Goal: Task Accomplishment & Management: Manage account settings

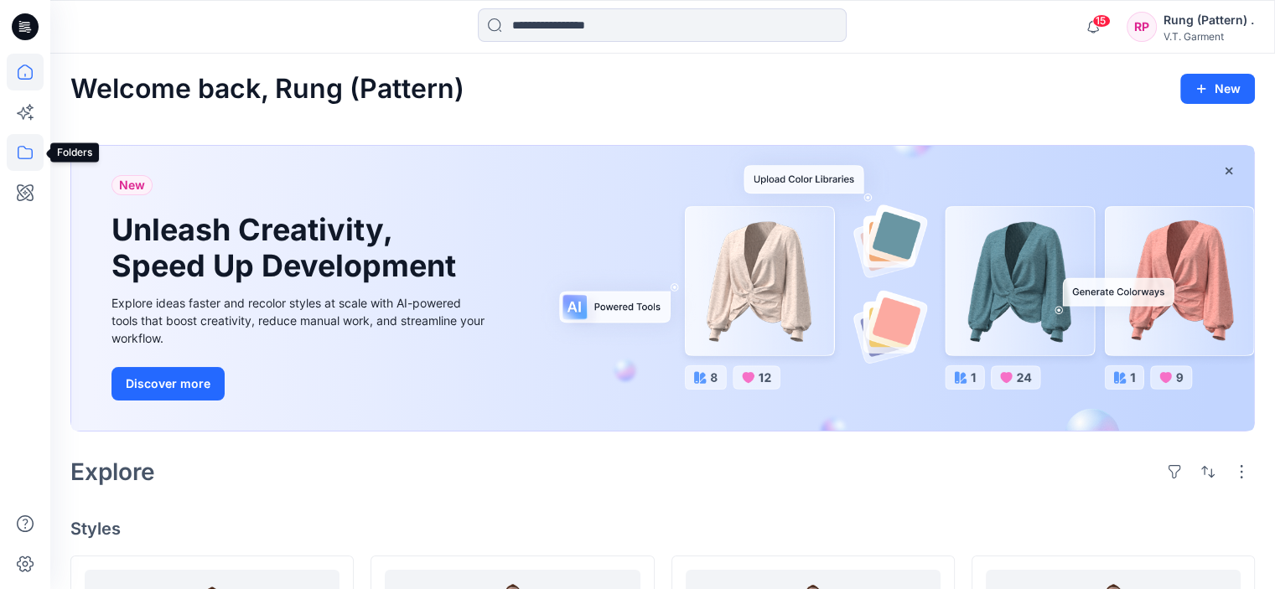
click at [23, 152] on icon at bounding box center [25, 152] width 37 height 37
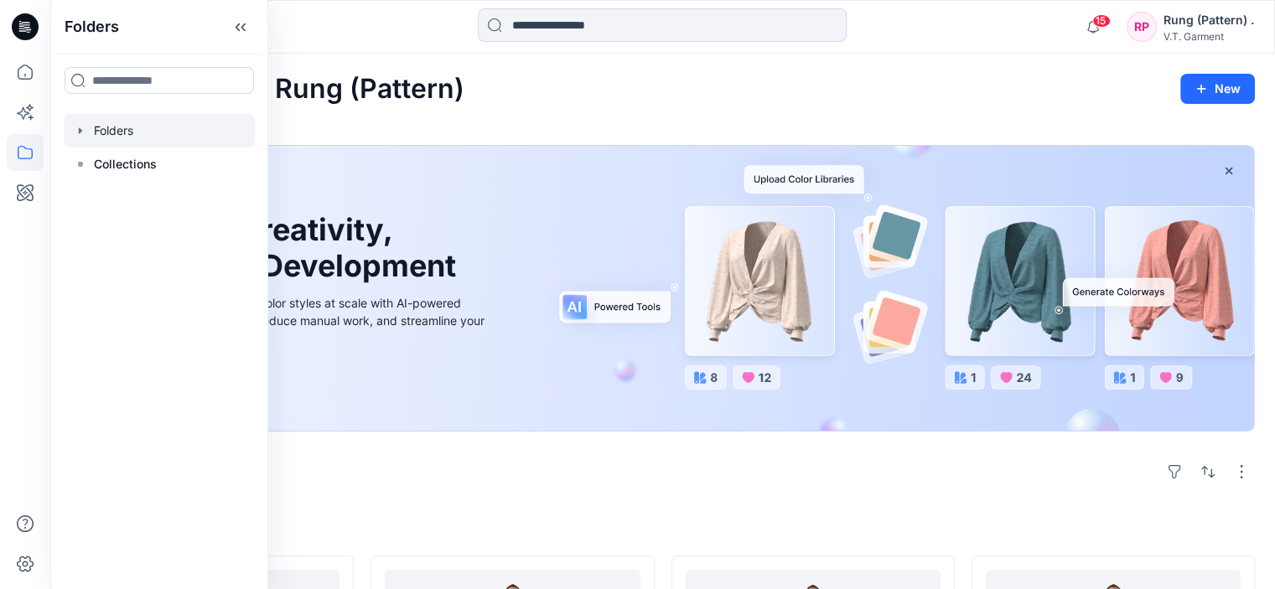
click at [102, 128] on div at bounding box center [159, 131] width 191 height 34
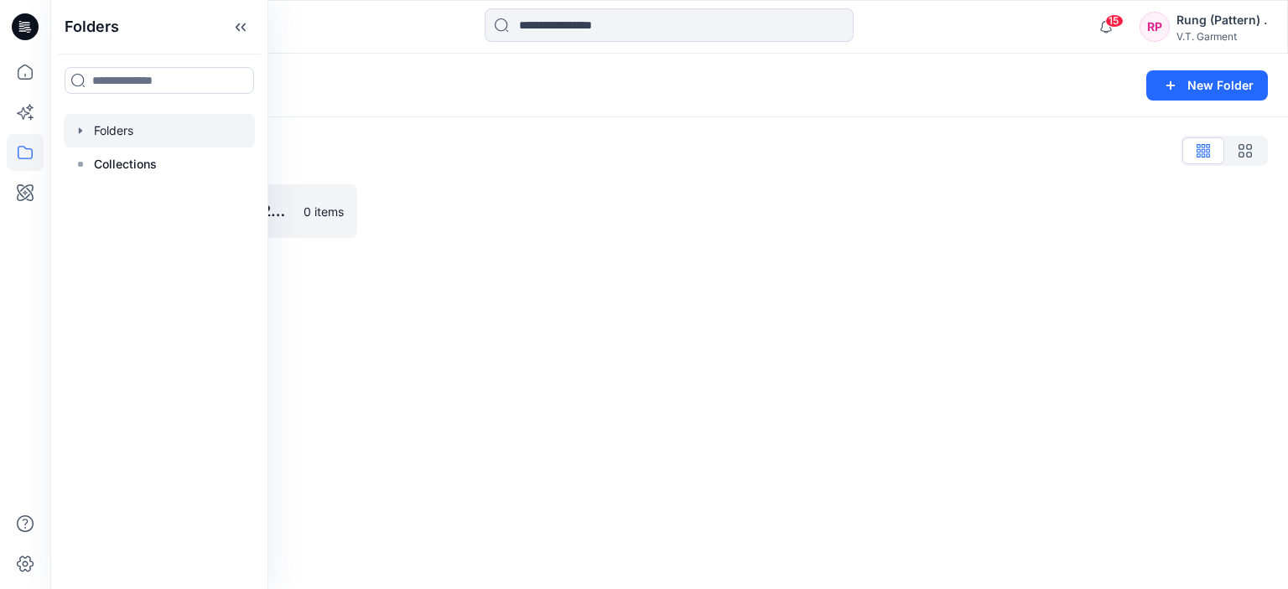
click at [542, 242] on div "Folders List 831025P_F25_01/09/2025 0 items" at bounding box center [669, 187] width 1238 height 141
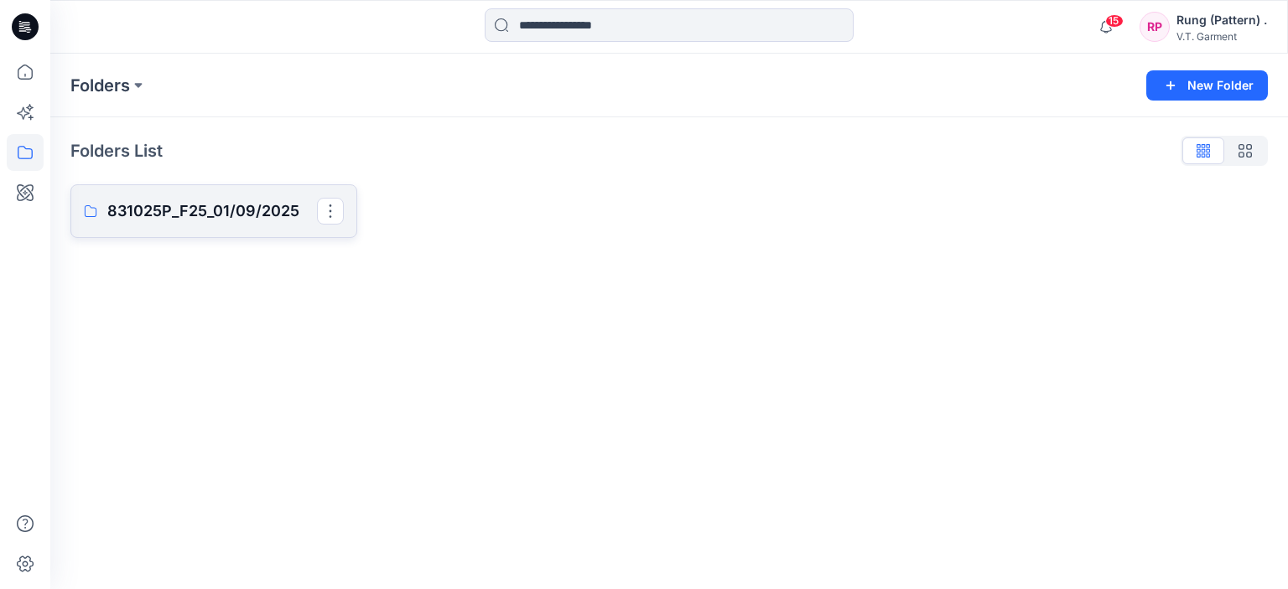
click at [219, 216] on p "831025P_F25_01/09/2025" at bounding box center [212, 211] width 210 height 23
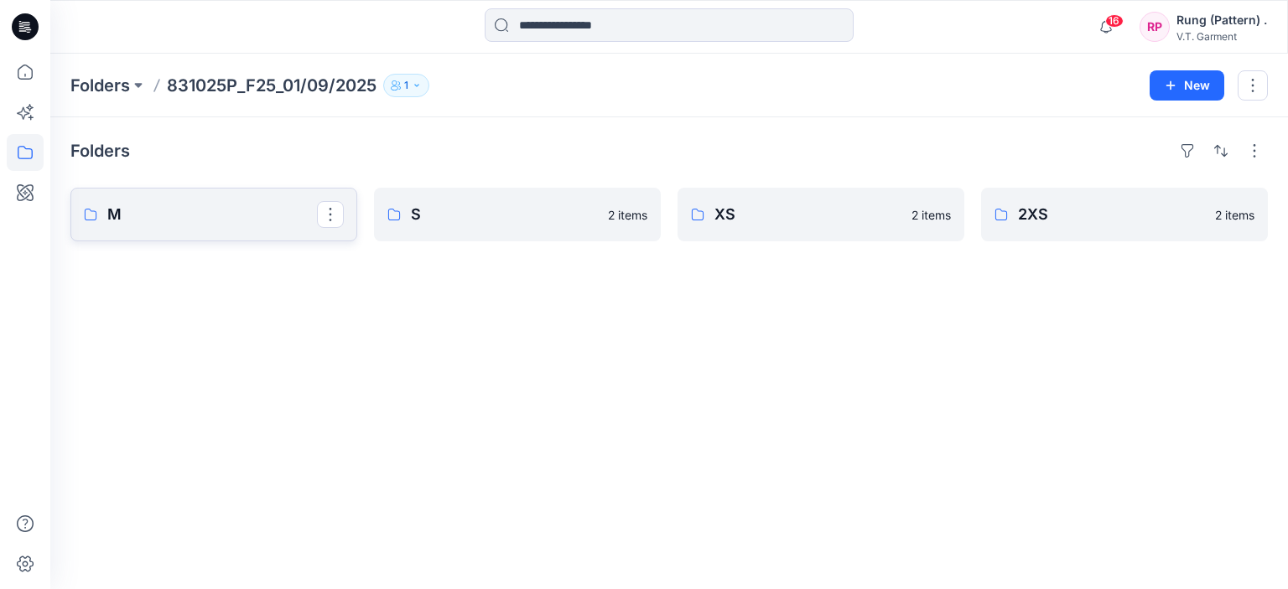
click at [205, 213] on p "M" at bounding box center [212, 214] width 210 height 23
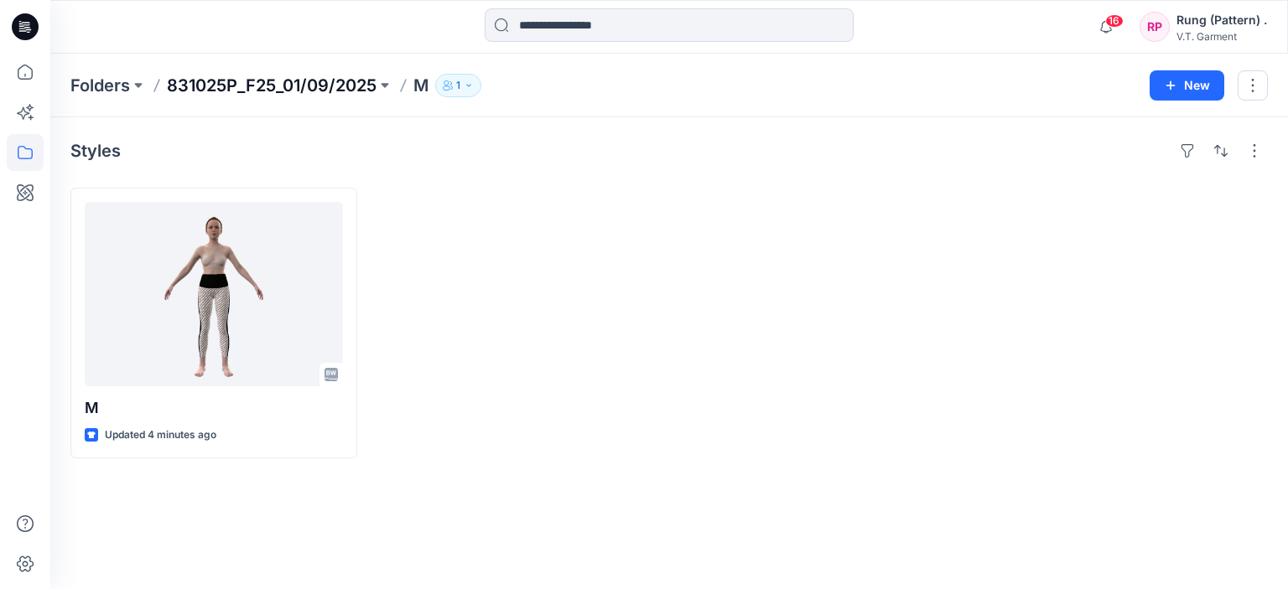
click at [315, 79] on p "831025P_F25_01/09/2025" at bounding box center [272, 85] width 210 height 23
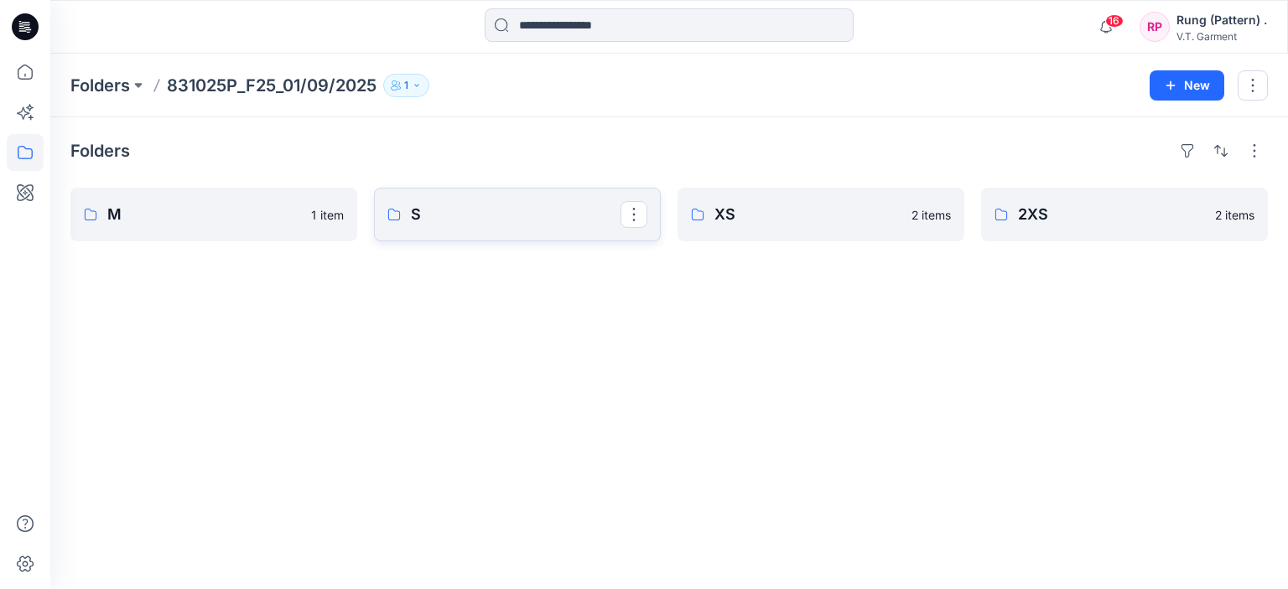
click at [428, 210] on p "S" at bounding box center [516, 214] width 210 height 23
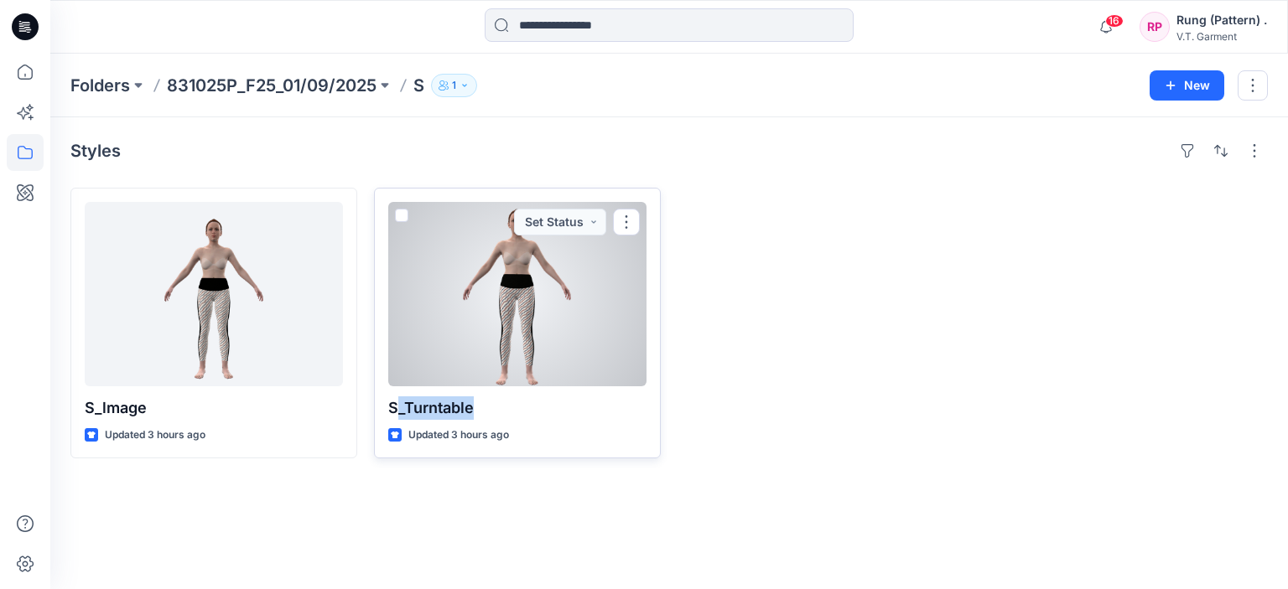
drag, startPoint x: 477, startPoint y: 402, endPoint x: 398, endPoint y: 417, distance: 80.1
click at [398, 417] on p "S_Turntable" at bounding box center [517, 408] width 258 height 23
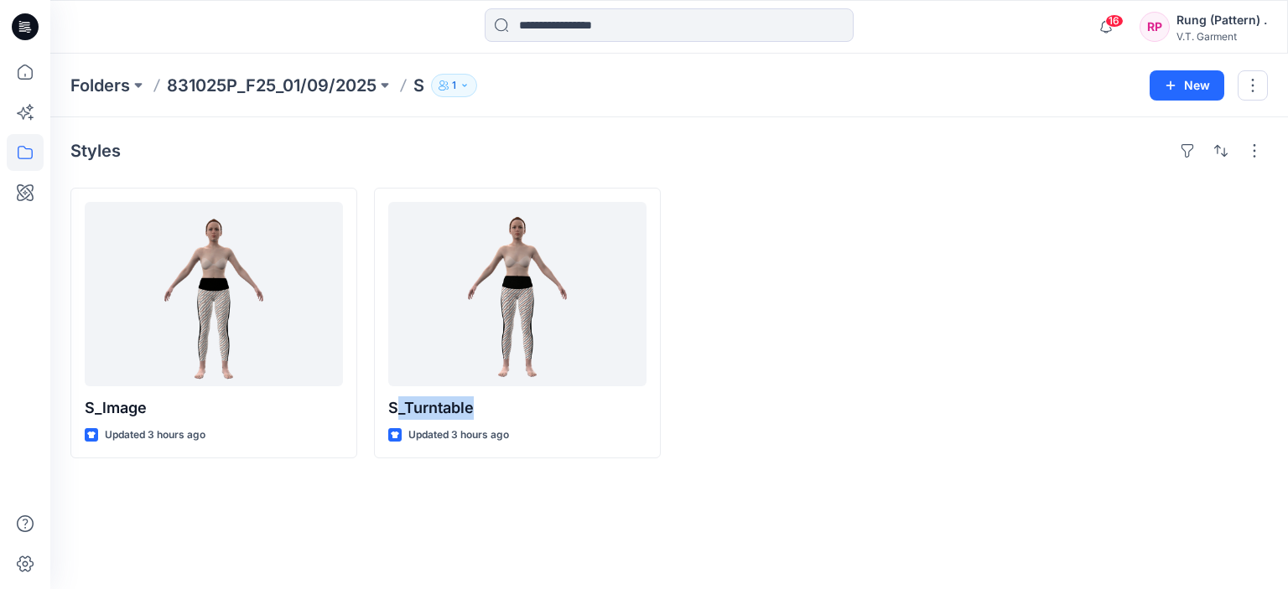
copy p "_Turntable"
click at [311, 485] on div "Styles S_lmage Updated 3 hours ago S_Turntable Updated 3 hours ago" at bounding box center [669, 353] width 1238 height 472
click at [254, 91] on p "831025P_F25_01/09/2025" at bounding box center [272, 85] width 210 height 23
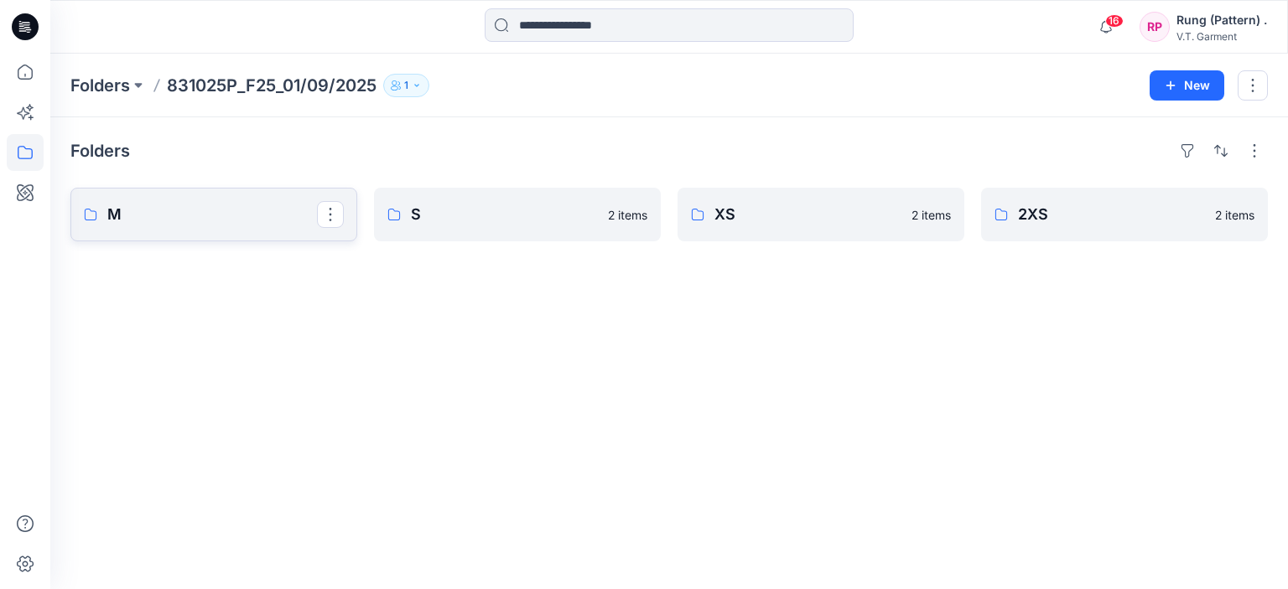
click at [174, 210] on p "M" at bounding box center [212, 214] width 210 height 23
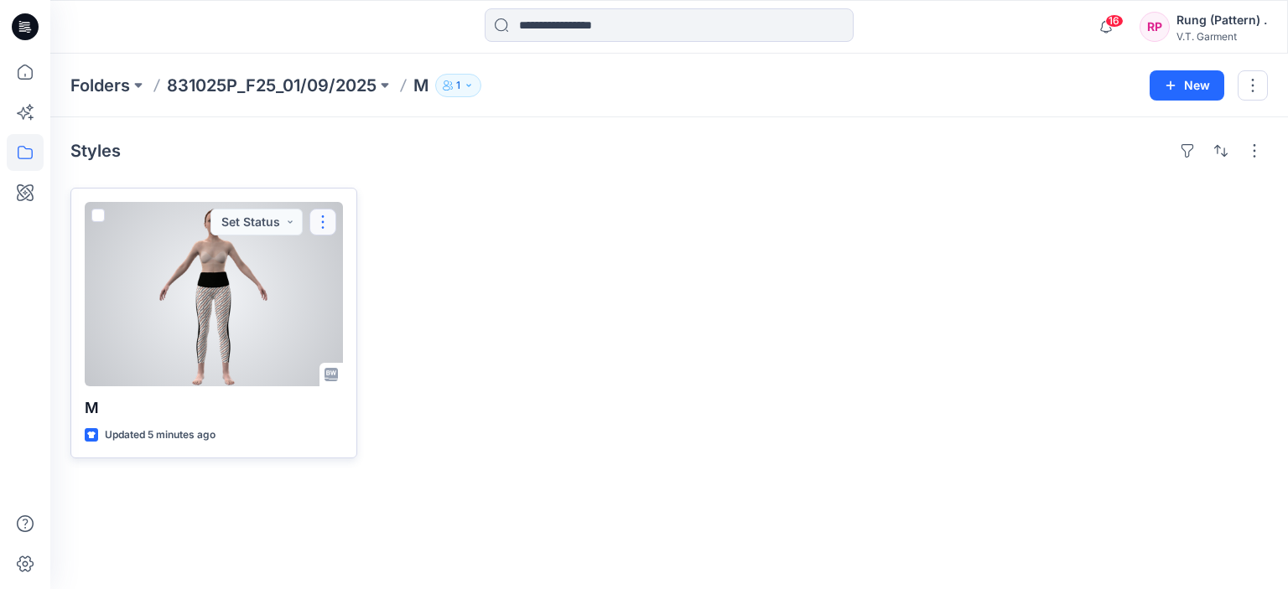
click at [320, 219] on button "button" at bounding box center [322, 222] width 27 height 27
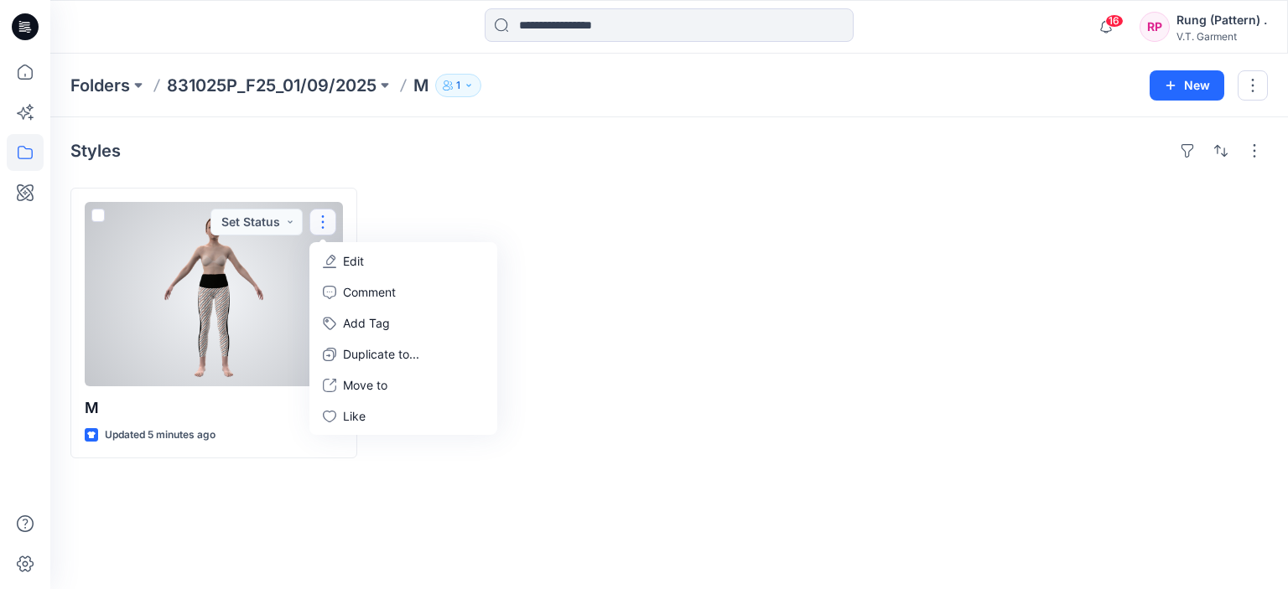
click at [351, 261] on p "Edit" at bounding box center [353, 261] width 21 height 18
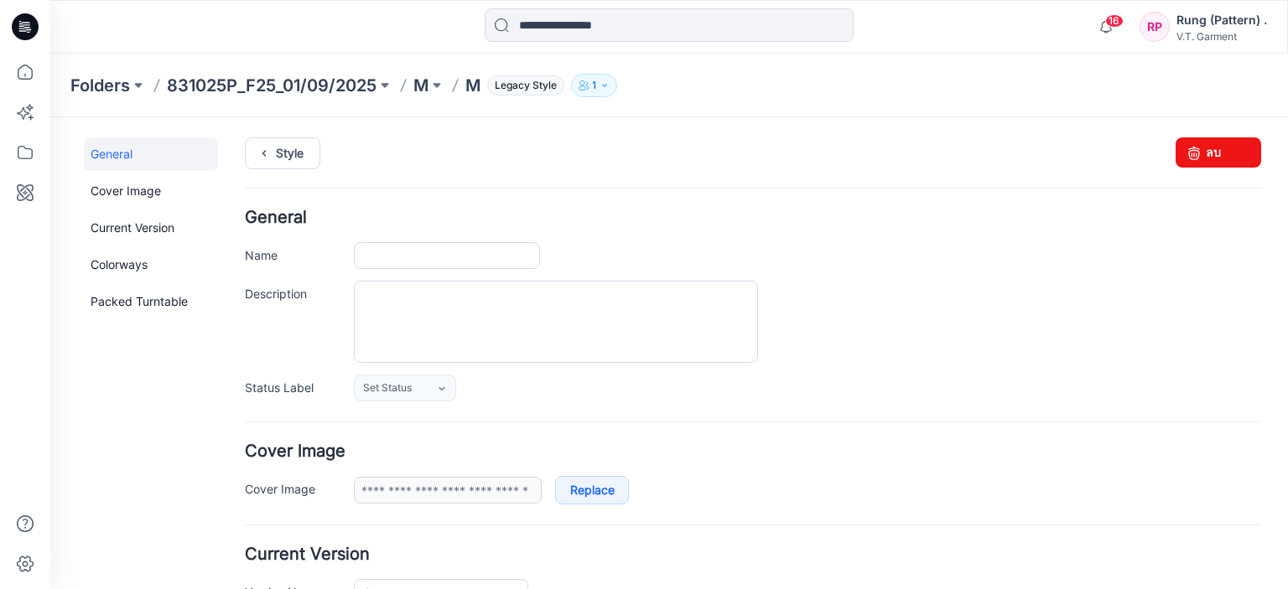
type input "*"
type input "**********"
click at [392, 258] on input "*" at bounding box center [447, 255] width 186 height 27
paste input "**********"
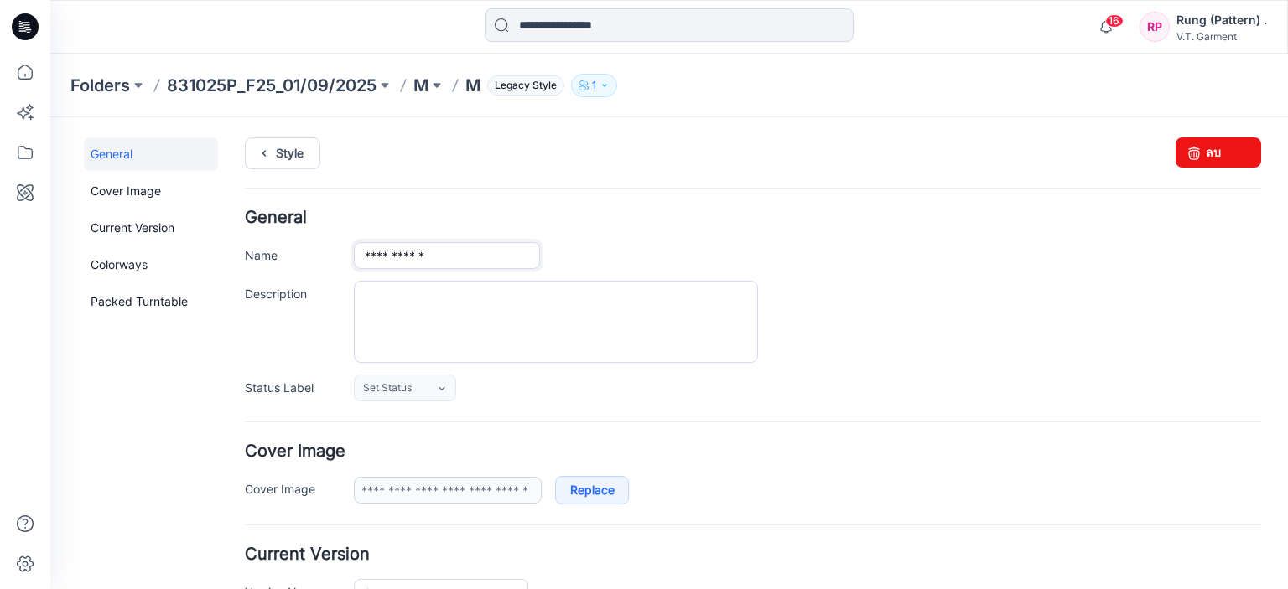
type input "**********"
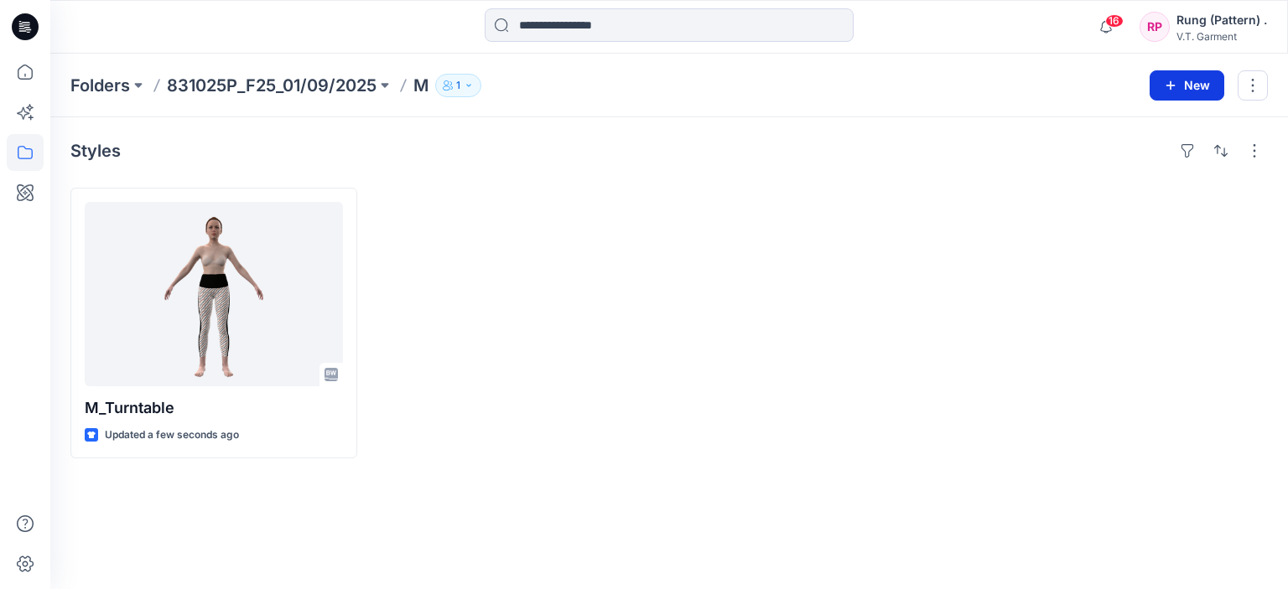
click at [1202, 91] on button "New" at bounding box center [1187, 85] width 75 height 30
click at [1154, 122] on p "New Style" at bounding box center [1135, 127] width 56 height 20
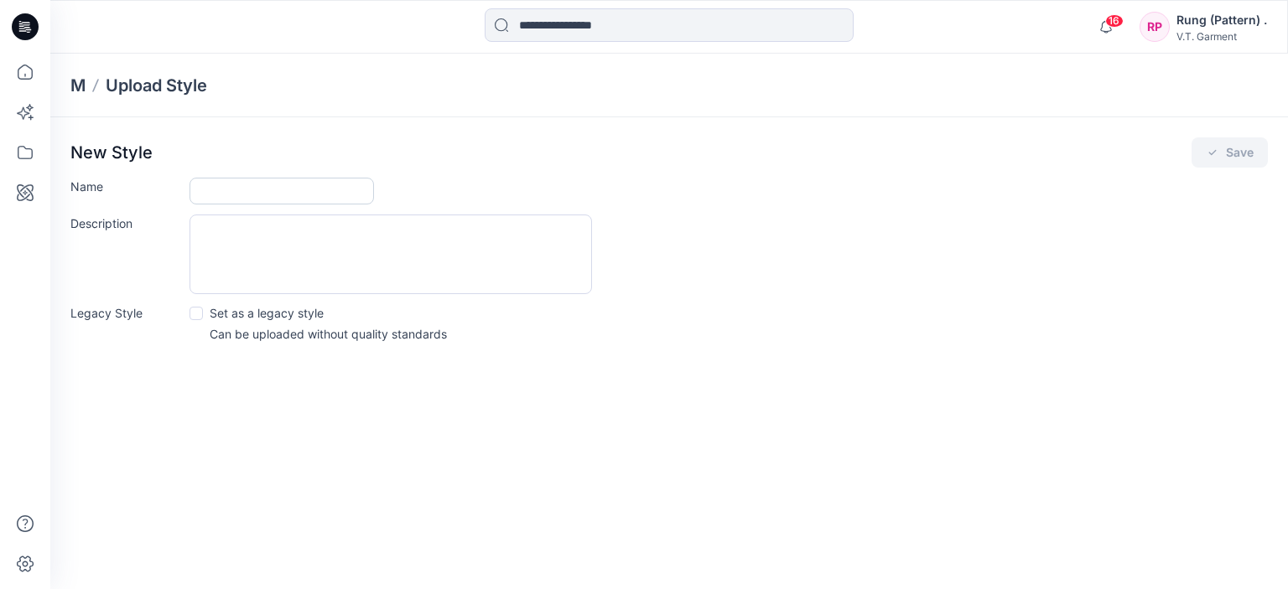
click at [257, 180] on input "Name" at bounding box center [282, 191] width 184 height 27
type input "*"
drag, startPoint x: 238, startPoint y: 194, endPoint x: 134, endPoint y: 193, distance: 104.0
click at [134, 193] on div "Name *" at bounding box center [668, 191] width 1197 height 27
type input "*"
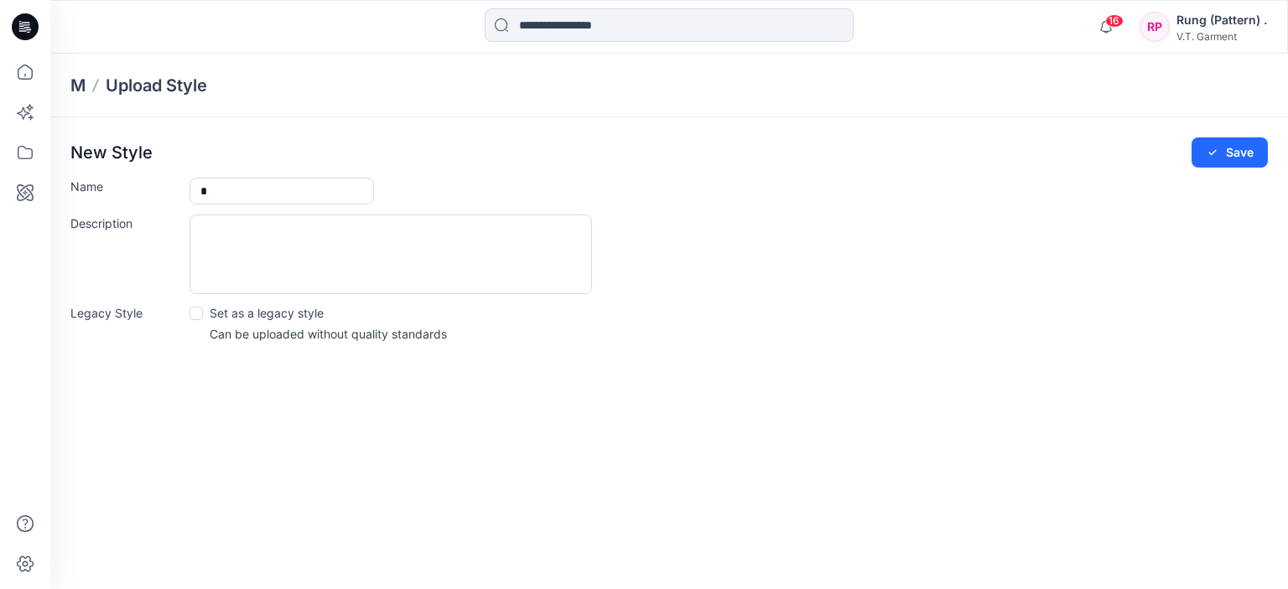
type input "*"
drag, startPoint x: 307, startPoint y: 445, endPoint x: 1158, endPoint y: 311, distance: 861.6
click at [323, 441] on div "M Upload Style New Style Save Name * Description Legacy Style Set as a legacy s…" at bounding box center [669, 322] width 1238 height 536
click at [1244, 154] on button "Save" at bounding box center [1230, 153] width 76 height 30
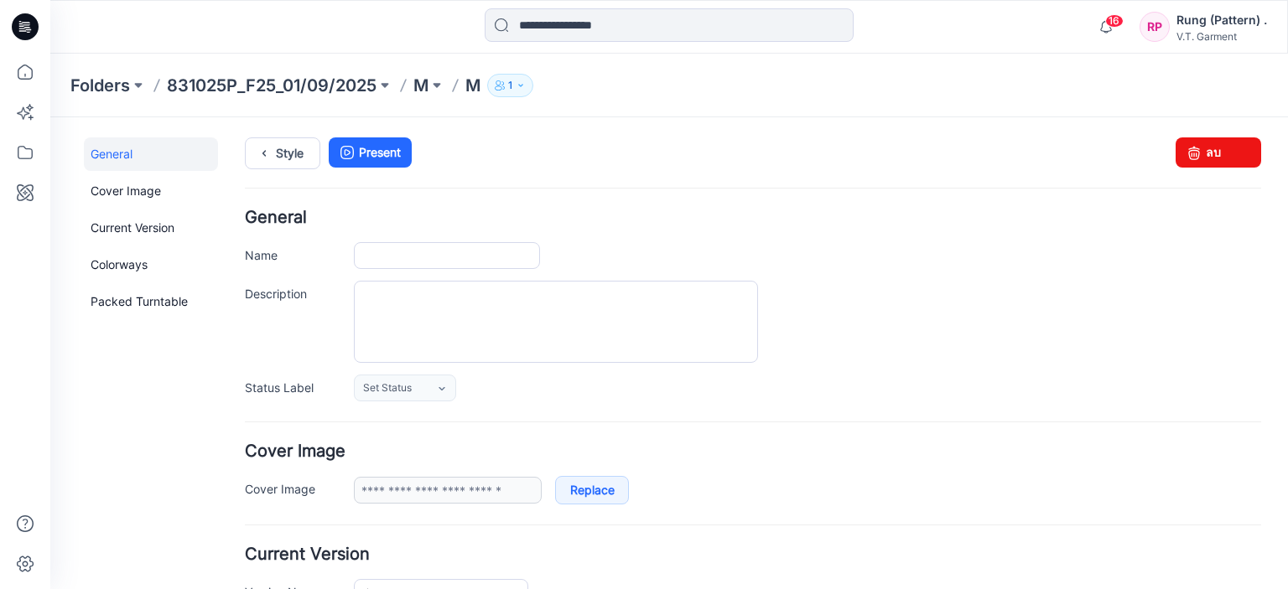
type input "*"
type input "**********"
click at [235, 84] on p "831025P_F25_01/09/2025" at bounding box center [272, 85] width 210 height 23
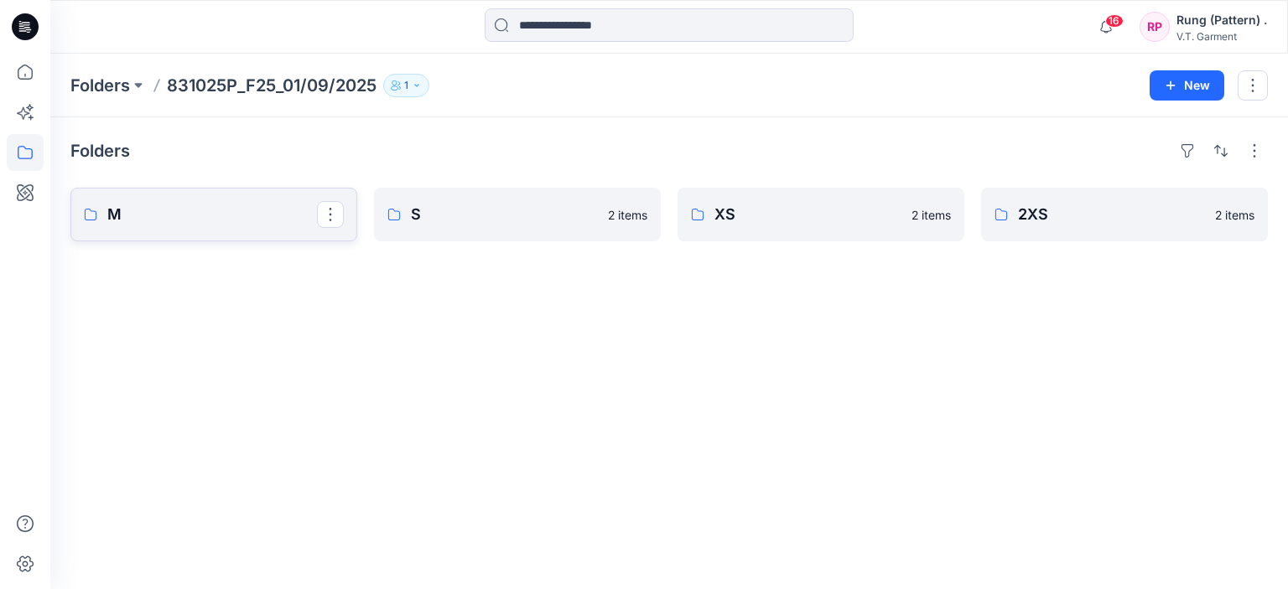
click at [151, 223] on p "M" at bounding box center [212, 214] width 210 height 23
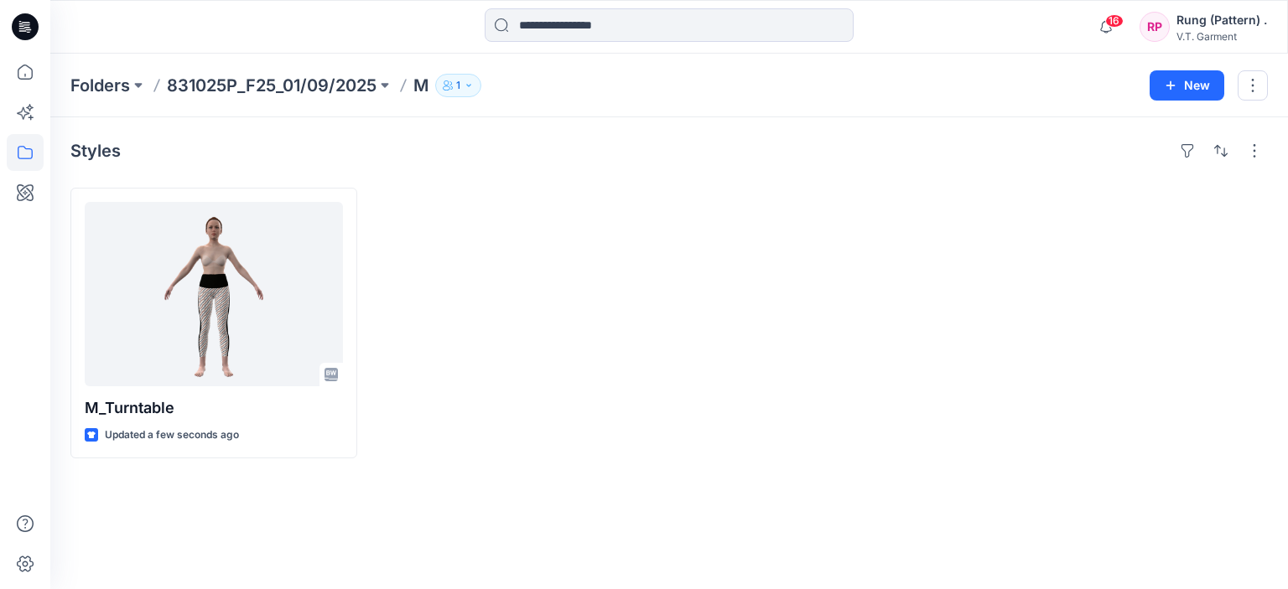
click at [208, 77] on p "831025P_F25_01/09/2025" at bounding box center [272, 85] width 210 height 23
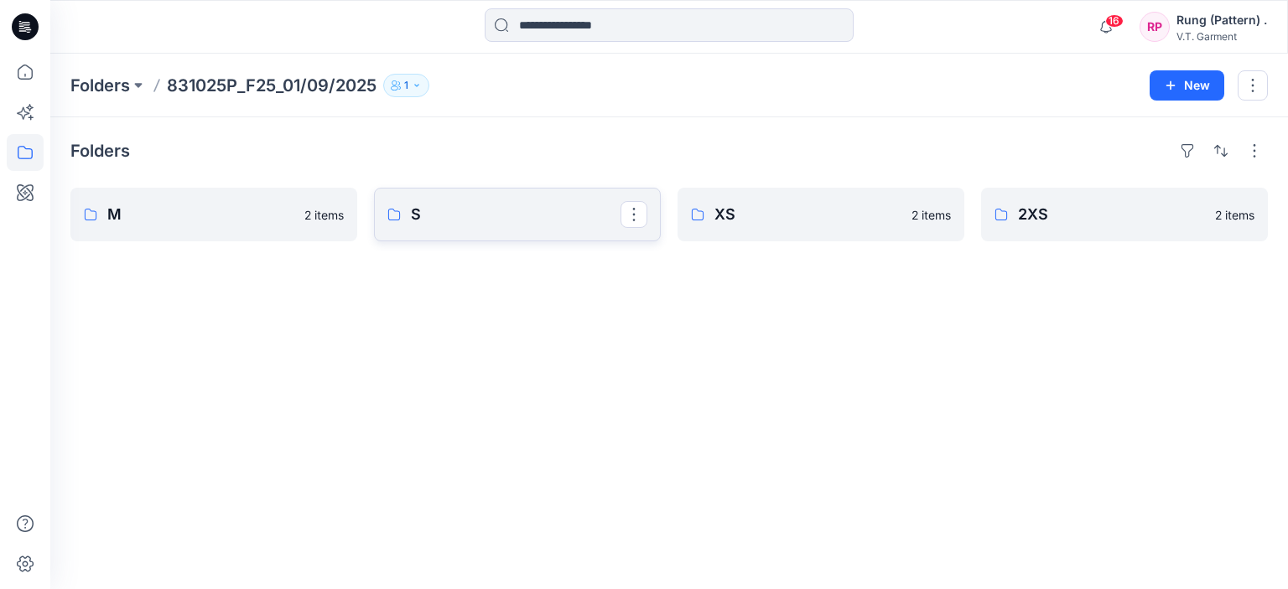
click at [470, 224] on p "S" at bounding box center [516, 214] width 210 height 23
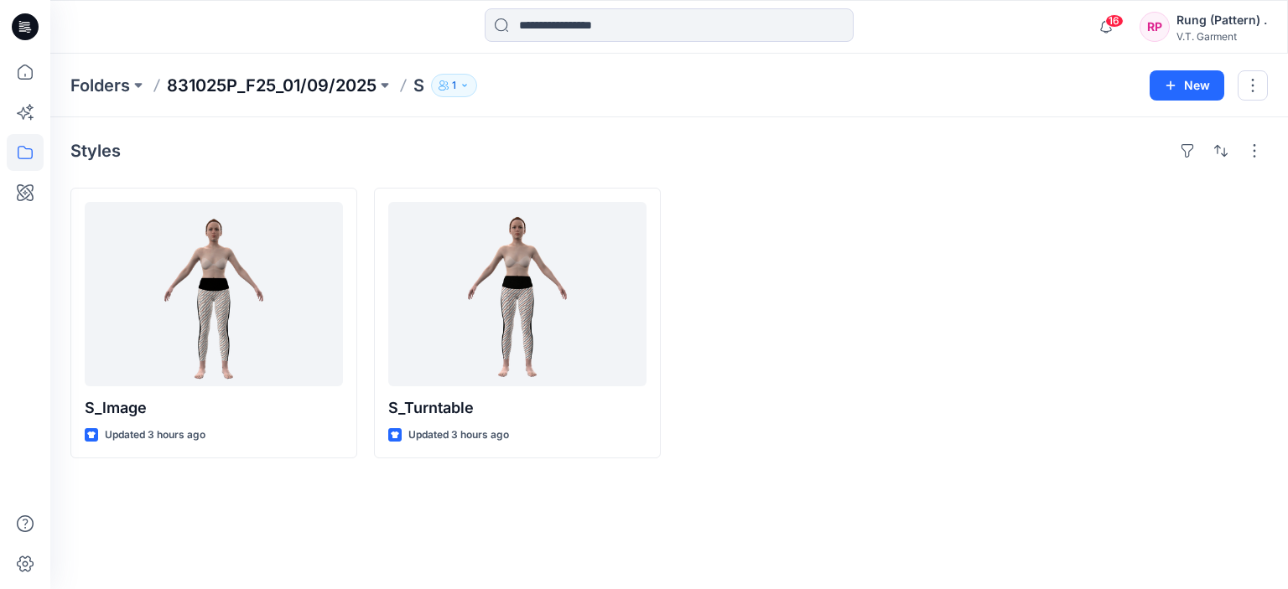
click at [229, 79] on p "831025P_F25_01/09/2025" at bounding box center [272, 85] width 210 height 23
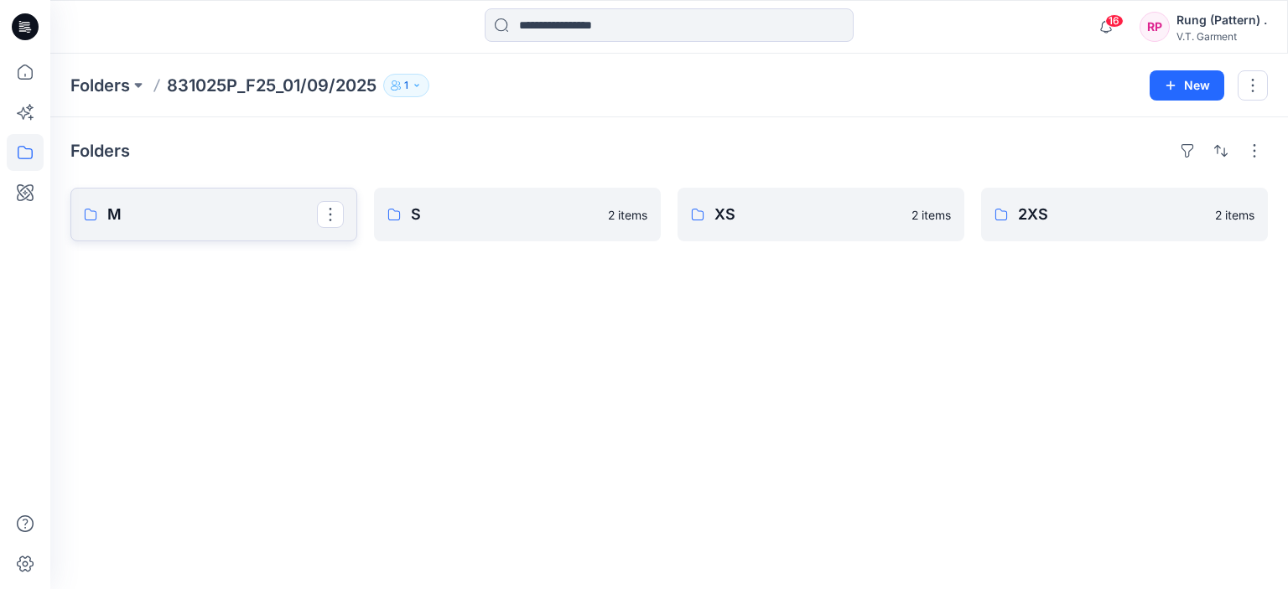
click at [194, 221] on p "M" at bounding box center [212, 214] width 210 height 23
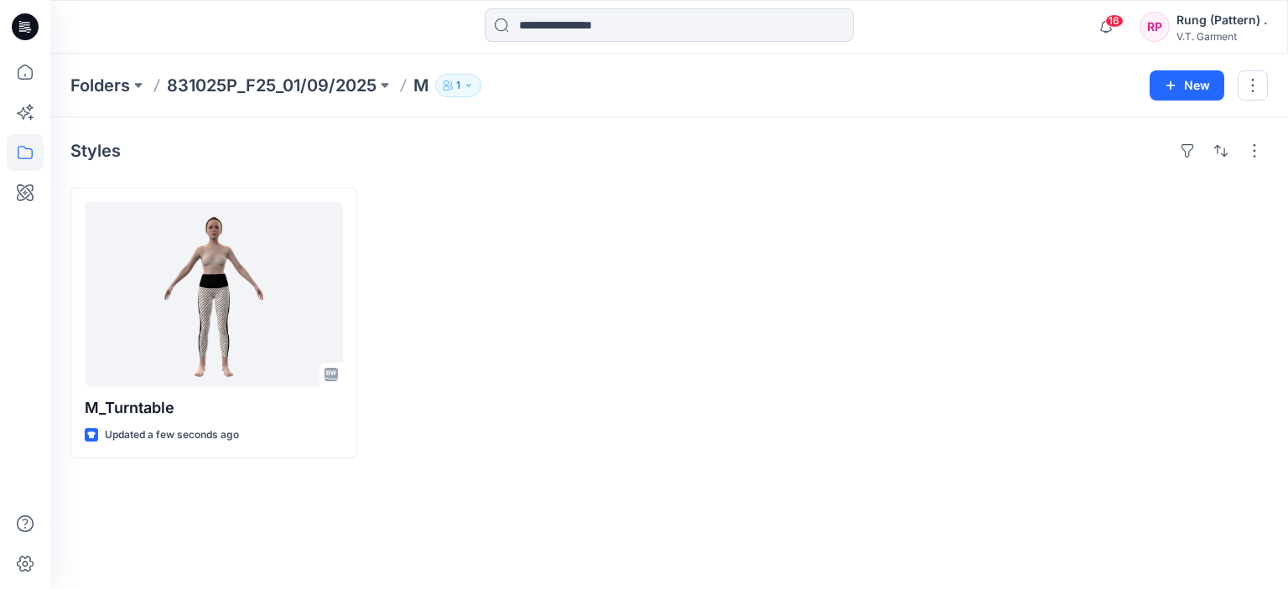
click at [479, 261] on div at bounding box center [517, 323] width 287 height 271
click at [1186, 82] on button "New" at bounding box center [1187, 85] width 75 height 30
click at [1157, 167] on p "New Folder" at bounding box center [1138, 159] width 62 height 18
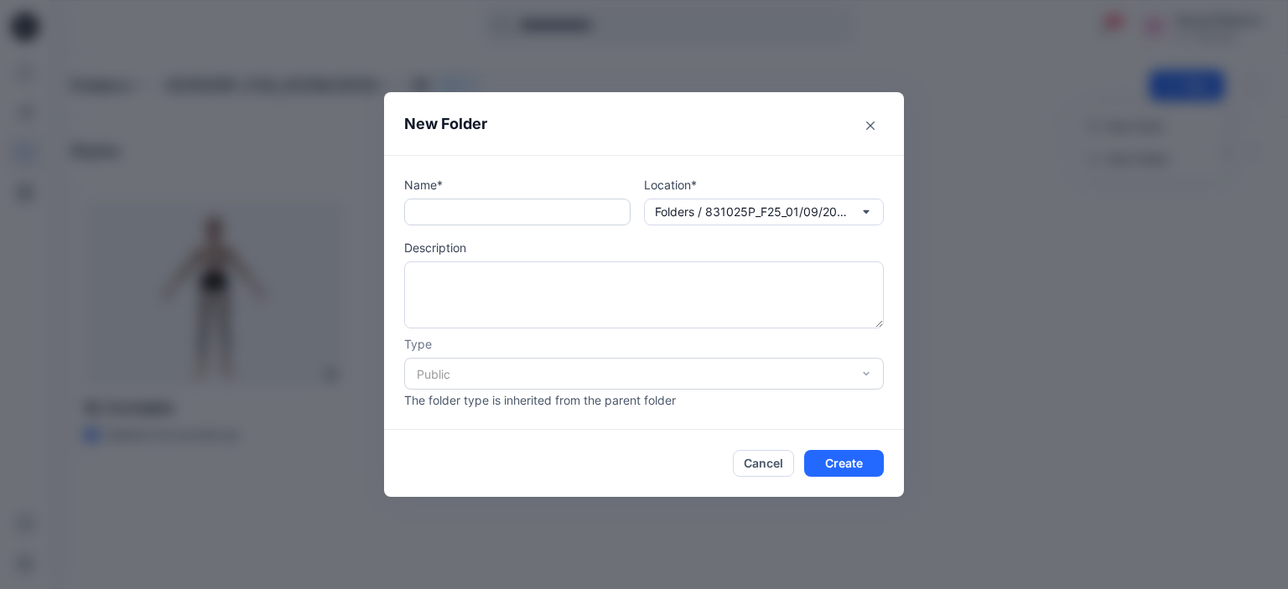
click at [462, 219] on input "text" at bounding box center [517, 212] width 226 height 27
type input "**"
click at [820, 459] on button "Create" at bounding box center [844, 463] width 80 height 27
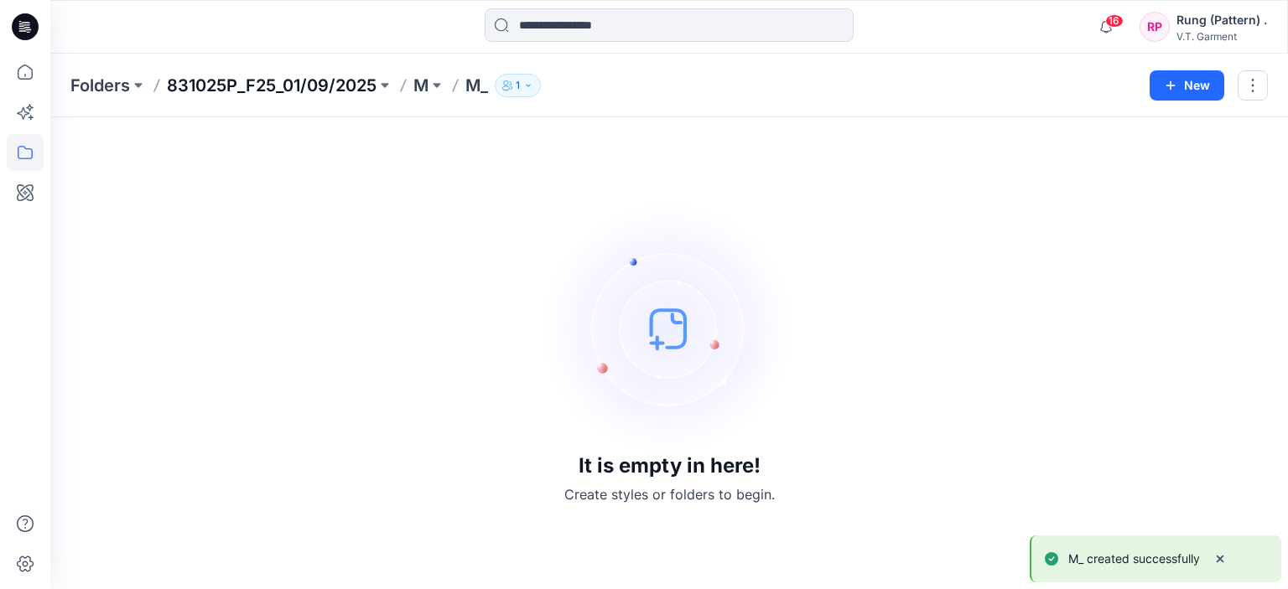
click at [233, 89] on p "831025P_F25_01/09/2025" at bounding box center [272, 85] width 210 height 23
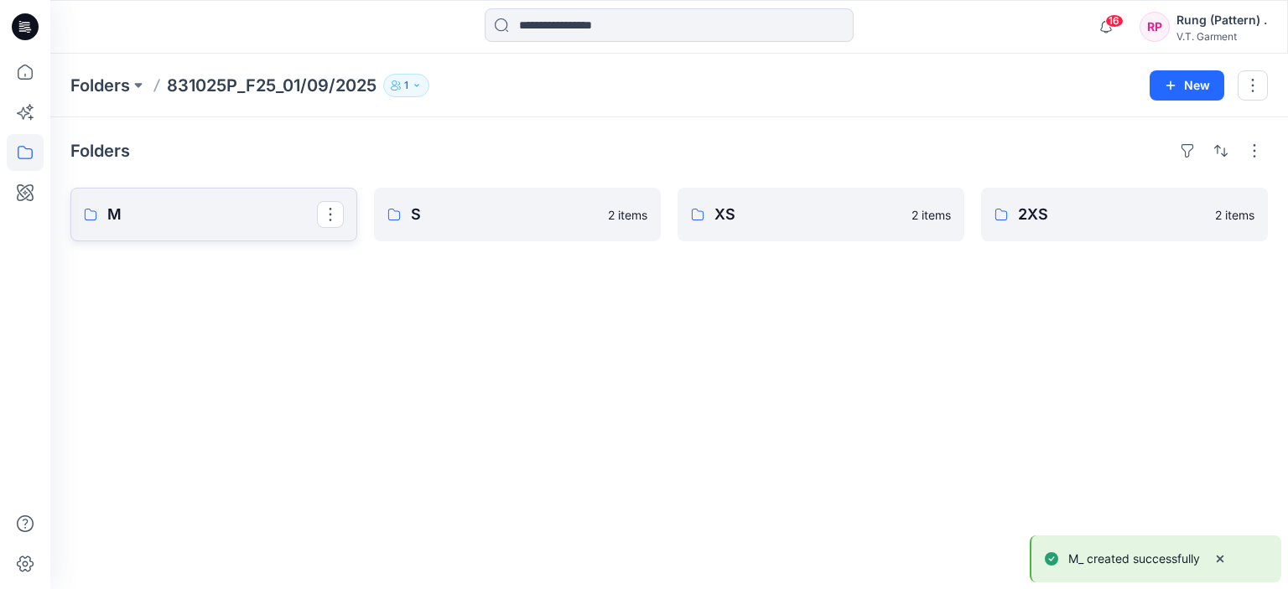
click at [151, 228] on link "M" at bounding box center [213, 215] width 287 height 54
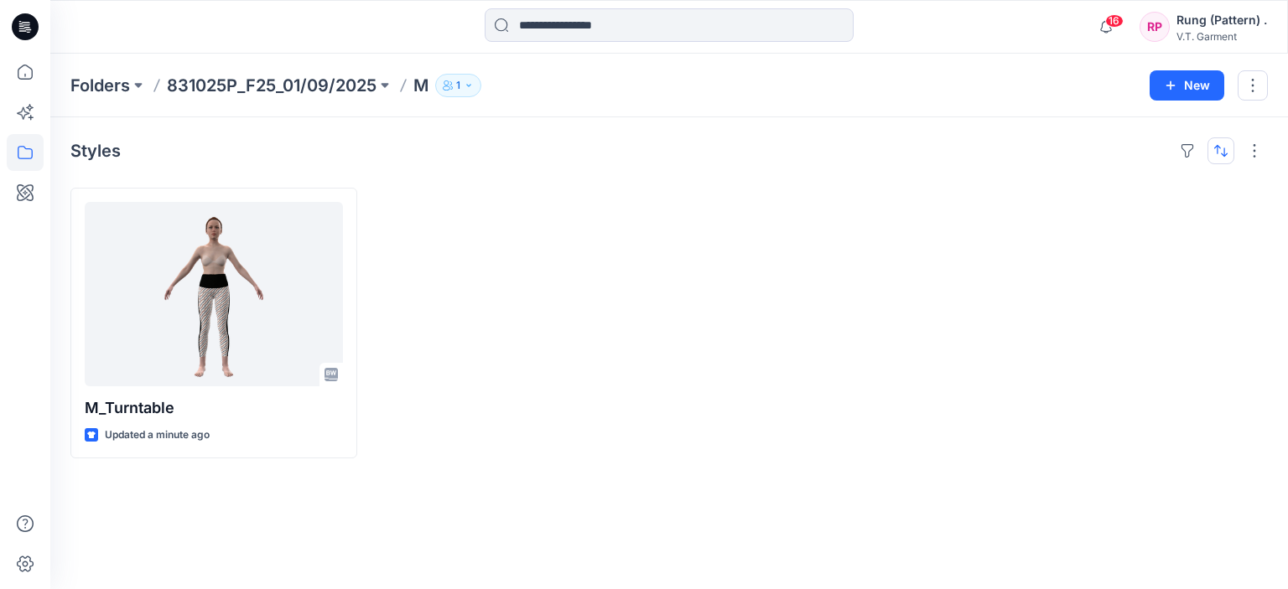
click at [1218, 158] on button "button" at bounding box center [1220, 151] width 27 height 27
click at [1254, 153] on button "button" at bounding box center [1254, 151] width 27 height 27
drag, startPoint x: 667, startPoint y: 226, endPoint x: 523, endPoint y: 232, distance: 143.5
click at [667, 226] on div "M_Turntable Updated a minute ago" at bounding box center [668, 323] width 1197 height 271
click at [324, 88] on p "831025P_F25_01/09/2025" at bounding box center [272, 85] width 210 height 23
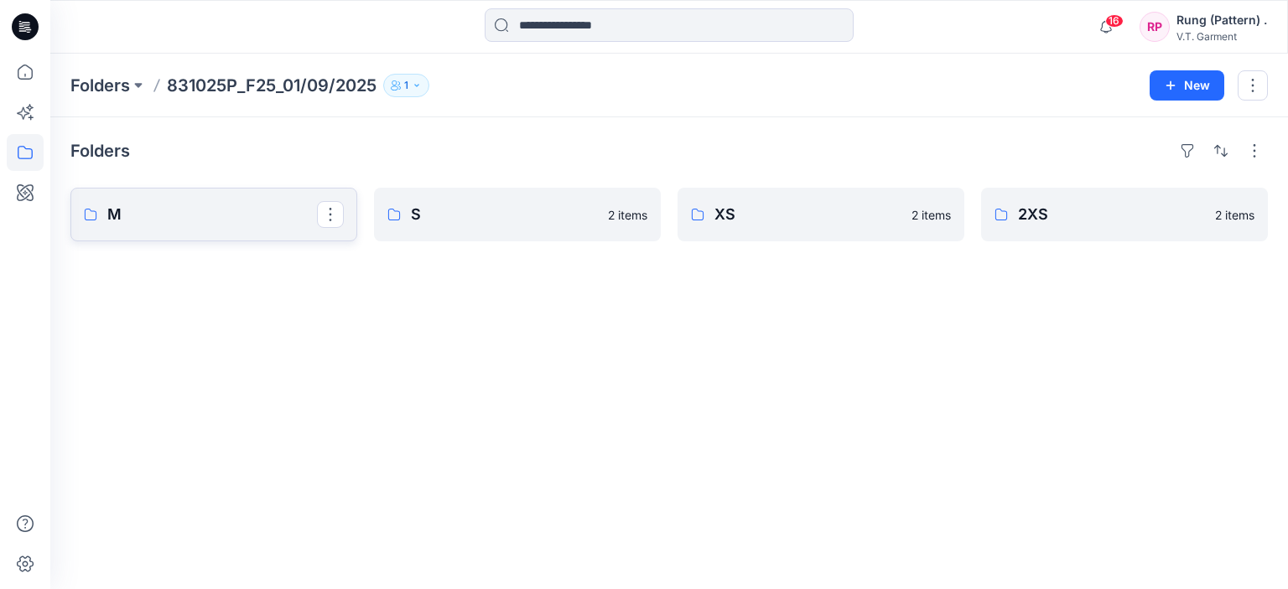
click at [240, 190] on link "M" at bounding box center [213, 215] width 287 height 54
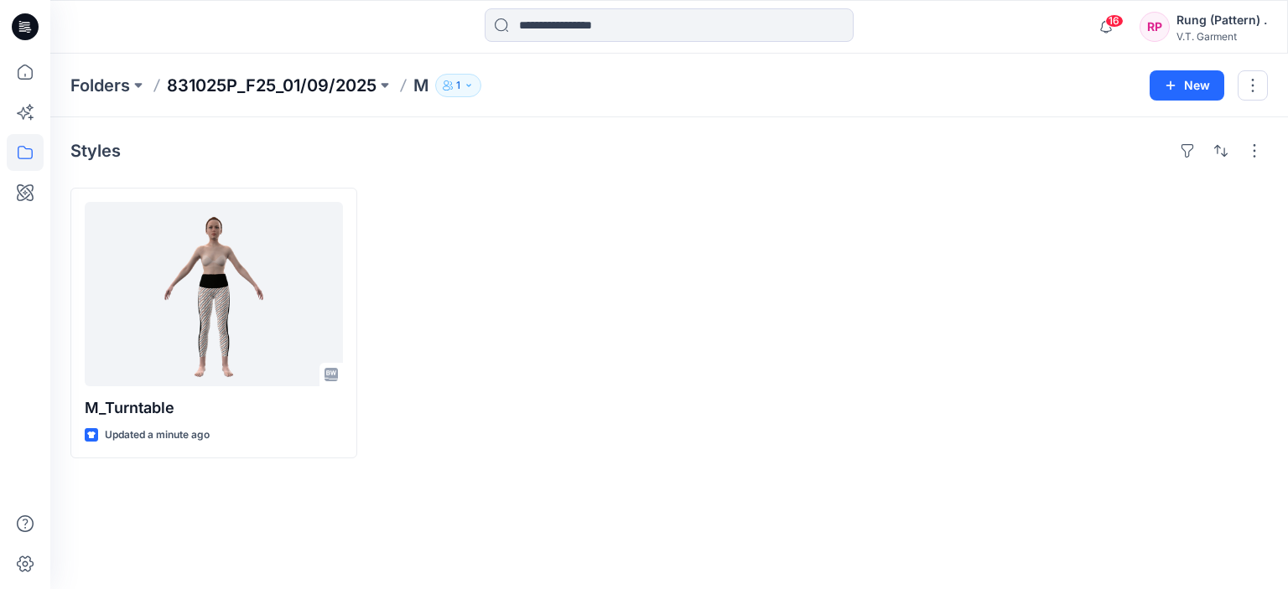
click at [354, 80] on p "831025P_F25_01/09/2025" at bounding box center [272, 85] width 210 height 23
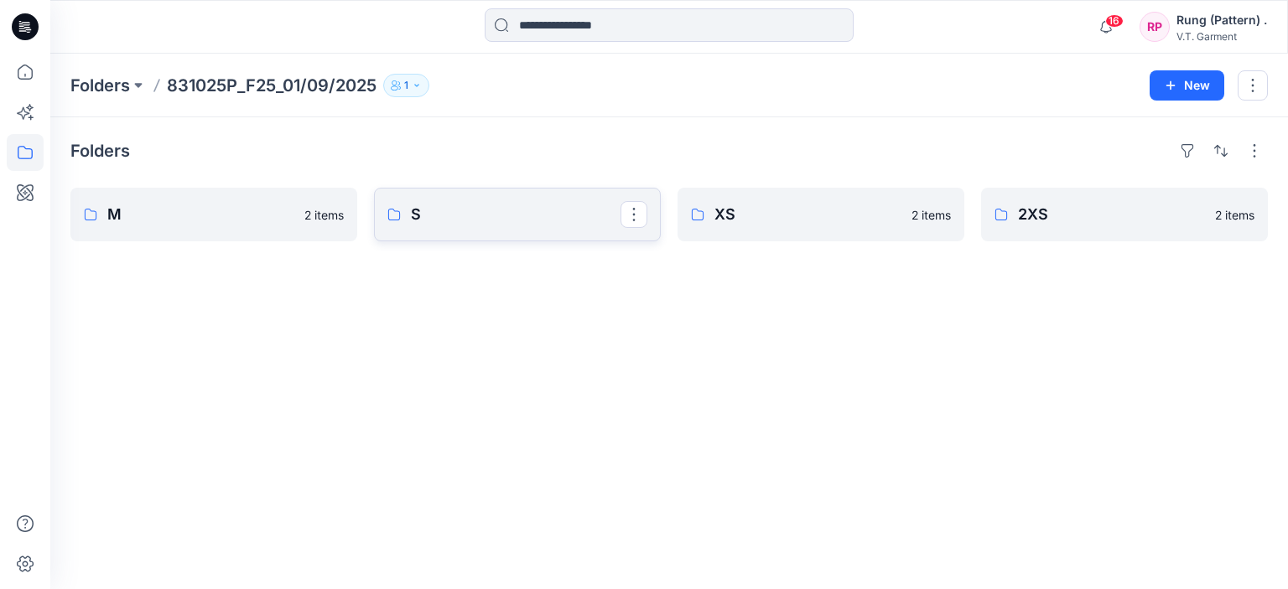
click at [450, 197] on link "S" at bounding box center [517, 215] width 287 height 54
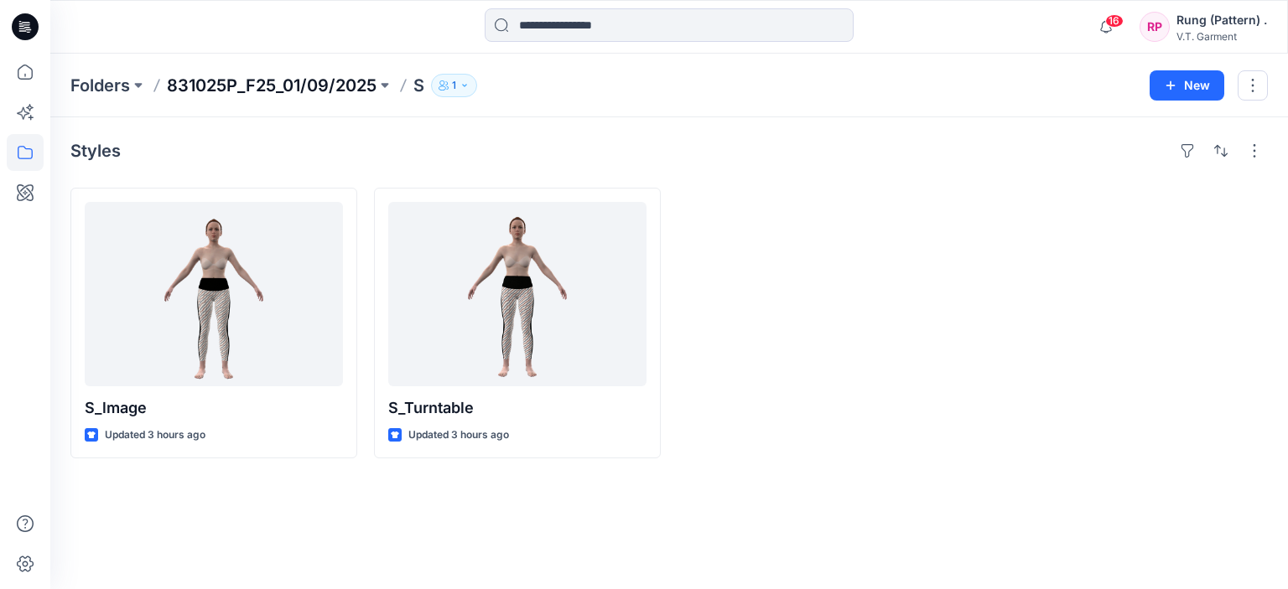
click at [285, 79] on p "831025P_F25_01/09/2025" at bounding box center [272, 85] width 210 height 23
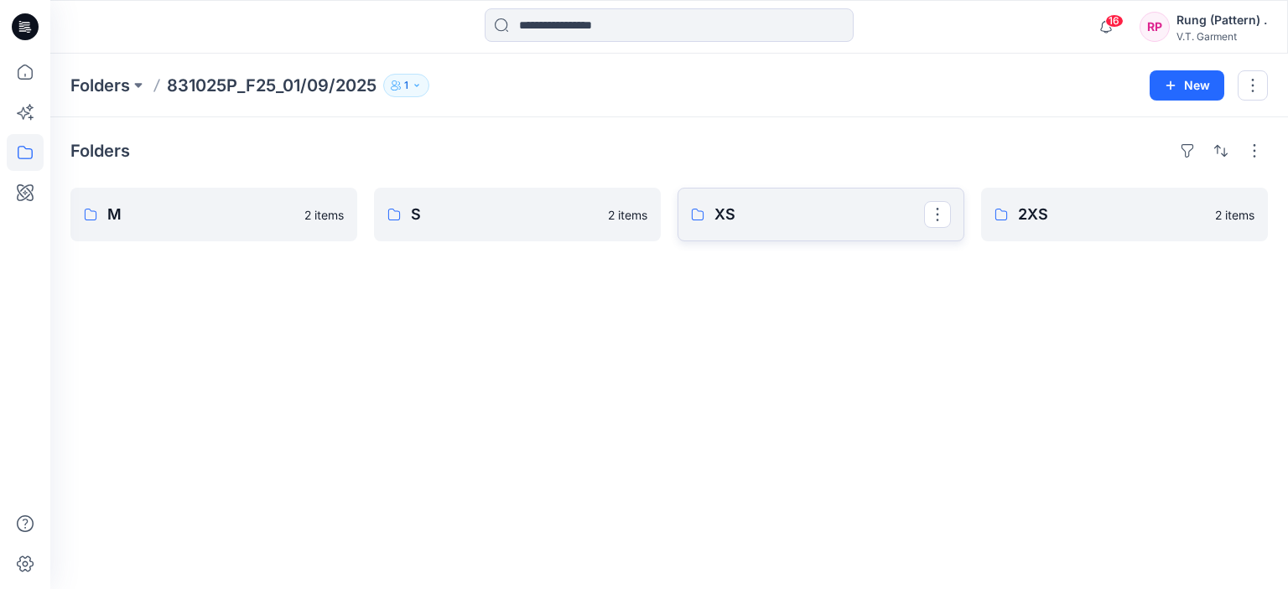
click at [787, 207] on p "XS" at bounding box center [819, 214] width 210 height 23
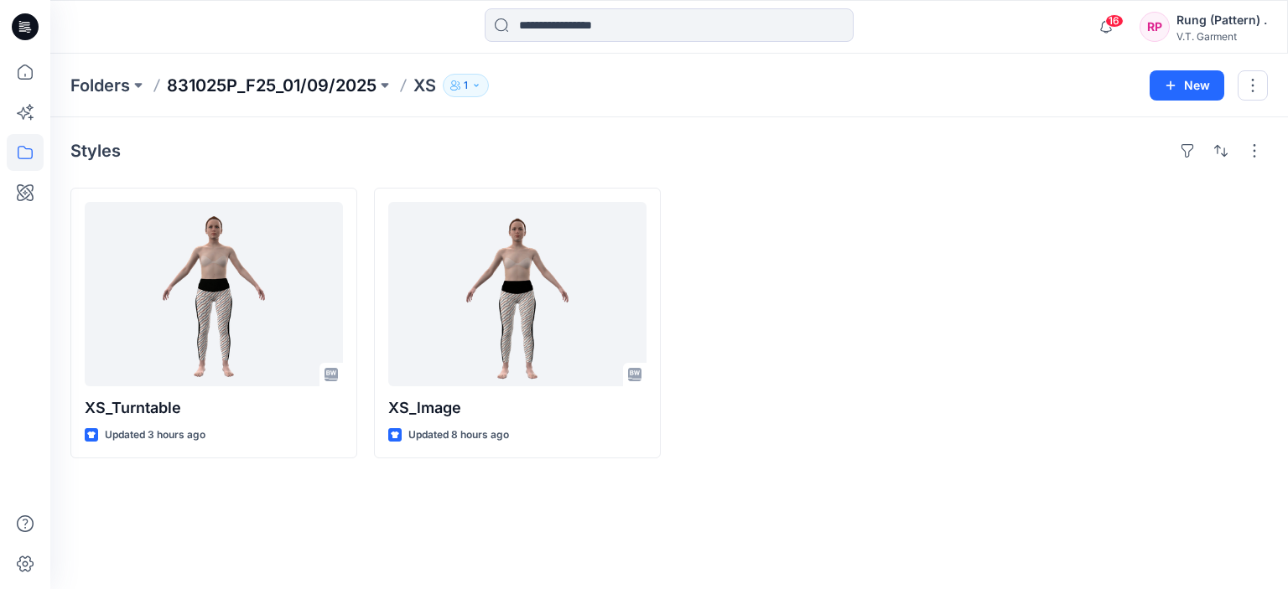
click at [262, 86] on p "831025P_F25_01/09/2025" at bounding box center [272, 85] width 210 height 23
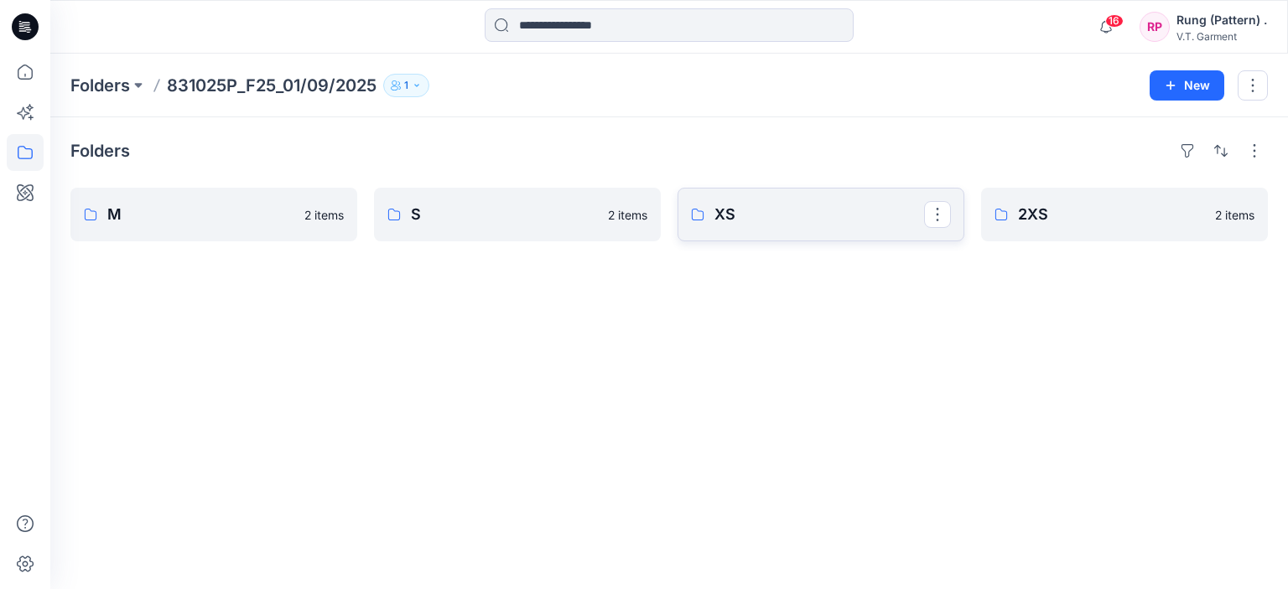
click at [798, 214] on p "XS" at bounding box center [819, 214] width 210 height 23
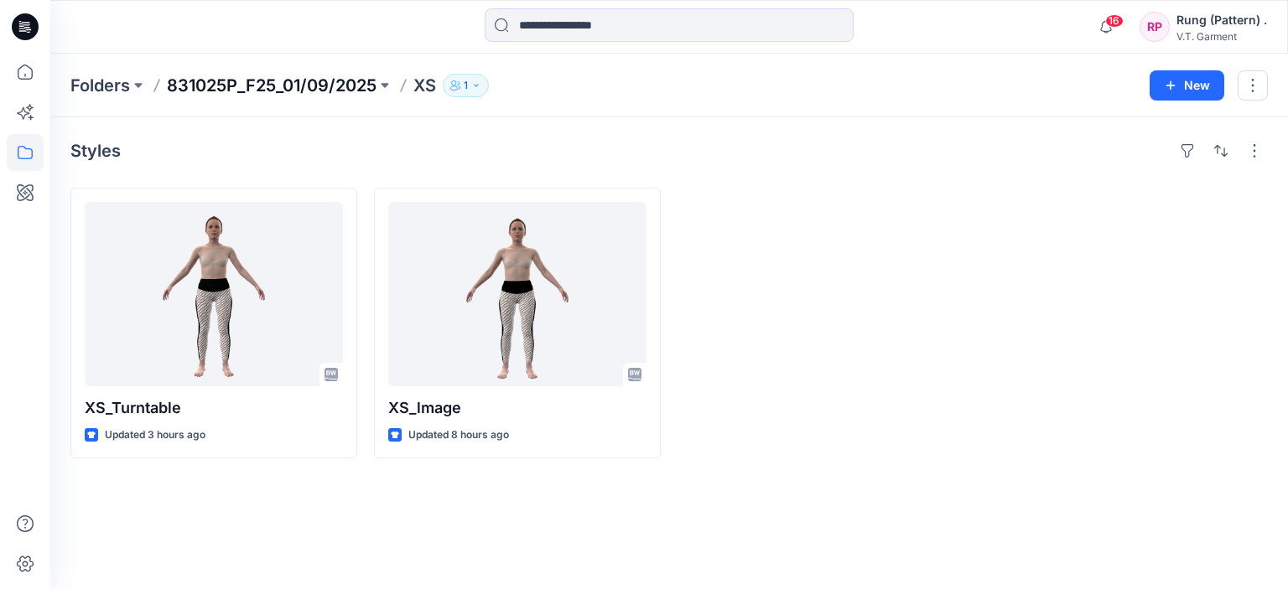
click at [227, 84] on p "831025P_F25_01/09/2025" at bounding box center [272, 85] width 210 height 23
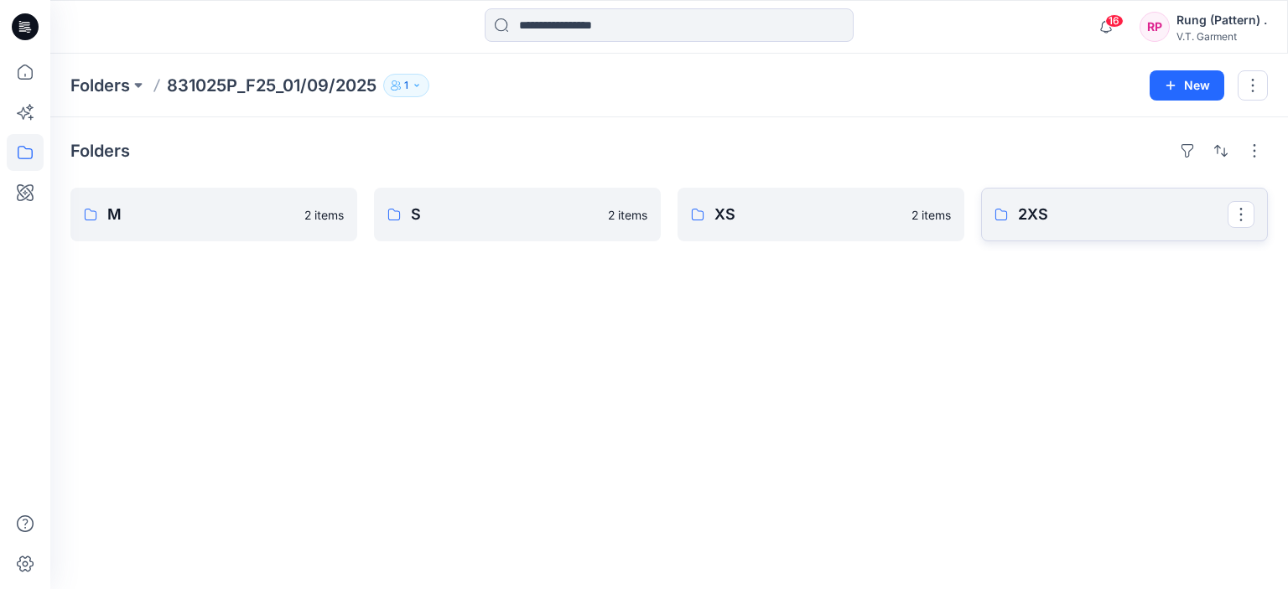
click at [1072, 234] on link "2XS" at bounding box center [1124, 215] width 287 height 54
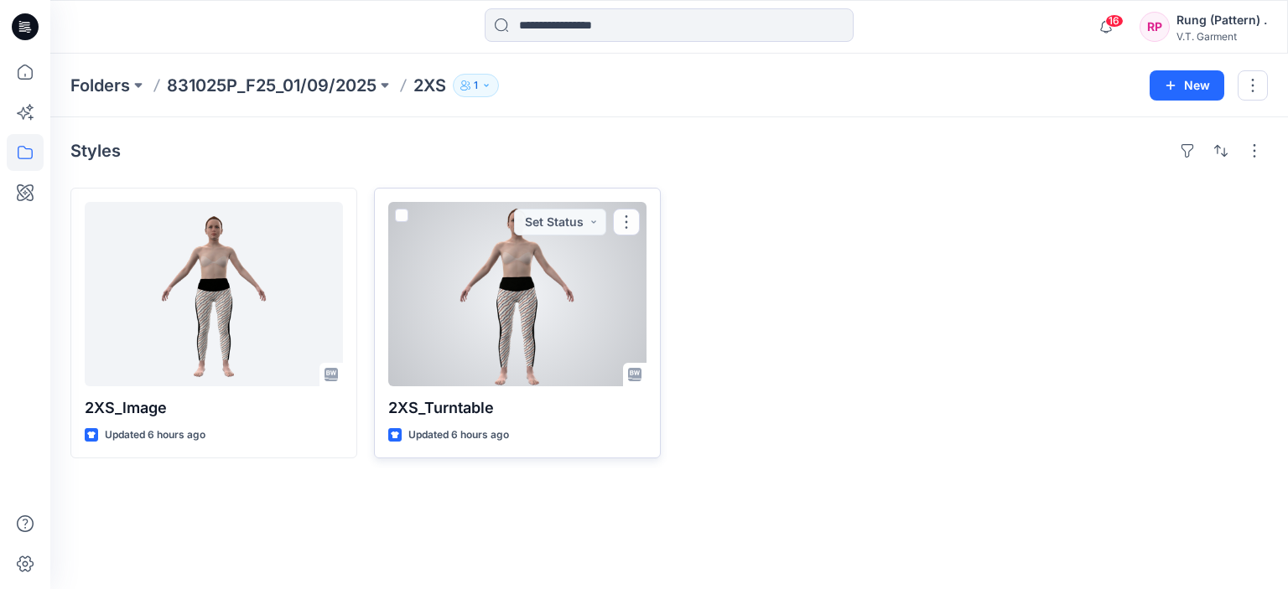
click at [451, 301] on div at bounding box center [517, 294] width 258 height 184
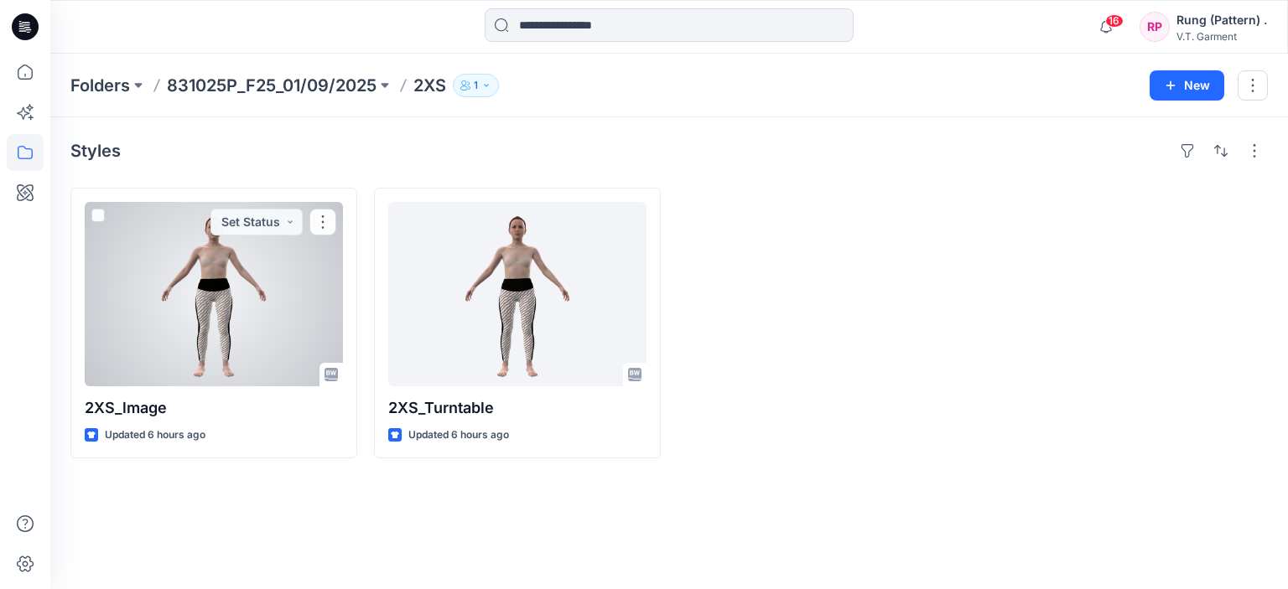
click at [282, 335] on div at bounding box center [214, 294] width 258 height 184
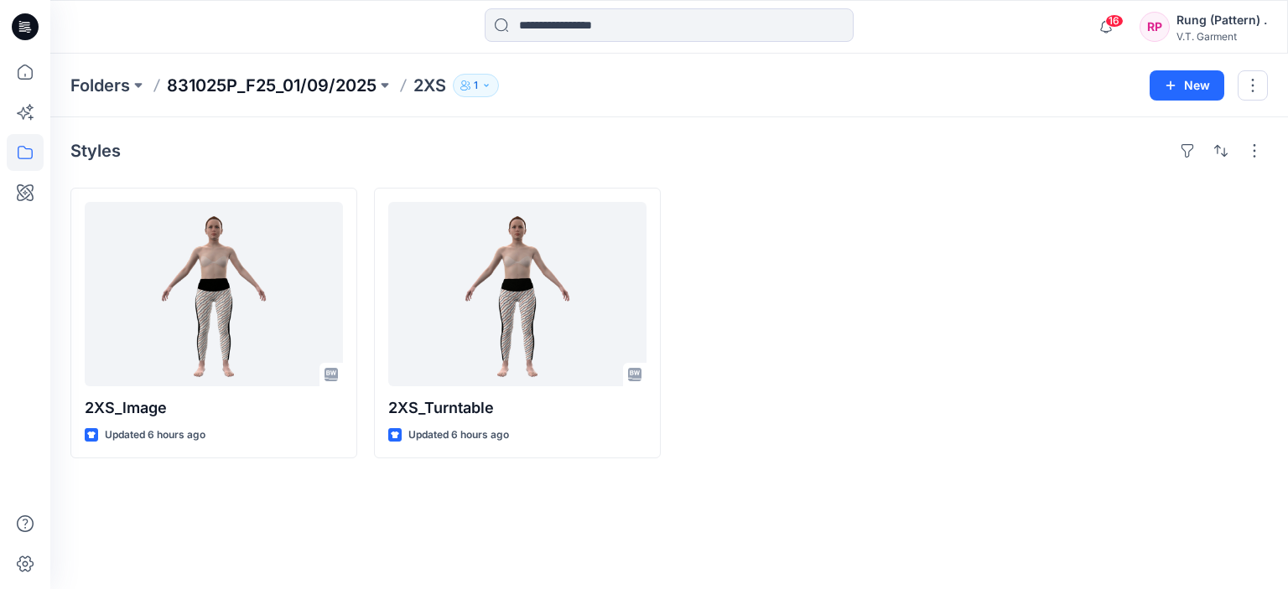
click at [340, 83] on p "831025P_F25_01/09/2025" at bounding box center [272, 85] width 210 height 23
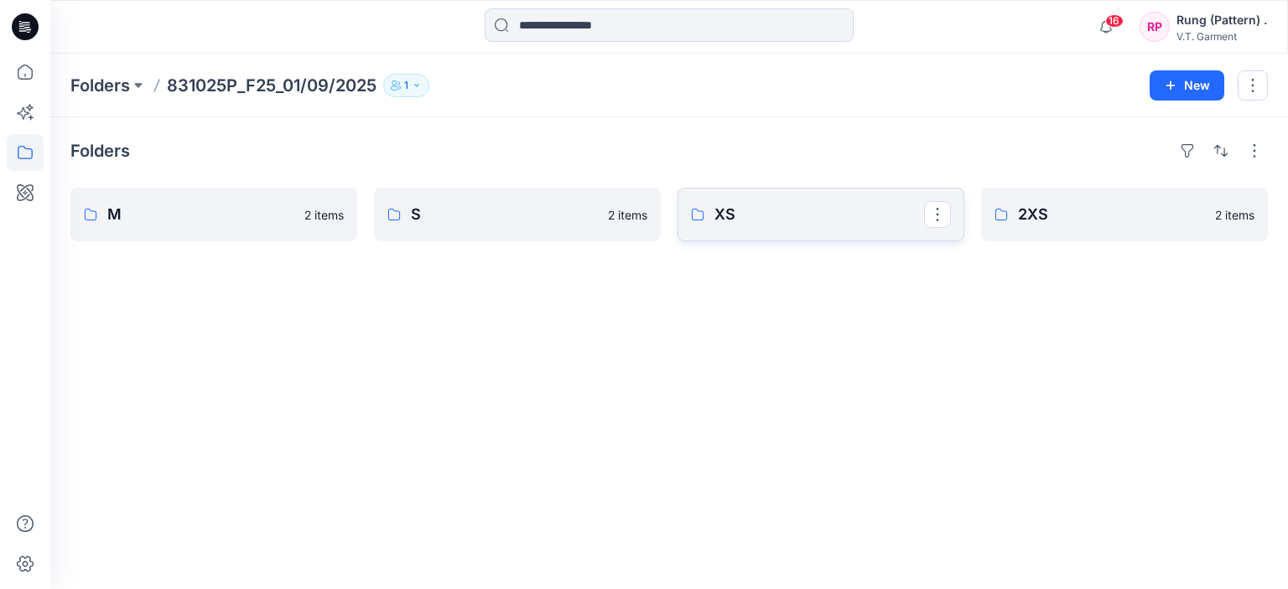
click at [872, 210] on p "XS" at bounding box center [819, 214] width 210 height 23
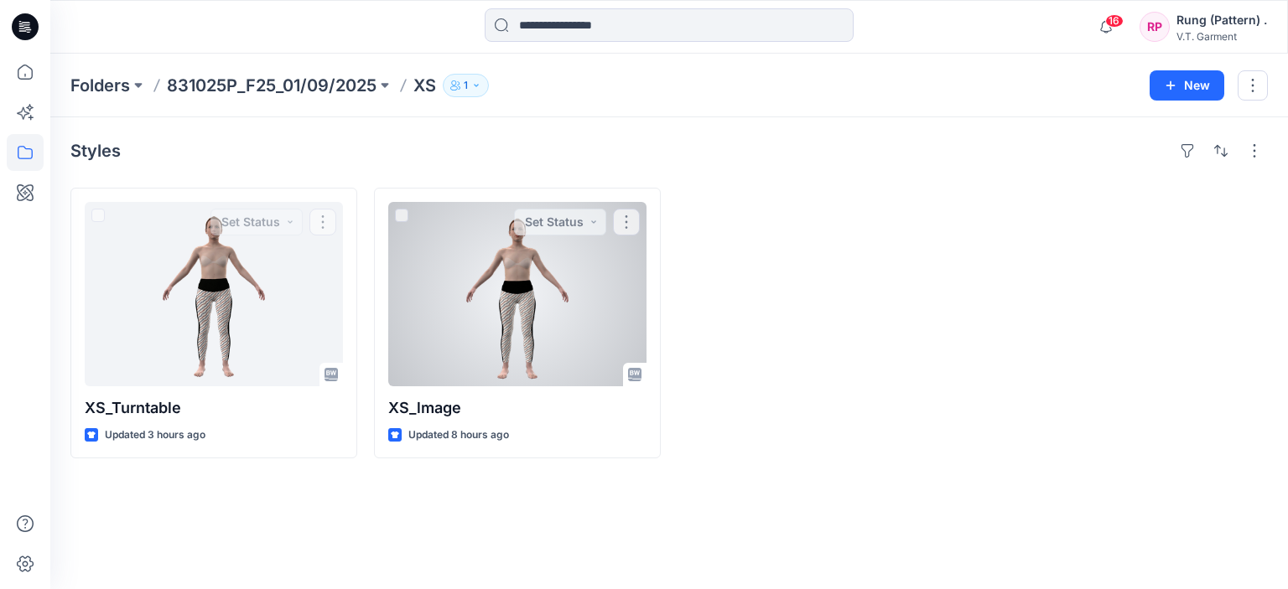
click at [438, 268] on div at bounding box center [517, 294] width 258 height 184
click at [626, 220] on button "button" at bounding box center [626, 222] width 27 height 27
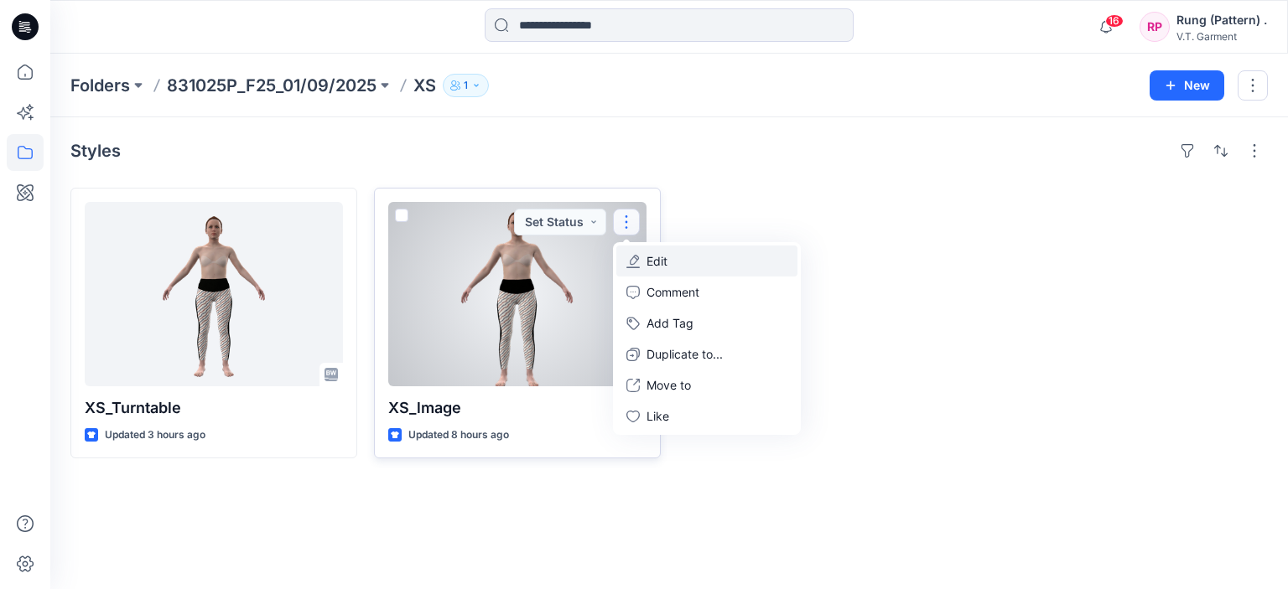
click at [678, 260] on button "Edit" at bounding box center [706, 261] width 181 height 31
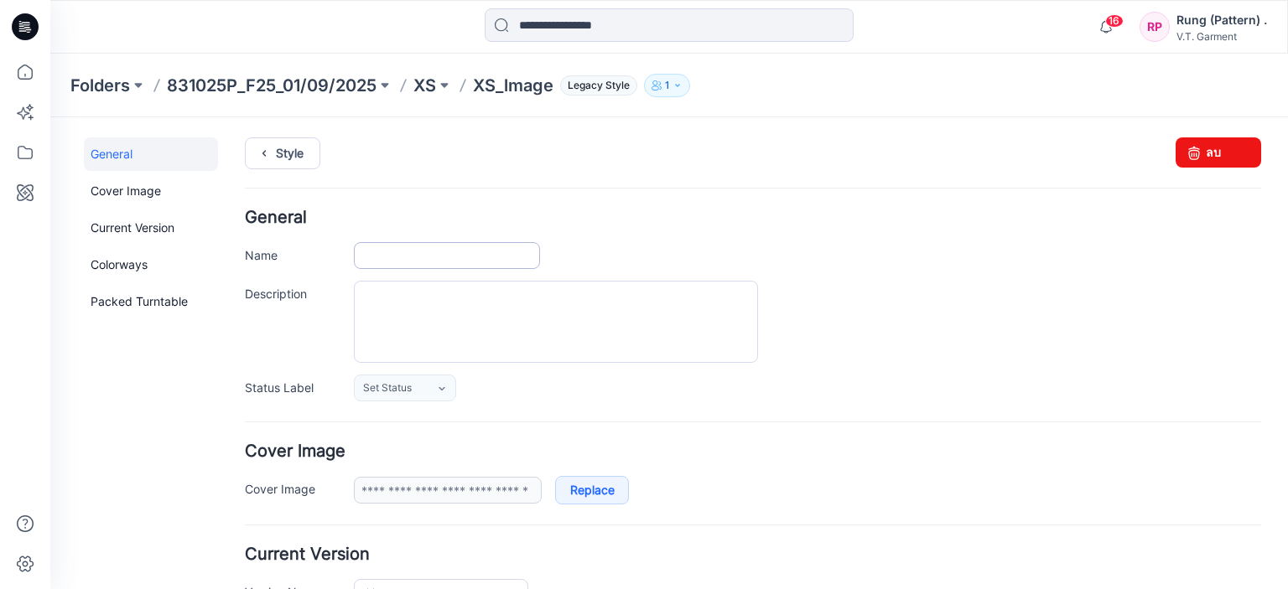
type input "********"
type input "**********"
click at [440, 257] on input "********" at bounding box center [447, 255] width 186 height 27
type input "*******"
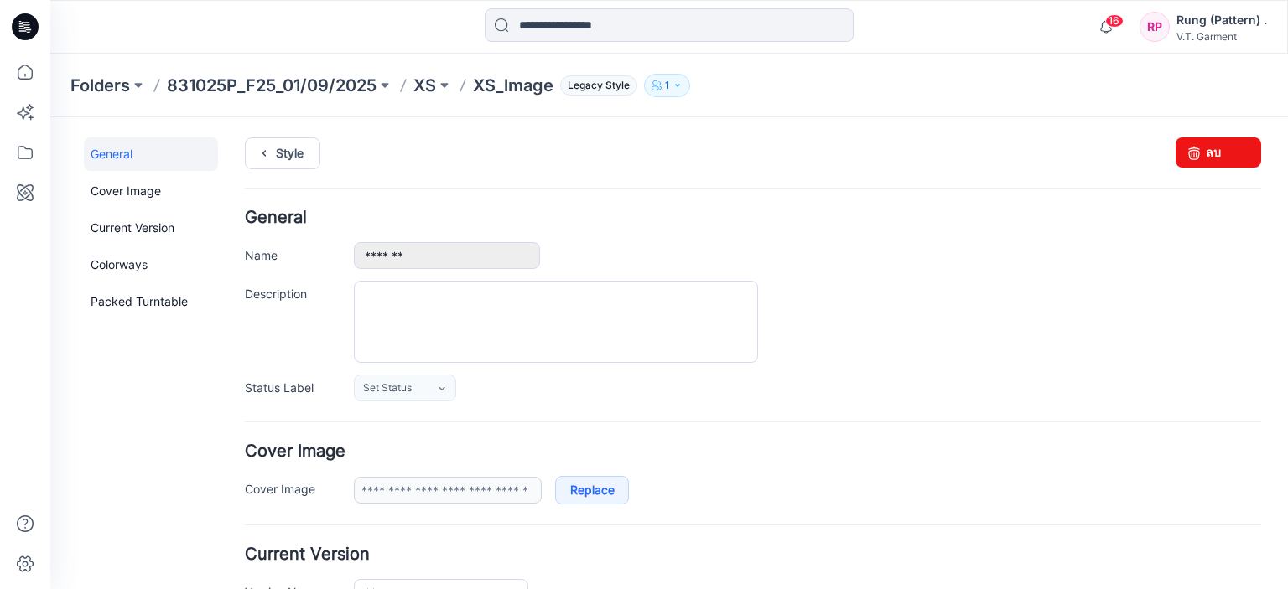
drag, startPoint x: 127, startPoint y: 406, endPoint x: 52, endPoint y: 228, distance: 193.1
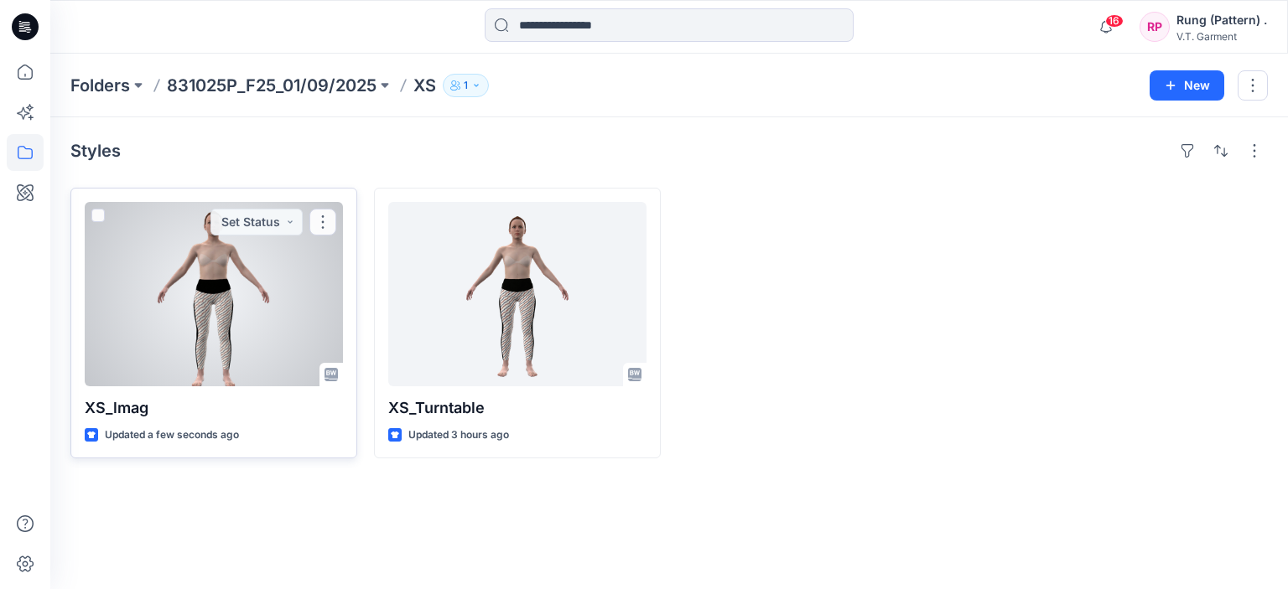
click at [319, 220] on button "button" at bounding box center [322, 222] width 27 height 27
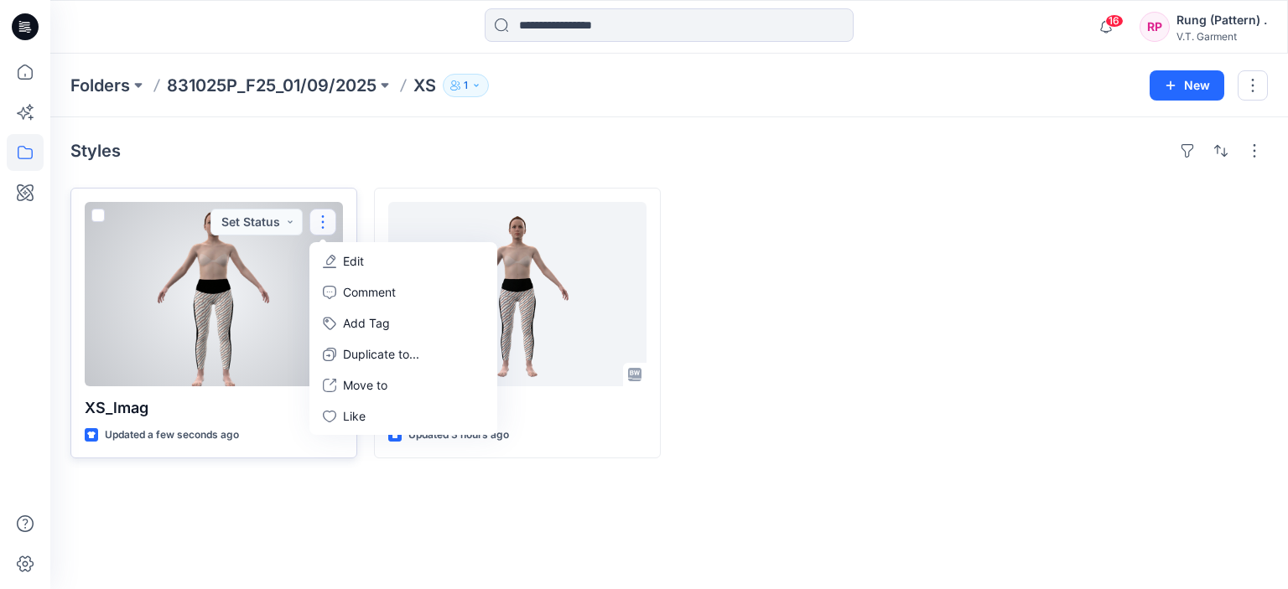
click at [346, 254] on p "Edit" at bounding box center [353, 261] width 21 height 18
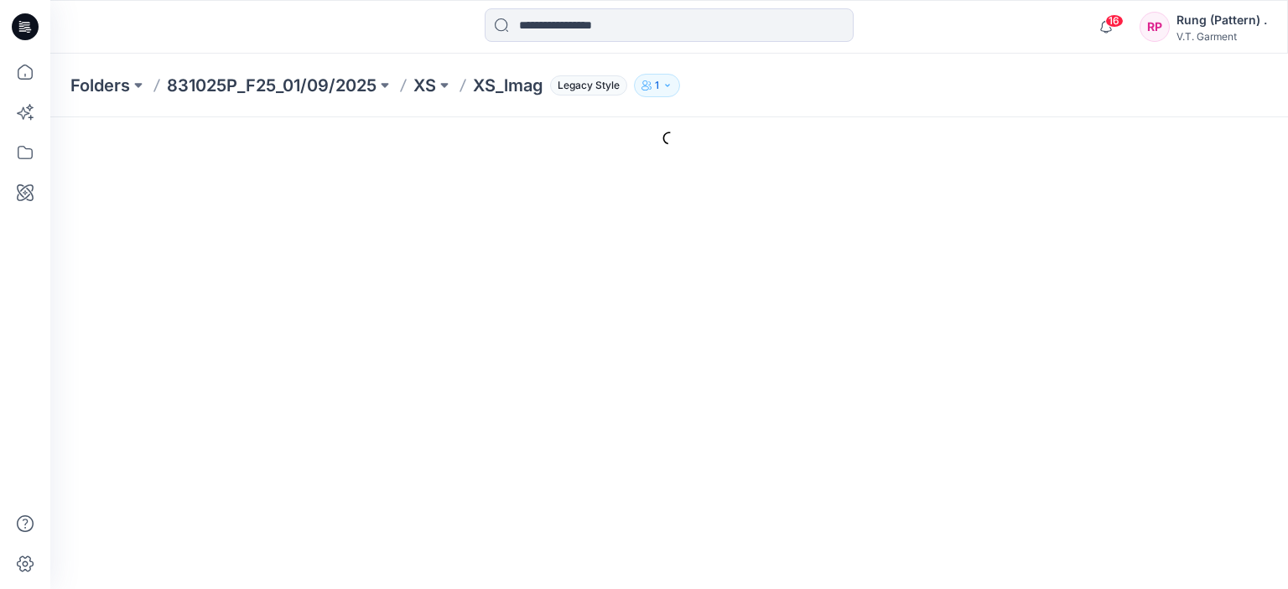
type input "*******"
type input "**********"
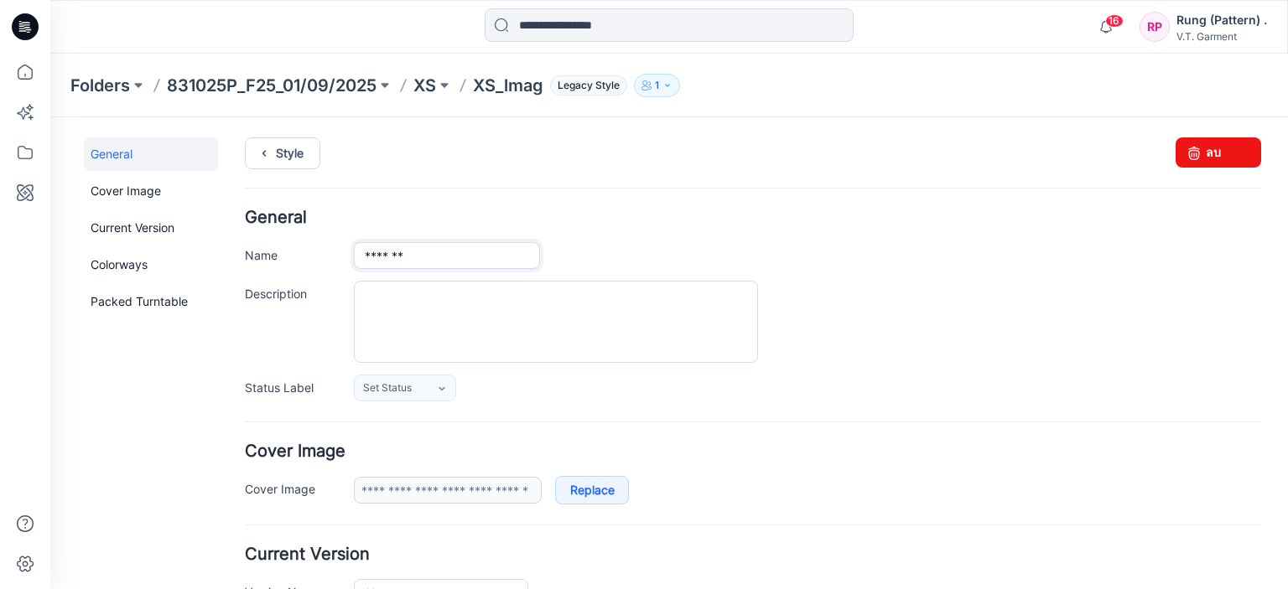
click at [438, 251] on input "*******" at bounding box center [447, 255] width 186 height 27
type input "********"
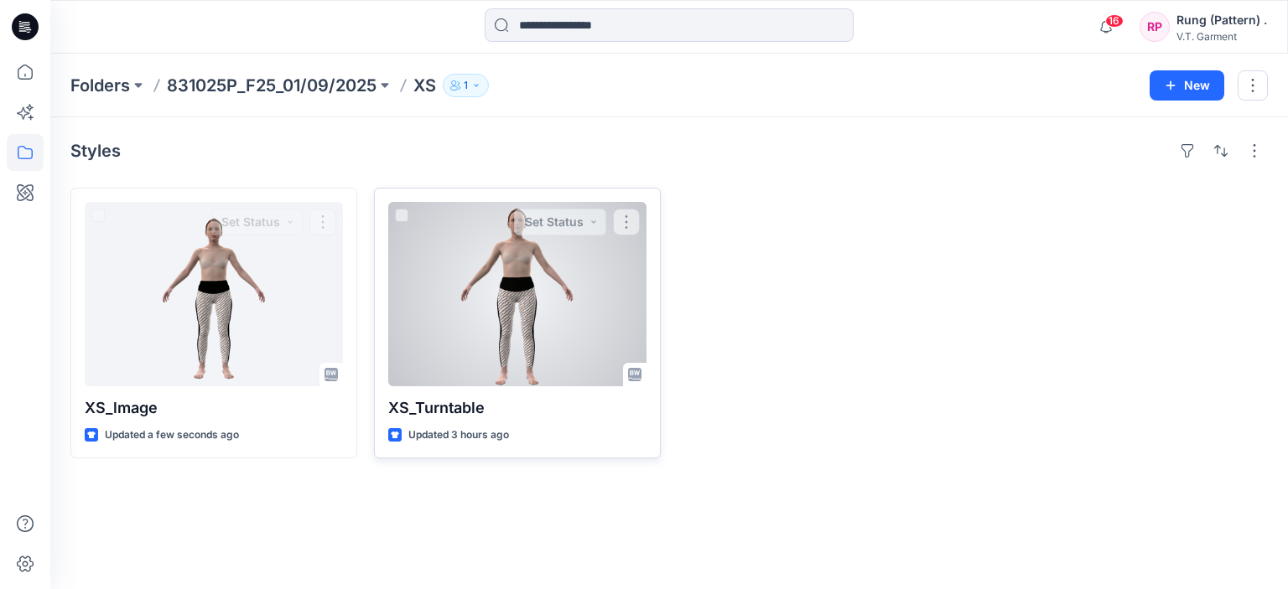
click at [453, 318] on div at bounding box center [517, 294] width 258 height 184
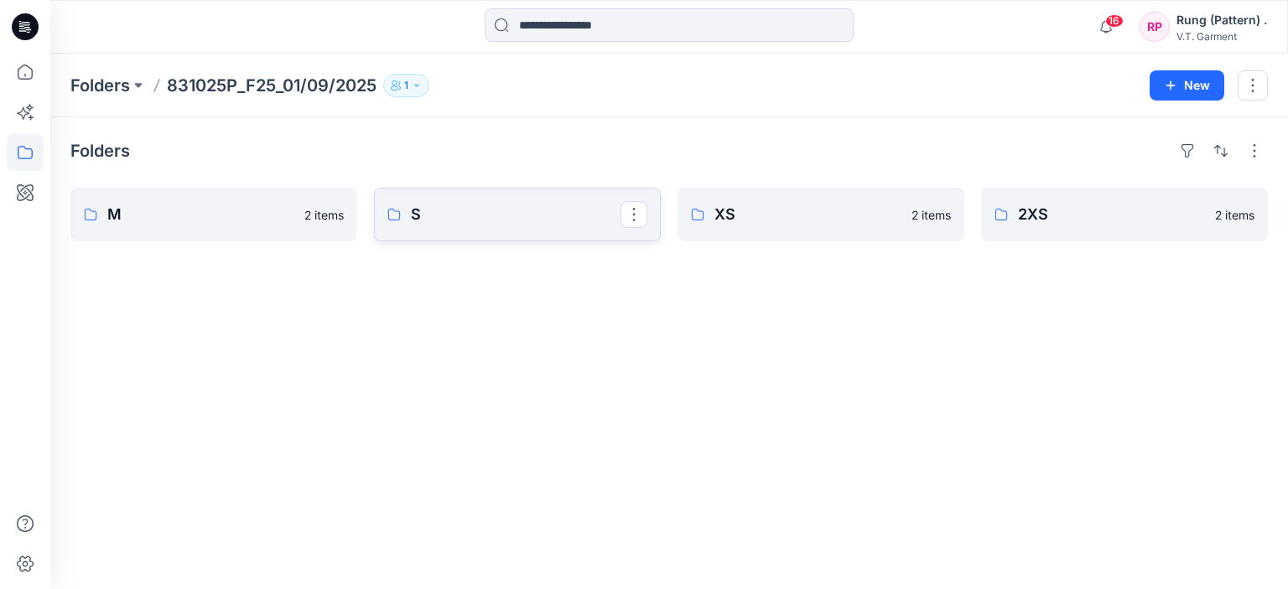
click at [520, 212] on p "S" at bounding box center [516, 214] width 210 height 23
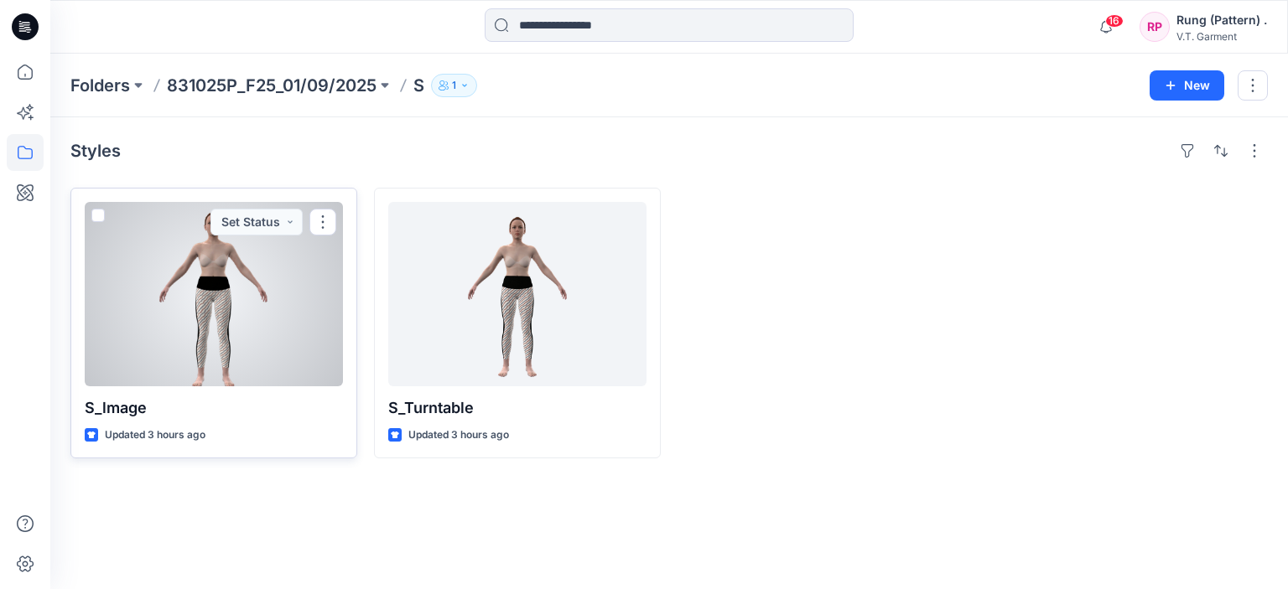
click at [215, 276] on div at bounding box center [214, 294] width 258 height 184
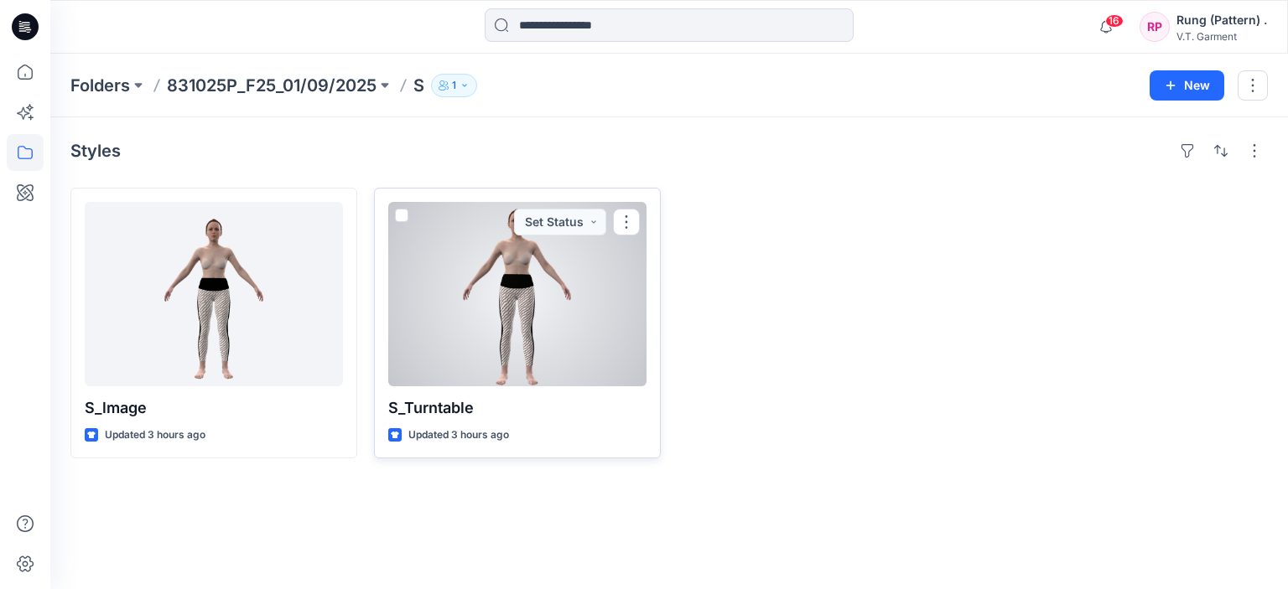
click at [560, 377] on div at bounding box center [517, 294] width 258 height 184
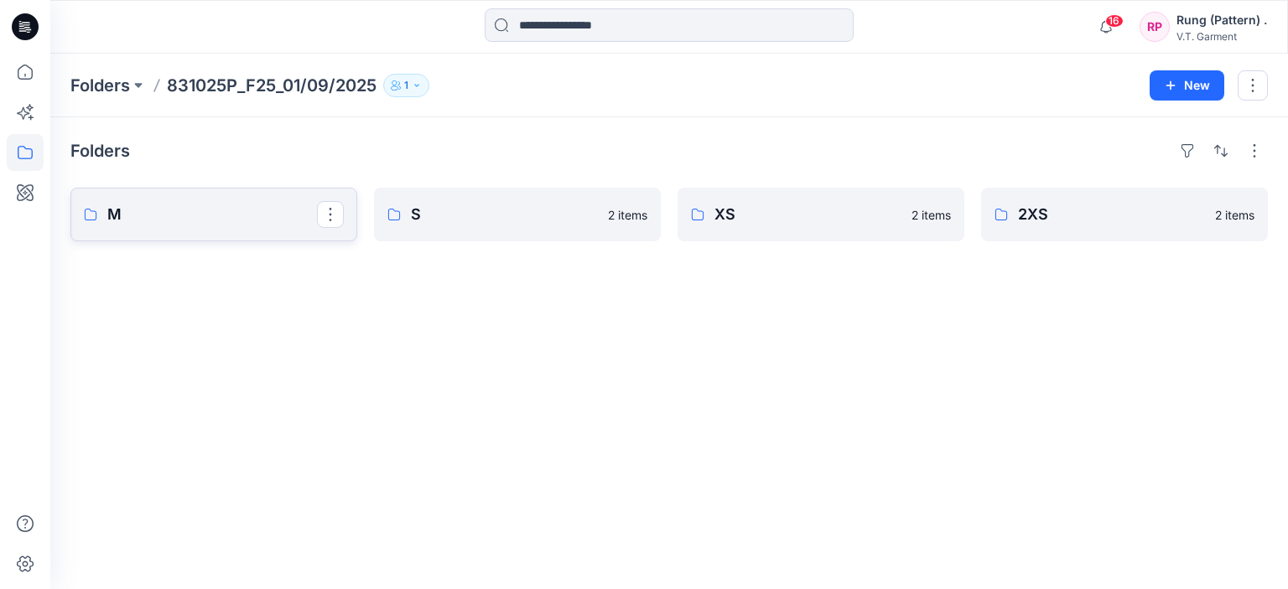
click at [218, 195] on link "M" at bounding box center [213, 215] width 287 height 54
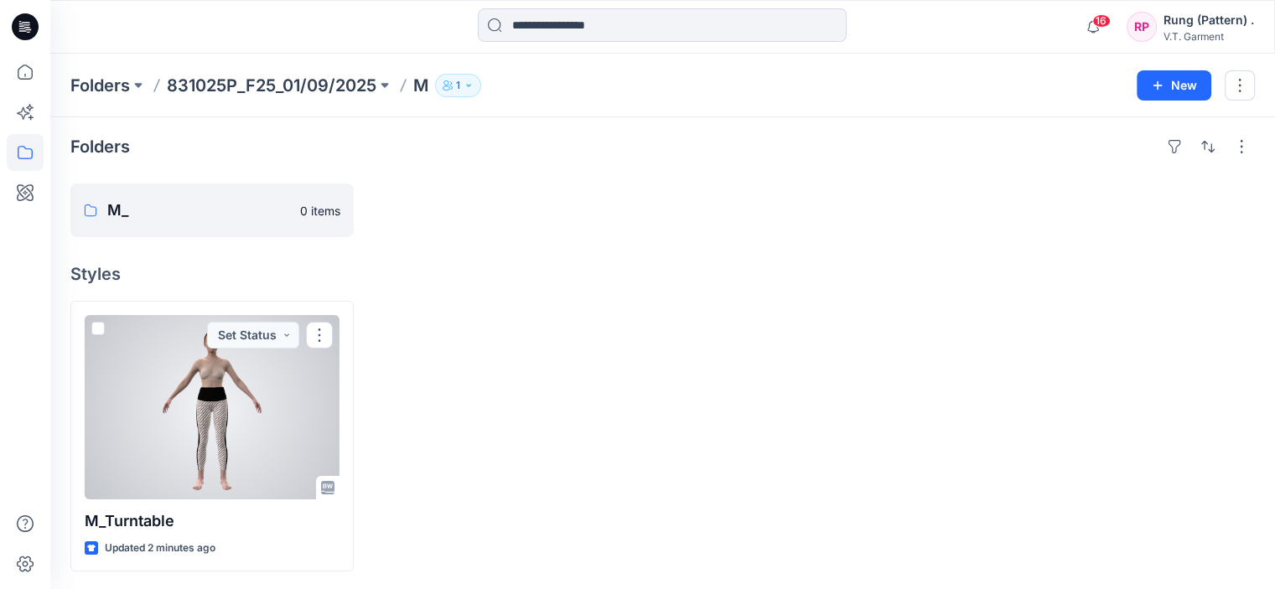
scroll to position [5, 0]
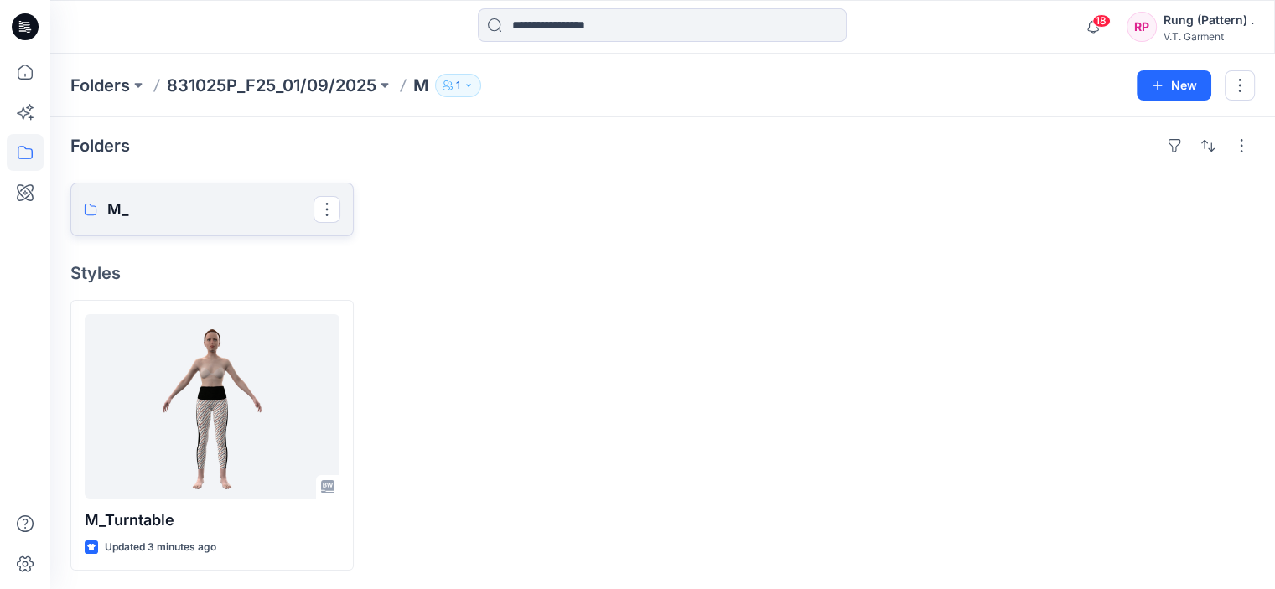
click at [209, 206] on p "M_" at bounding box center [210, 209] width 206 height 23
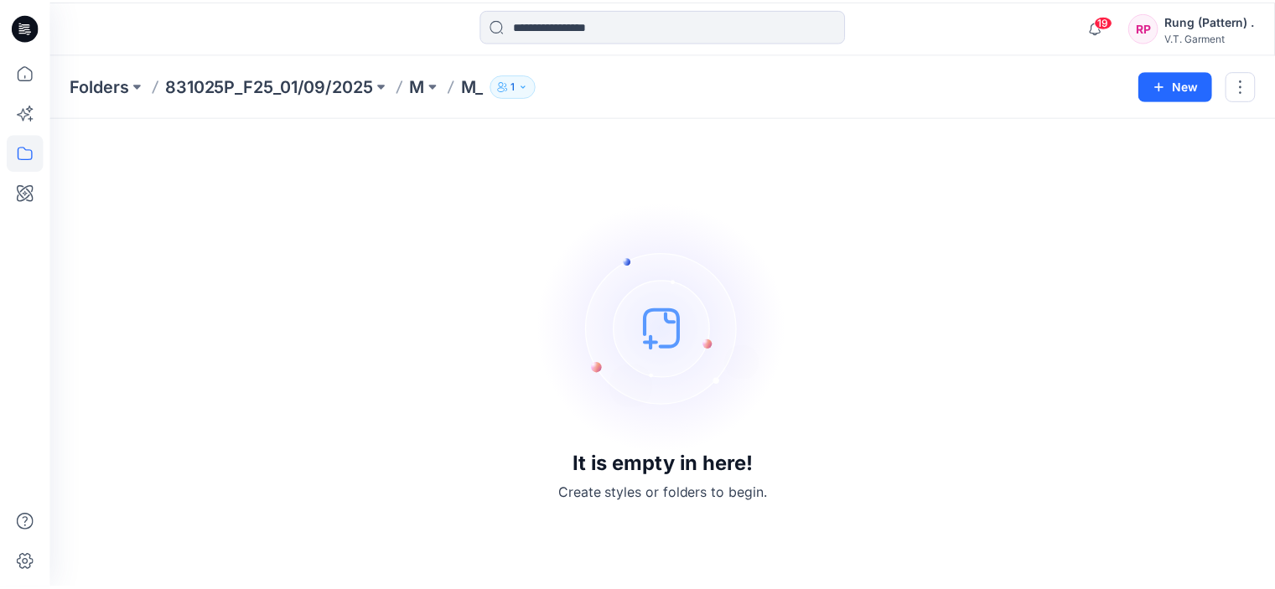
scroll to position [5, 0]
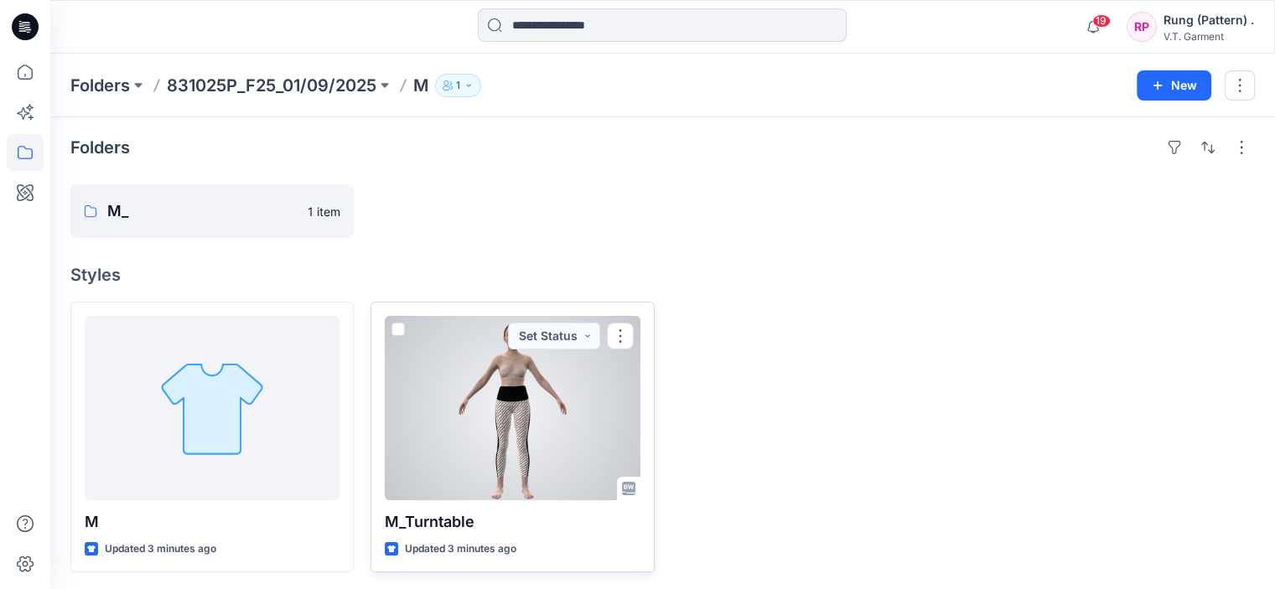
scroll to position [5, 0]
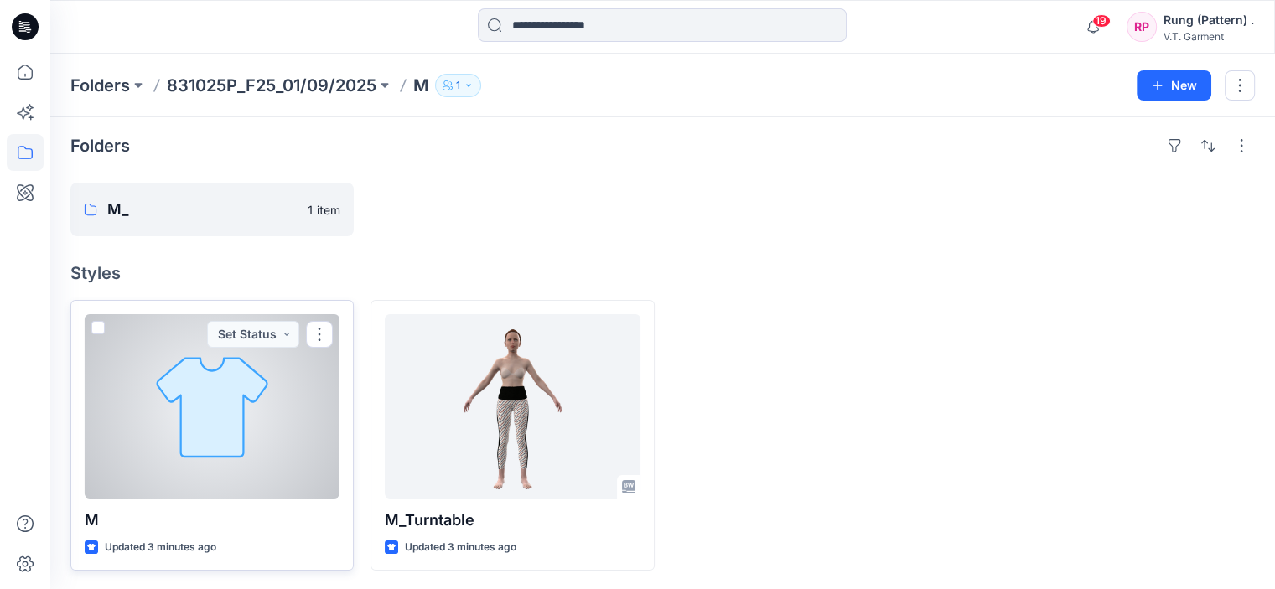
click at [220, 456] on div at bounding box center [212, 406] width 255 height 184
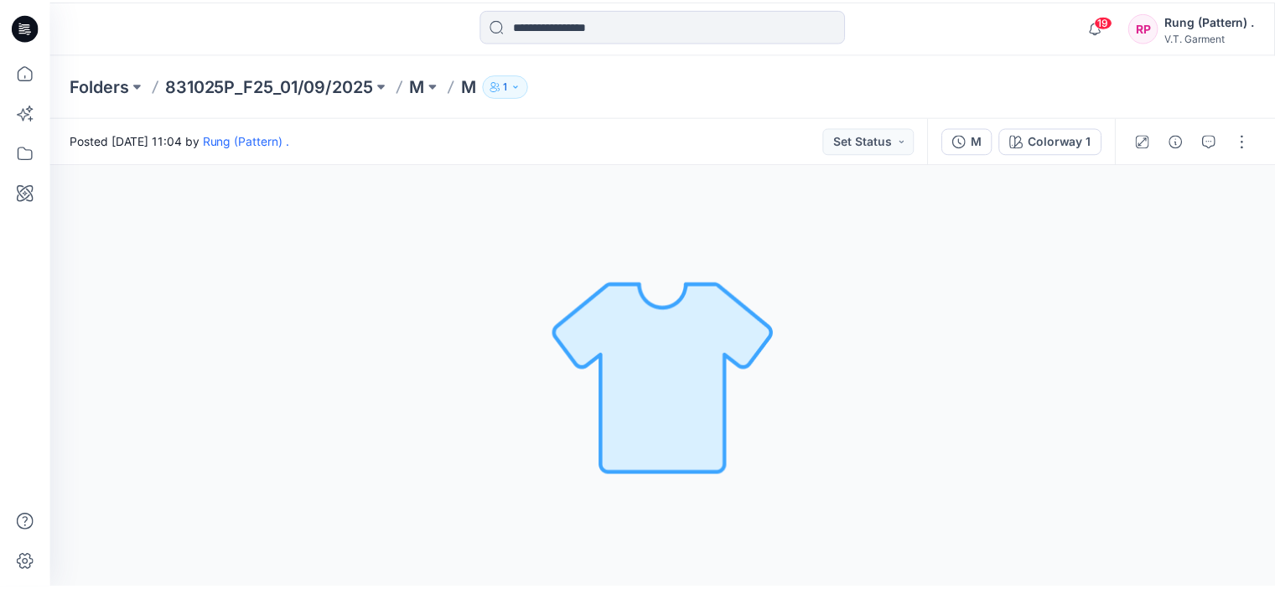
scroll to position [5, 0]
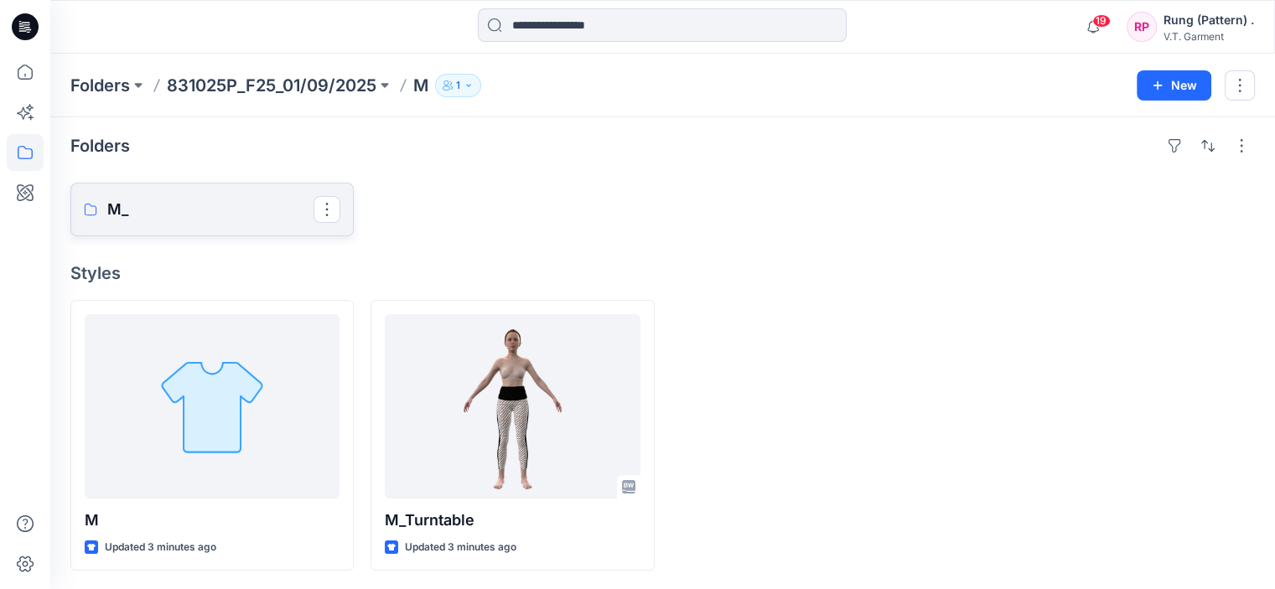
click at [168, 200] on p "M_" at bounding box center [210, 209] width 206 height 23
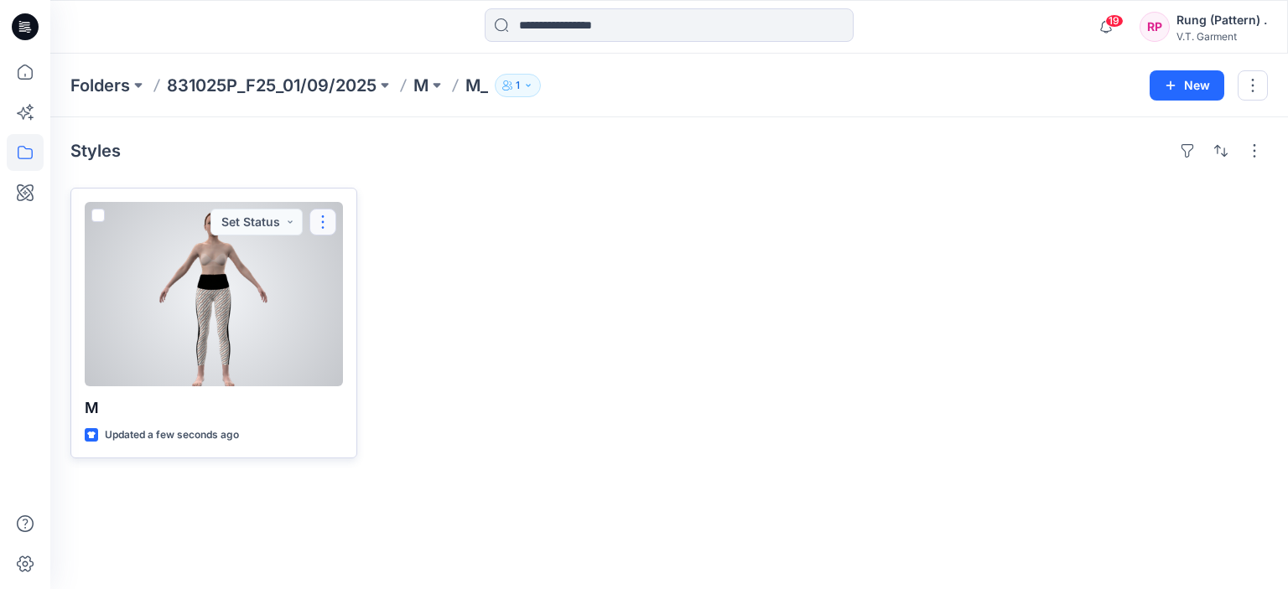
click at [324, 222] on button "button" at bounding box center [322, 222] width 27 height 27
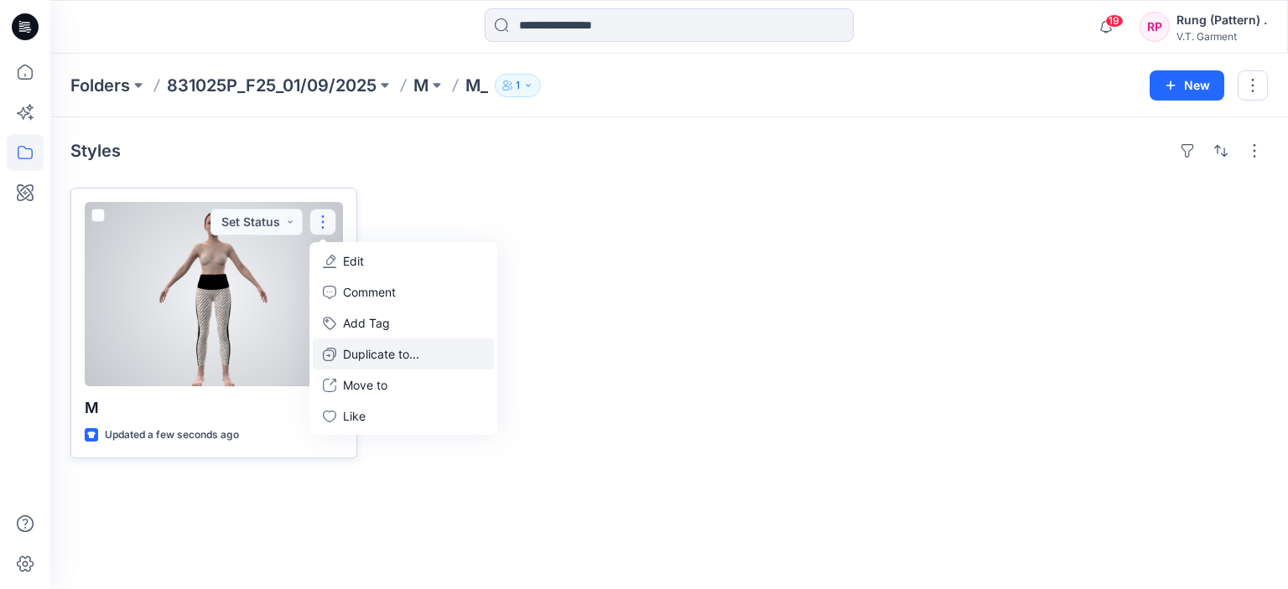
click at [379, 351] on p "Duplicate to..." at bounding box center [381, 354] width 76 height 18
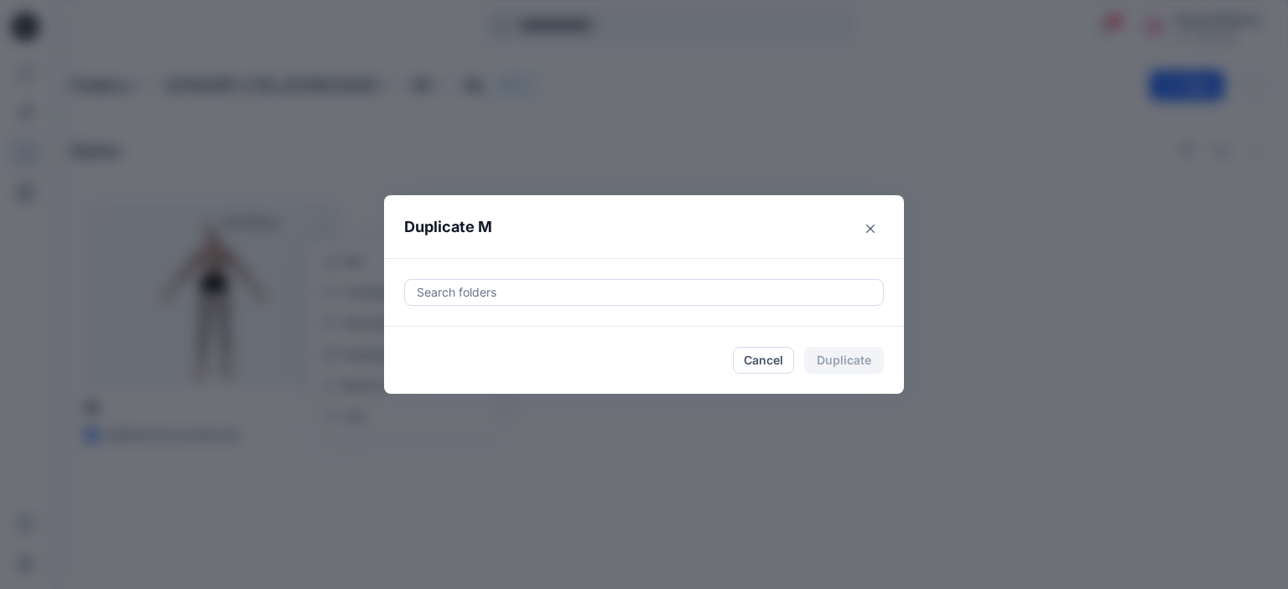
click at [500, 292] on div at bounding box center [644, 293] width 458 height 20
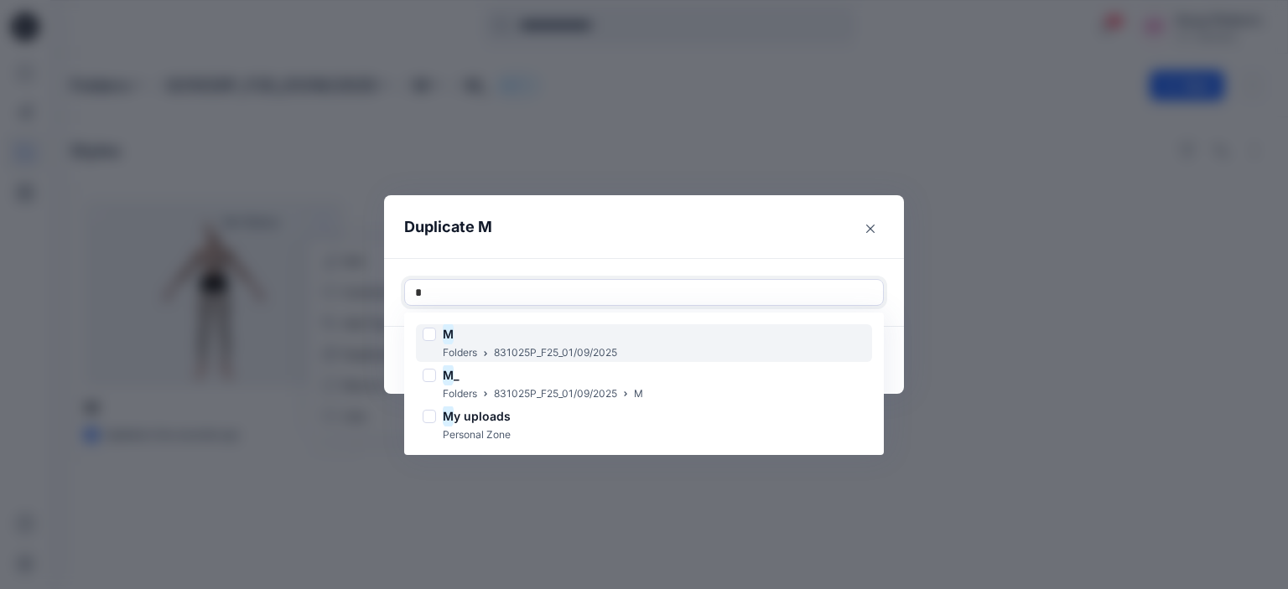
click at [433, 334] on div at bounding box center [429, 334] width 13 height 13
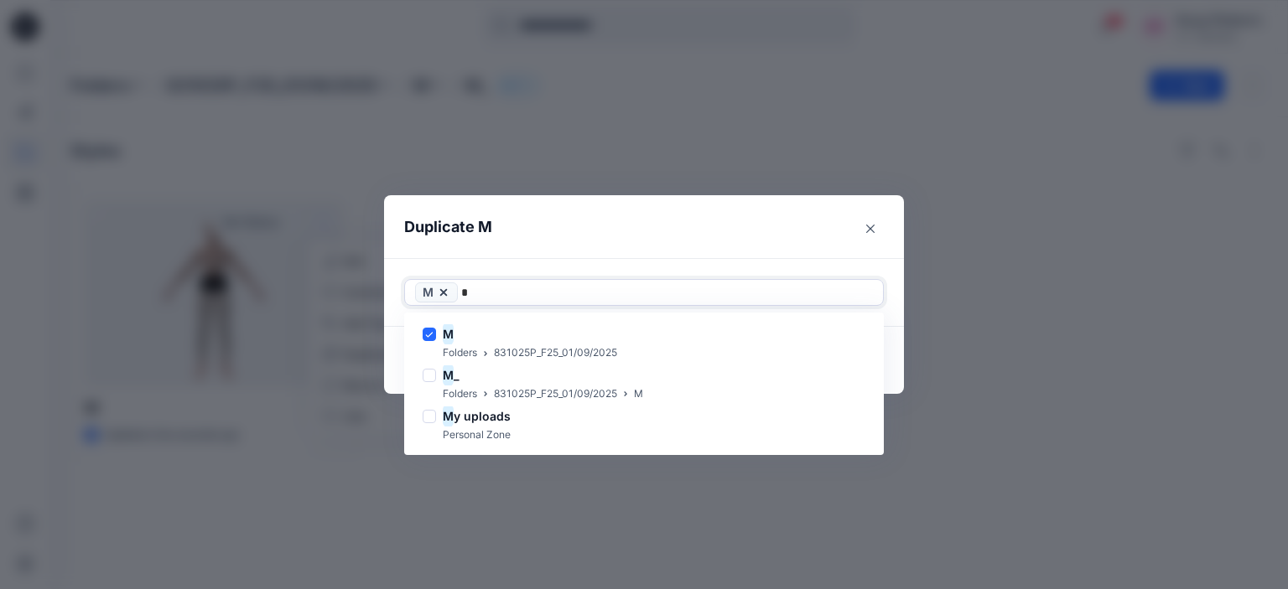
type input "*"
click at [552, 241] on header "Duplicate M" at bounding box center [627, 227] width 486 height 64
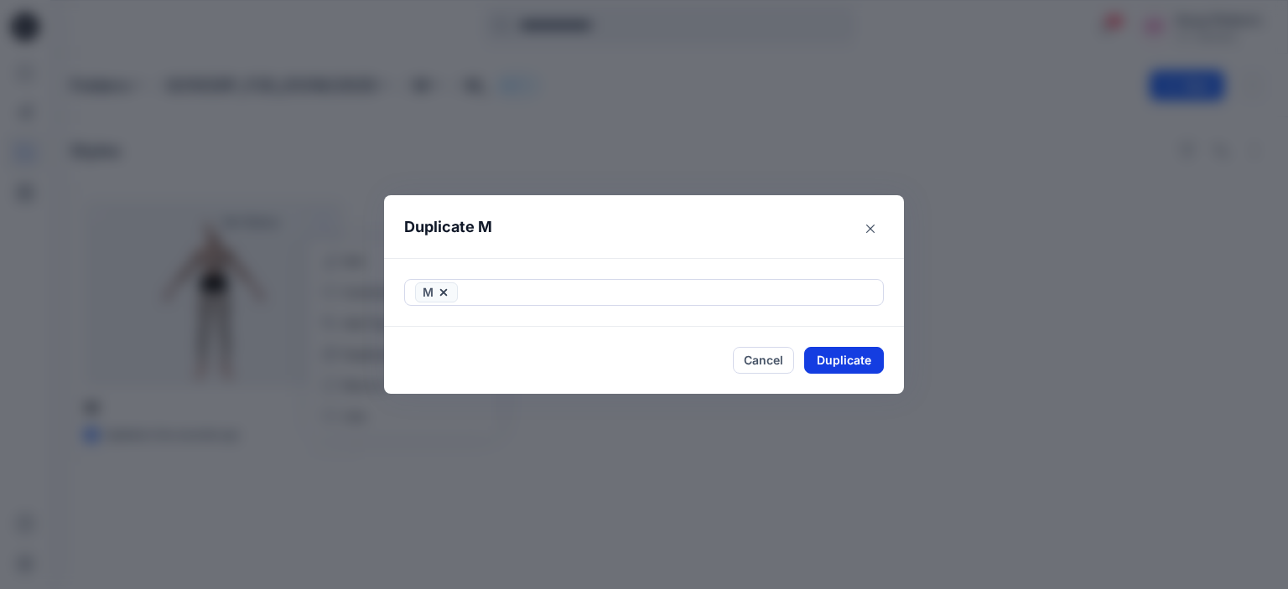
click at [836, 361] on button "Duplicate" at bounding box center [844, 360] width 80 height 27
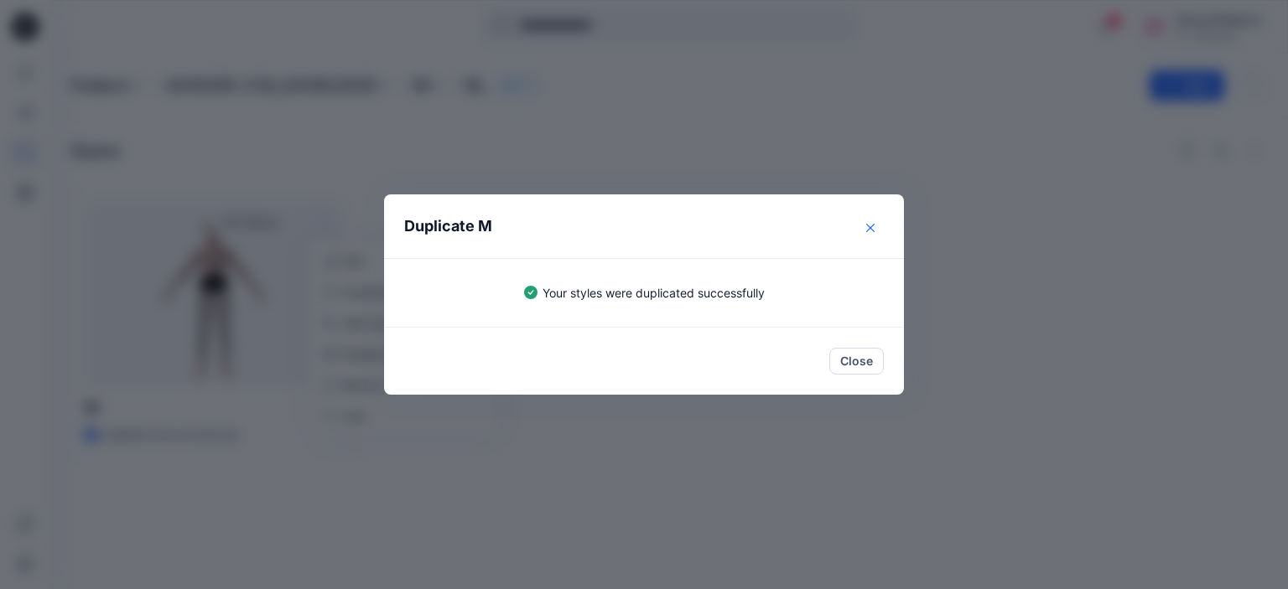
click at [866, 226] on icon "Close" at bounding box center [870, 228] width 8 height 8
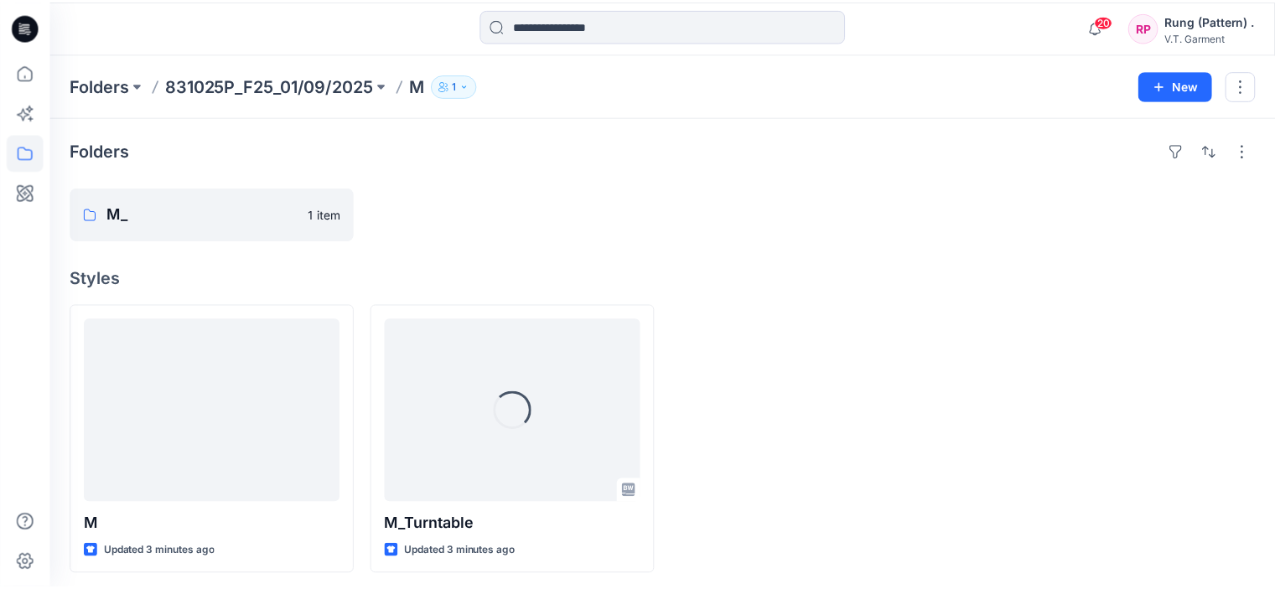
scroll to position [5, 0]
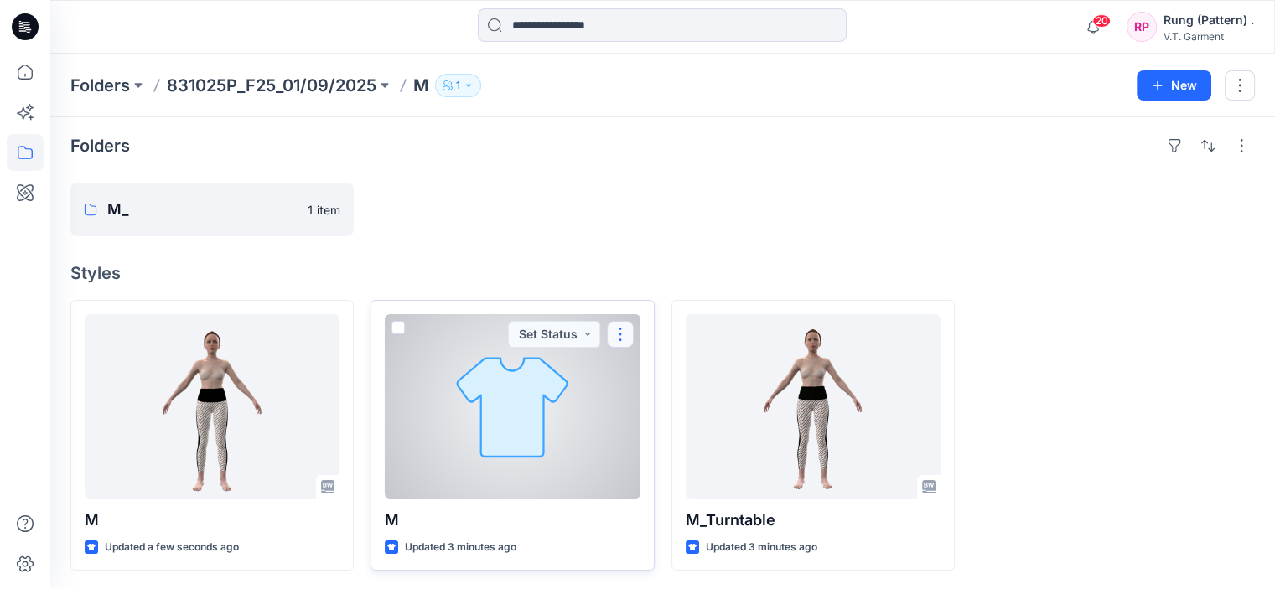
click at [626, 335] on button "button" at bounding box center [620, 334] width 27 height 27
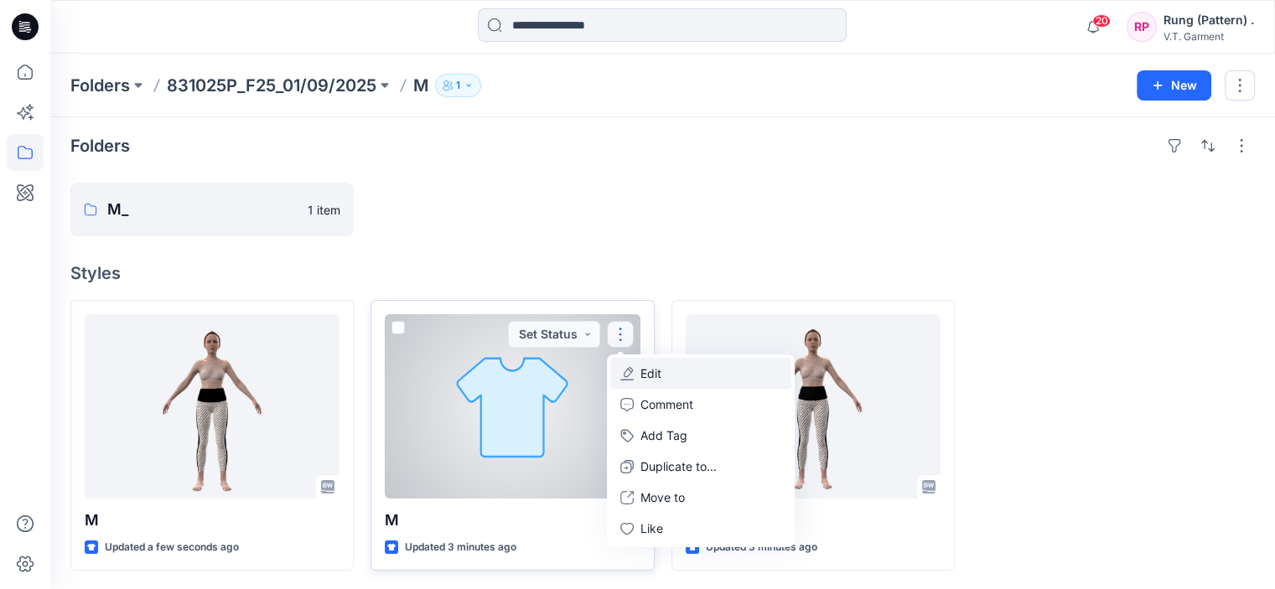
click at [657, 375] on p "Edit" at bounding box center [651, 374] width 21 height 18
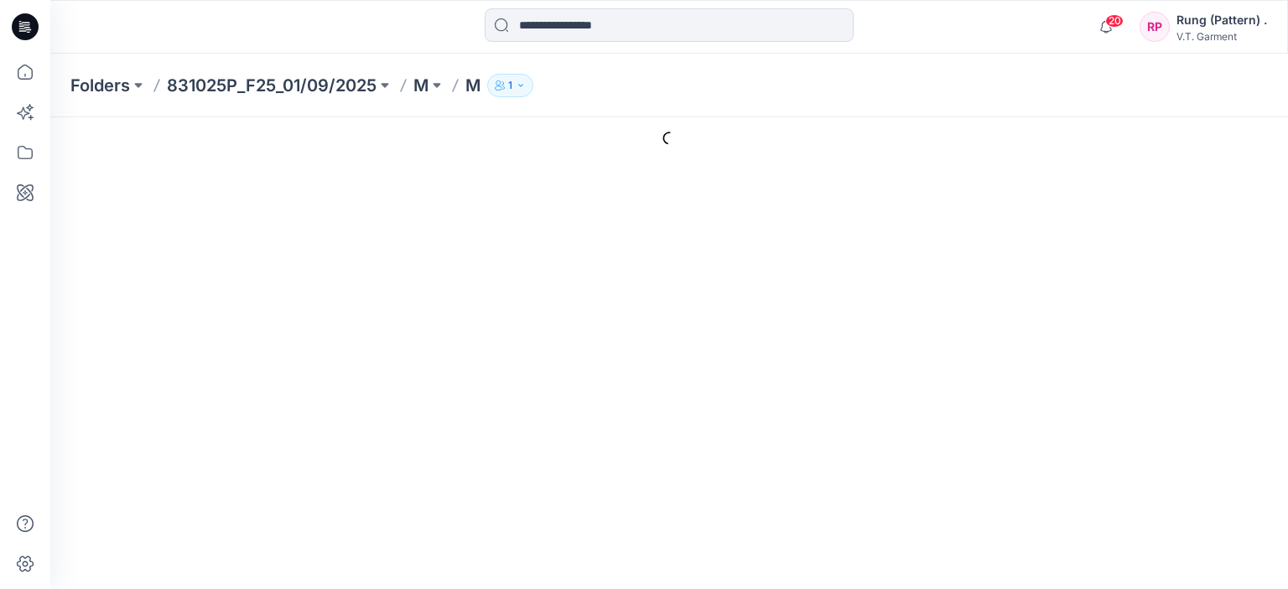
type input "*"
type input "**********"
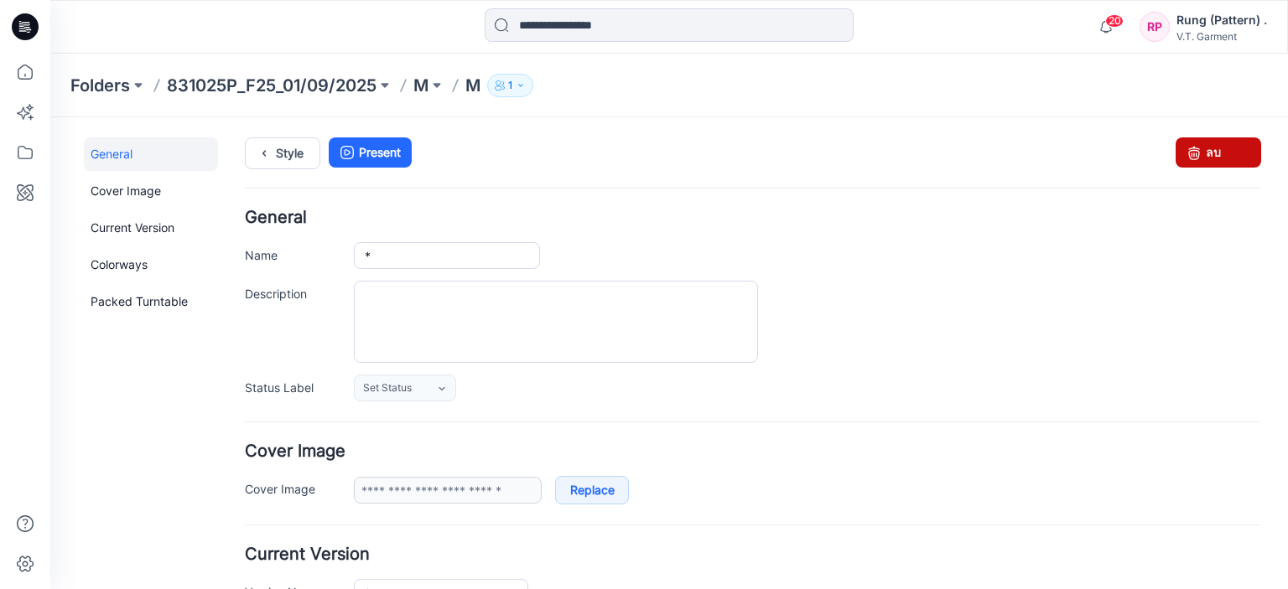
click at [1231, 146] on link "ลบ" at bounding box center [1219, 153] width 86 height 30
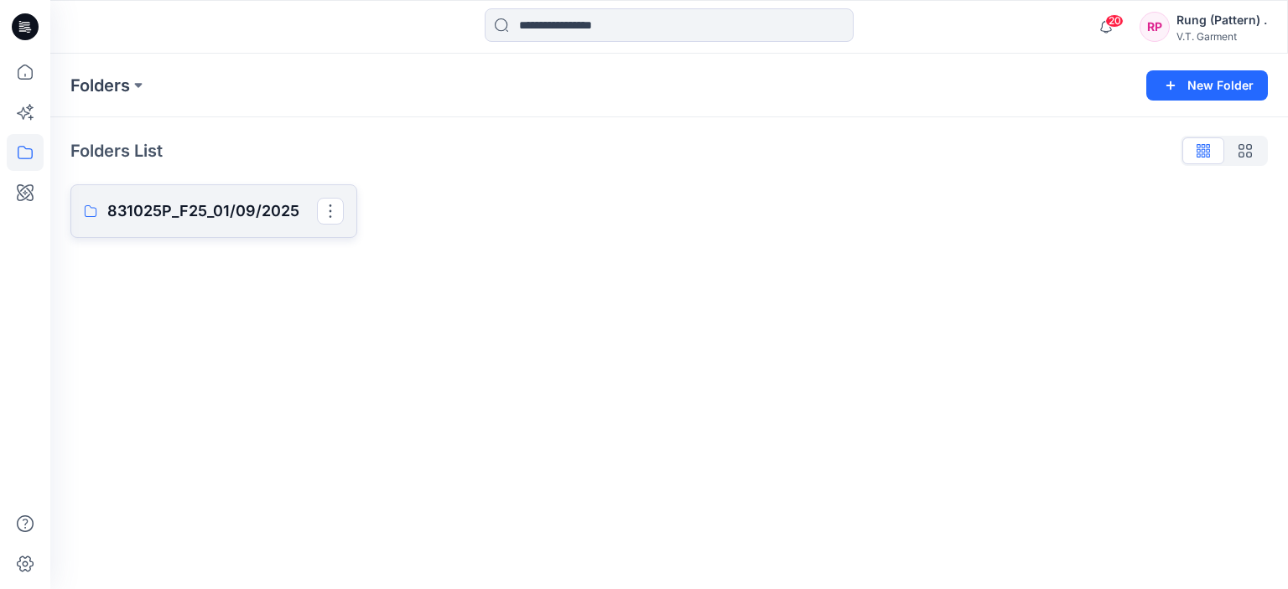
click at [151, 205] on p "831025P_F25_01/09/2025" at bounding box center [212, 211] width 210 height 23
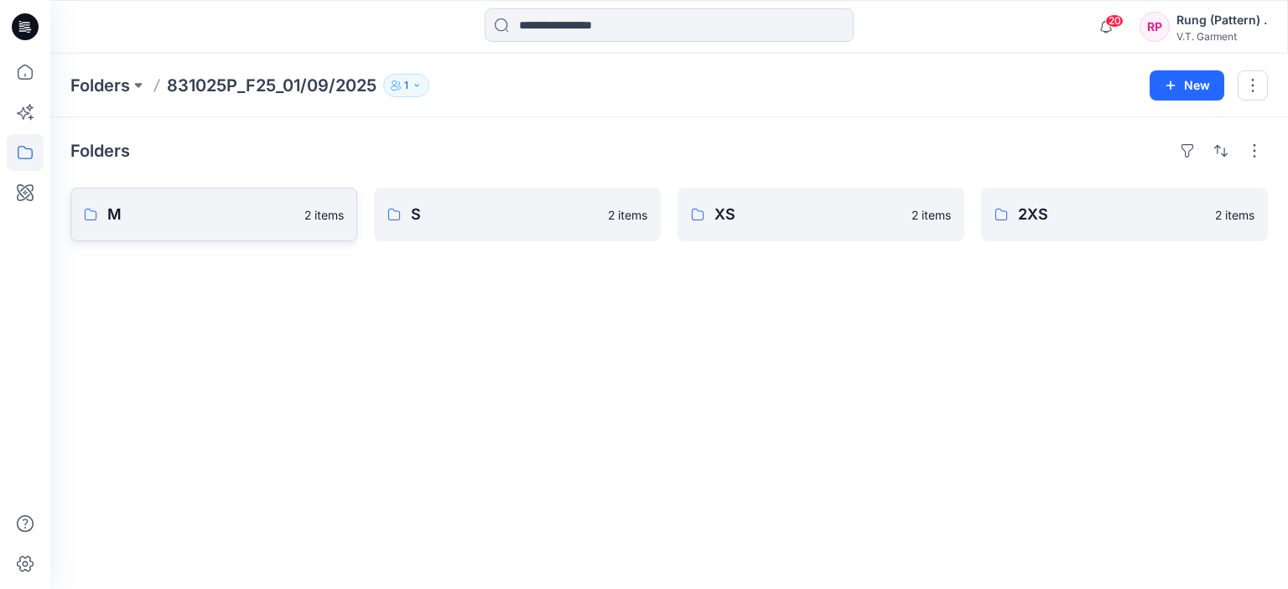
click at [200, 211] on p "M" at bounding box center [200, 214] width 187 height 23
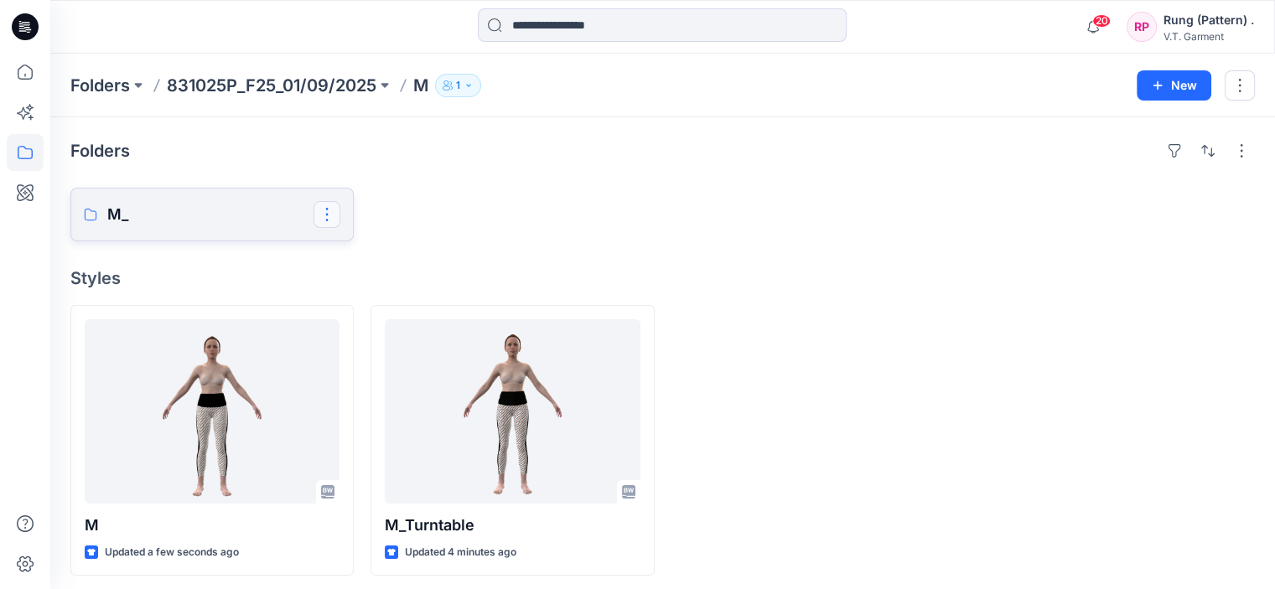
click at [331, 217] on button "button" at bounding box center [327, 214] width 27 height 27
click at [369, 318] on p "Delete Folder" at bounding box center [395, 323] width 95 height 18
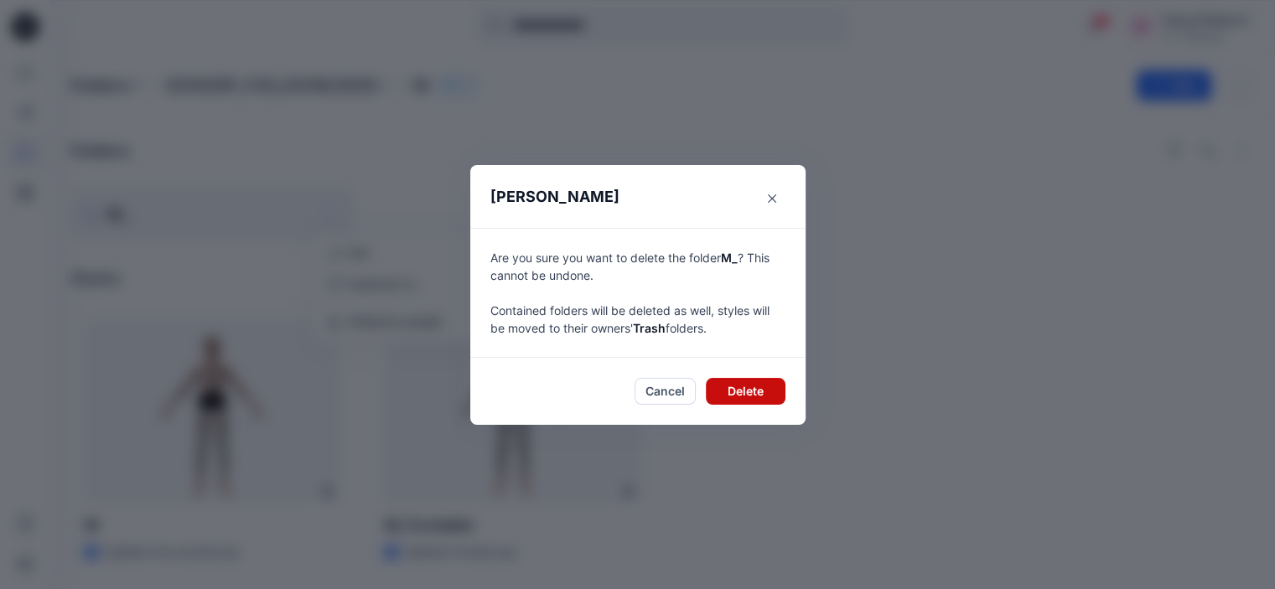
click at [740, 393] on button "Delete" at bounding box center [746, 391] width 80 height 27
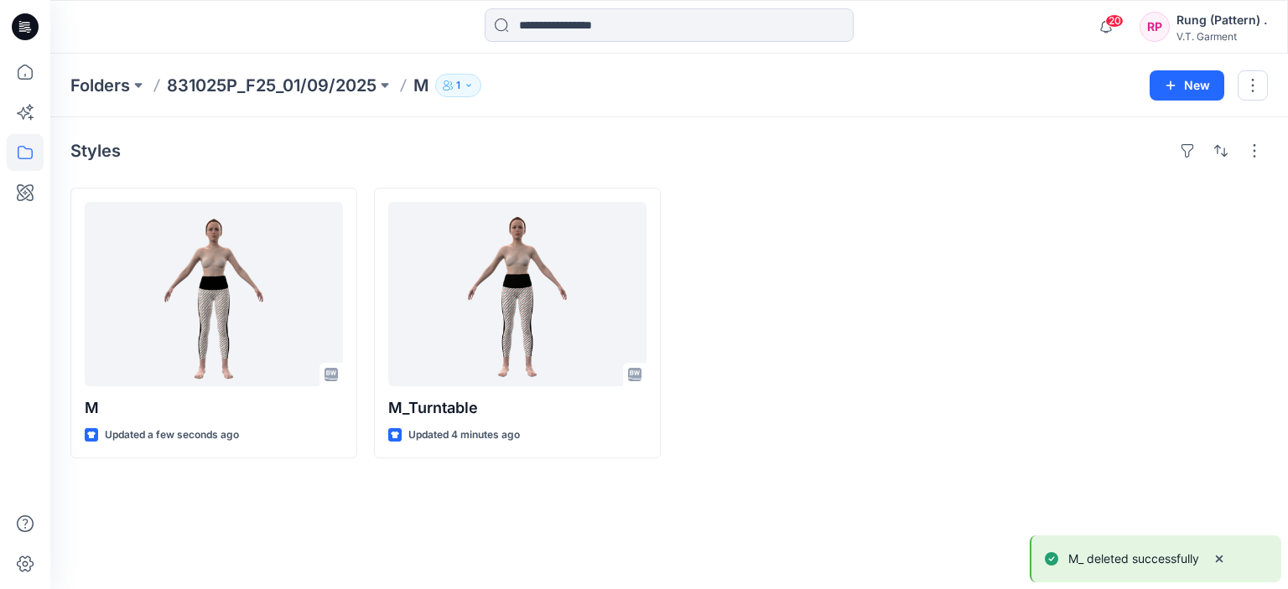
click at [814, 392] on div at bounding box center [821, 323] width 287 height 271
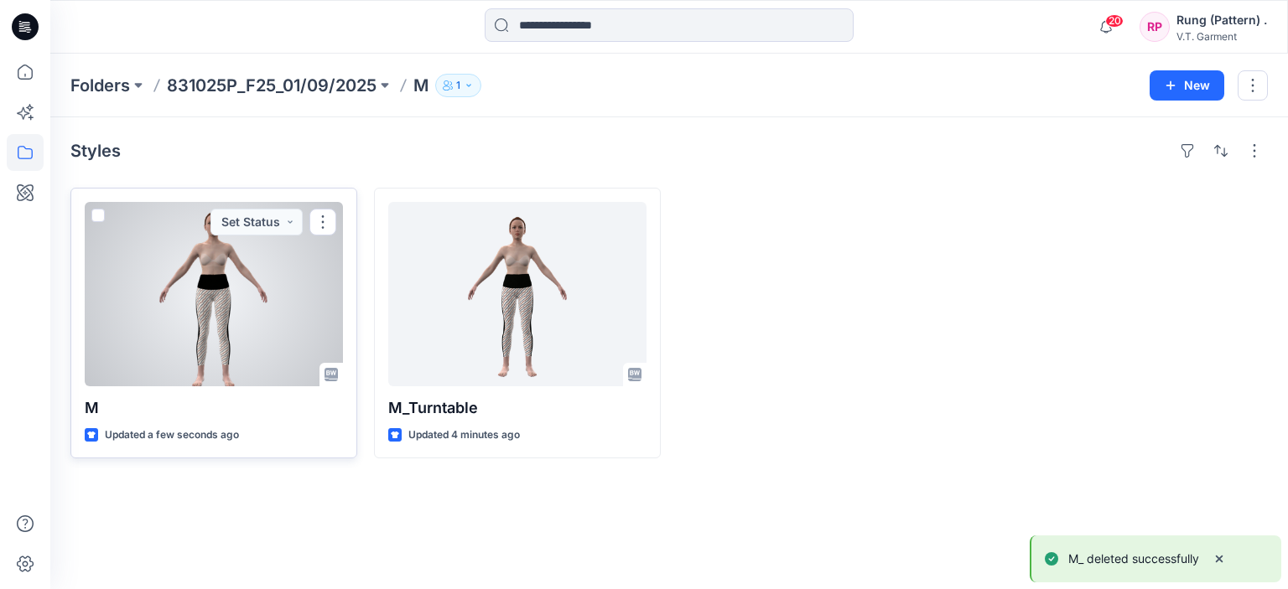
click at [245, 345] on div at bounding box center [214, 294] width 258 height 184
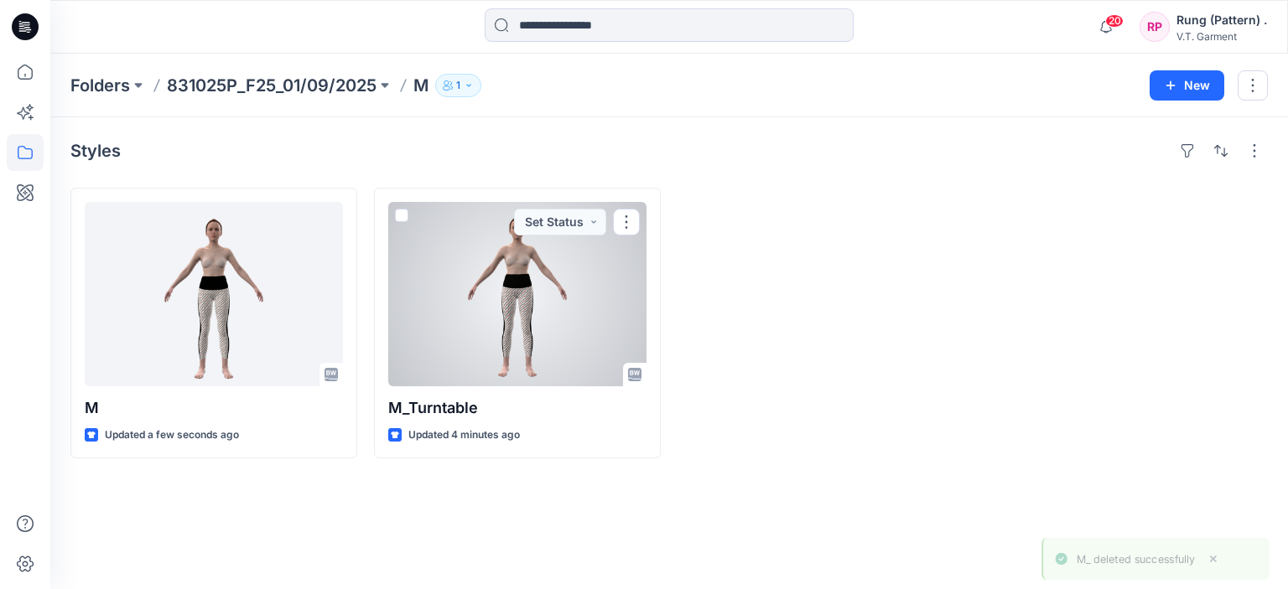
click at [553, 304] on div at bounding box center [517, 294] width 258 height 184
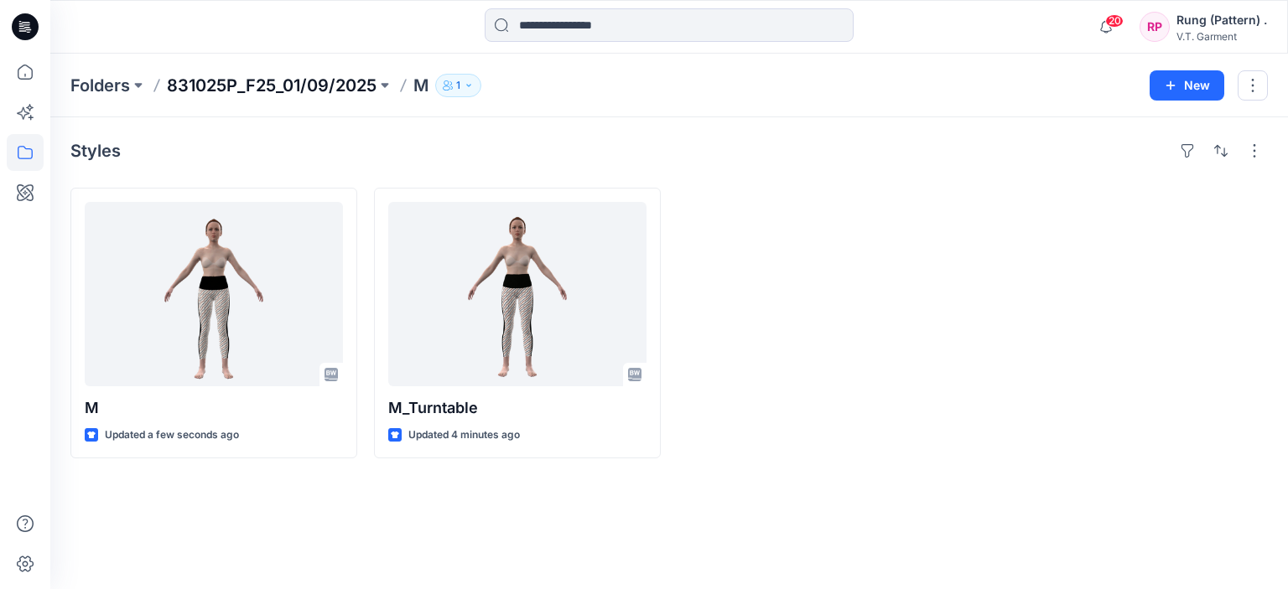
drag, startPoint x: 291, startPoint y: 70, endPoint x: 292, endPoint y: 82, distance: 12.6
click at [289, 70] on div "Folders 831025P_F25_01/09/2025 M 1 New" at bounding box center [669, 86] width 1238 height 64
click at [292, 83] on p "831025P_F25_01/09/2025" at bounding box center [272, 85] width 210 height 23
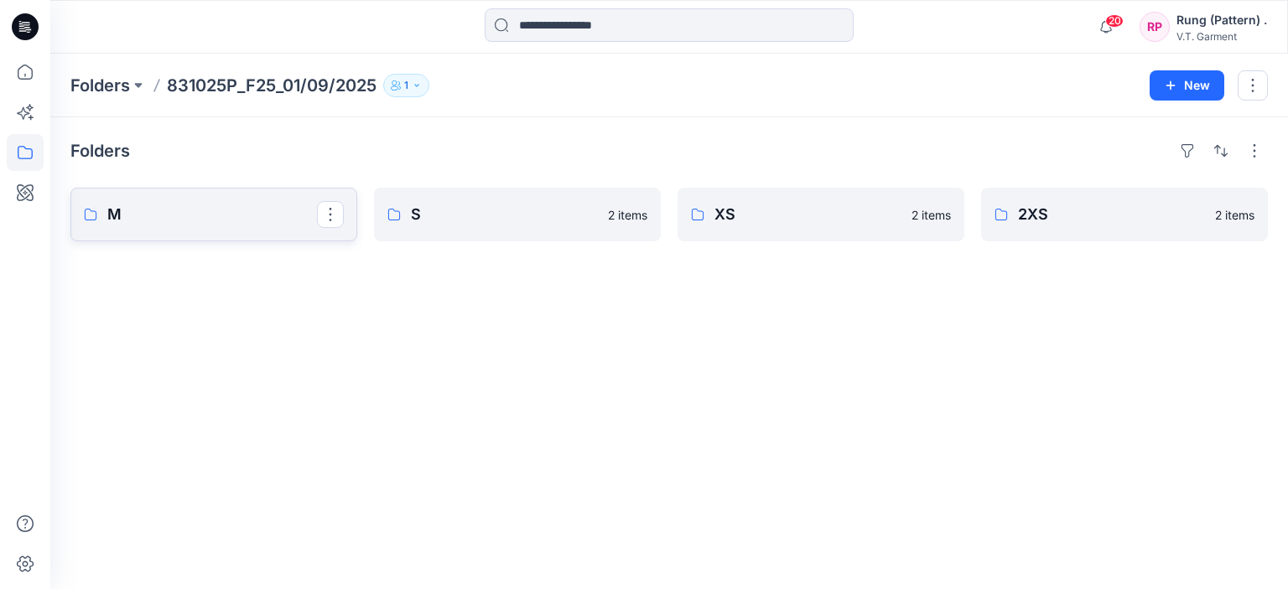
click at [223, 221] on p "M" at bounding box center [212, 214] width 210 height 23
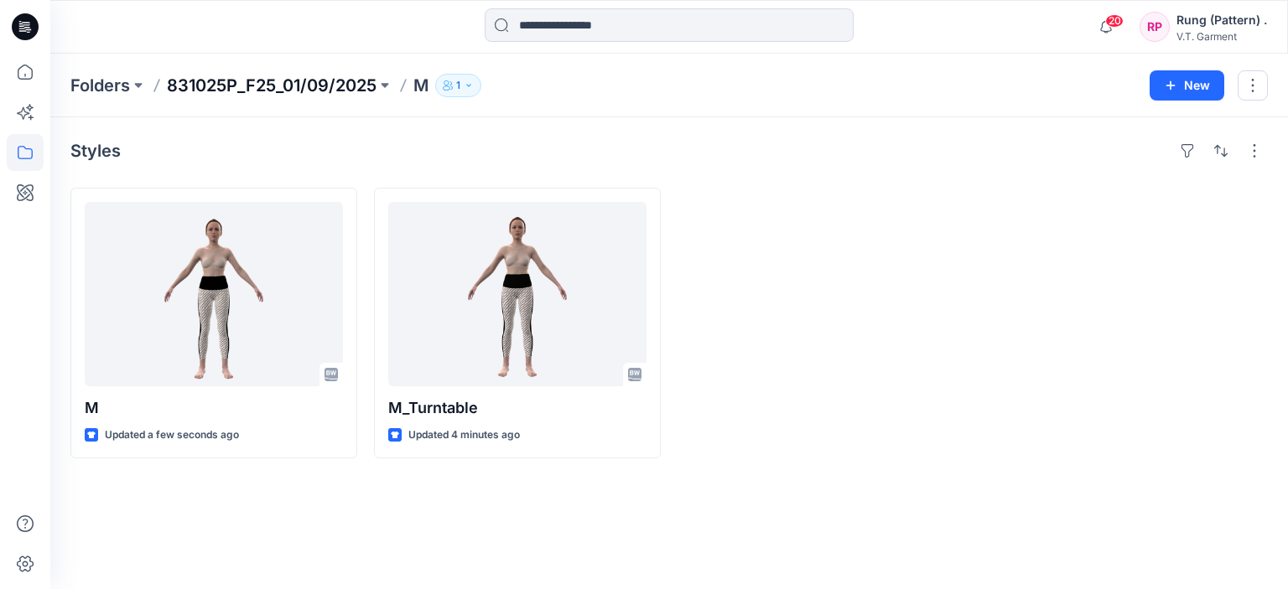
click at [224, 90] on p "831025P_F25_01/09/2025" at bounding box center [272, 85] width 210 height 23
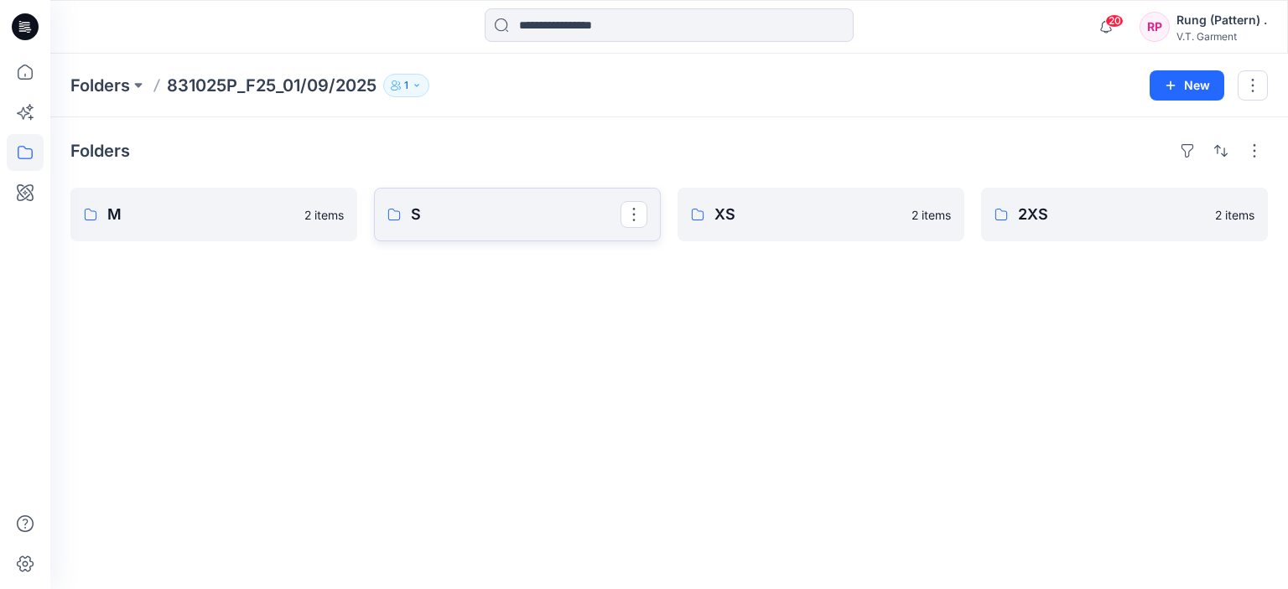
click at [485, 230] on link "S" at bounding box center [517, 215] width 287 height 54
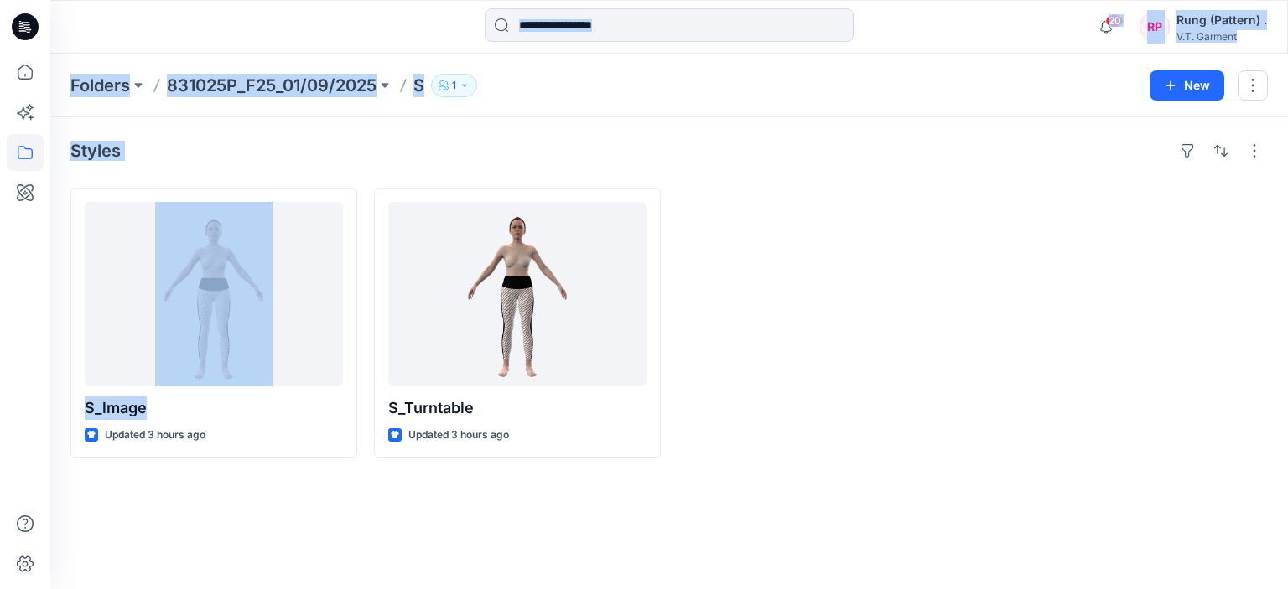
drag, startPoint x: 191, startPoint y: 412, endPoint x: 49, endPoint y: 405, distance: 142.7
click at [49, 405] on div "20 Notifications Your style M is ready Just now Your style M is ready 1 new Col…" at bounding box center [644, 294] width 1288 height 589
copy div "20 Notifications Your style M is ready Just now Your style M is ready 1 new Col…"
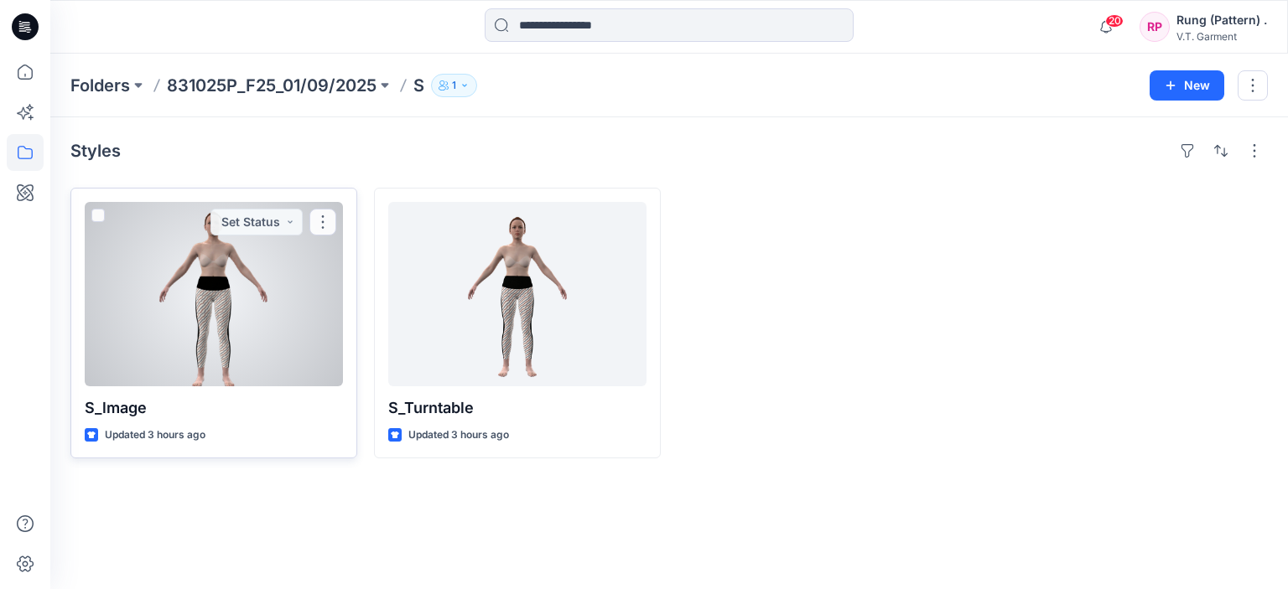
click at [132, 450] on div "S_lmage Updated 3 hours ago Set Status" at bounding box center [213, 323] width 287 height 271
drag, startPoint x: 160, startPoint y: 408, endPoint x: 94, endPoint y: 415, distance: 66.7
click at [94, 415] on p "S_lmage" at bounding box center [214, 408] width 258 height 23
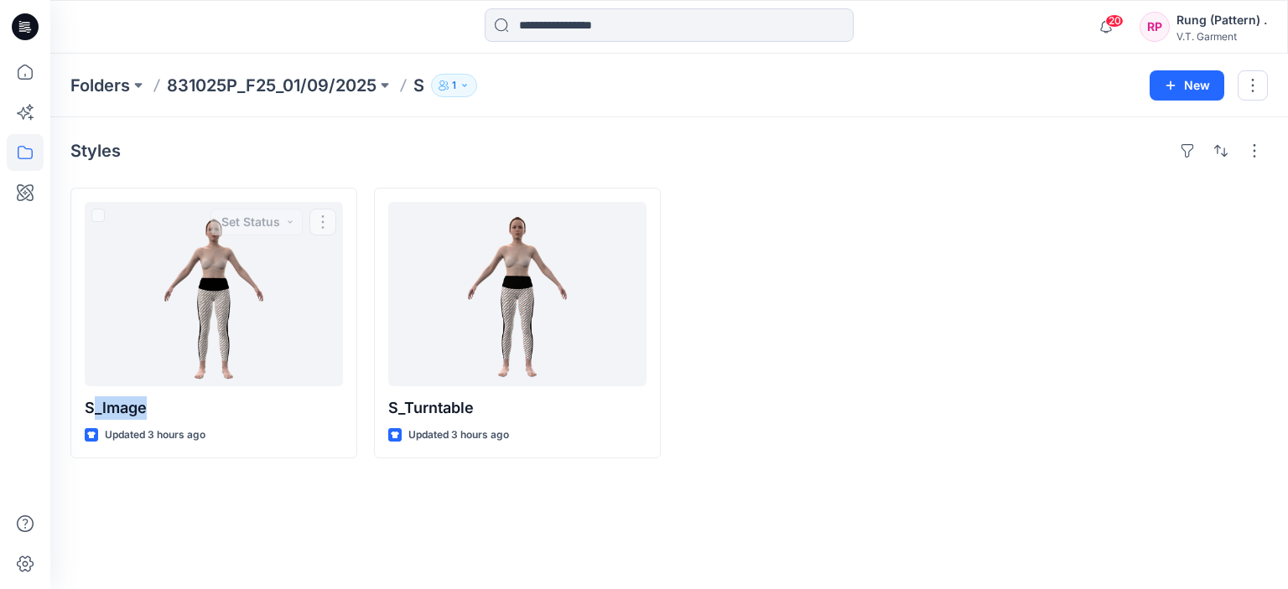
copy p "_lmage"
click at [168, 508] on div "Styles S_lmage Updated 3 hours ago Set Status S_Turntable Updated 3 hours ago" at bounding box center [669, 353] width 1238 height 472
click at [231, 85] on p "831025P_F25_01/09/2025" at bounding box center [272, 85] width 210 height 23
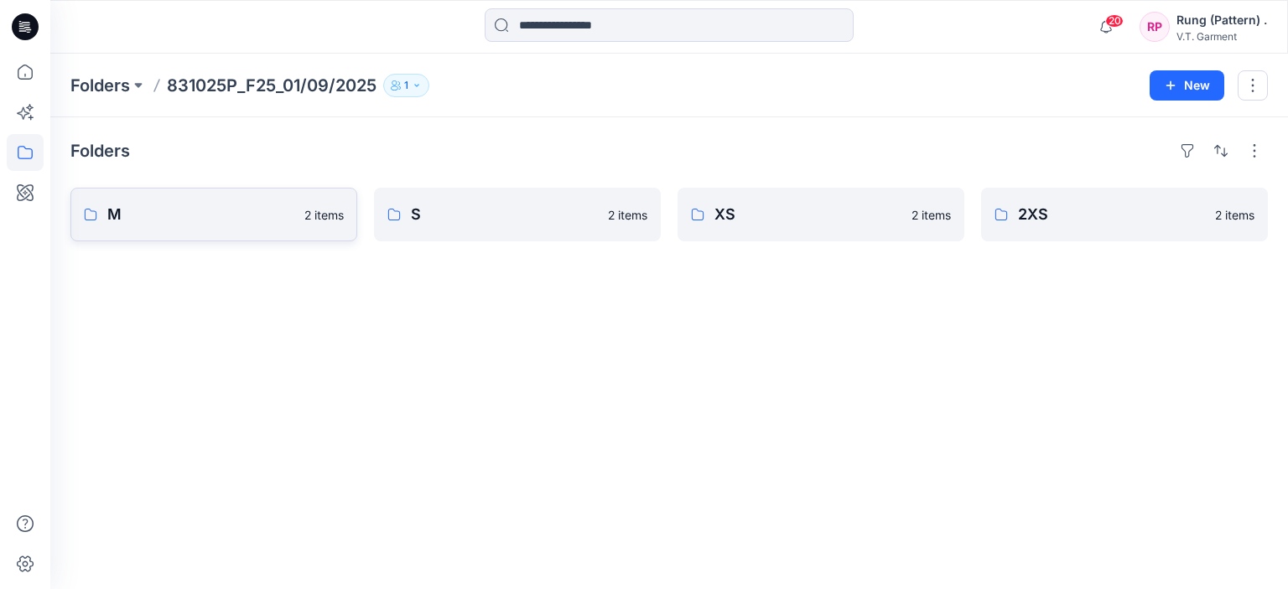
click at [191, 200] on link "M 2 items" at bounding box center [213, 215] width 287 height 54
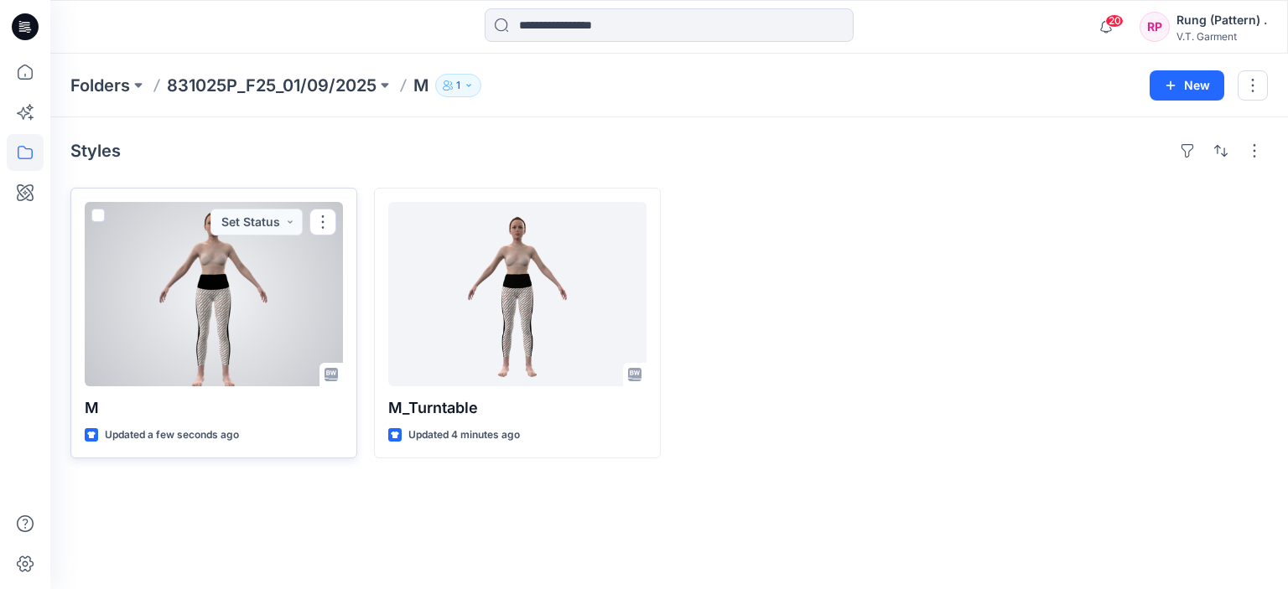
click at [156, 402] on p "M" at bounding box center [214, 408] width 258 height 23
click at [329, 224] on button "button" at bounding box center [322, 222] width 27 height 27
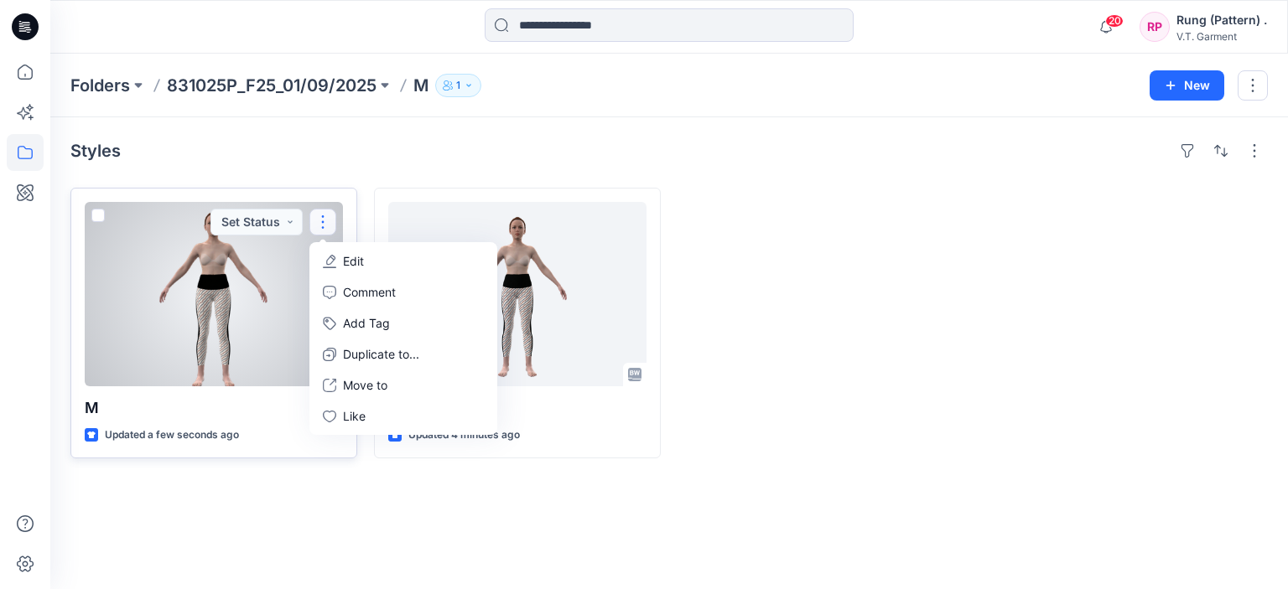
click at [359, 267] on p "Edit" at bounding box center [353, 261] width 21 height 18
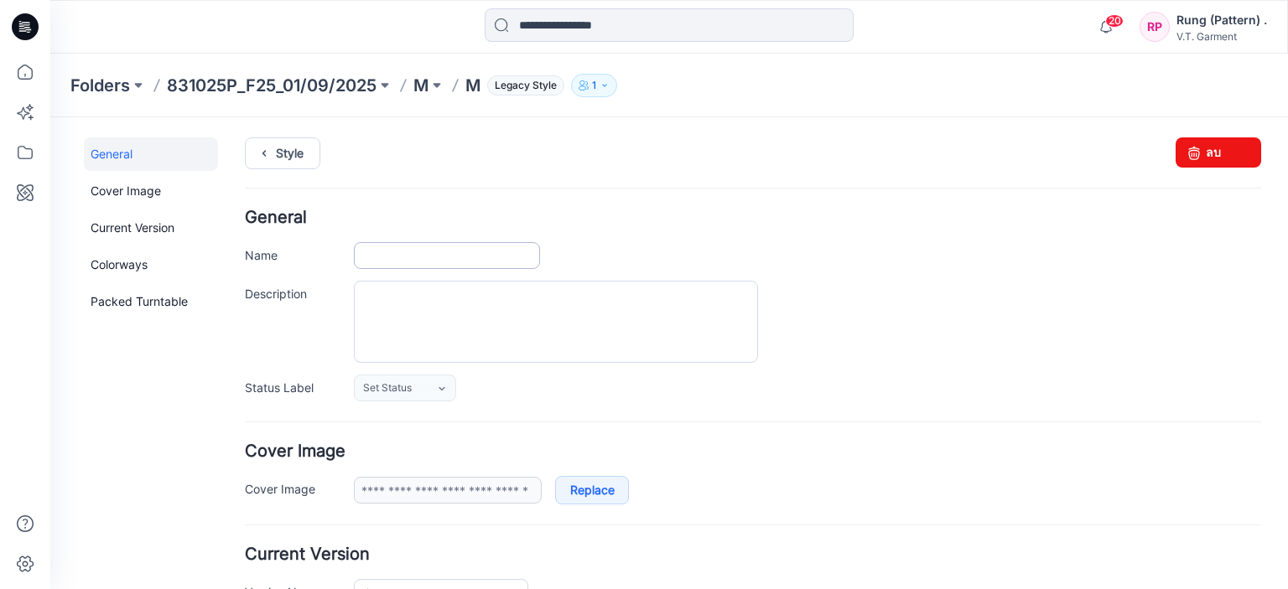
type input "*"
type input "**********"
click at [386, 261] on input "*" at bounding box center [447, 255] width 186 height 27
paste input "******"
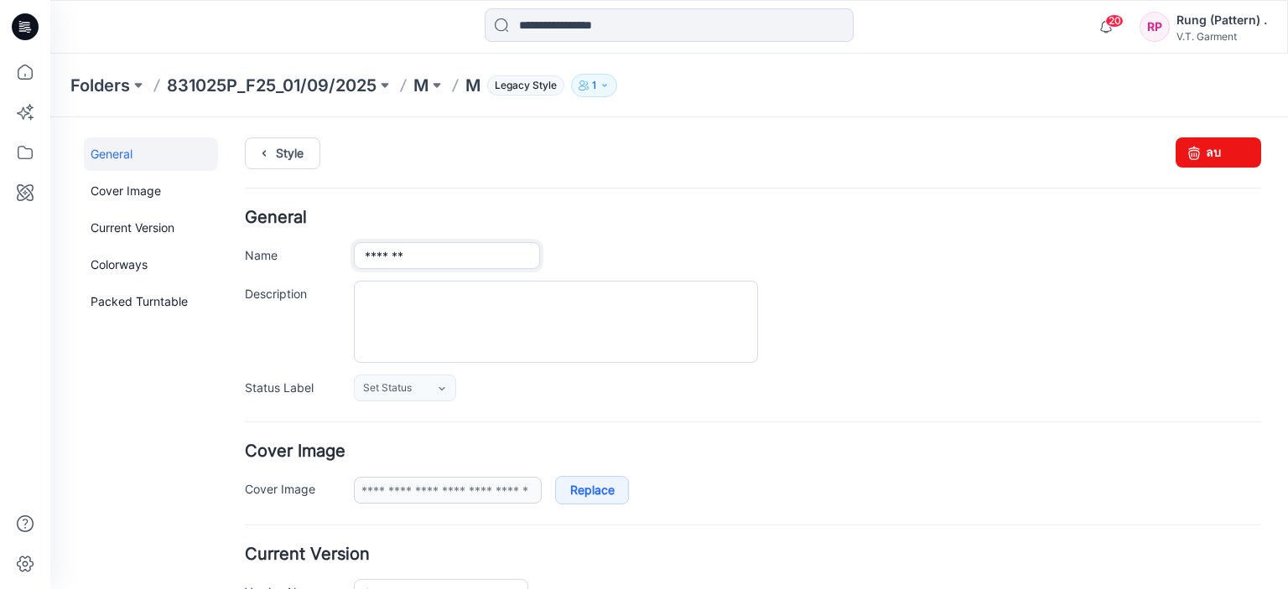
type input "*******"
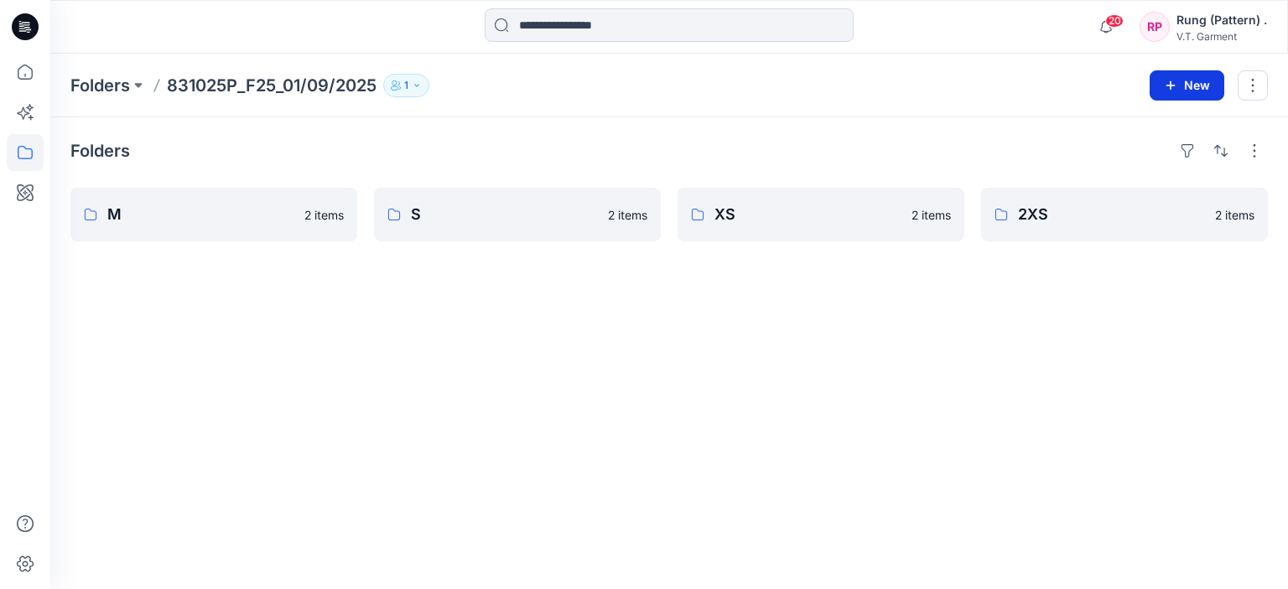
click at [1191, 79] on button "New" at bounding box center [1187, 85] width 75 height 30
click at [1174, 153] on button "New Folder" at bounding box center [1149, 158] width 144 height 31
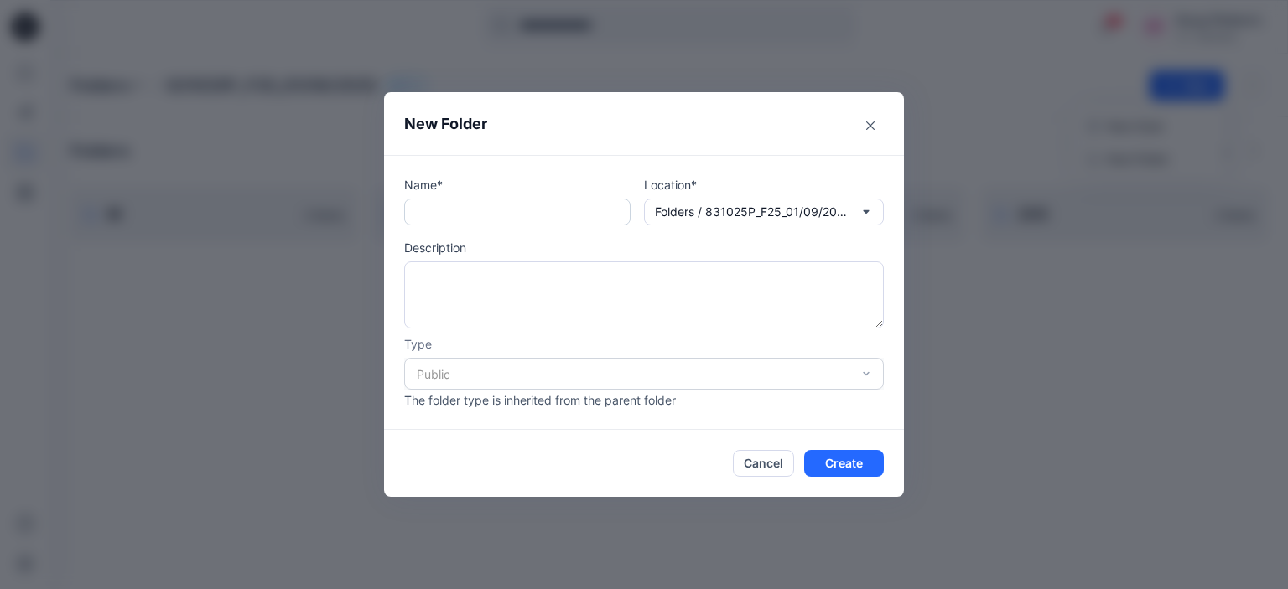
click at [551, 215] on input "text" at bounding box center [517, 212] width 226 height 27
type input "*"
click at [828, 453] on button "Create" at bounding box center [844, 463] width 80 height 27
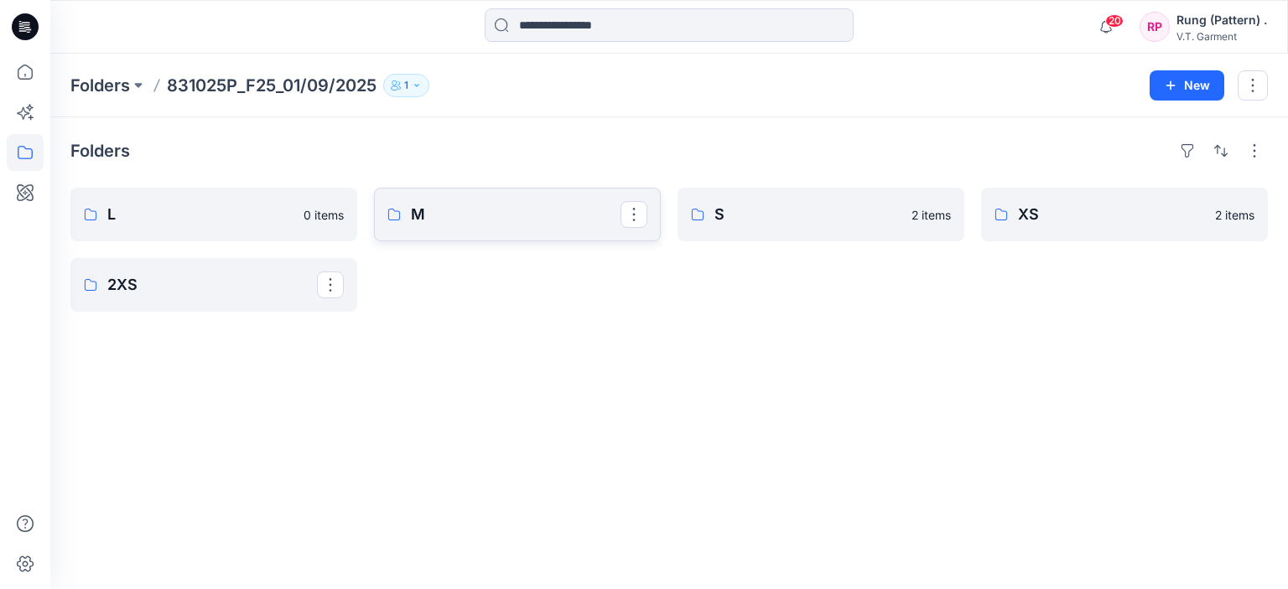
click at [469, 207] on p "M" at bounding box center [516, 214] width 210 height 23
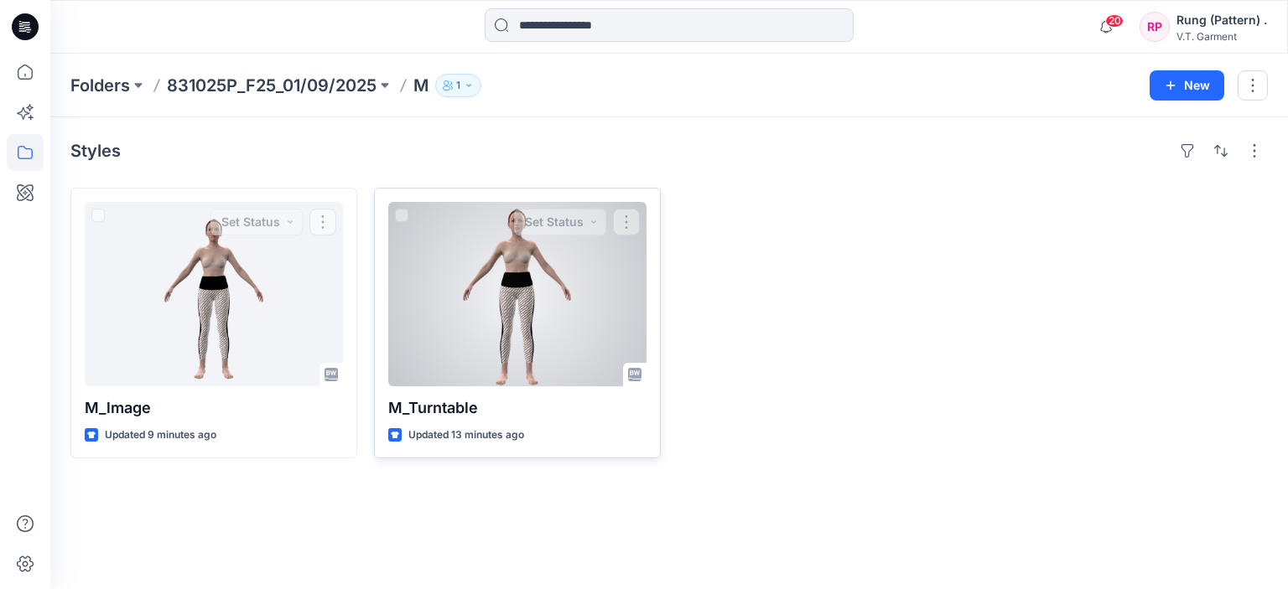
click at [527, 312] on div at bounding box center [517, 294] width 258 height 184
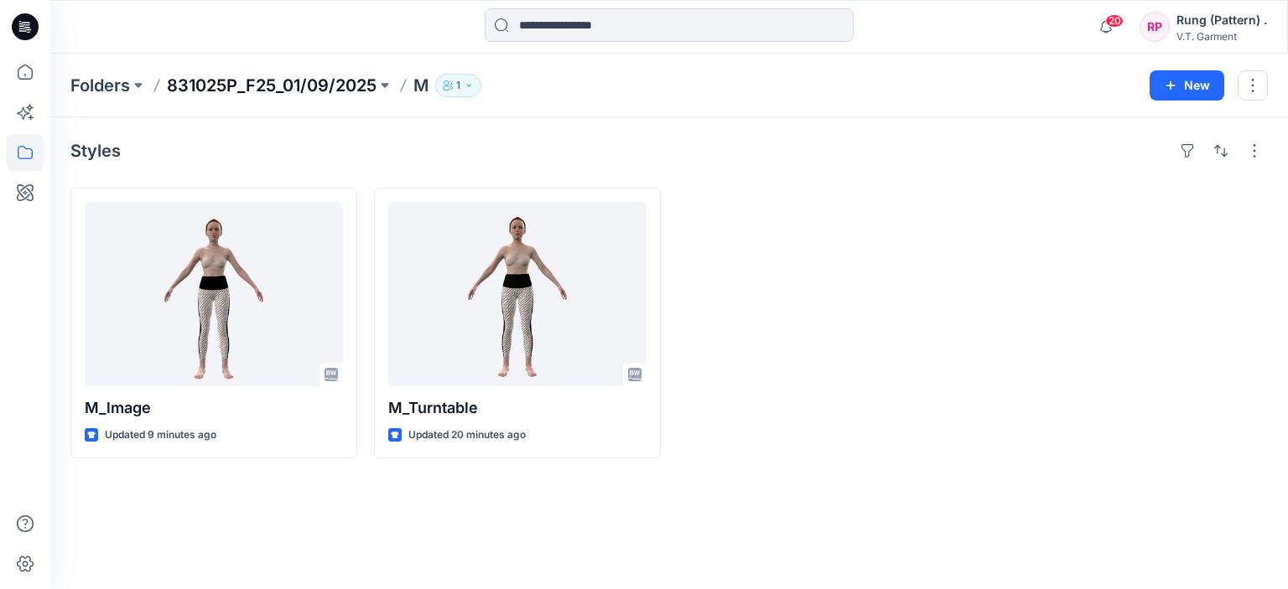
click at [231, 79] on p "831025P_F25_01/09/2025" at bounding box center [272, 85] width 210 height 23
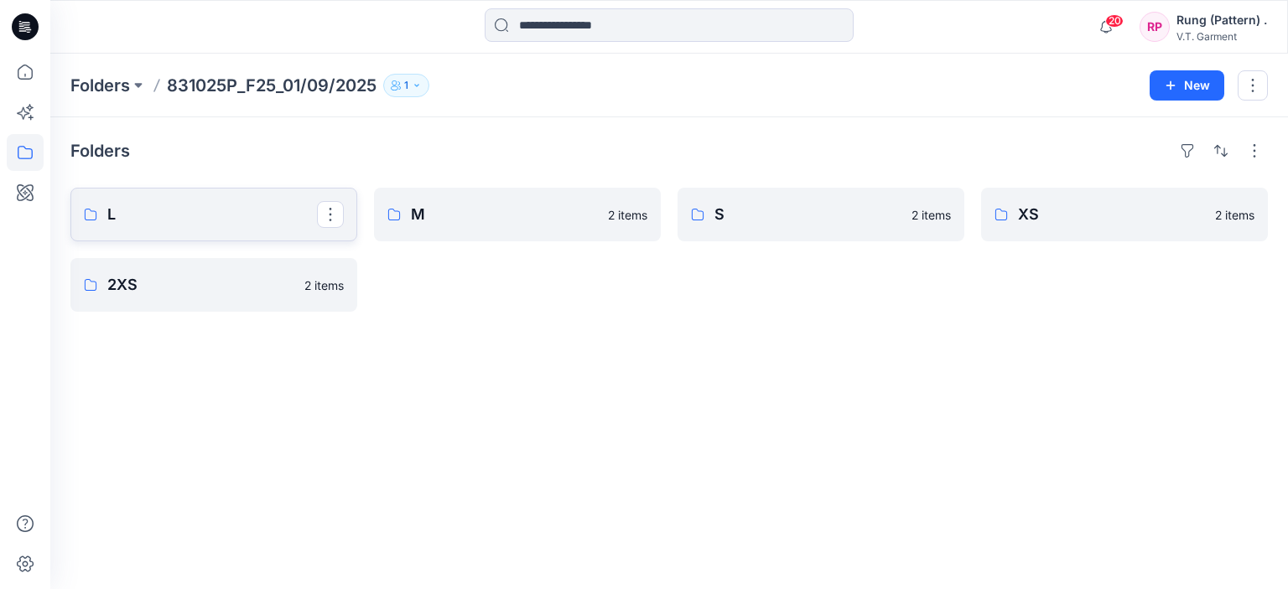
click at [178, 210] on p "L" at bounding box center [212, 214] width 210 height 23
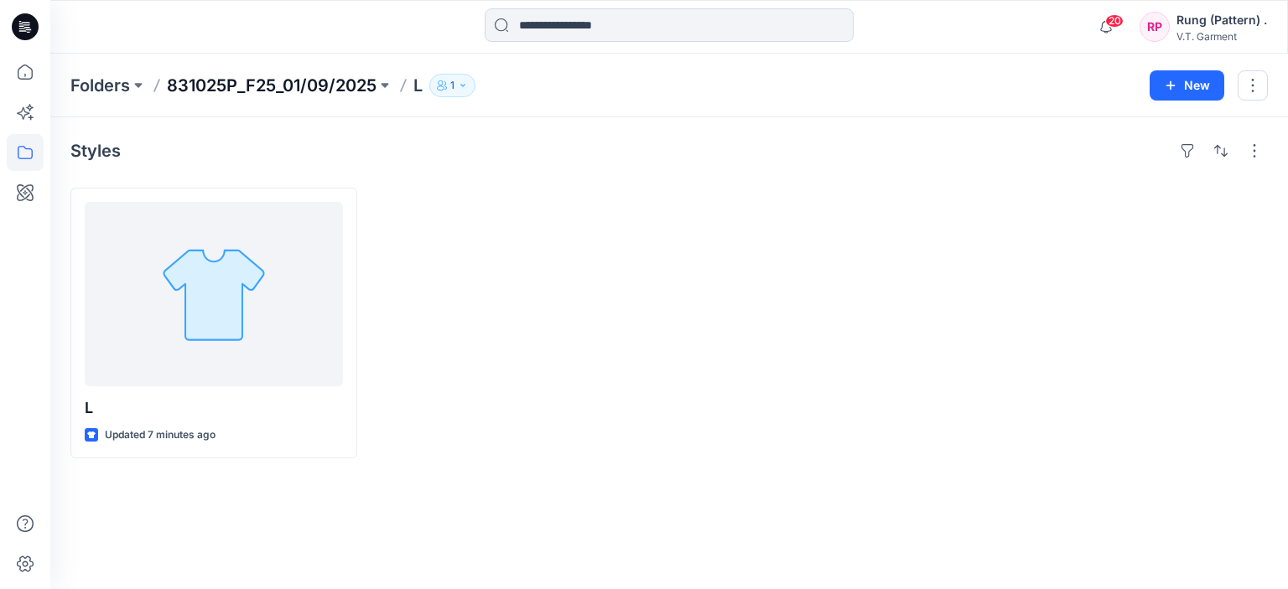
click at [342, 93] on p "831025P_F25_01/09/2025" at bounding box center [272, 85] width 210 height 23
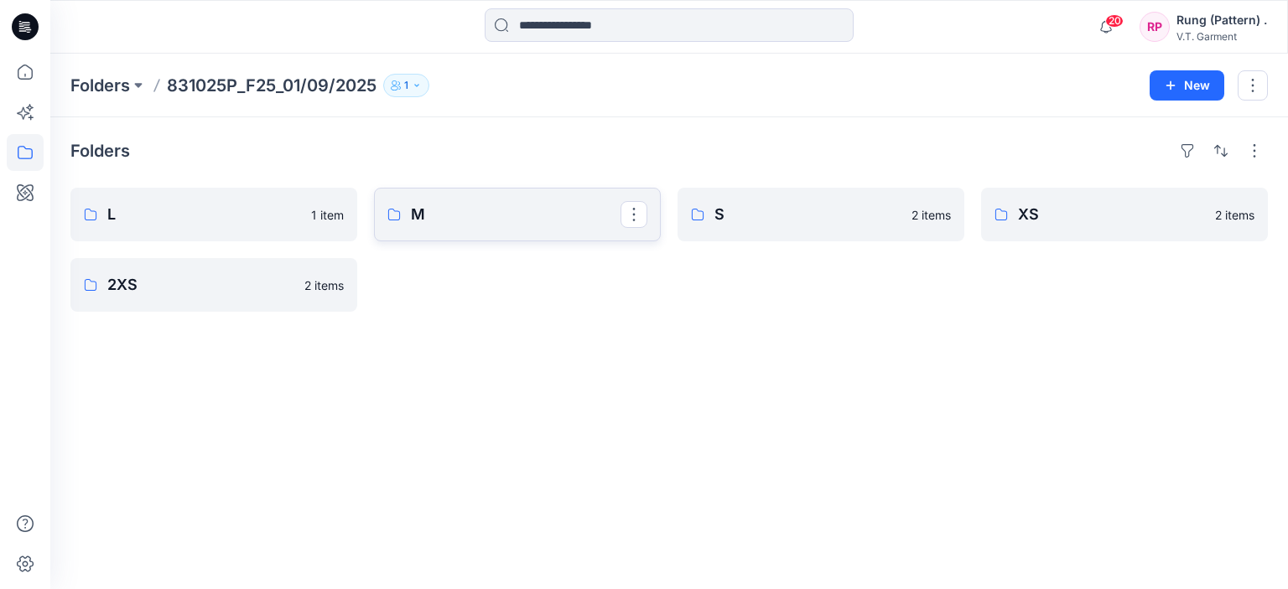
click at [450, 228] on link "M" at bounding box center [517, 215] width 287 height 54
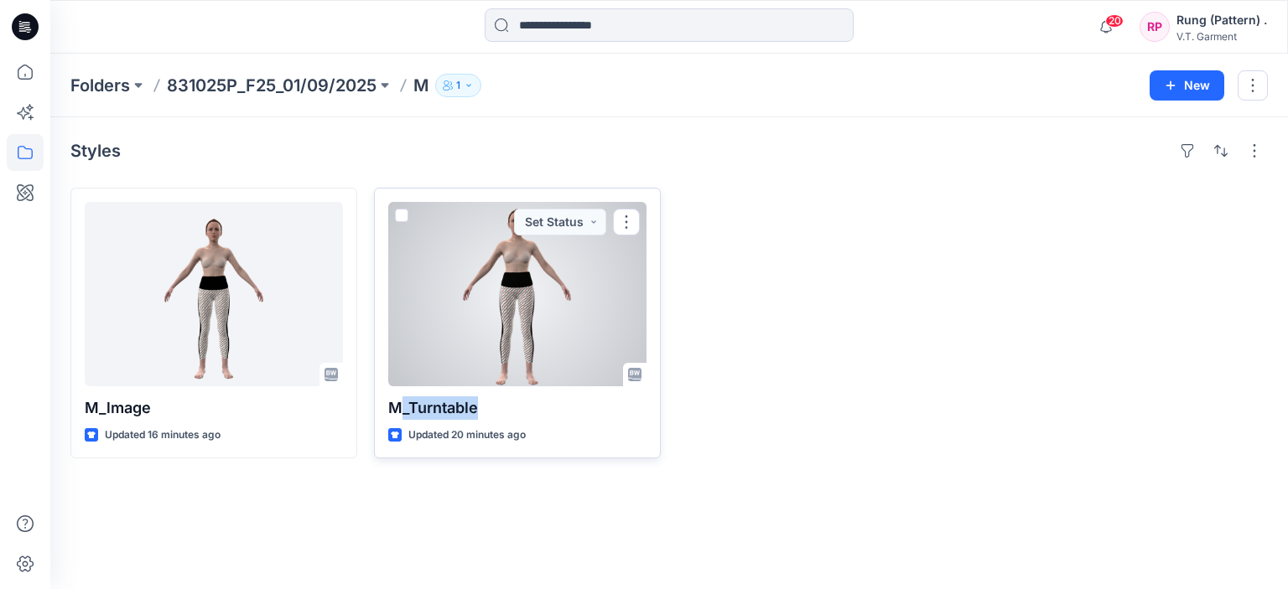
drag, startPoint x: 496, startPoint y: 414, endPoint x: 405, endPoint y: 415, distance: 90.6
click at [405, 415] on p "M_Turntable" at bounding box center [517, 408] width 258 height 23
copy p "_Turntable"
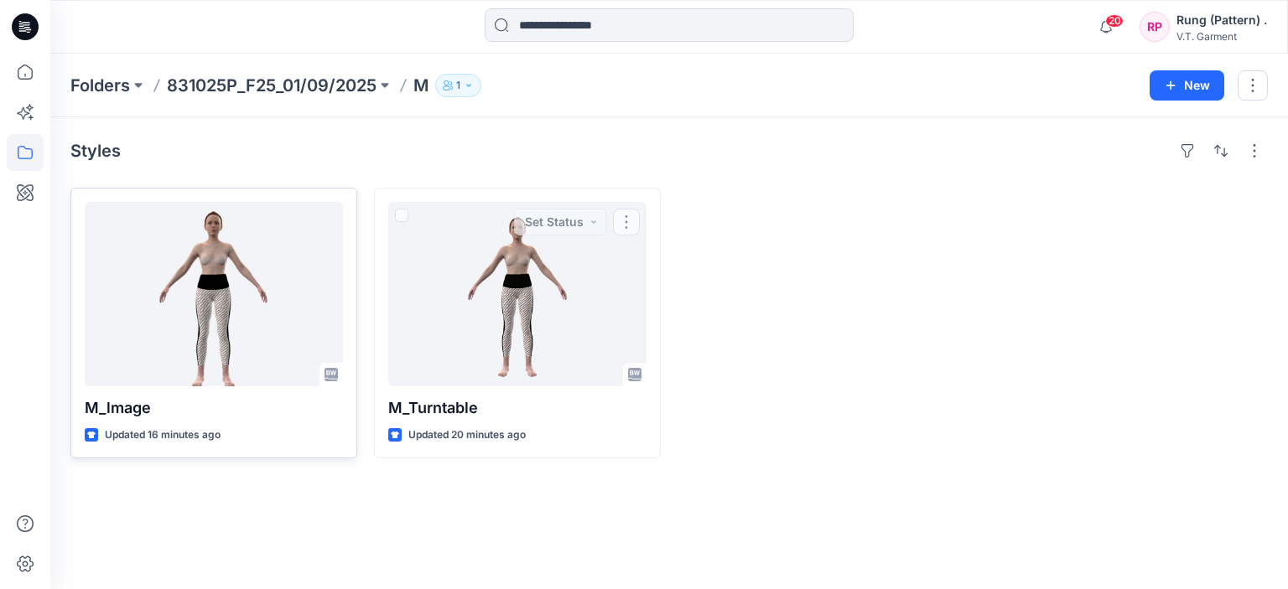
drag, startPoint x: 436, startPoint y: 506, endPoint x: 333, endPoint y: 370, distance: 170.6
click at [436, 502] on div "Styles M_lmage Updated 16 minutes ago M_Turntable Updated 20 minutes ago Set St…" at bounding box center [669, 353] width 1238 height 472
click at [216, 93] on p "831025P_F25_01/09/2025" at bounding box center [272, 85] width 210 height 23
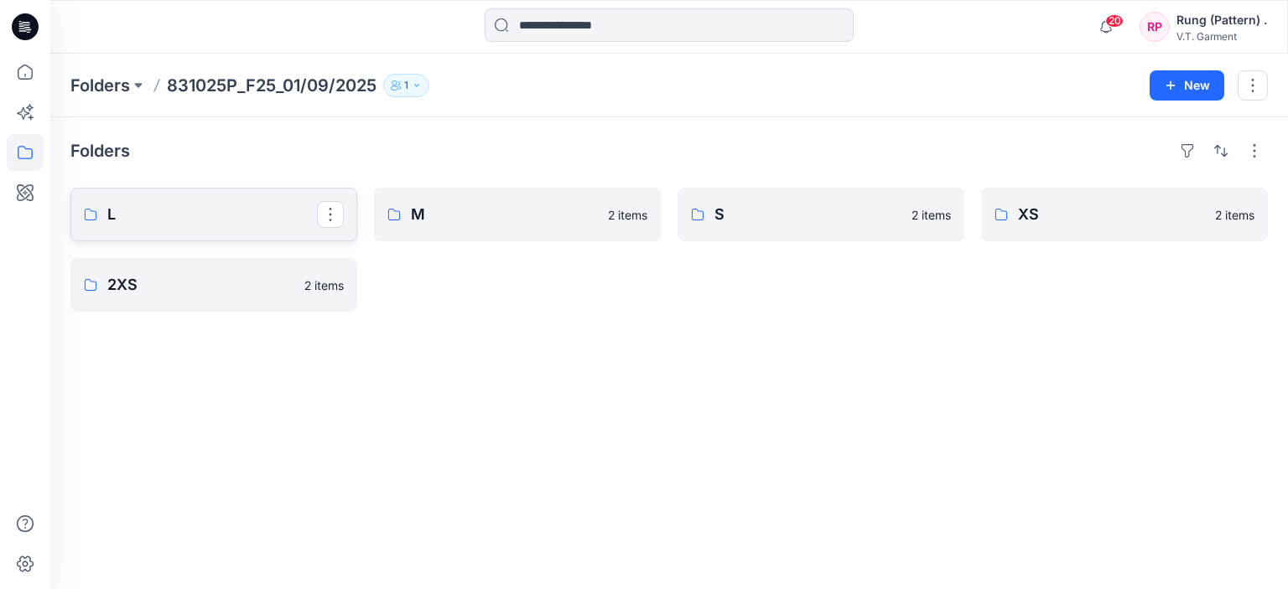
click at [185, 215] on p "L" at bounding box center [212, 214] width 210 height 23
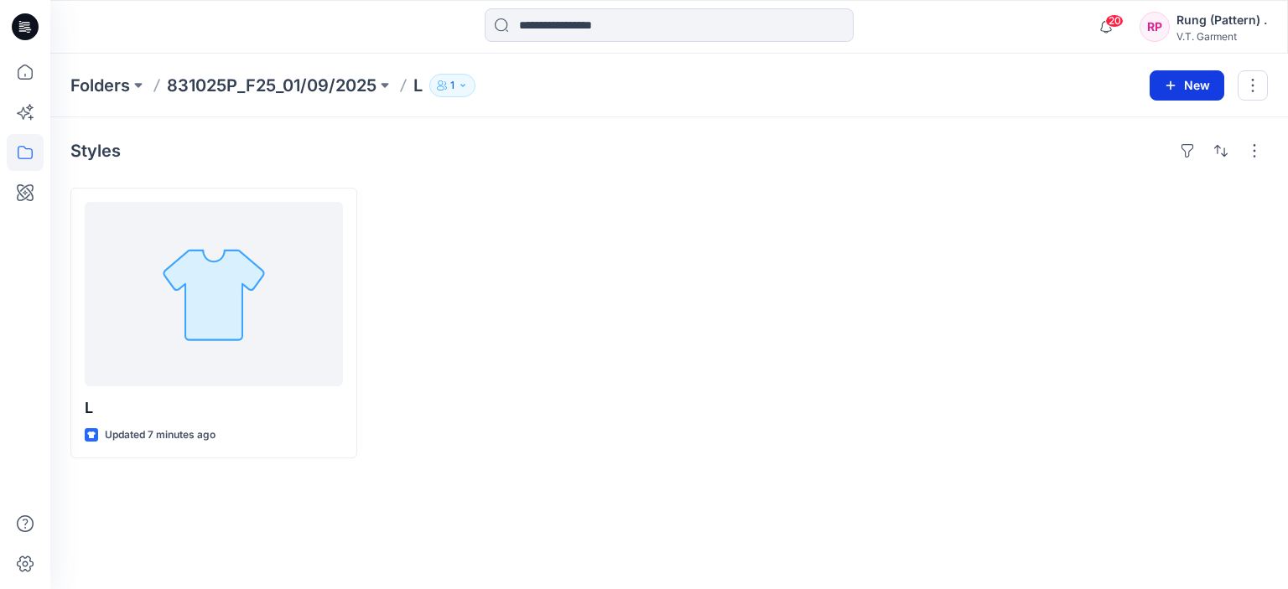
click at [1197, 81] on button "New" at bounding box center [1187, 85] width 75 height 30
click at [1171, 121] on button "New Style" at bounding box center [1149, 127] width 144 height 34
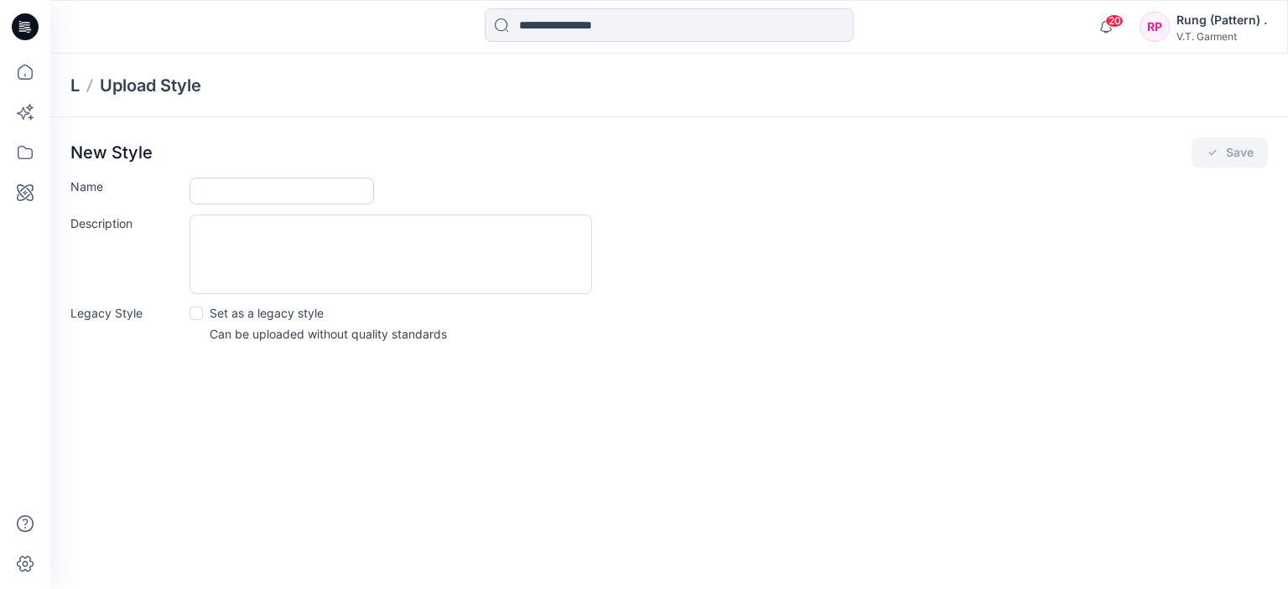
click at [266, 190] on input "Name" at bounding box center [282, 191] width 184 height 27
type input "**"
click at [1228, 164] on button "Save" at bounding box center [1230, 153] width 76 height 30
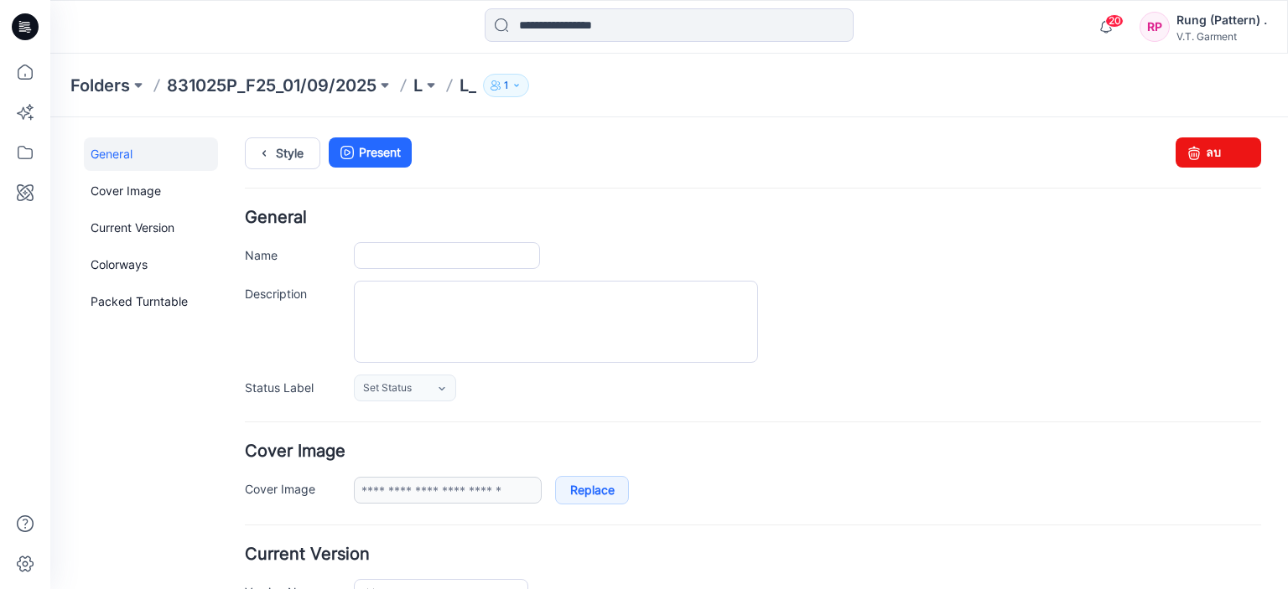
type input "**"
type input "**********"
click at [211, 88] on p "831025P_F25_01/09/2025" at bounding box center [272, 85] width 210 height 23
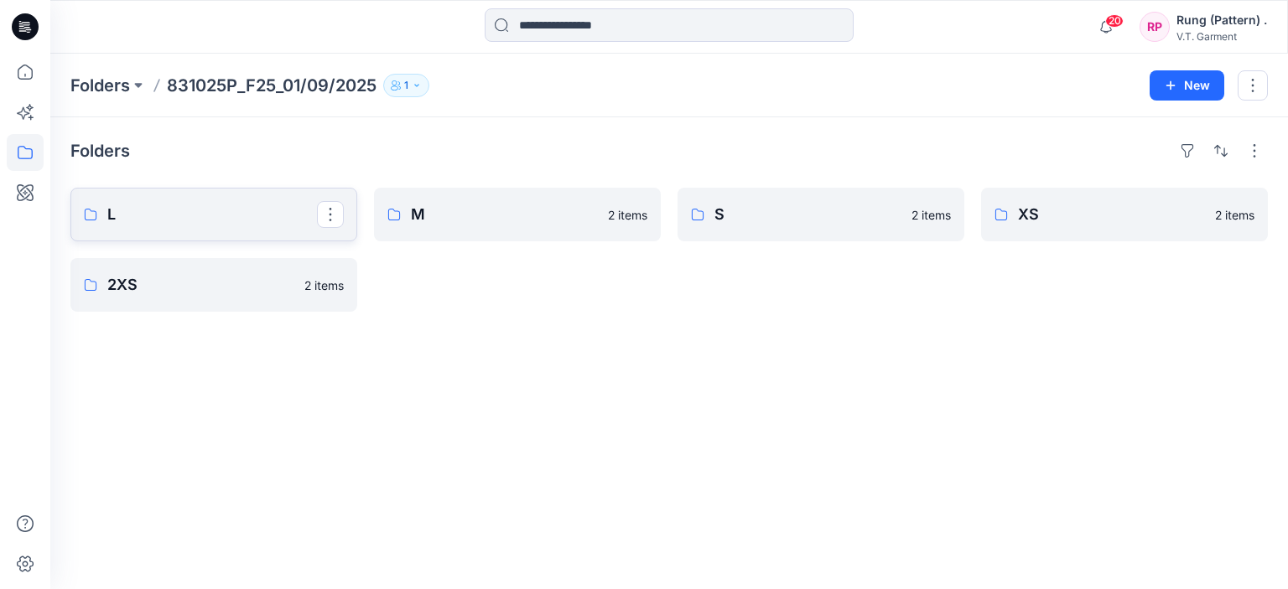
click at [191, 207] on p "L" at bounding box center [212, 214] width 210 height 23
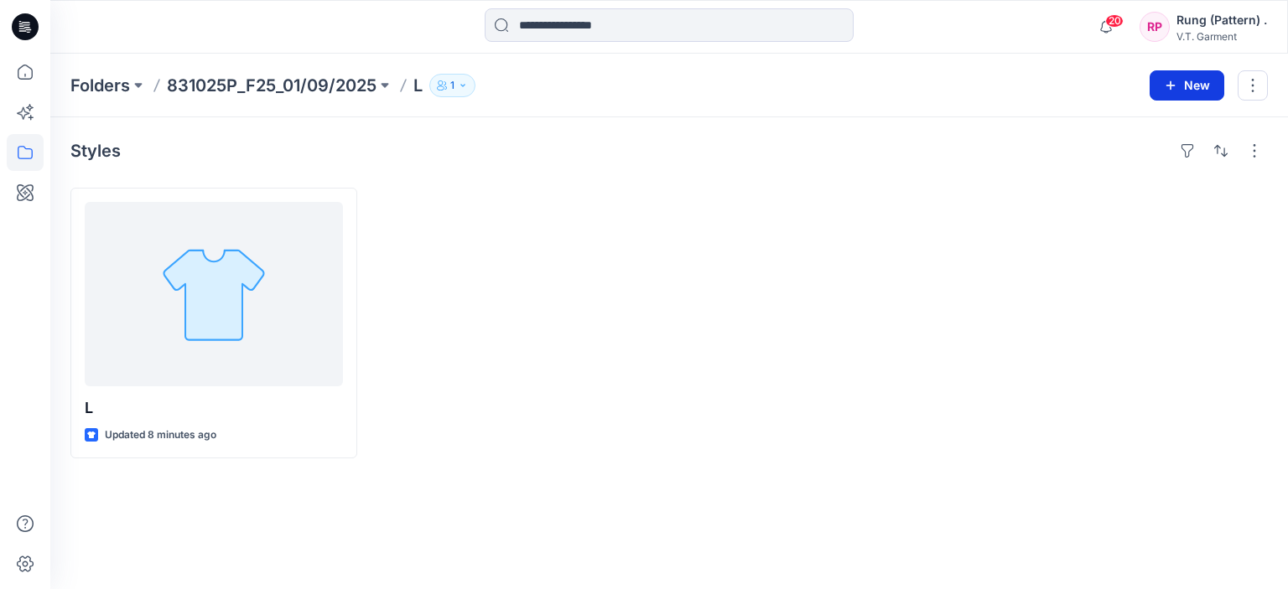
click at [1192, 80] on button "New" at bounding box center [1187, 85] width 75 height 30
click at [1113, 150] on p "New Folder" at bounding box center [1138, 159] width 62 height 18
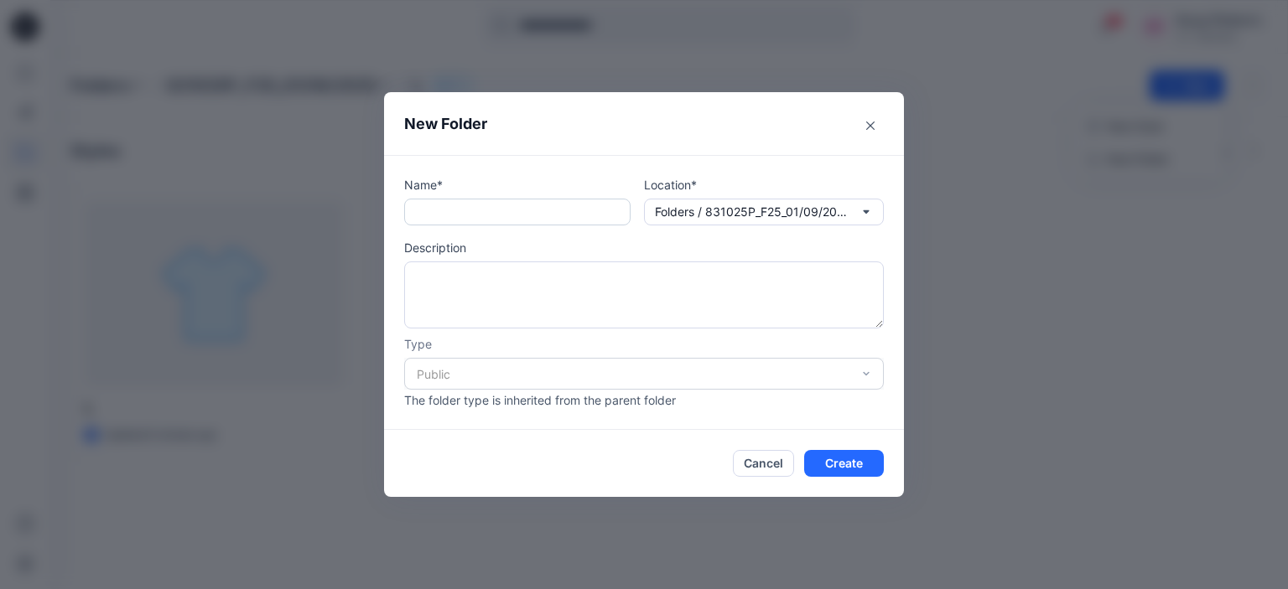
click at [512, 206] on input "text" at bounding box center [517, 212] width 226 height 27
type input "**"
click at [821, 461] on button "Create" at bounding box center [844, 463] width 80 height 27
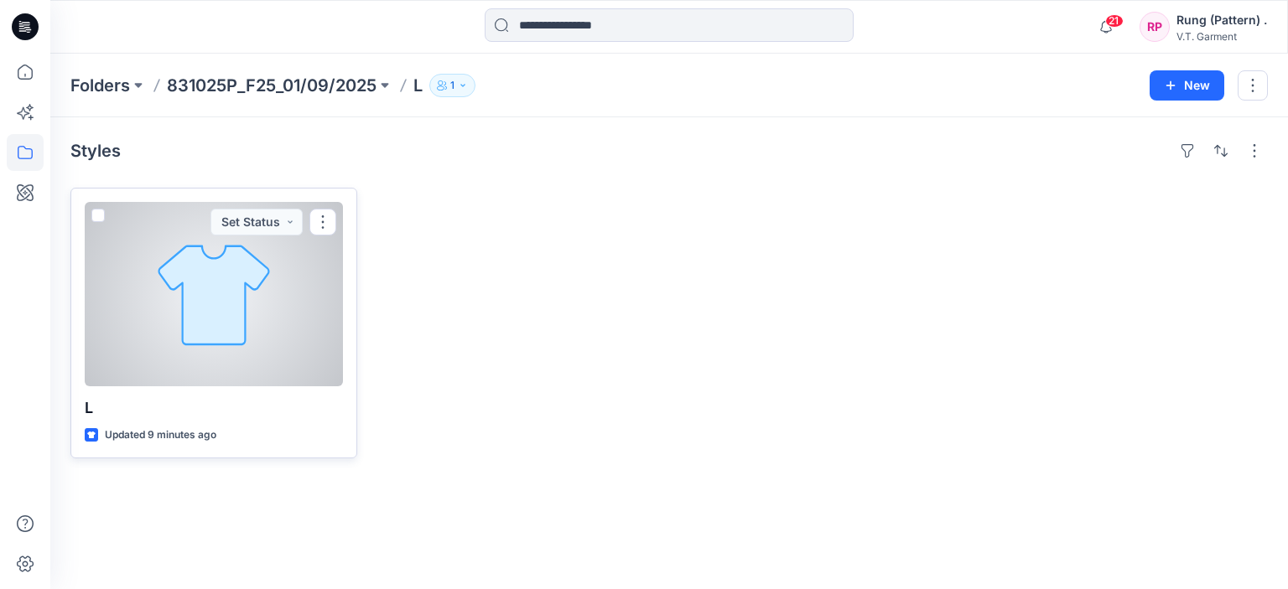
click at [208, 284] on div at bounding box center [214, 294] width 258 height 184
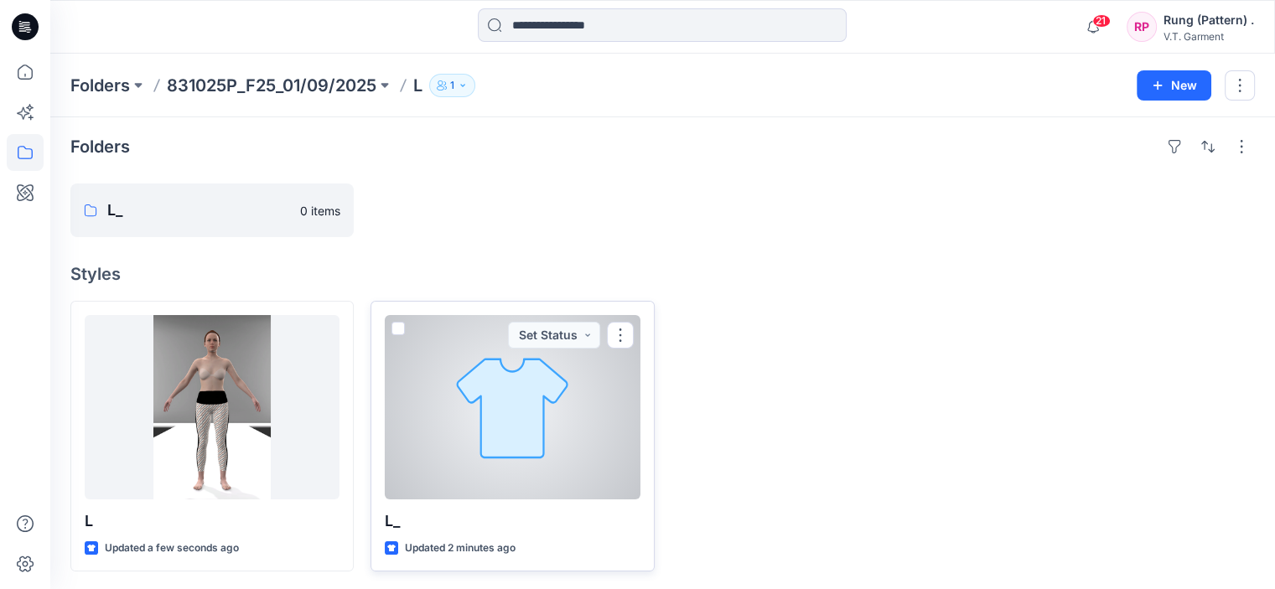
scroll to position [5, 0]
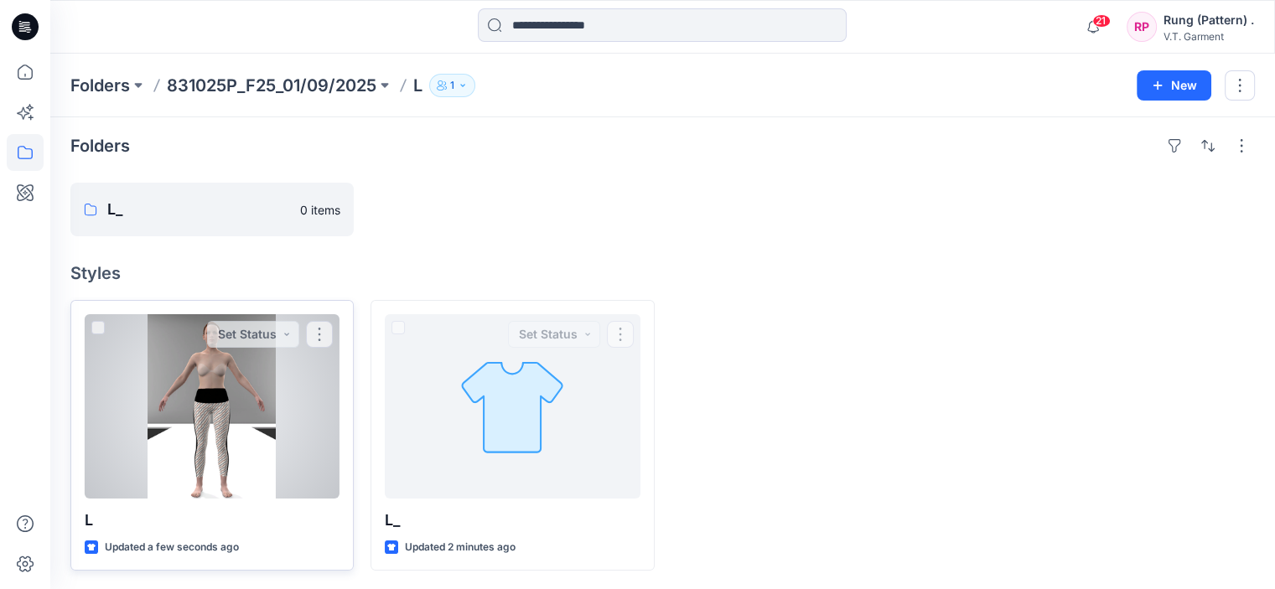
click at [282, 398] on div at bounding box center [212, 406] width 255 height 184
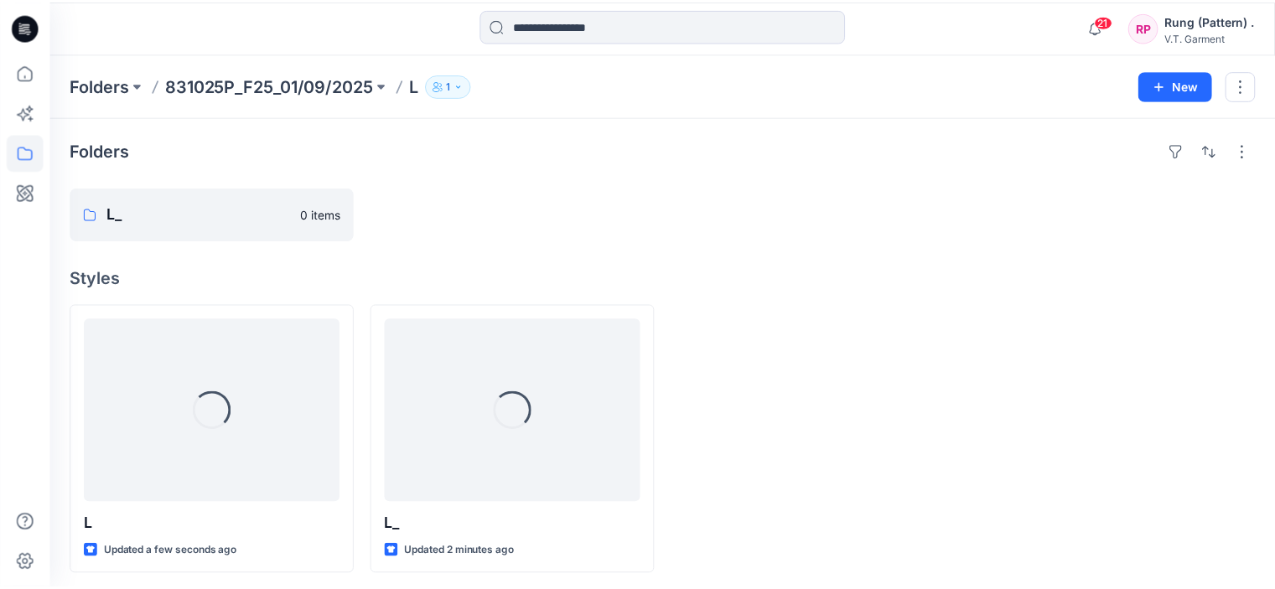
scroll to position [5, 0]
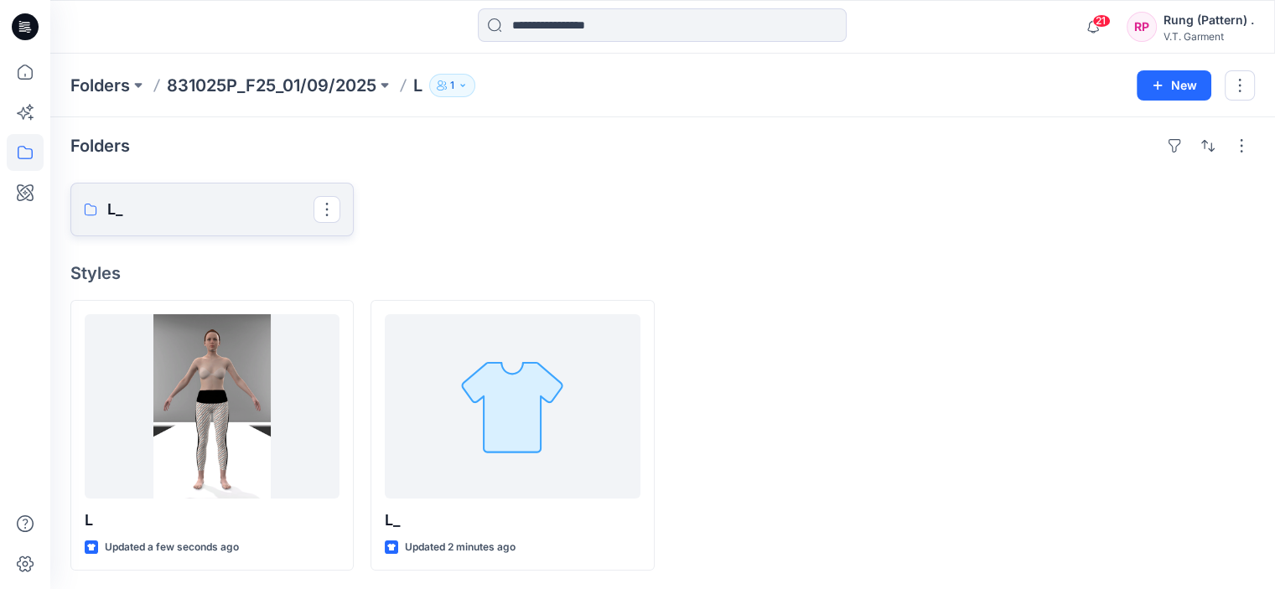
click at [225, 201] on p "L_" at bounding box center [210, 209] width 206 height 23
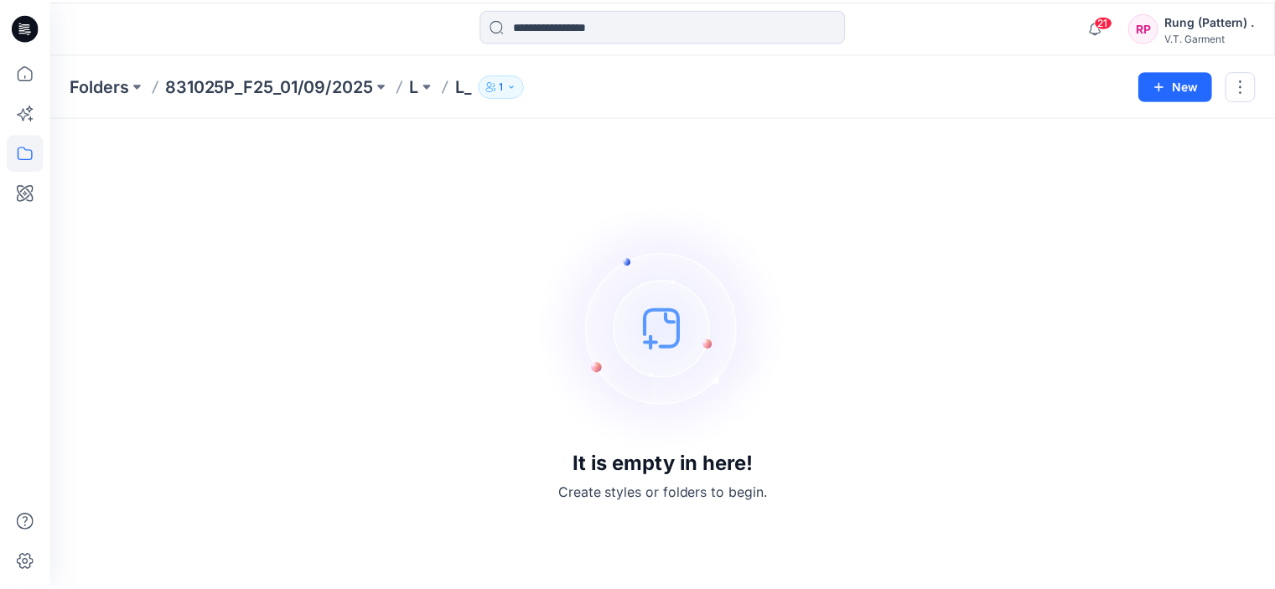
scroll to position [5, 0]
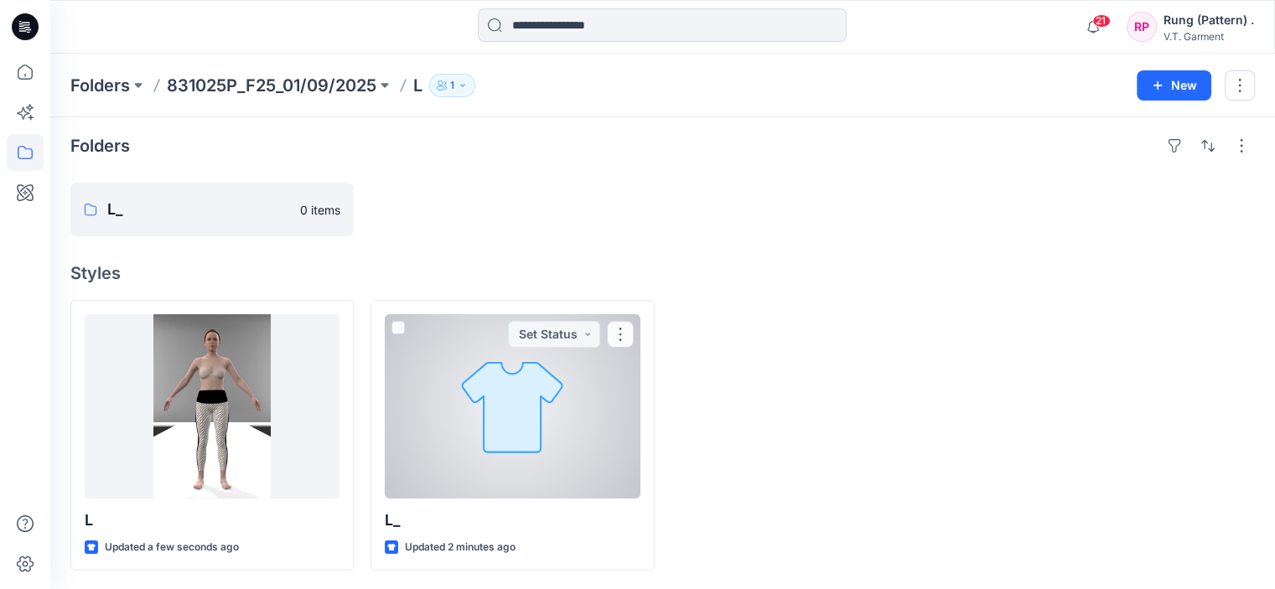
click at [484, 418] on div at bounding box center [512, 406] width 255 height 184
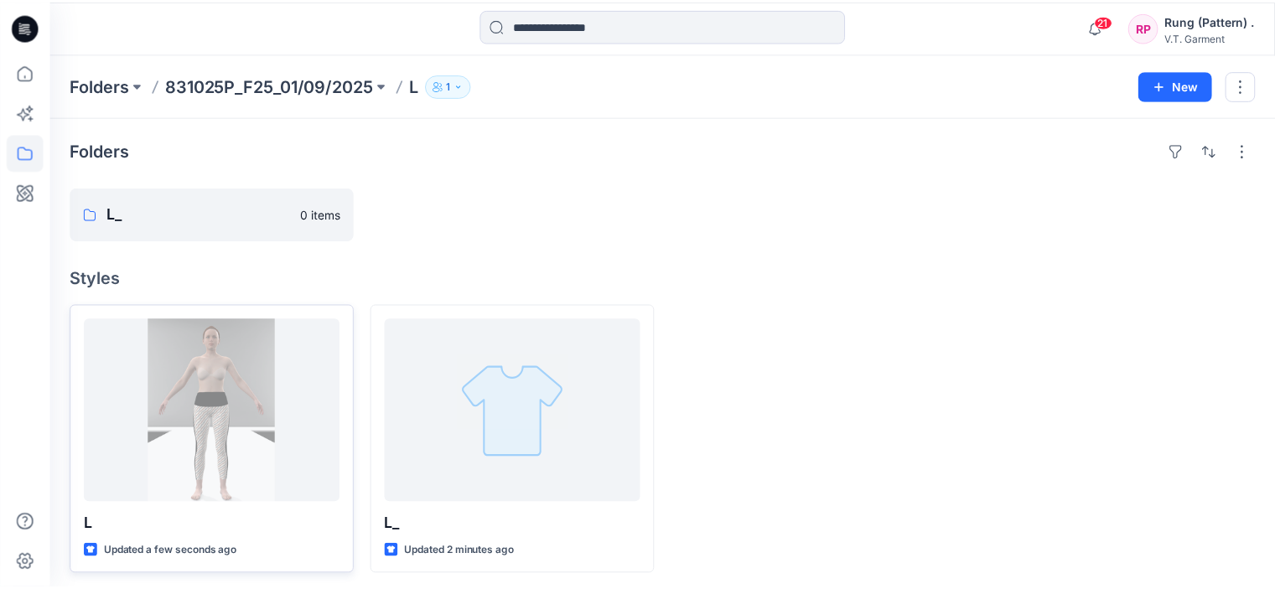
scroll to position [5, 0]
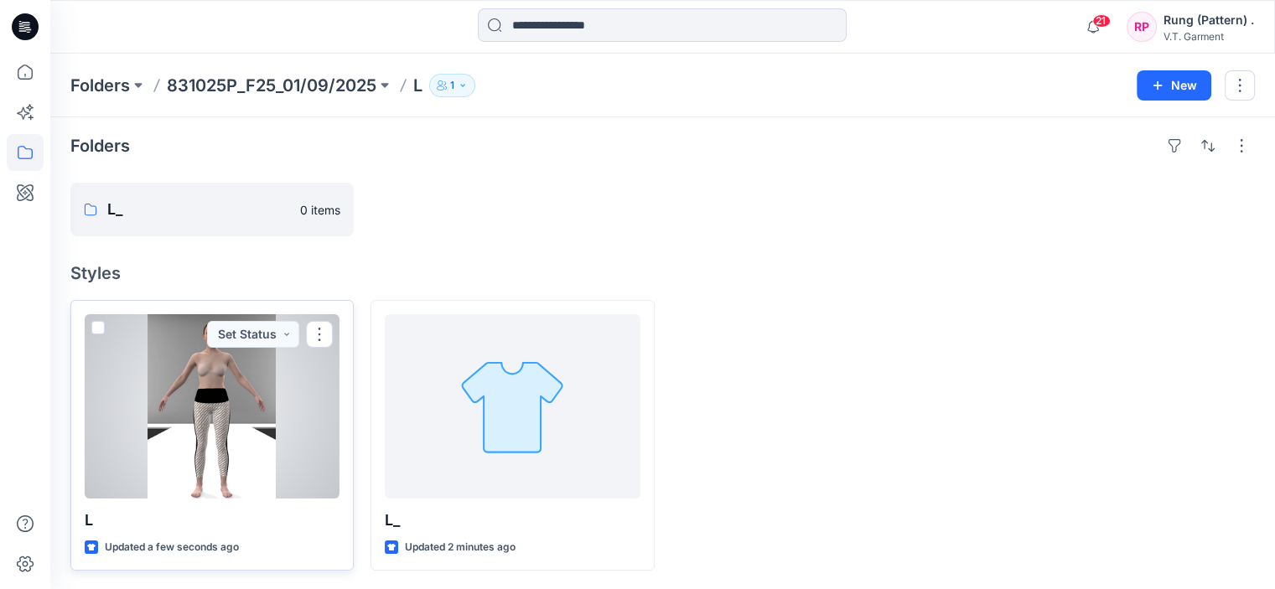
click at [281, 369] on div at bounding box center [212, 406] width 255 height 184
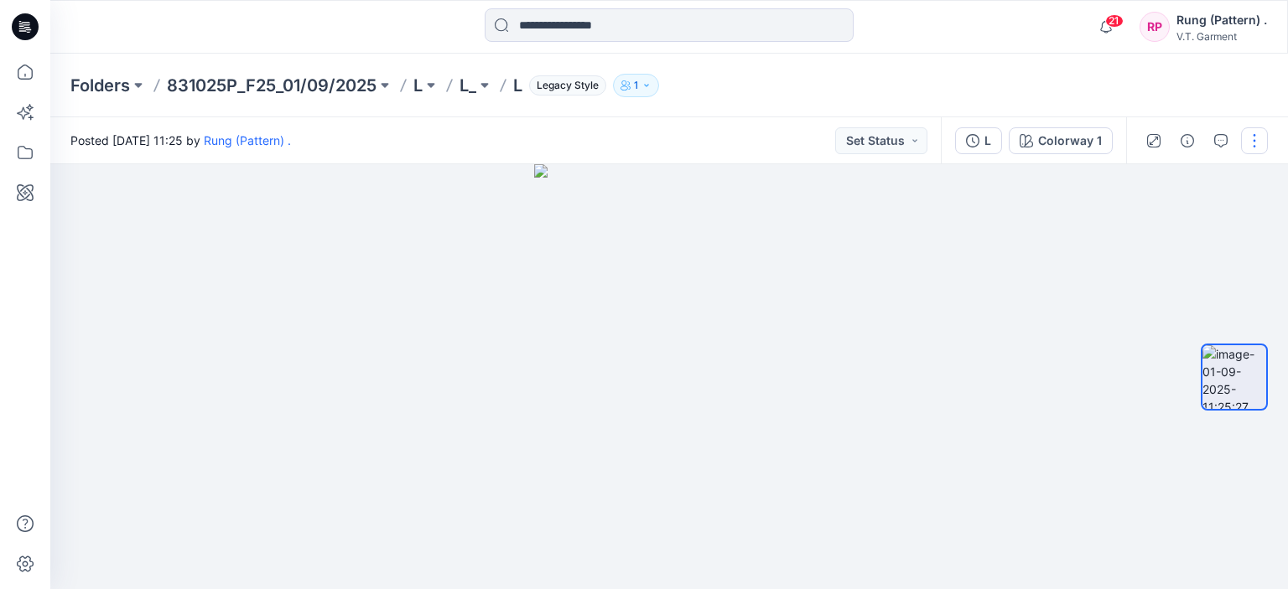
click at [1259, 138] on button "button" at bounding box center [1254, 140] width 27 height 27
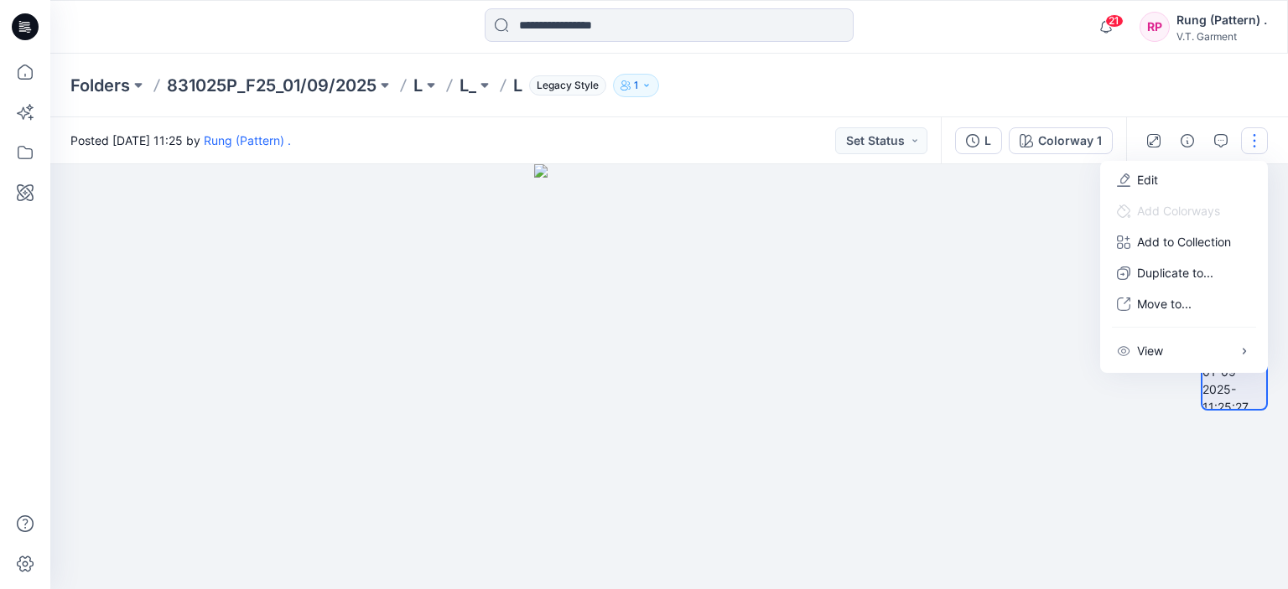
click at [1034, 221] on div at bounding box center [669, 376] width 1238 height 425
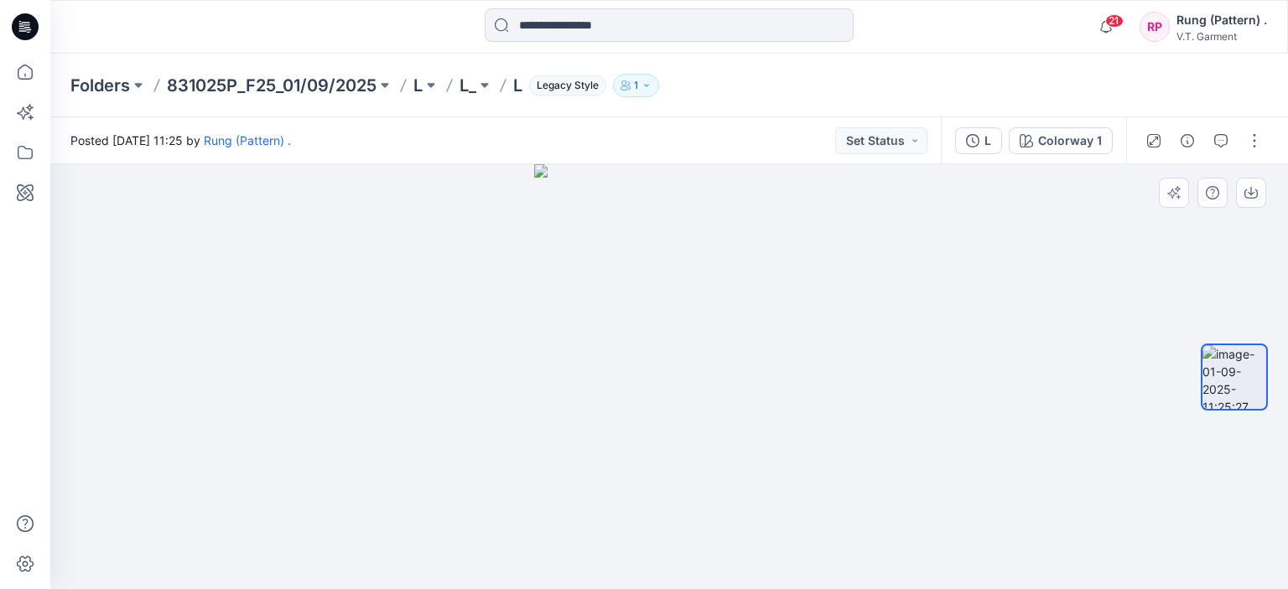
drag, startPoint x: 910, startPoint y: 397, endPoint x: 926, endPoint y: 387, distance: 19.3
click at [912, 397] on div at bounding box center [669, 376] width 1238 height 425
click at [1256, 140] on button "button" at bounding box center [1254, 140] width 27 height 27
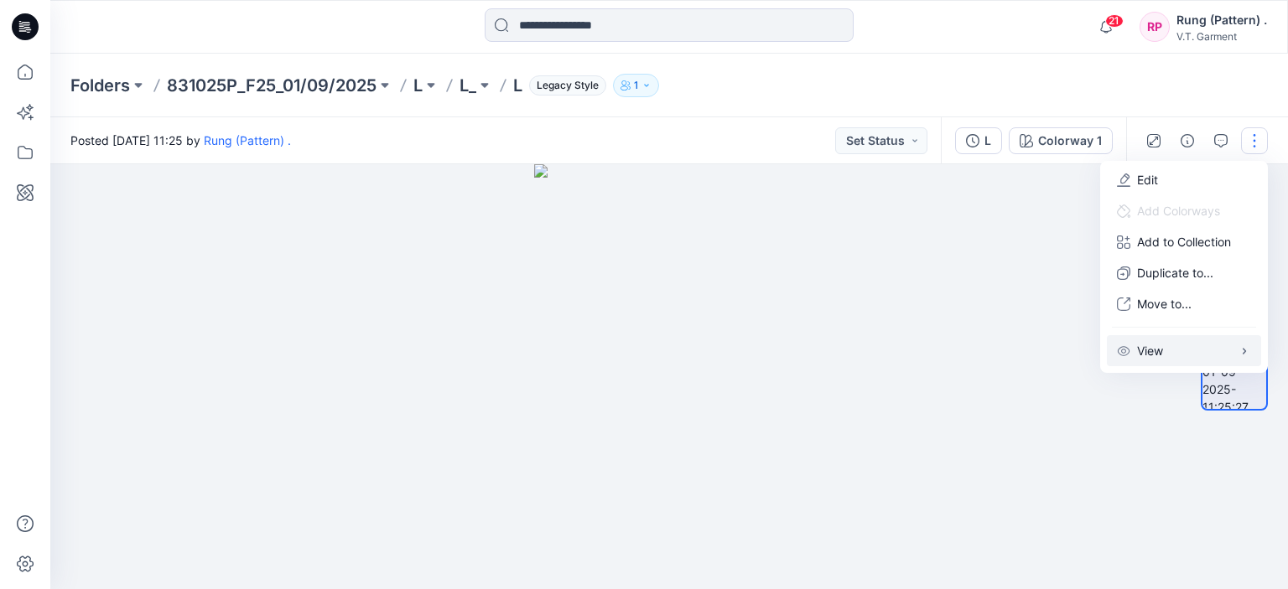
drag, startPoint x: 1161, startPoint y: 341, endPoint x: 1183, endPoint y: 341, distance: 21.8
click at [1161, 341] on button "View" at bounding box center [1184, 350] width 154 height 31
click at [1186, 435] on div at bounding box center [1234, 377] width 107 height 220
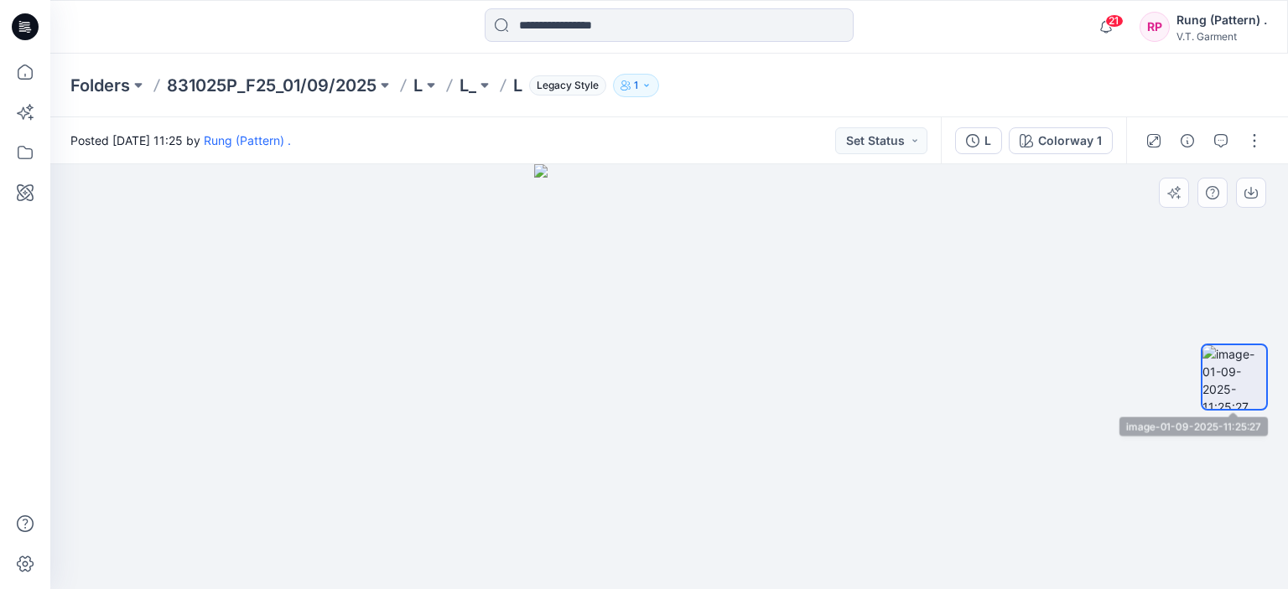
click at [1233, 380] on img at bounding box center [1234, 377] width 64 height 64
click at [869, 137] on button "Set Status" at bounding box center [881, 140] width 92 height 27
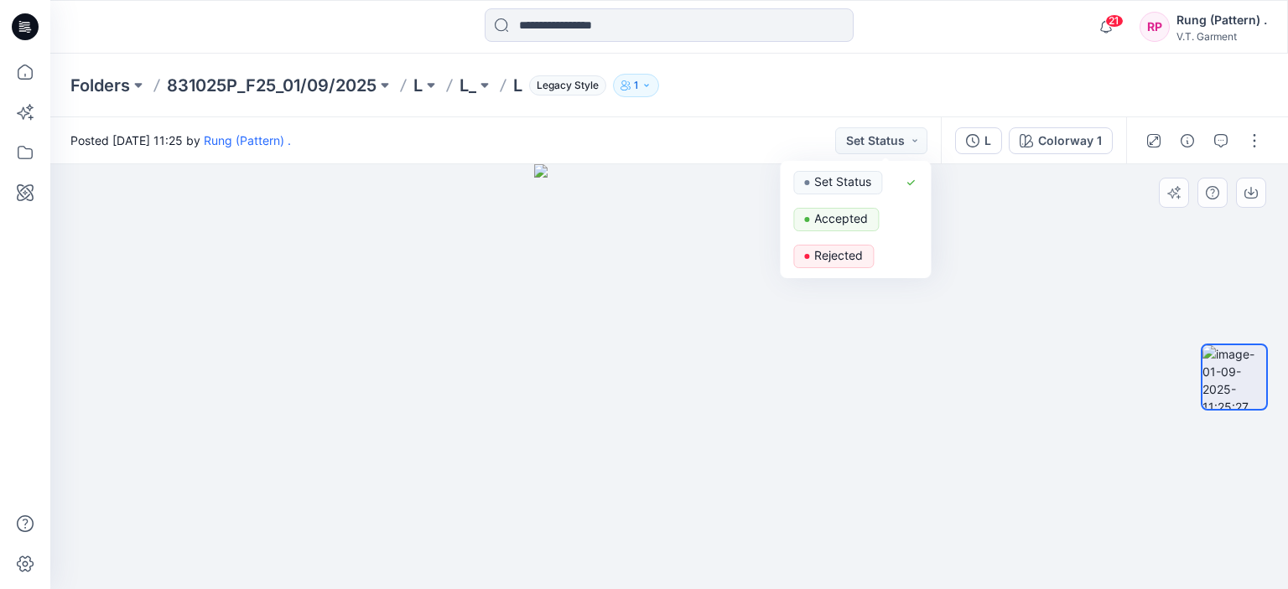
click at [1020, 187] on div at bounding box center [669, 376] width 1238 height 425
drag, startPoint x: 1278, startPoint y: 137, endPoint x: 1250, endPoint y: 138, distance: 27.7
click at [1269, 138] on div at bounding box center [1203, 140] width 155 height 47
click at [1250, 140] on button "button" at bounding box center [1254, 140] width 27 height 27
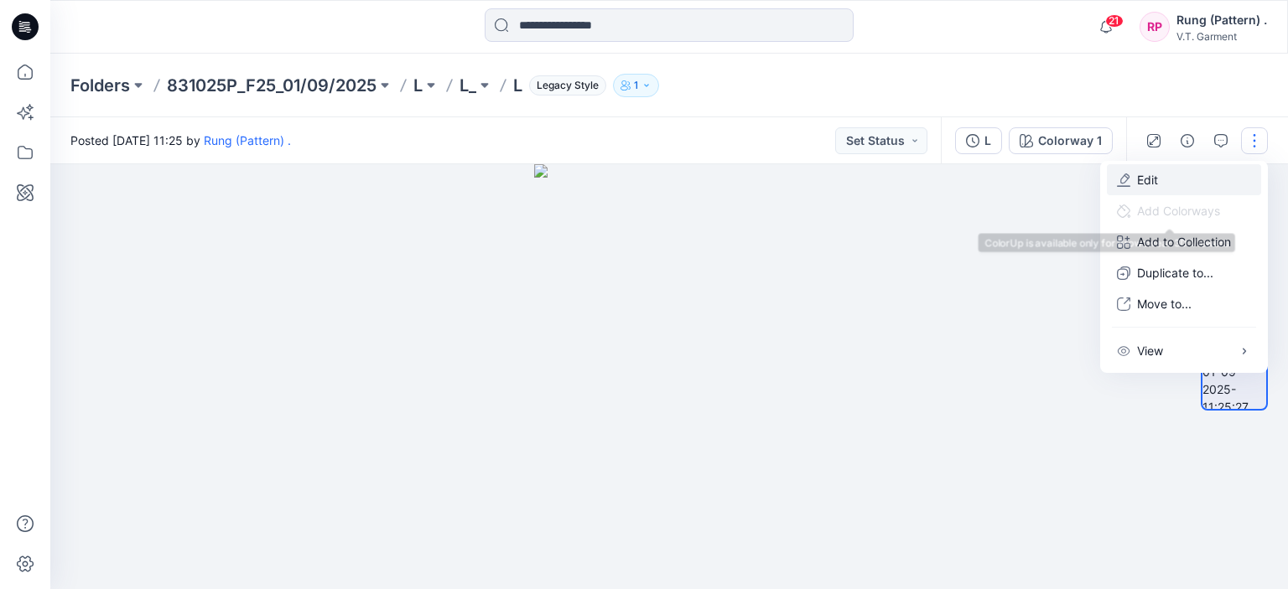
click at [1194, 174] on button "Edit" at bounding box center [1184, 179] width 154 height 31
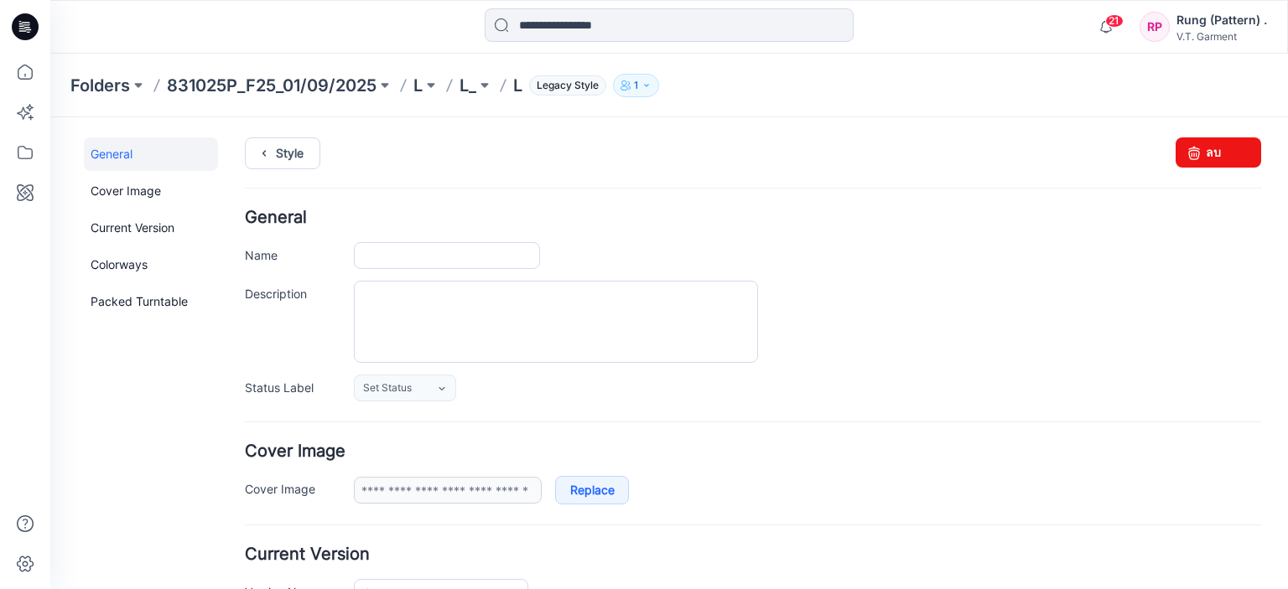
type input "*"
type input "**********"
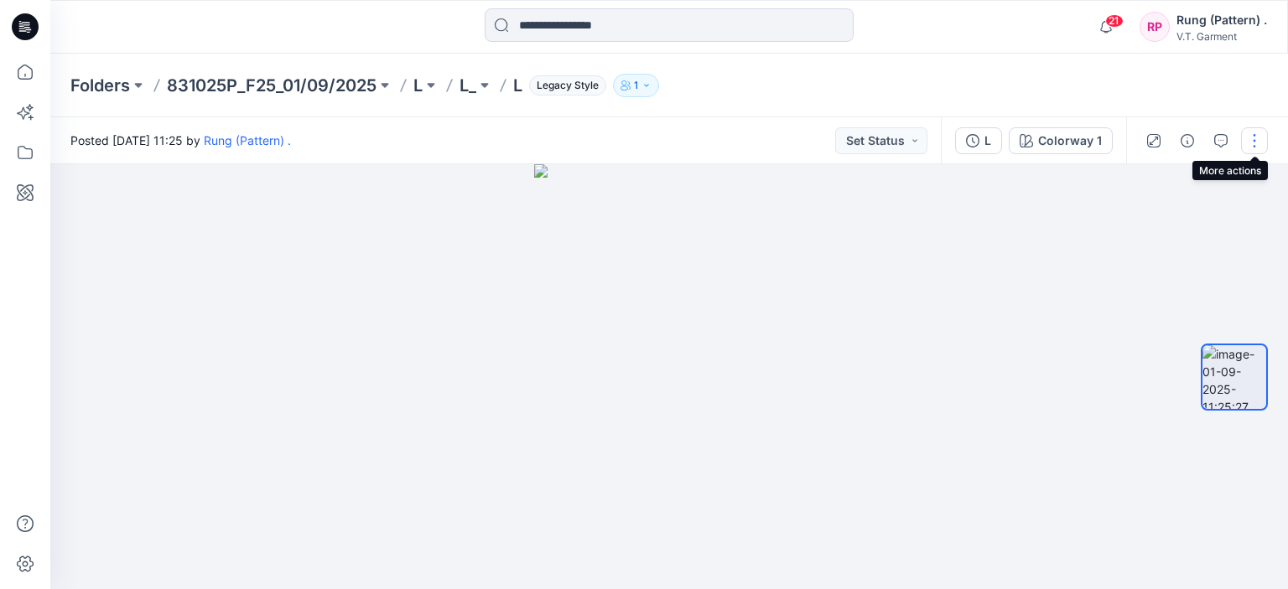
click at [1254, 140] on button "button" at bounding box center [1254, 140] width 27 height 27
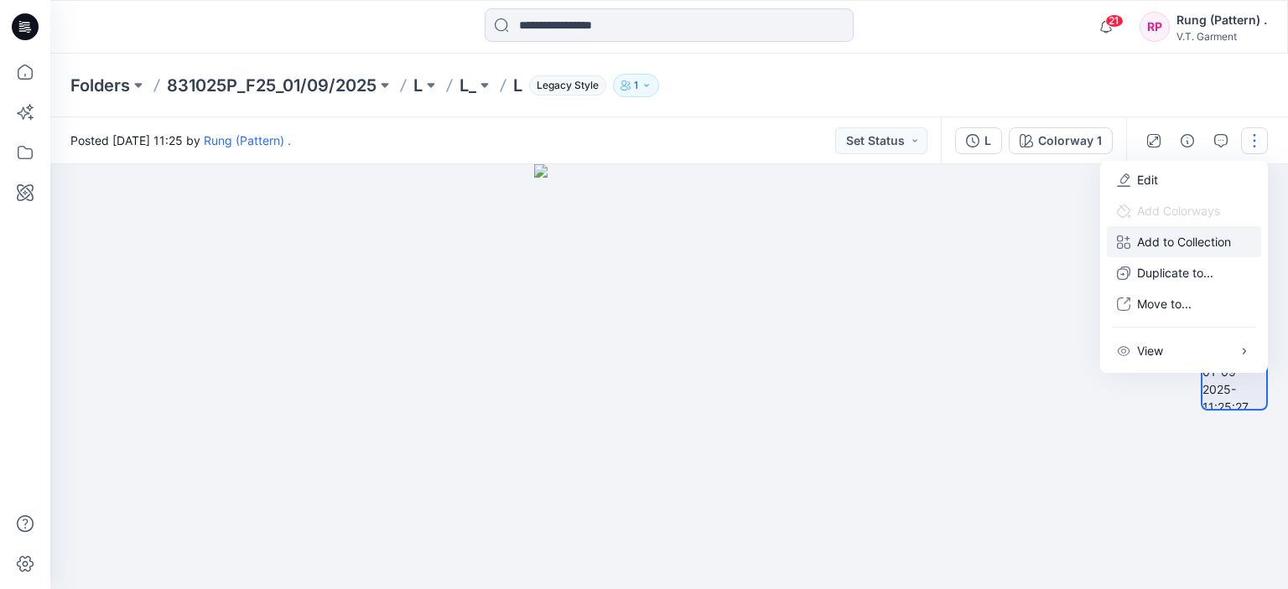
click at [1185, 236] on p "Add to Collection" at bounding box center [1184, 242] width 94 height 18
click at [1176, 299] on p "Move to..." at bounding box center [1164, 304] width 55 height 18
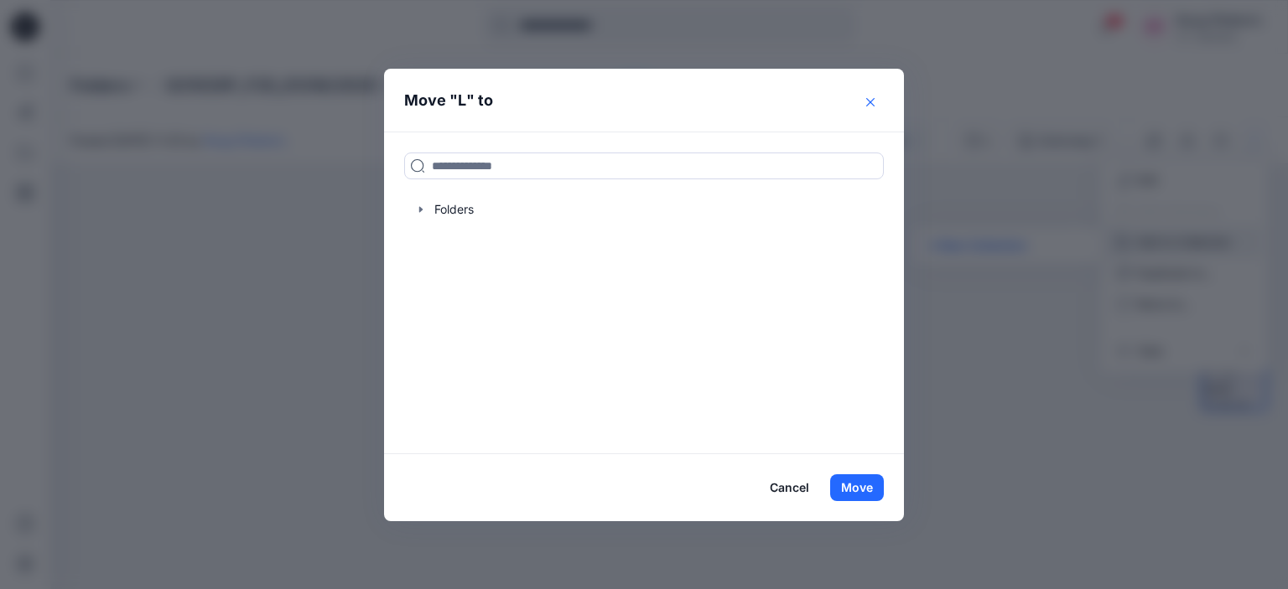
click at [869, 91] on button "Close" at bounding box center [870, 102] width 27 height 27
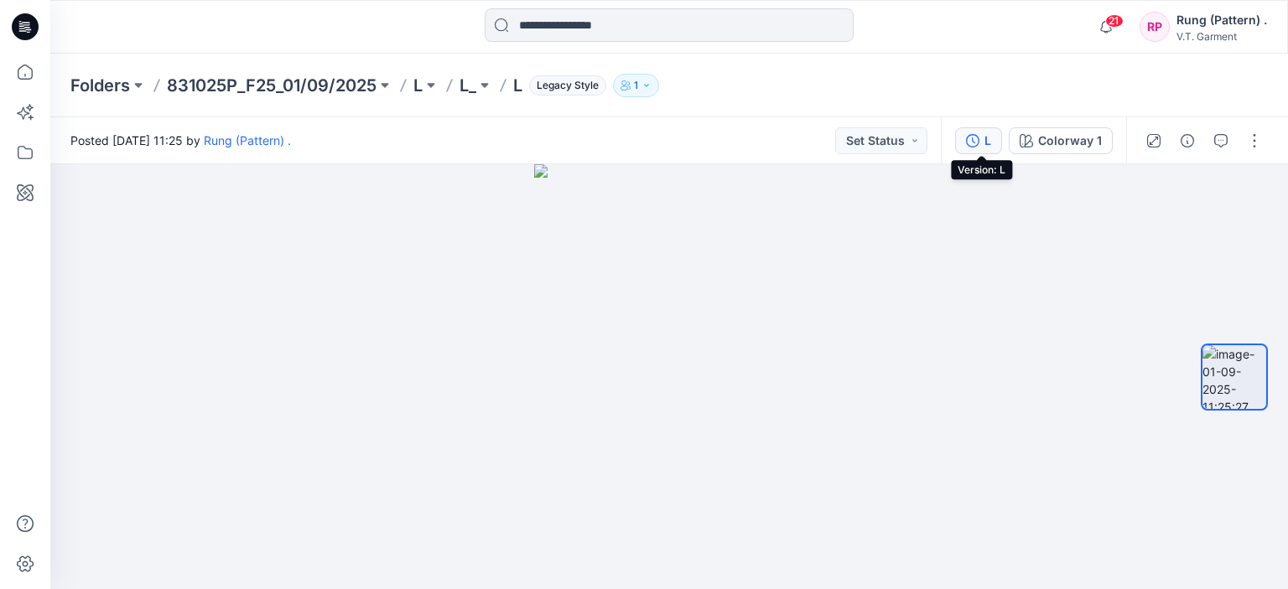
click at [979, 140] on icon "button" at bounding box center [972, 140] width 13 height 13
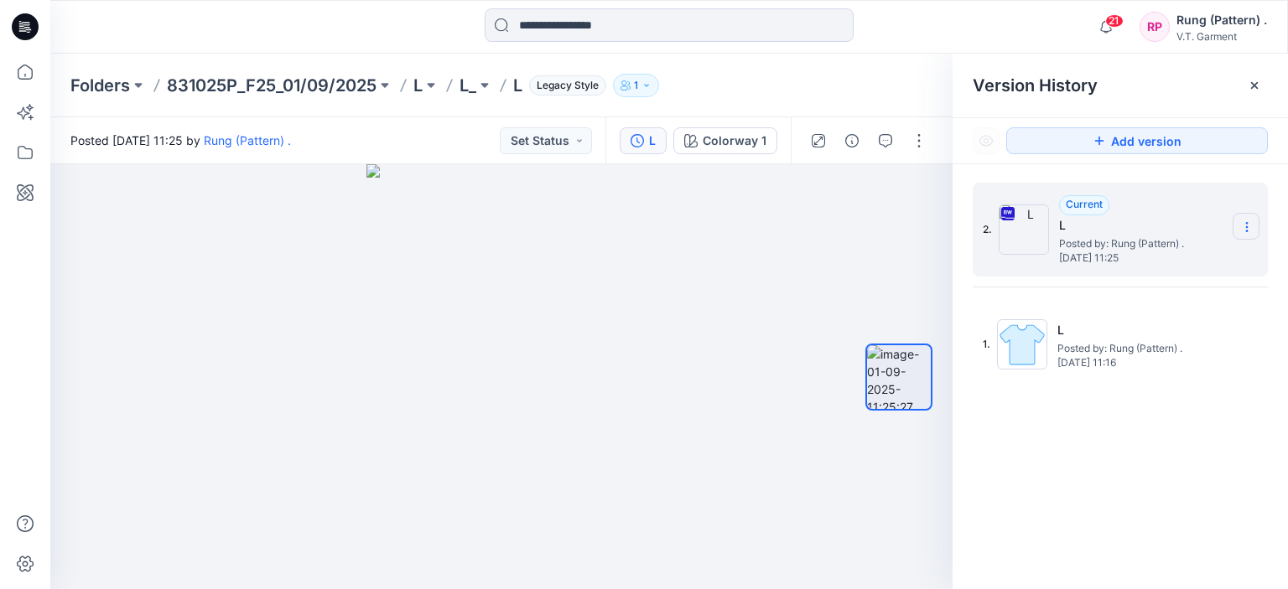
click at [1255, 221] on section at bounding box center [1246, 226] width 27 height 27
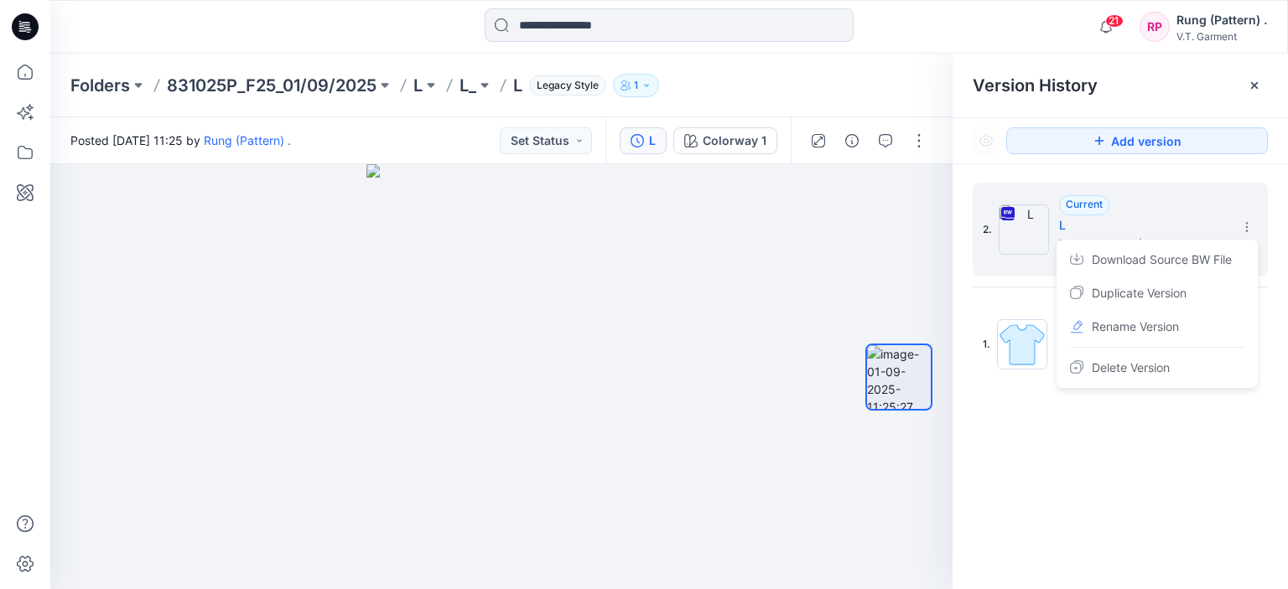
click at [976, 293] on div "2. Current L Posted by: Rung (Pattern) . [DATE] 11:25 Download Source BW File D…" at bounding box center [1120, 287] width 295 height 209
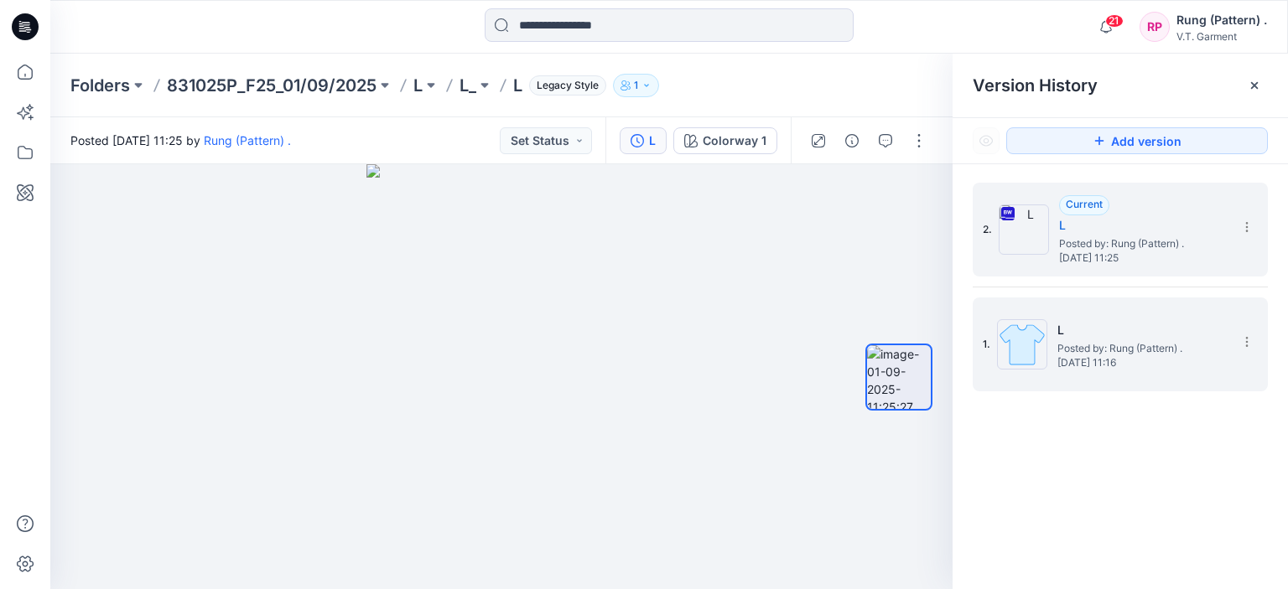
click at [1110, 344] on span "Posted by: Rung (Pattern) ." at bounding box center [1141, 348] width 168 height 17
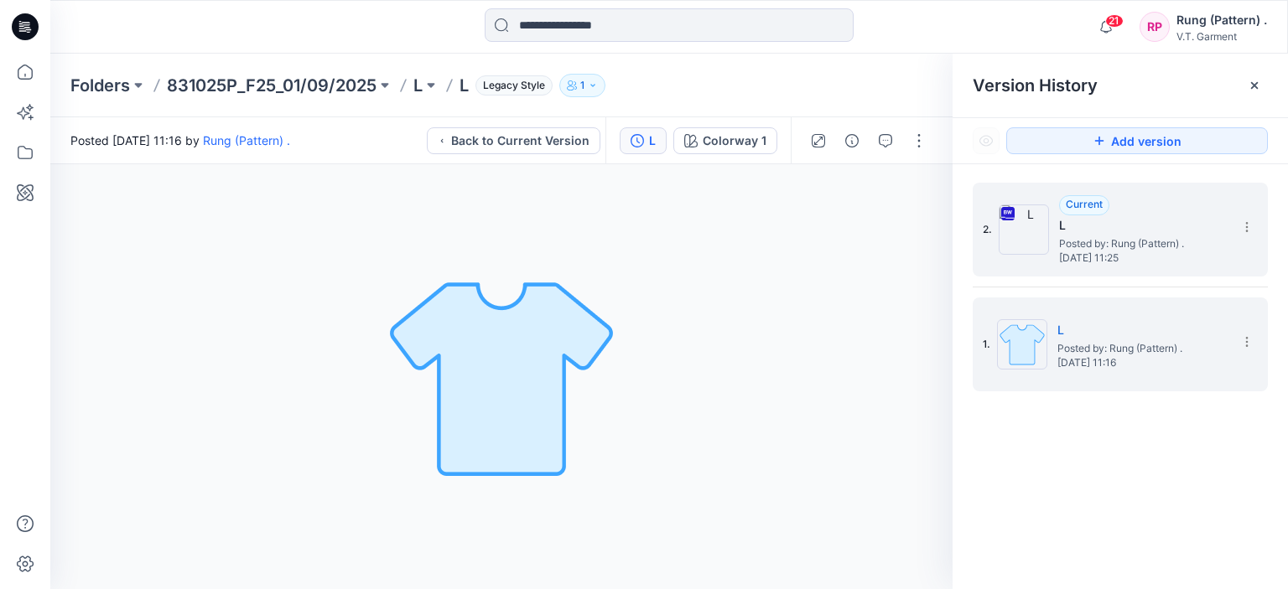
click at [1103, 252] on span "[DATE] 11:25" at bounding box center [1143, 258] width 168 height 12
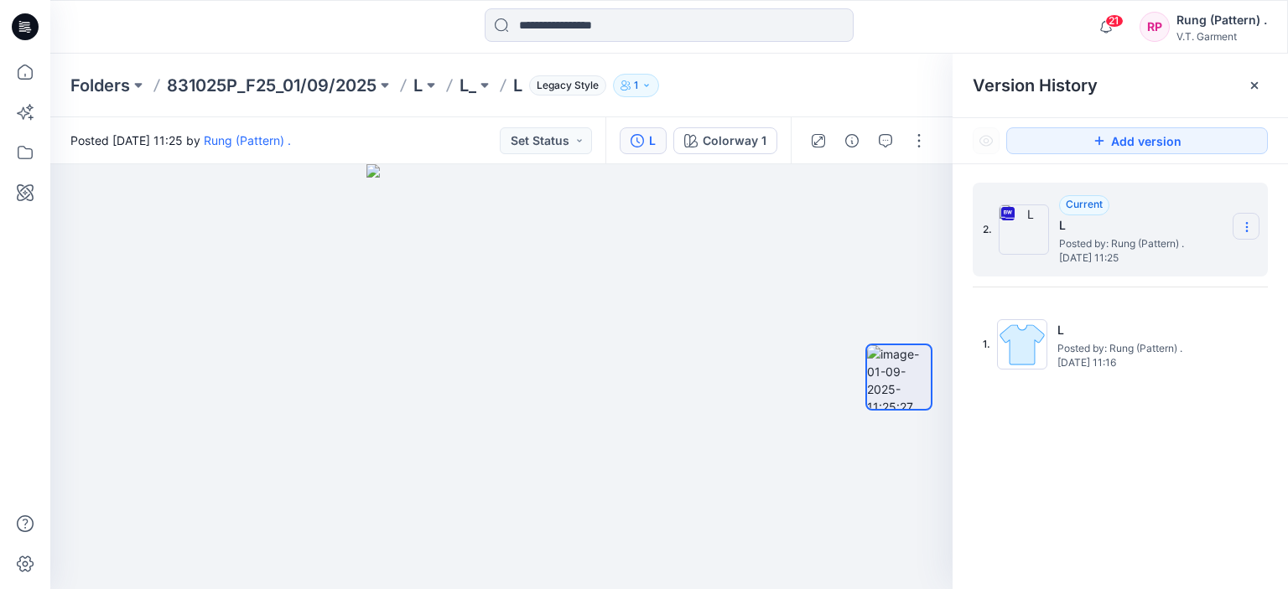
click at [1243, 228] on icon at bounding box center [1246, 227] width 13 height 13
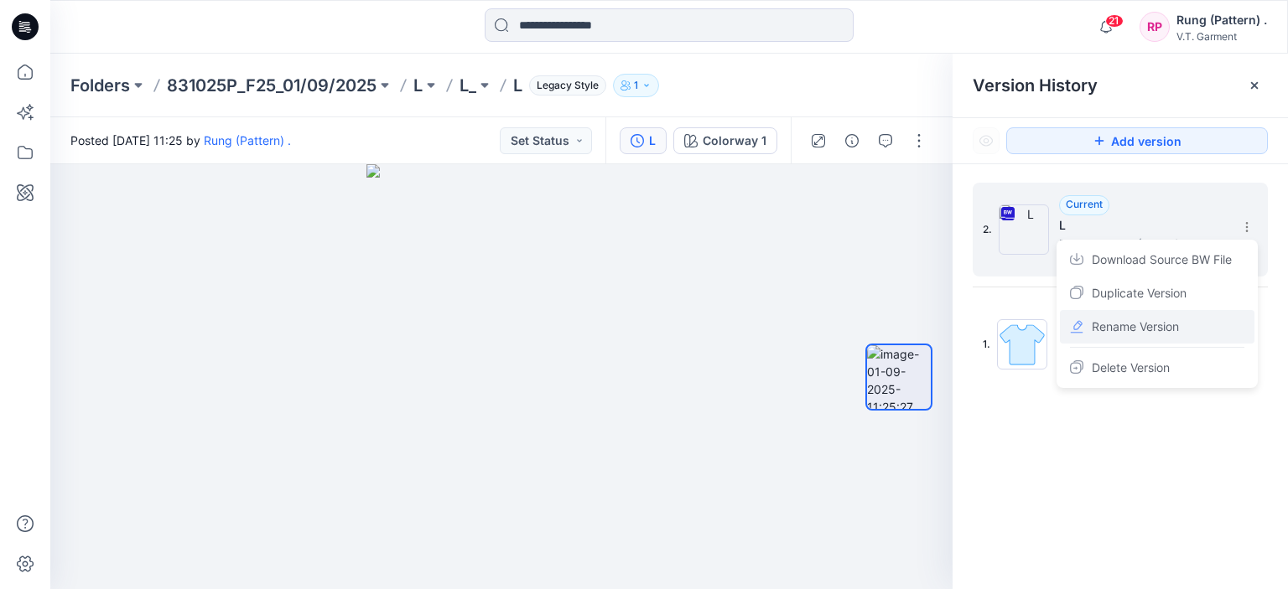
click at [1111, 333] on span "Rename Version" at bounding box center [1135, 327] width 87 height 20
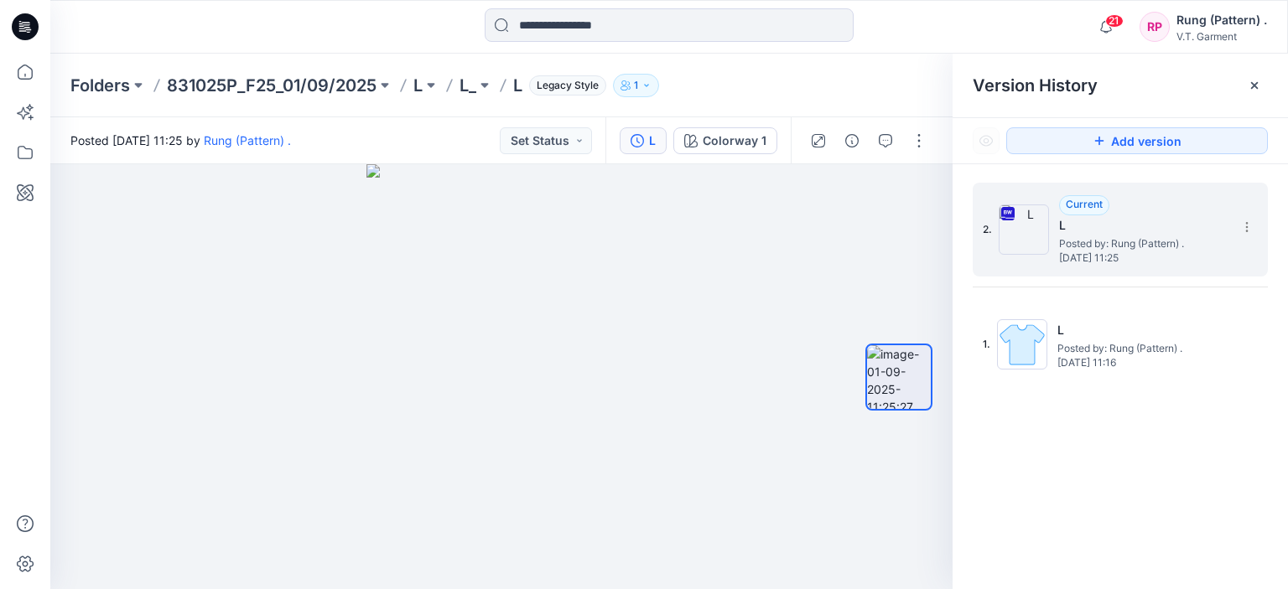
click at [1067, 224] on div "2. Current L Posted by: Rung (Pattern) . [DATE] 11:25" at bounding box center [1109, 230] width 252 height 80
click at [1011, 223] on img at bounding box center [1024, 230] width 50 height 50
click at [931, 149] on button "button" at bounding box center [919, 140] width 27 height 27
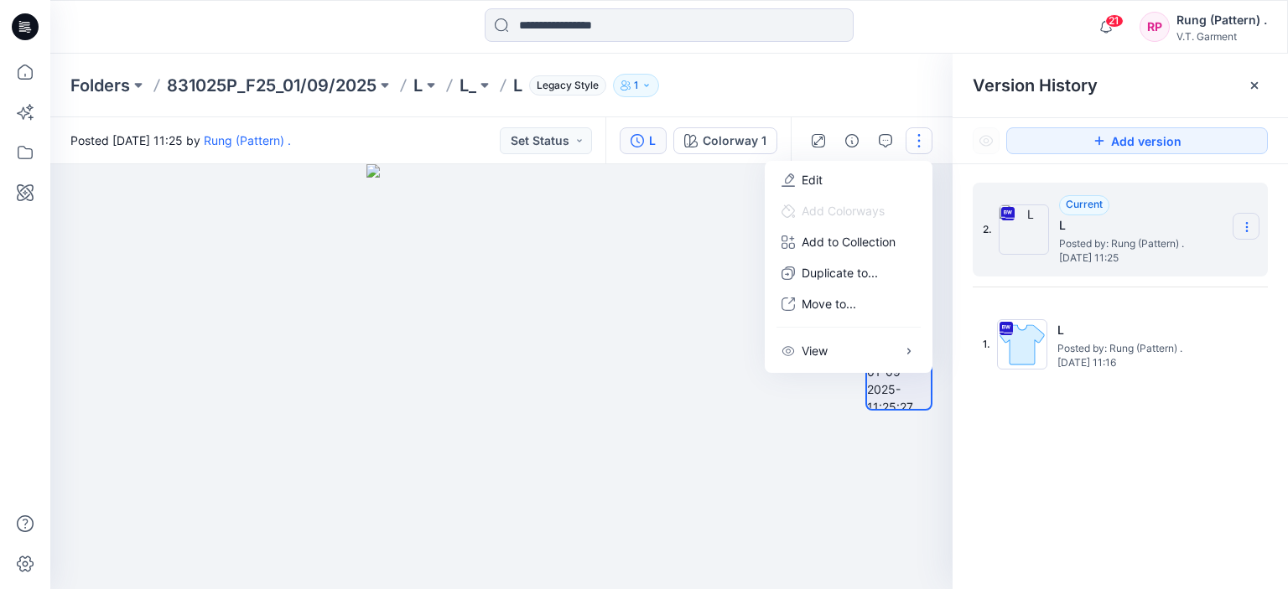
click at [1247, 219] on section at bounding box center [1246, 226] width 27 height 27
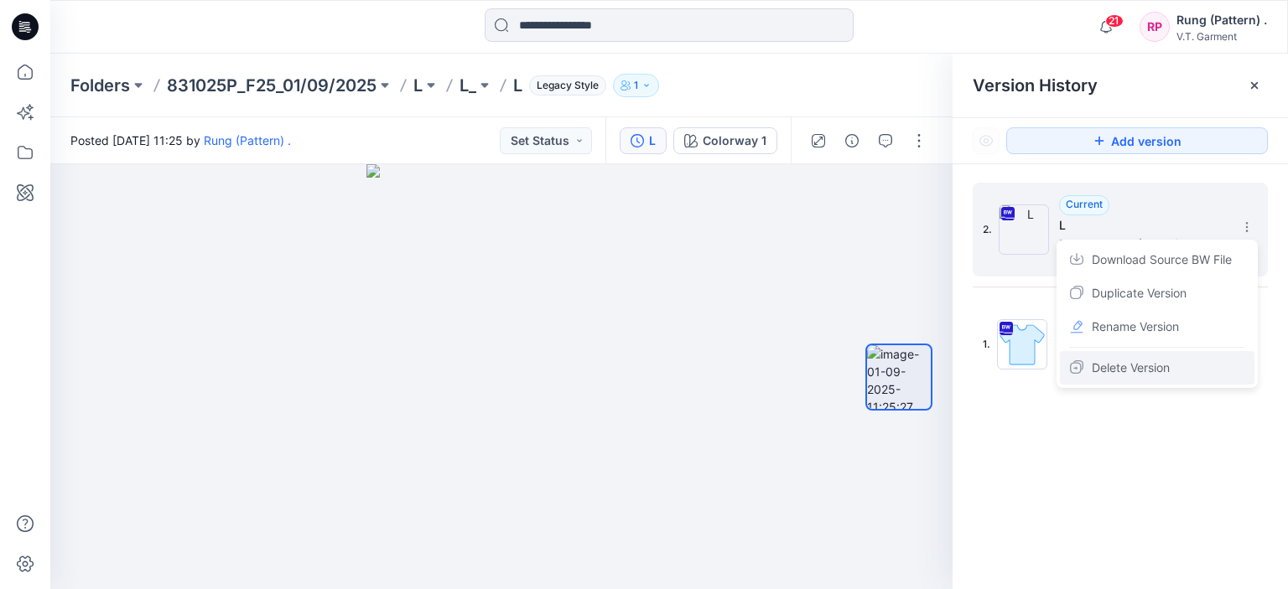
click at [1141, 369] on span "Delete Version" at bounding box center [1131, 368] width 78 height 20
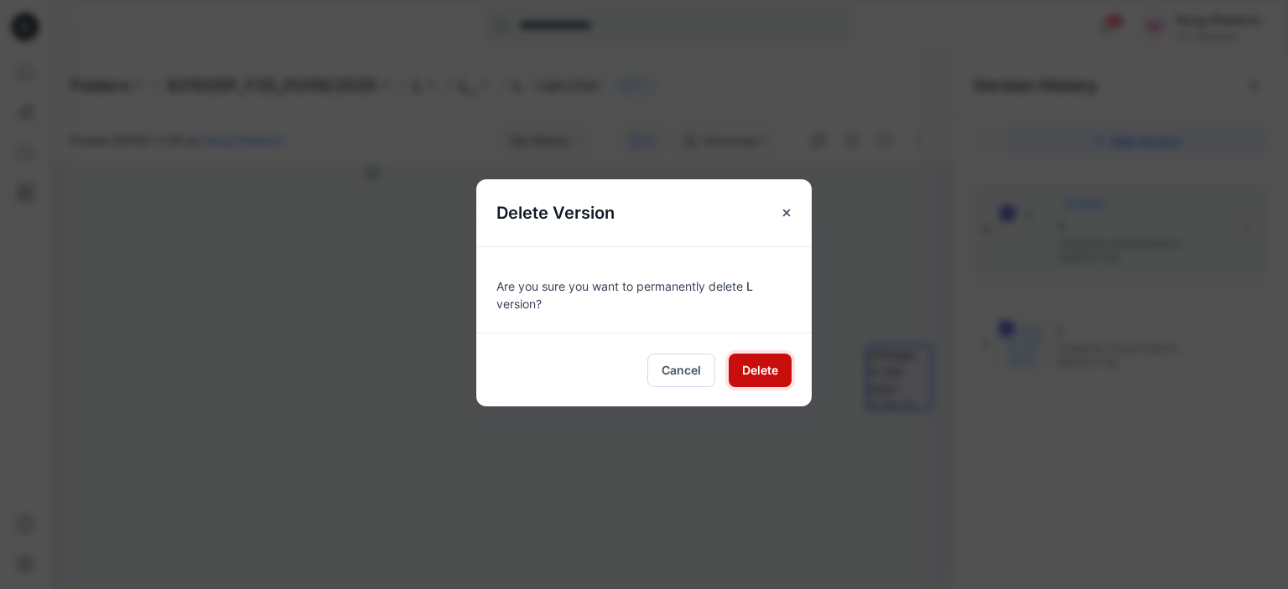
click at [749, 368] on span "Delete" at bounding box center [760, 370] width 36 height 18
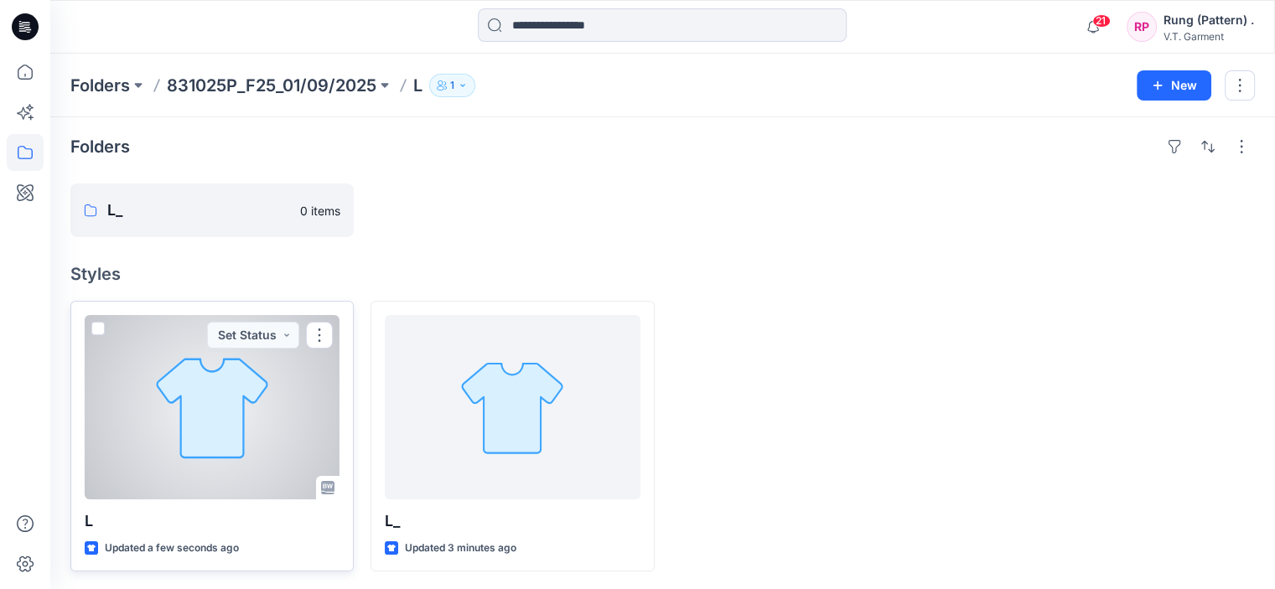
scroll to position [5, 0]
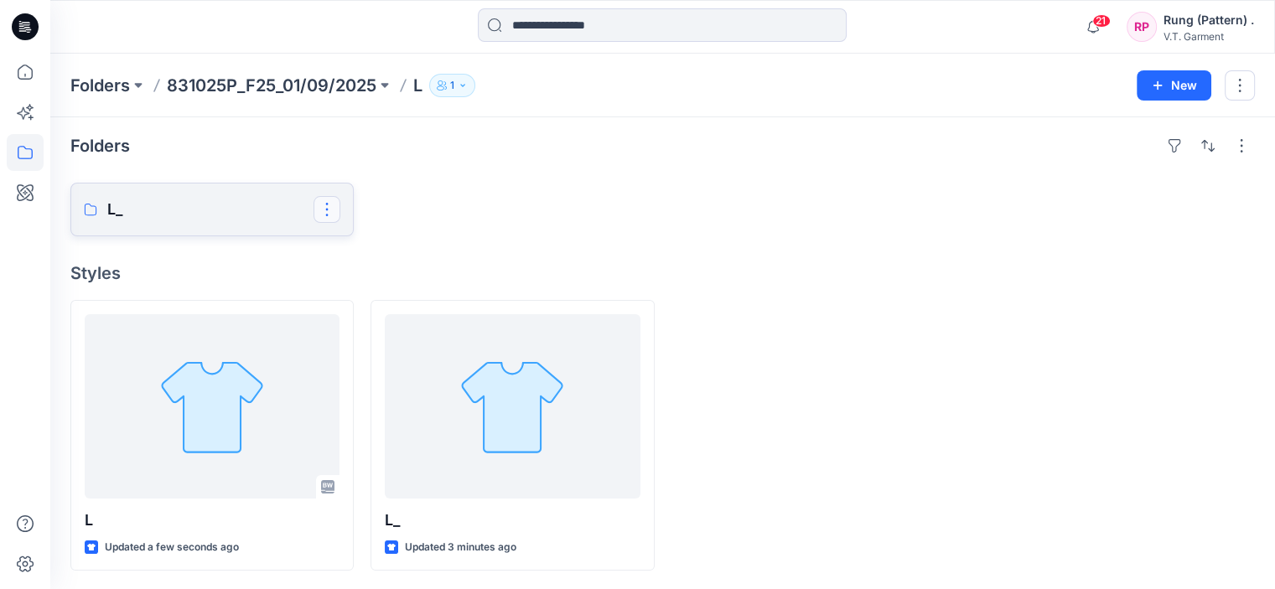
click at [328, 207] on button "button" at bounding box center [327, 209] width 27 height 27
click at [355, 313] on p "[PERSON_NAME]" at bounding box center [395, 318] width 95 height 18
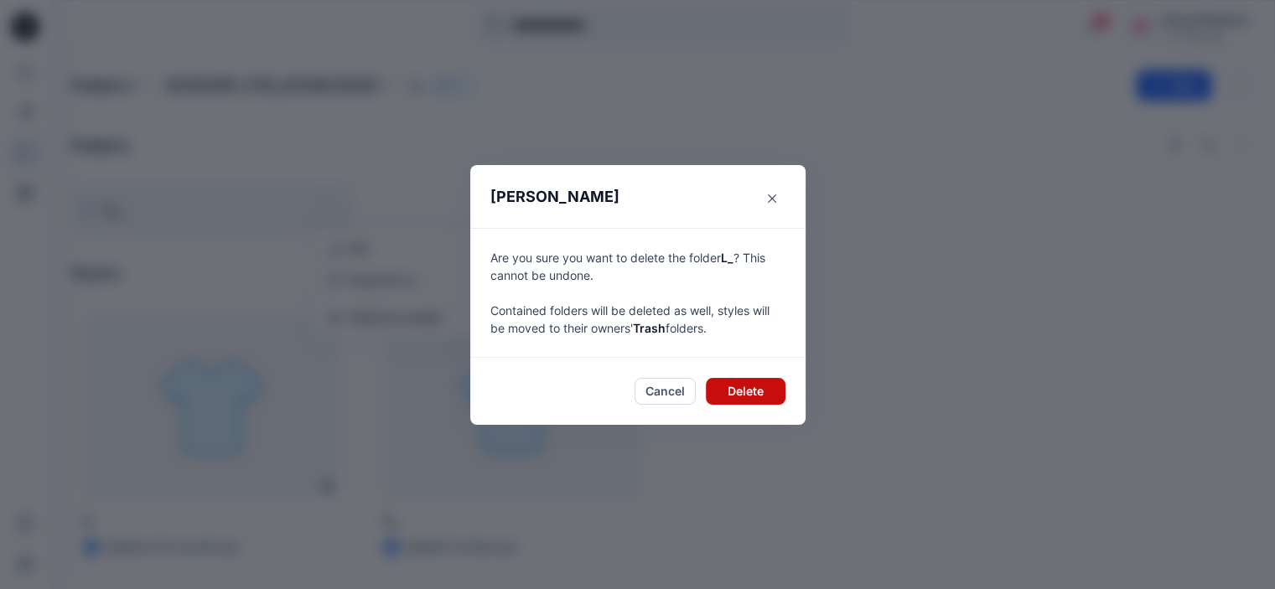
click at [768, 394] on button "Delete" at bounding box center [746, 391] width 80 height 27
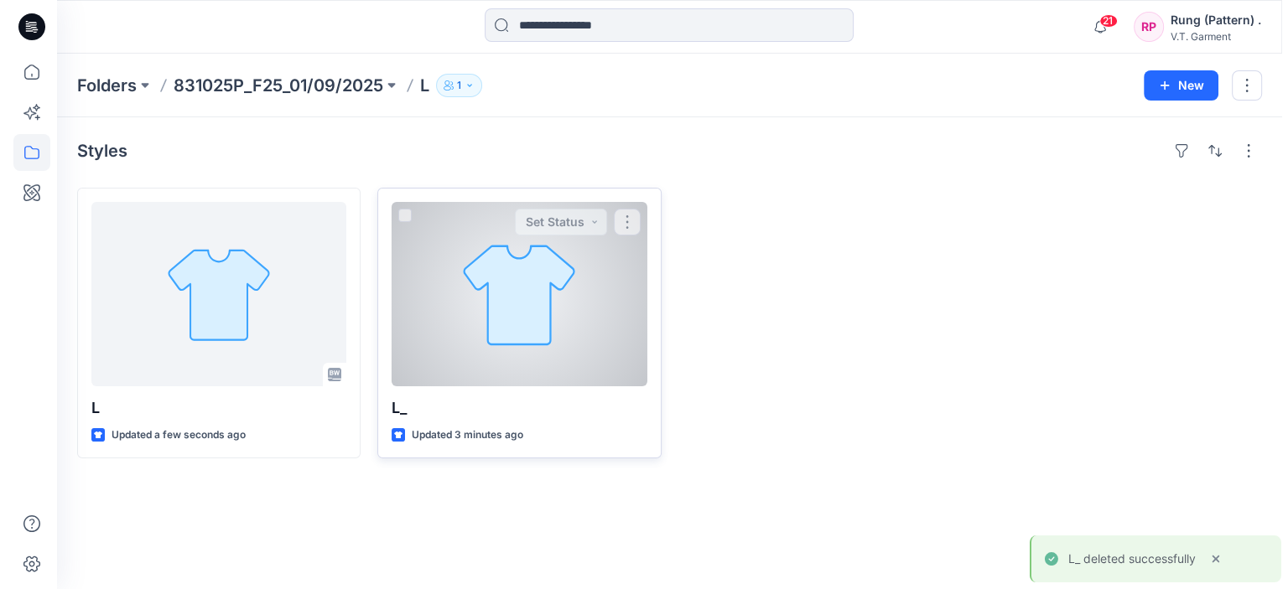
scroll to position [0, 0]
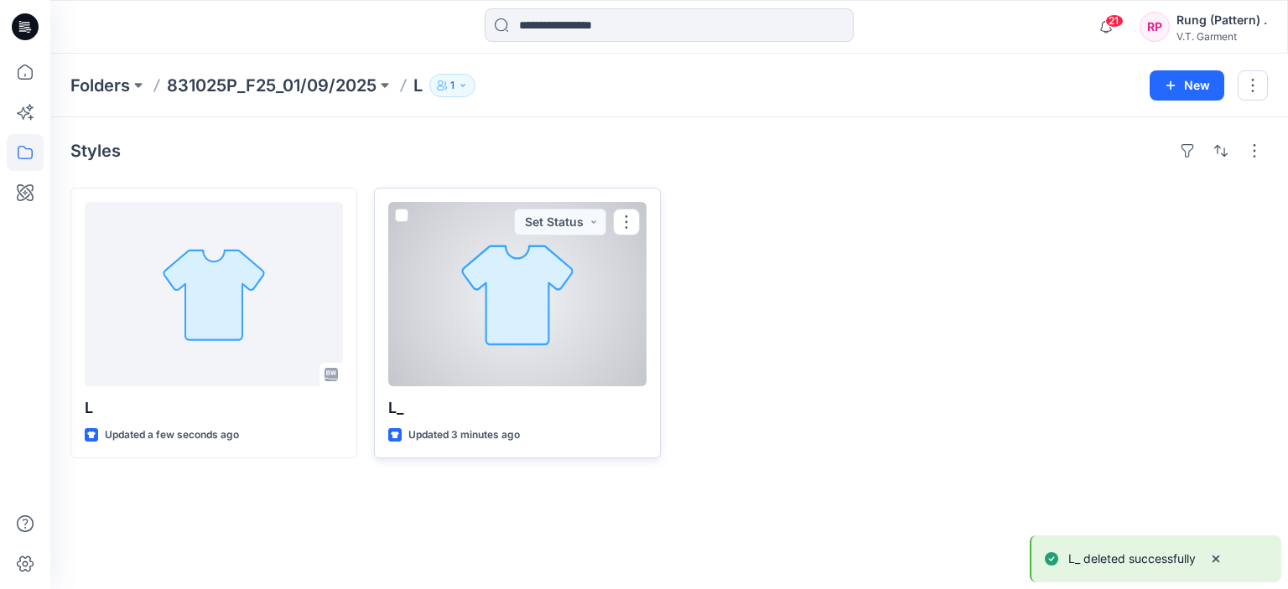
click at [417, 300] on div at bounding box center [517, 294] width 258 height 184
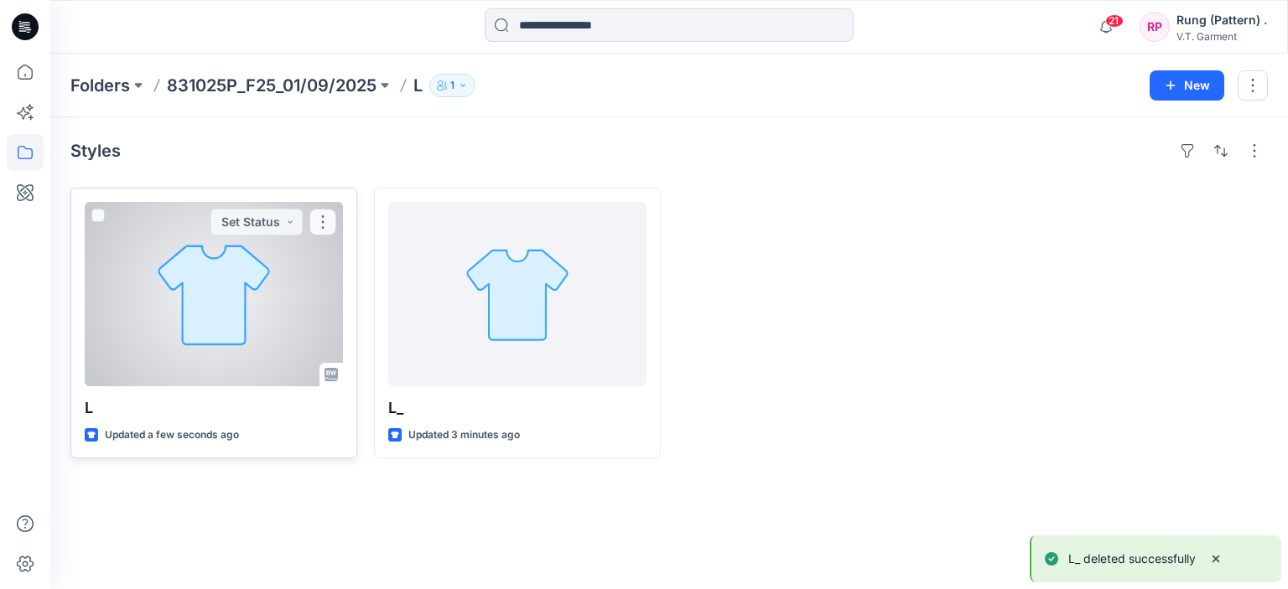
click at [196, 273] on div at bounding box center [214, 294] width 258 height 184
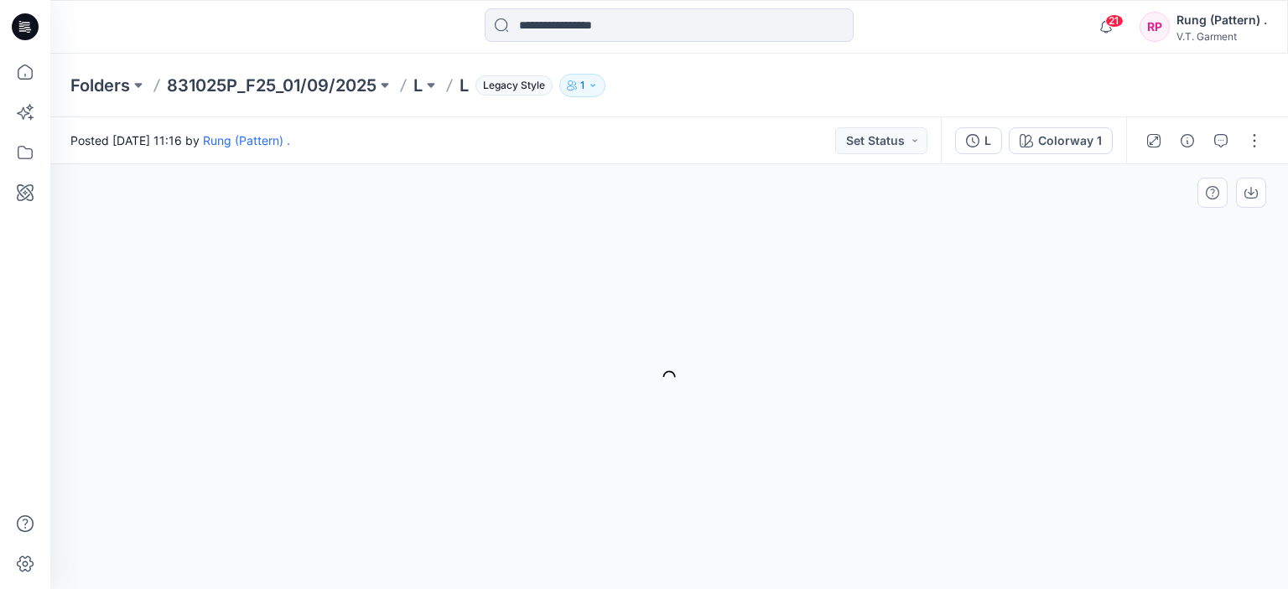
drag, startPoint x: 671, startPoint y: 427, endPoint x: 657, endPoint y: 423, distance: 14.9
click at [671, 427] on div "Colorway 1 Loading... Material Properties Loading..." at bounding box center [669, 376] width 1238 height 425
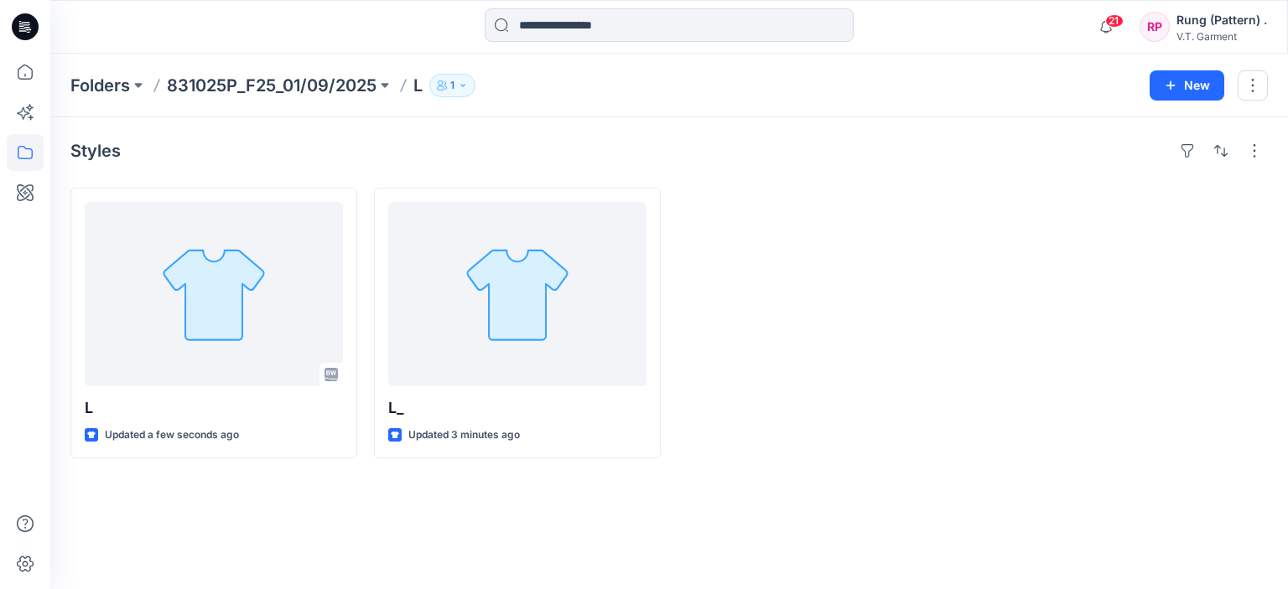
click at [210, 75] on p "831025P_F25_01/09/2025" at bounding box center [272, 85] width 210 height 23
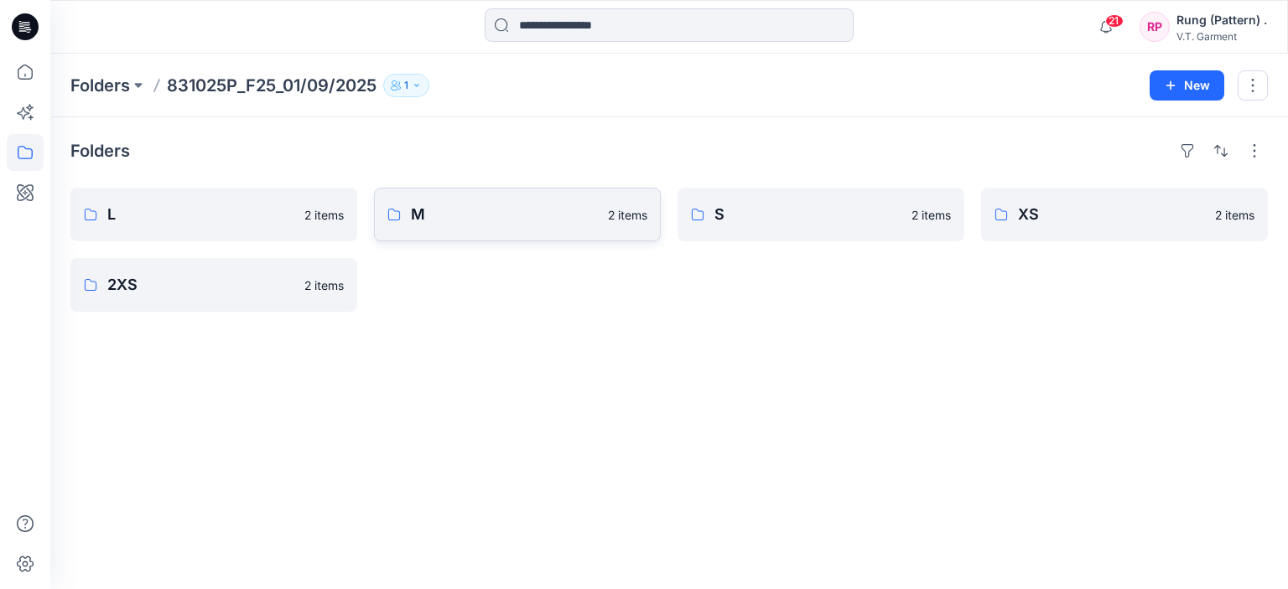
click at [493, 231] on link "M 2 items" at bounding box center [517, 215] width 287 height 54
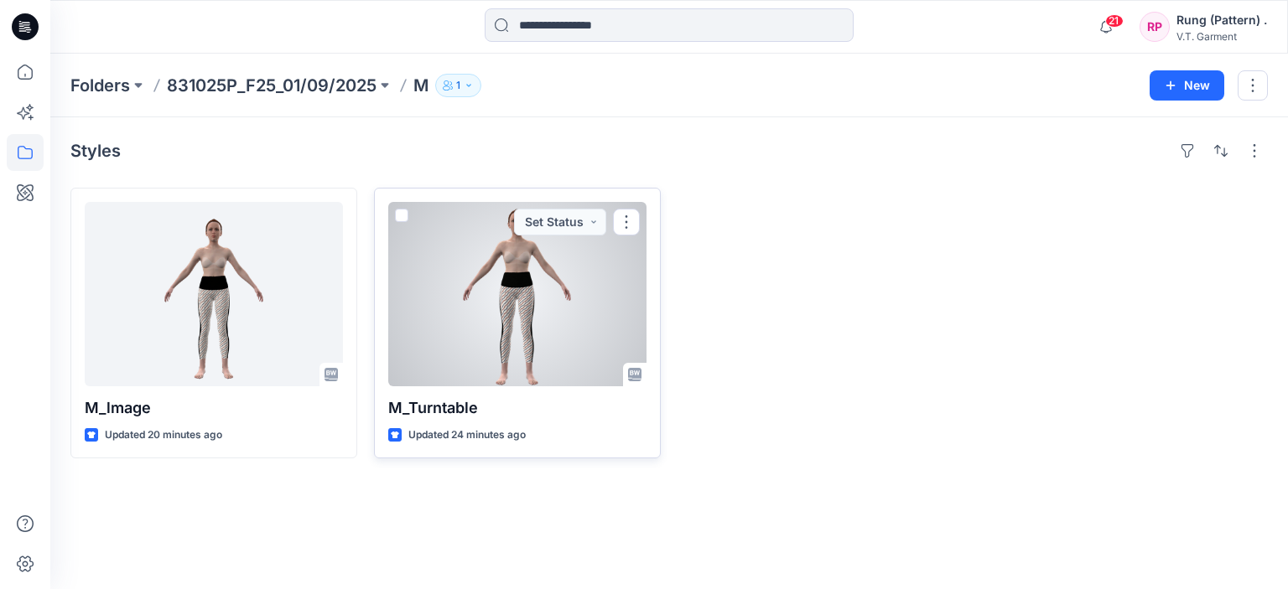
click at [561, 273] on div at bounding box center [517, 294] width 258 height 184
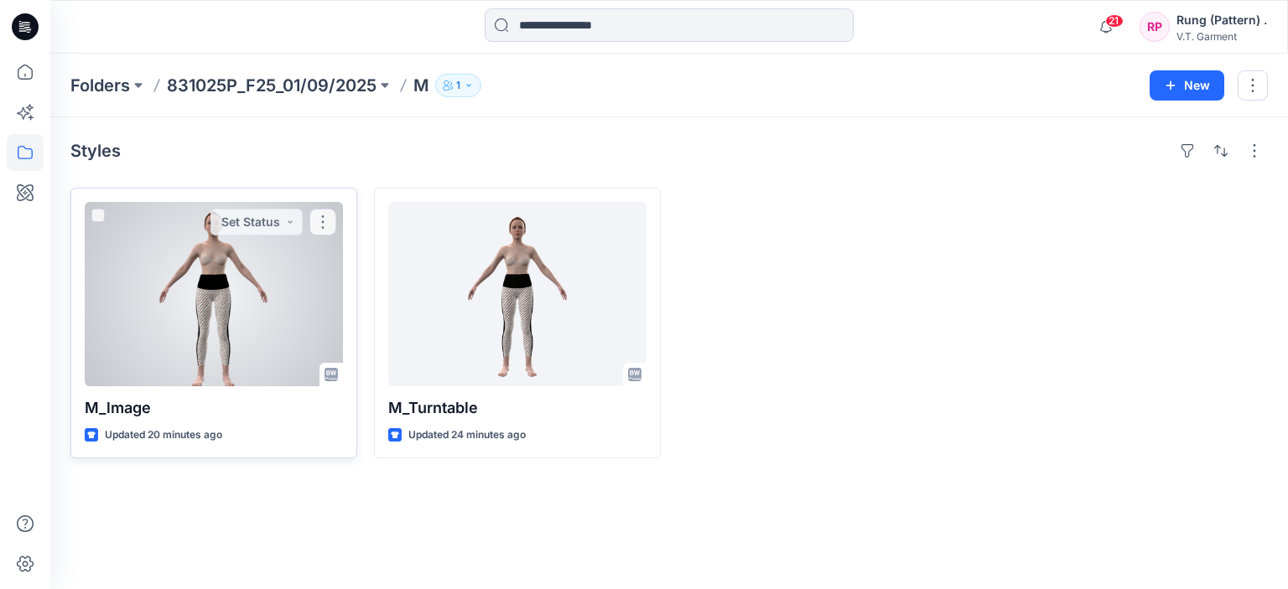
click at [233, 254] on div at bounding box center [214, 294] width 258 height 184
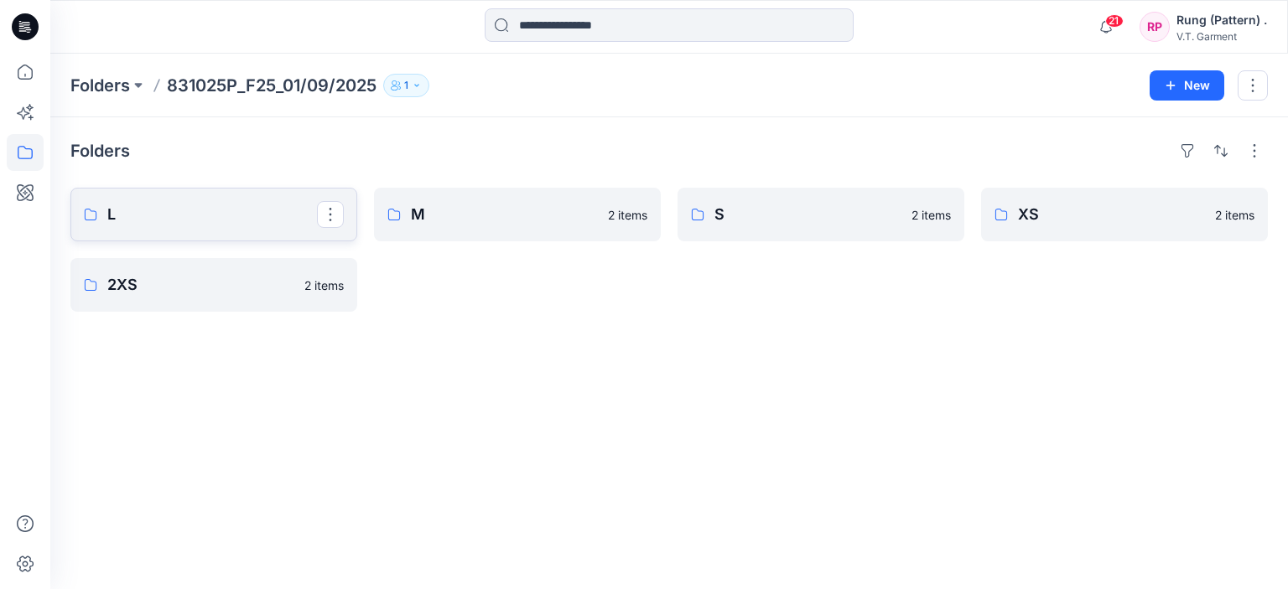
click at [234, 199] on link "L" at bounding box center [213, 215] width 287 height 54
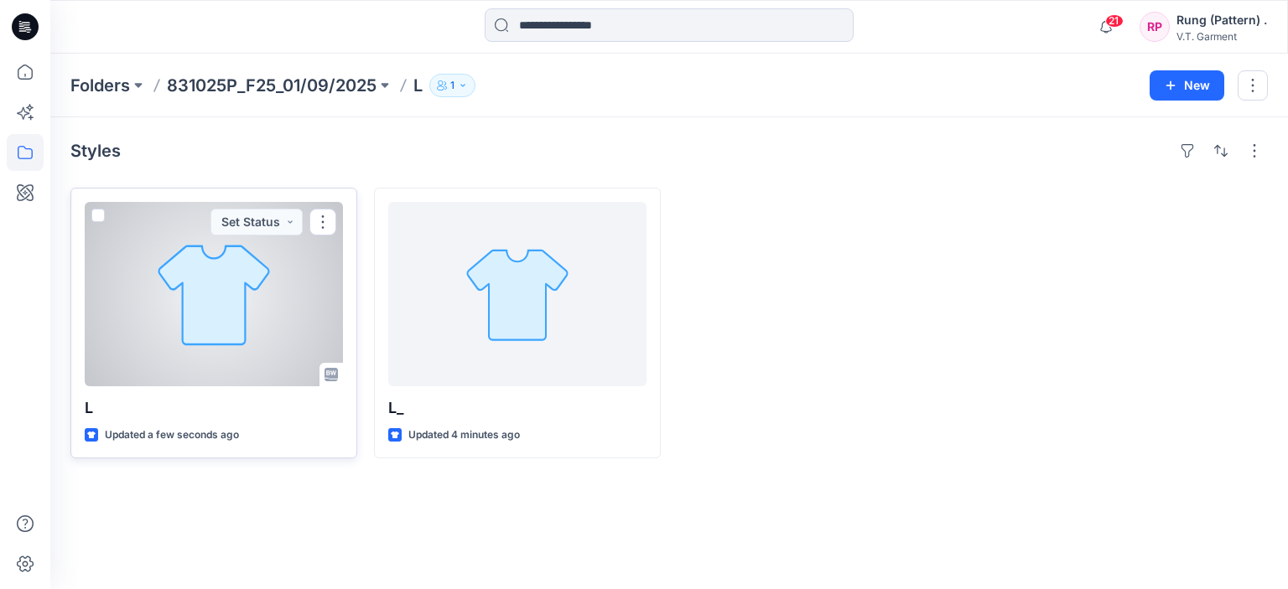
click at [245, 279] on div at bounding box center [214, 294] width 258 height 184
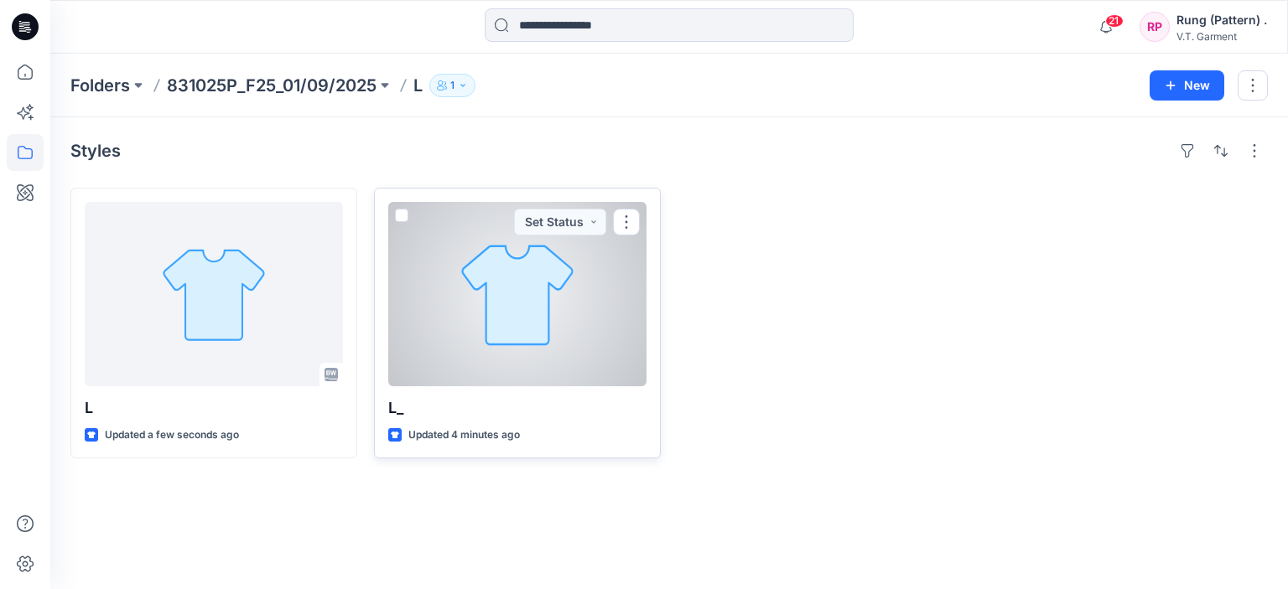
click at [513, 324] on div at bounding box center [517, 294] width 258 height 184
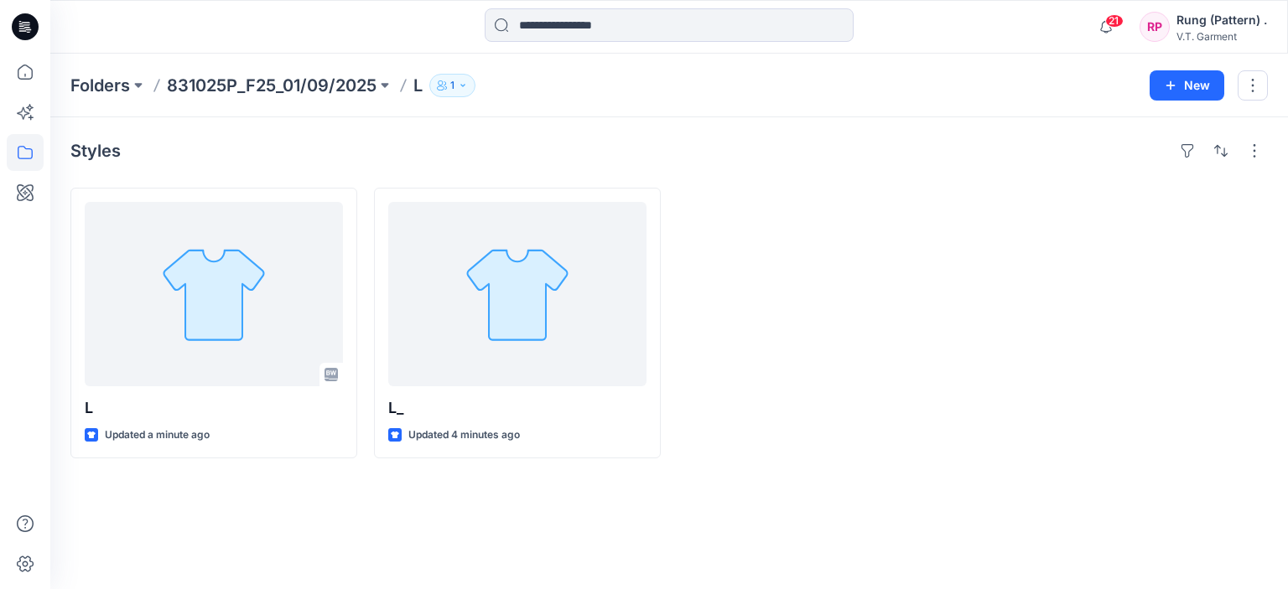
click at [735, 479] on div "Styles L Updated a minute ago L_ Updated 4 minutes ago" at bounding box center [669, 353] width 1238 height 472
click at [713, 555] on div "Styles L Updated a minute ago L_ Updated 4 minutes ago" at bounding box center [669, 353] width 1238 height 472
click at [828, 553] on div "Styles L Updated a minute ago L_ Updated 4 minutes ago" at bounding box center [669, 353] width 1238 height 472
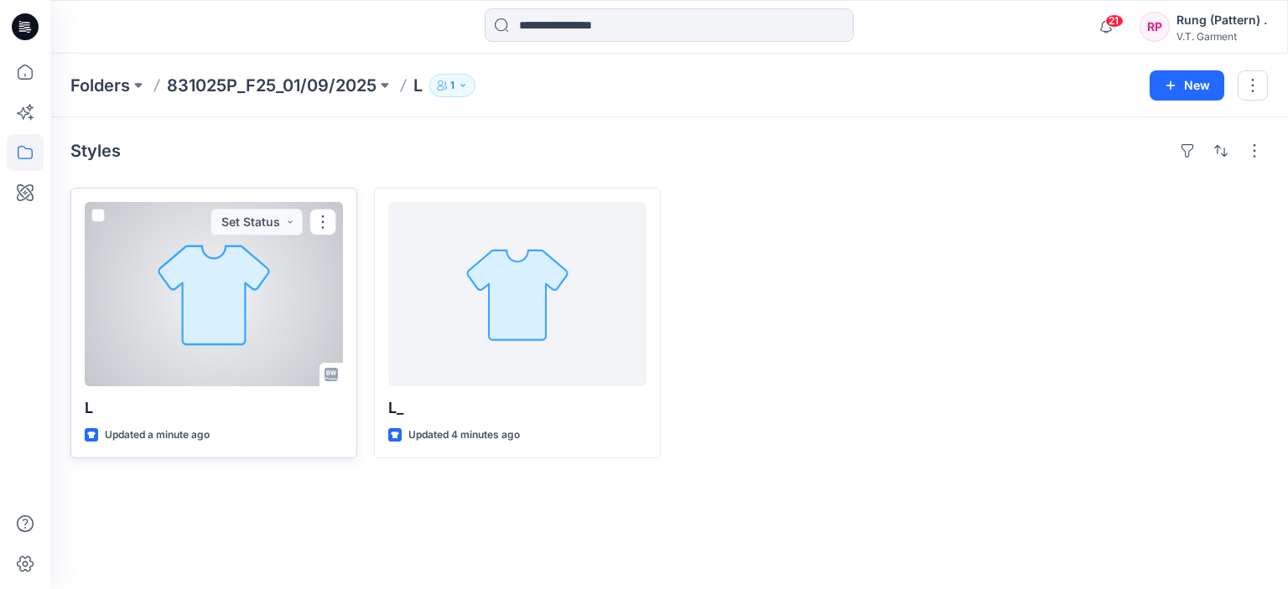
click at [269, 410] on p "L" at bounding box center [214, 408] width 258 height 23
click at [264, 298] on div at bounding box center [214, 294] width 258 height 184
click at [335, 225] on button "button" at bounding box center [322, 222] width 27 height 27
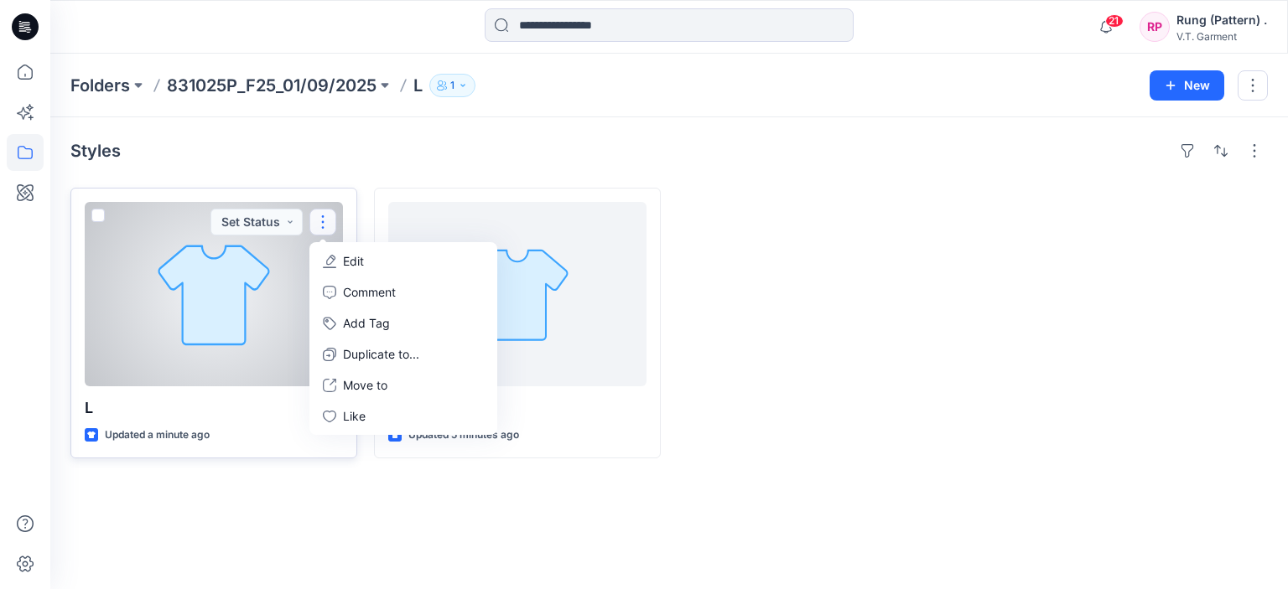
click at [382, 252] on button "Edit" at bounding box center [403, 261] width 181 height 31
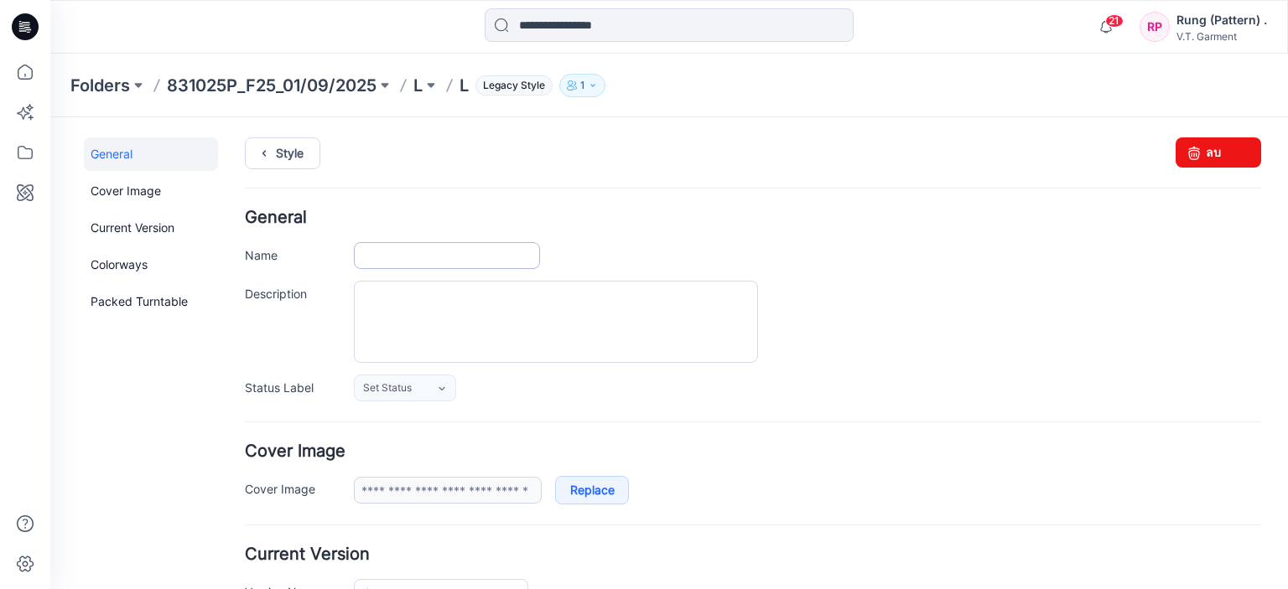
type input "*"
type input "**********"
click at [404, 251] on input "*" at bounding box center [447, 255] width 186 height 27
paste input "**********"
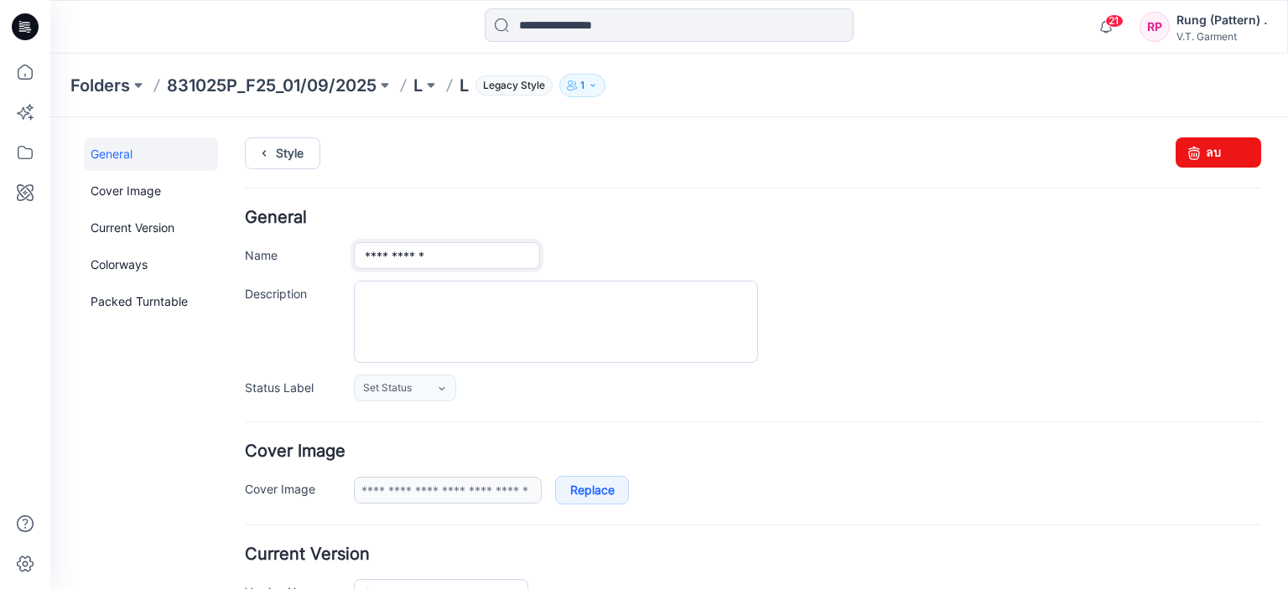
type input "**********"
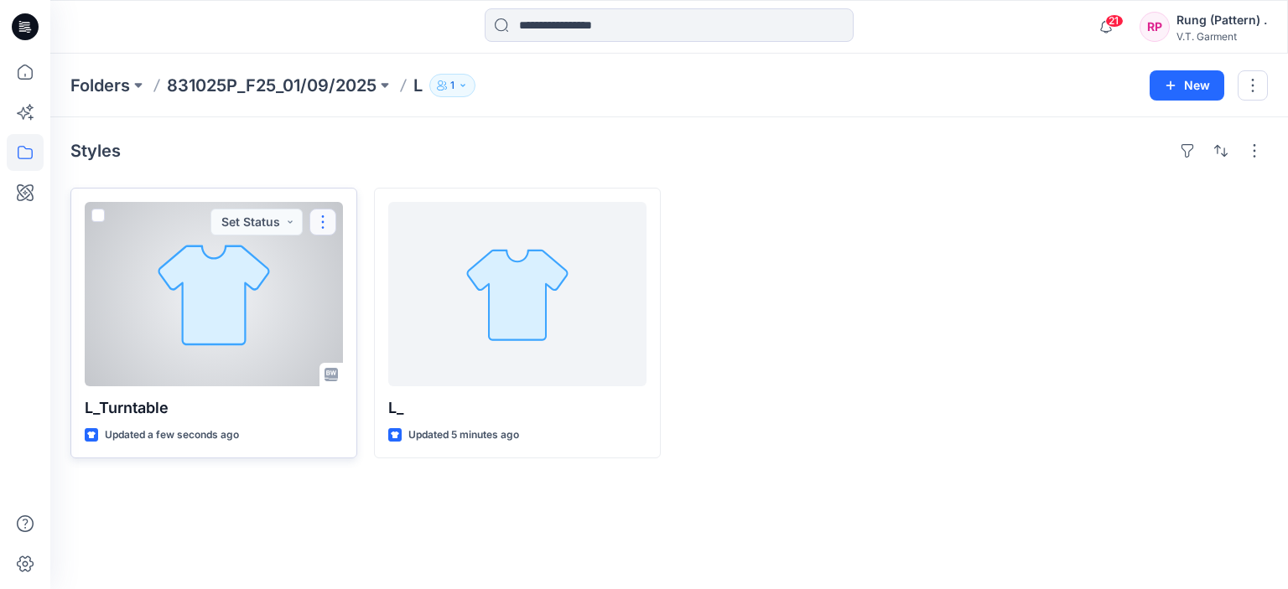
click at [323, 226] on button "button" at bounding box center [322, 222] width 27 height 27
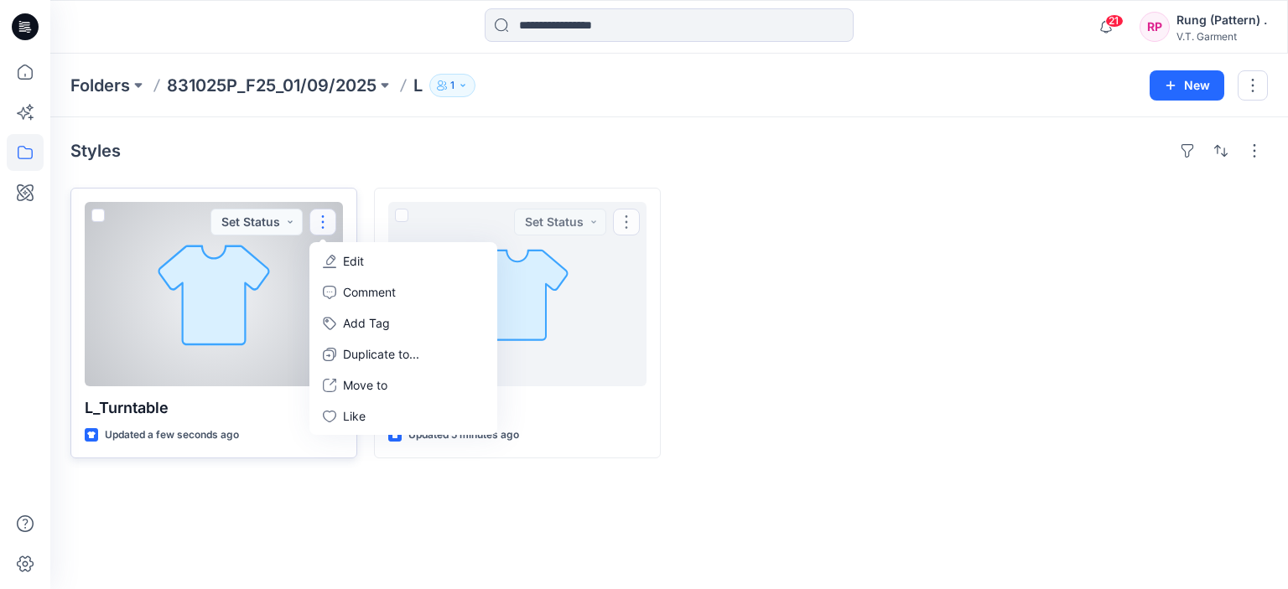
click at [384, 247] on button "Edit" at bounding box center [403, 261] width 181 height 31
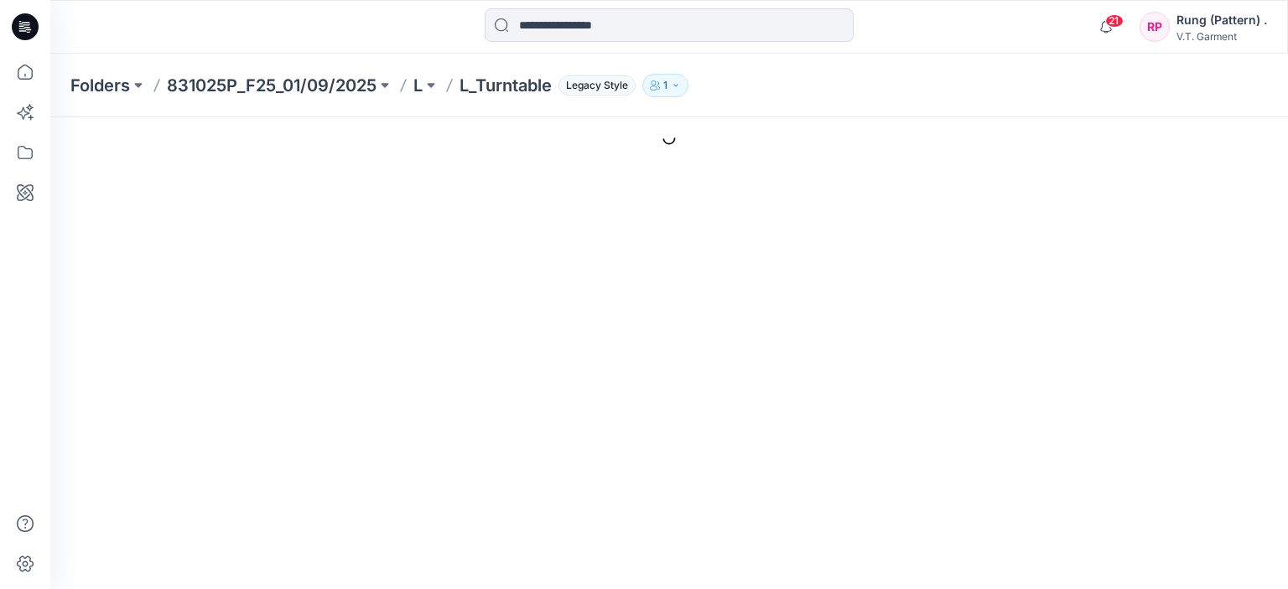
type input "**********"
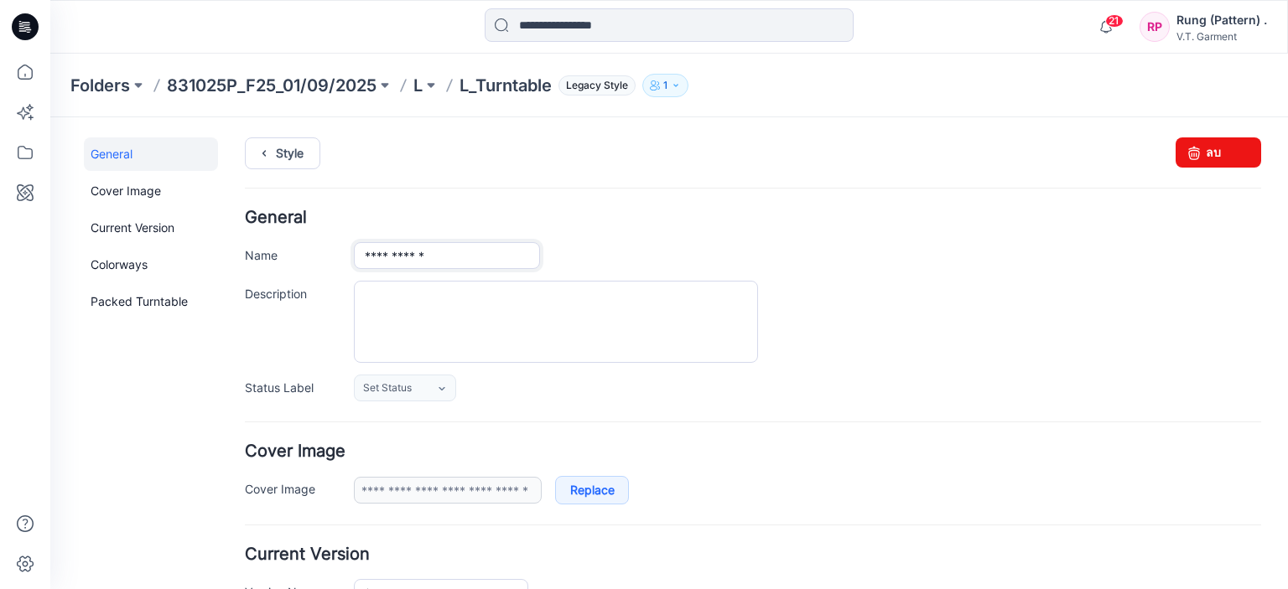
click at [378, 261] on input "**********" at bounding box center [447, 255] width 186 height 27
click at [380, 259] on input "**********" at bounding box center [447, 255] width 186 height 27
click at [379, 259] on input "**********" at bounding box center [447, 255] width 186 height 27
click at [376, 259] on input "**********" at bounding box center [447, 255] width 186 height 27
click at [203, 90] on p "831025P_F25_01/09/2025" at bounding box center [272, 85] width 210 height 23
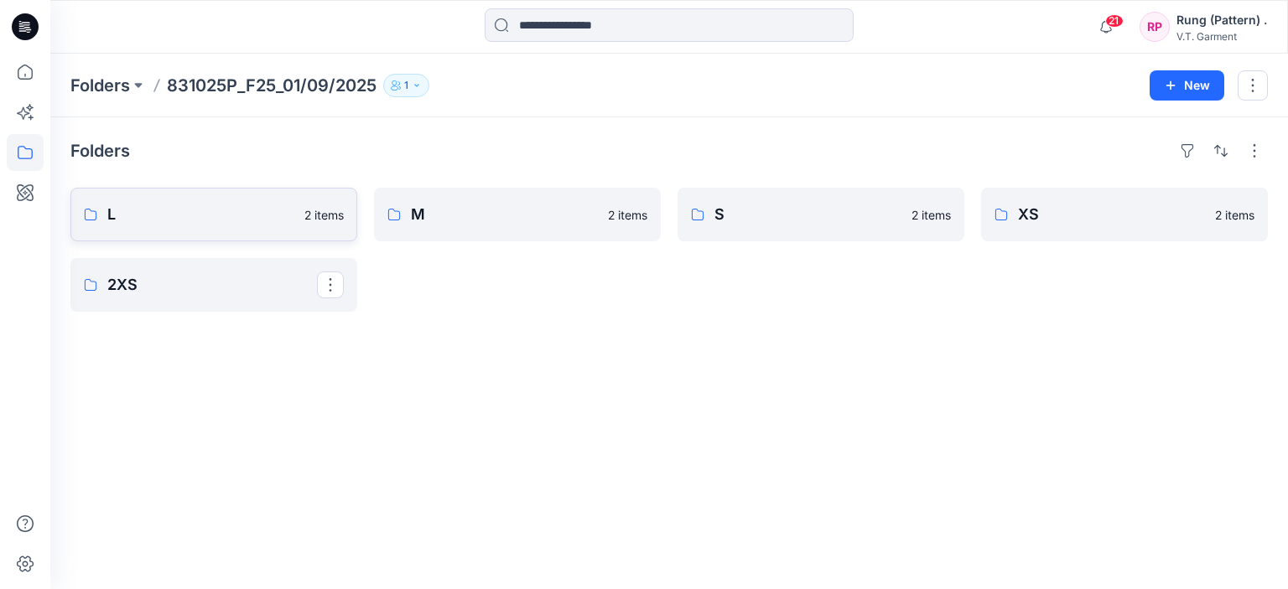
click at [193, 220] on p "L" at bounding box center [200, 214] width 187 height 23
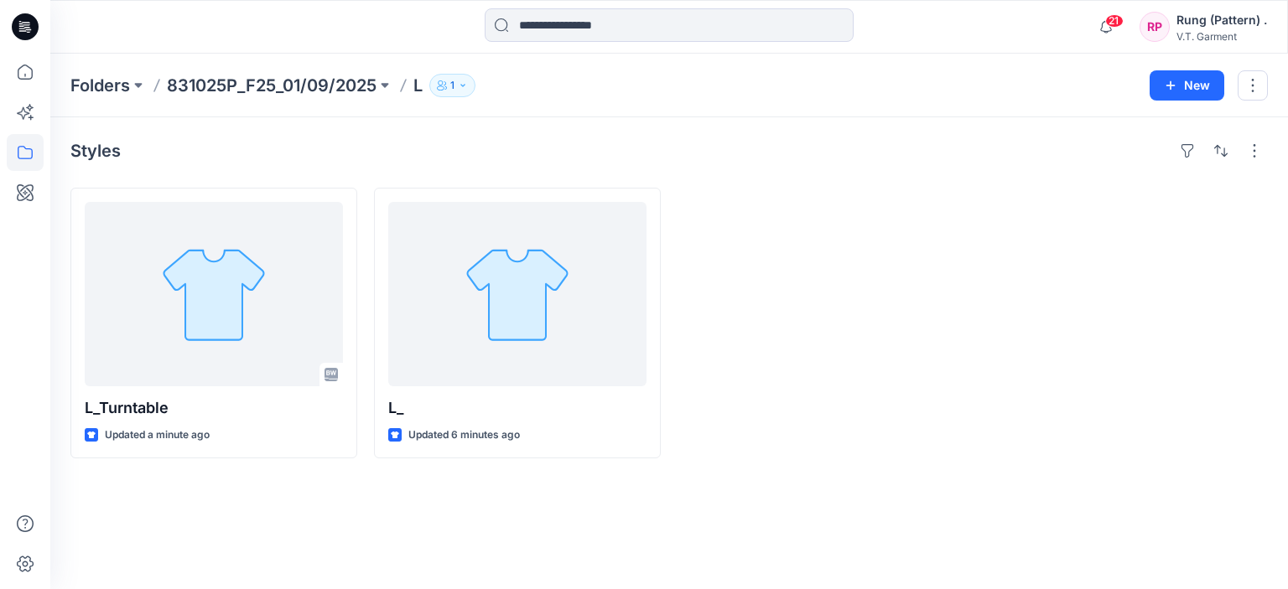
click at [761, 412] on div at bounding box center [821, 323] width 287 height 271
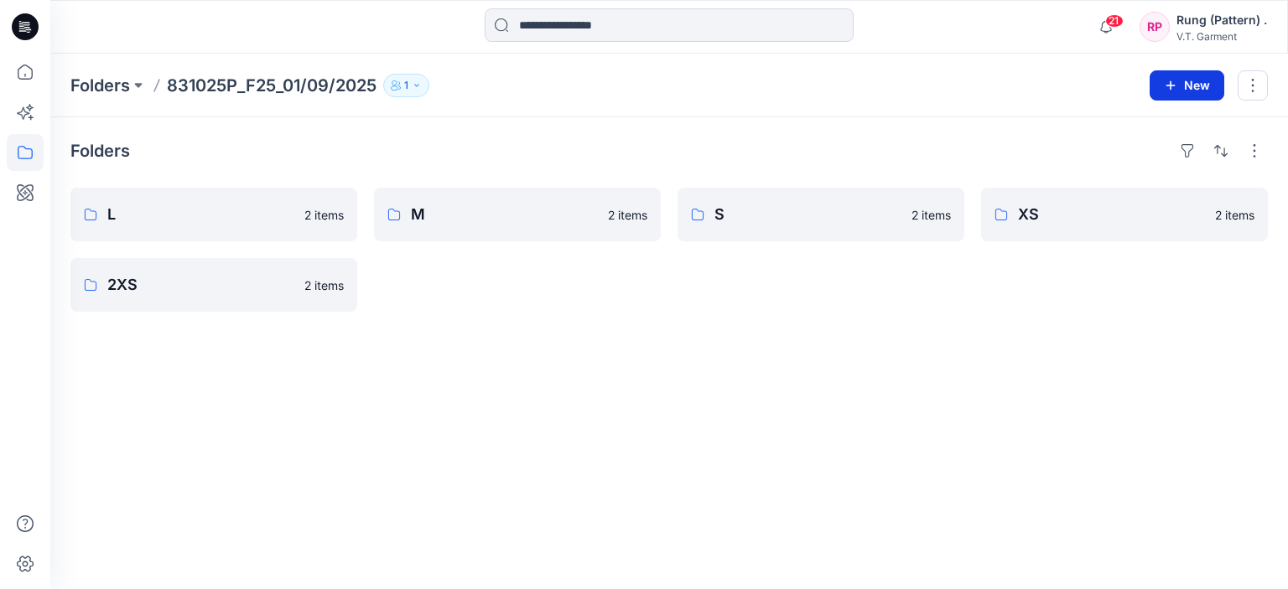
click at [1195, 86] on button "New" at bounding box center [1187, 85] width 75 height 30
click at [1168, 117] on button "New Style" at bounding box center [1149, 127] width 144 height 34
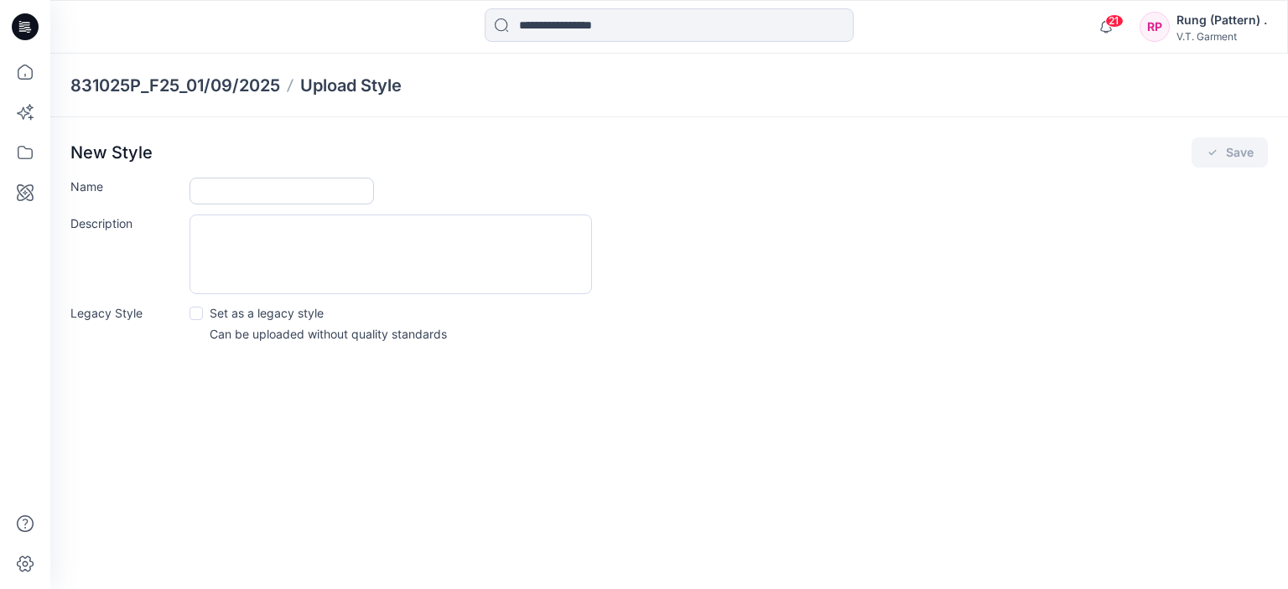
click at [203, 185] on input "Name" at bounding box center [282, 191] width 184 height 27
type input "**"
click at [1222, 159] on button "Save" at bounding box center [1230, 153] width 76 height 30
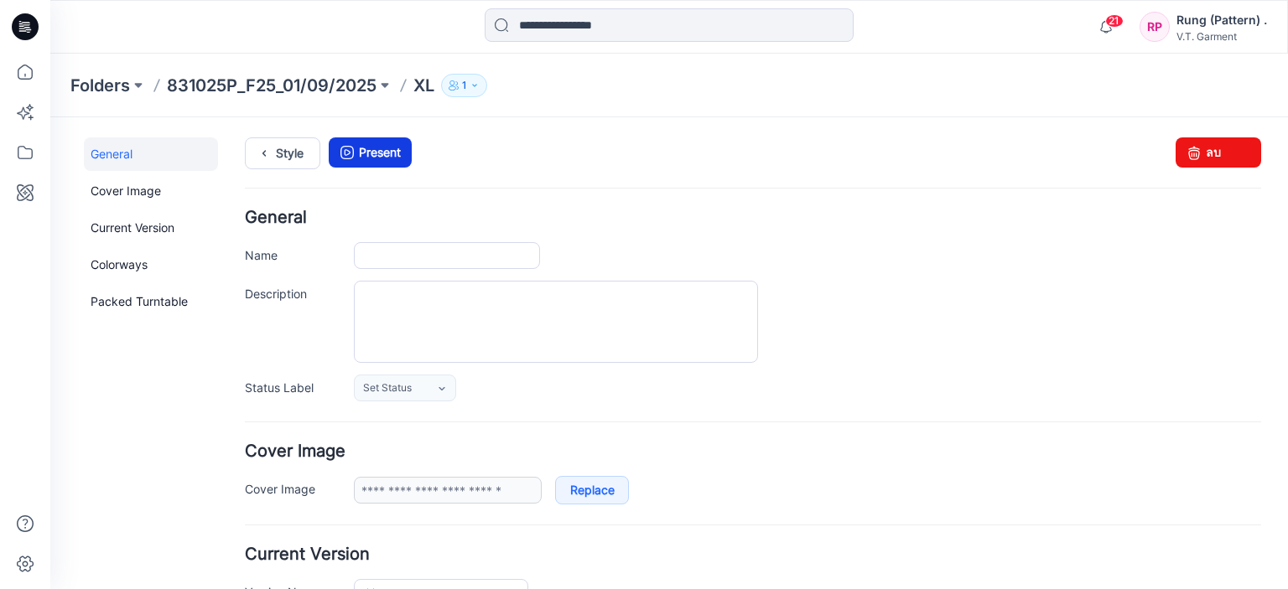
type input "**"
type input "**********"
click at [319, 88] on p "831025P_F25_01/09/2025" at bounding box center [272, 85] width 210 height 23
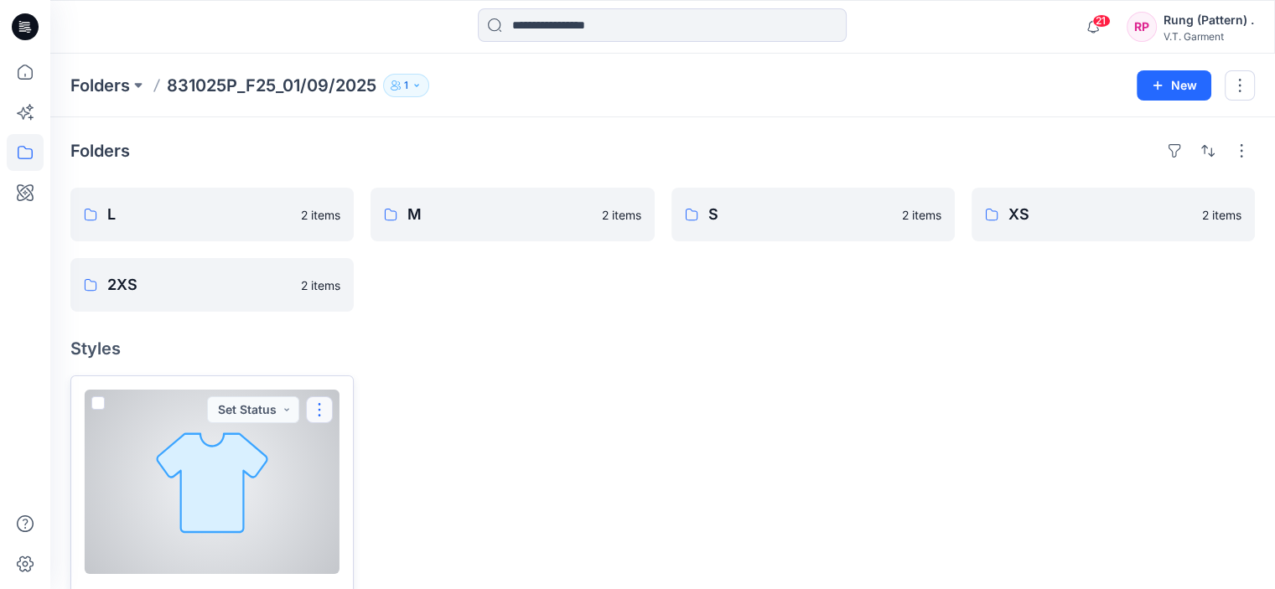
click at [322, 406] on button "button" at bounding box center [319, 410] width 27 height 27
click at [372, 224] on button "Edit" at bounding box center [399, 215] width 181 height 31
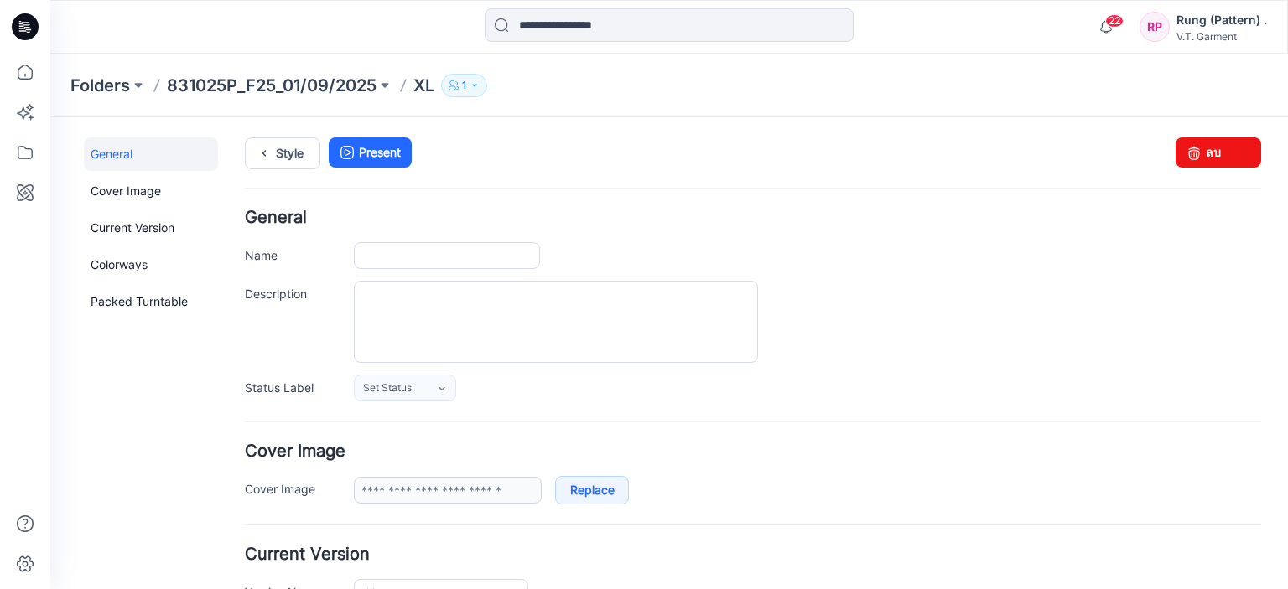
type input "**"
type input "**********"
drag, startPoint x: 1186, startPoint y: 149, endPoint x: 768, endPoint y: 178, distance: 418.5
click at [1186, 149] on icon at bounding box center [1193, 153] width 23 height 30
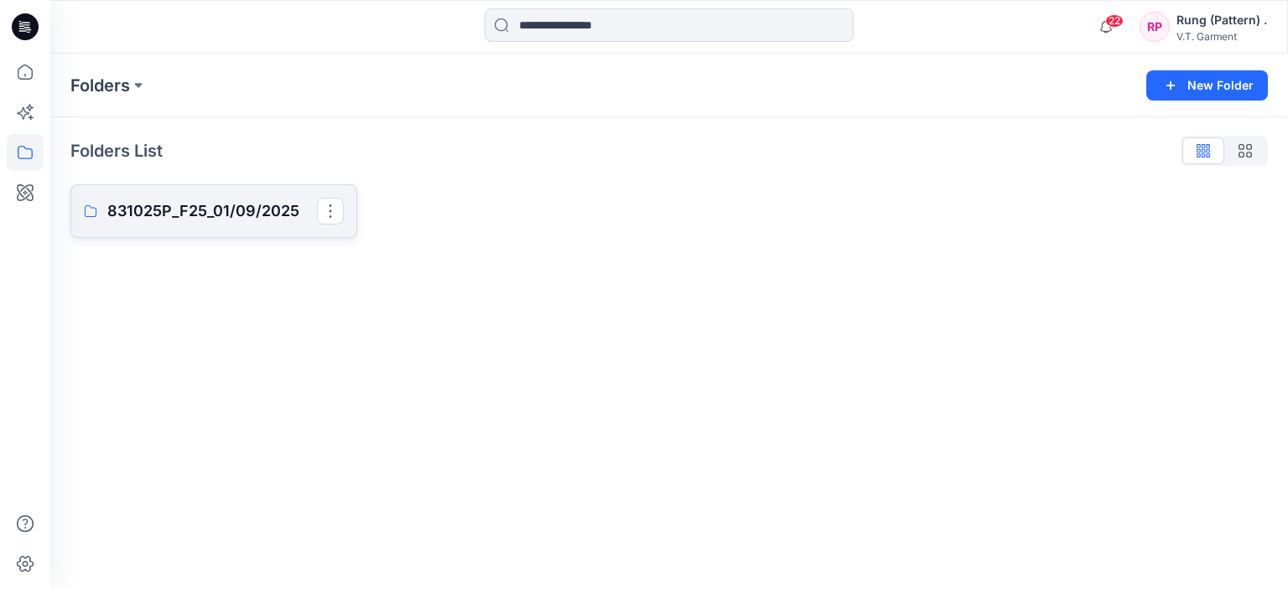
click at [190, 204] on p "831025P_F25_01/09/2025" at bounding box center [212, 211] width 210 height 23
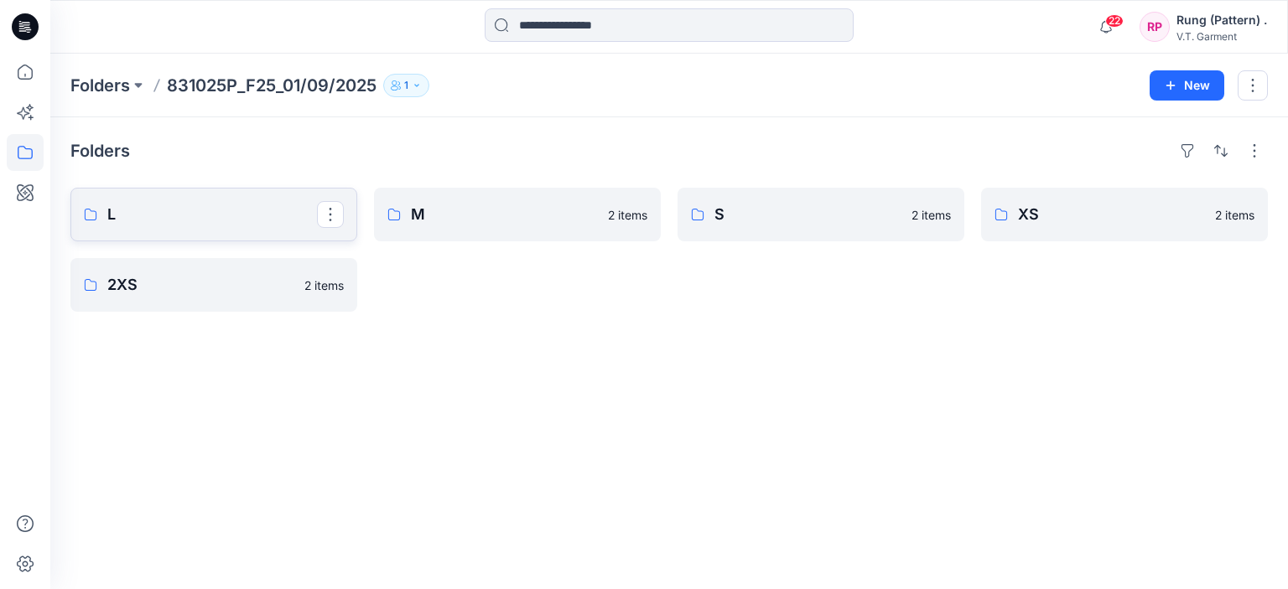
click at [144, 212] on p "L" at bounding box center [212, 214] width 210 height 23
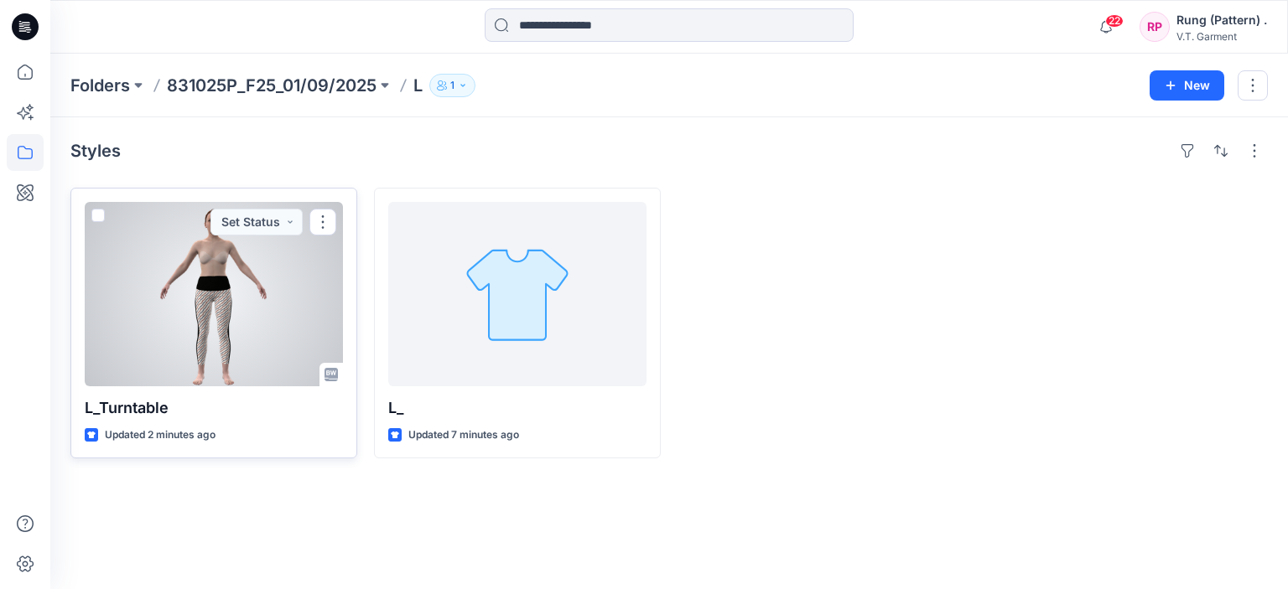
click at [215, 301] on div at bounding box center [214, 294] width 258 height 184
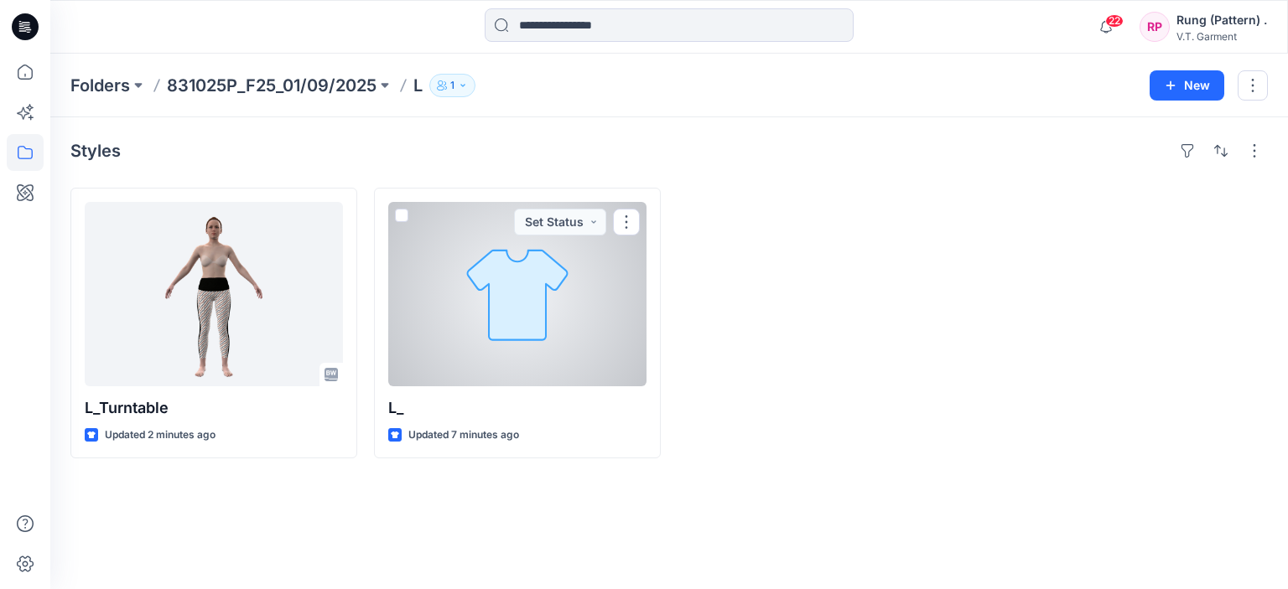
click at [727, 432] on div at bounding box center [821, 323] width 287 height 271
drag, startPoint x: 719, startPoint y: 428, endPoint x: 699, endPoint y: 455, distance: 33.5
click at [718, 432] on div at bounding box center [821, 323] width 287 height 271
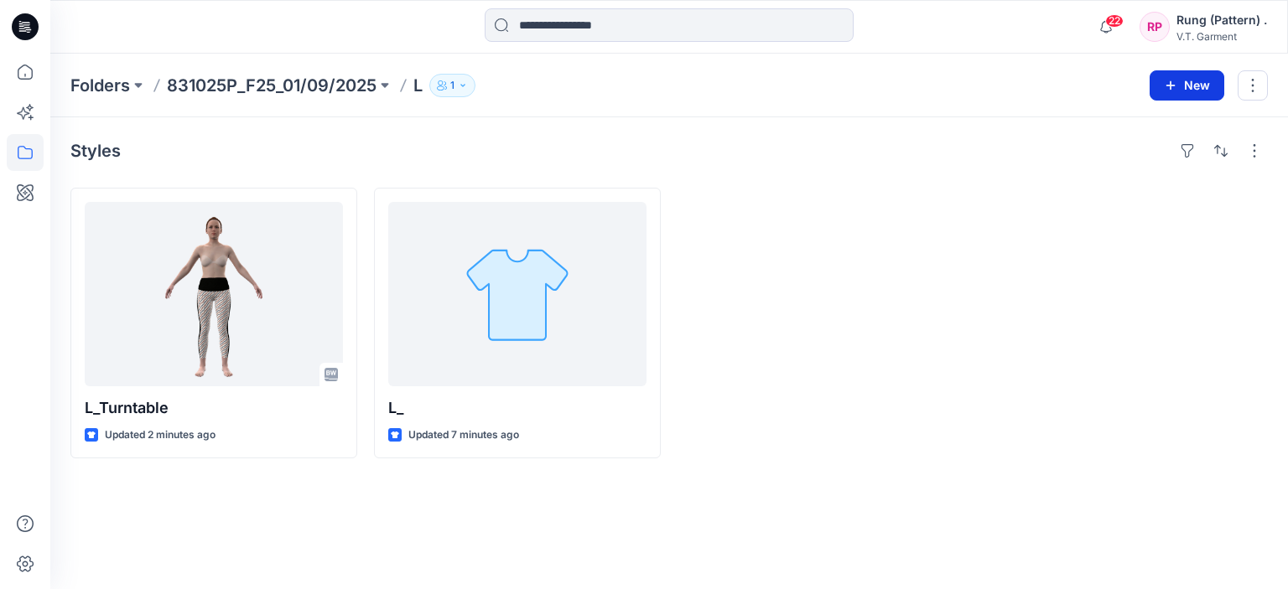
click at [1208, 87] on button "New" at bounding box center [1187, 85] width 75 height 30
click at [1147, 156] on p "New Folder" at bounding box center [1138, 159] width 62 height 18
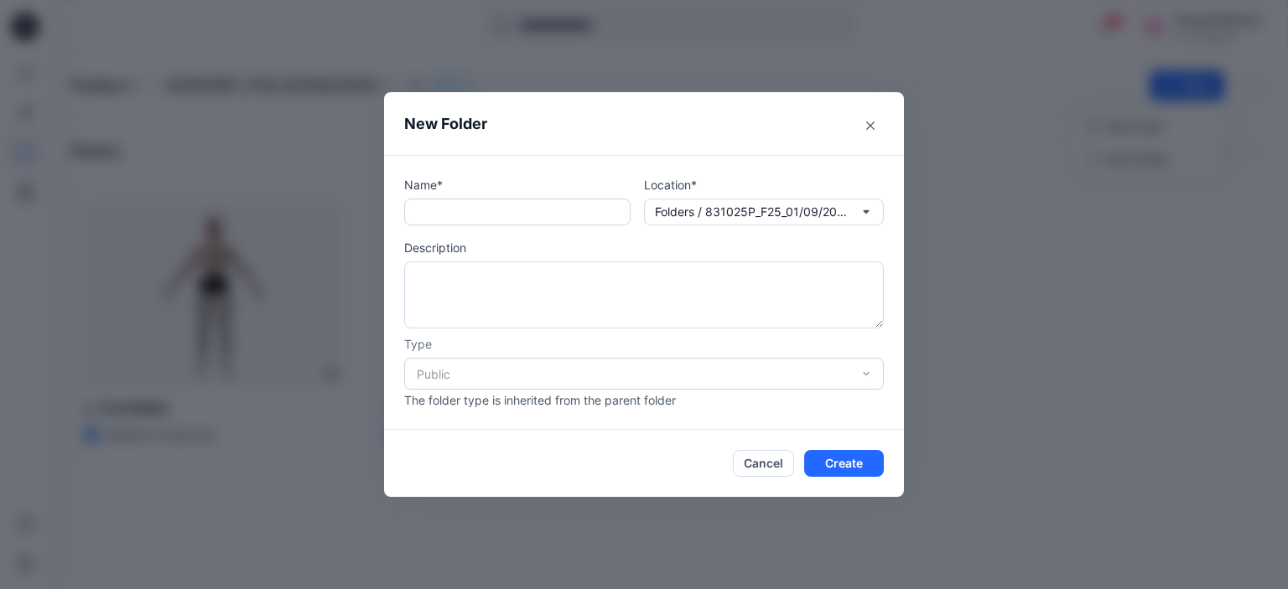
click at [524, 207] on input "text" at bounding box center [517, 212] width 226 height 27
type input "***"
drag, startPoint x: 459, startPoint y: 197, endPoint x: 358, endPoint y: 194, distance: 100.7
click at [358, 194] on div "New Folder Name* *** Location* Folders / 831025P_F25_01/09/2025 / L Description…" at bounding box center [644, 294] width 1288 height 589
type input "**"
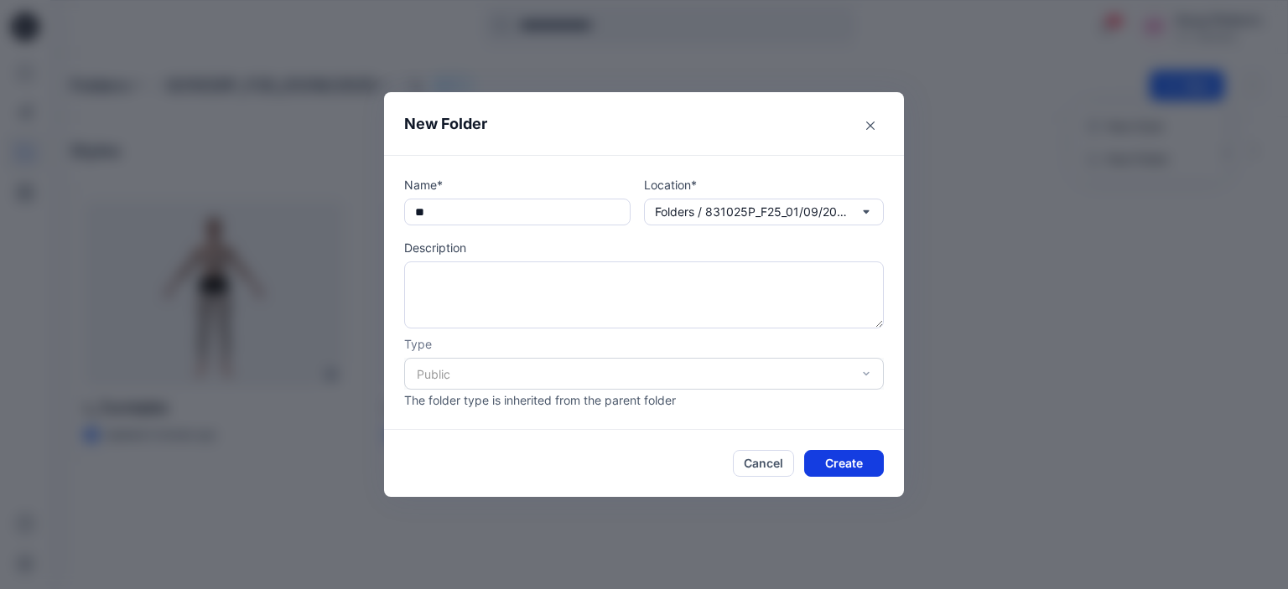
click at [838, 459] on button "Create" at bounding box center [844, 463] width 80 height 27
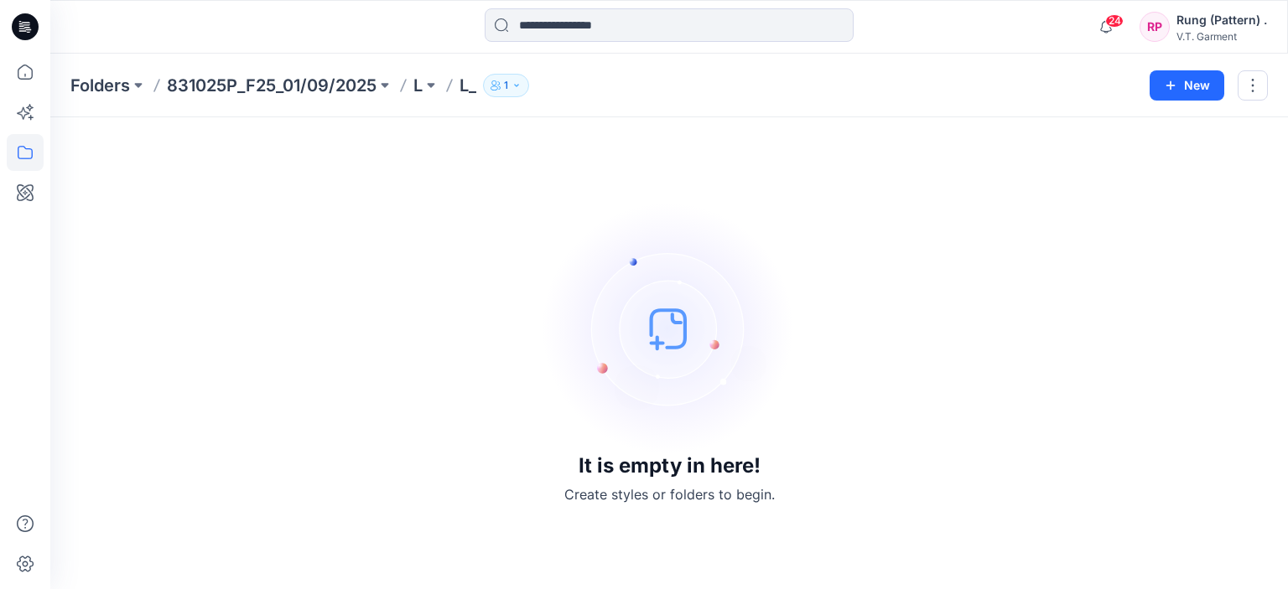
click at [226, 71] on div "Folders 831025P_F25_01/09/2025 L L_ 1 New" at bounding box center [669, 86] width 1238 height 64
click at [215, 83] on p "831025P_F25_01/09/2025" at bounding box center [272, 85] width 210 height 23
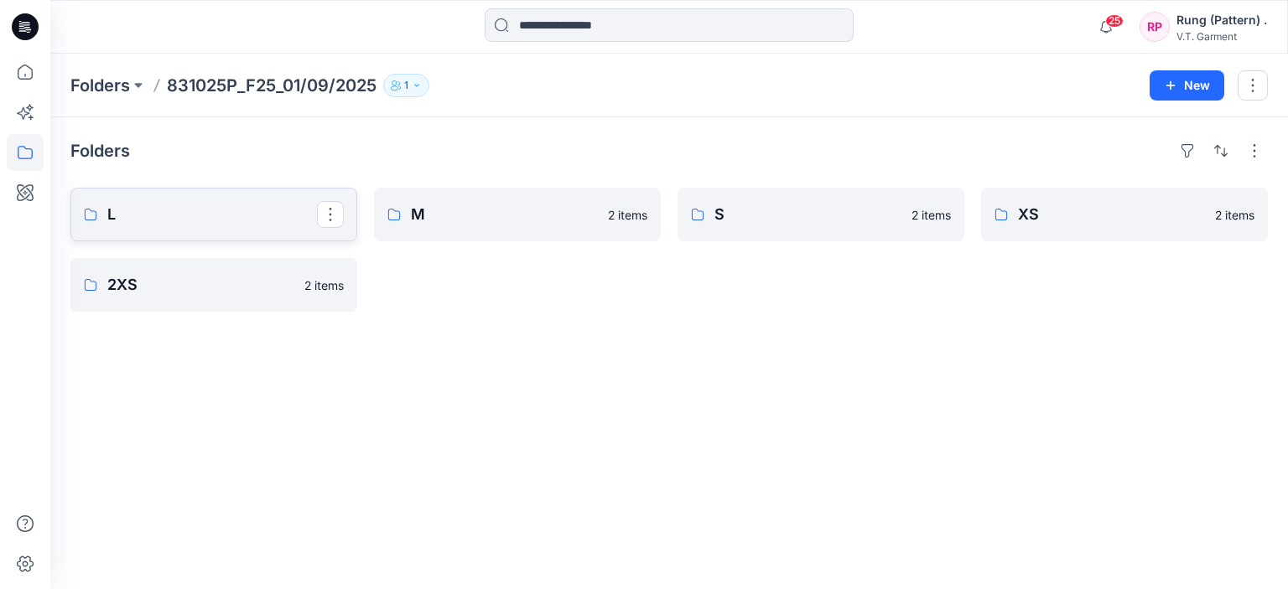
click at [195, 226] on p "L" at bounding box center [212, 214] width 210 height 23
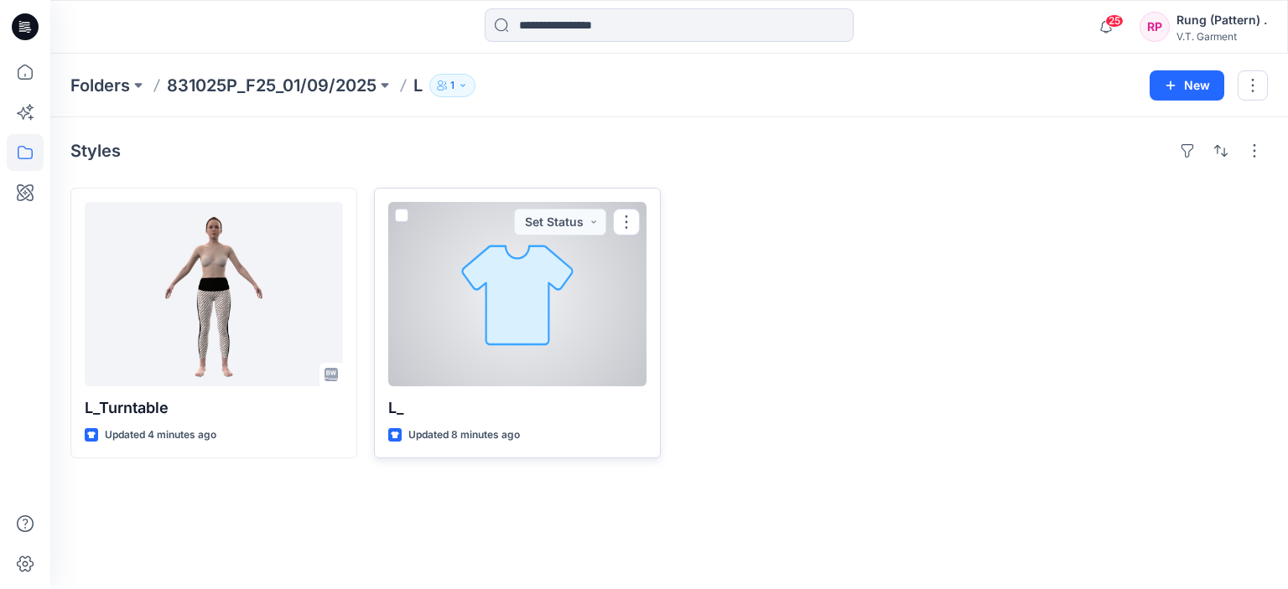
click at [503, 298] on div at bounding box center [517, 294] width 258 height 184
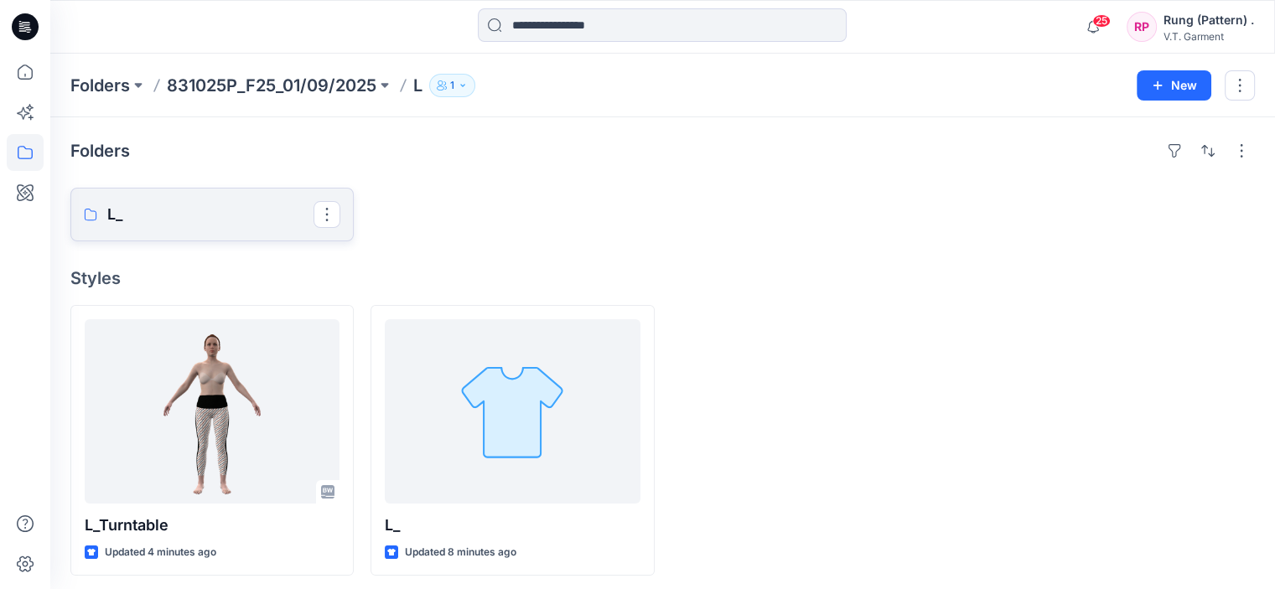
click at [281, 211] on p "L_" at bounding box center [210, 214] width 206 height 23
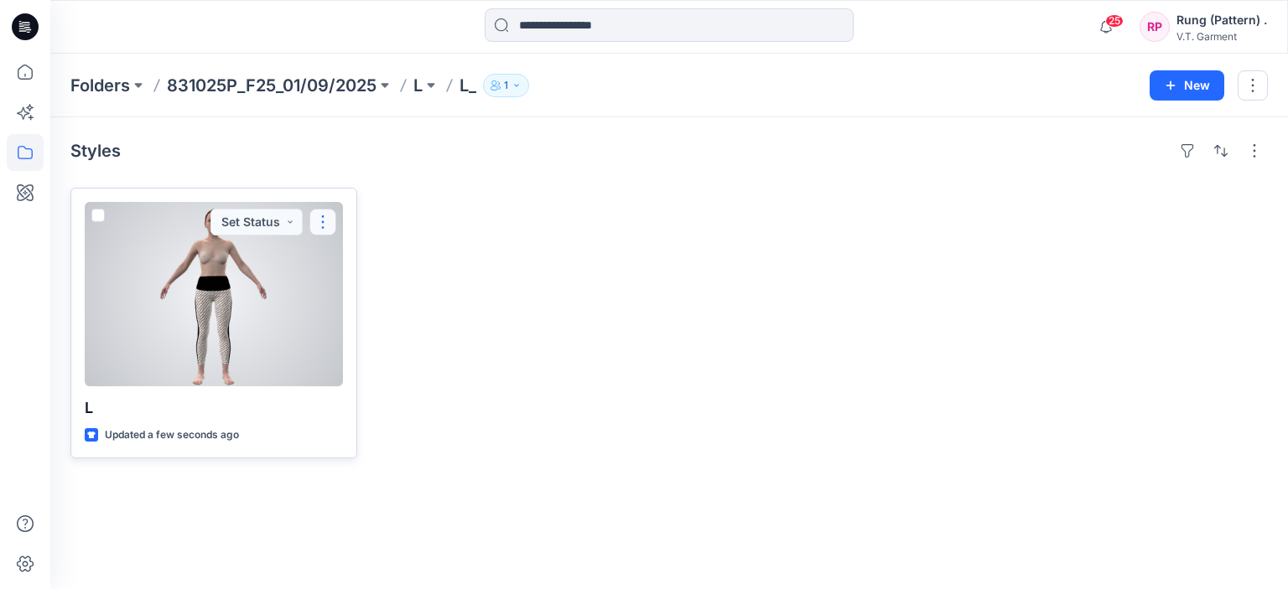
click at [335, 218] on button "button" at bounding box center [322, 222] width 27 height 27
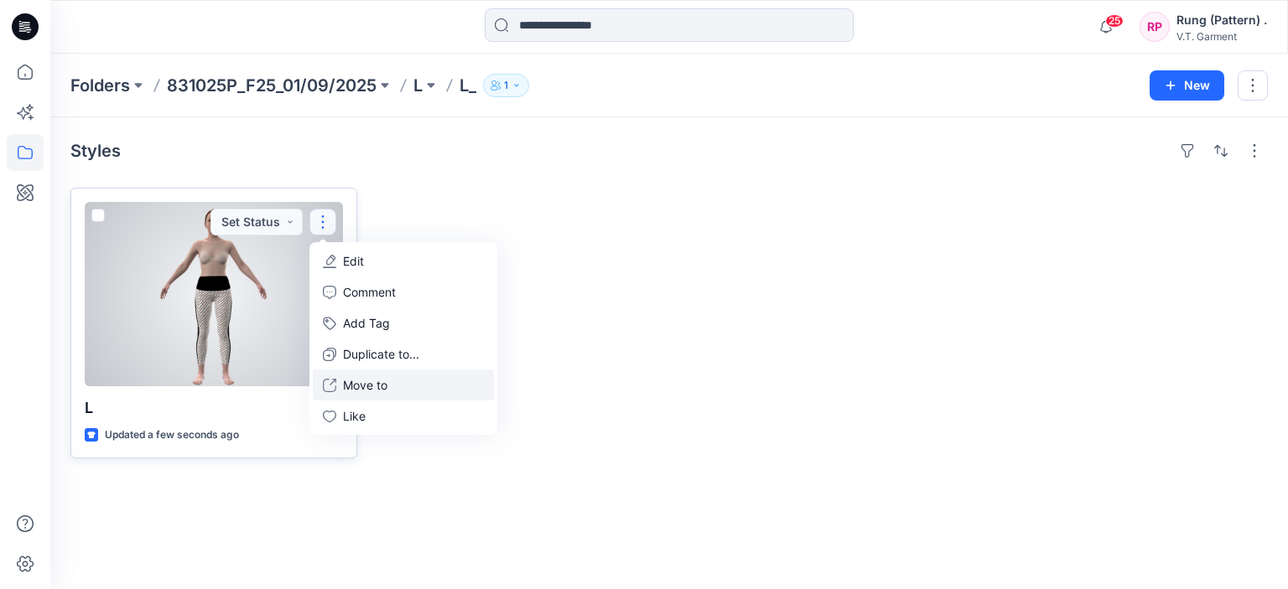
click at [372, 380] on p "Move to" at bounding box center [365, 385] width 44 height 18
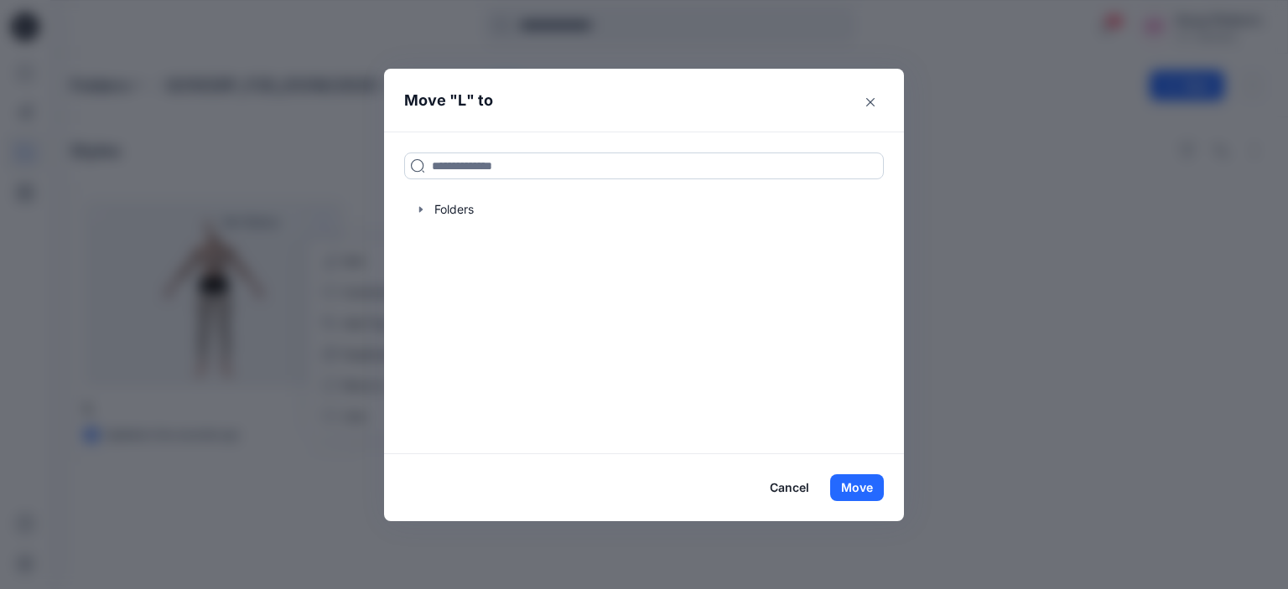
click at [482, 166] on input at bounding box center [644, 166] width 480 height 27
type input "*"
click at [865, 482] on button "Move" at bounding box center [857, 488] width 54 height 27
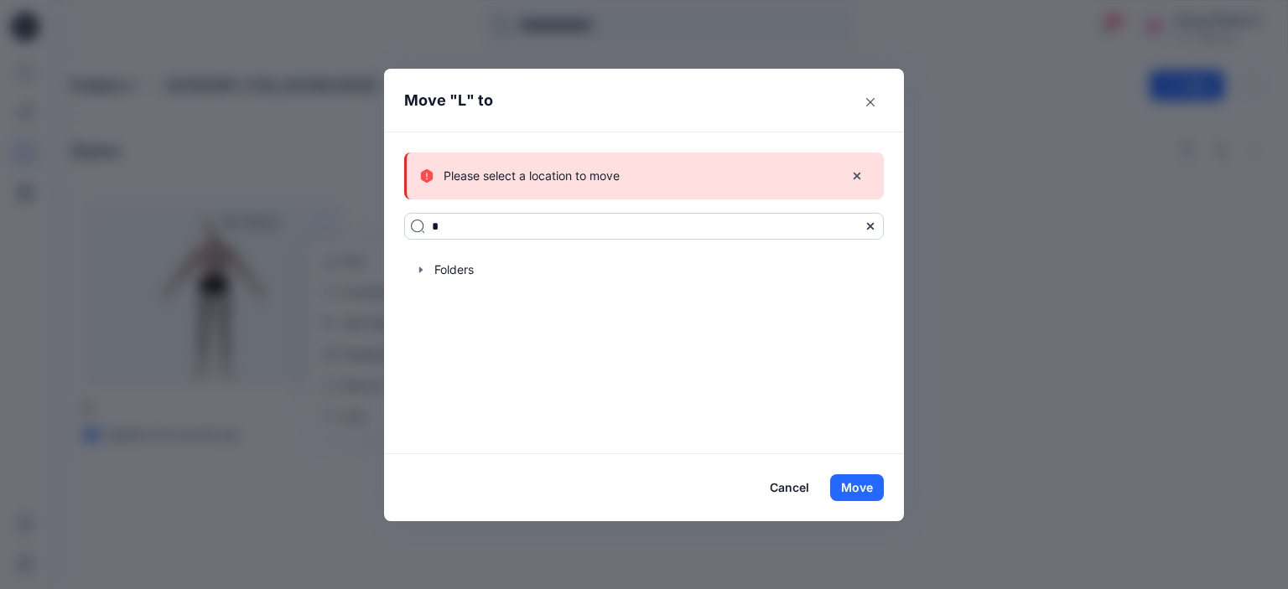
click at [506, 231] on input "*" at bounding box center [644, 226] width 480 height 27
click at [872, 111] on button "Close" at bounding box center [870, 102] width 27 height 27
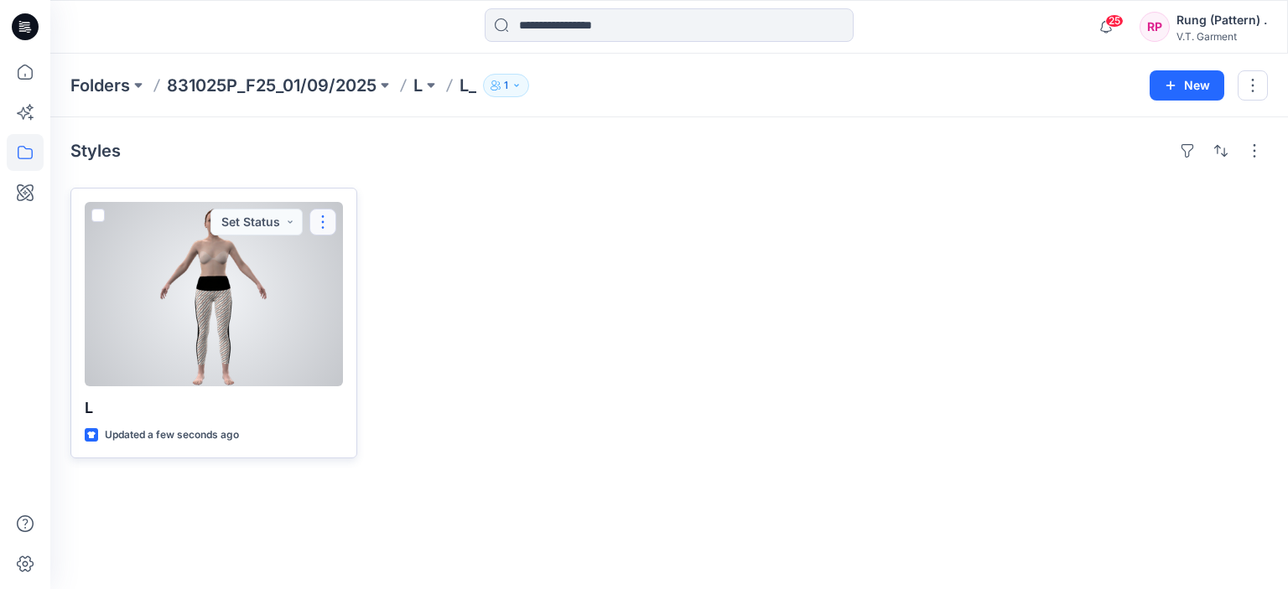
click at [330, 224] on button "button" at bounding box center [322, 222] width 27 height 27
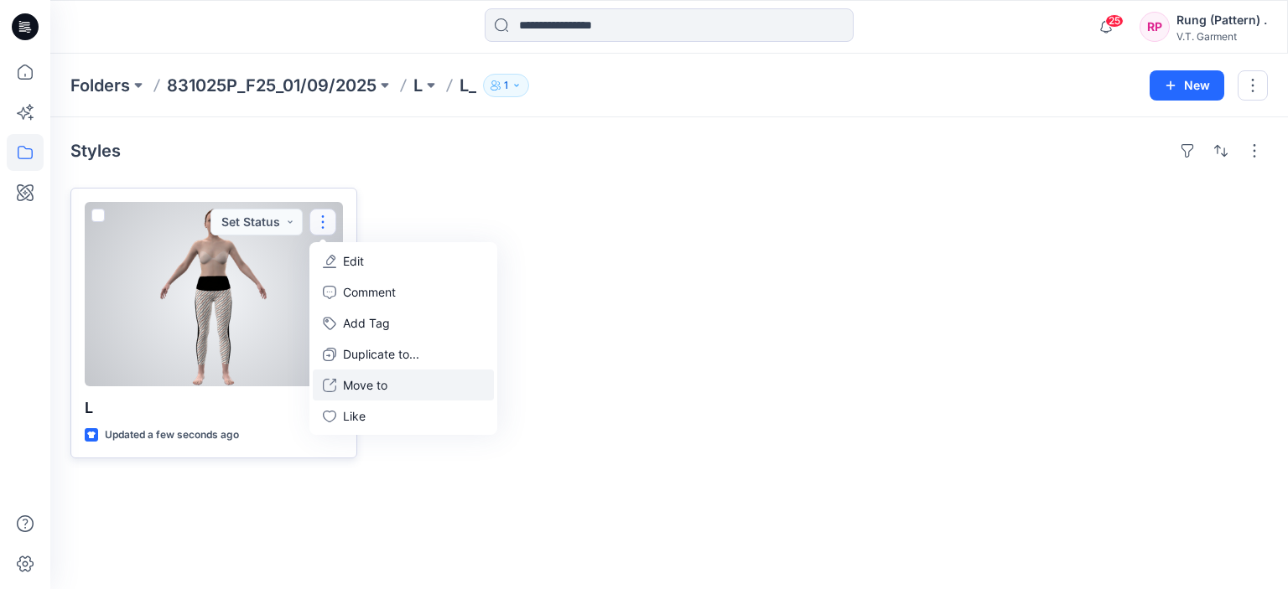
click at [346, 389] on p "Move to" at bounding box center [365, 385] width 44 height 18
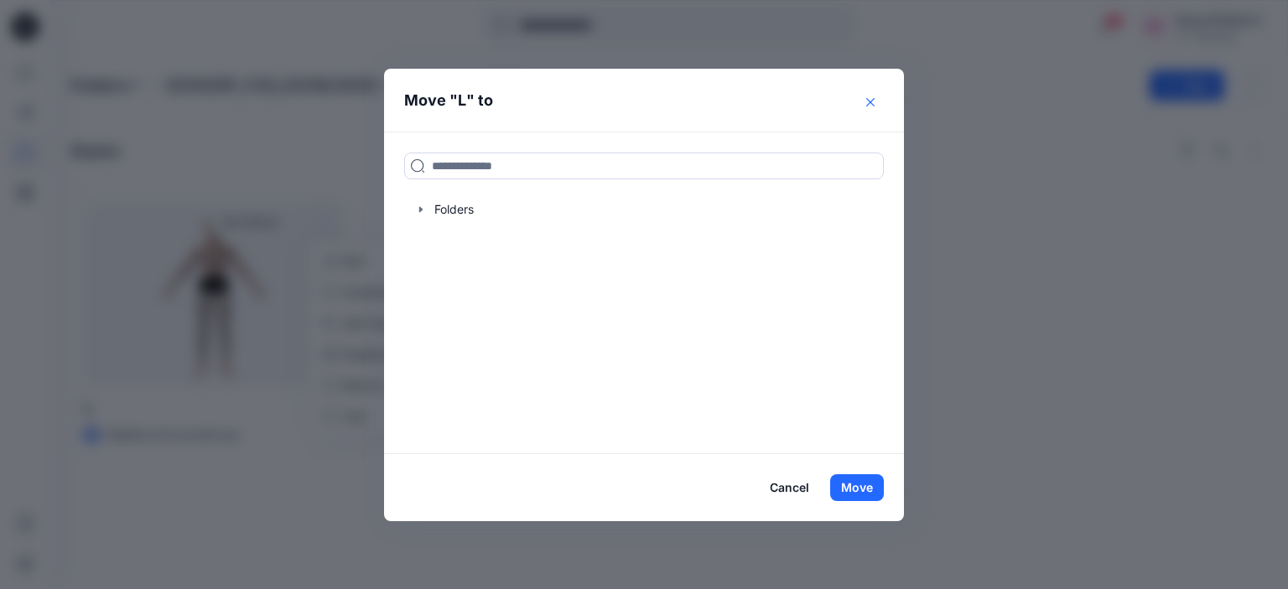
click at [868, 95] on button "Close" at bounding box center [870, 102] width 27 height 27
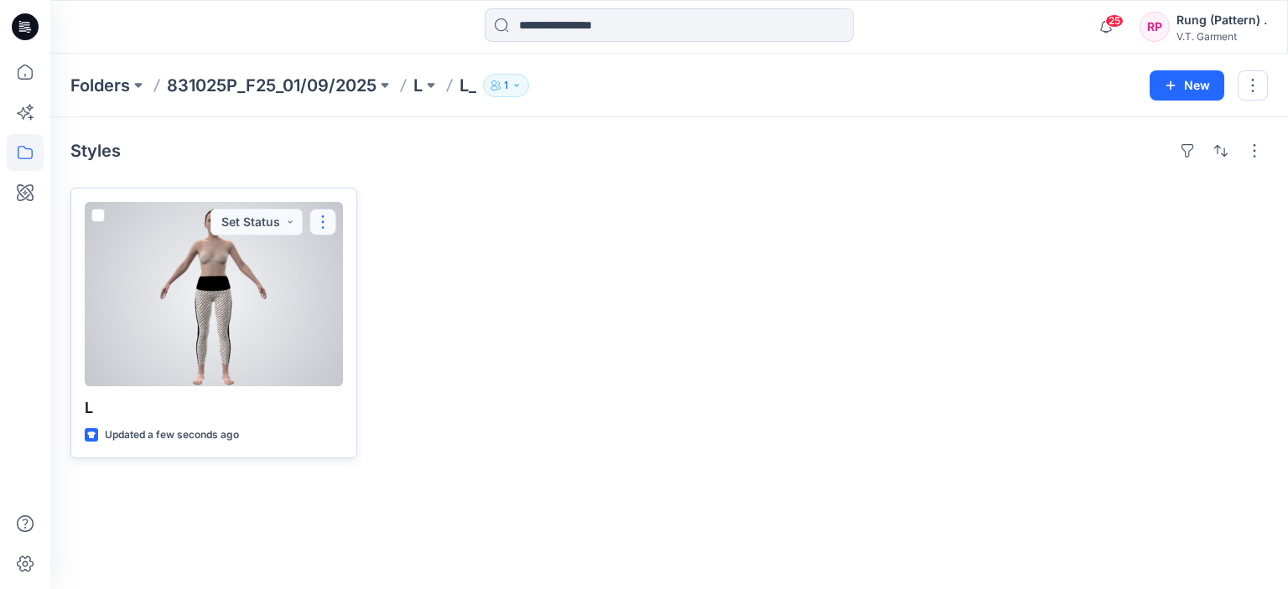
click at [316, 219] on button "button" at bounding box center [322, 222] width 27 height 27
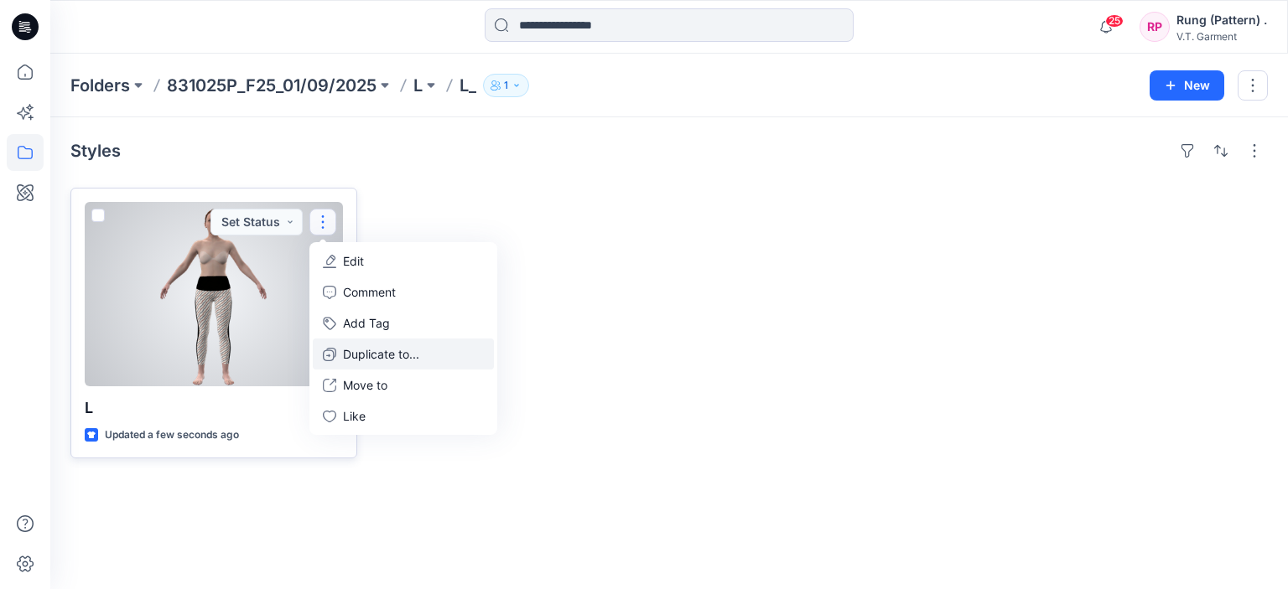
click at [345, 358] on p "Duplicate to..." at bounding box center [381, 354] width 76 height 18
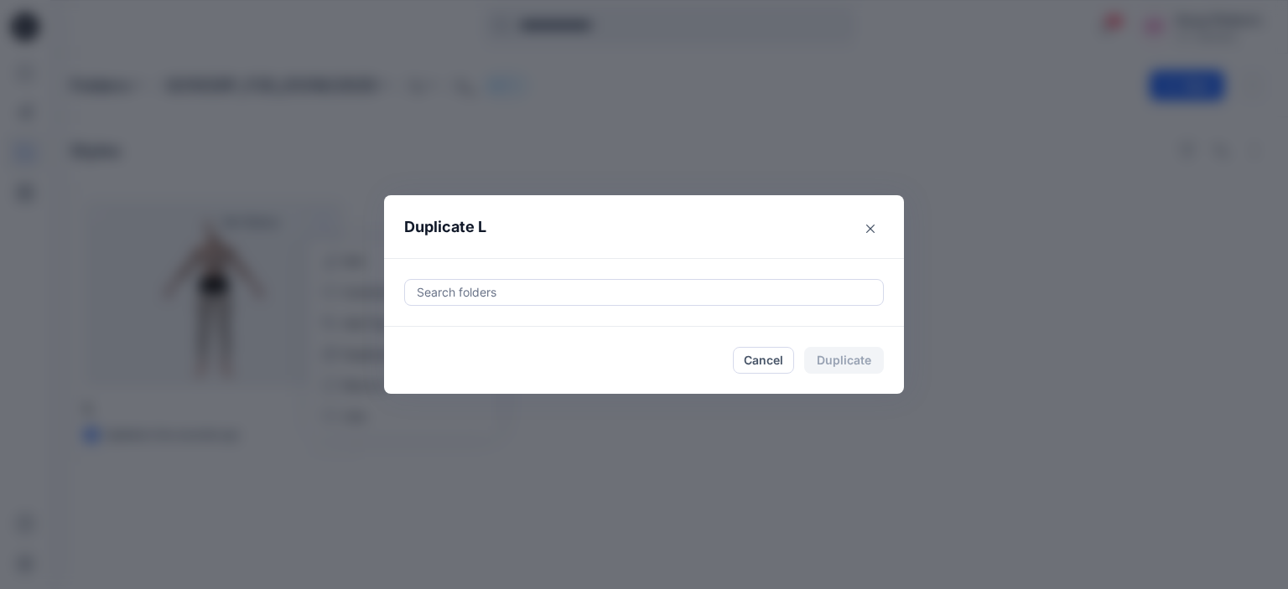
click at [504, 300] on div at bounding box center [644, 293] width 458 height 20
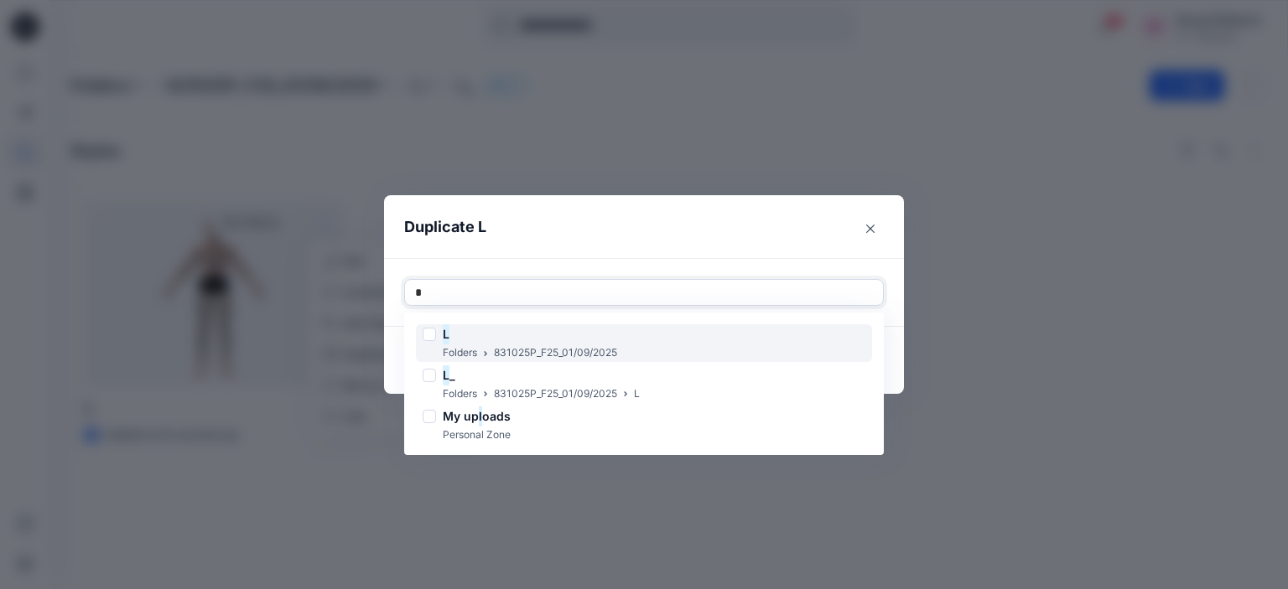
click at [493, 342] on div "L" at bounding box center [520, 334] width 195 height 20
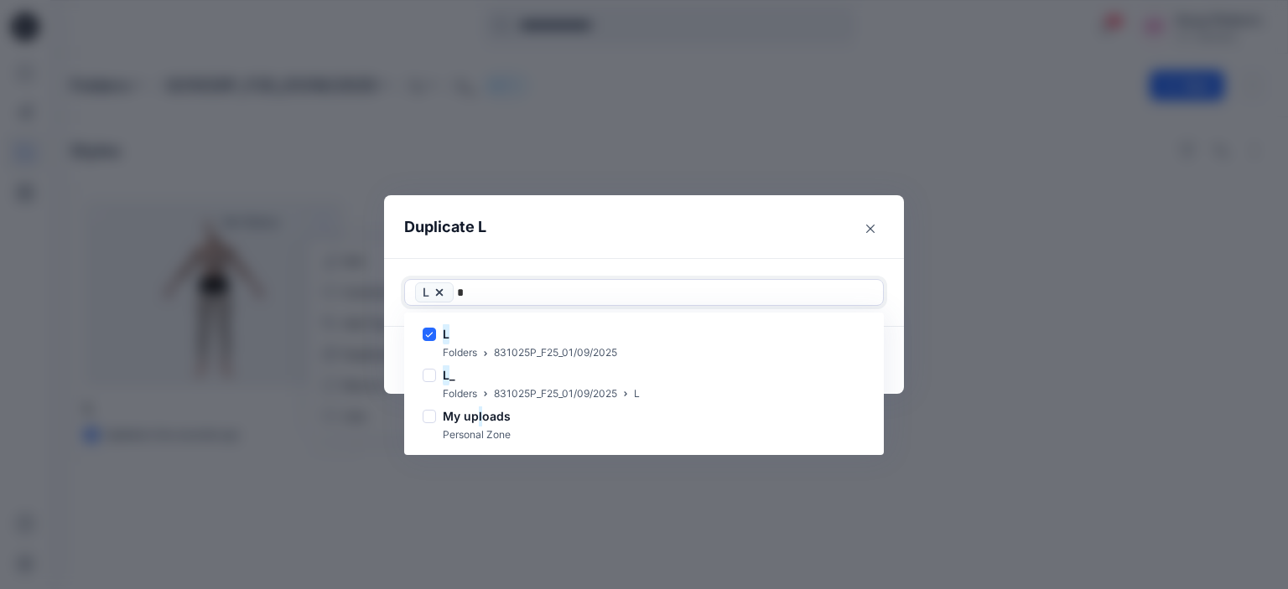
type input "*"
click at [803, 234] on header "Duplicate L" at bounding box center [627, 227] width 486 height 64
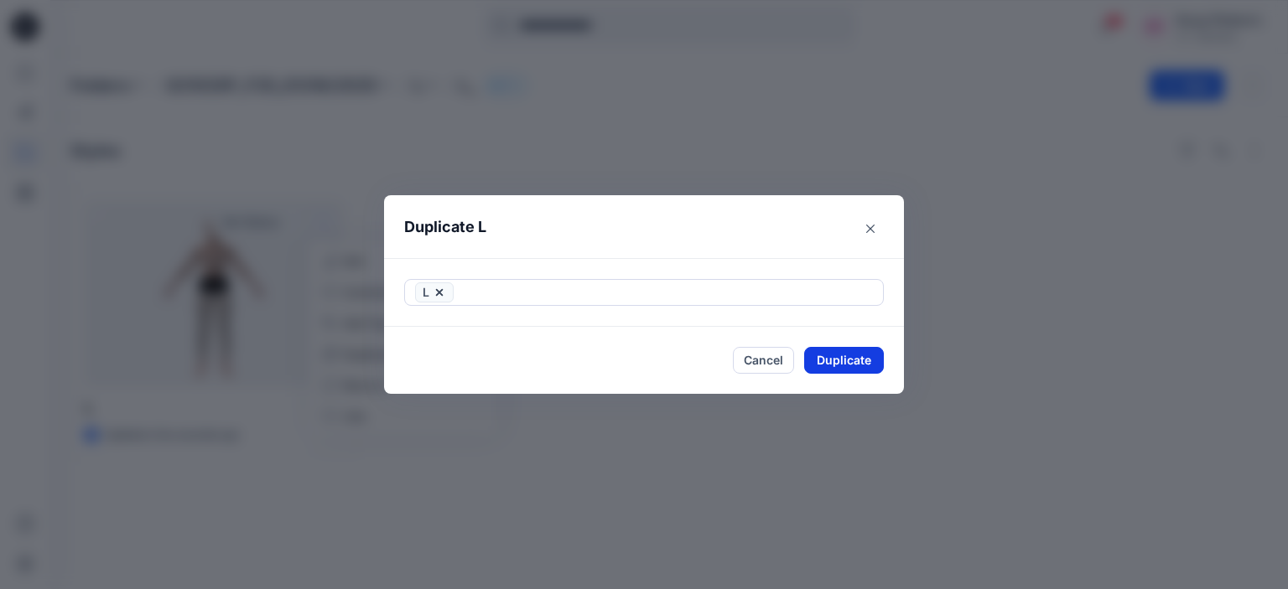
click at [854, 355] on button "Duplicate" at bounding box center [844, 360] width 80 height 27
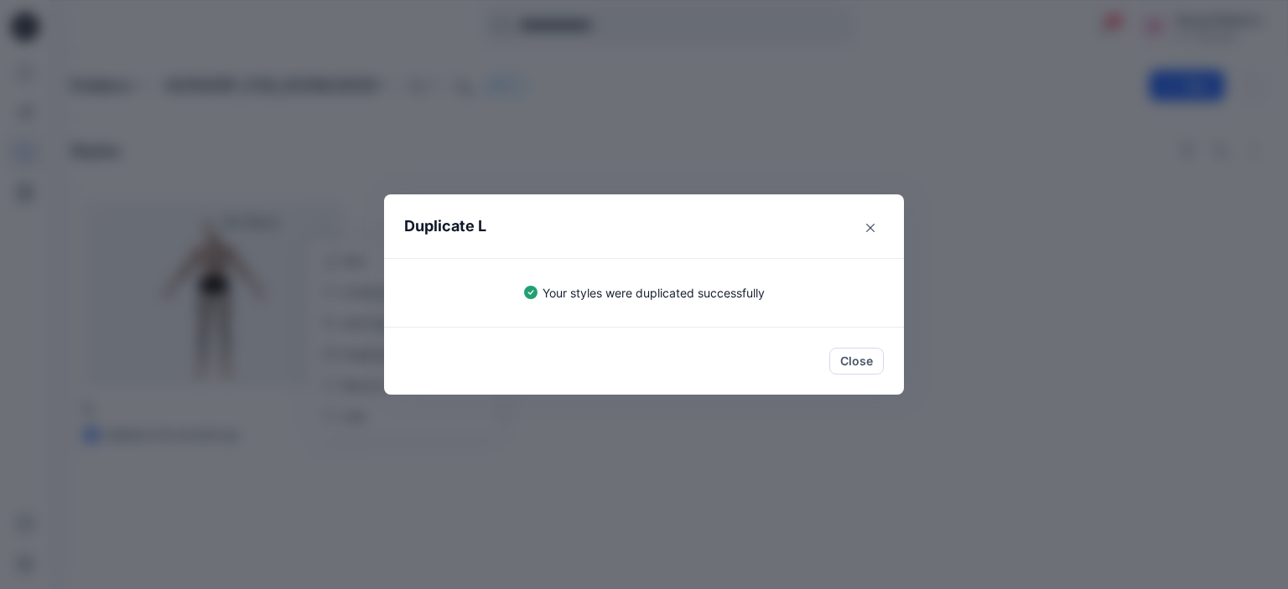
click at [179, 103] on div "Duplicate L Your styles were duplicated successfully Close" at bounding box center [644, 294] width 1288 height 589
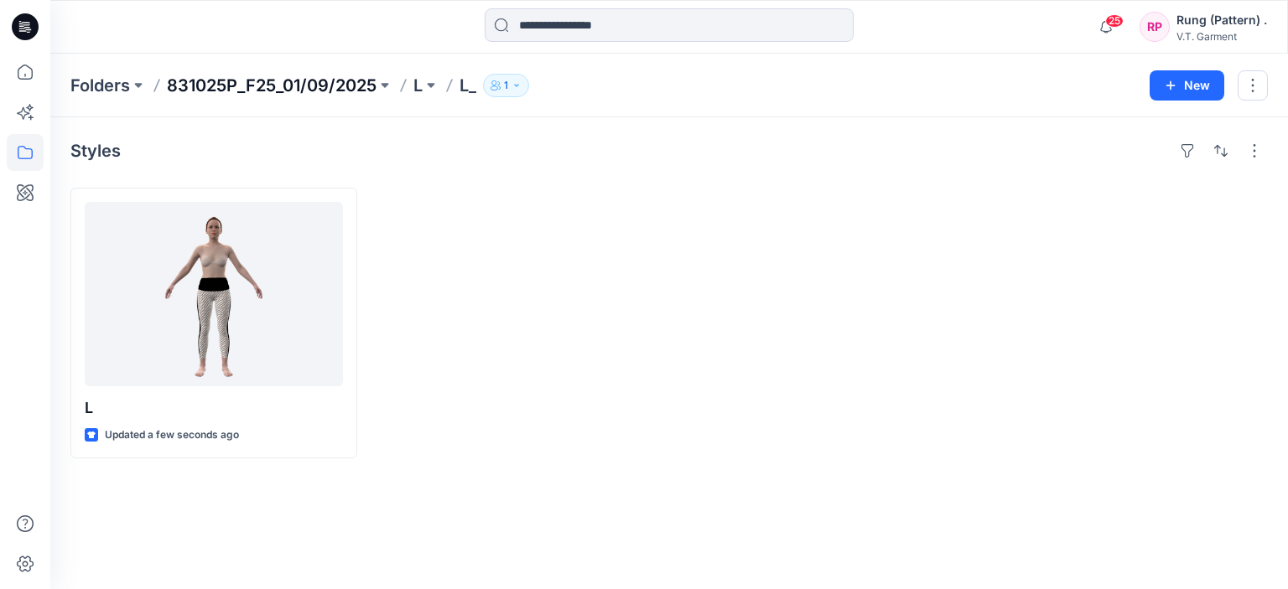
click at [235, 96] on p "831025P_F25_01/09/2025" at bounding box center [272, 85] width 210 height 23
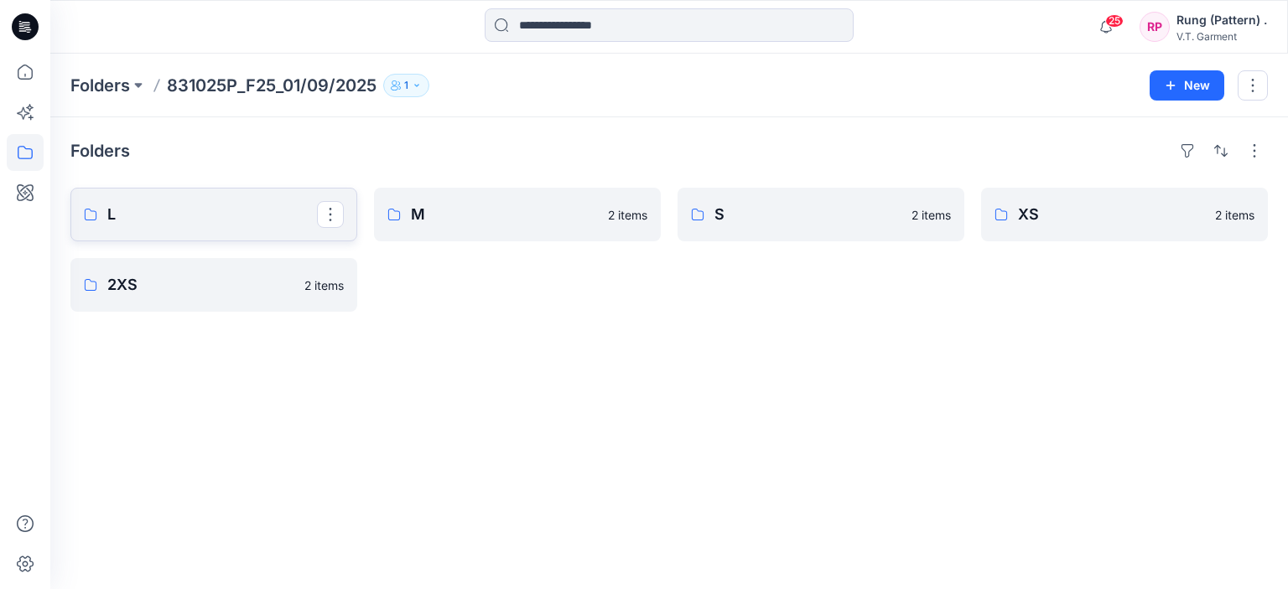
click at [224, 221] on p "L" at bounding box center [212, 214] width 210 height 23
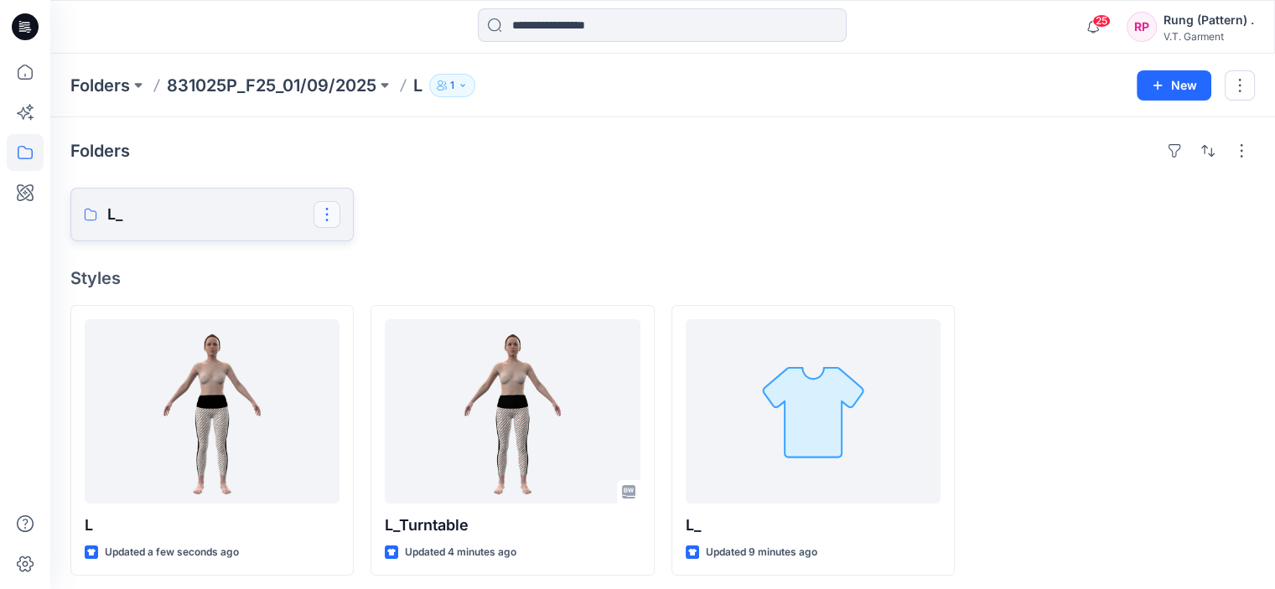
click at [324, 210] on button "button" at bounding box center [327, 214] width 27 height 27
click at [366, 324] on p "[PERSON_NAME]" at bounding box center [395, 323] width 95 height 18
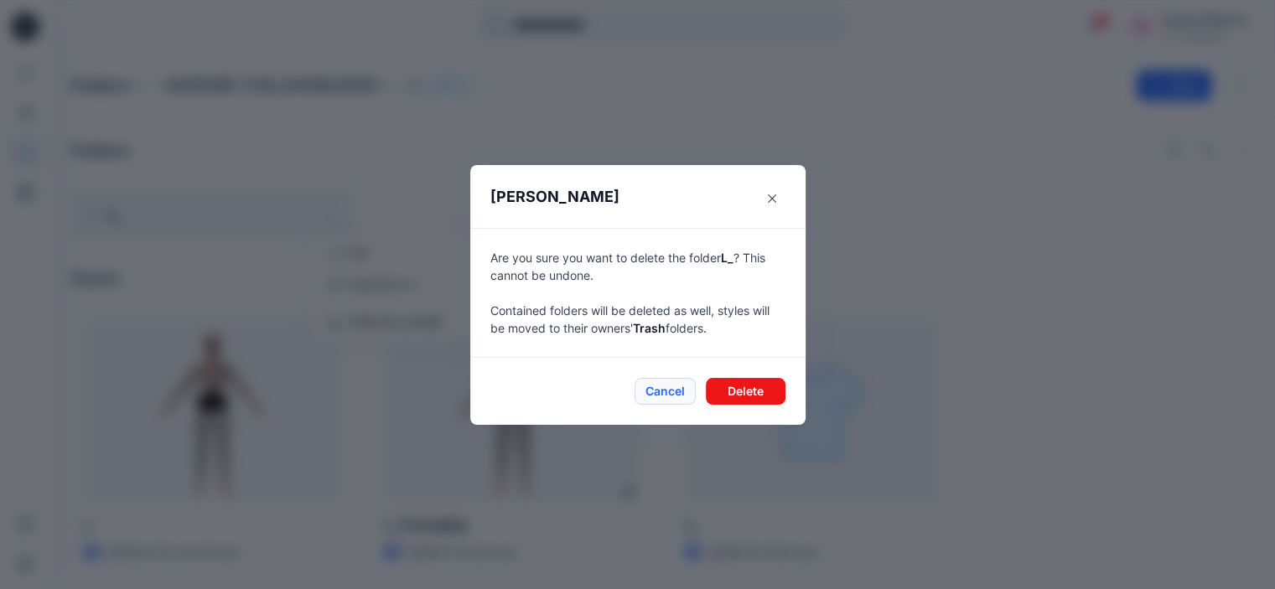
click at [666, 393] on button "Cancel" at bounding box center [665, 391] width 61 height 27
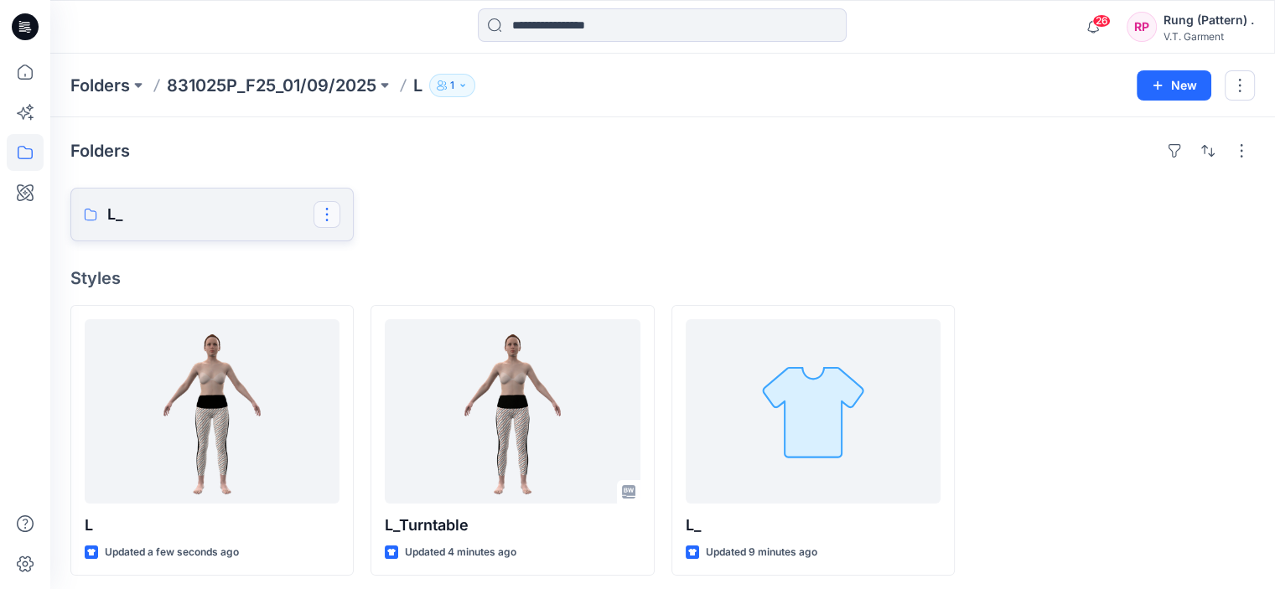
drag, startPoint x: 321, startPoint y: 207, endPoint x: 342, endPoint y: 217, distance: 23.3
click at [322, 208] on button "button" at bounding box center [327, 214] width 27 height 27
click at [435, 314] on button "[PERSON_NAME]" at bounding box center [408, 322] width 181 height 31
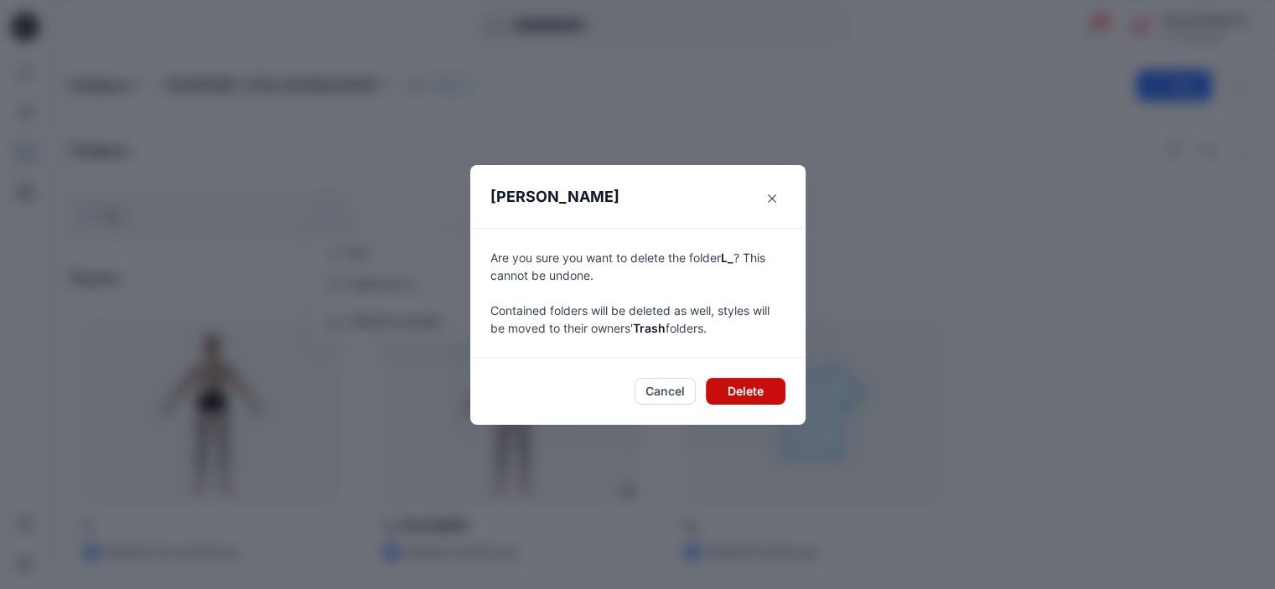
click at [753, 391] on button "Delete" at bounding box center [746, 391] width 80 height 27
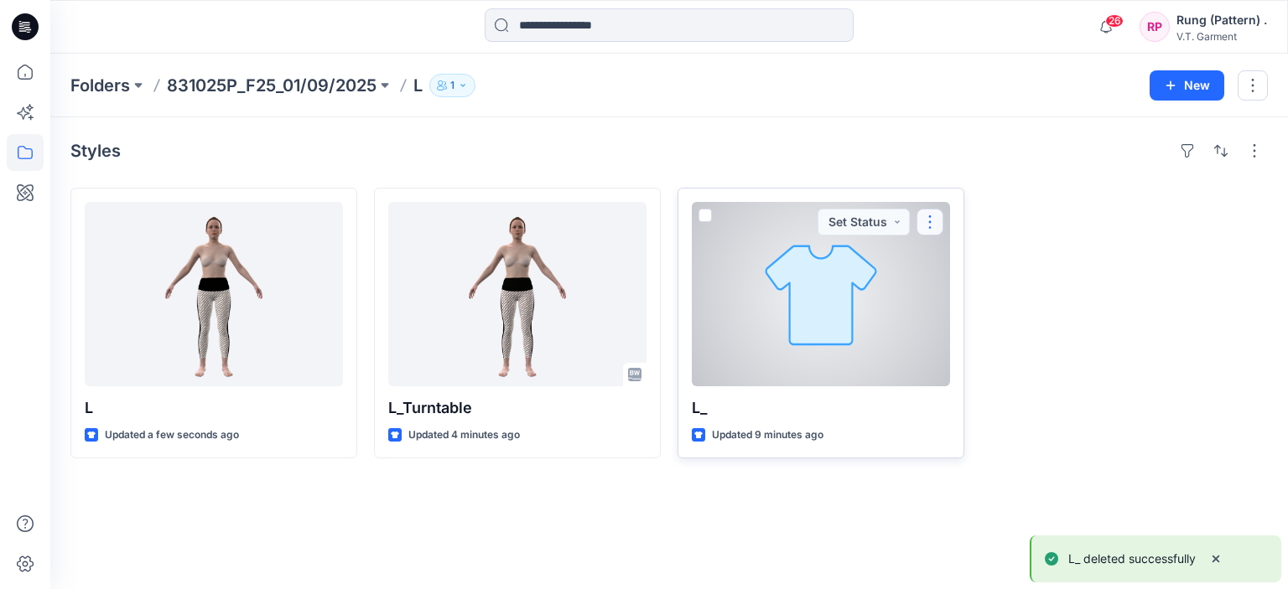
click at [937, 221] on button "button" at bounding box center [929, 222] width 27 height 27
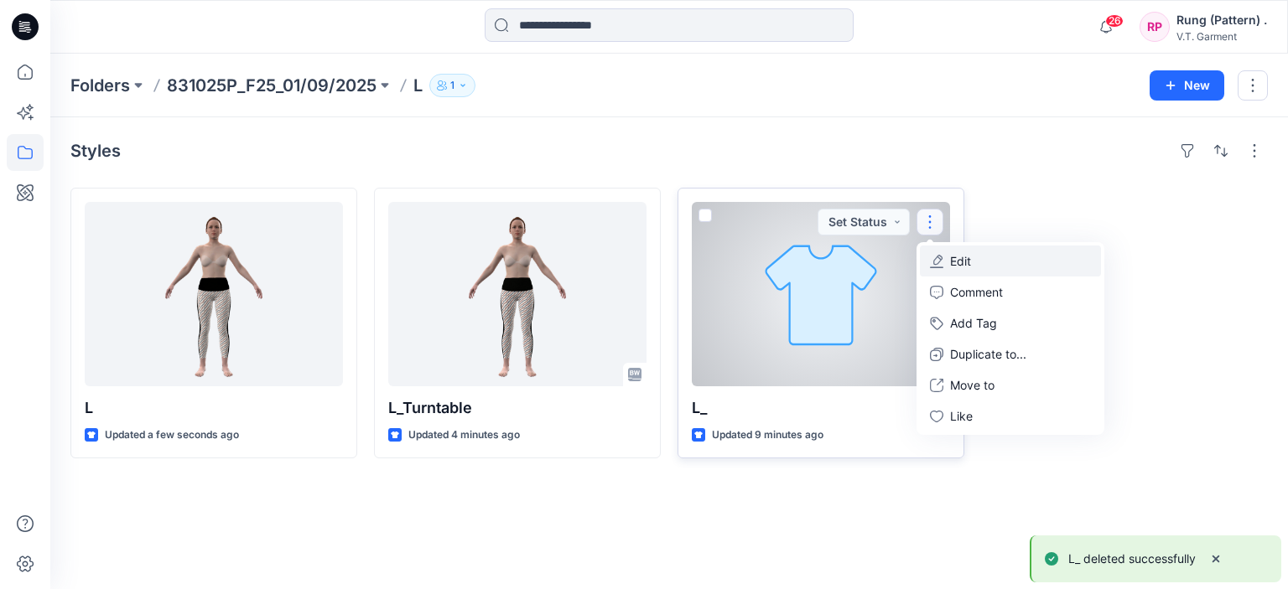
click at [963, 268] on p "Edit" at bounding box center [960, 261] width 21 height 18
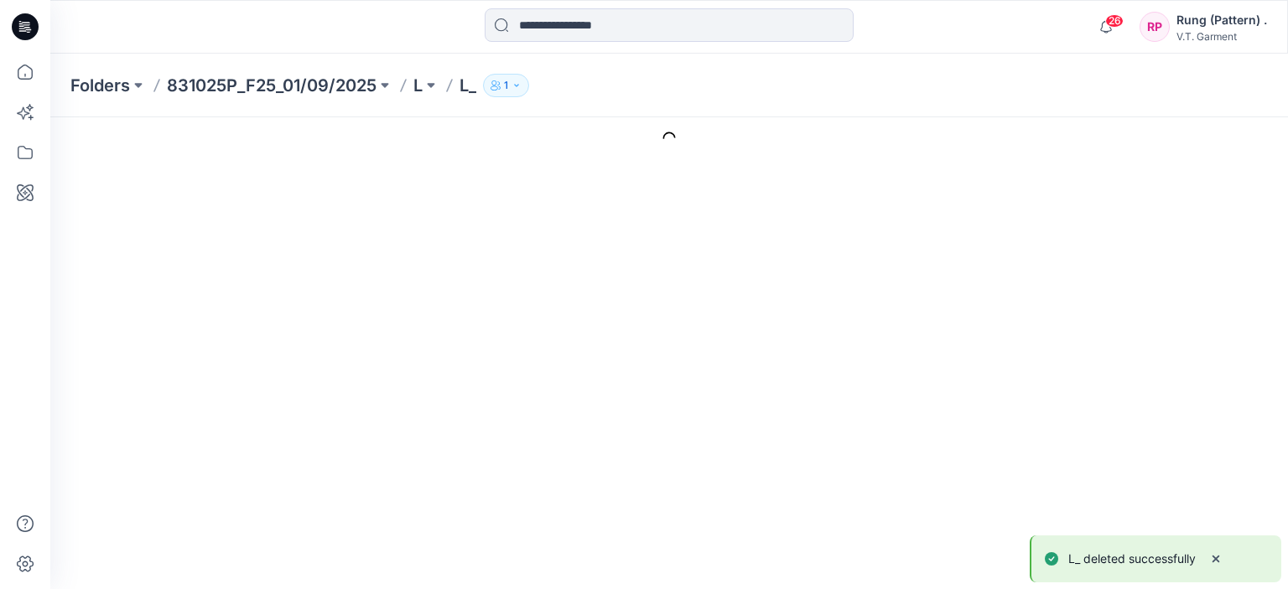
type input "**"
type input "**********"
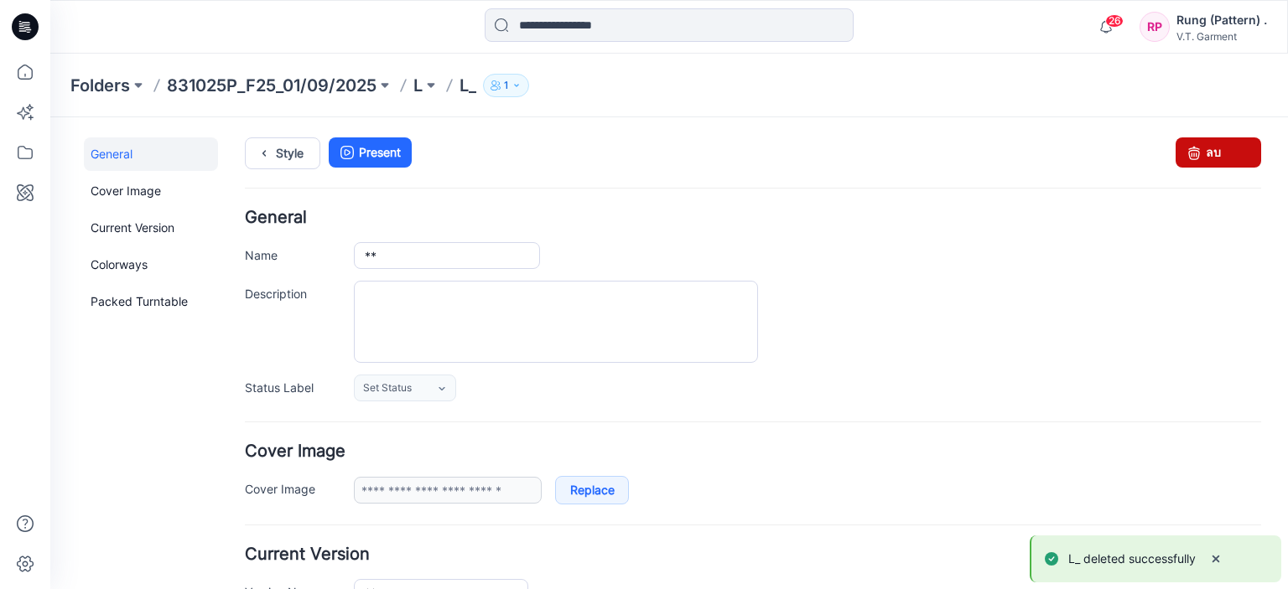
click at [1218, 154] on link "ลบ" at bounding box center [1219, 153] width 86 height 30
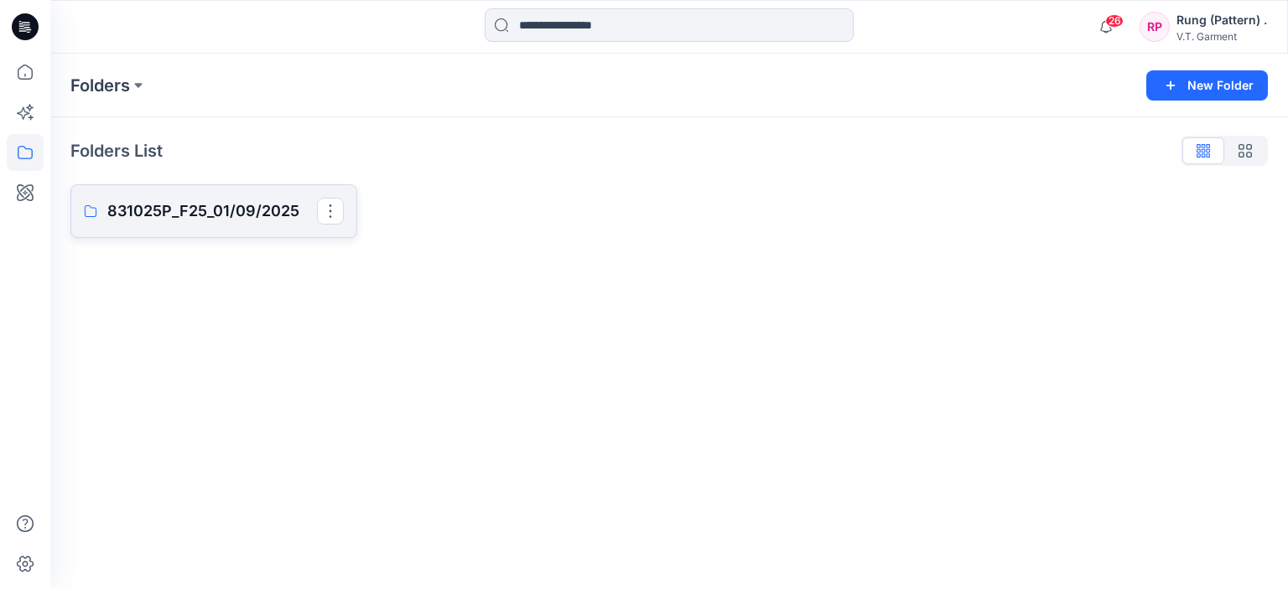
click at [173, 210] on p "831025P_F25_01/09/2025" at bounding box center [212, 211] width 210 height 23
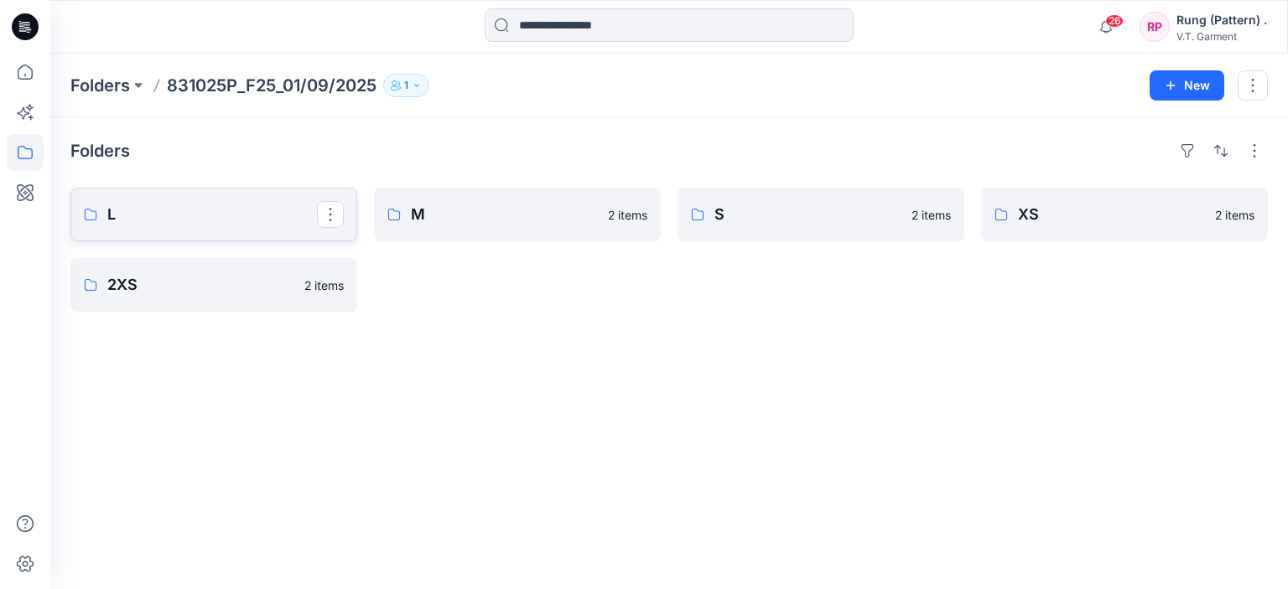
click at [177, 209] on p "L" at bounding box center [212, 214] width 210 height 23
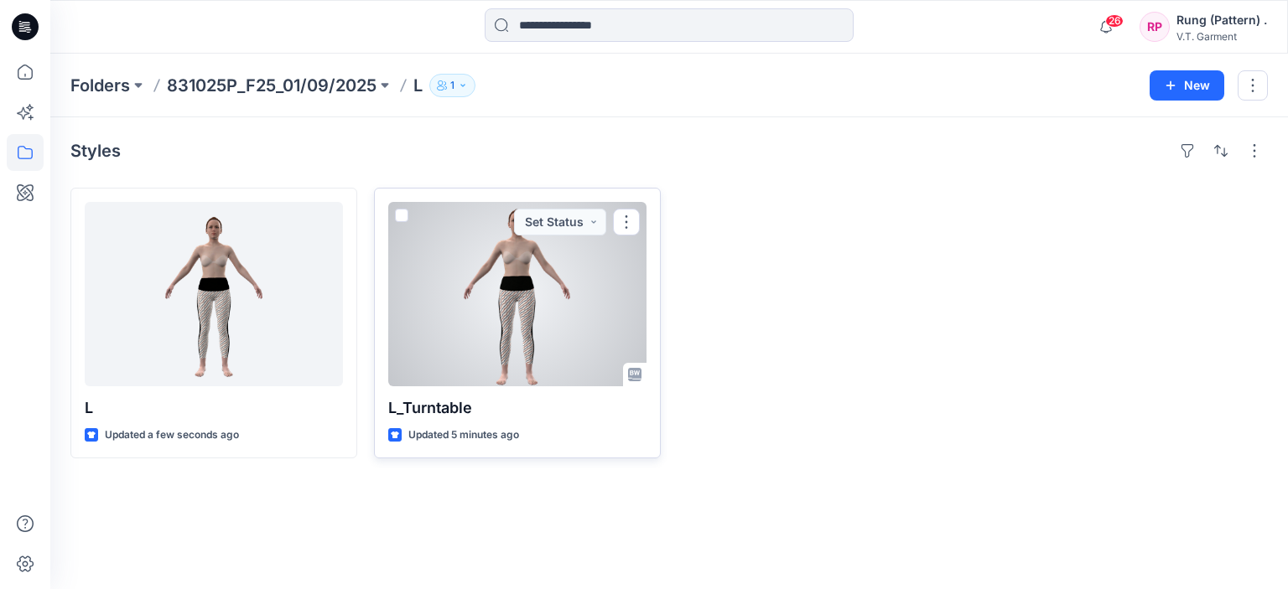
click at [501, 330] on div at bounding box center [517, 294] width 258 height 184
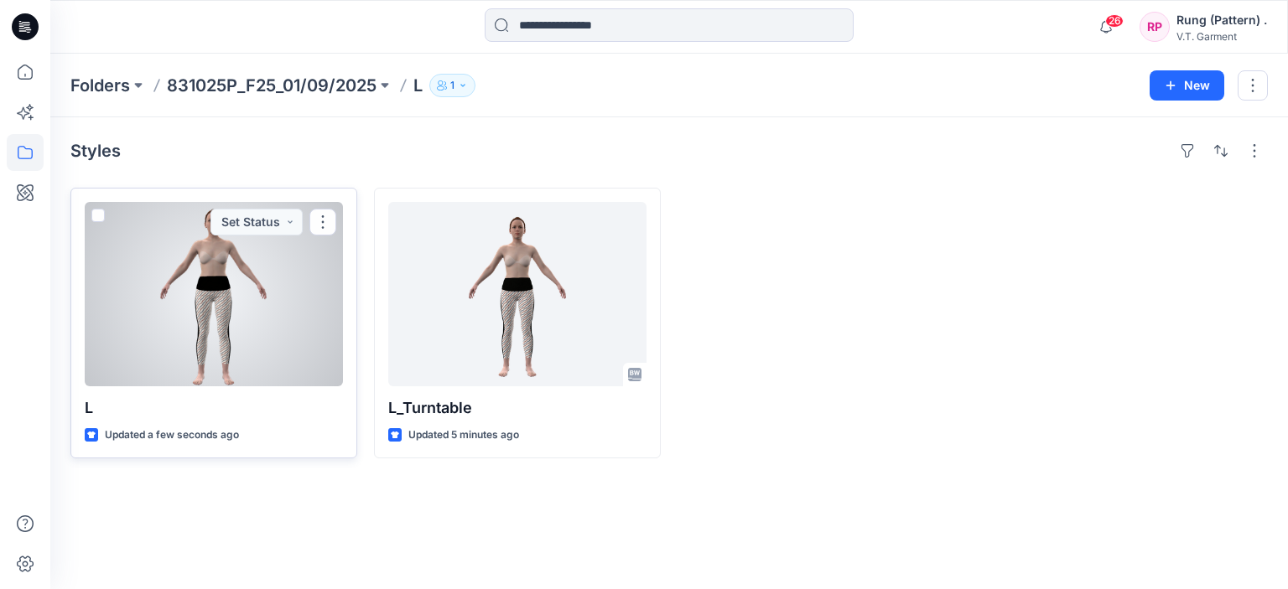
click at [222, 230] on button "Set Status" at bounding box center [256, 222] width 92 height 27
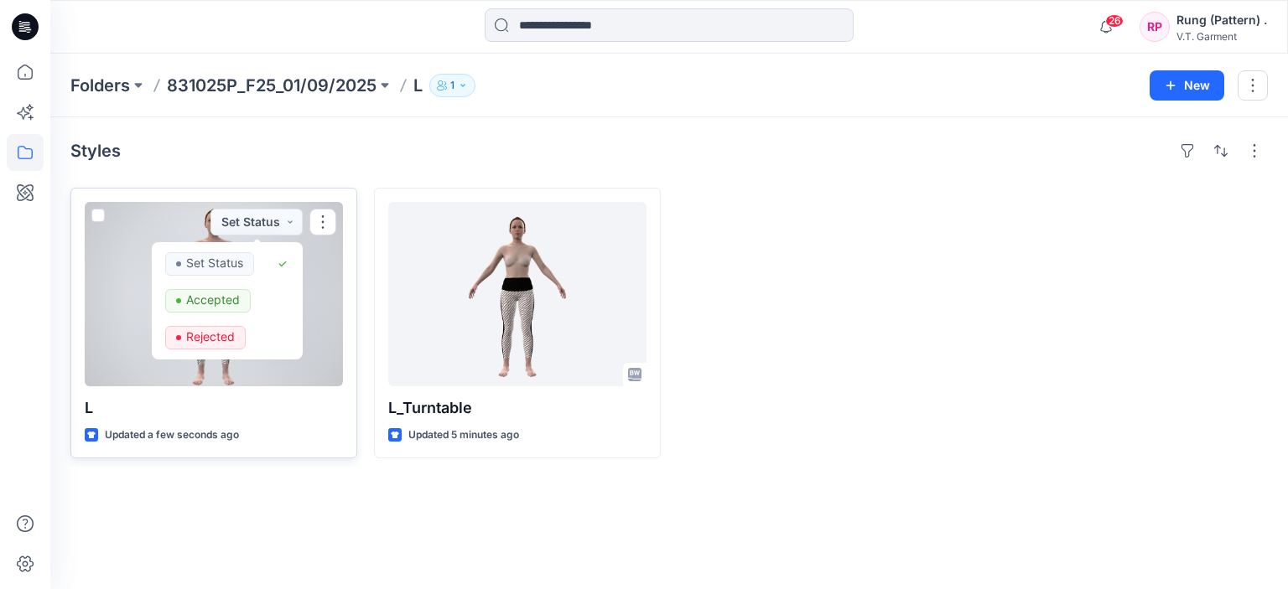
click at [323, 368] on div at bounding box center [214, 294] width 258 height 184
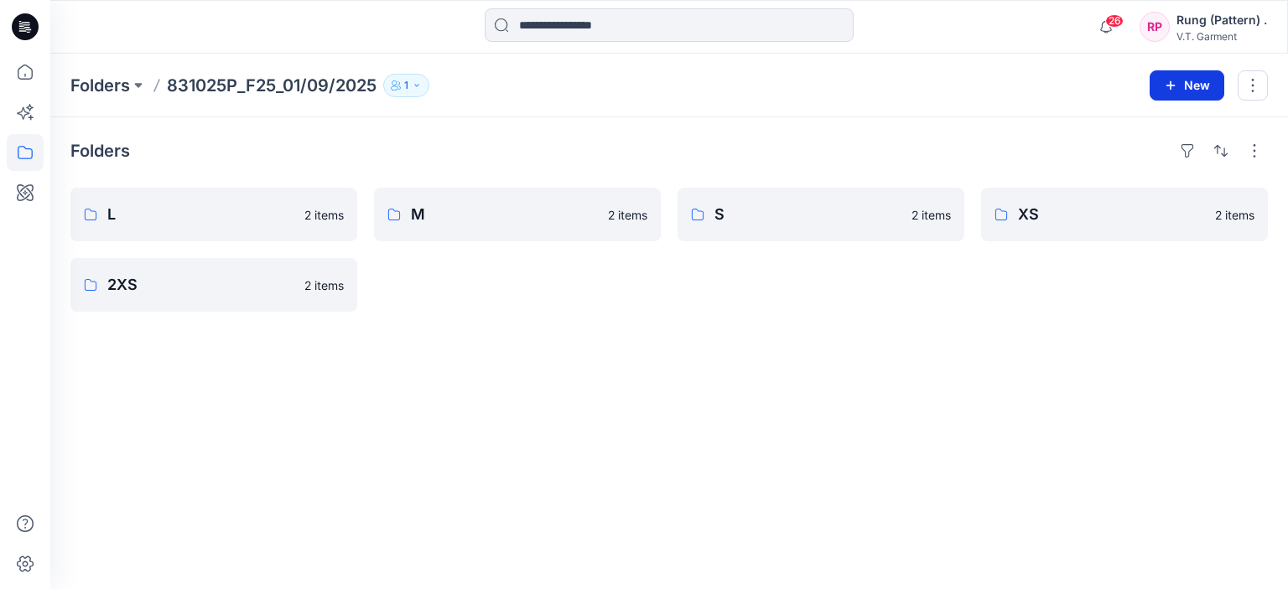
click at [1186, 92] on button "New" at bounding box center [1187, 85] width 75 height 30
click at [1164, 166] on p "New Folder" at bounding box center [1138, 159] width 62 height 18
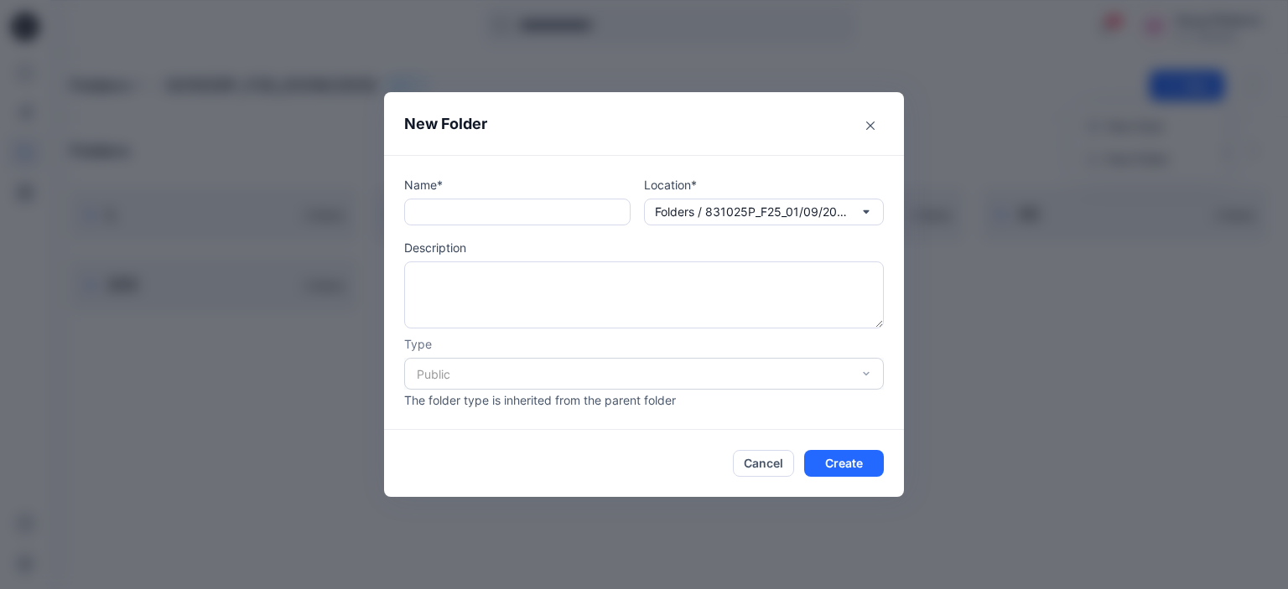
click at [510, 226] on div "Name* Location* Folders / 831025P_F25_01/09/2025 Description Type Public The fo…" at bounding box center [644, 292] width 480 height 233
click at [507, 216] on input "text" at bounding box center [517, 212] width 226 height 27
type input "**"
click at [842, 462] on button "Create" at bounding box center [844, 463] width 80 height 27
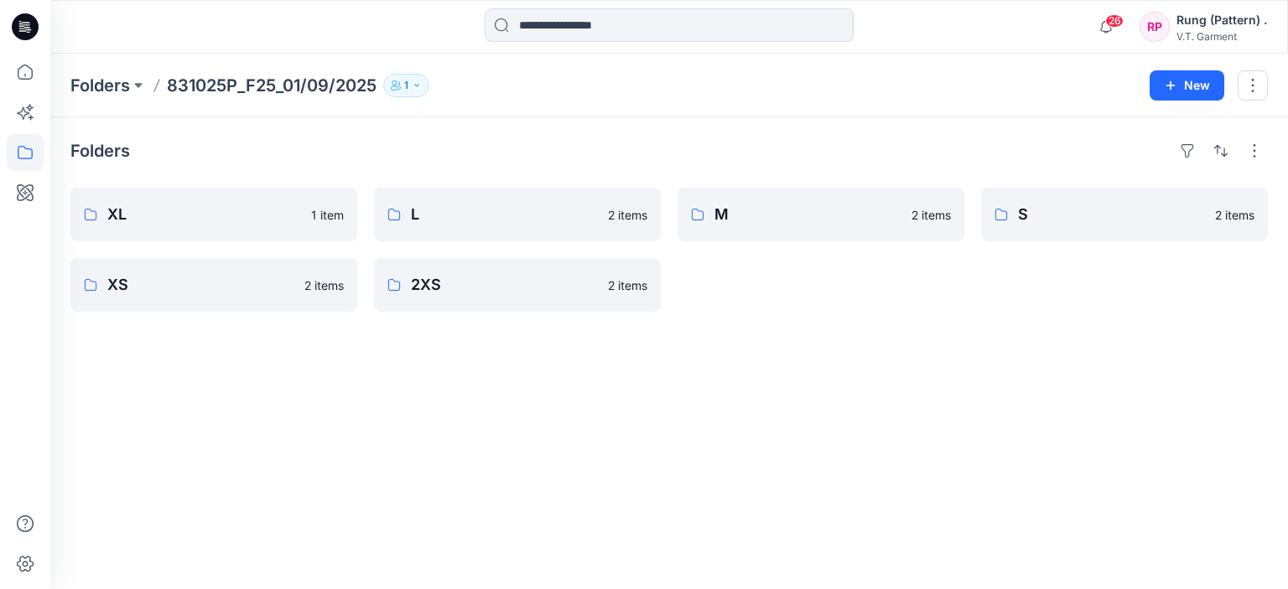
click at [205, 86] on p "831025P_F25_01/09/2025" at bounding box center [272, 85] width 210 height 23
click at [267, 86] on p "831025P_F25_01/09/2025" at bounding box center [272, 85] width 210 height 23
click at [283, 85] on p "831025P_F25_01/09/2025" at bounding box center [272, 85] width 210 height 23
click at [408, 85] on p "1" at bounding box center [406, 85] width 4 height 18
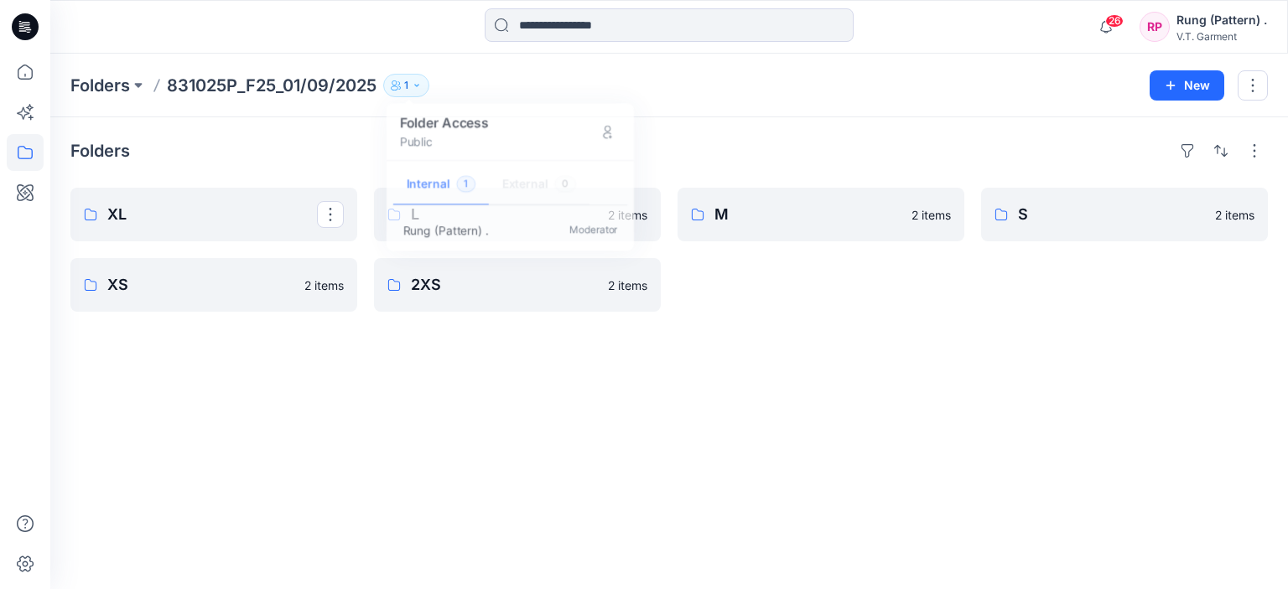
drag, startPoint x: 276, startPoint y: 415, endPoint x: 279, endPoint y: 382, distance: 33.7
click at [278, 412] on div "Folders XL XS 2 items L 2 items 2XS 2 items M 2 items S 2 items" at bounding box center [669, 353] width 1238 height 472
click at [340, 82] on p "831025P_F25_01/09/2025" at bounding box center [272, 85] width 210 height 23
click at [1259, 90] on button "button" at bounding box center [1253, 85] width 30 height 30
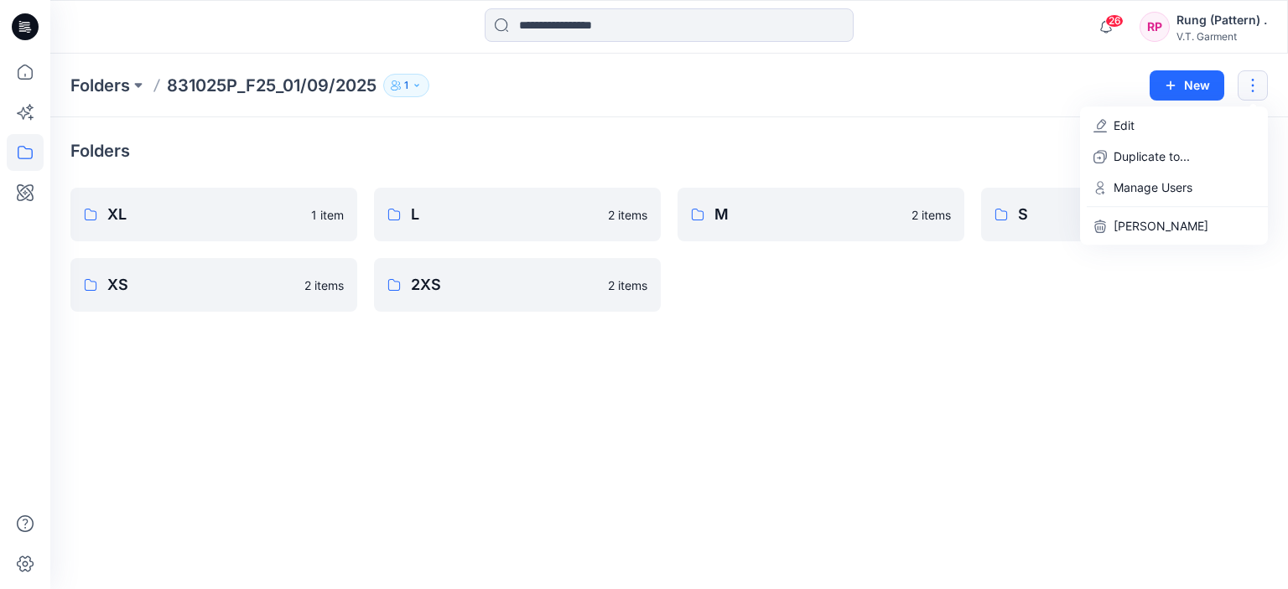
drag, startPoint x: 1064, startPoint y: 361, endPoint x: 1032, endPoint y: 361, distance: 31.9
click at [1062, 361] on div "Folders XL 1 item XS 2 items L 2 items 2XS 2 items M 2 items S 2 items" at bounding box center [669, 353] width 1238 height 472
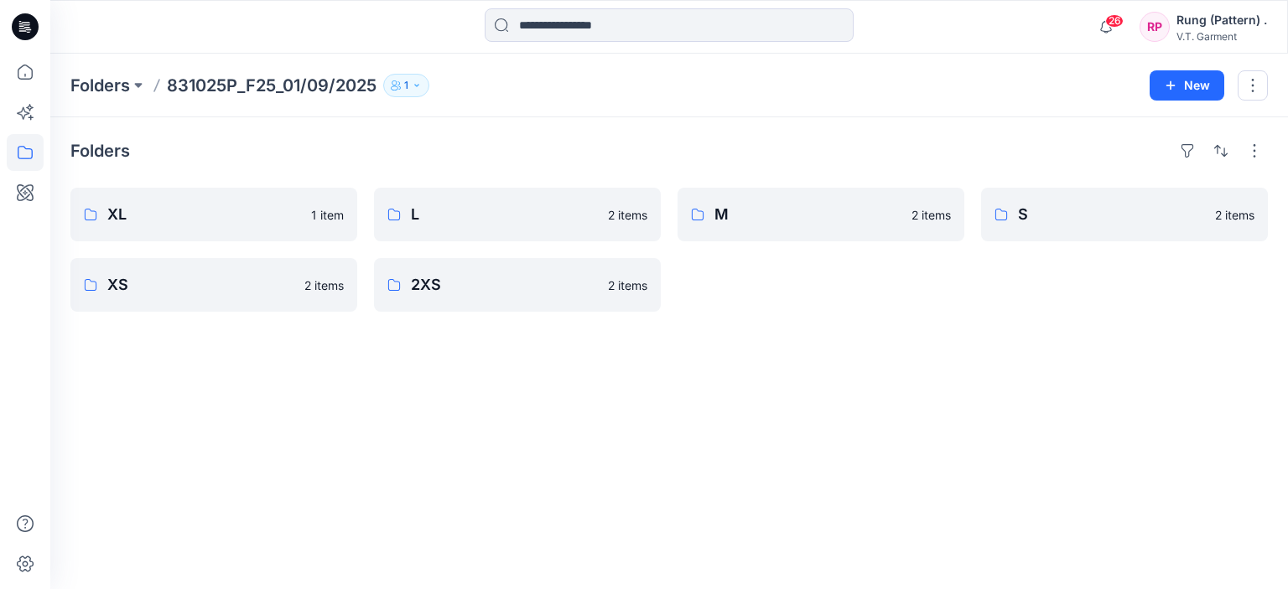
click at [282, 90] on p "831025P_F25_01/09/2025" at bounding box center [272, 85] width 210 height 23
click at [23, 154] on icon at bounding box center [25, 152] width 37 height 37
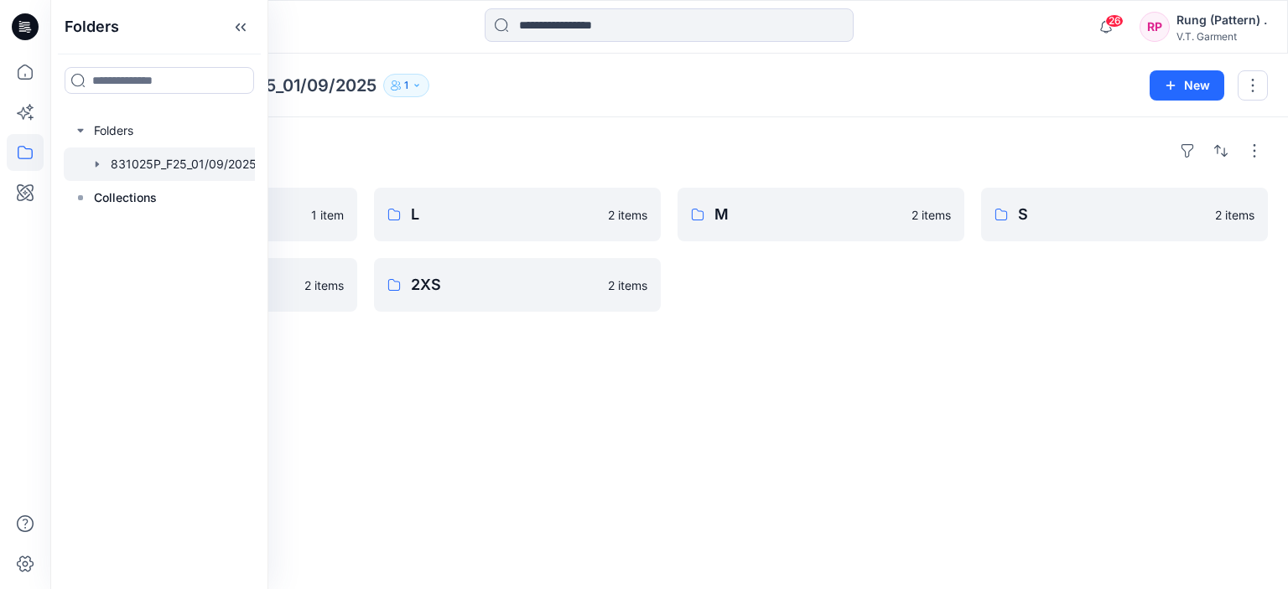
click at [134, 164] on div at bounding box center [165, 165] width 203 height 34
click at [437, 433] on div "Folders XL 1 item XS 2 items L 2 items 2XS 2 items M 2 items S 2 items" at bounding box center [669, 353] width 1238 height 472
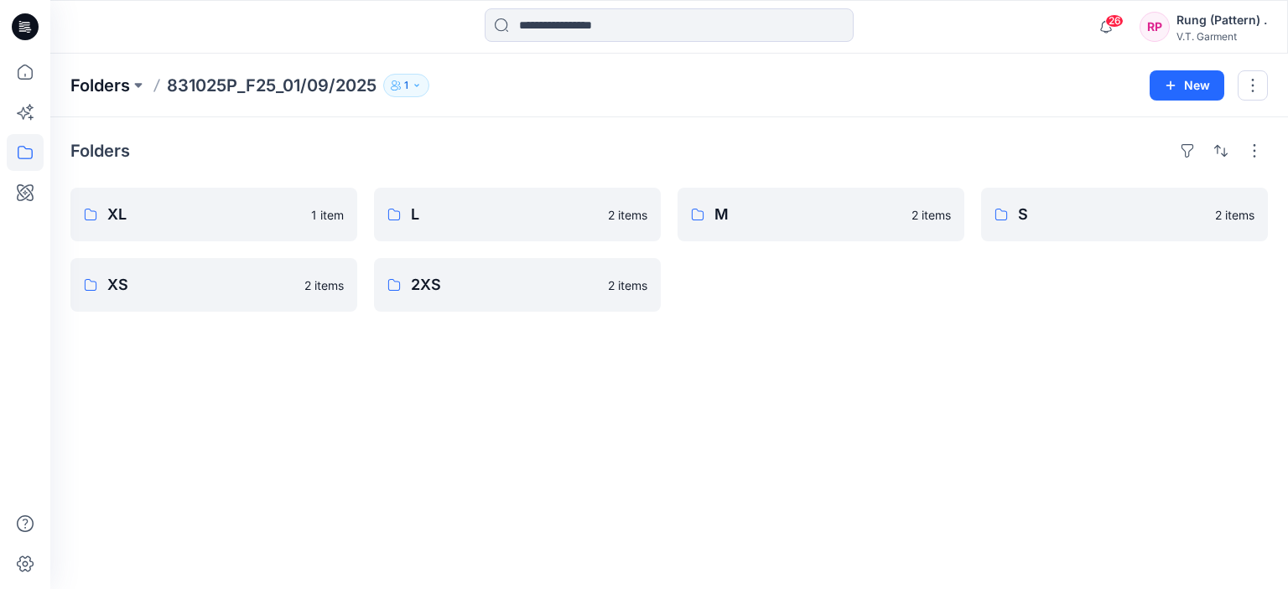
click at [117, 83] on p "Folders" at bounding box center [100, 85] width 60 height 23
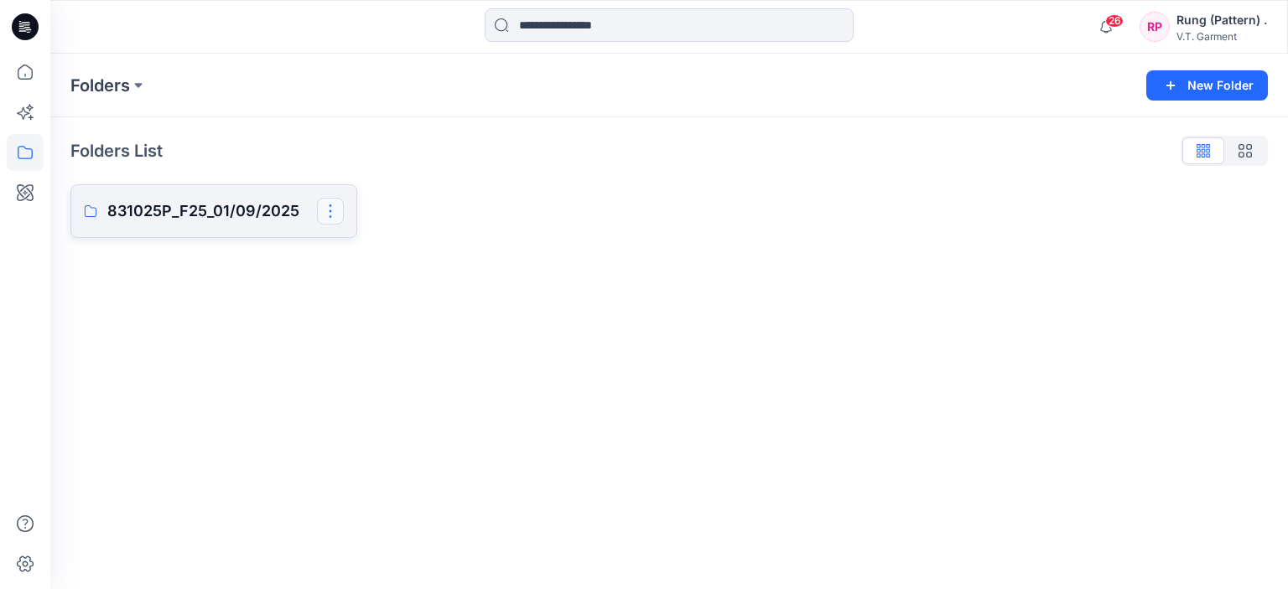
click at [335, 208] on button "button" at bounding box center [330, 211] width 27 height 27
click at [148, 153] on p "Folders List" at bounding box center [116, 150] width 92 height 25
click at [330, 221] on button "button" at bounding box center [330, 211] width 27 height 27
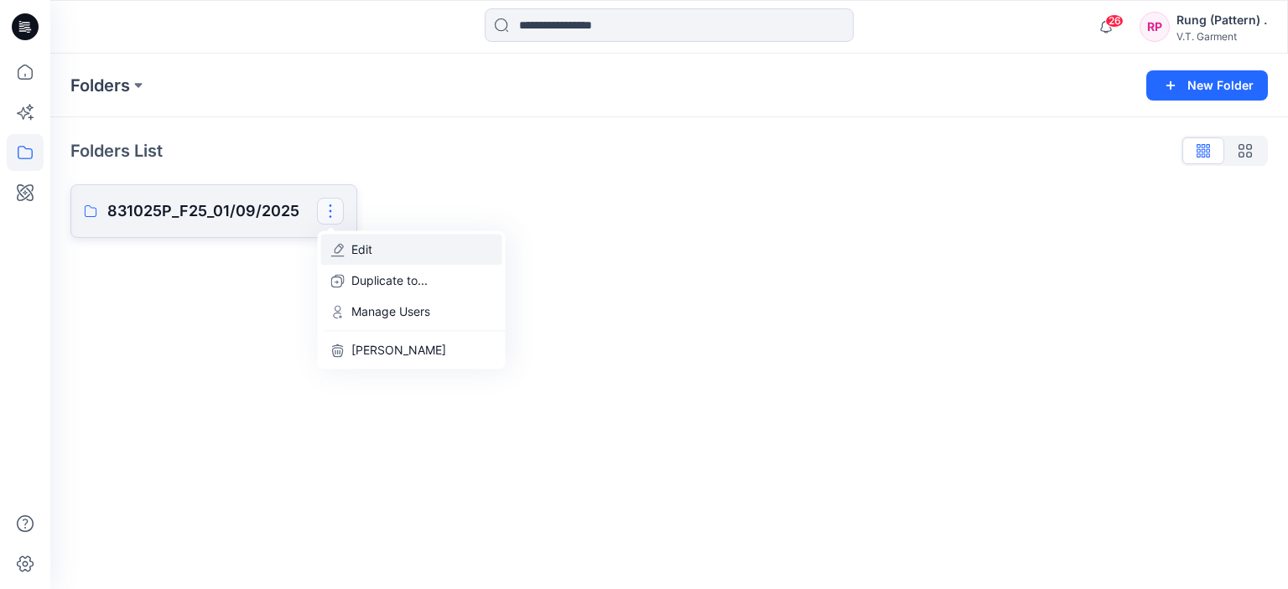
click at [372, 253] on button "Edit" at bounding box center [411, 249] width 181 height 31
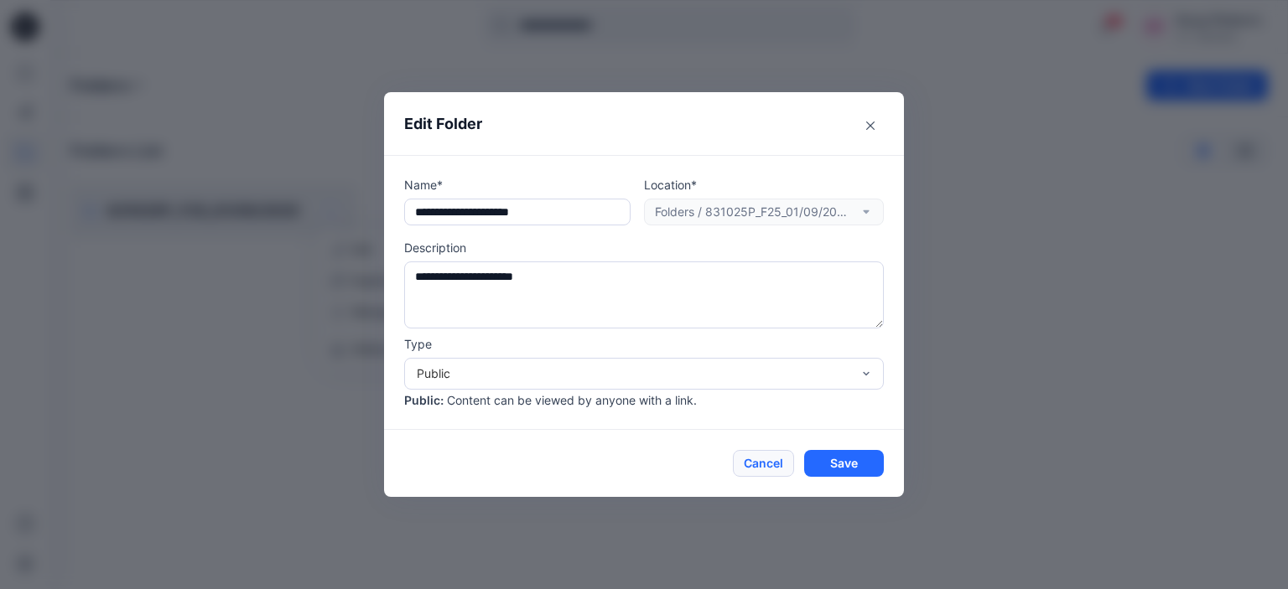
drag, startPoint x: 769, startPoint y: 464, endPoint x: 743, endPoint y: 455, distance: 27.3
click at [768, 463] on button "Cancel" at bounding box center [763, 463] width 61 height 27
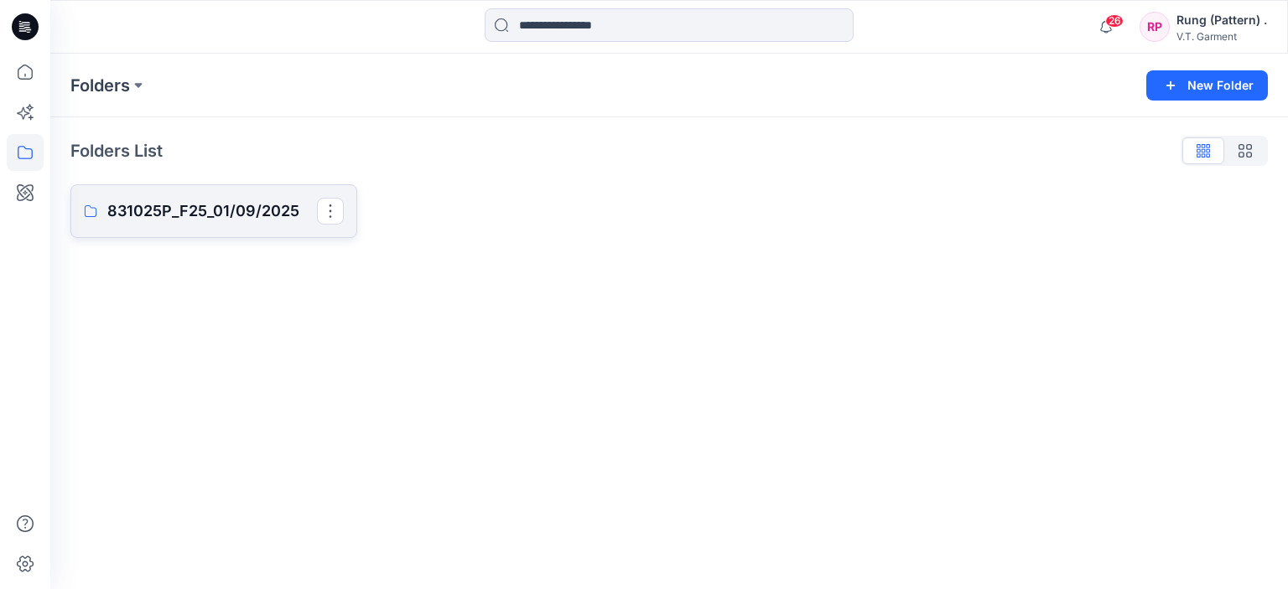
click at [132, 237] on link "831025P_F25_01/09/2025" at bounding box center [213, 211] width 287 height 54
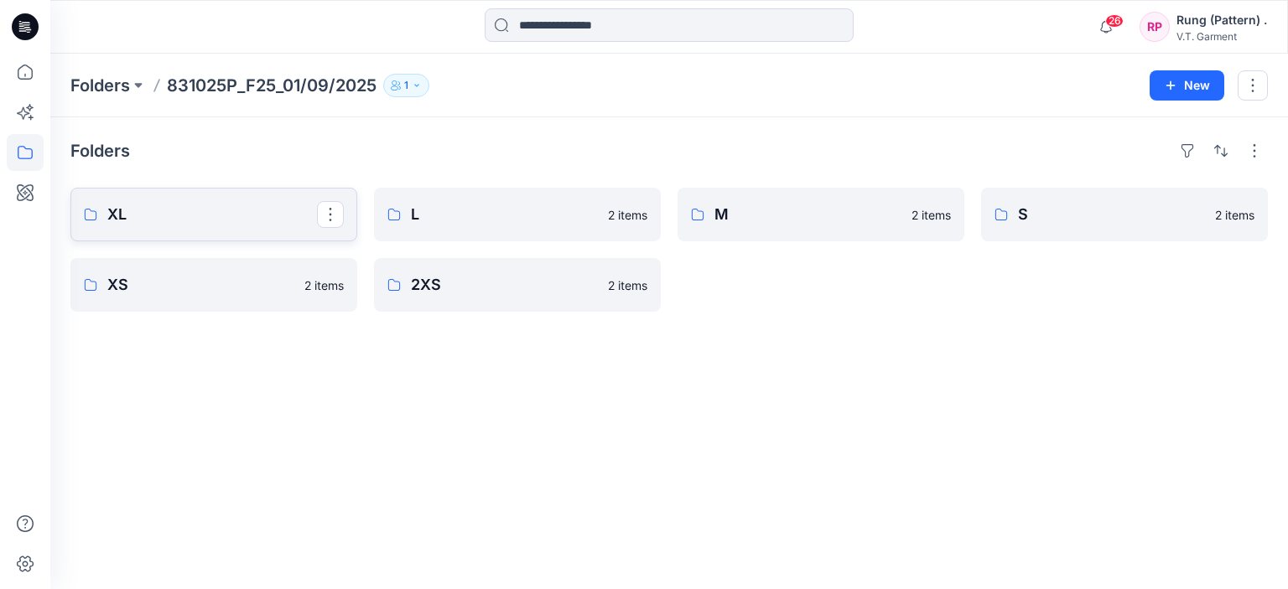
click at [251, 215] on p "XL" at bounding box center [212, 214] width 210 height 23
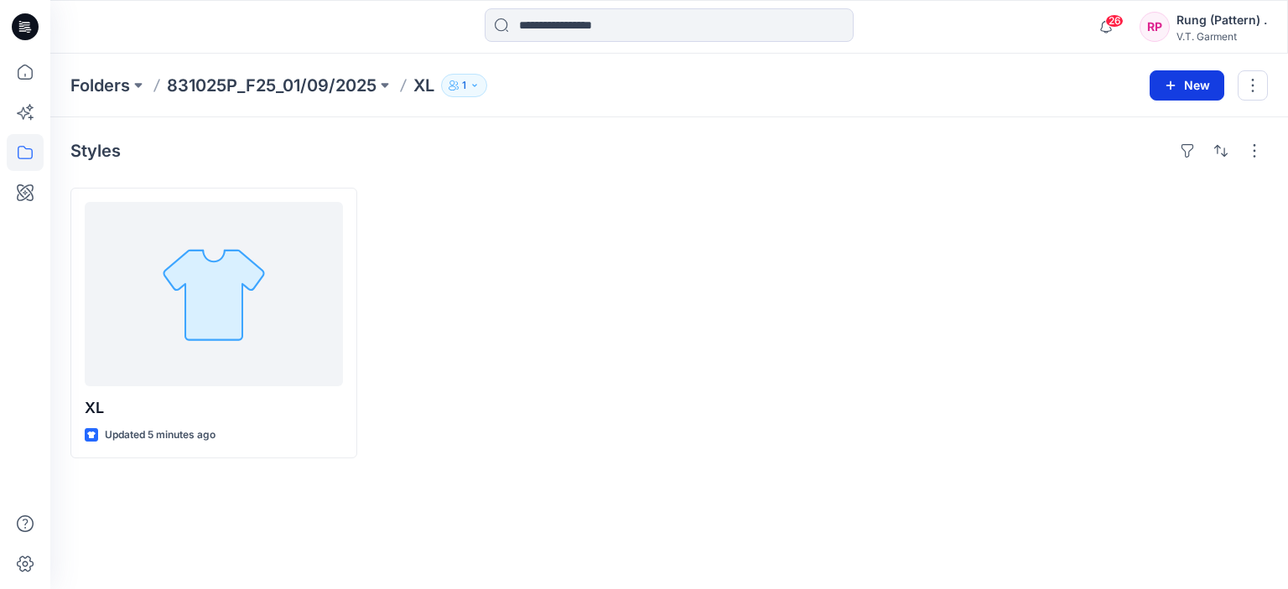
click at [1207, 85] on button "New" at bounding box center [1187, 85] width 75 height 30
click at [1111, 159] on p "New Folder" at bounding box center [1138, 159] width 62 height 18
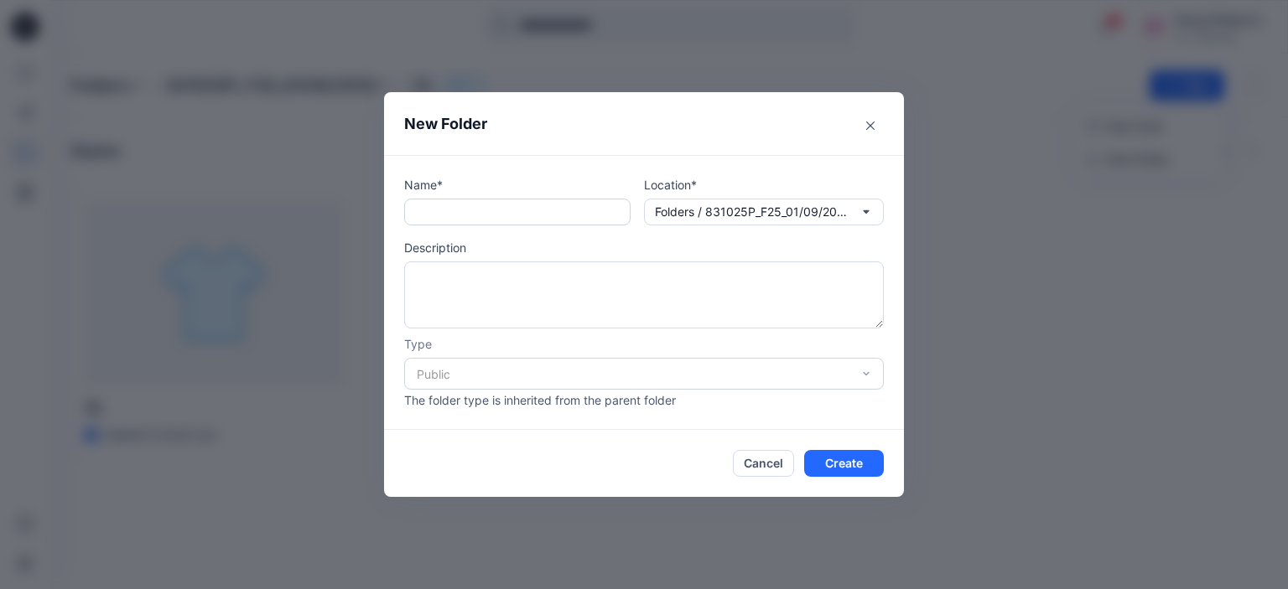
click at [563, 221] on input "text" at bounding box center [517, 212] width 226 height 27
type input "***"
click at [872, 461] on button "Create" at bounding box center [844, 463] width 80 height 27
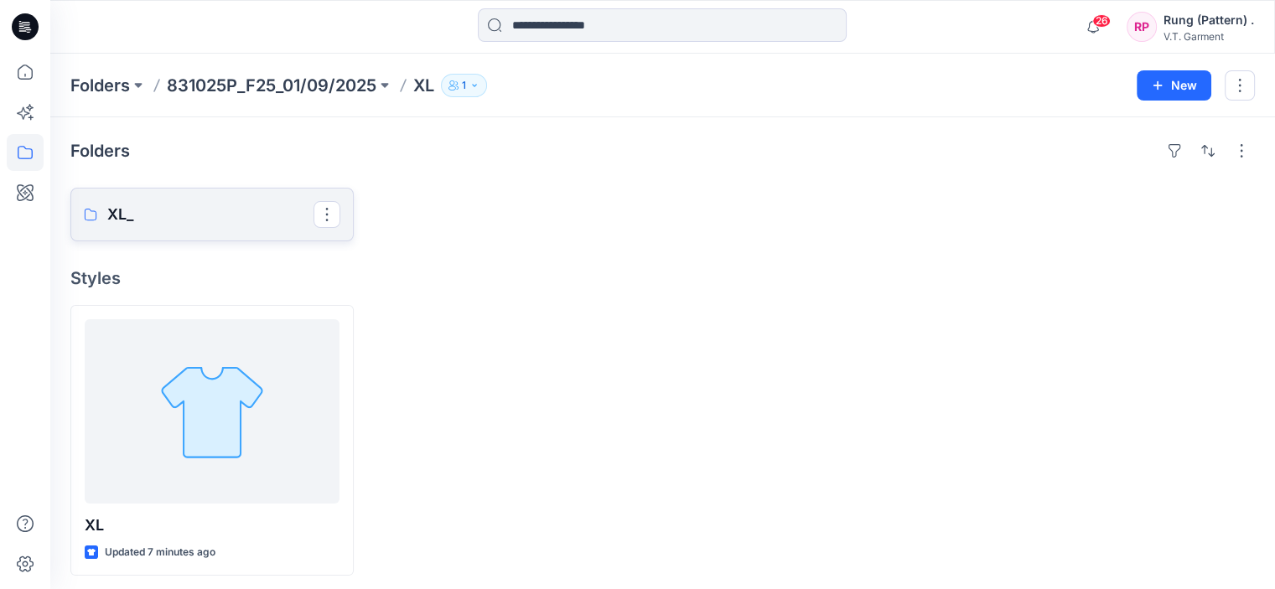
click at [209, 214] on p "XL_" at bounding box center [210, 214] width 206 height 23
click at [234, 205] on p "XL_" at bounding box center [210, 214] width 206 height 23
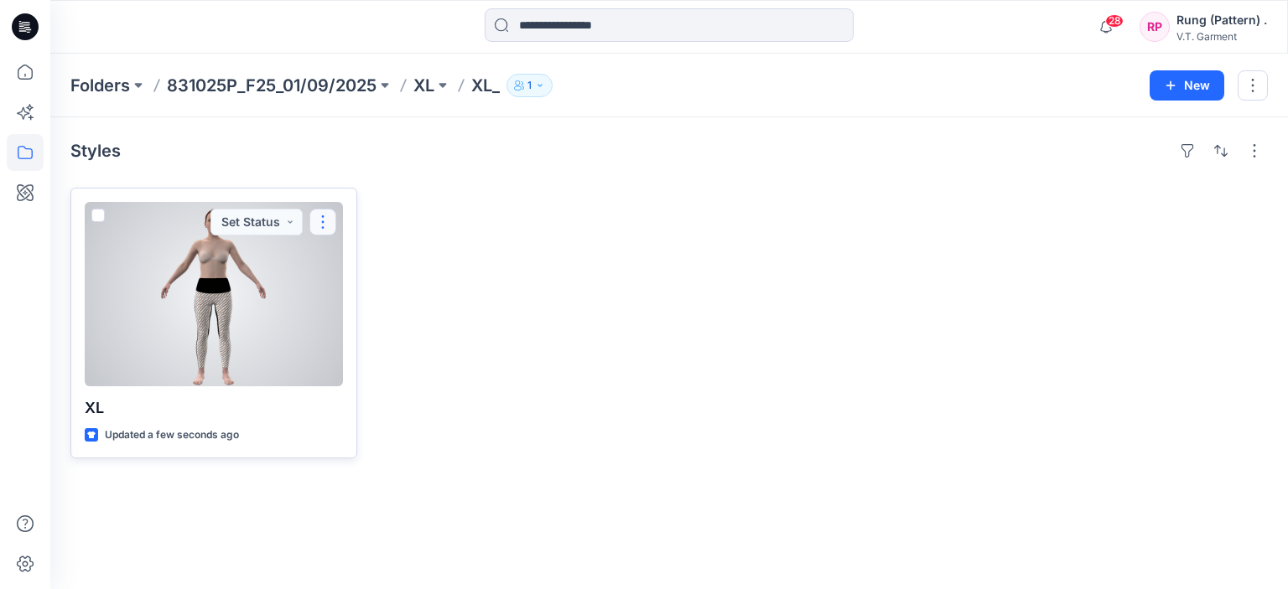
click at [327, 220] on button "button" at bounding box center [322, 222] width 27 height 27
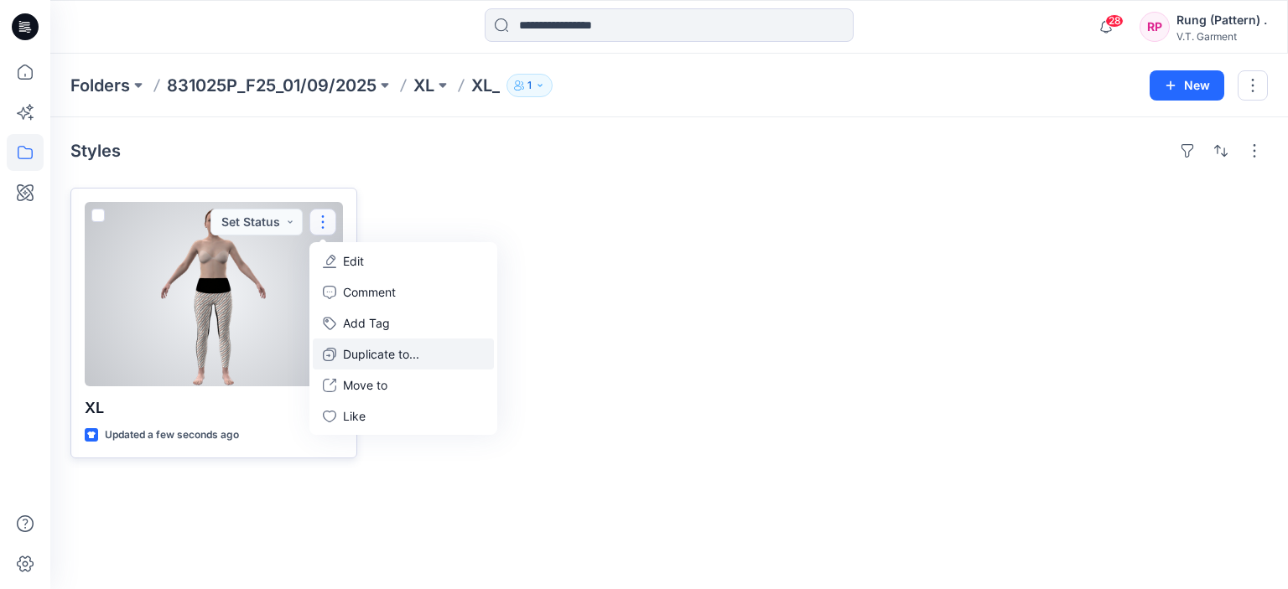
click at [376, 351] on p "Duplicate to..." at bounding box center [381, 354] width 76 height 18
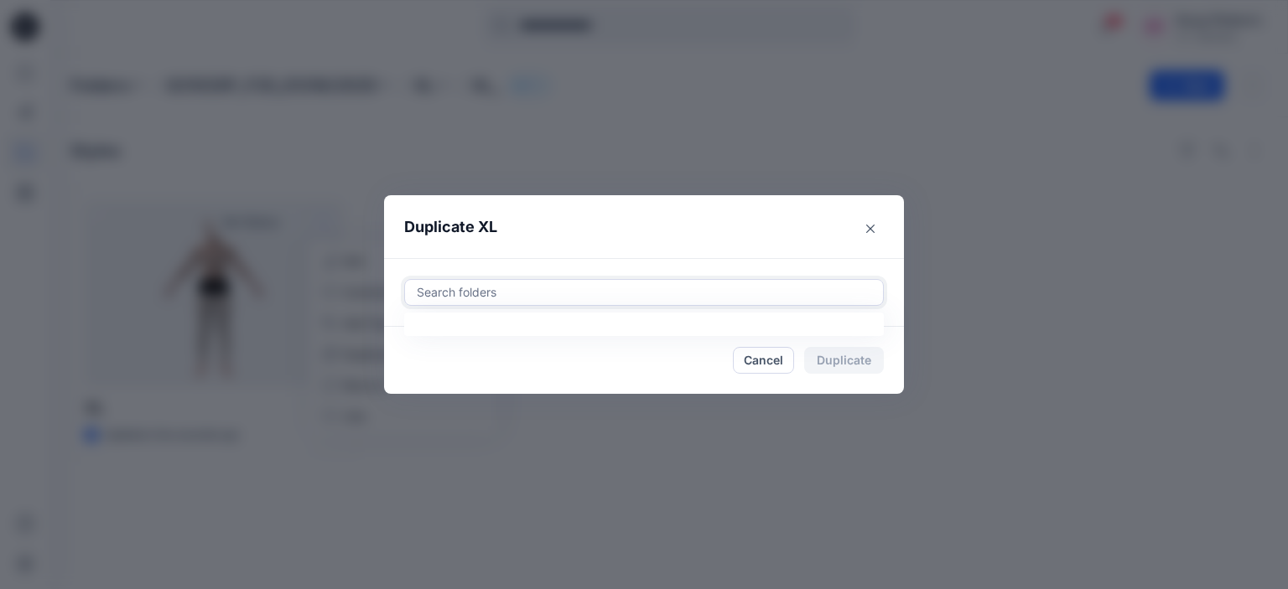
click at [486, 293] on div at bounding box center [644, 293] width 458 height 20
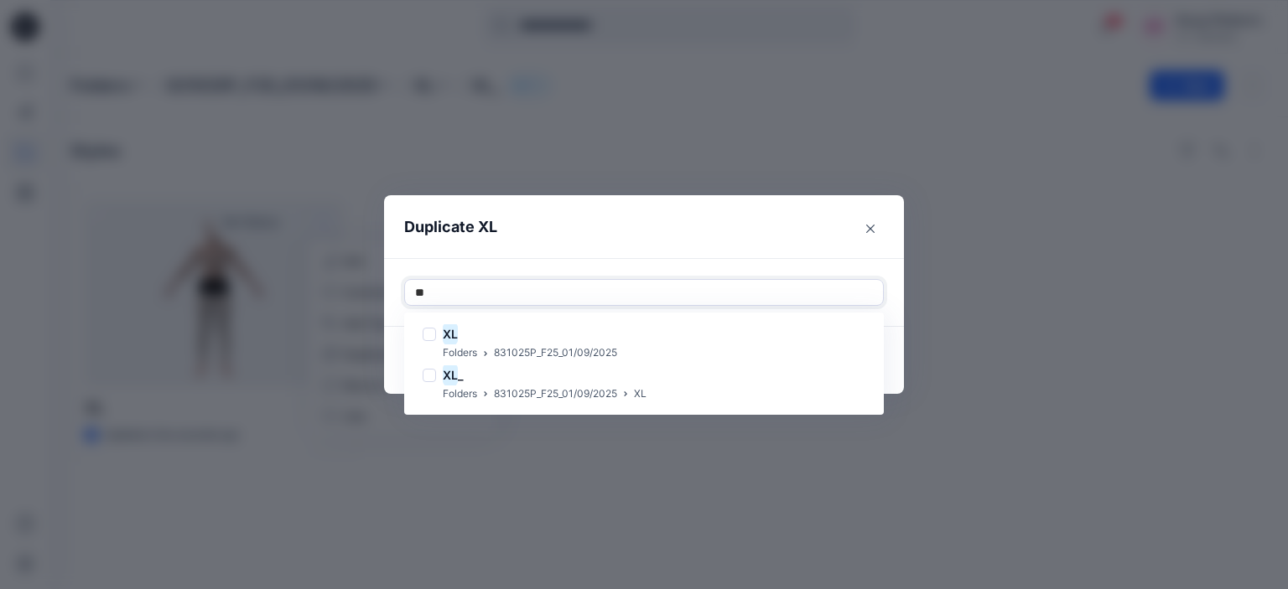
type input "**"
click at [640, 247] on header "Duplicate XL" at bounding box center [627, 227] width 486 height 64
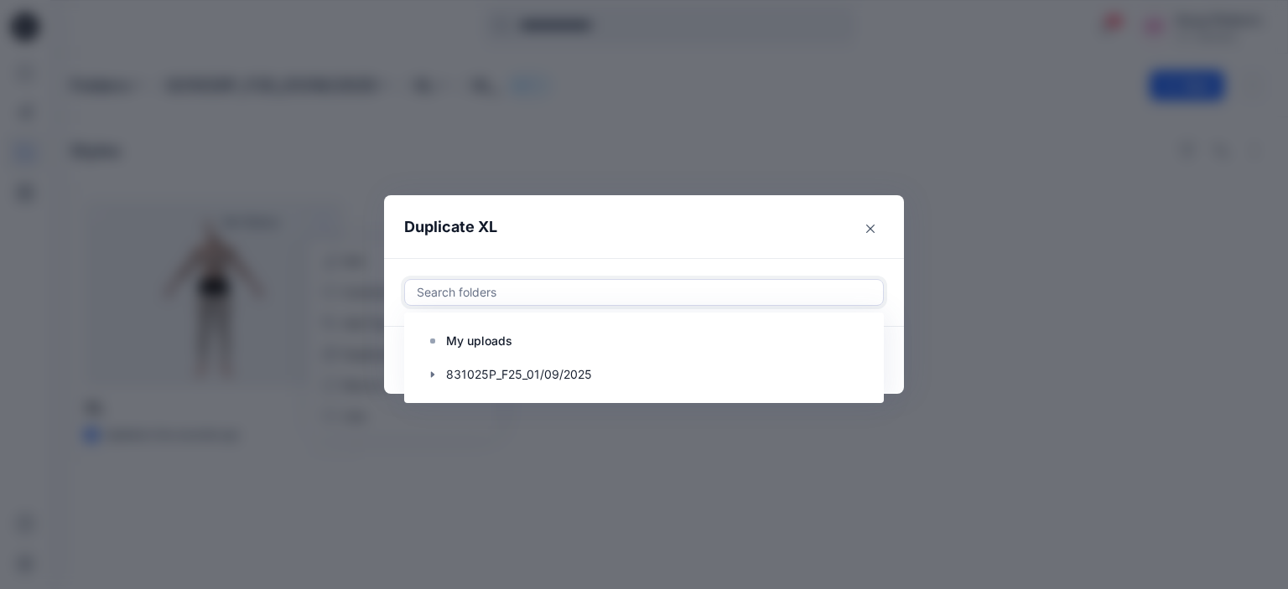
click at [551, 294] on div at bounding box center [644, 293] width 458 height 20
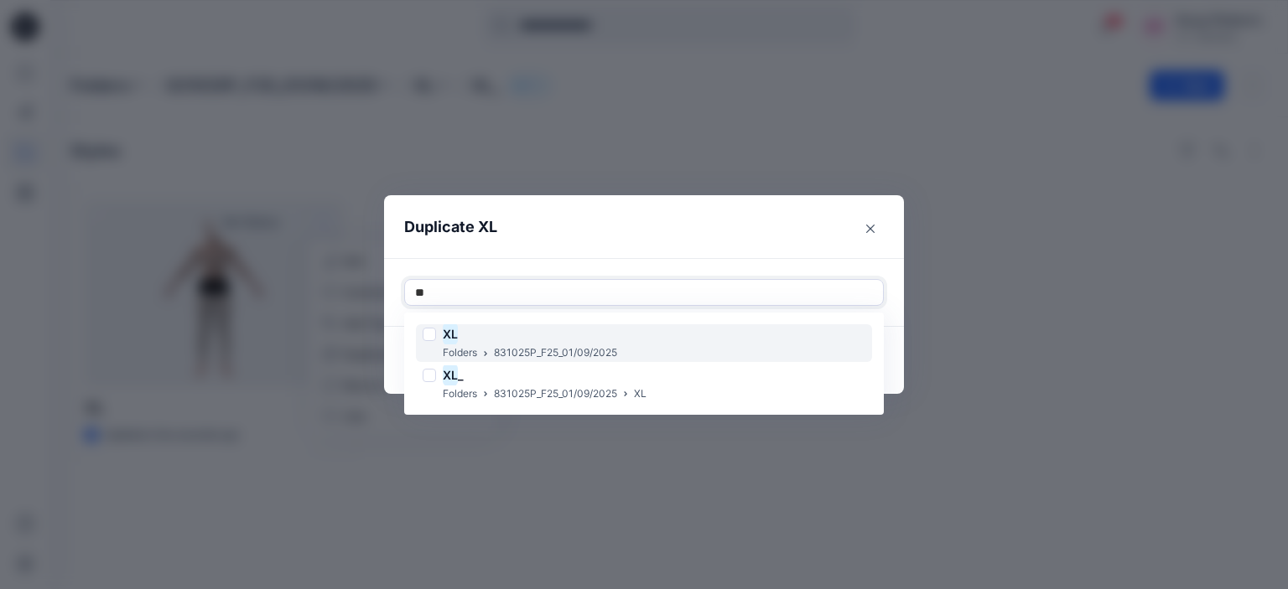
click at [519, 355] on p "831025P_F25_01/09/2025" at bounding box center [555, 354] width 123 height 18
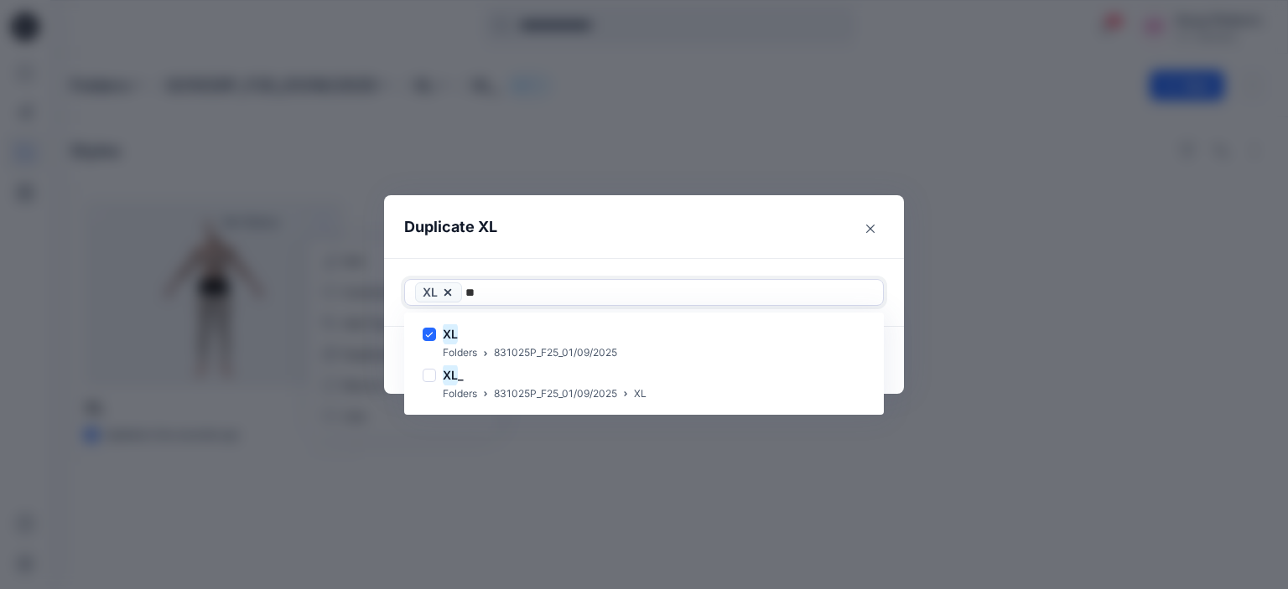
type input "**"
click at [626, 204] on header "Duplicate XL" at bounding box center [627, 227] width 486 height 64
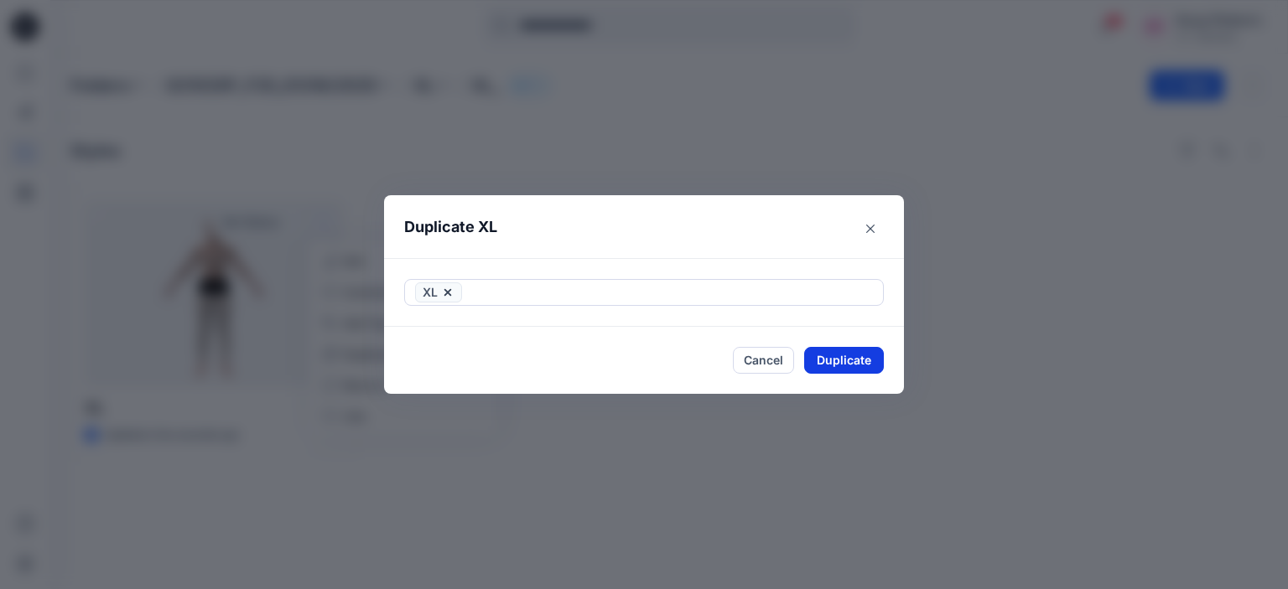
click at [838, 369] on button "Duplicate" at bounding box center [844, 360] width 80 height 27
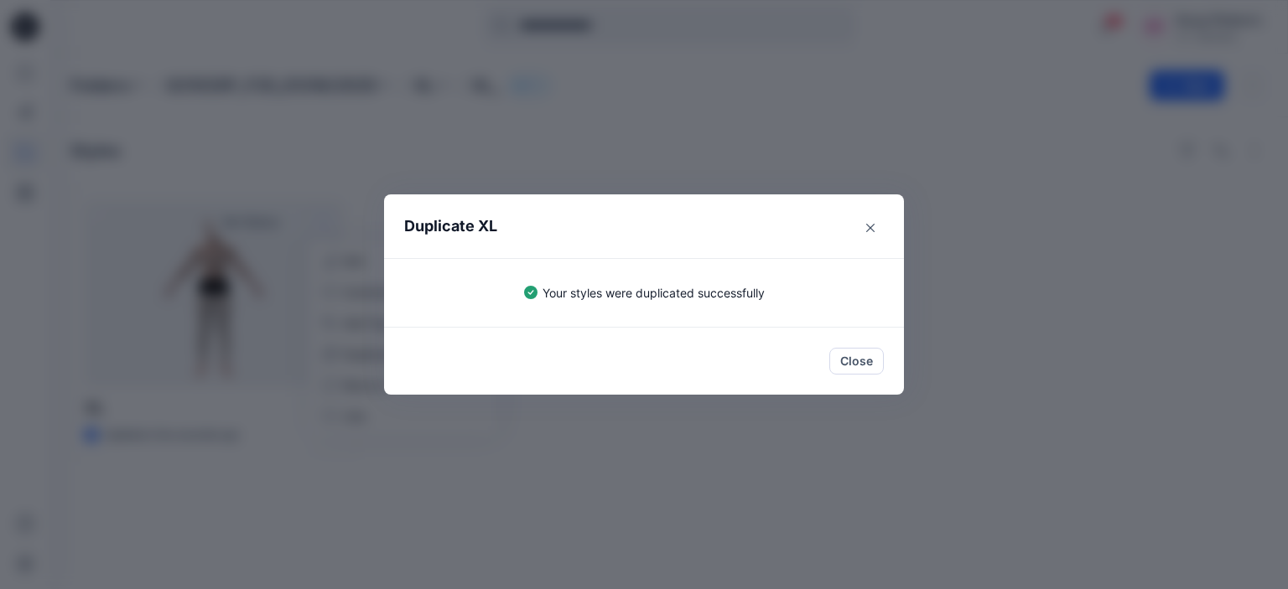
click at [592, 470] on div "Duplicate XL Your styles were duplicated successfully Close" at bounding box center [644, 294] width 1288 height 589
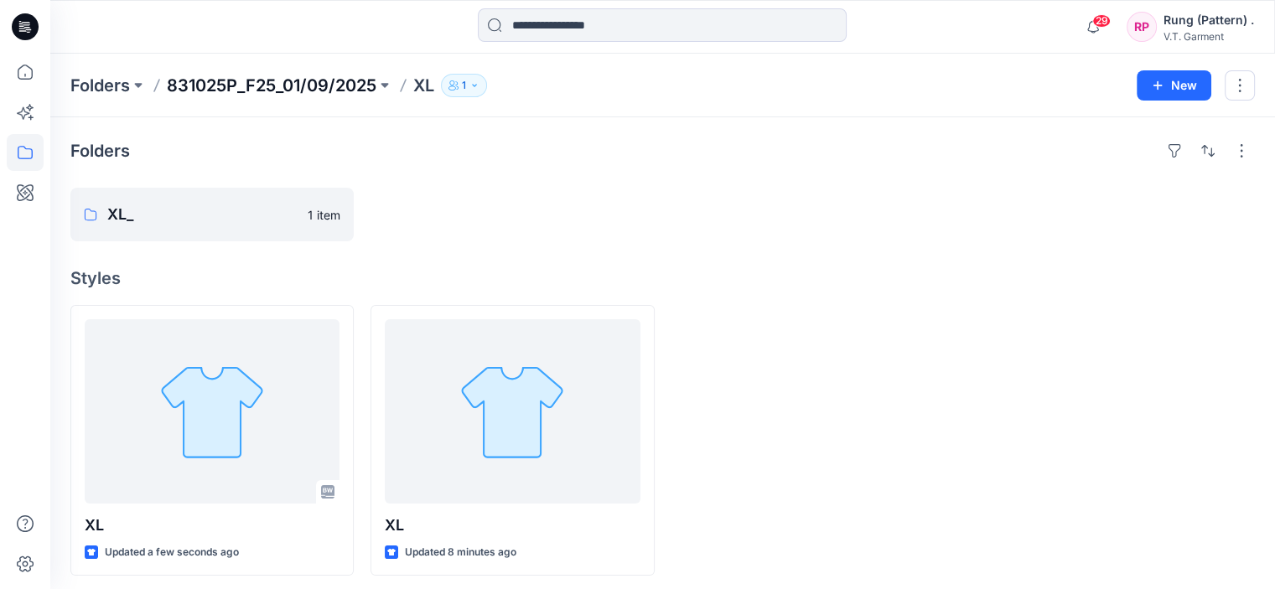
click at [243, 84] on p "831025P_F25_01/09/2025" at bounding box center [272, 85] width 210 height 23
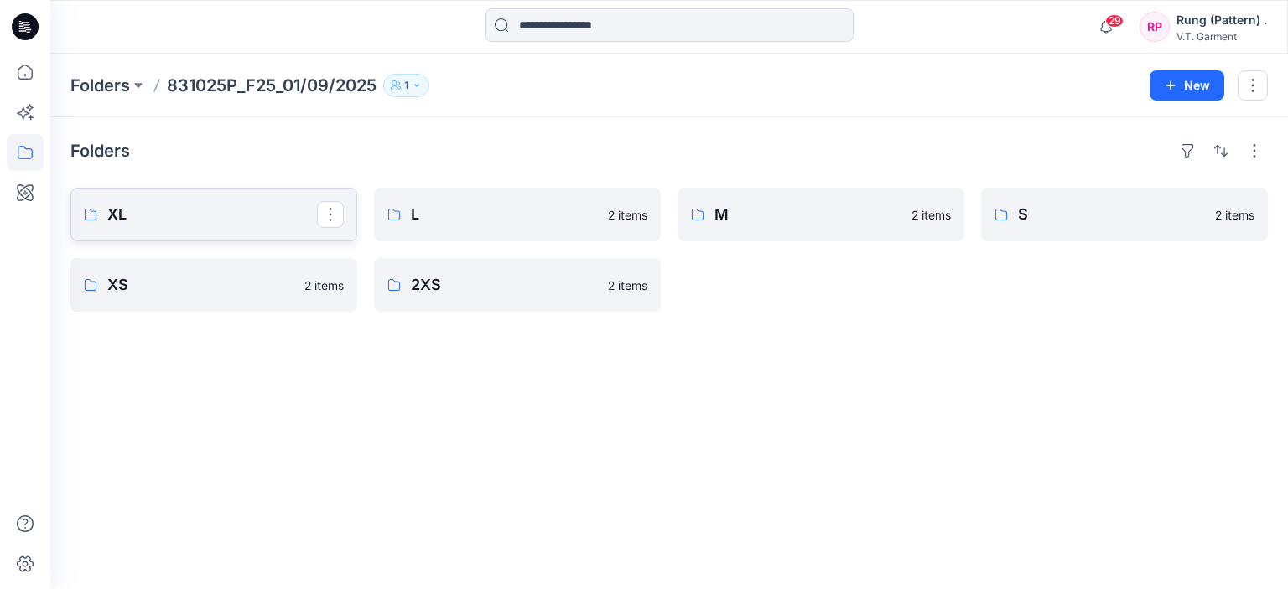
click at [178, 203] on p "XL" at bounding box center [212, 214] width 210 height 23
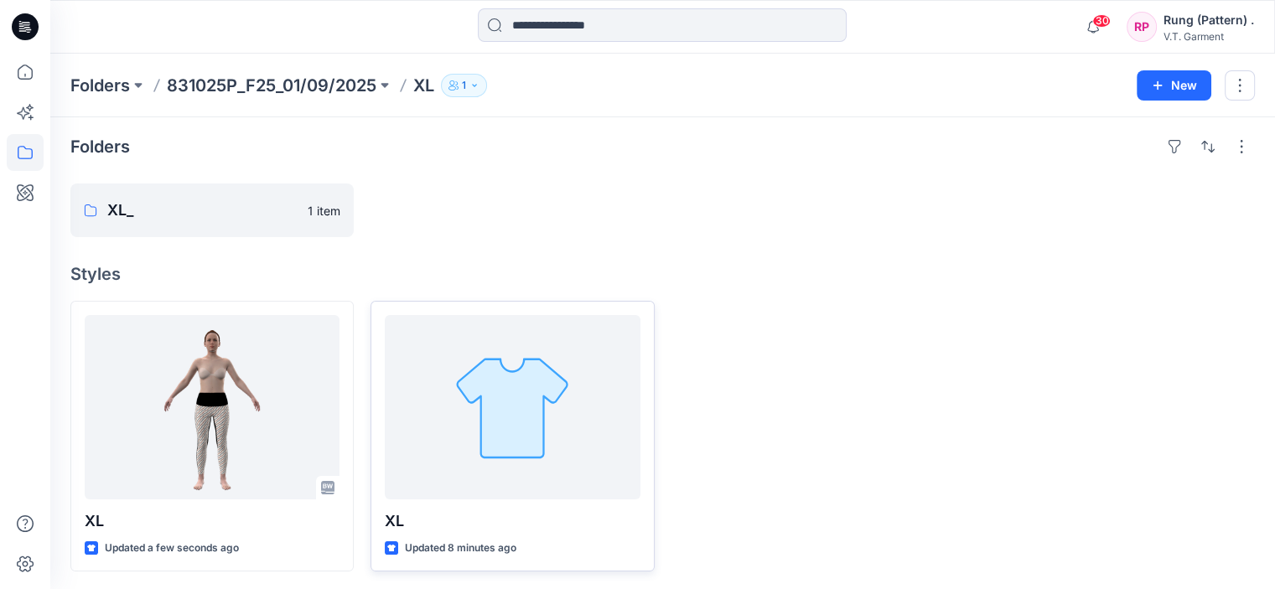
scroll to position [5, 0]
click at [330, 205] on button "button" at bounding box center [327, 209] width 27 height 27
click at [396, 314] on p "[PERSON_NAME]" at bounding box center [395, 318] width 95 height 18
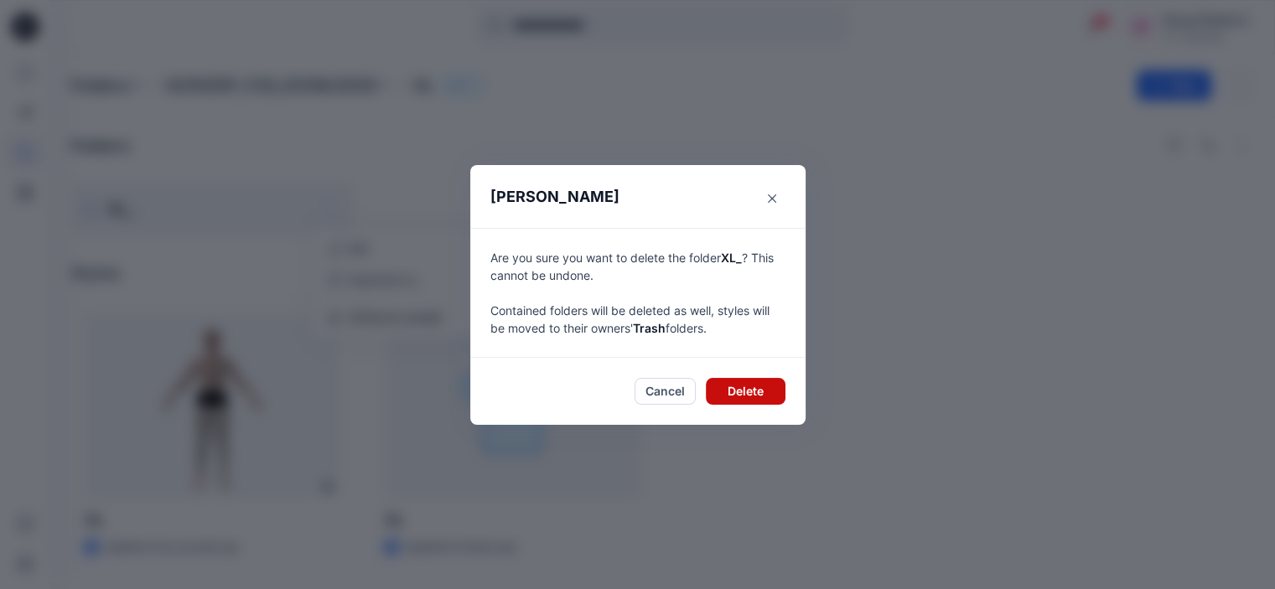
click at [735, 389] on button "Delete" at bounding box center [746, 391] width 80 height 27
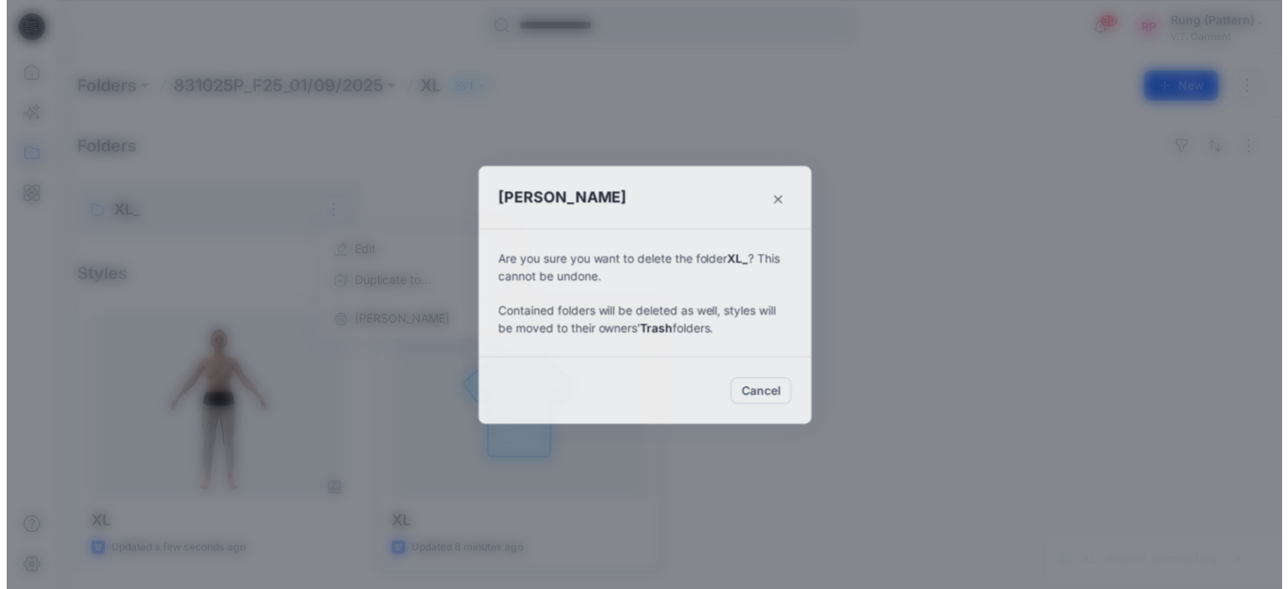
scroll to position [0, 0]
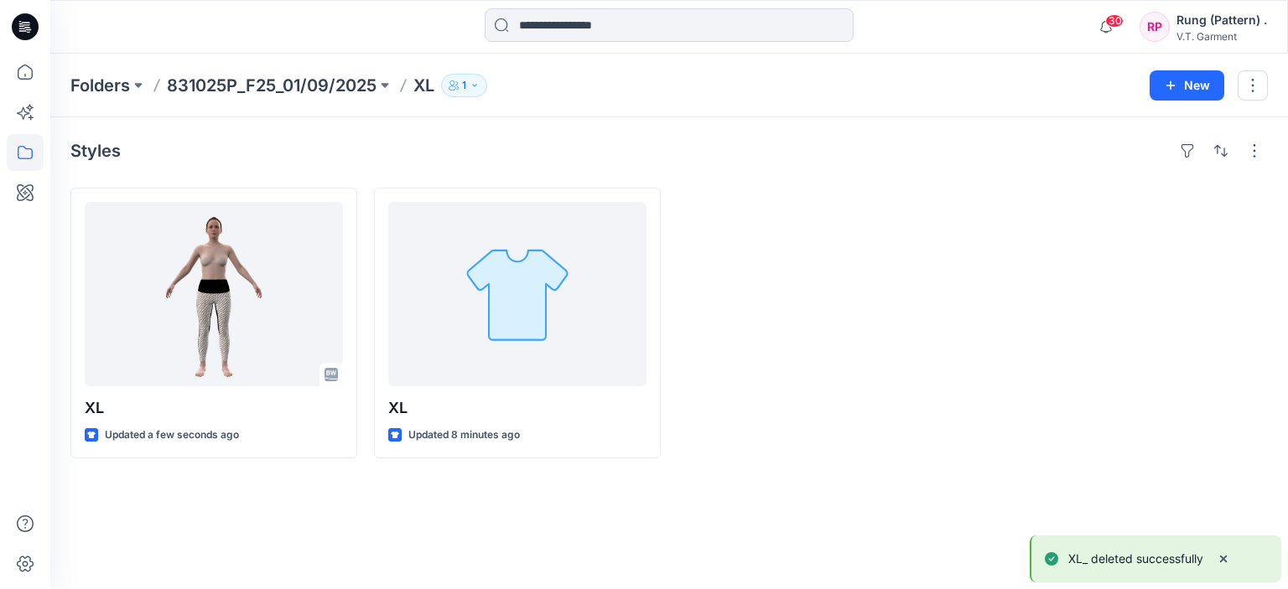
click at [423, 86] on p "XL" at bounding box center [423, 85] width 21 height 23
click at [324, 82] on p "831025P_F25_01/09/2025" at bounding box center [272, 85] width 210 height 23
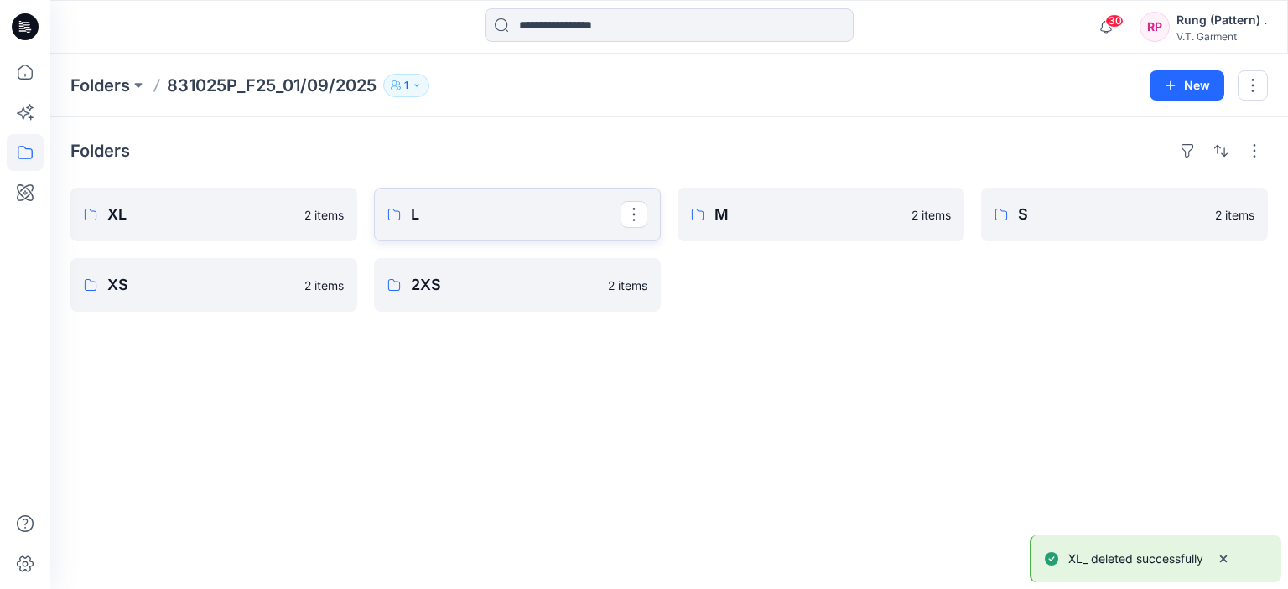
click at [403, 227] on link "L" at bounding box center [517, 215] width 287 height 54
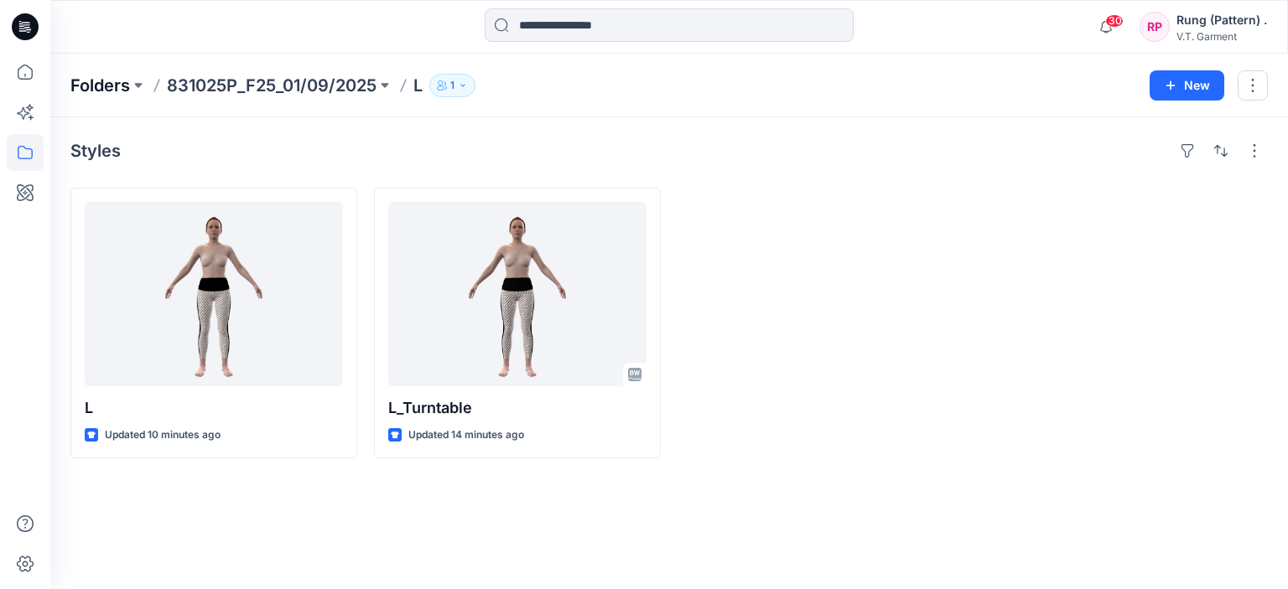
click at [124, 82] on p "Folders" at bounding box center [100, 85] width 60 height 23
click at [259, 87] on p "831025P_F25_01/09/2025" at bounding box center [272, 85] width 210 height 23
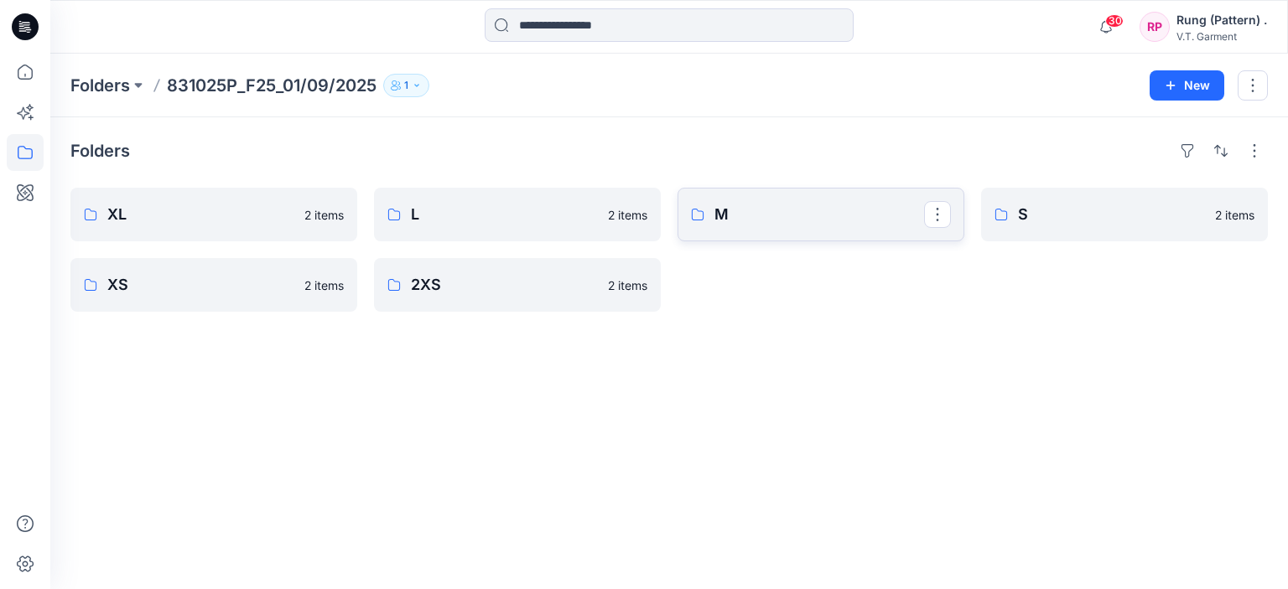
click at [775, 216] on p "M" at bounding box center [819, 214] width 210 height 23
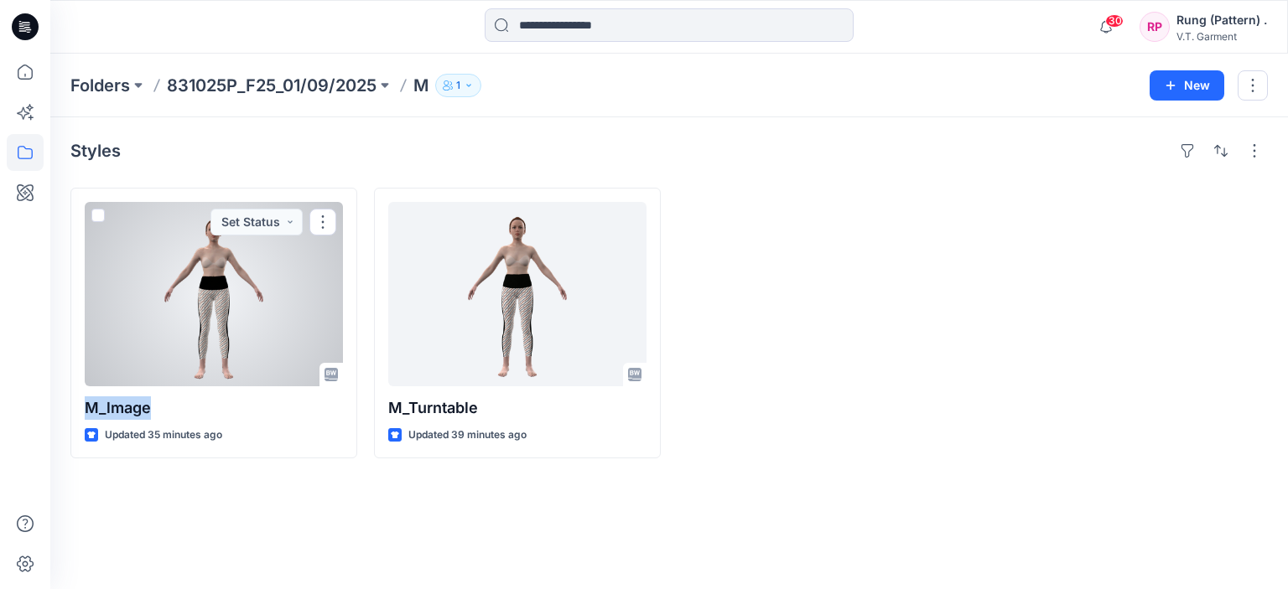
drag, startPoint x: 164, startPoint y: 409, endPoint x: 57, endPoint y: 408, distance: 106.5
click at [63, 408] on div "Styles M_lmage Updated 35 minutes ago Set Status M_Turntable Updated 39 minutes…" at bounding box center [669, 353] width 1238 height 472
copy p "M_lmage"
click at [179, 404] on p "M_lmage" at bounding box center [214, 408] width 258 height 23
click at [136, 402] on p "M_lmage" at bounding box center [214, 408] width 258 height 23
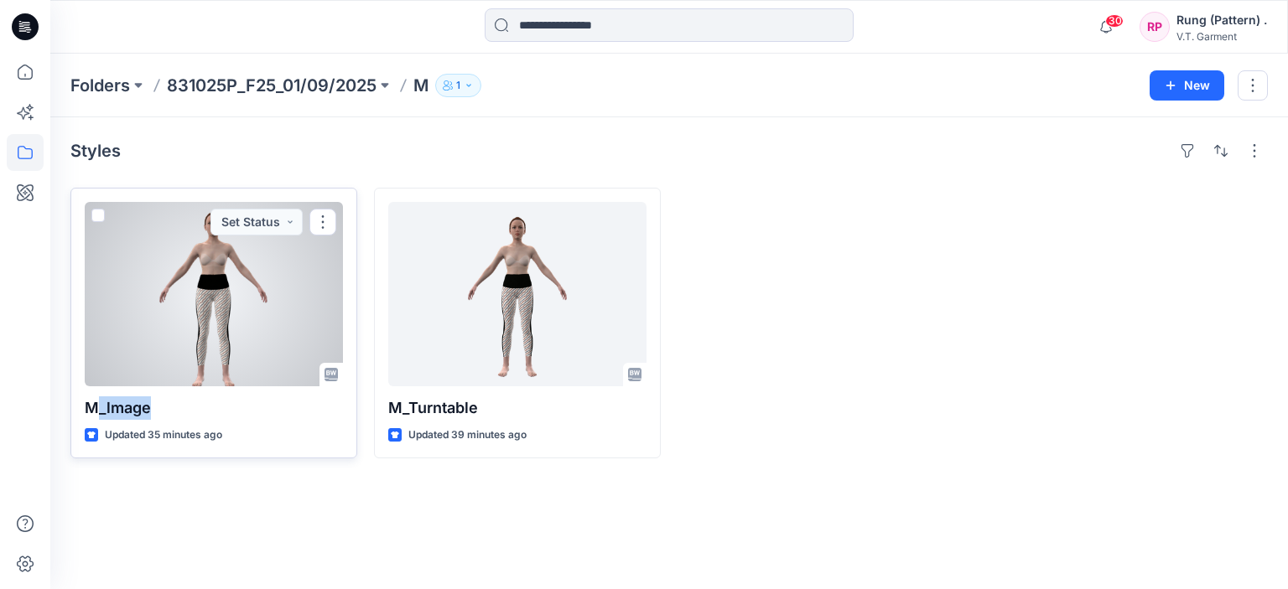
drag, startPoint x: 152, startPoint y: 409, endPoint x: 101, endPoint y: 411, distance: 51.2
click at [101, 411] on p "M_lmage" at bounding box center [214, 408] width 258 height 23
copy p "_lmage"
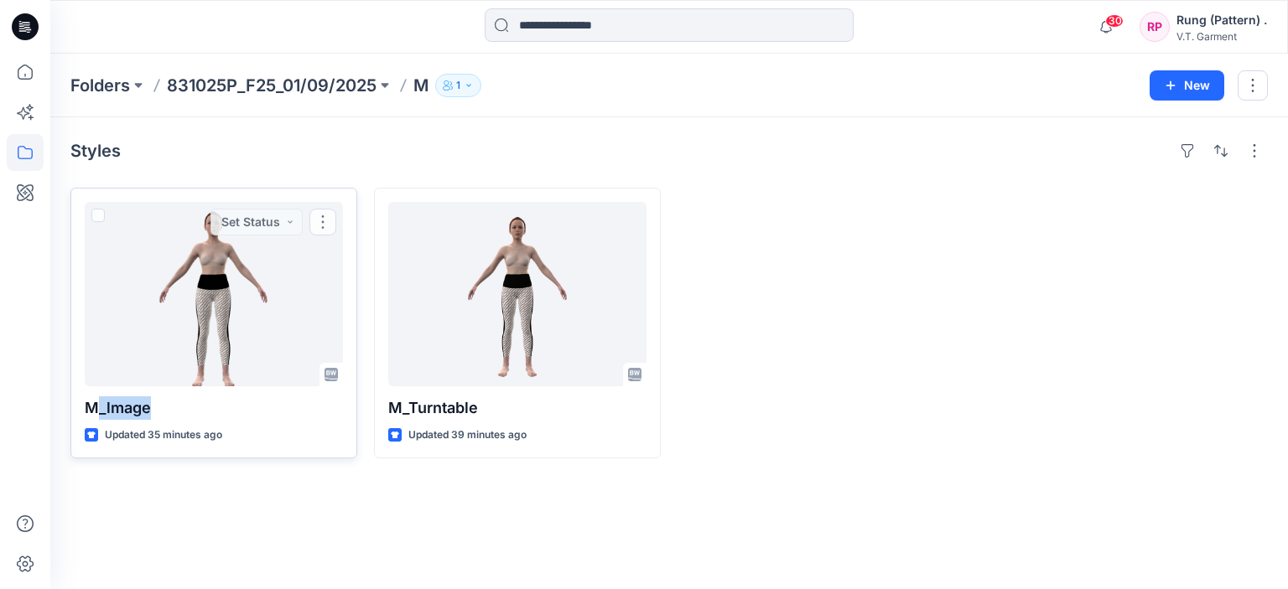
click at [212, 494] on div "Styles M_lmage Updated 35 minutes ago Set Status M_Turntable Updated 39 minutes…" at bounding box center [669, 353] width 1238 height 472
click at [352, 70] on div "Folders 831025P_F25_01/09/2025 M 1 New" at bounding box center [669, 86] width 1238 height 64
click at [346, 81] on p "831025P_F25_01/09/2025" at bounding box center [272, 85] width 210 height 23
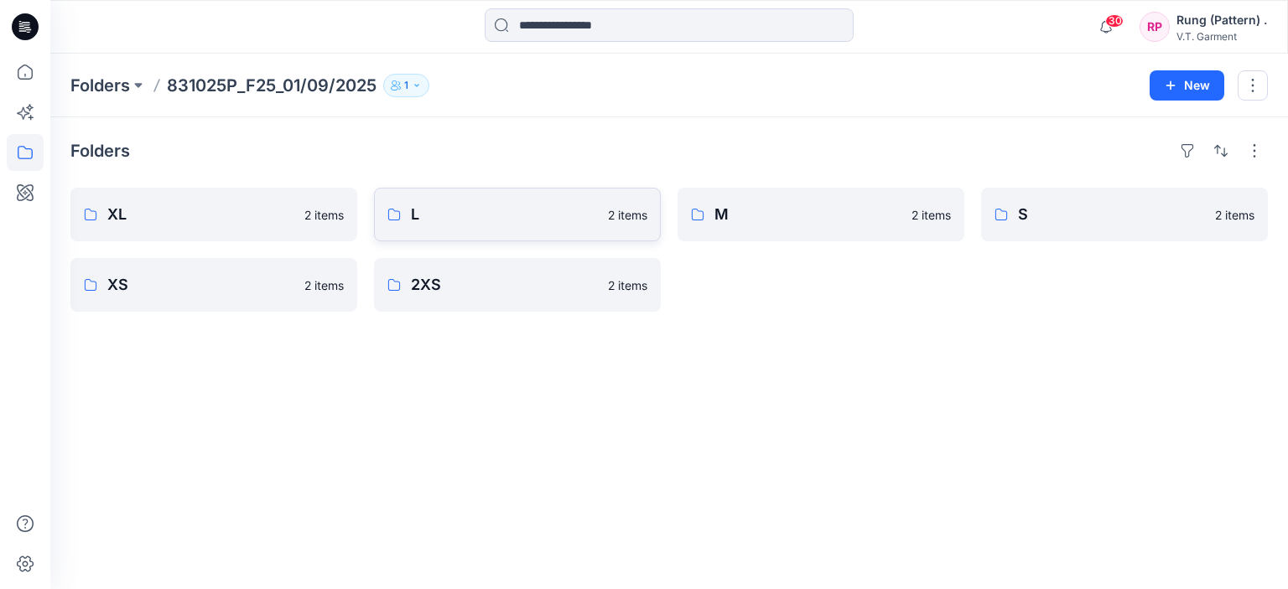
click at [418, 207] on p "L" at bounding box center [504, 214] width 187 height 23
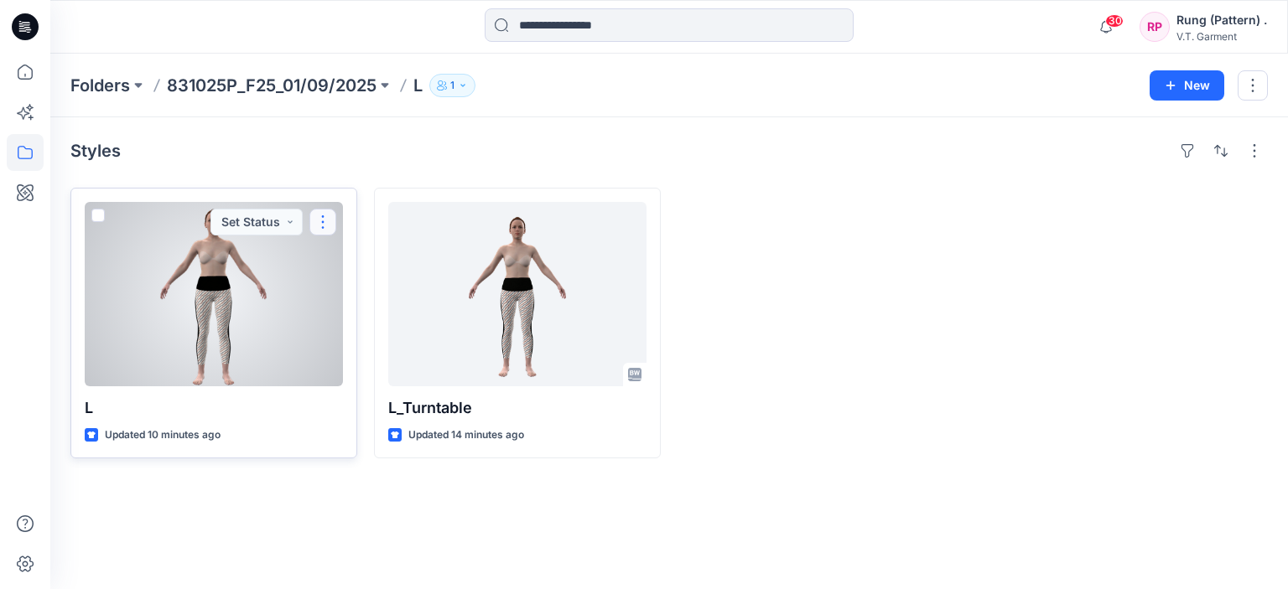
click at [327, 214] on button "button" at bounding box center [322, 222] width 27 height 27
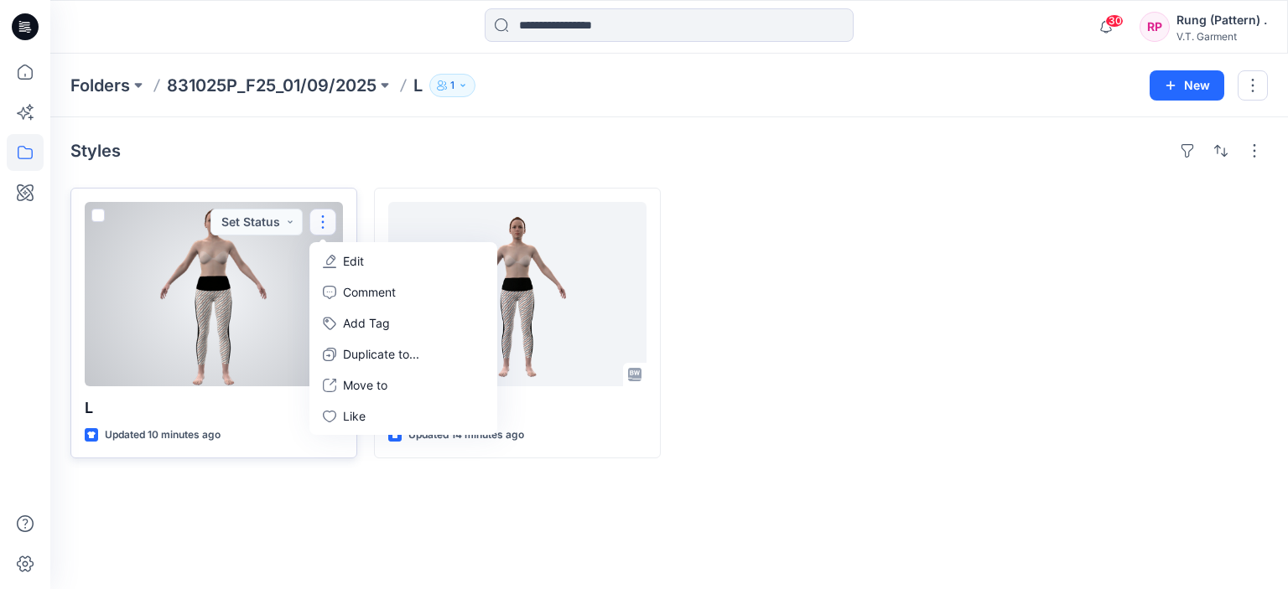
click at [379, 260] on button "Edit" at bounding box center [403, 261] width 181 height 31
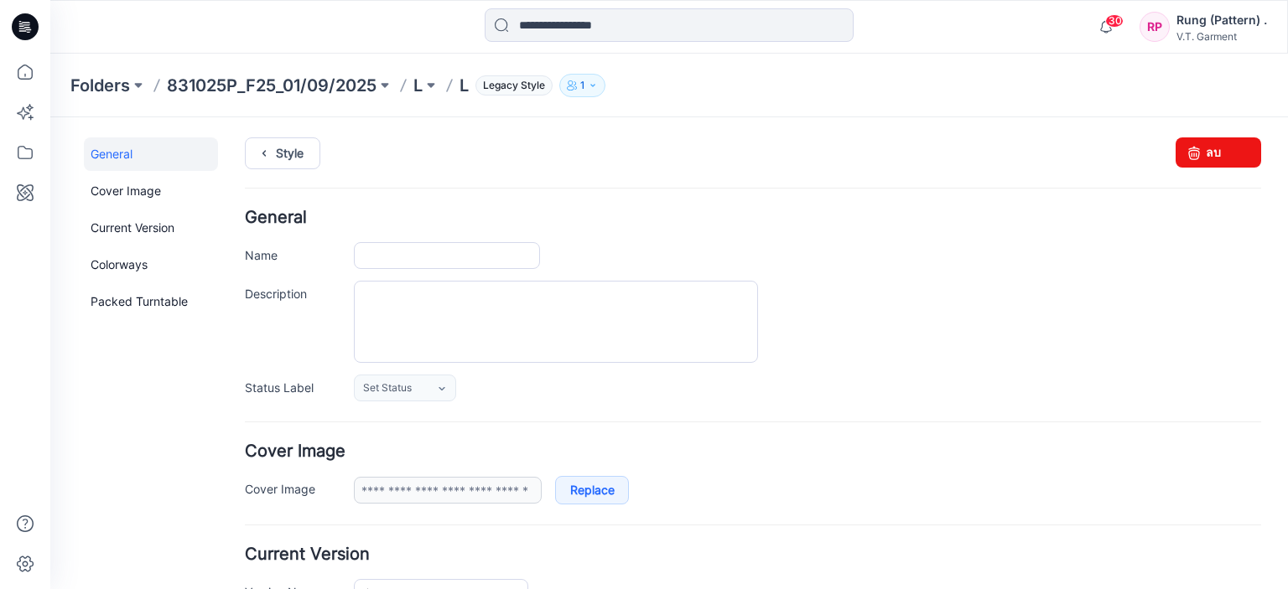
type input "*"
type input "**********"
click at [389, 251] on input "*" at bounding box center [447, 255] width 186 height 27
paste input "******"
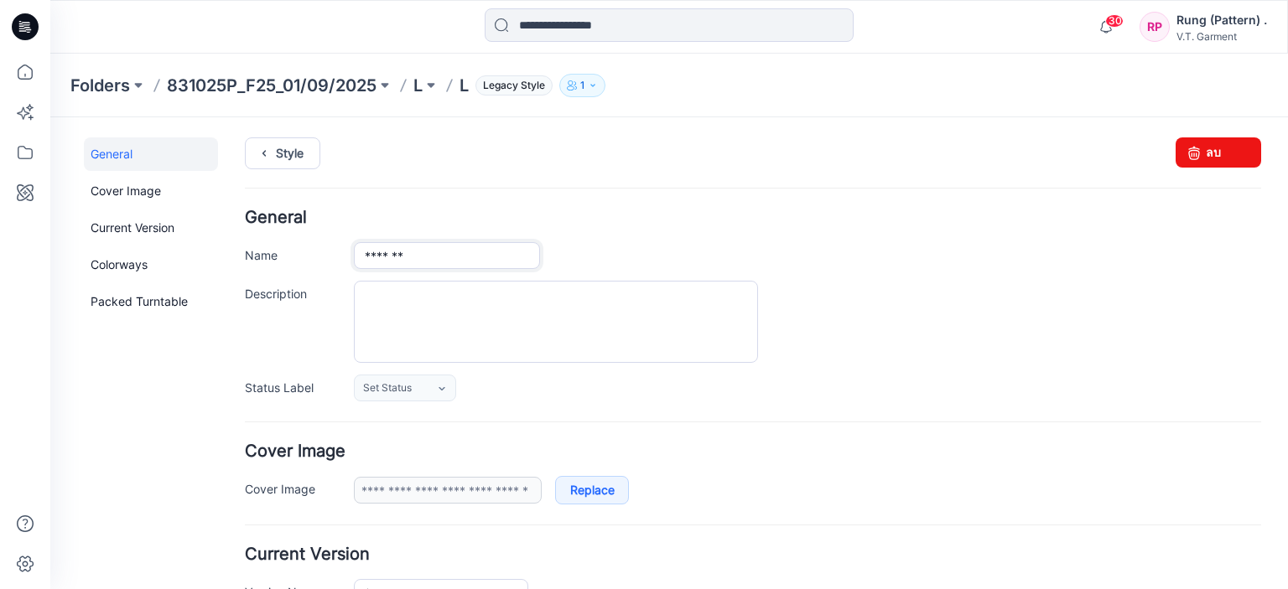
type input "*******"
drag, startPoint x: 150, startPoint y: 365, endPoint x: 147, endPoint y: 352, distance: 13.0
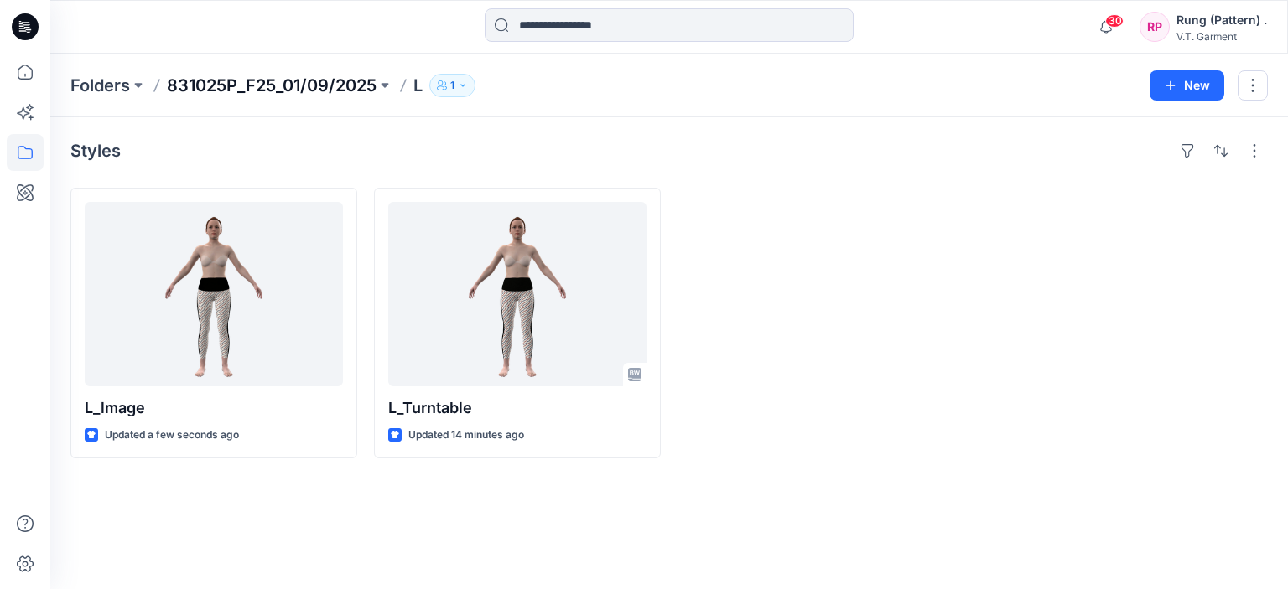
click at [184, 80] on p "831025P_F25_01/09/2025" at bounding box center [272, 85] width 210 height 23
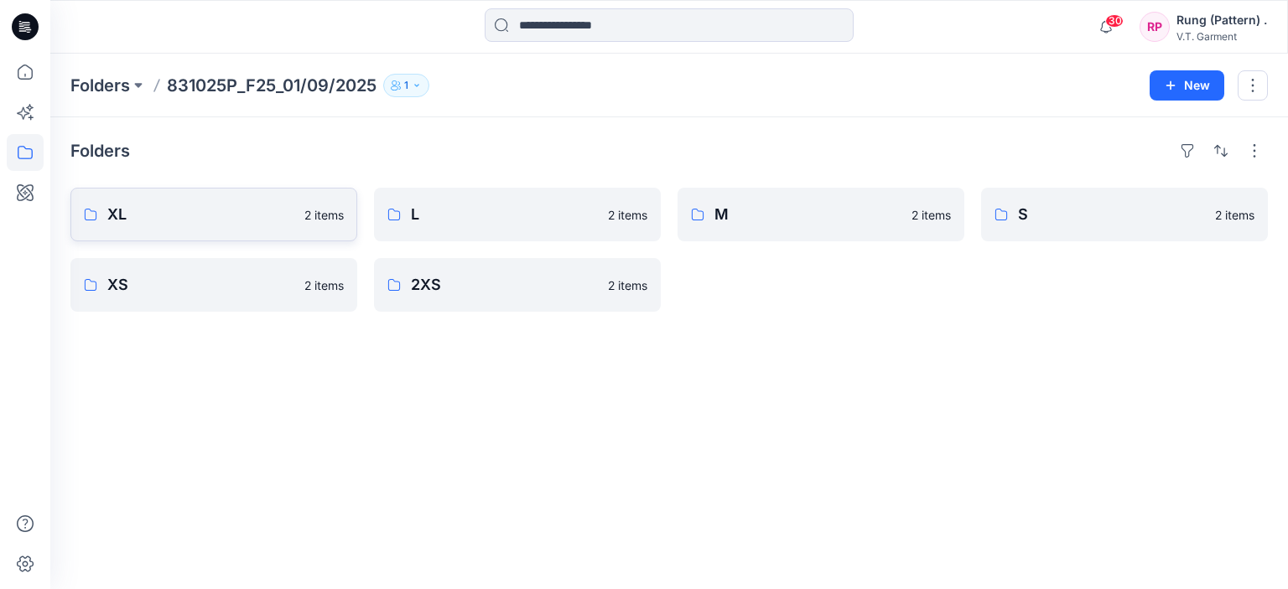
click at [176, 190] on link "XL 2 items" at bounding box center [213, 215] width 287 height 54
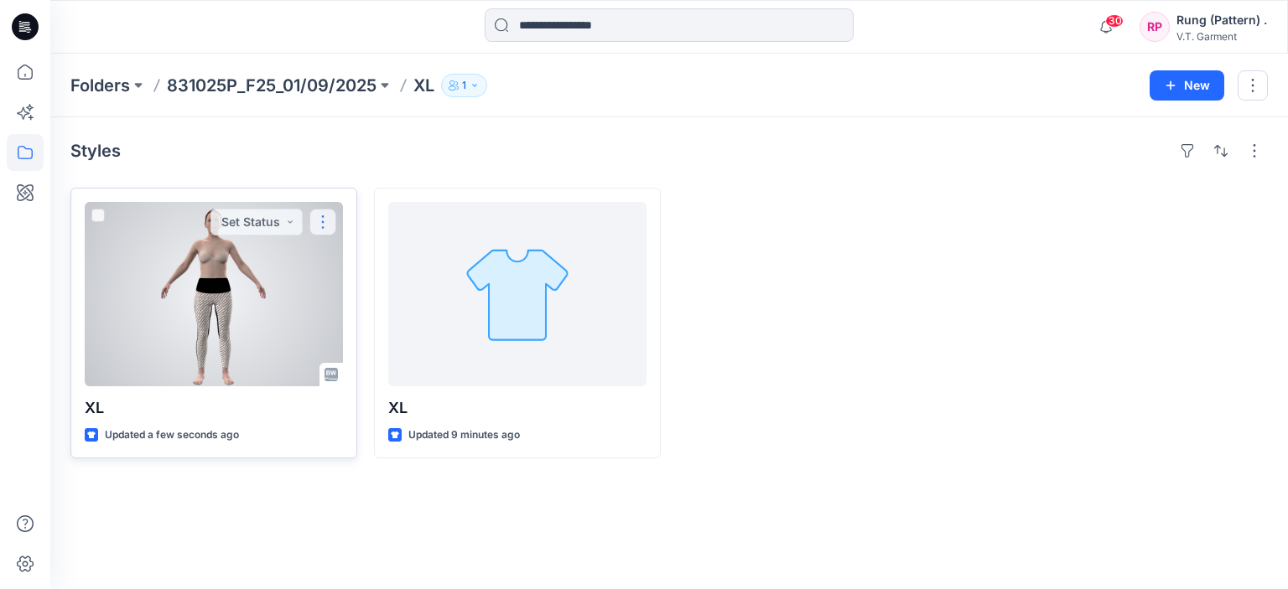
click at [327, 224] on button "button" at bounding box center [322, 222] width 27 height 27
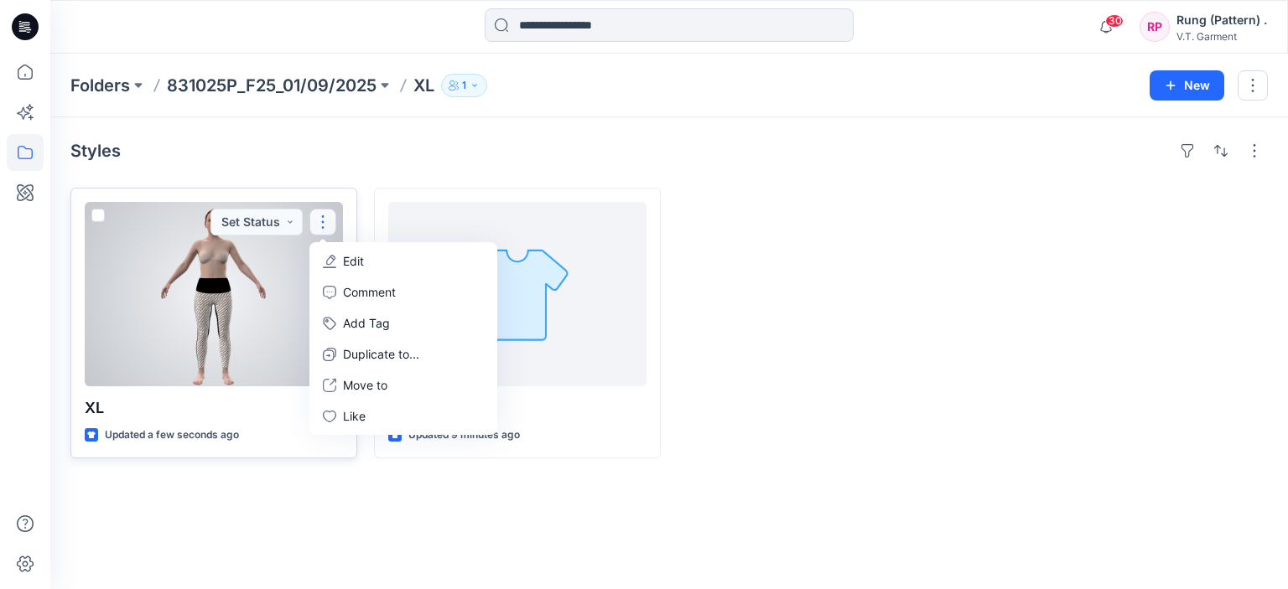
click at [351, 252] on p "Edit" at bounding box center [353, 261] width 21 height 18
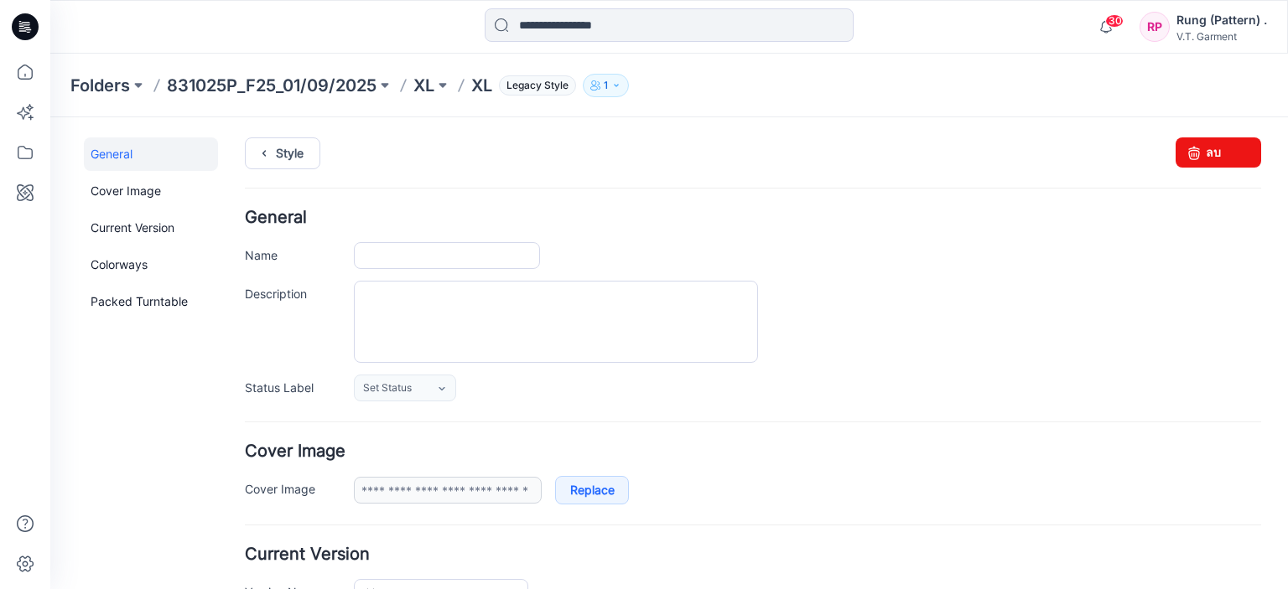
type input "**"
type input "**********"
click at [432, 250] on input "**" at bounding box center [447, 255] width 186 height 27
paste input "******"
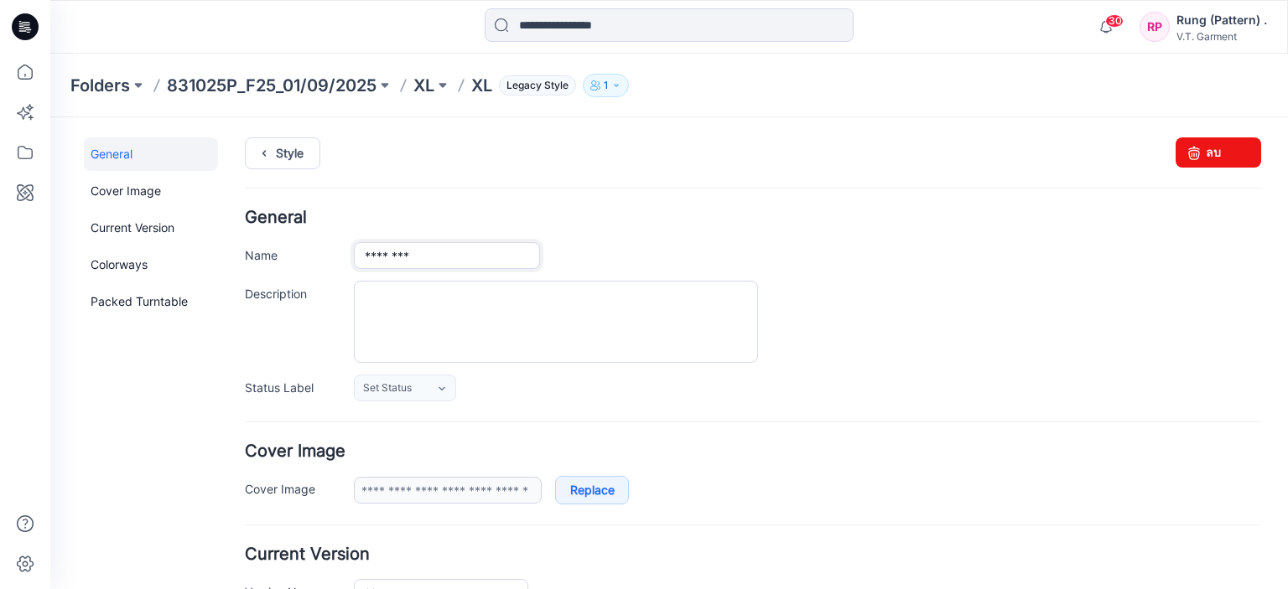
type input "********"
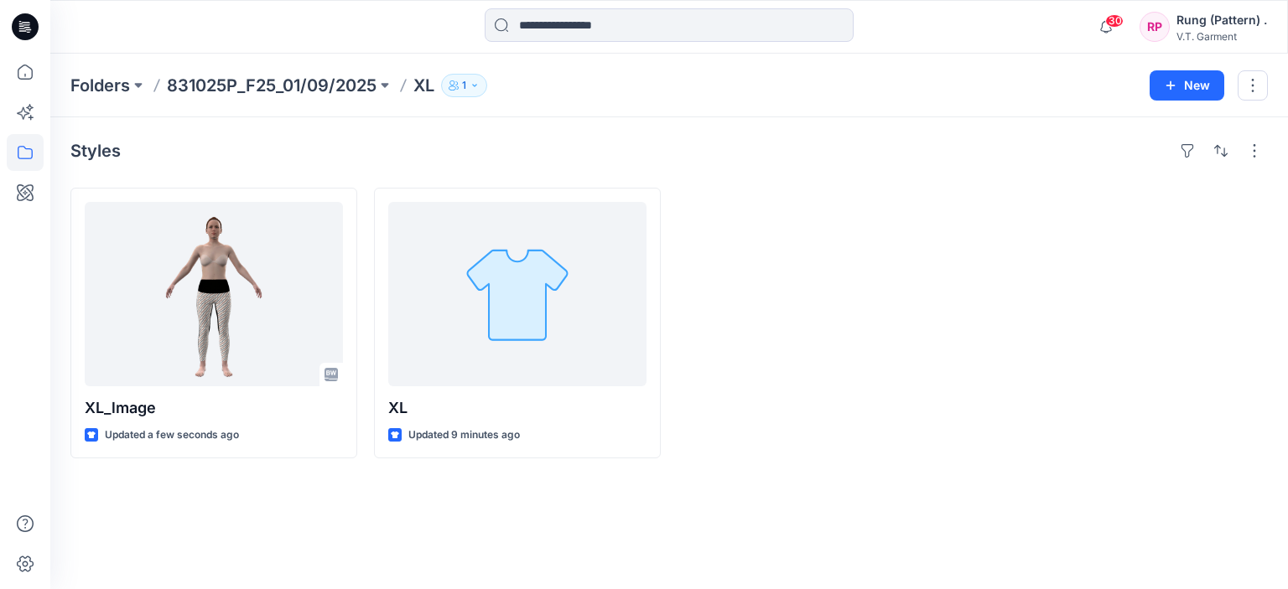
click at [758, 319] on div at bounding box center [821, 323] width 287 height 271
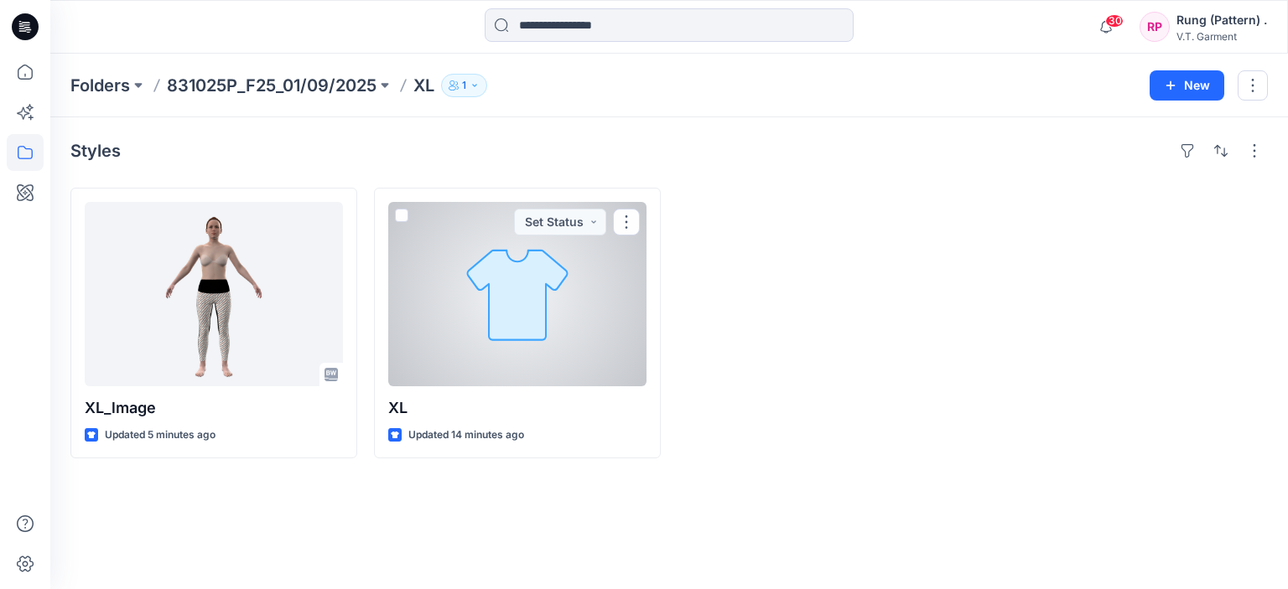
click at [552, 343] on div at bounding box center [517, 294] width 258 height 184
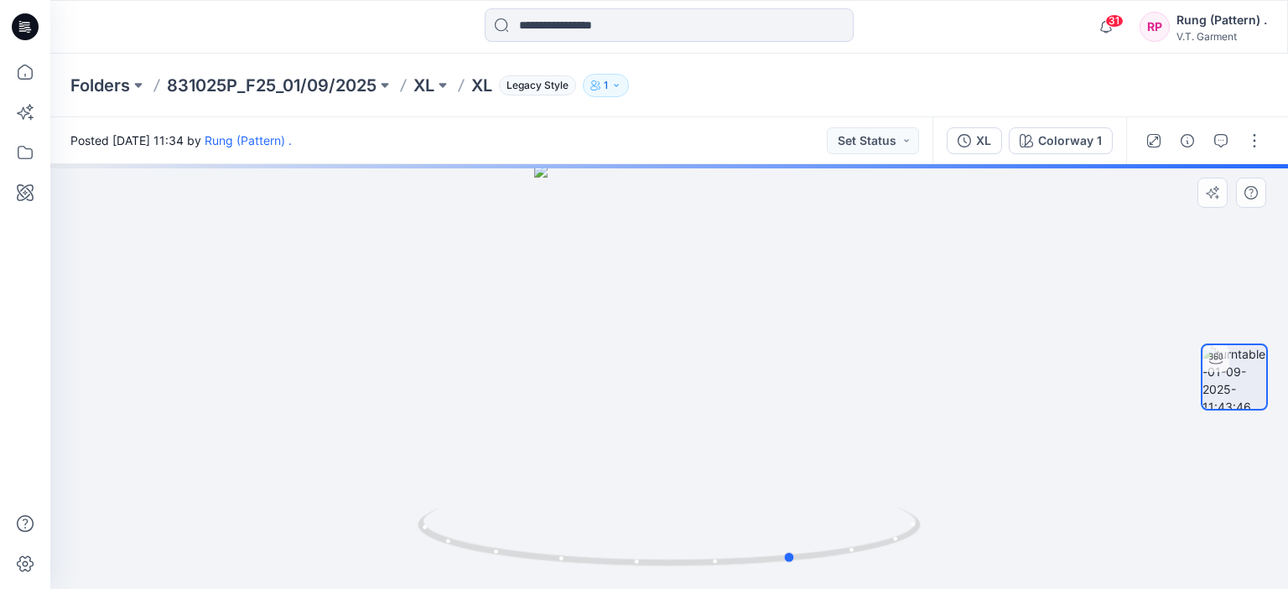
drag, startPoint x: 680, startPoint y: 568, endPoint x: 776, endPoint y: 491, distance: 123.5
click at [798, 559] on icon at bounding box center [671, 539] width 507 height 63
click at [816, 450] on div at bounding box center [669, 376] width 1238 height 425
click at [819, 449] on div at bounding box center [669, 376] width 1238 height 425
click at [822, 449] on div at bounding box center [669, 376] width 1238 height 425
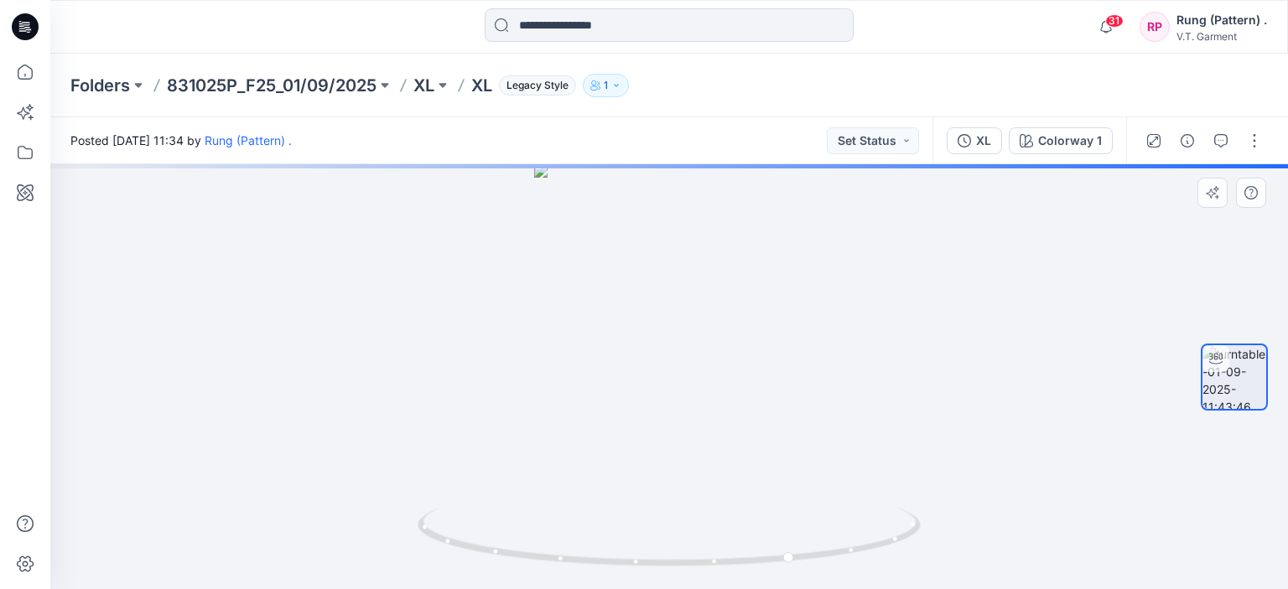
click at [822, 449] on div at bounding box center [669, 376] width 1238 height 425
click at [822, 447] on div at bounding box center [669, 376] width 1238 height 425
click at [823, 445] on div at bounding box center [669, 376] width 1238 height 425
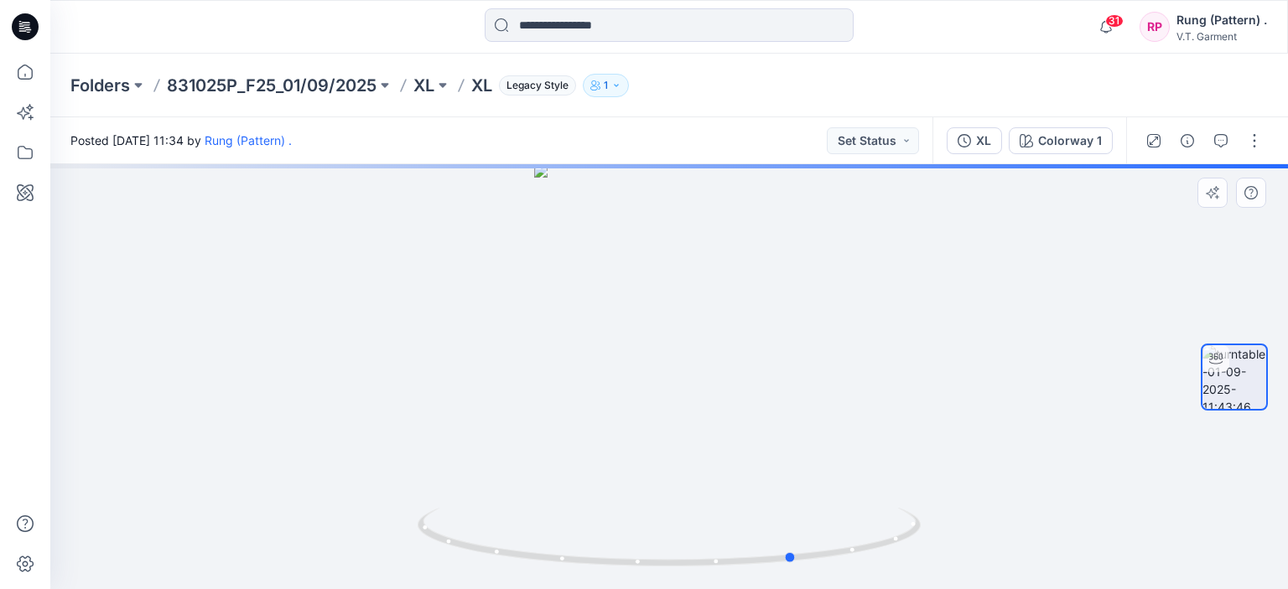
click at [824, 444] on div at bounding box center [669, 376] width 1238 height 425
drag, startPoint x: 824, startPoint y: 444, endPoint x: 870, endPoint y: 458, distance: 47.2
click at [833, 450] on div at bounding box center [669, 376] width 1238 height 425
click at [882, 459] on div at bounding box center [669, 376] width 1238 height 425
drag, startPoint x: 890, startPoint y: 460, endPoint x: 904, endPoint y: 463, distance: 13.6
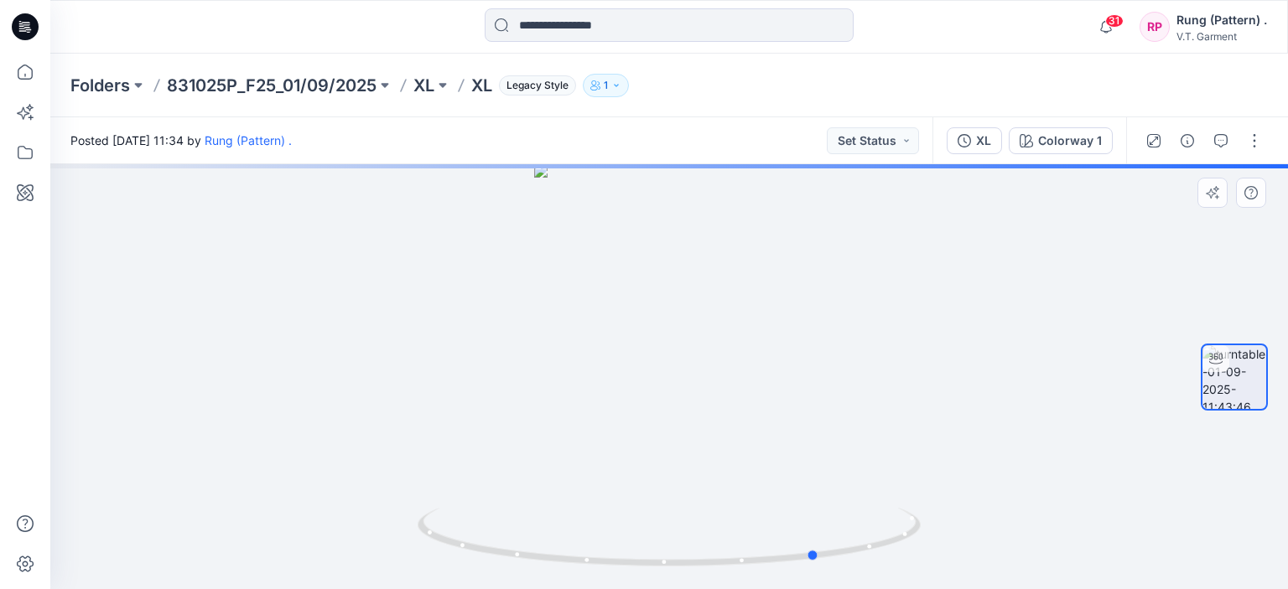
click at [890, 461] on div at bounding box center [669, 376] width 1238 height 425
click at [935, 472] on div at bounding box center [669, 376] width 1238 height 425
click at [948, 470] on div at bounding box center [669, 376] width 1238 height 425
click at [948, 526] on div at bounding box center [669, 376] width 1238 height 425
drag, startPoint x: 998, startPoint y: 546, endPoint x: 1005, endPoint y: 553, distance: 10.7
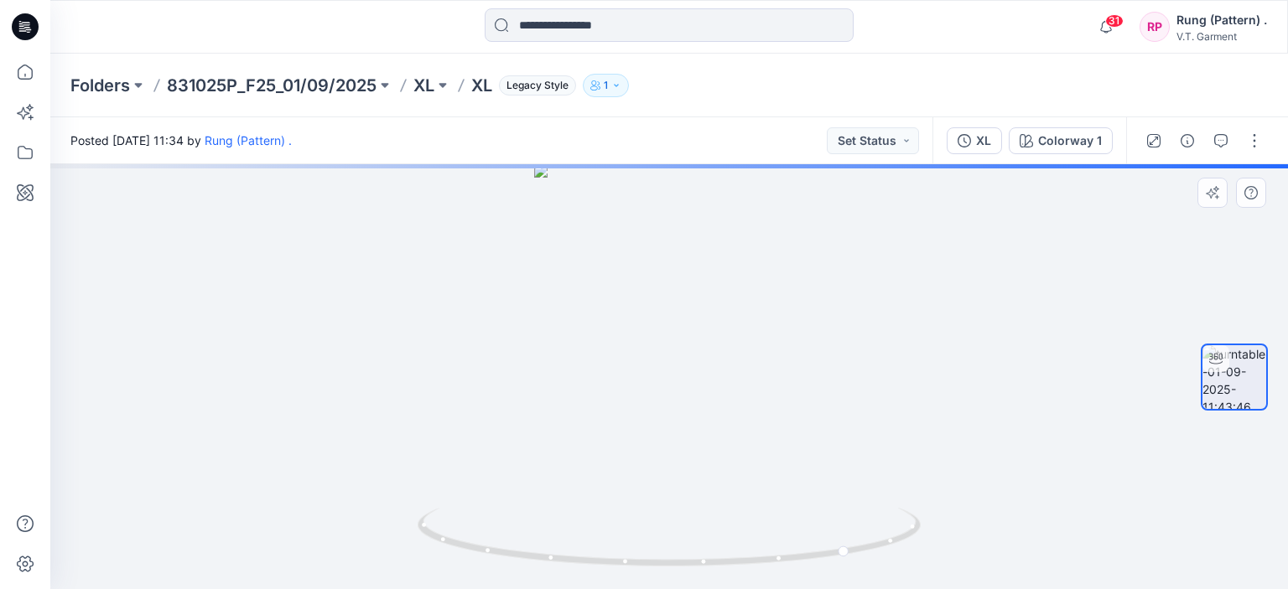
click at [999, 546] on div at bounding box center [669, 376] width 1238 height 425
click at [1005, 553] on div at bounding box center [669, 376] width 1238 height 425
click at [933, 553] on div at bounding box center [669, 376] width 1238 height 425
click at [862, 546] on icon at bounding box center [671, 539] width 507 height 63
drag, startPoint x: 889, startPoint y: 547, endPoint x: 990, endPoint y: 503, distance: 110.4
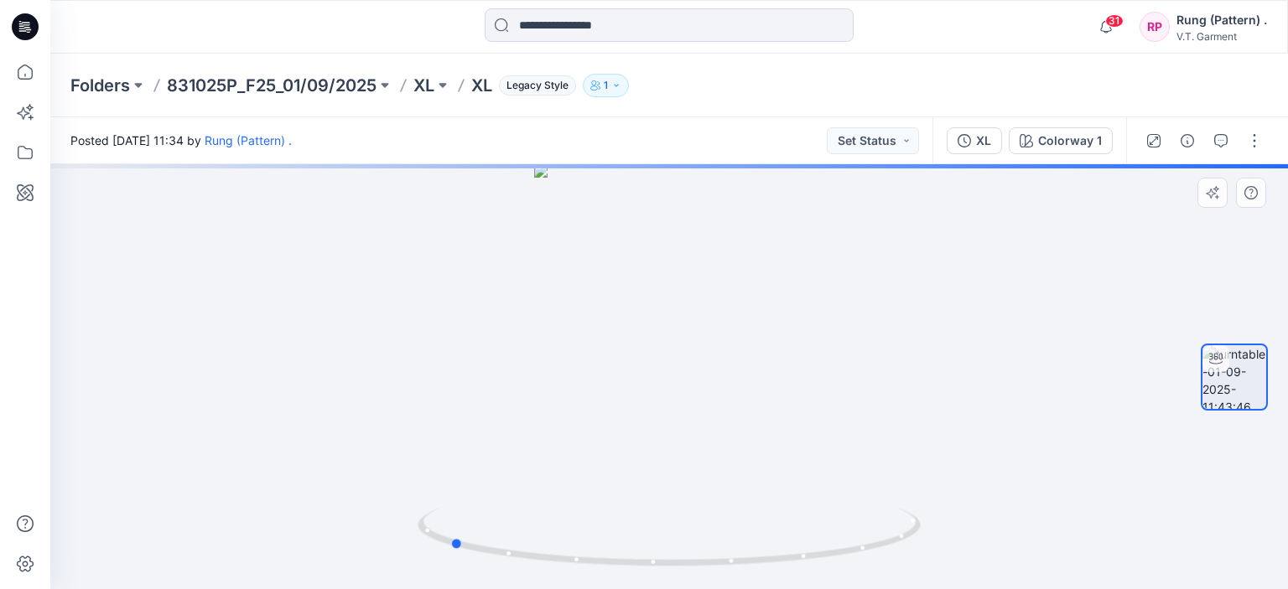
click at [990, 506] on div at bounding box center [669, 376] width 1238 height 425
drag, startPoint x: 807, startPoint y: 559, endPoint x: 916, endPoint y: 556, distance: 109.1
click at [916, 556] on icon at bounding box center [671, 539] width 507 height 63
drag, startPoint x: 765, startPoint y: 576, endPoint x: 938, endPoint y: 563, distance: 174.1
click at [938, 563] on div at bounding box center [669, 376] width 1238 height 425
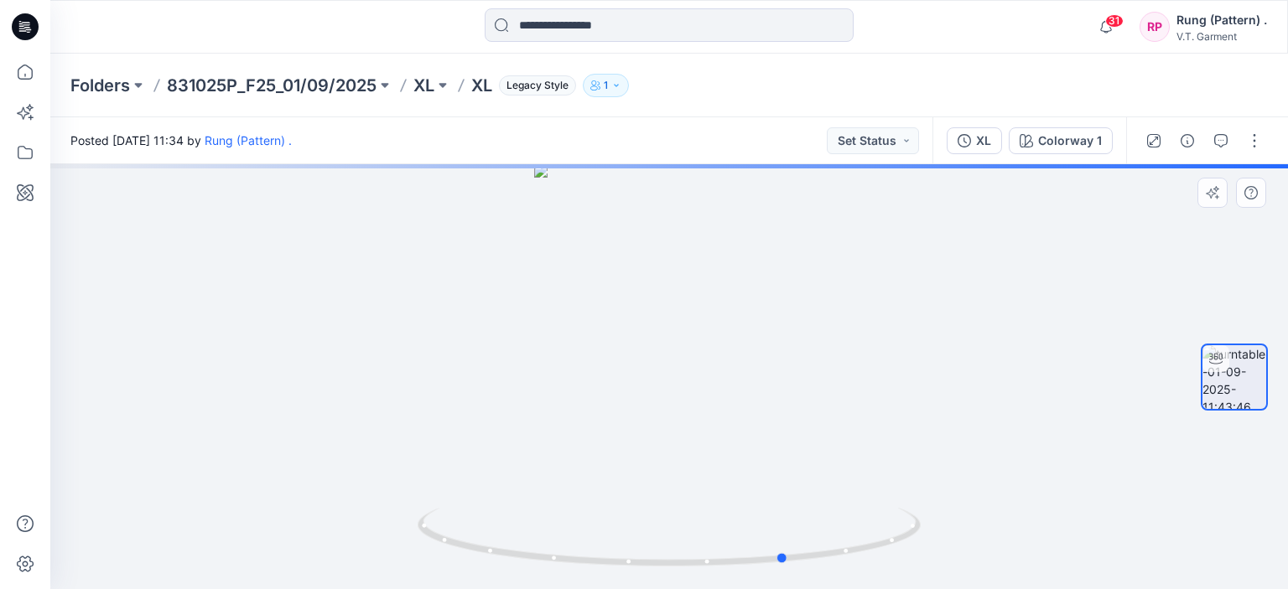
drag, startPoint x: 894, startPoint y: 563, endPoint x: 439, endPoint y: 583, distance: 455.7
click at [439, 583] on div at bounding box center [669, 376] width 1238 height 425
drag, startPoint x: 785, startPoint y: 561, endPoint x: 674, endPoint y: 563, distance: 110.7
click at [674, 563] on circle at bounding box center [676, 563] width 10 height 10
click at [266, 86] on p "831025P_F25_01/09/2025" at bounding box center [272, 85] width 210 height 23
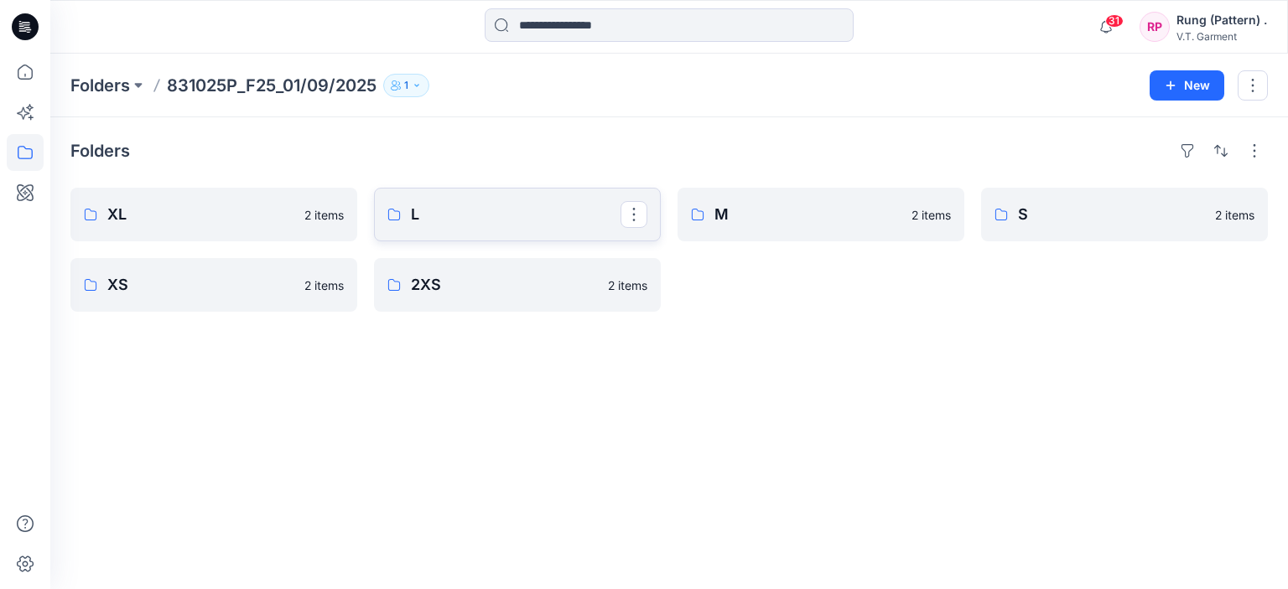
click at [428, 210] on p "L" at bounding box center [516, 214] width 210 height 23
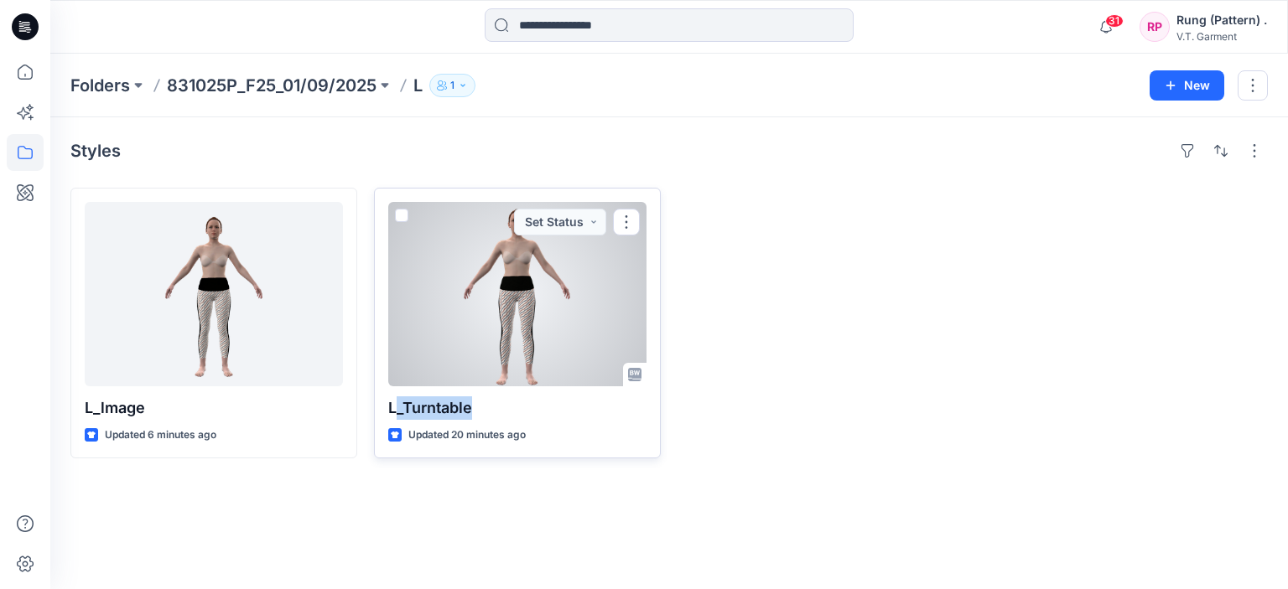
drag, startPoint x: 483, startPoint y: 406, endPoint x: 396, endPoint y: 417, distance: 87.9
click at [396, 417] on p "L_Turntable" at bounding box center [517, 408] width 258 height 23
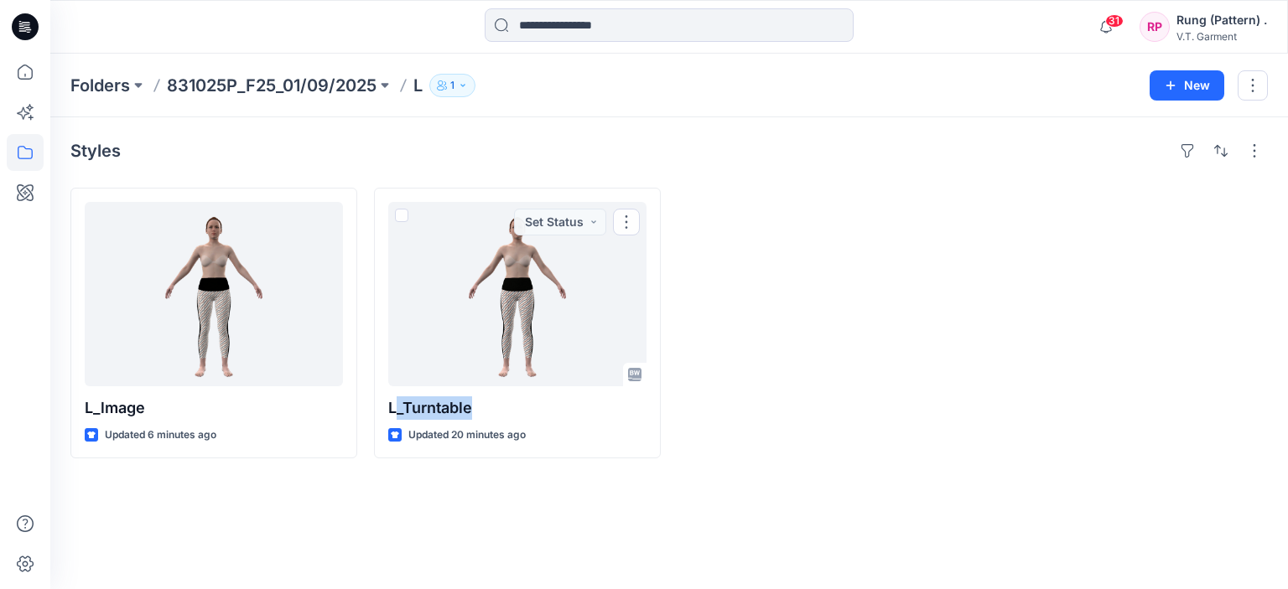
copy p "_Turntable"
click at [367, 488] on div "Styles L_lmage Updated 6 minutes ago L_Turntable Updated 20 minutes ago" at bounding box center [669, 353] width 1238 height 472
click at [216, 91] on p "831025P_F25_01/09/2025" at bounding box center [272, 85] width 210 height 23
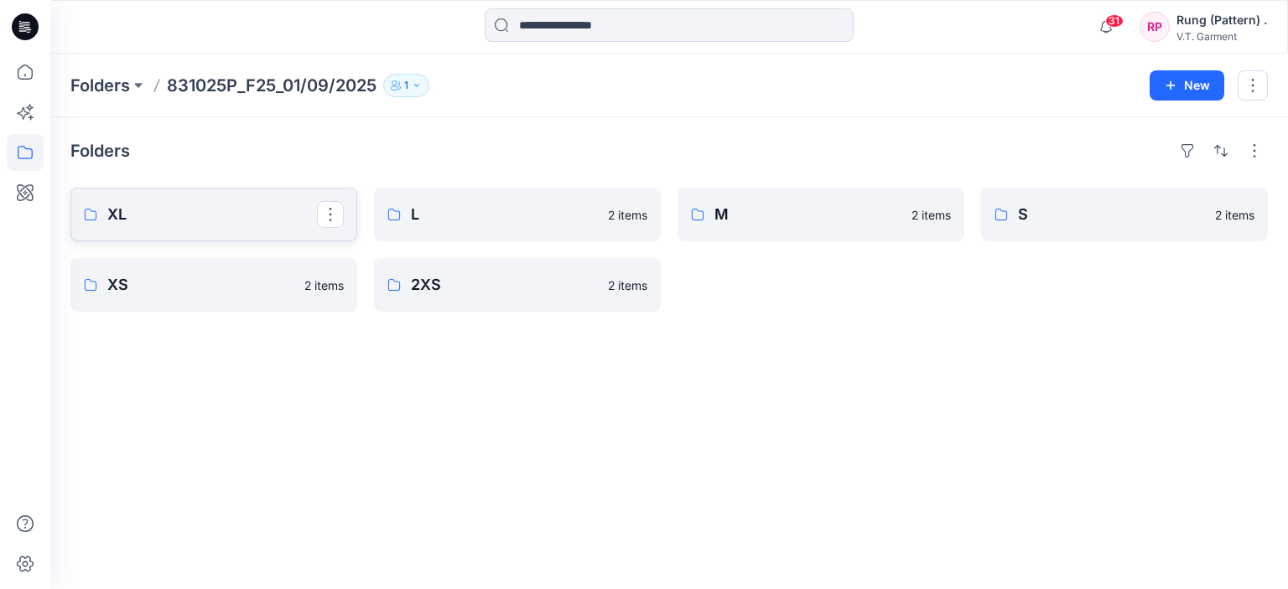
click at [158, 215] on p "XL" at bounding box center [212, 214] width 210 height 23
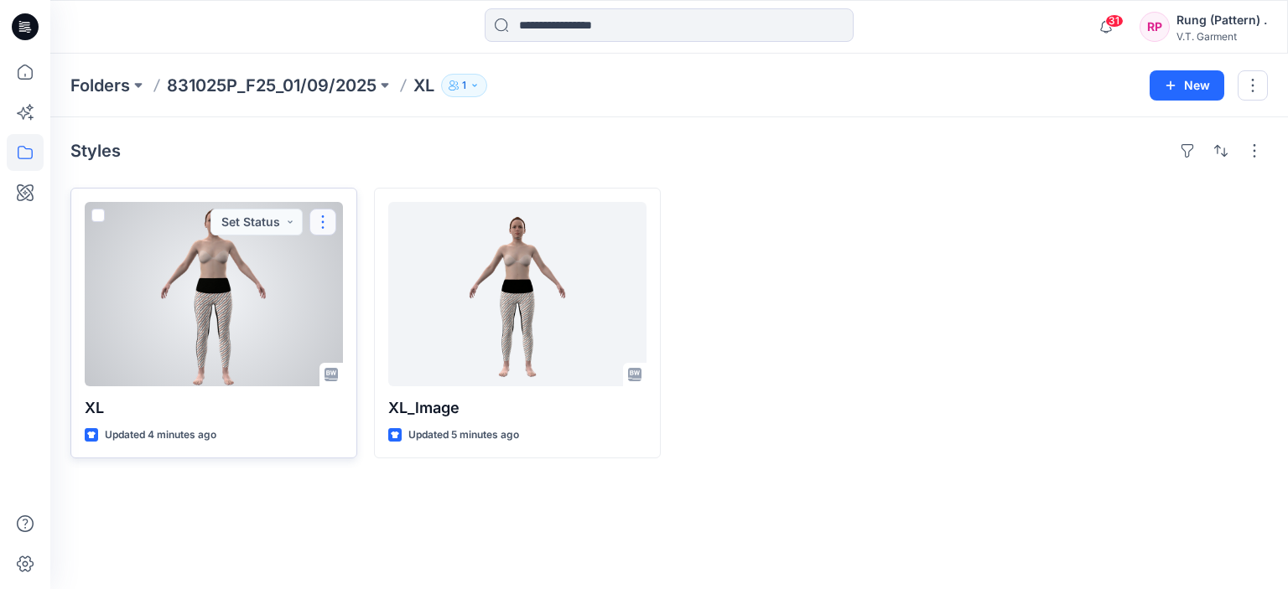
click at [331, 212] on button "button" at bounding box center [322, 222] width 27 height 27
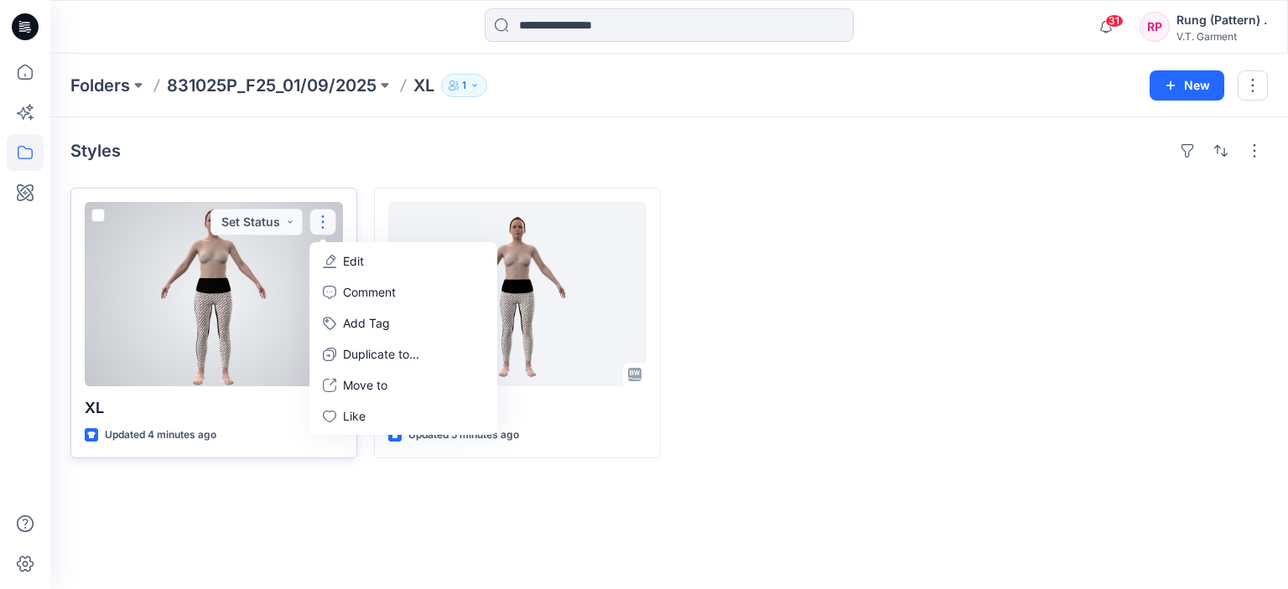
click at [366, 254] on button "Edit" at bounding box center [403, 261] width 181 height 31
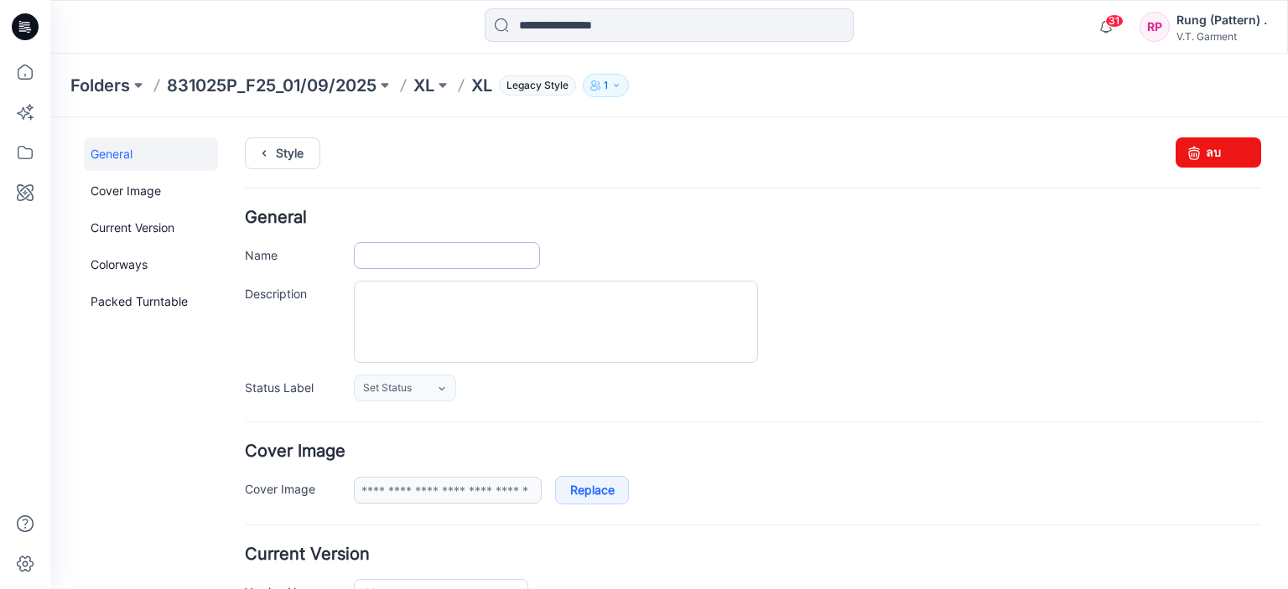
type input "**"
type input "**********"
click at [410, 254] on input "**" at bounding box center [447, 255] width 186 height 27
paste input "**********"
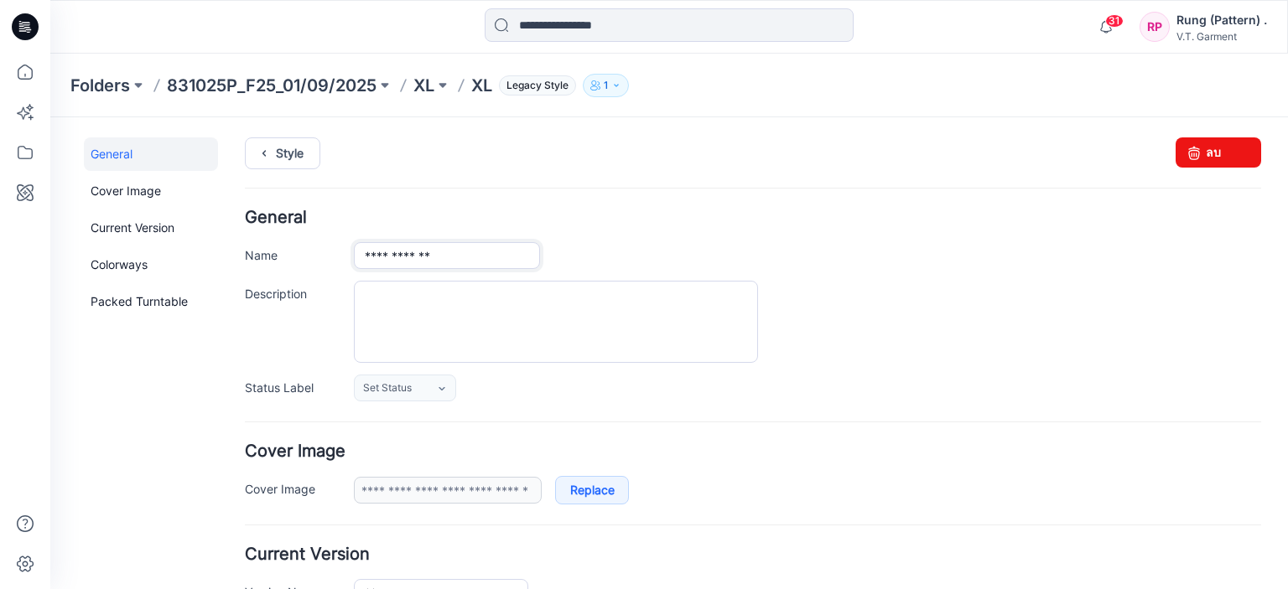
type input "**********"
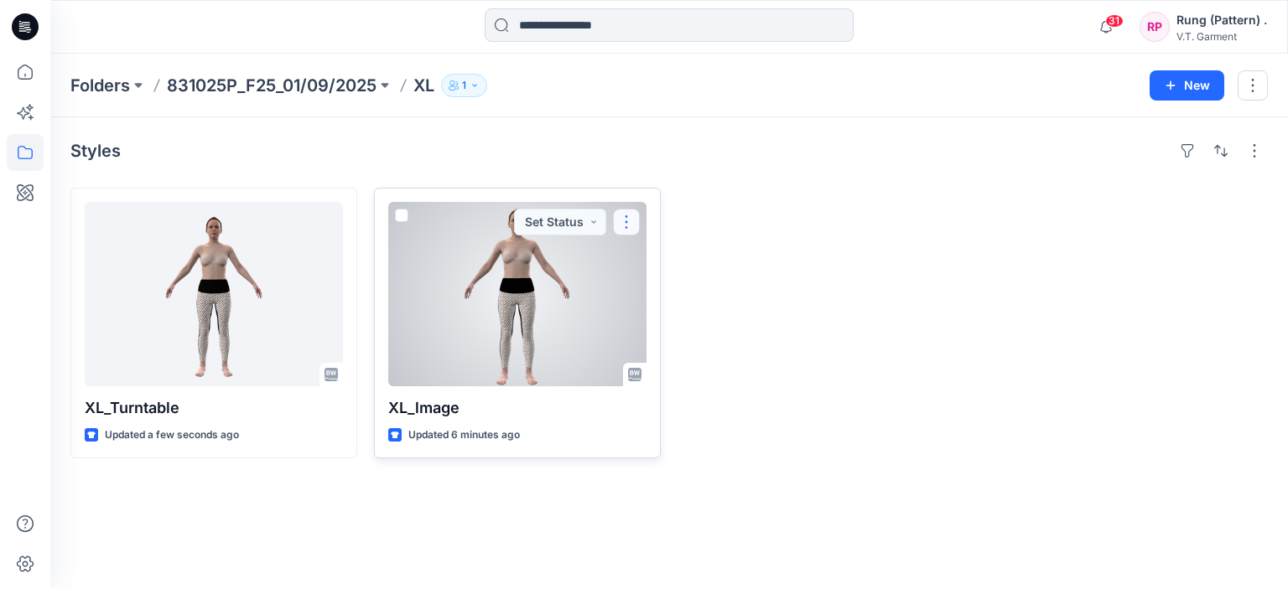
click at [627, 230] on button "button" at bounding box center [626, 222] width 27 height 27
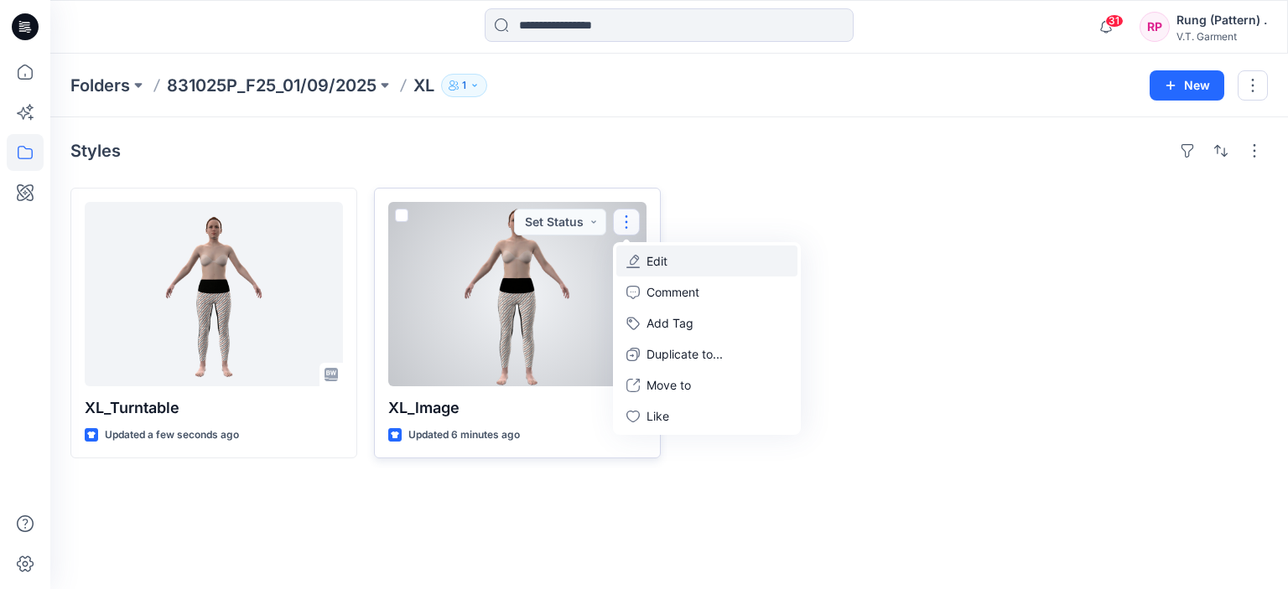
click at [637, 259] on icon "button" at bounding box center [634, 260] width 9 height 10
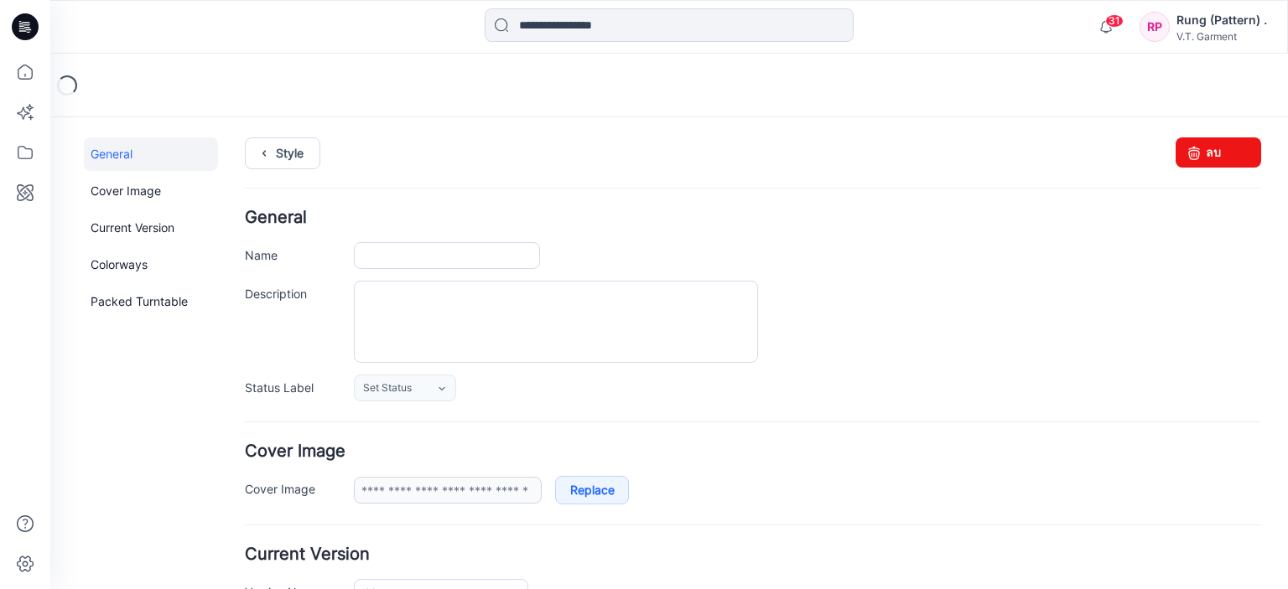
type input "********"
type input "**********"
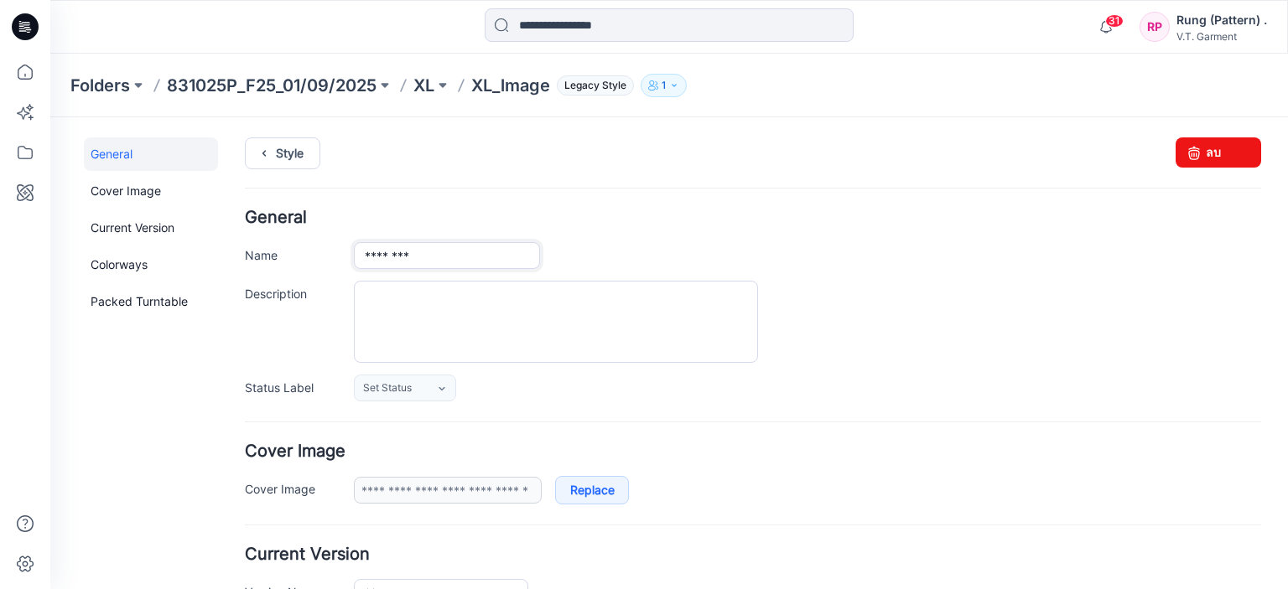
click at [438, 253] on input "********" at bounding box center [447, 255] width 186 height 27
type input "*******"
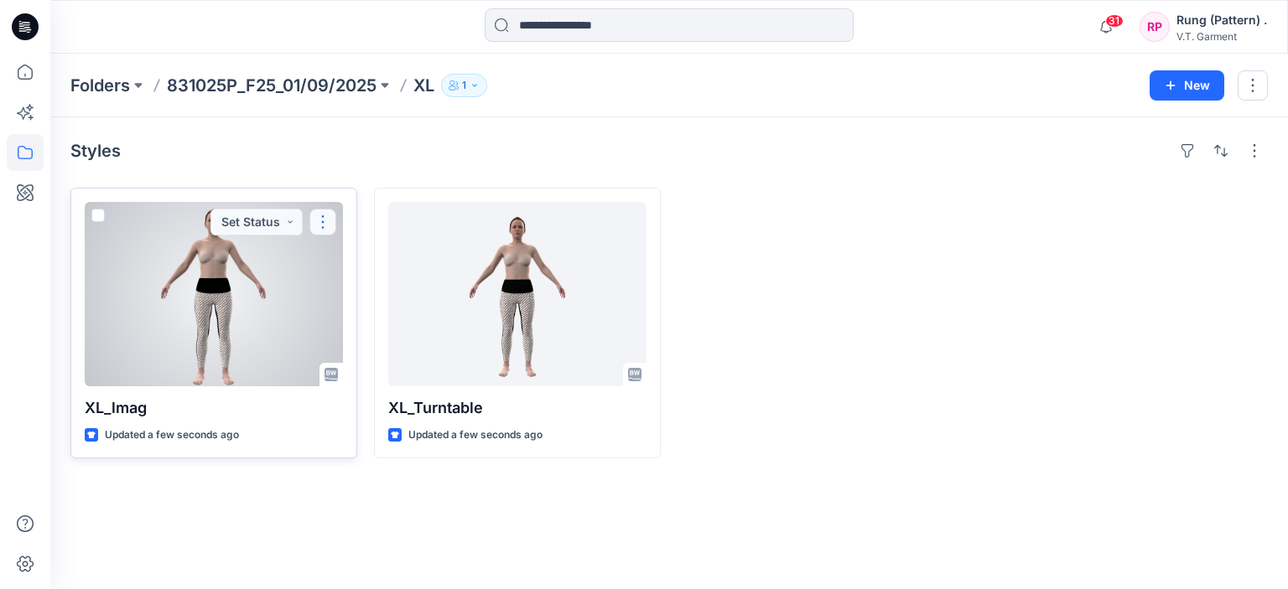
click at [320, 222] on button "button" at bounding box center [322, 222] width 27 height 27
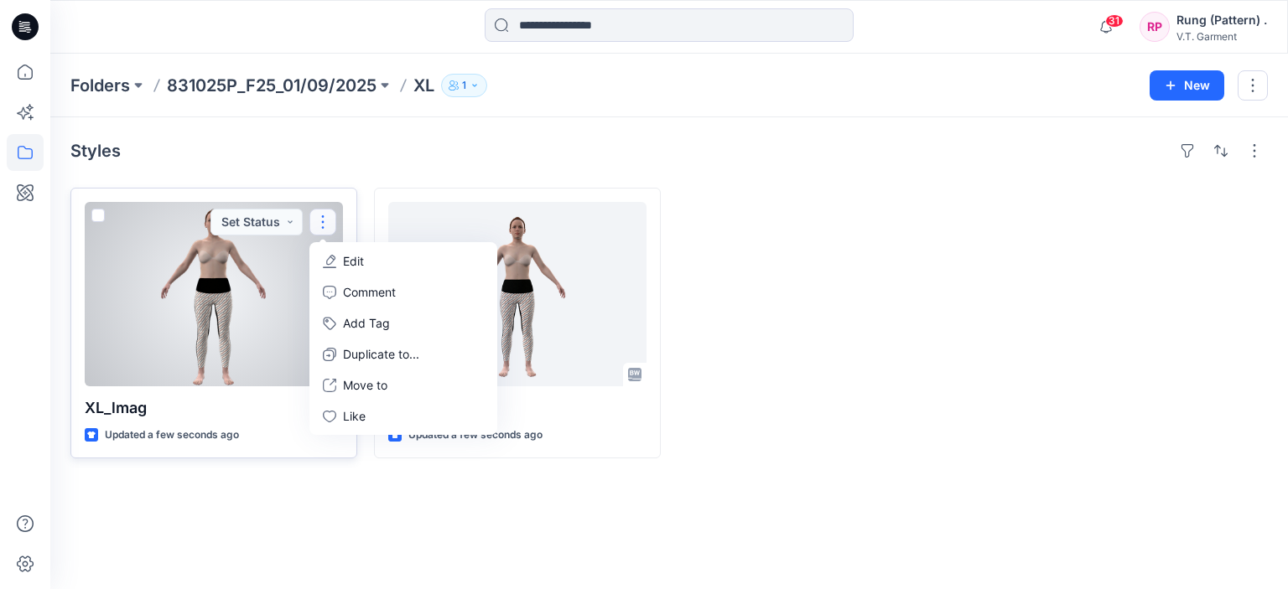
click at [342, 258] on button "Edit" at bounding box center [403, 261] width 181 height 31
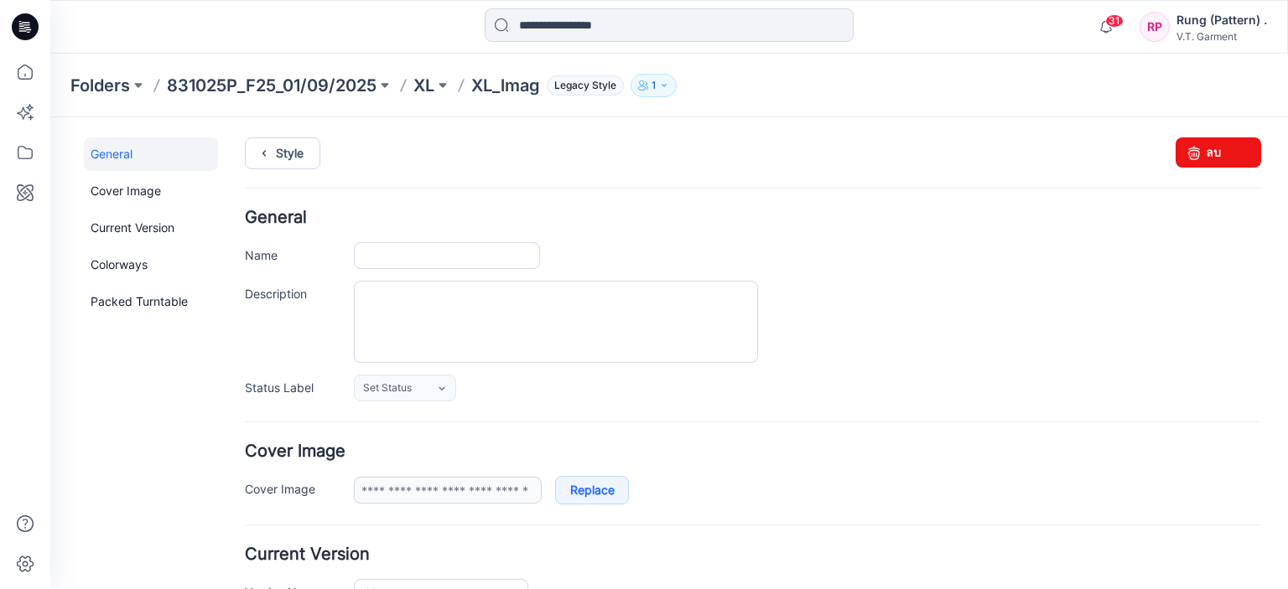
type input "*******"
type input "**********"
click at [419, 261] on input "*******" at bounding box center [447, 255] width 186 height 27
type input "********"
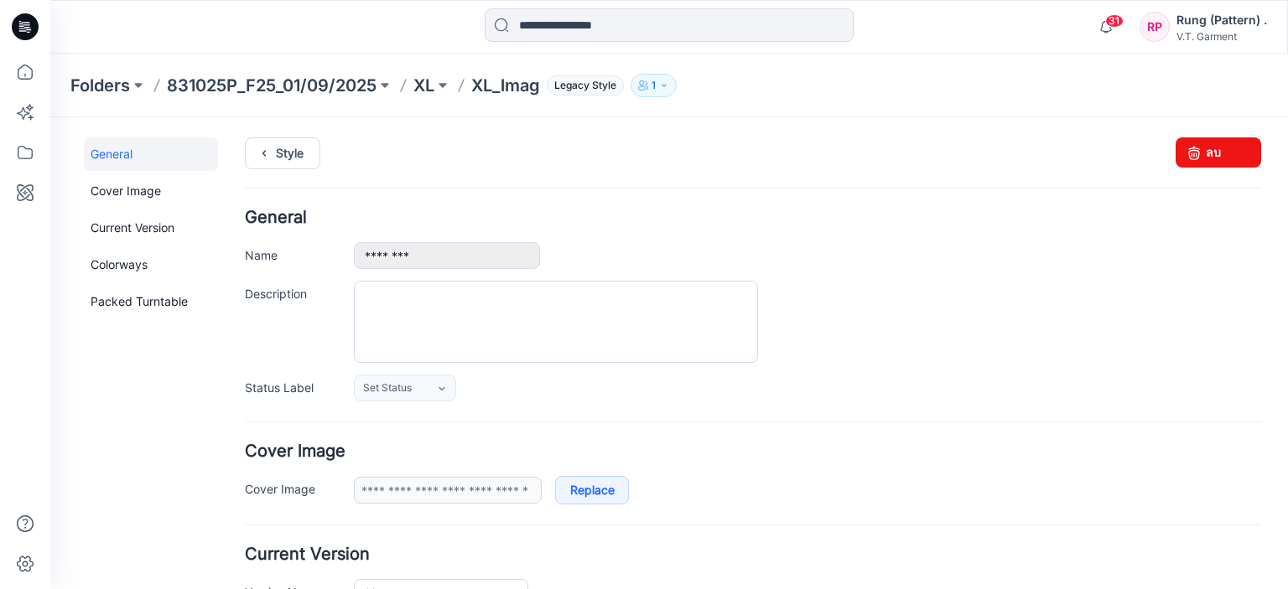
drag, startPoint x: 190, startPoint y: 408, endPoint x: 124, endPoint y: 298, distance: 128.3
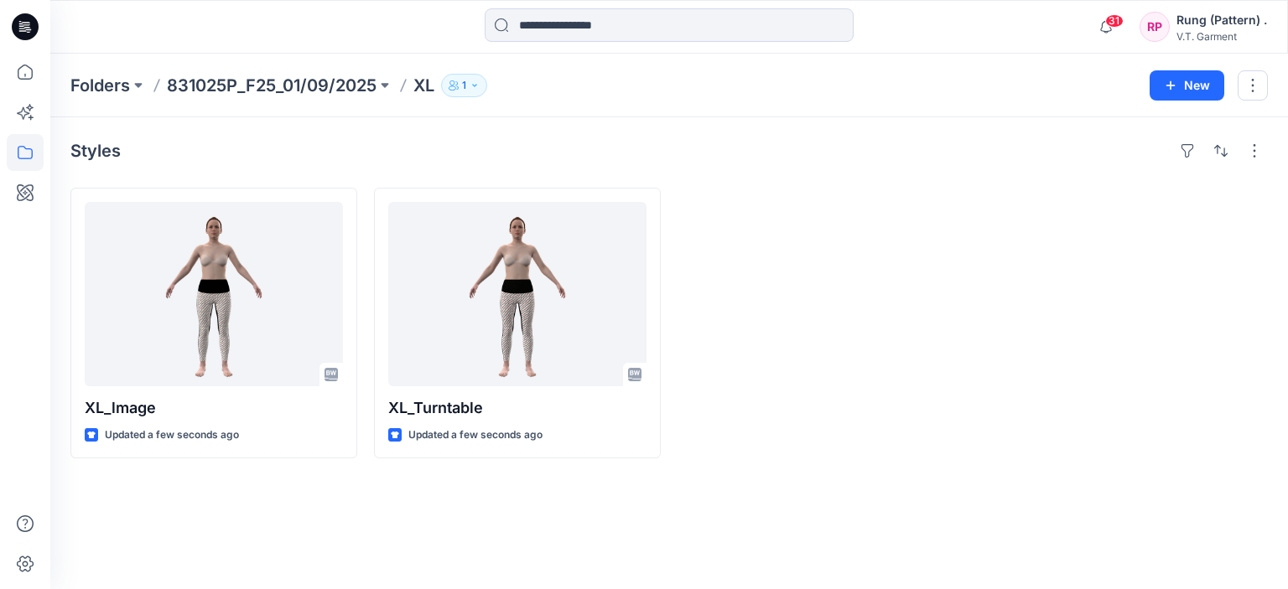
click at [392, 483] on div "Styles XL_lmage Updated a few seconds ago XL_Turntable Updated a few seconds ago" at bounding box center [669, 353] width 1238 height 472
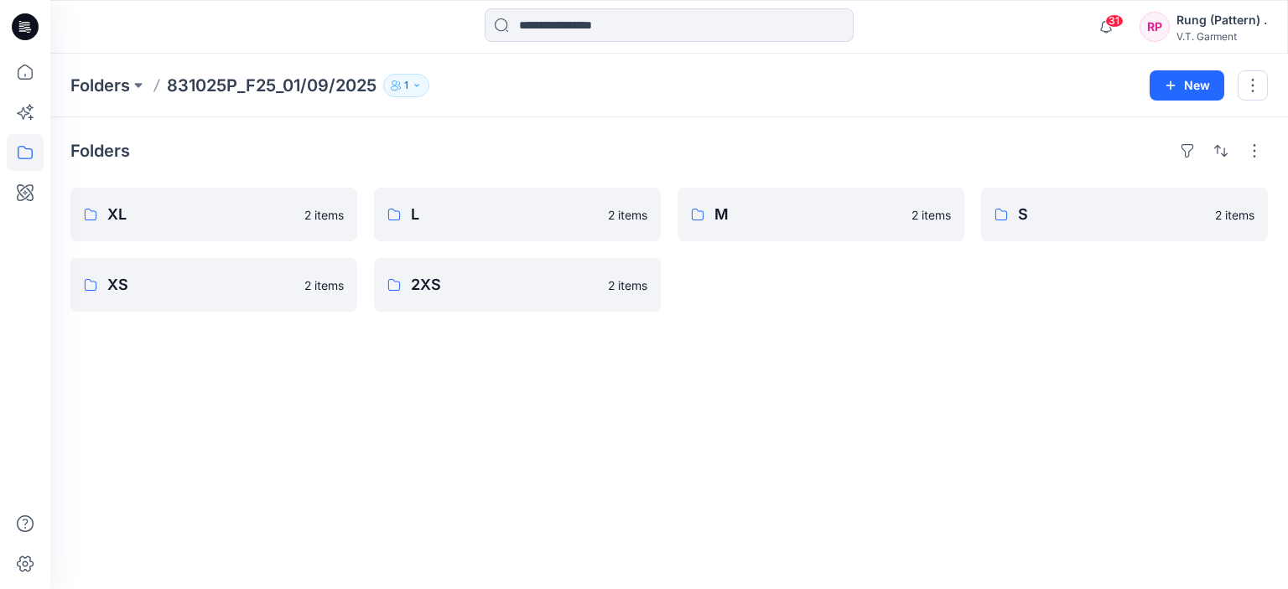
click at [526, 372] on div "Folders XL 2 items XS 2 items L 2 items 2XS 2 items M 2 items S 2 items" at bounding box center [669, 353] width 1238 height 472
click at [400, 483] on div "Folders XL 2 items XS 2 items L 2 items 2XS 2 items M 2 items S 2 items" at bounding box center [669, 353] width 1238 height 472
click at [143, 184] on div "Folders XL XS 2 items L 2 items 2XS 2 items M 2 items S 2 items" at bounding box center [669, 353] width 1238 height 472
click at [161, 207] on p "XL" at bounding box center [212, 214] width 210 height 23
drag, startPoint x: 378, startPoint y: 89, endPoint x: 163, endPoint y: 95, distance: 215.6
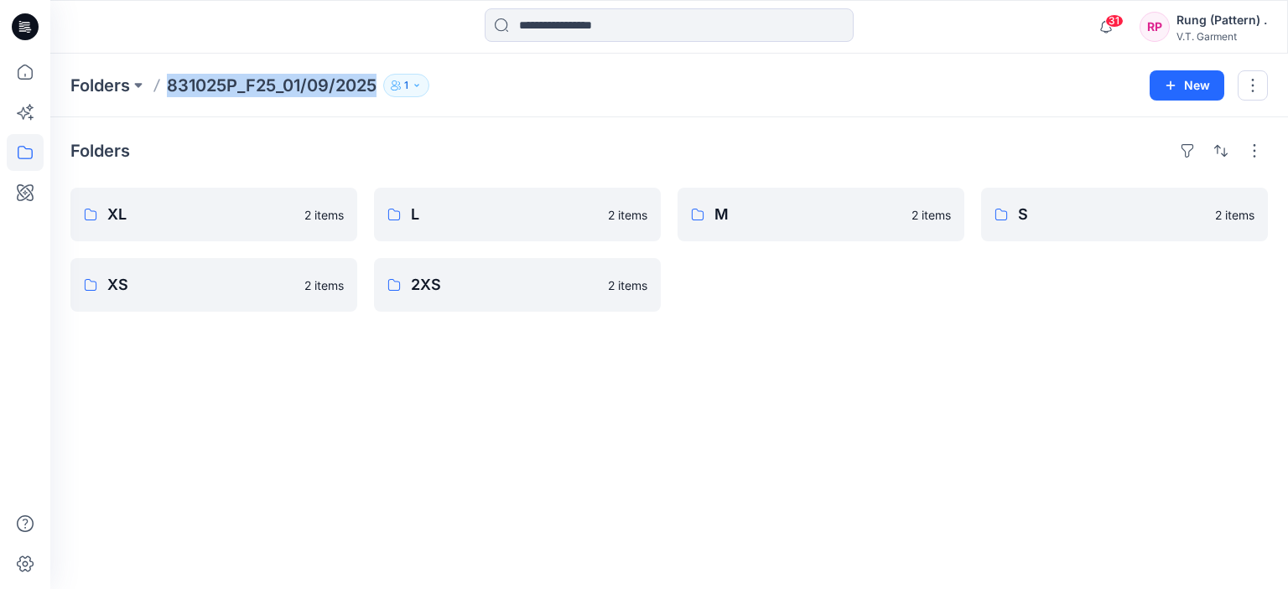
click at [163, 95] on div "Folders 831025P_F25_01/09/2025 1" at bounding box center [603, 85] width 1067 height 23
copy p "831025P_F25_01/09/2025"
click at [453, 132] on div "Folders XL 2 items XS 2 items L 2 items 2XS 2 items M 2 items S 2 items" at bounding box center [669, 353] width 1238 height 472
click at [1254, 86] on button "button" at bounding box center [1253, 85] width 30 height 30
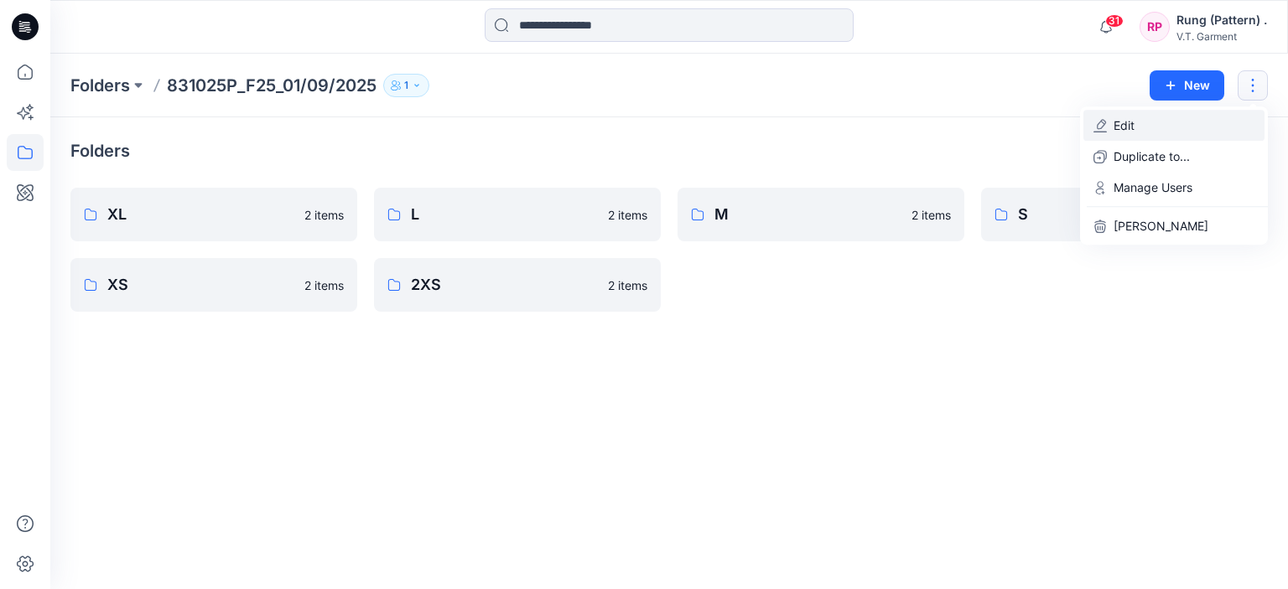
click at [1145, 126] on button "Edit" at bounding box center [1173, 125] width 181 height 31
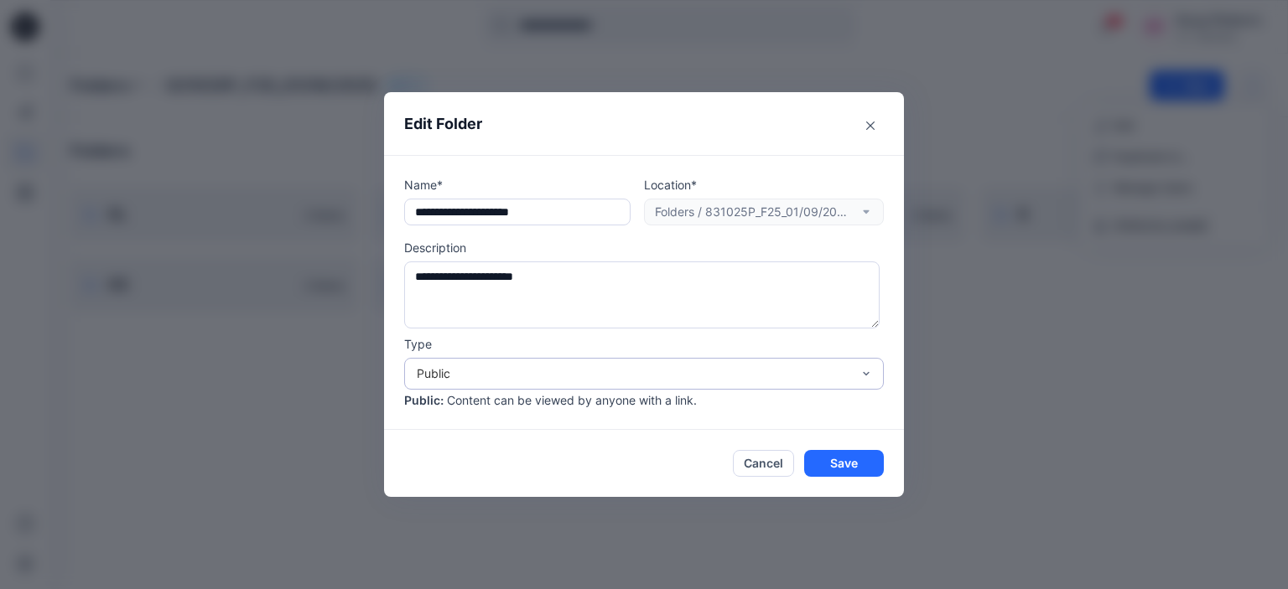
click at [741, 358] on div "Public" at bounding box center [644, 374] width 480 height 32
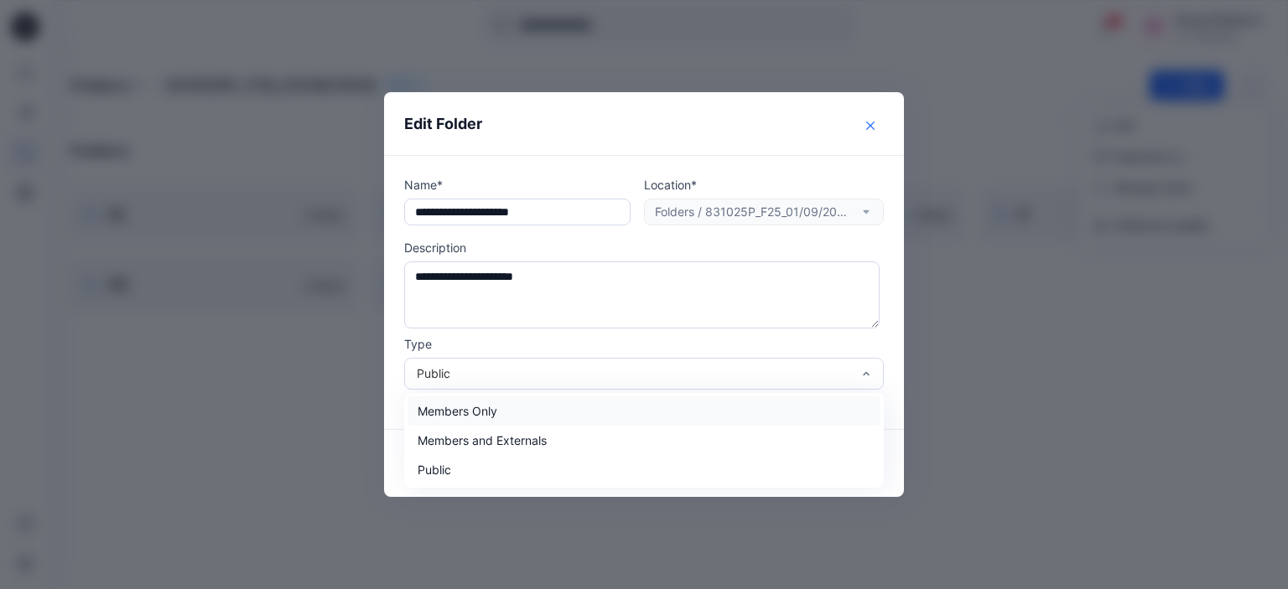
click at [875, 127] on button "Close" at bounding box center [870, 125] width 27 height 27
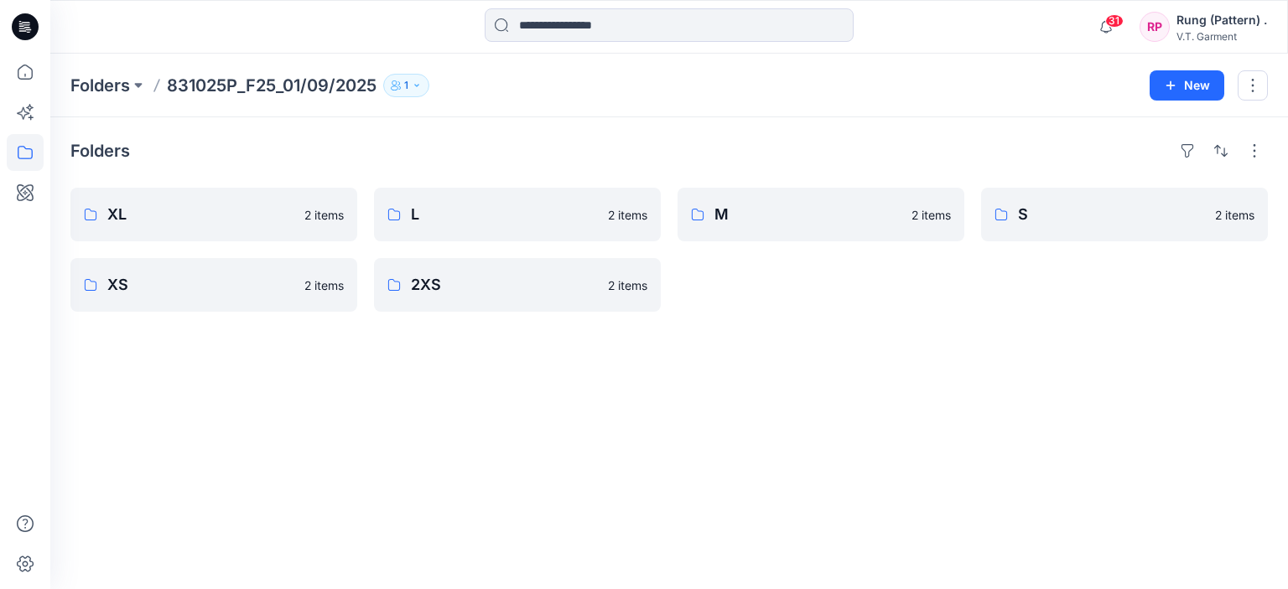
click at [1234, 89] on div "New" at bounding box center [1209, 85] width 118 height 30
click at [1238, 87] on button "button" at bounding box center [1253, 85] width 30 height 30
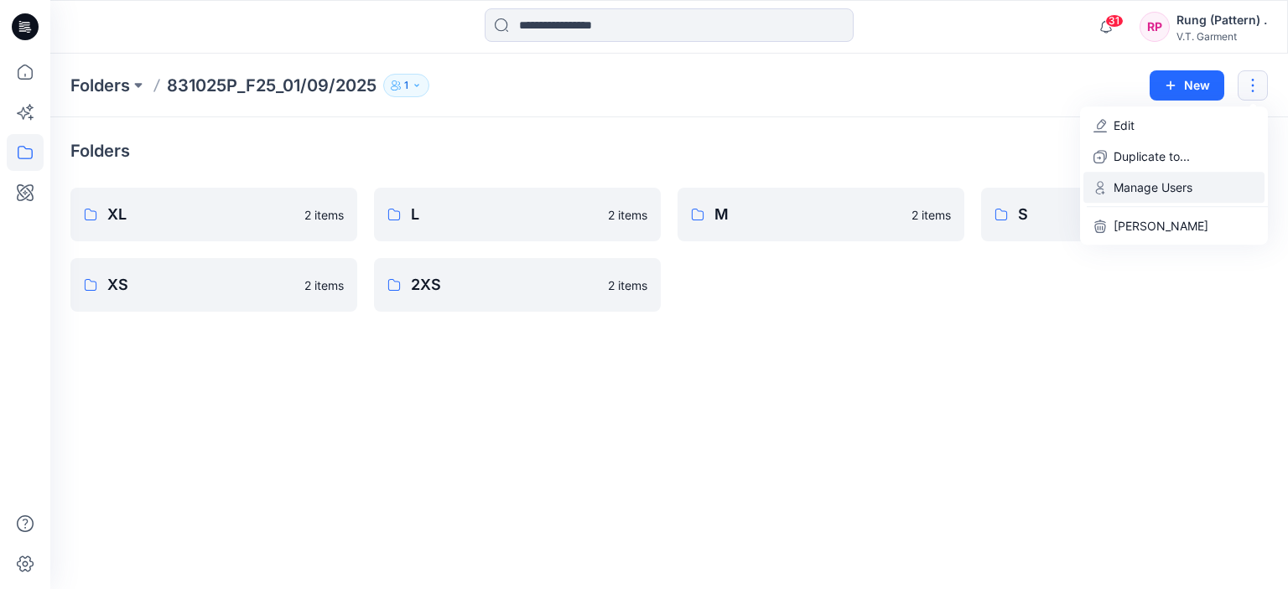
click at [1150, 199] on button "Manage Users" at bounding box center [1173, 187] width 181 height 31
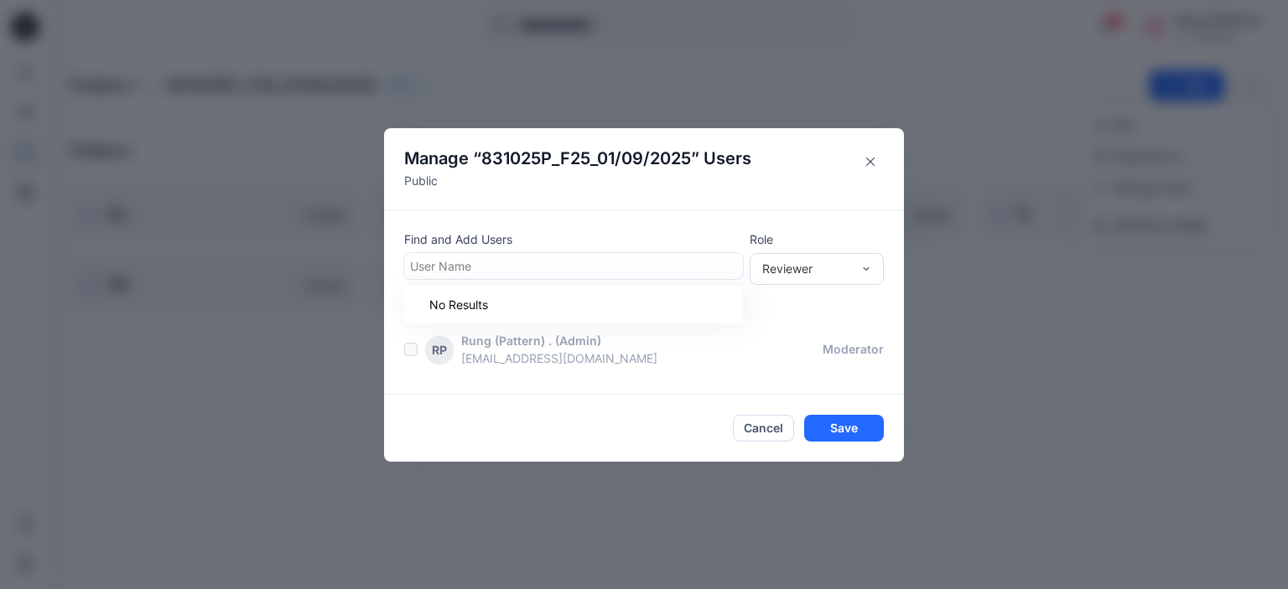
click at [719, 268] on div at bounding box center [573, 266] width 327 height 21
click at [413, 346] on label at bounding box center [410, 349] width 13 height 13
click at [864, 168] on button "Close" at bounding box center [870, 161] width 27 height 27
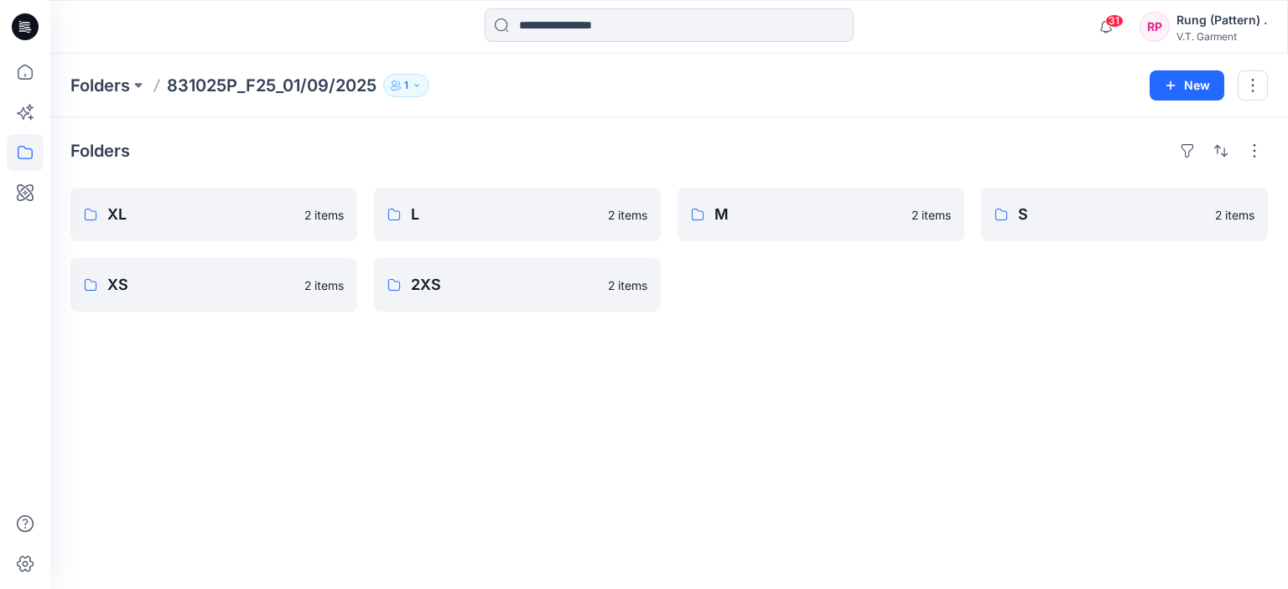
click at [822, 369] on div "Folders XL 2 items XS 2 items L 2 items 2XS 2 items M 2 items S 2 items" at bounding box center [669, 353] width 1238 height 472
click at [566, 197] on link "L" at bounding box center [517, 215] width 287 height 54
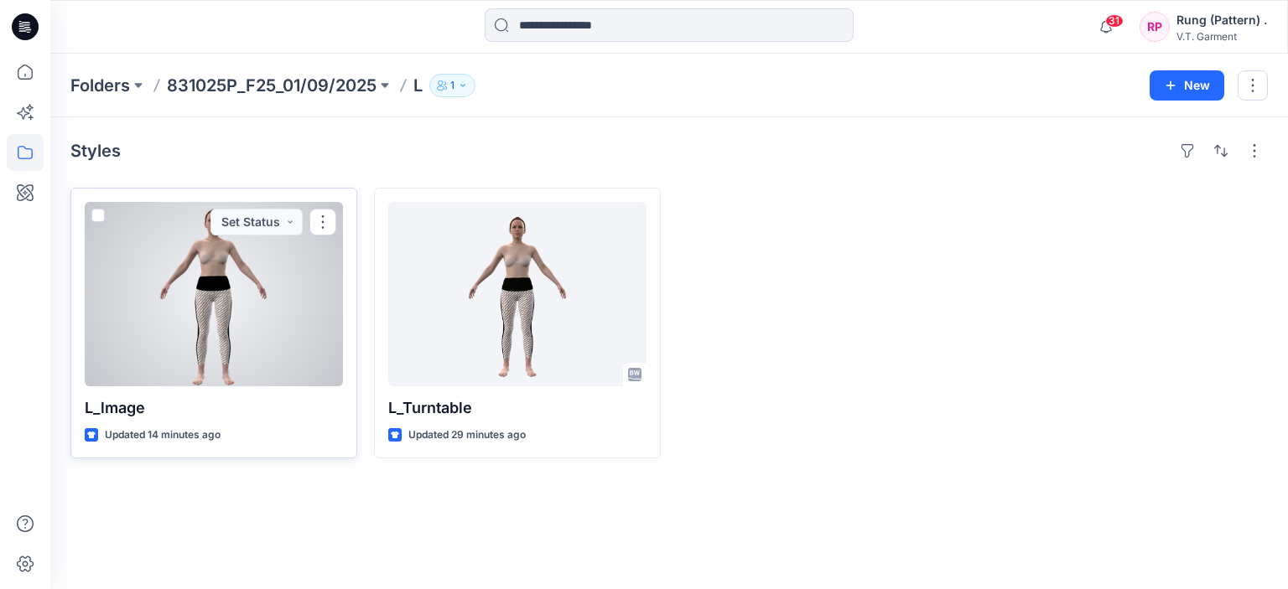
click at [256, 307] on div at bounding box center [214, 294] width 258 height 184
click at [240, 287] on div at bounding box center [214, 294] width 258 height 184
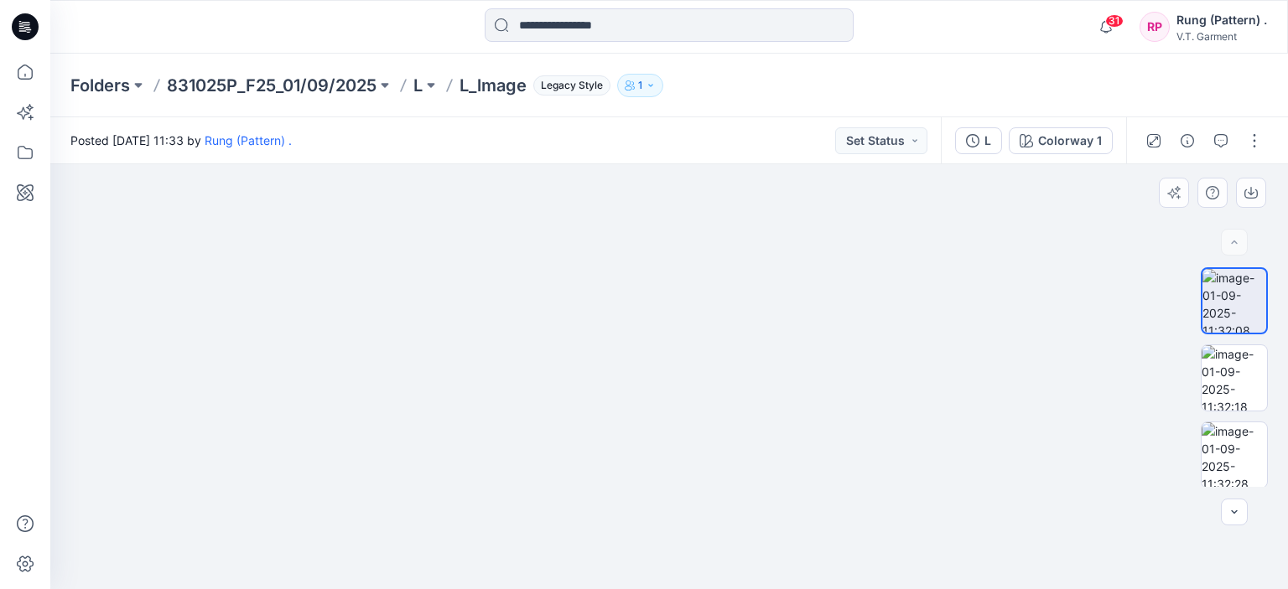
drag, startPoint x: 797, startPoint y: 536, endPoint x: 702, endPoint y: 482, distance: 109.6
click at [656, 506] on img at bounding box center [669, 338] width 328 height 502
drag, startPoint x: 672, startPoint y: 472, endPoint x: 657, endPoint y: 472, distance: 14.3
click at [657, 472] on img at bounding box center [669, 343] width 328 height 491
drag, startPoint x: 761, startPoint y: 492, endPoint x: 707, endPoint y: 444, distance: 72.4
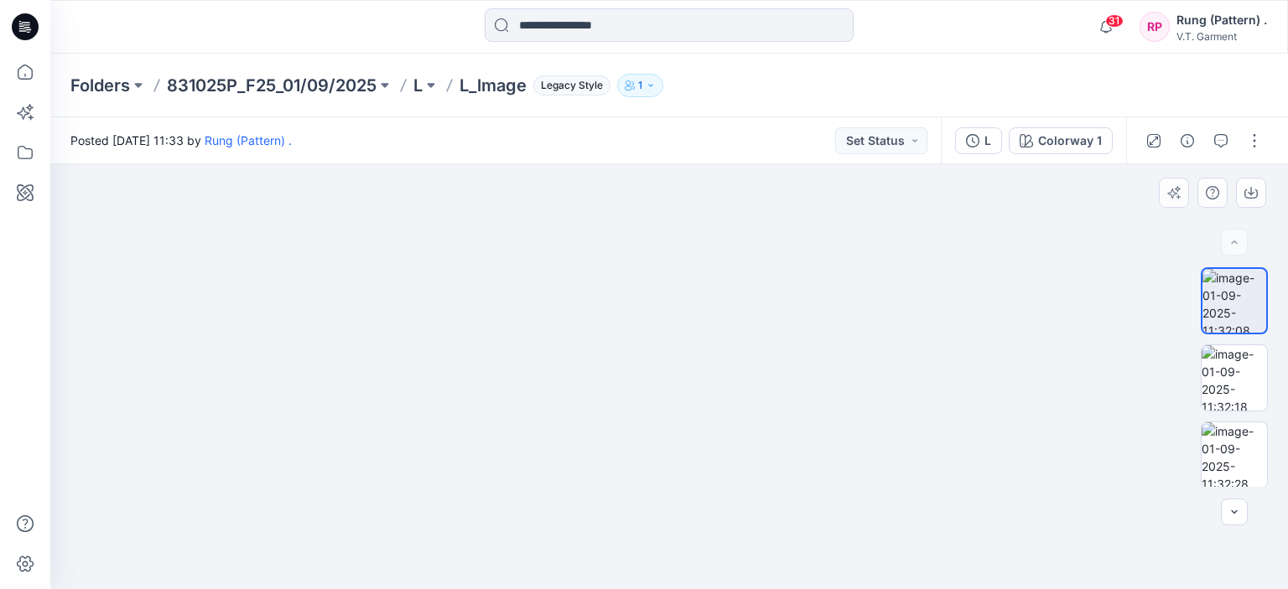
click at [701, 474] on img at bounding box center [669, 343] width 335 height 491
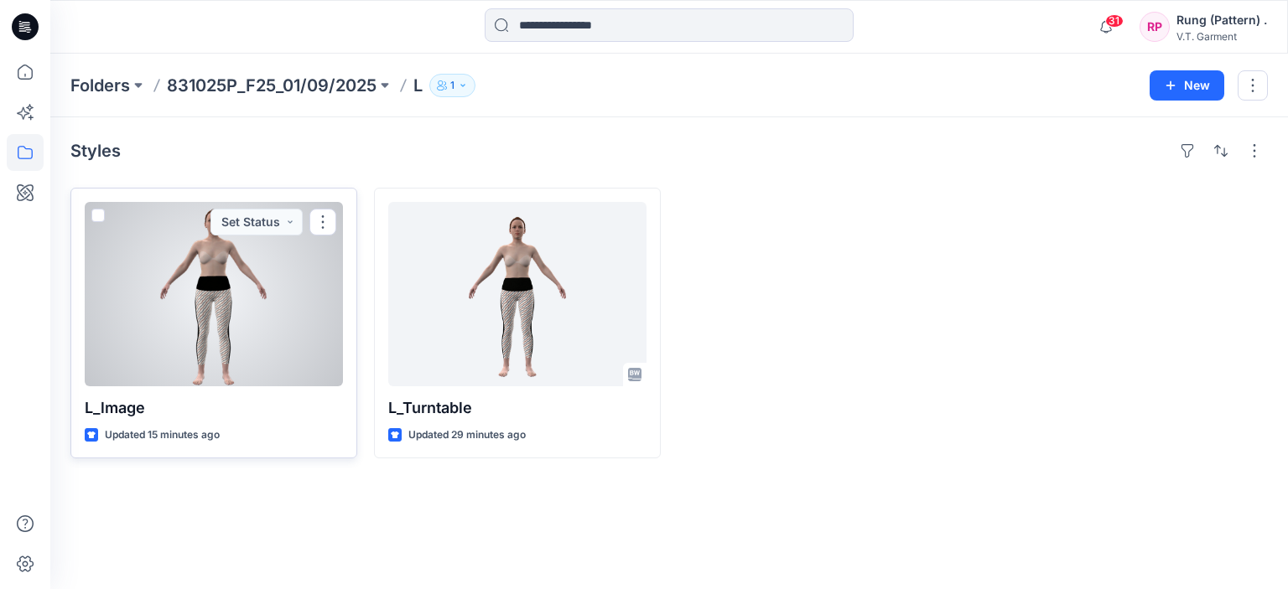
click at [221, 324] on div at bounding box center [214, 294] width 258 height 184
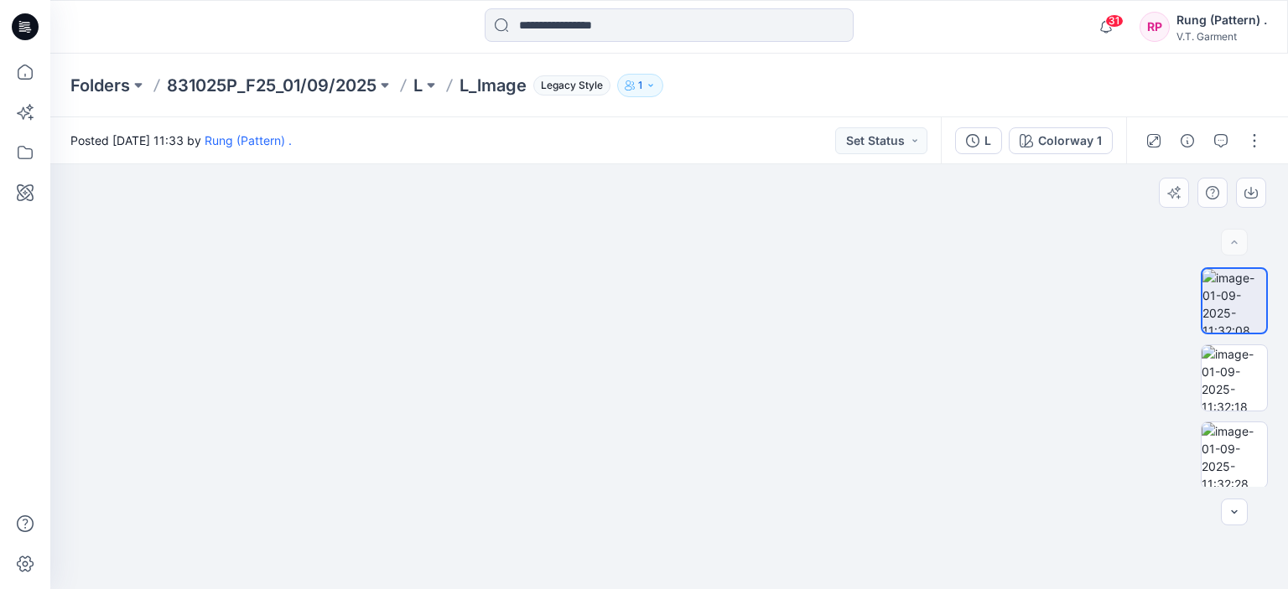
drag, startPoint x: 631, startPoint y: 499, endPoint x: 645, endPoint y: 386, distance: 114.0
click at [645, 386] on img at bounding box center [669, 325] width 335 height 528
drag, startPoint x: 670, startPoint y: 432, endPoint x: 517, endPoint y: 395, distance: 157.8
click at [748, 428] on img at bounding box center [669, 325] width 335 height 528
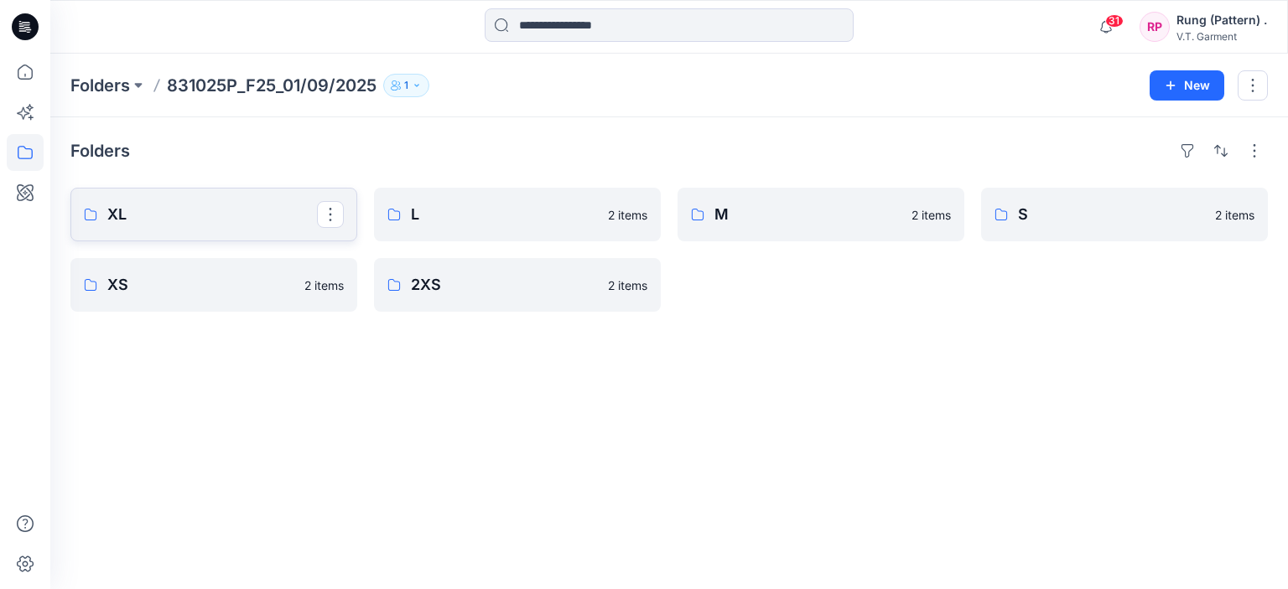
click at [200, 215] on p "XL" at bounding box center [212, 214] width 210 height 23
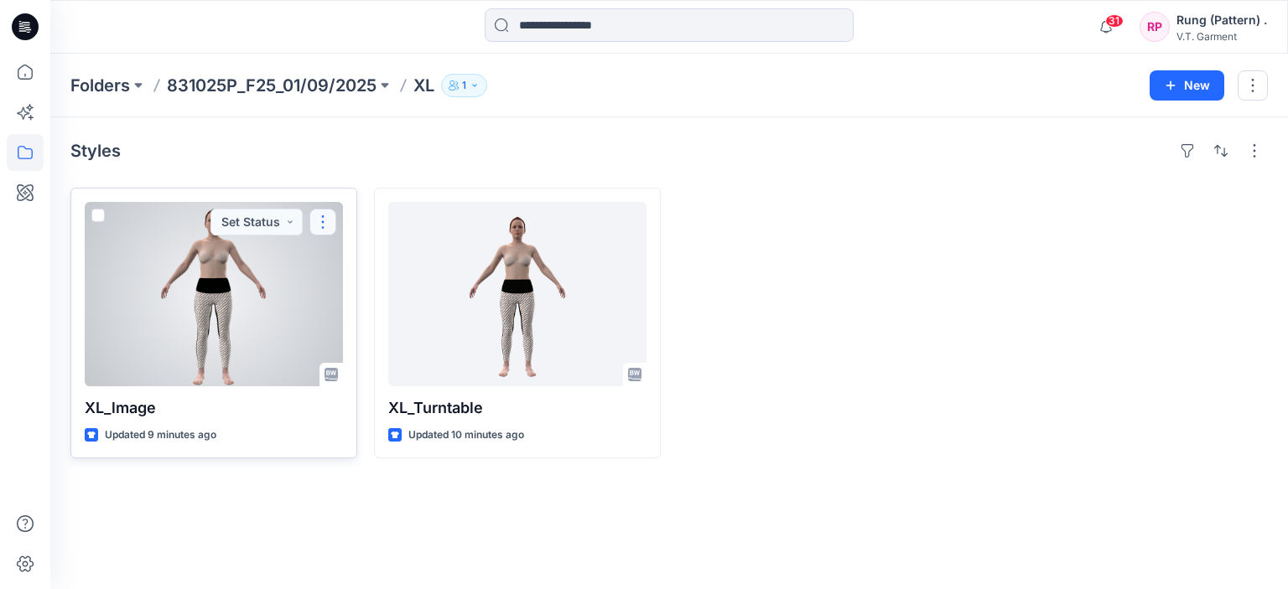
click at [324, 221] on button "button" at bounding box center [322, 222] width 27 height 27
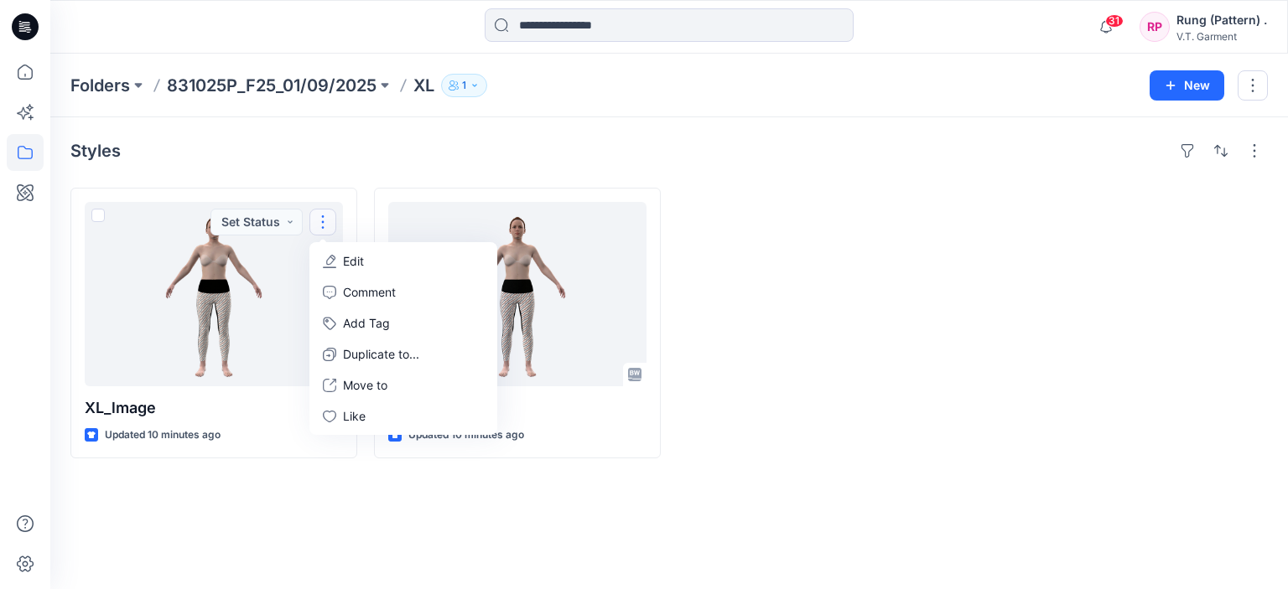
click at [283, 87] on p "831025P_F25_01/09/2025" at bounding box center [272, 85] width 210 height 23
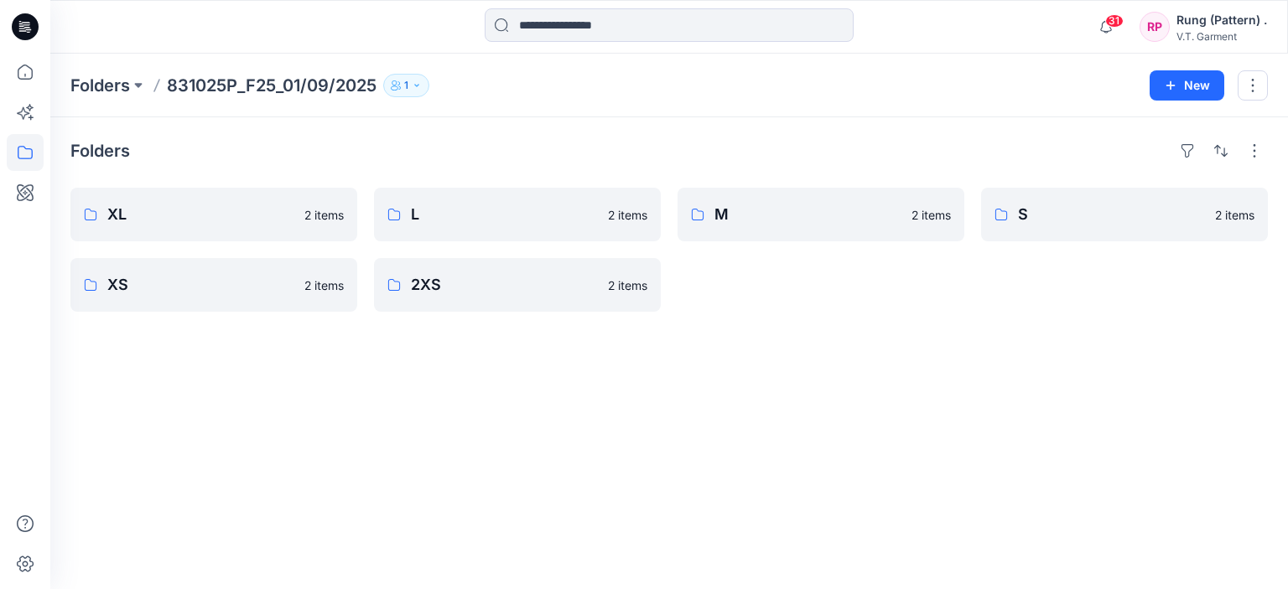
click at [405, 83] on button "1" at bounding box center [406, 85] width 46 height 23
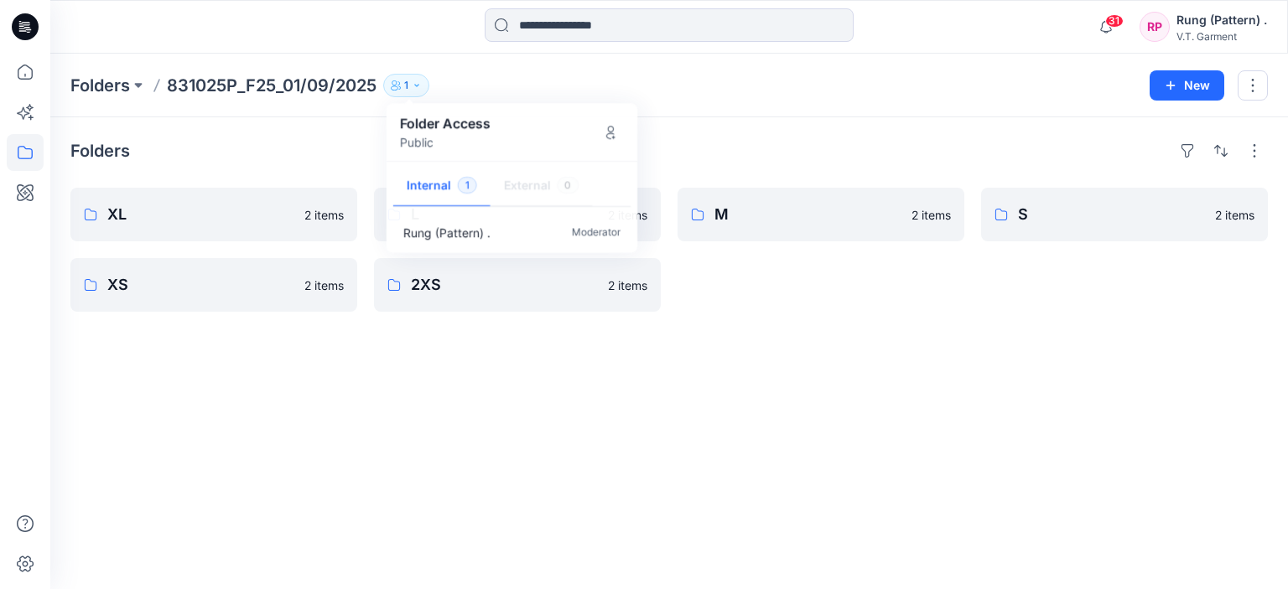
click at [306, 117] on div "Folders 831025P_F25_01/09/2025 1 Folder Access Public Internal 1 External 0 Run…" at bounding box center [669, 322] width 1238 height 536
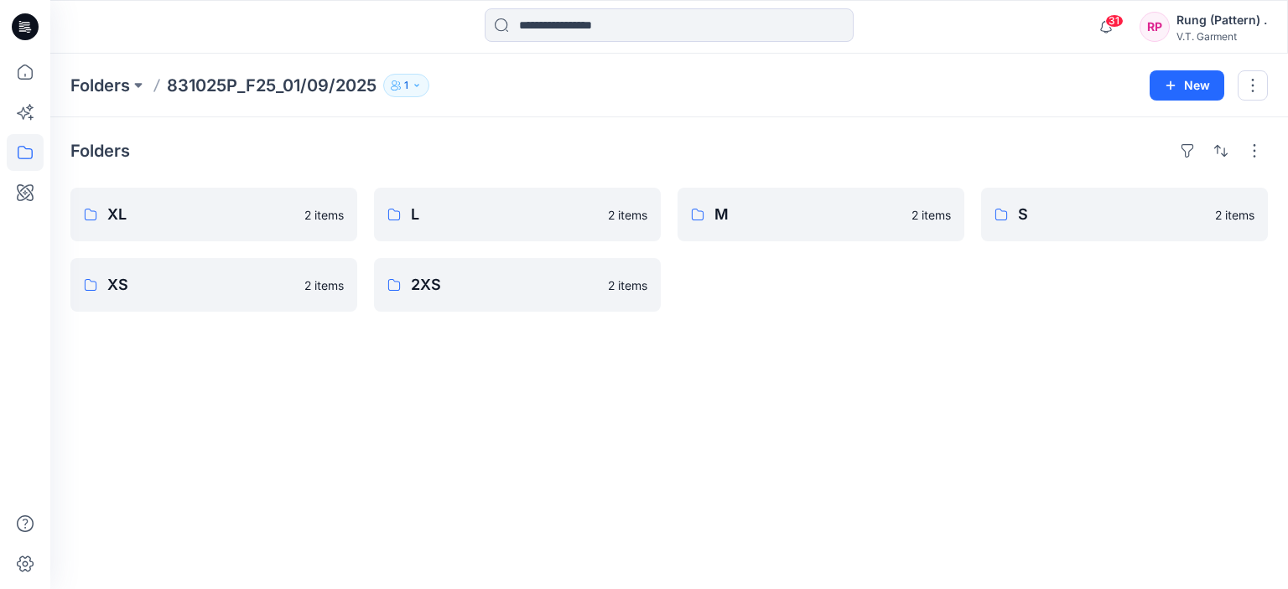
click at [397, 80] on icon "button" at bounding box center [396, 85] width 10 height 10
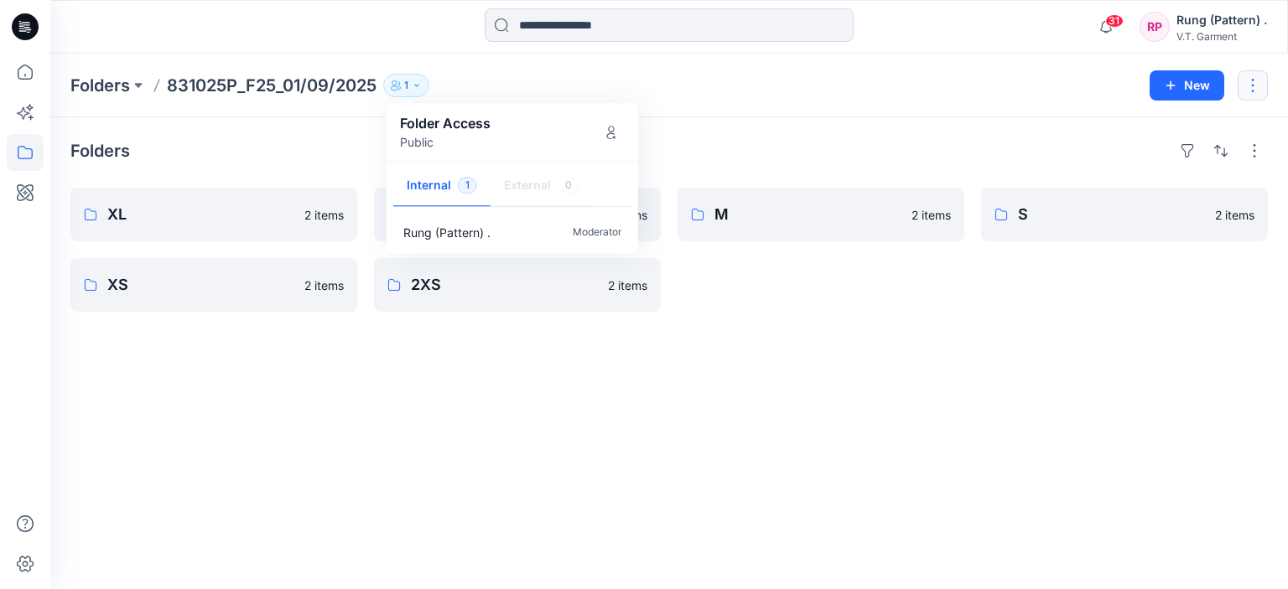
click at [1261, 88] on button "button" at bounding box center [1253, 85] width 30 height 30
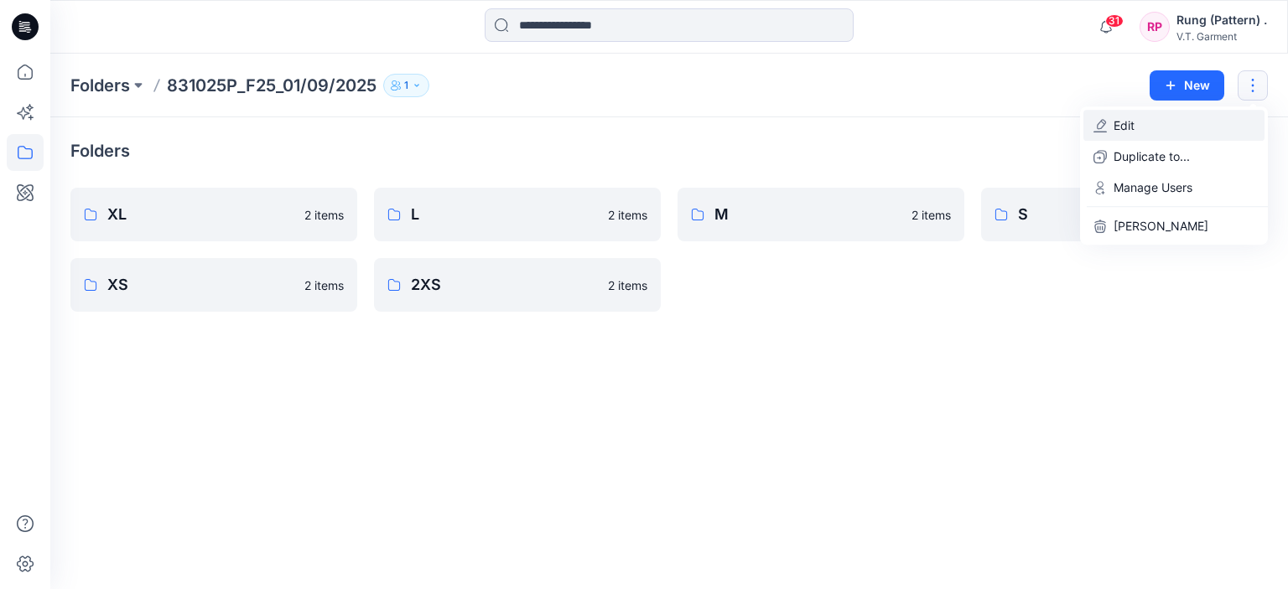
click at [1145, 137] on button "Edit" at bounding box center [1173, 125] width 181 height 31
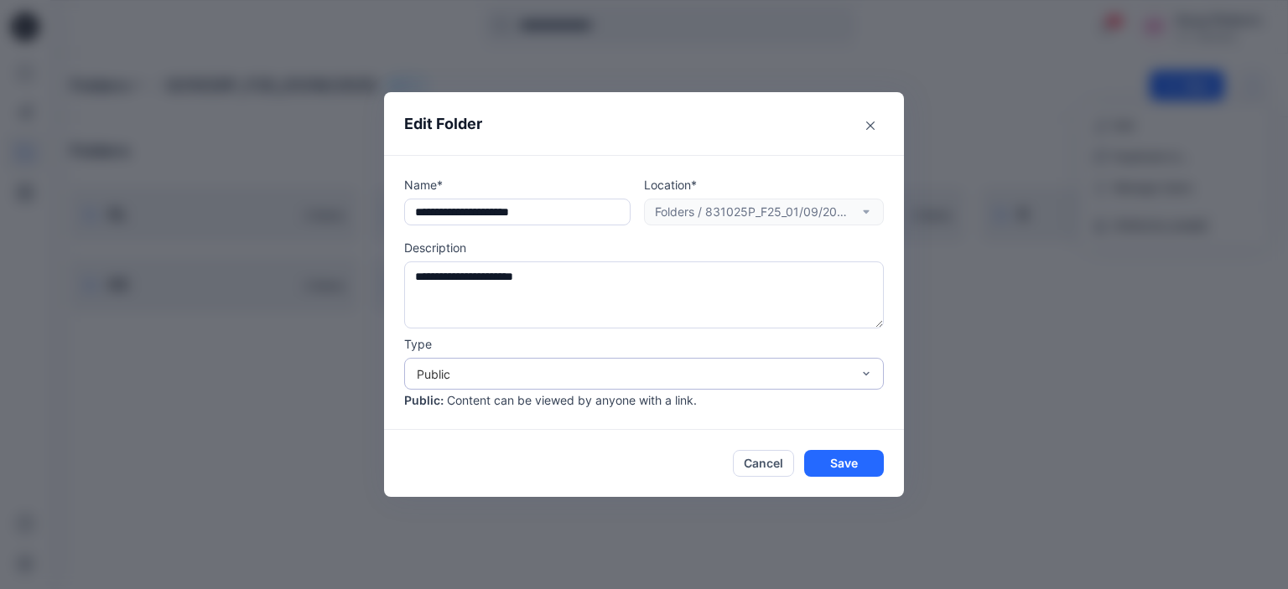
click at [610, 371] on div "Public" at bounding box center [634, 375] width 434 height 18
click at [1077, 378] on div "**********" at bounding box center [644, 294] width 1288 height 589
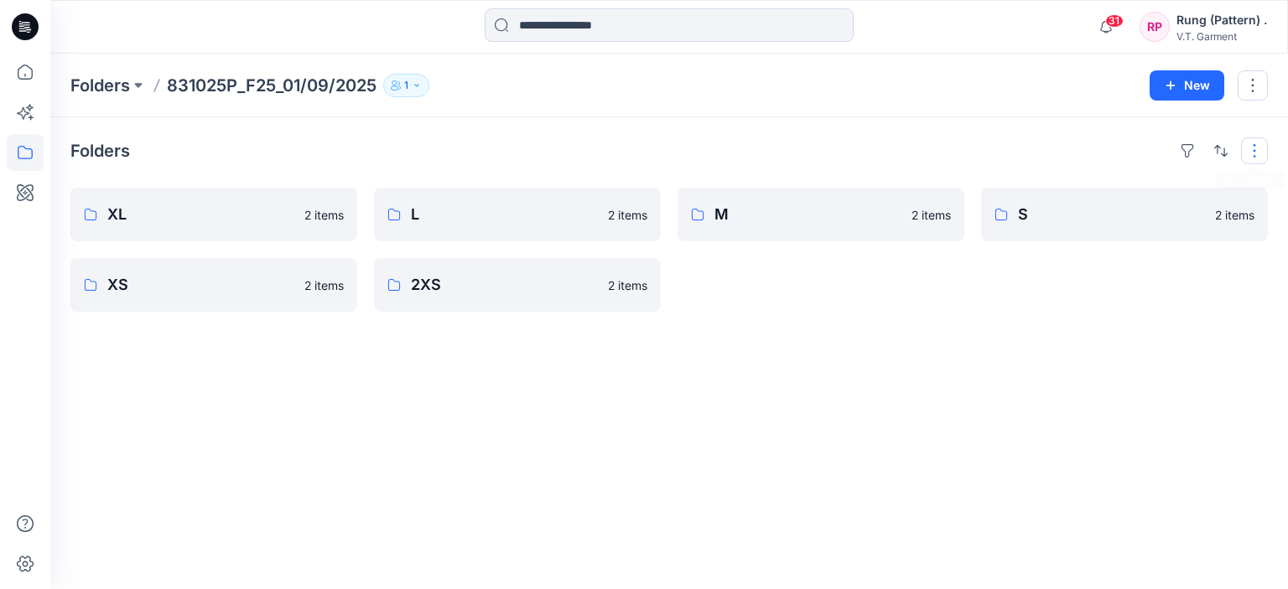
click at [1251, 148] on button "button" at bounding box center [1254, 151] width 27 height 27
click at [541, 478] on div "Folders Layout Grid Large Grid Folder View Compact Card Card View Card Info Tag…" at bounding box center [669, 353] width 1238 height 472
click at [215, 83] on p "831025P_F25_01/09/2025" at bounding box center [272, 85] width 210 height 23
click at [140, 86] on button at bounding box center [138, 85] width 17 height 23
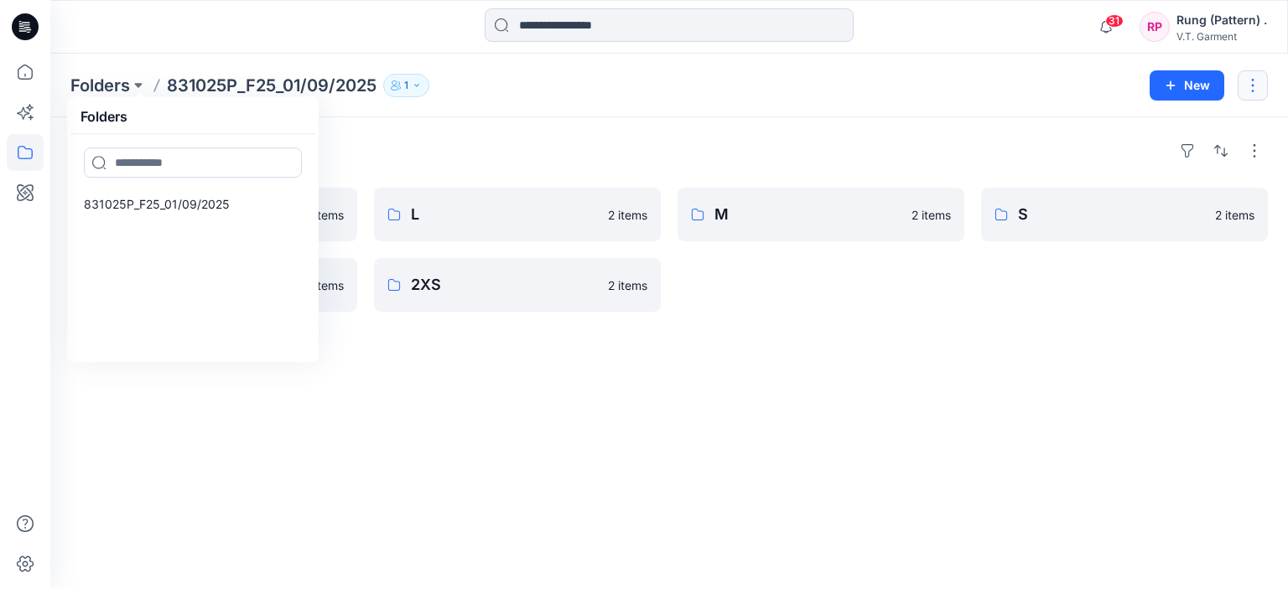
click at [1257, 80] on button "button" at bounding box center [1253, 85] width 30 height 30
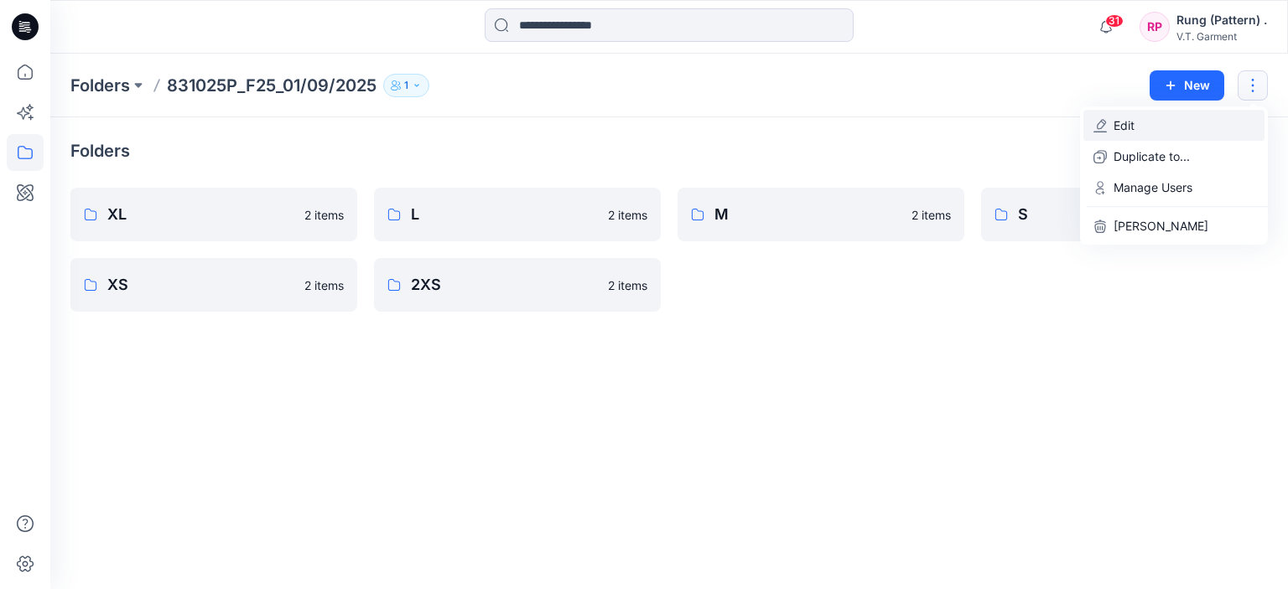
click at [1120, 124] on p "Edit" at bounding box center [1124, 126] width 21 height 18
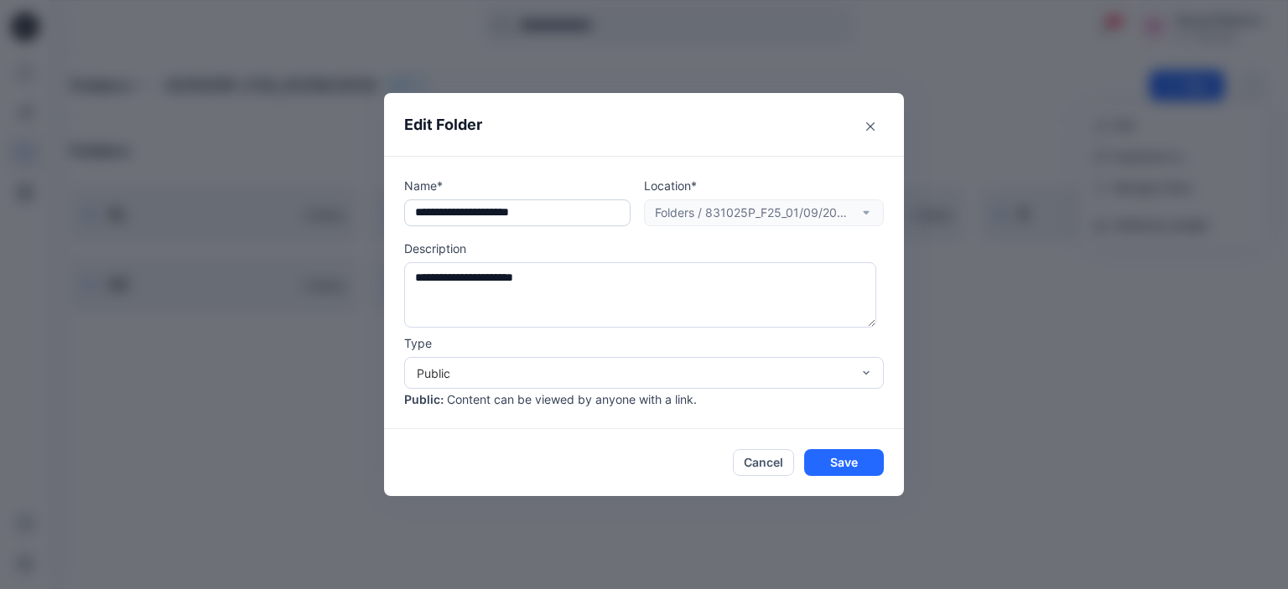
click at [569, 210] on input "**********" at bounding box center [517, 213] width 226 height 27
click at [693, 368] on div "Public" at bounding box center [634, 374] width 434 height 18
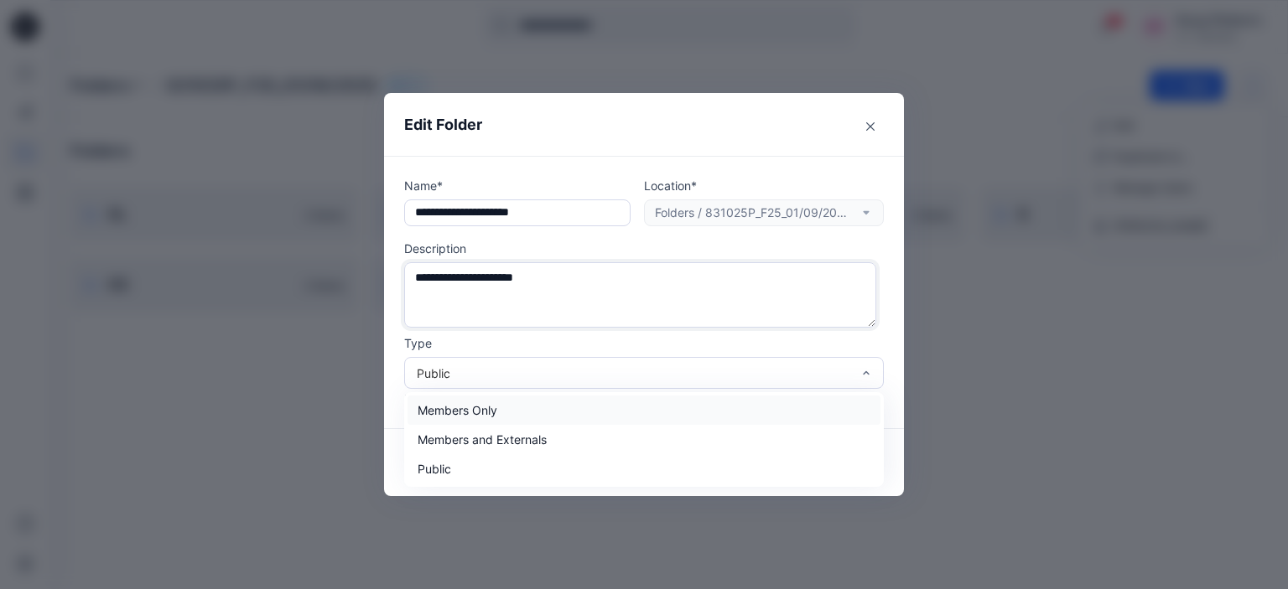
click at [655, 308] on textarea "**********" at bounding box center [640, 295] width 472 height 66
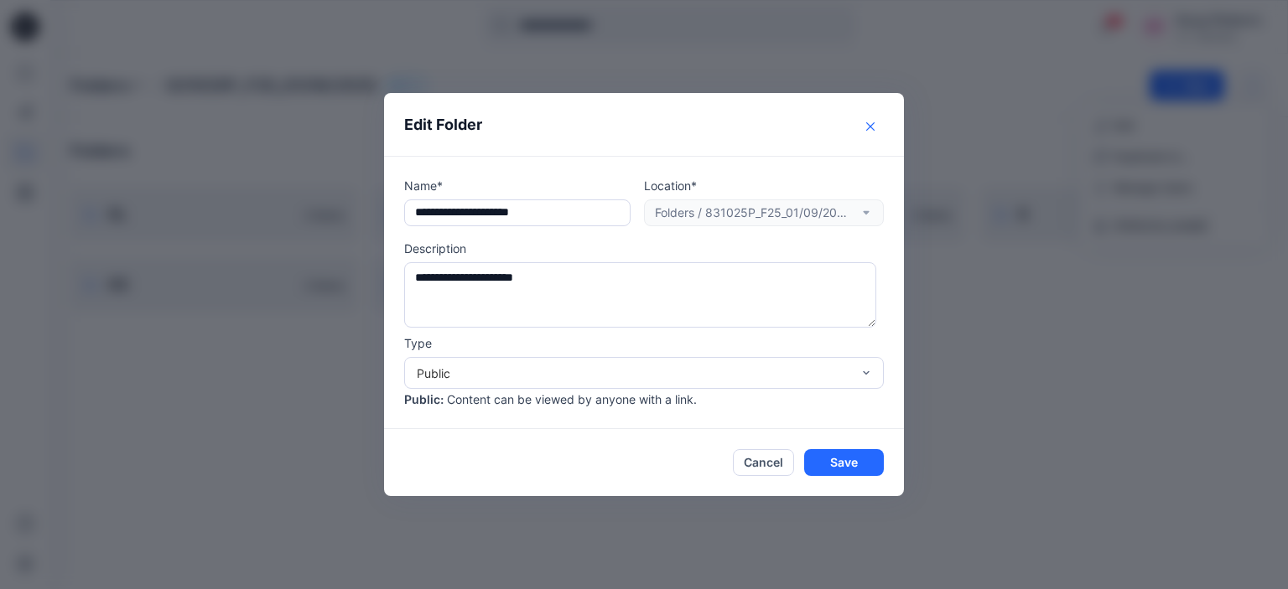
click at [871, 127] on icon "Close" at bounding box center [870, 126] width 8 height 8
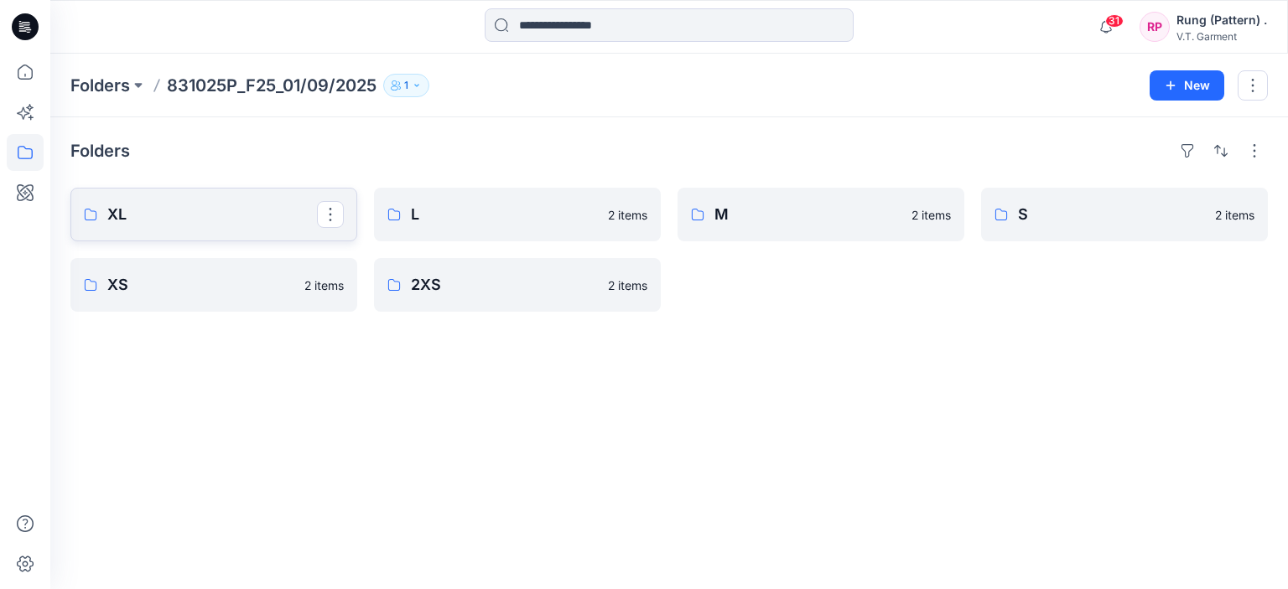
click at [290, 217] on p "XL" at bounding box center [212, 214] width 210 height 23
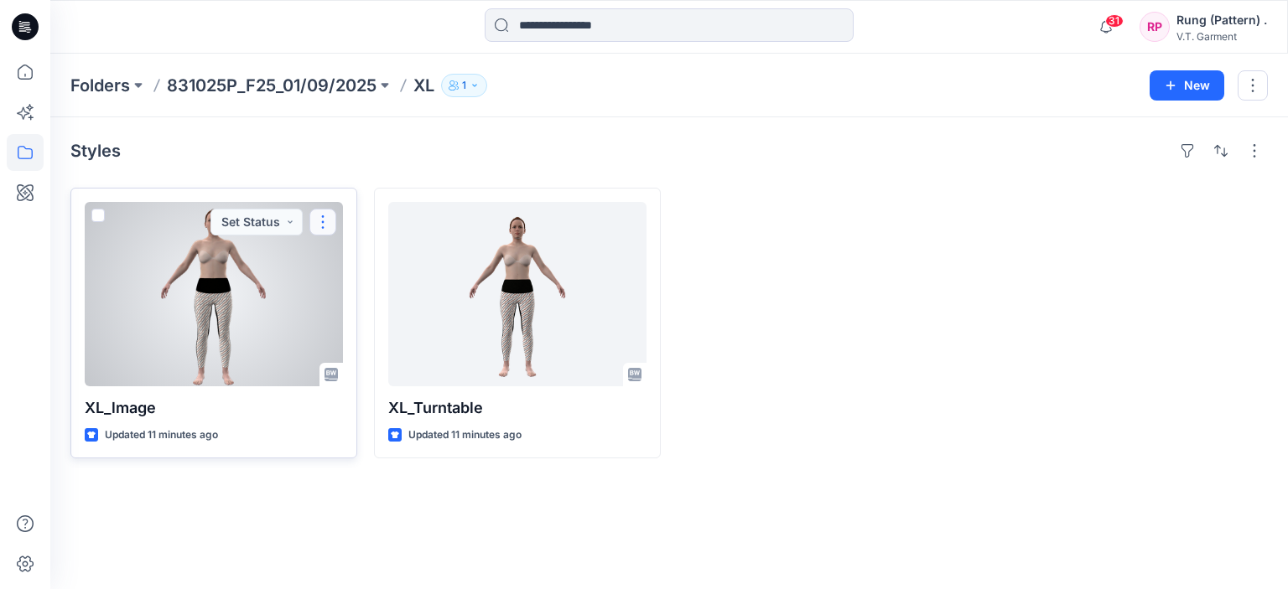
click at [325, 219] on button "button" at bounding box center [322, 222] width 27 height 27
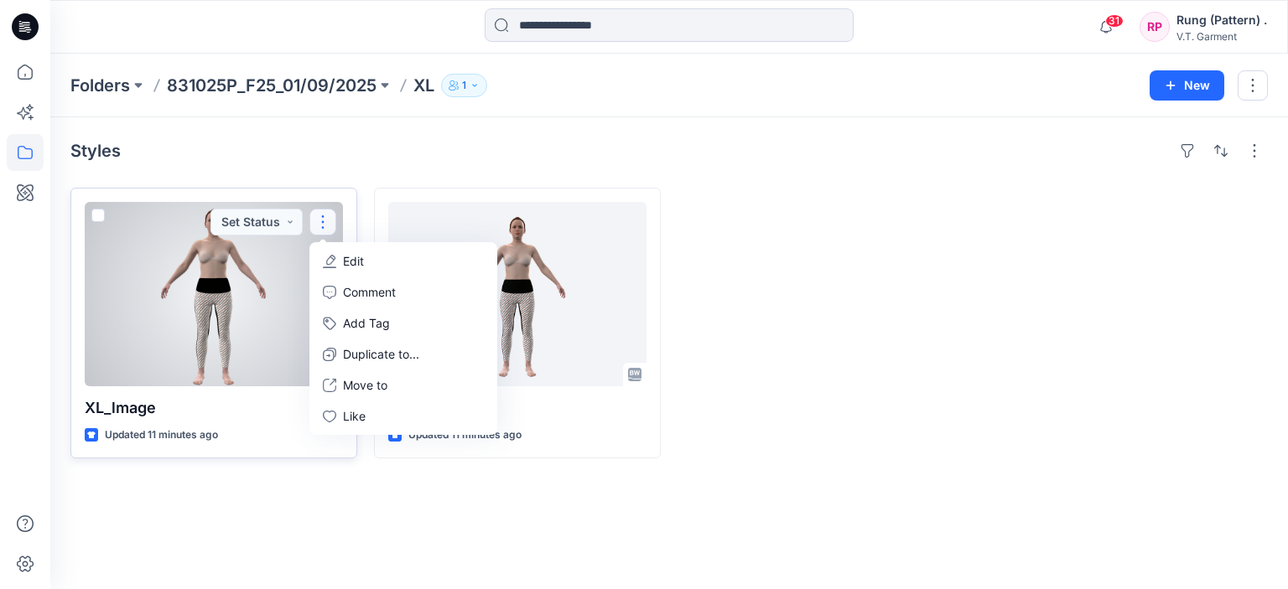
click at [264, 305] on div at bounding box center [214, 294] width 258 height 184
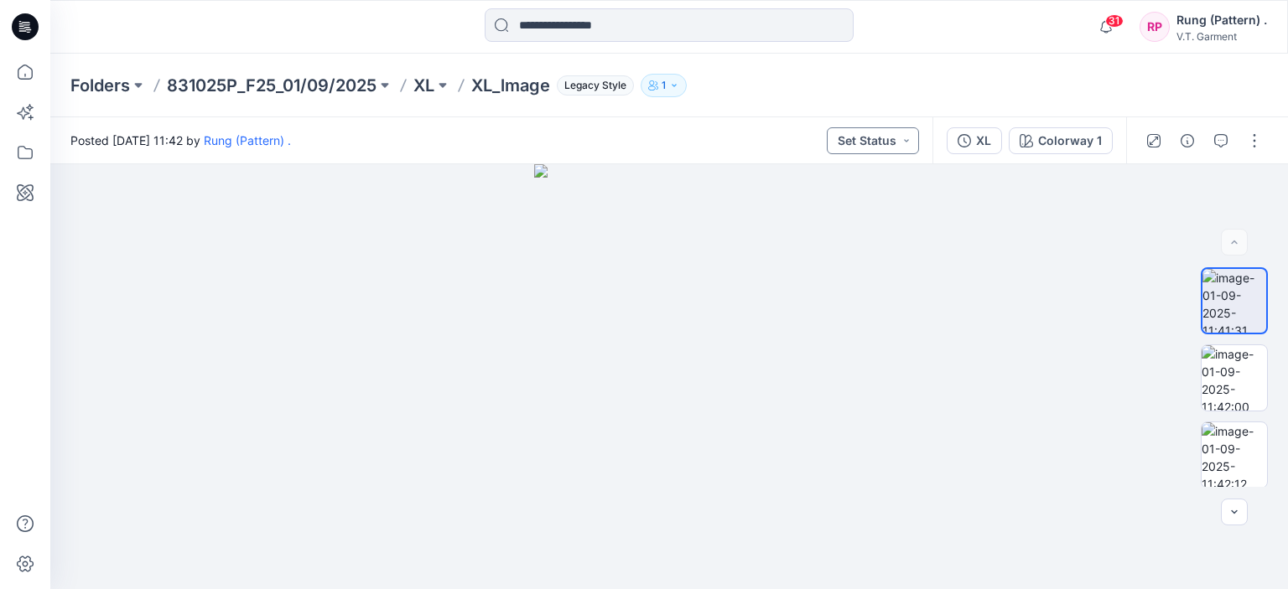
click at [918, 138] on button "Set Status" at bounding box center [873, 140] width 92 height 27
drag, startPoint x: 1004, startPoint y: 465, endPoint x: 911, endPoint y: 408, distance: 108.4
click at [1002, 465] on div at bounding box center [669, 376] width 1238 height 425
drag, startPoint x: 919, startPoint y: 314, endPoint x: 872, endPoint y: 358, distance: 64.1
click at [913, 323] on div at bounding box center [669, 376] width 1238 height 425
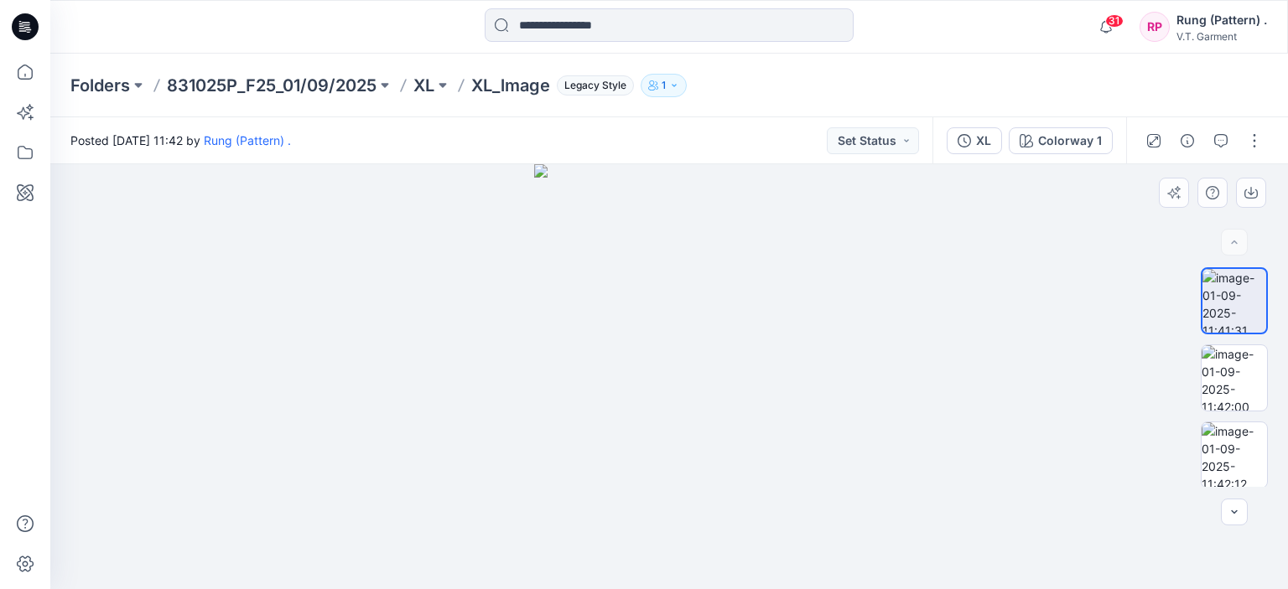
click at [883, 358] on div at bounding box center [669, 376] width 1238 height 425
click at [449, 332] on div at bounding box center [669, 376] width 1238 height 425
click at [1023, 289] on div at bounding box center [669, 376] width 1238 height 425
click at [1016, 330] on div at bounding box center [669, 376] width 1238 height 425
click at [26, 19] on icon at bounding box center [25, 26] width 27 height 27
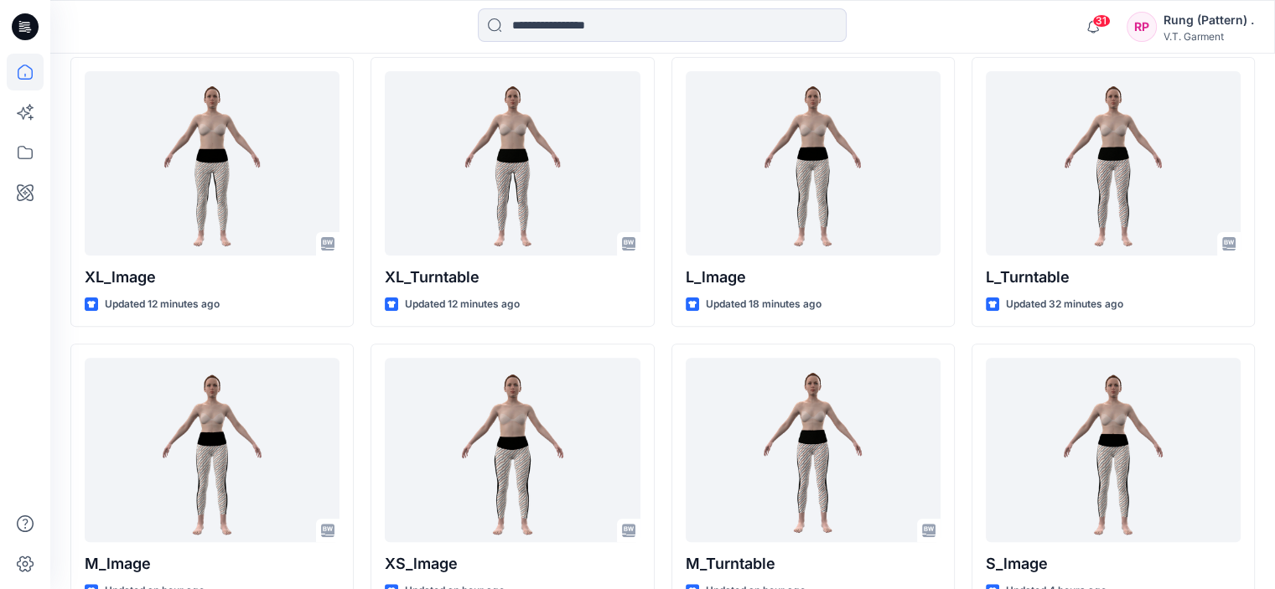
scroll to position [494, 0]
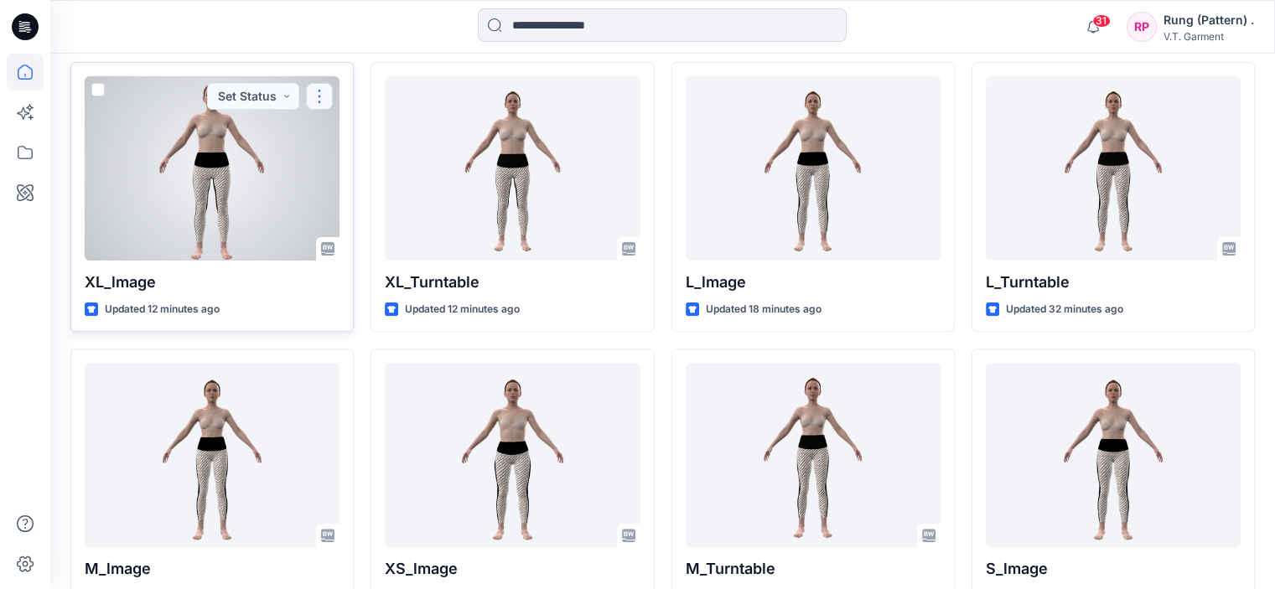
click at [314, 93] on button "button" at bounding box center [319, 96] width 27 height 27
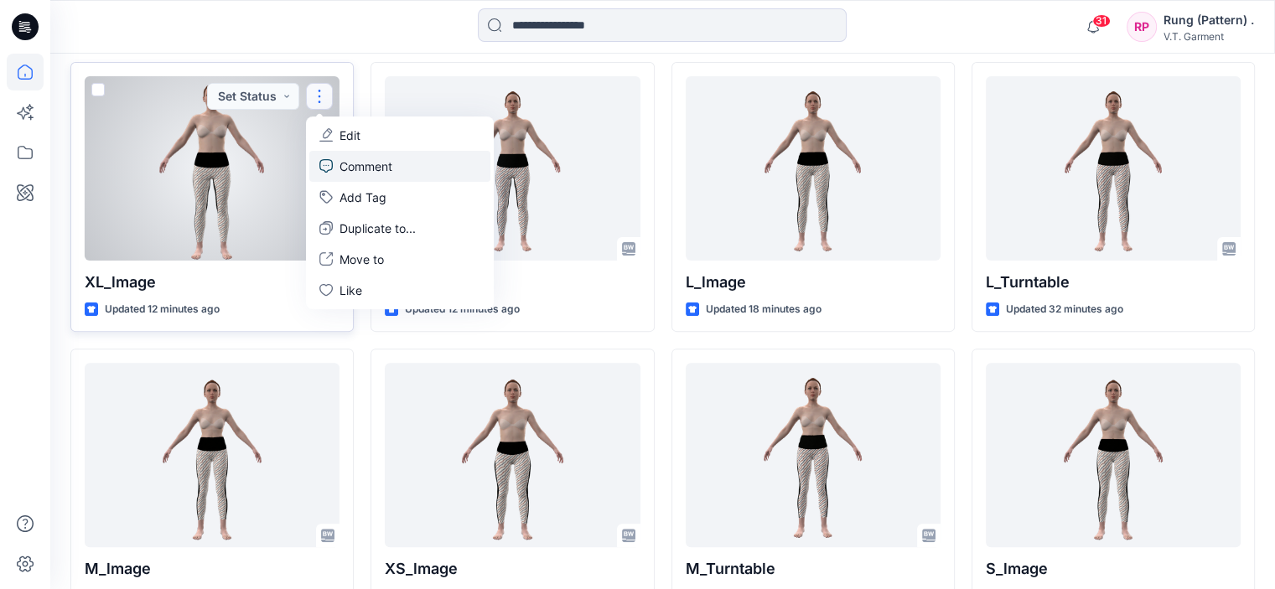
click at [372, 168] on p "Comment" at bounding box center [366, 167] width 53 height 18
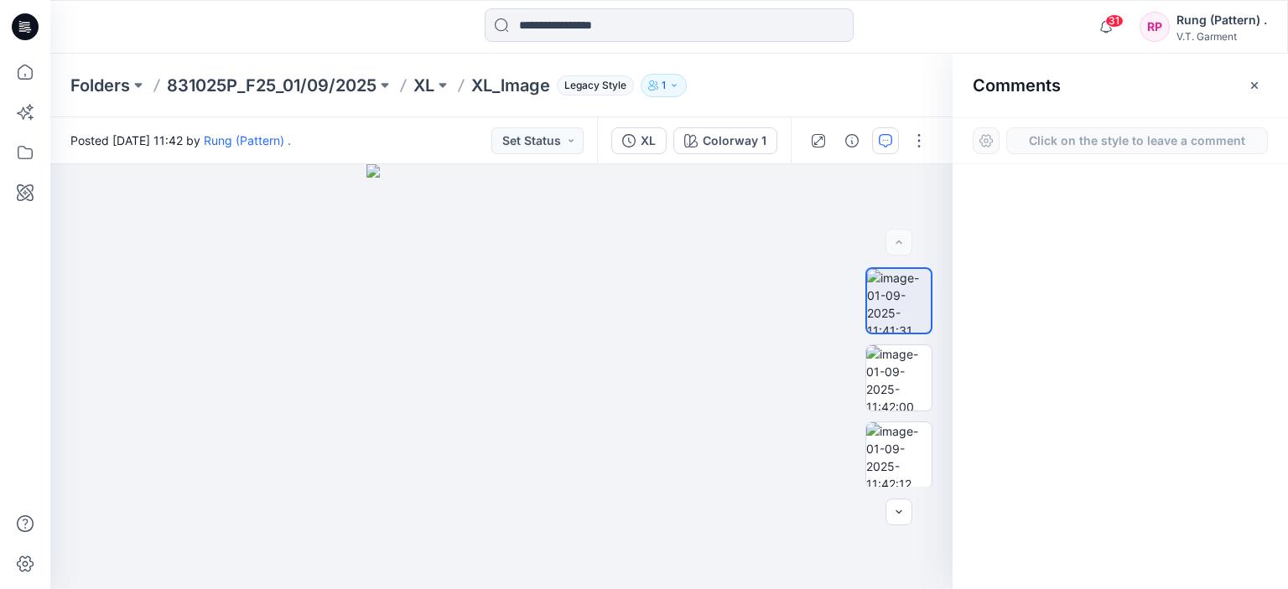
click at [1181, 298] on div at bounding box center [1120, 345] width 335 height 363
click at [1145, 382] on div at bounding box center [1120, 345] width 335 height 363
click at [576, 140] on button "Set Status" at bounding box center [537, 140] width 92 height 27
click at [704, 327] on div "1" at bounding box center [501, 376] width 902 height 425
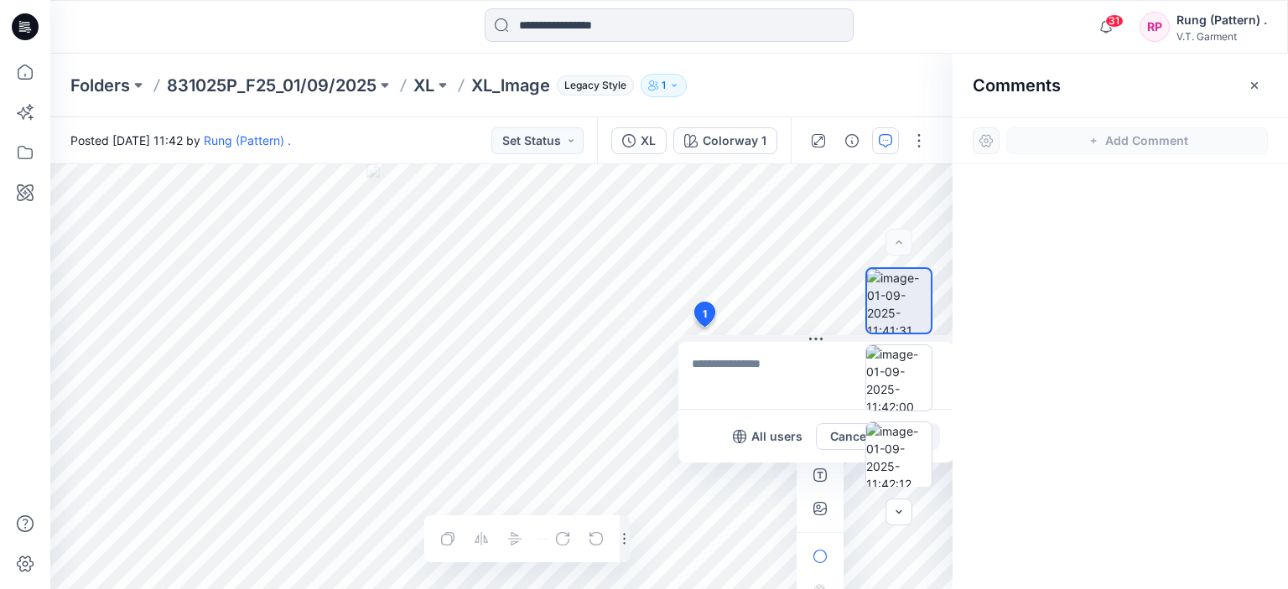
click at [1177, 341] on div at bounding box center [1120, 345] width 335 height 363
click at [1189, 342] on div at bounding box center [1120, 345] width 335 height 363
click at [1225, 407] on div at bounding box center [1120, 345] width 335 height 363
drag, startPoint x: 1122, startPoint y: 345, endPoint x: 1070, endPoint y: 371, distance: 58.5
click at [1117, 348] on div at bounding box center [1120, 345] width 335 height 363
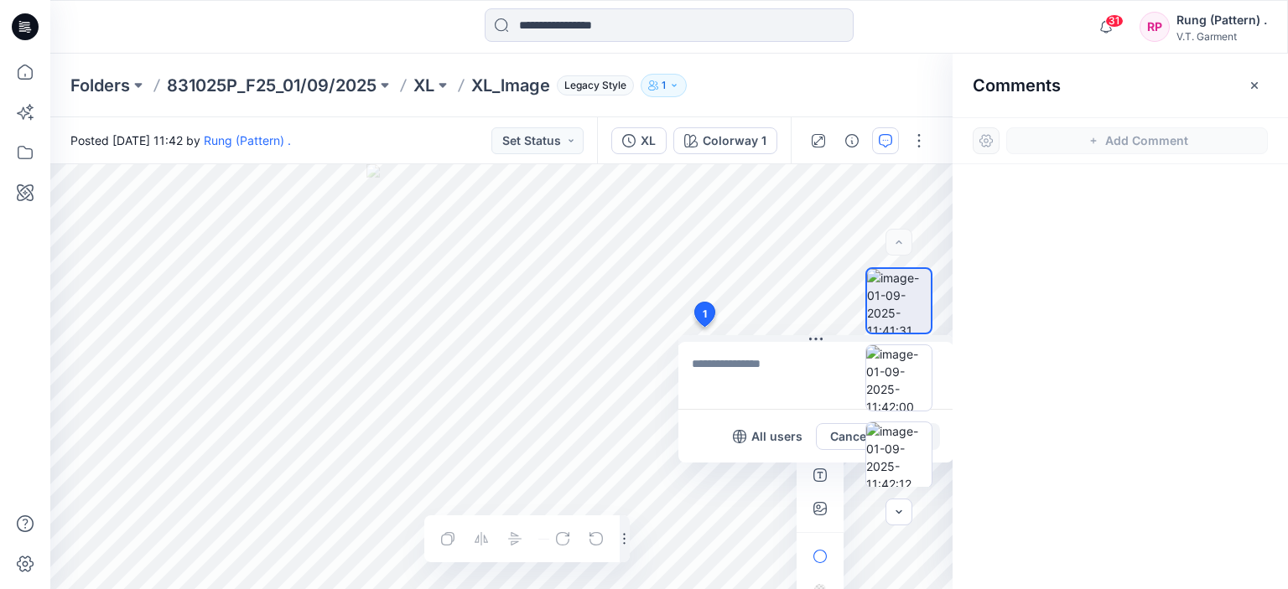
click at [1070, 371] on div at bounding box center [1120, 345] width 335 height 363
click at [839, 432] on button "Cancel" at bounding box center [850, 436] width 68 height 27
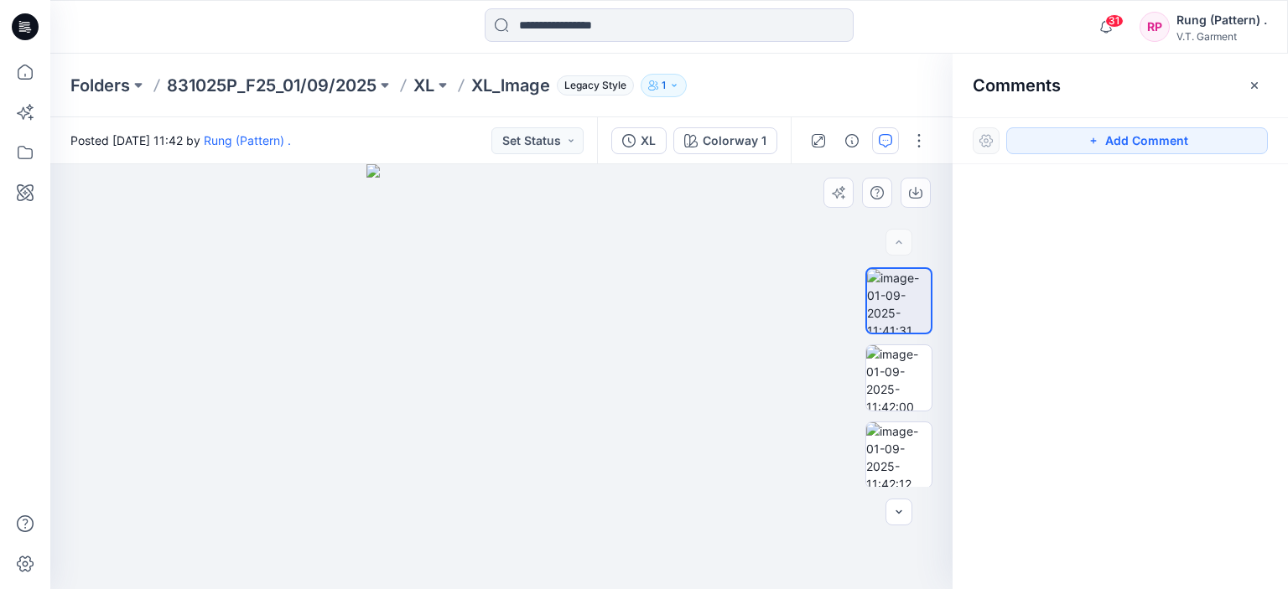
drag, startPoint x: 1250, startPoint y: 301, endPoint x: 1241, endPoint y: 319, distance: 19.9
click at [1250, 304] on div at bounding box center [1120, 345] width 335 height 363
click at [1201, 326] on div at bounding box center [1120, 345] width 335 height 363
drag, startPoint x: 1100, startPoint y: 306, endPoint x: 1100, endPoint y: 326, distance: 20.1
click at [1100, 318] on div at bounding box center [1120, 345] width 335 height 363
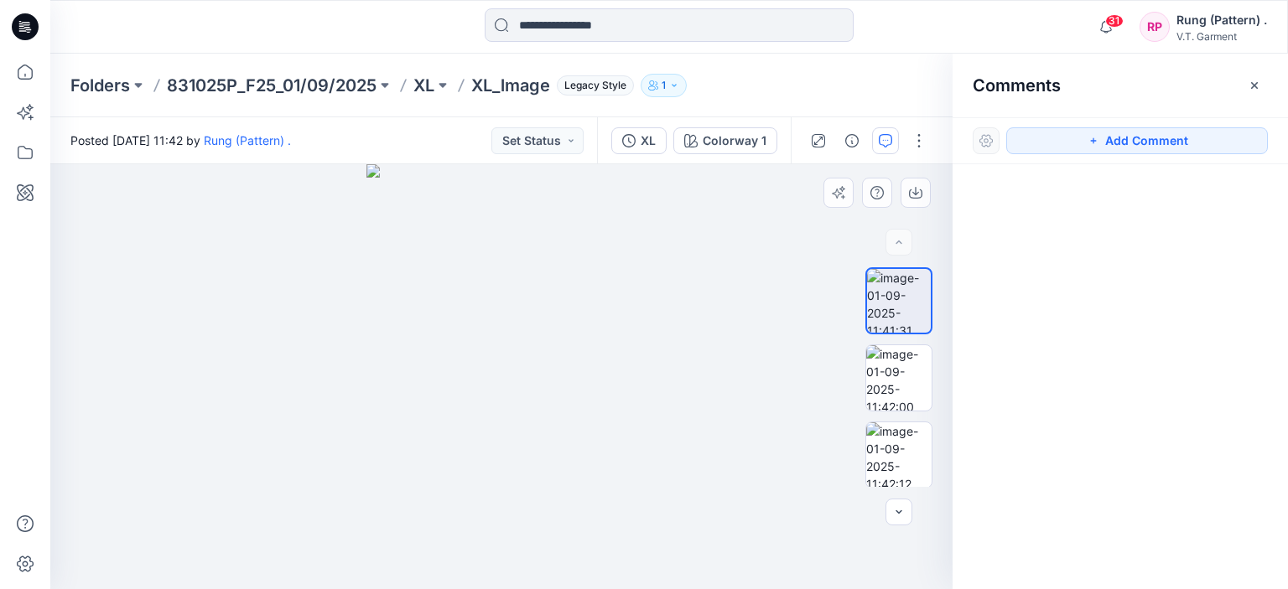
drag, startPoint x: 1114, startPoint y: 413, endPoint x: 1051, endPoint y: 331, distance: 104.0
click at [1115, 413] on div at bounding box center [1120, 345] width 335 height 363
click at [657, 26] on input at bounding box center [669, 25] width 369 height 34
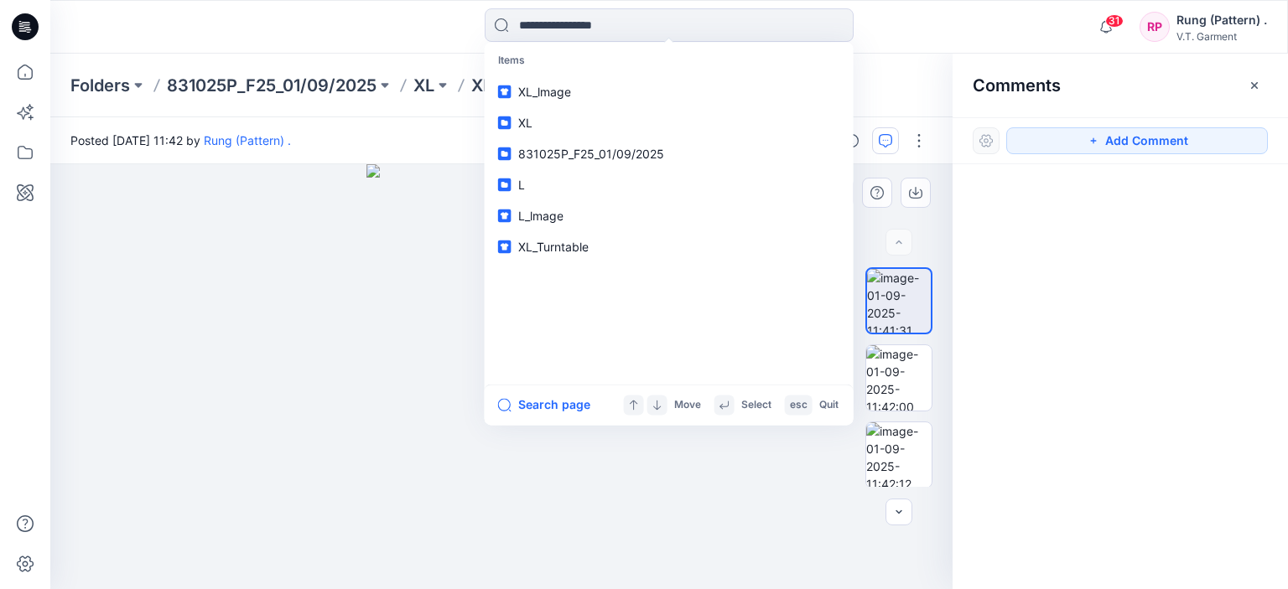
click at [1190, 338] on div at bounding box center [1120, 345] width 335 height 363
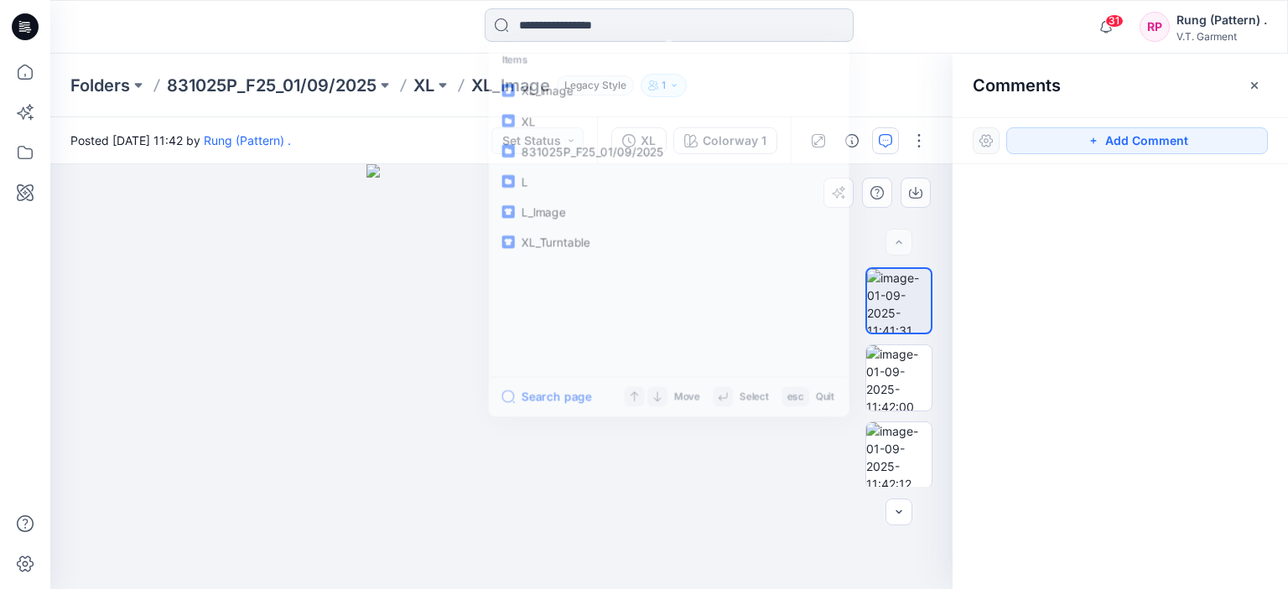
click at [631, 27] on input at bounding box center [669, 25] width 369 height 34
drag, startPoint x: 1152, startPoint y: 348, endPoint x: 519, endPoint y: 23, distance: 711.8
click at [1149, 348] on div at bounding box center [1120, 345] width 335 height 363
click at [28, 29] on icon at bounding box center [28, 29] width 6 height 1
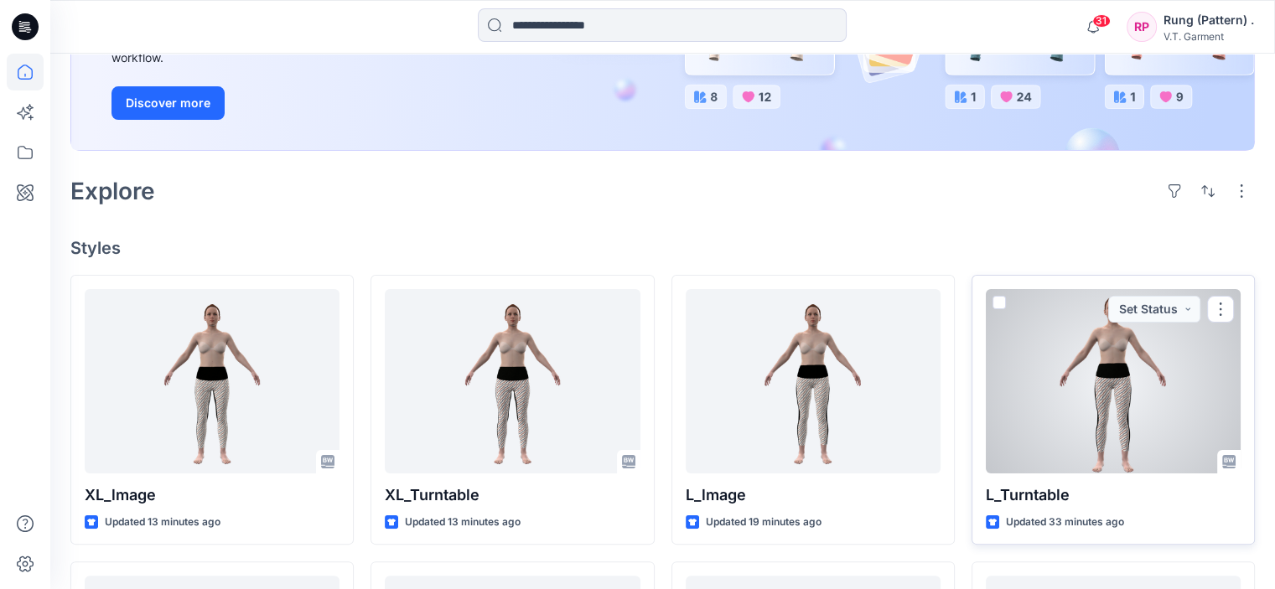
scroll to position [242, 0]
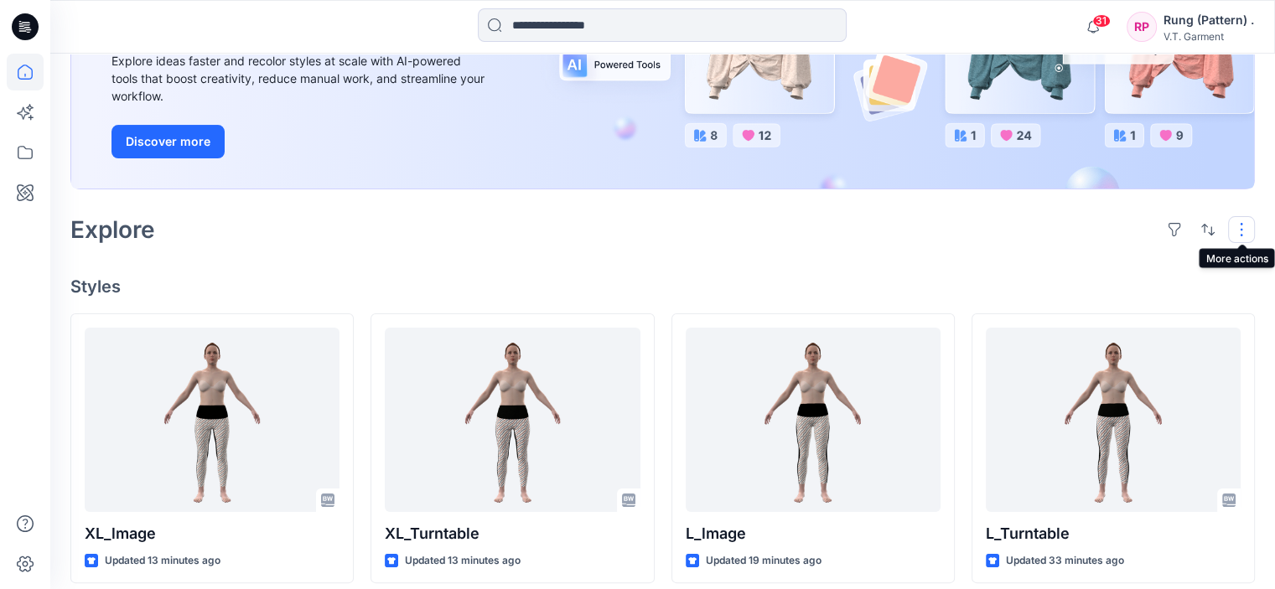
click at [1241, 229] on button "button" at bounding box center [1241, 229] width 27 height 27
click at [792, 235] on div "Explore Layout Grid Large Grid Folder View Compact Card Card View Card Info Tags" at bounding box center [662, 230] width 1185 height 40
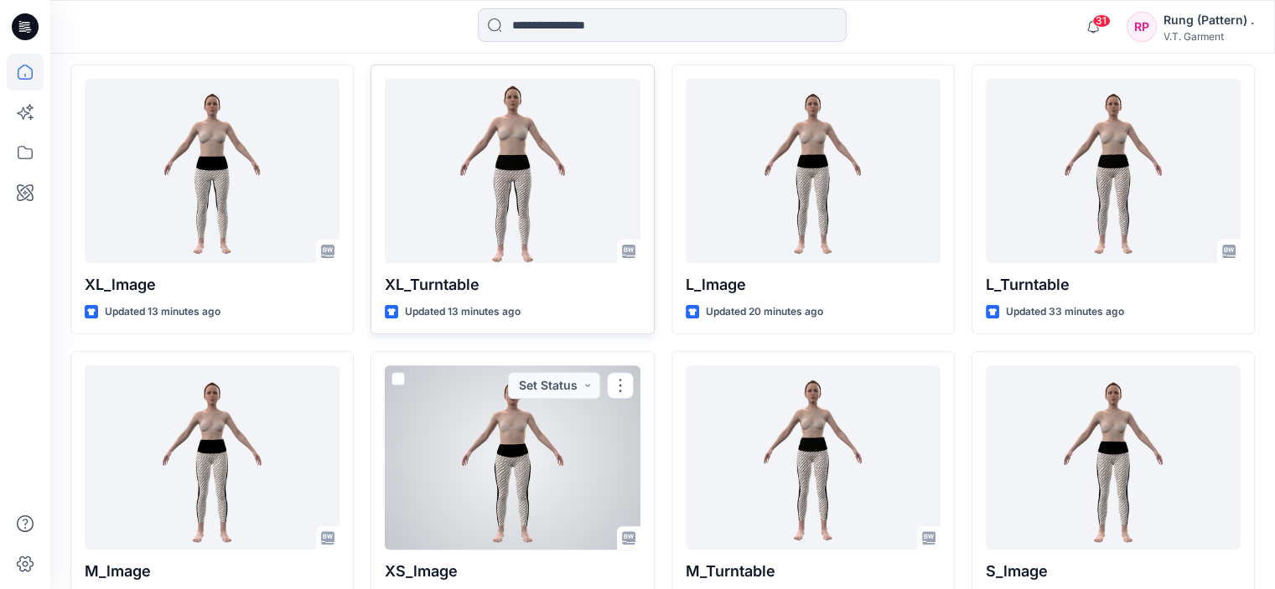
scroll to position [326, 0]
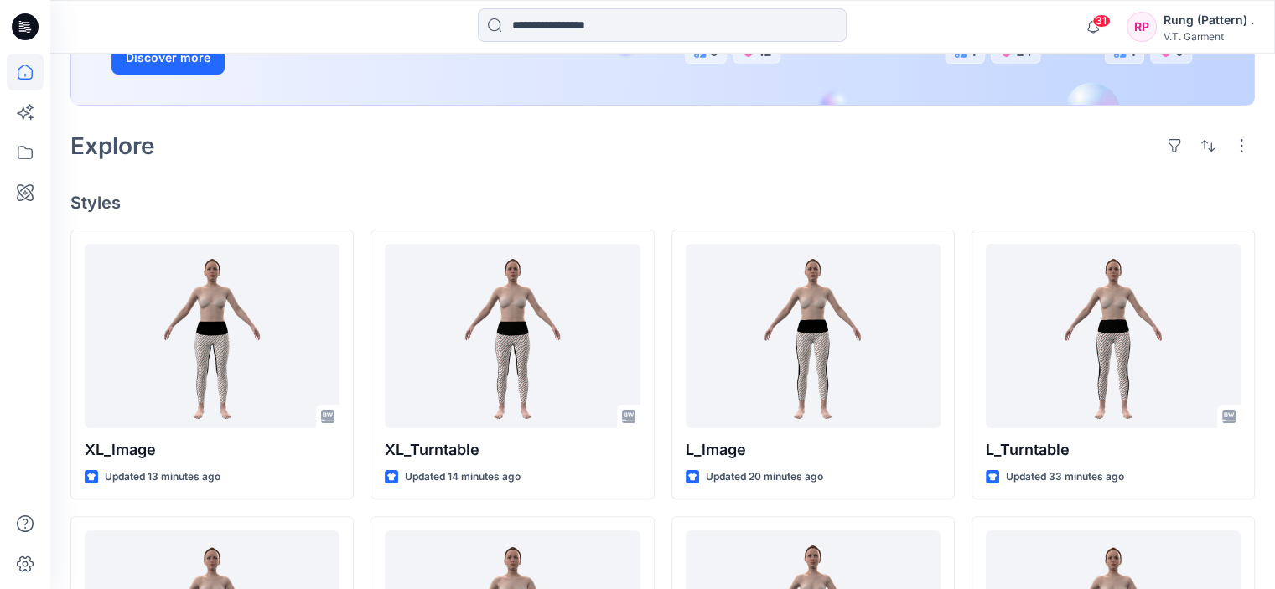
click at [701, 146] on div "Explore" at bounding box center [662, 146] width 1185 height 40
click at [615, 140] on div "Explore" at bounding box center [662, 146] width 1185 height 40
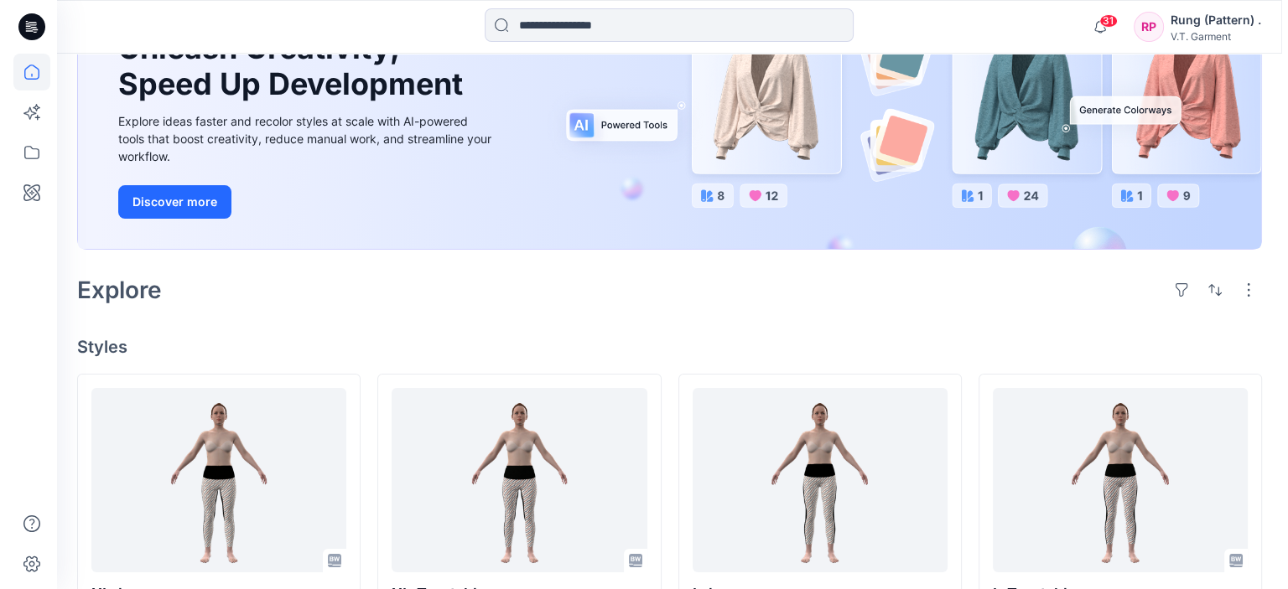
scroll to position [0, 0]
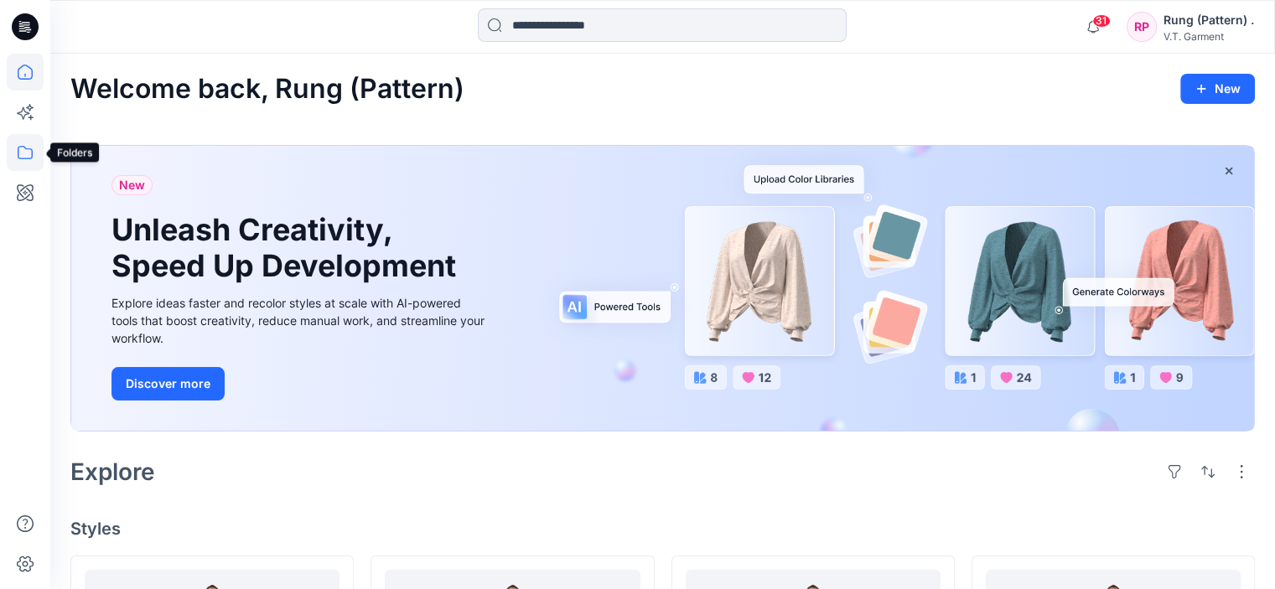
click at [22, 157] on icon at bounding box center [25, 152] width 37 height 37
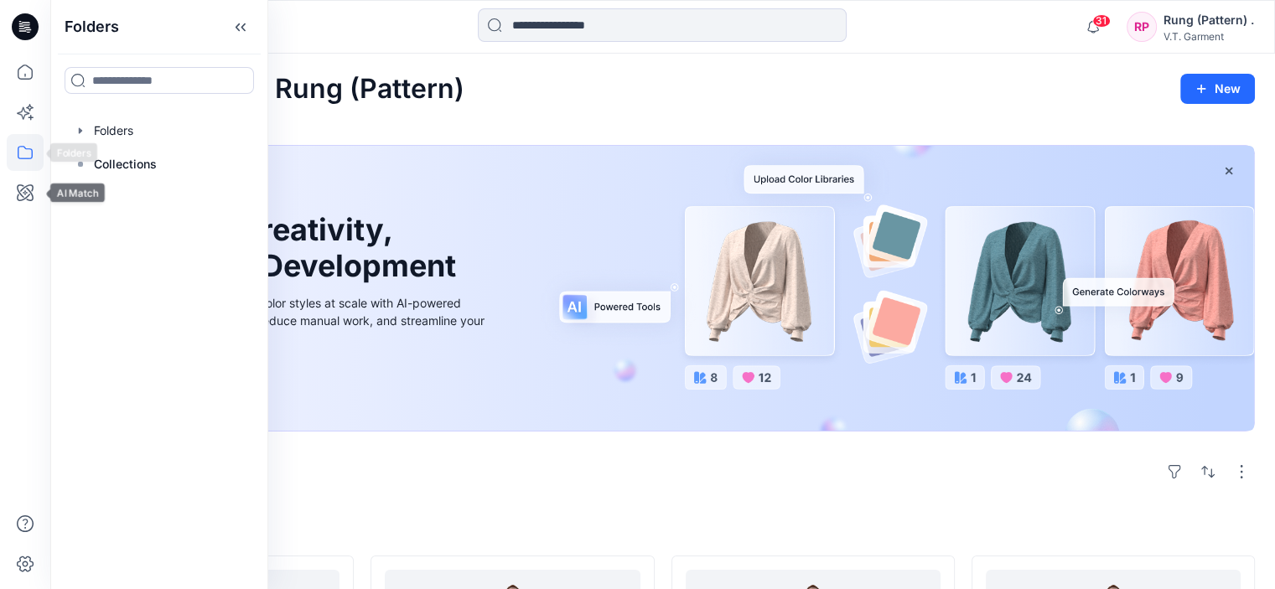
click at [20, 150] on icon at bounding box center [25, 152] width 37 height 37
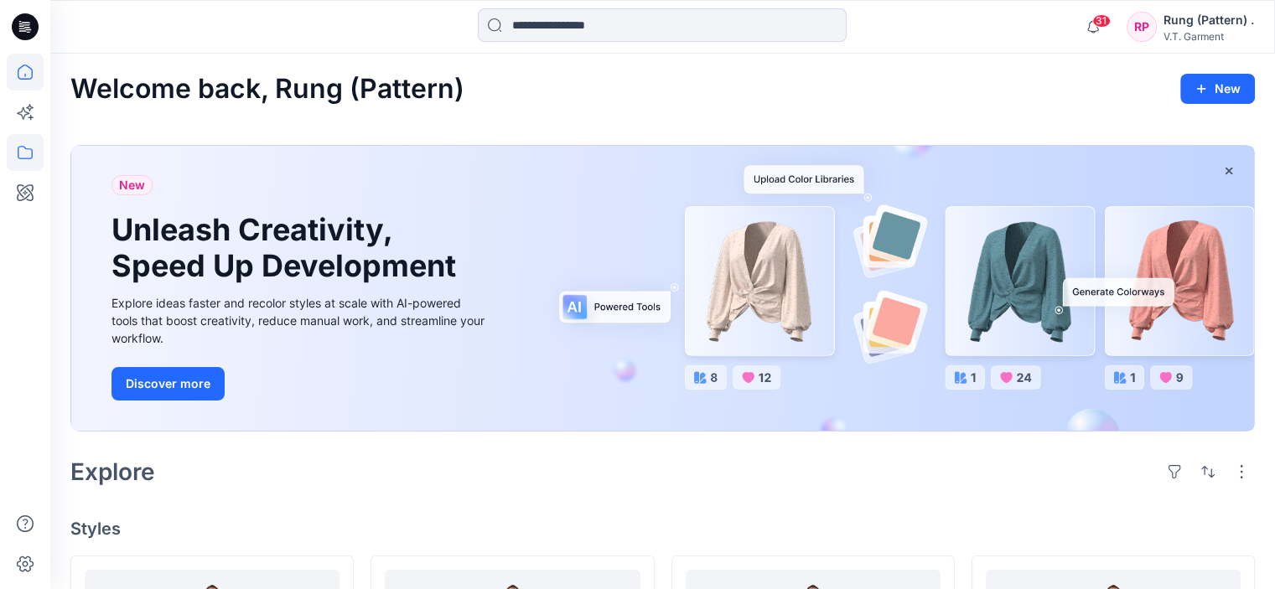
click at [21, 149] on icon at bounding box center [25, 152] width 37 height 37
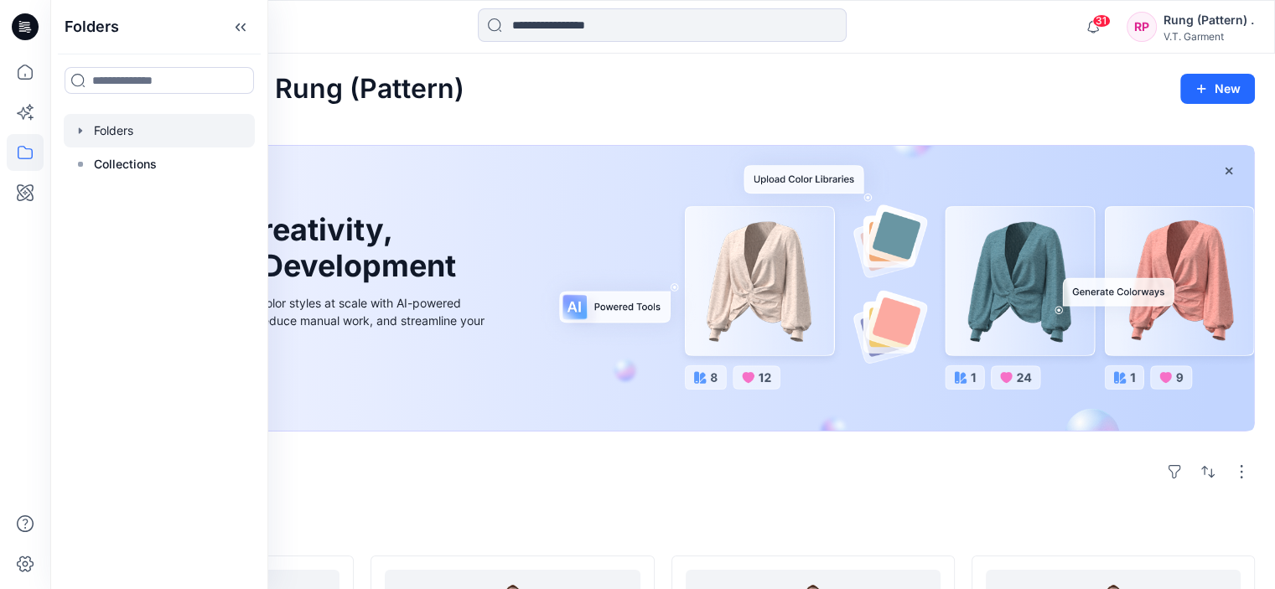
click at [132, 137] on div at bounding box center [159, 131] width 191 height 34
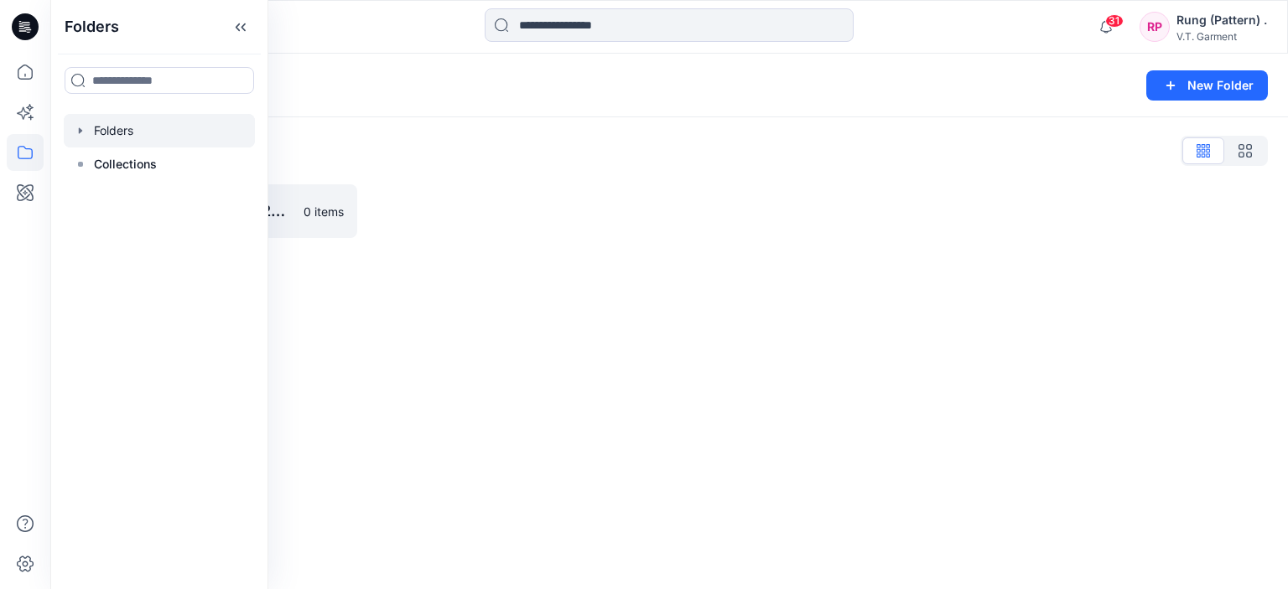
click at [558, 300] on div "Folders New Folder Folders List 831025P_F25_01/09/2025 0 items" at bounding box center [669, 322] width 1238 height 536
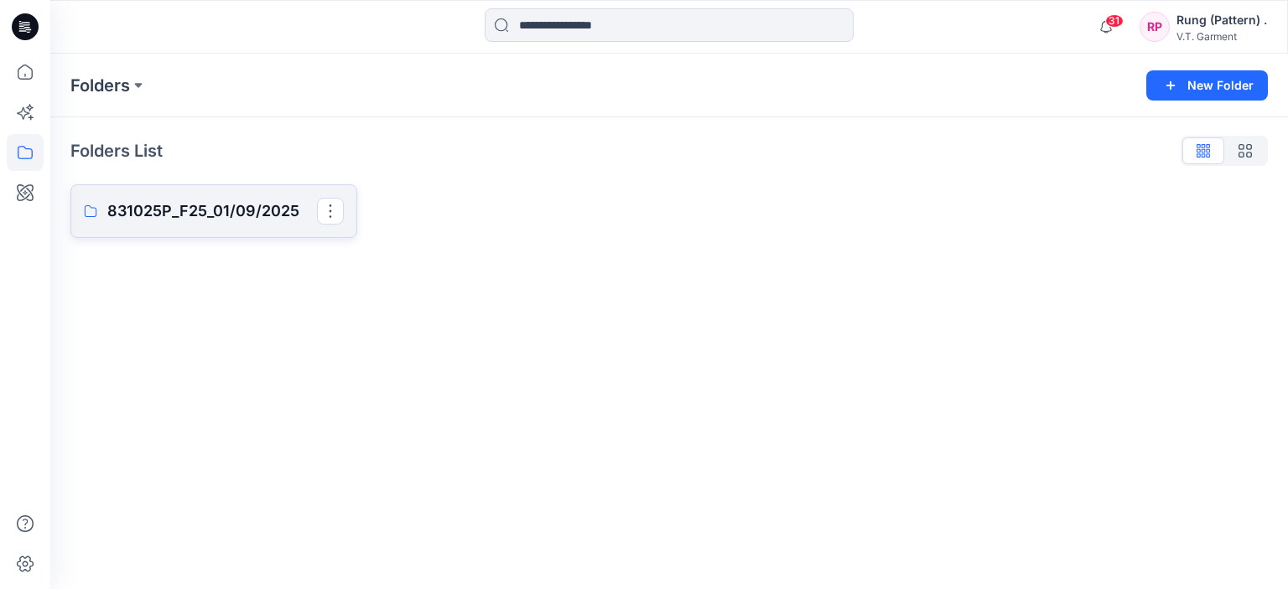
click at [224, 203] on p "831025P_F25_01/09/2025" at bounding box center [212, 211] width 210 height 23
click at [330, 212] on button "button" at bounding box center [330, 211] width 27 height 27
click at [366, 316] on p "Manage Users" at bounding box center [390, 312] width 79 height 18
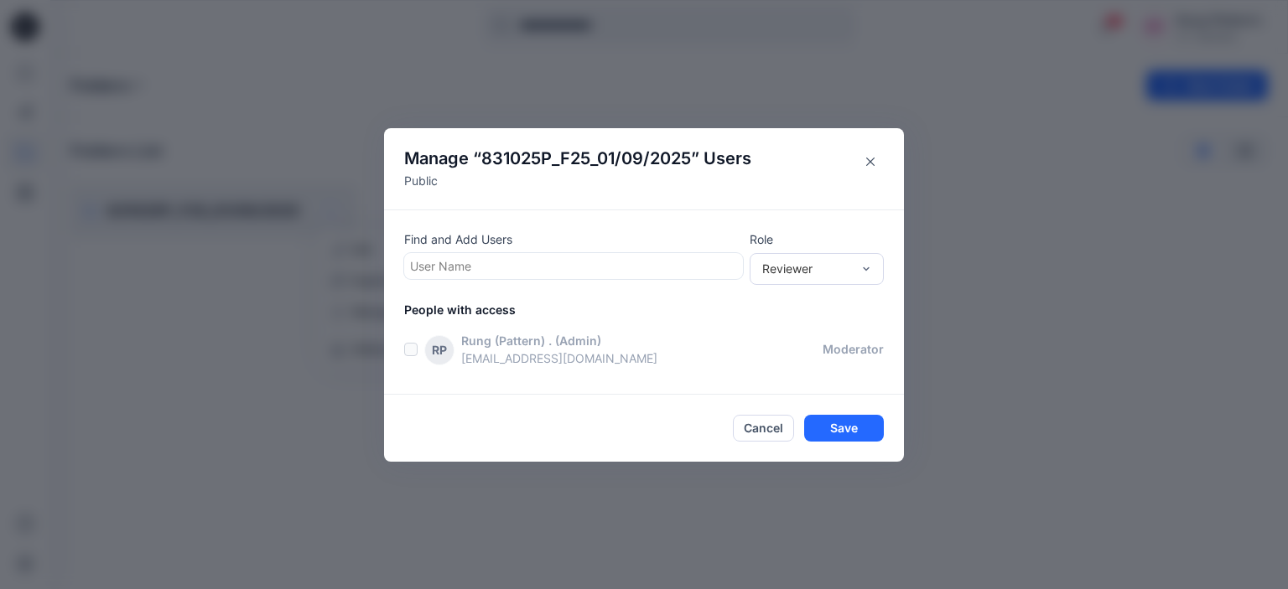
click at [547, 263] on div at bounding box center [573, 266] width 327 height 21
click at [854, 264] on div "Reviewer" at bounding box center [807, 269] width 106 height 18
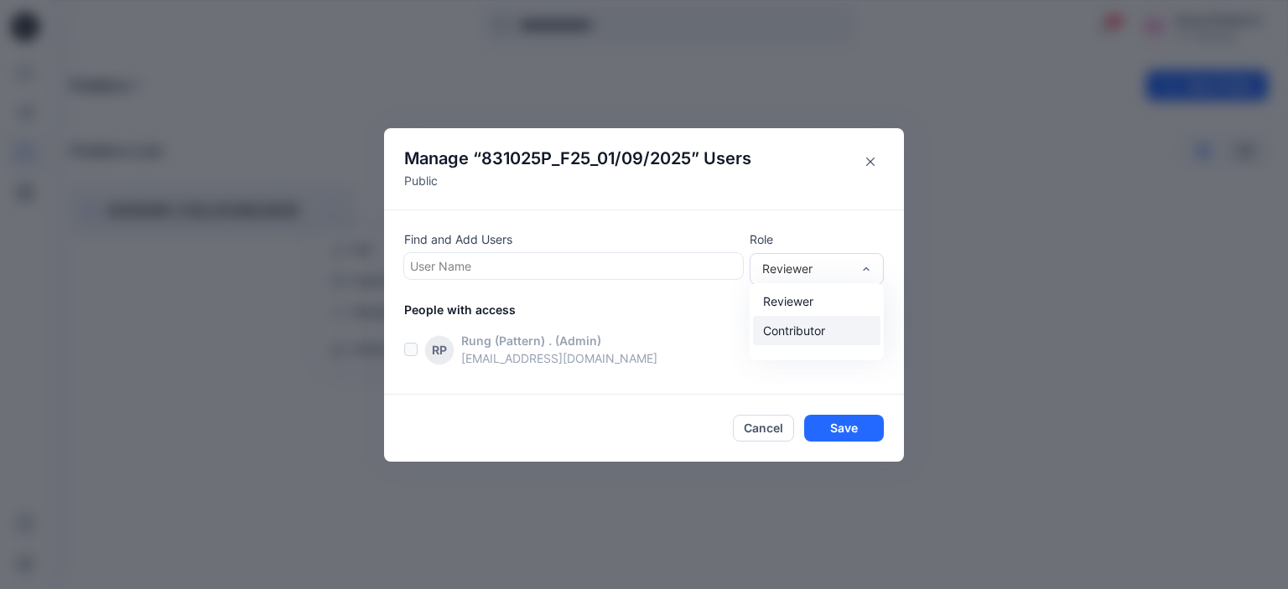
click at [822, 329] on div "Contributor" at bounding box center [816, 330] width 127 height 29
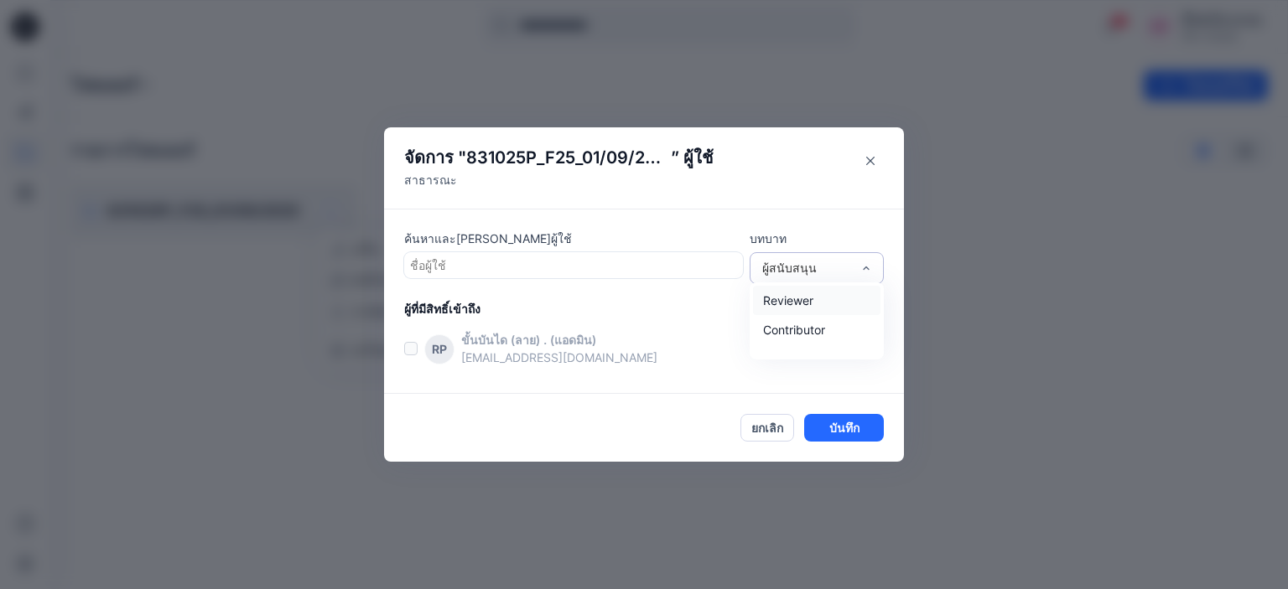
click at [846, 257] on div "ผู้สนับสนุน" at bounding box center [817, 268] width 134 height 32
click at [828, 299] on div "ผู้วิจารณ์" at bounding box center [816, 300] width 127 height 29
click at [840, 274] on div "ผู้วิจารณ์" at bounding box center [806, 268] width 89 height 18
click at [818, 298] on div "ผู้วิจารณ์" at bounding box center [816, 300] width 127 height 29
click at [510, 267] on div at bounding box center [573, 265] width 327 height 21
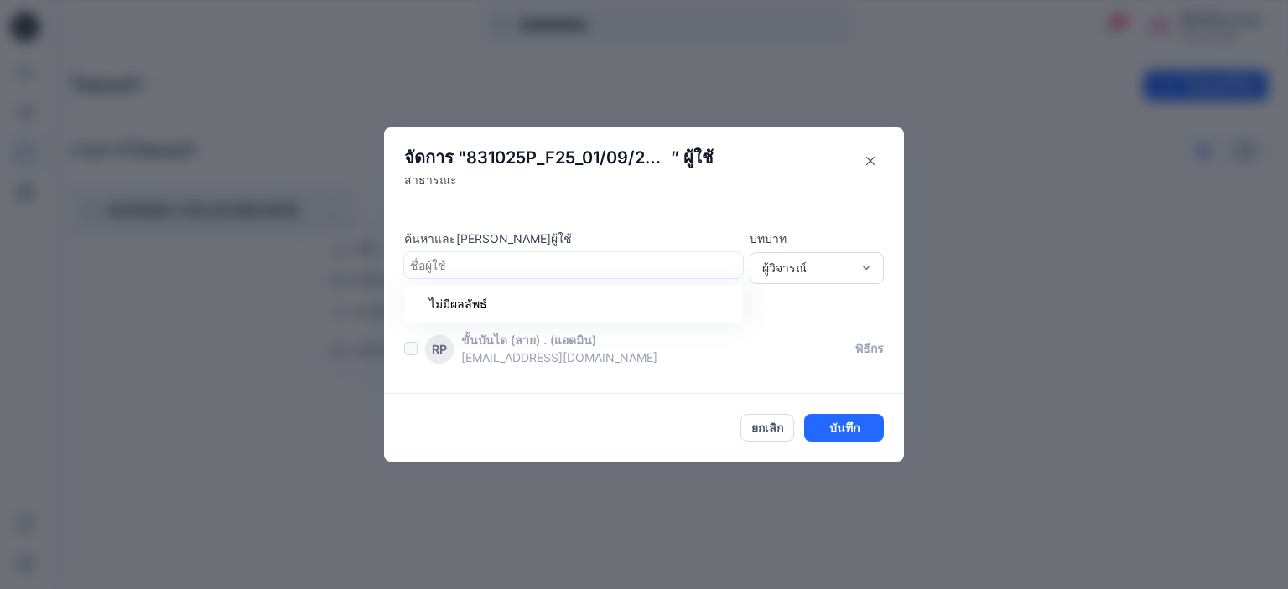
type input "*"
type input "**********"
drag, startPoint x: 579, startPoint y: 270, endPoint x: 444, endPoint y: 265, distance: 134.3
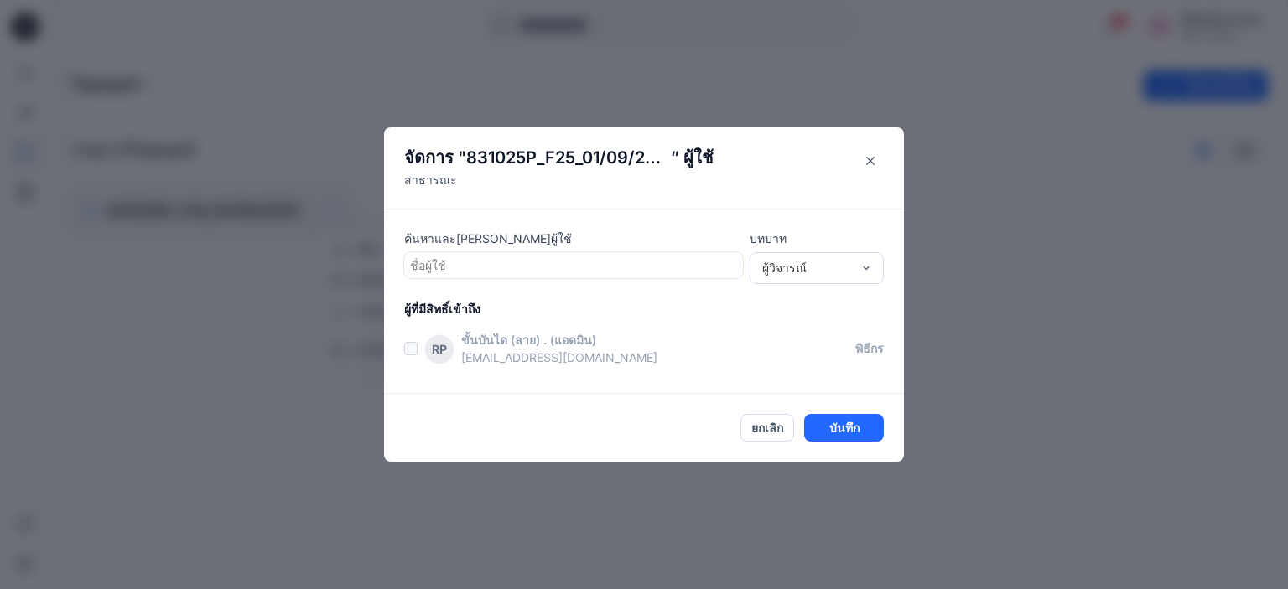
click at [444, 265] on div at bounding box center [573, 265] width 327 height 21
click at [479, 257] on div at bounding box center [573, 265] width 327 height 21
click at [470, 264] on div at bounding box center [573, 265] width 327 height 21
click at [411, 350] on label at bounding box center [410, 348] width 13 height 13
click at [818, 328] on div "ผู้ที่มีสิทธิ์เข้าถึง RP ขั้นบันได (ลาย) . (แอดมิน) pattern01@vtgarment.com พิธ…" at bounding box center [654, 336] width 500 height 73
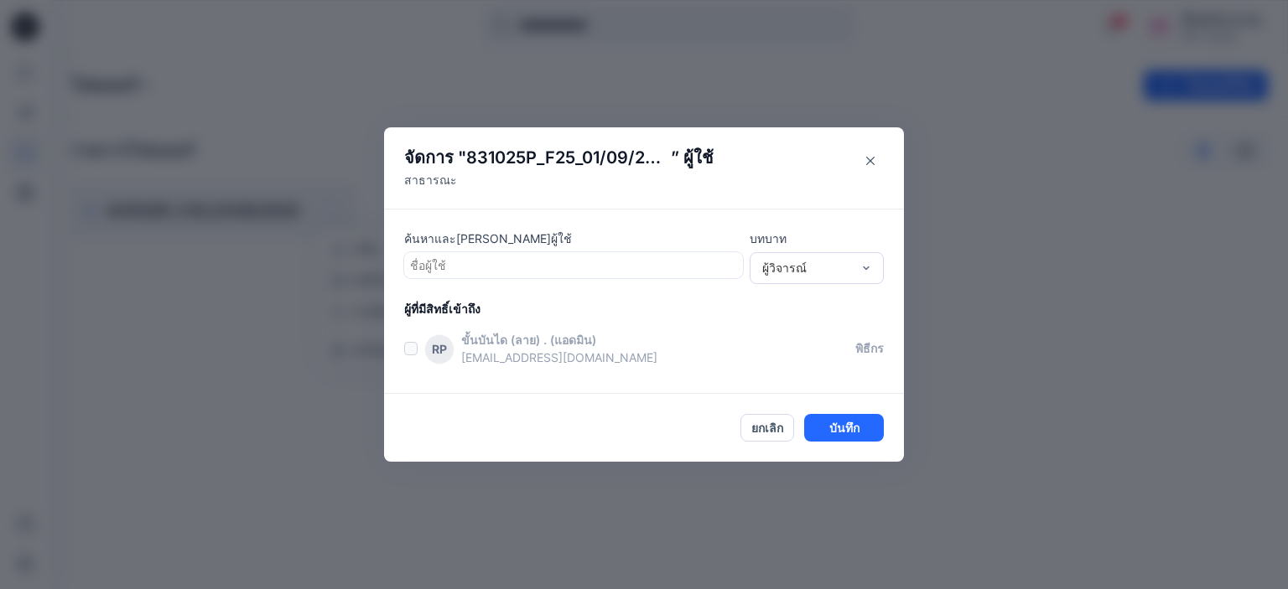
click at [569, 263] on div at bounding box center [573, 265] width 327 height 21
paste input "**********"
type input "**********"
click at [725, 372] on div "RP ขั้นบันได (ลาย) . (แอดมิน) pattern01@vtgarment.com พิธีกร" at bounding box center [654, 352] width 500 height 42
click at [576, 273] on div at bounding box center [573, 265] width 327 height 21
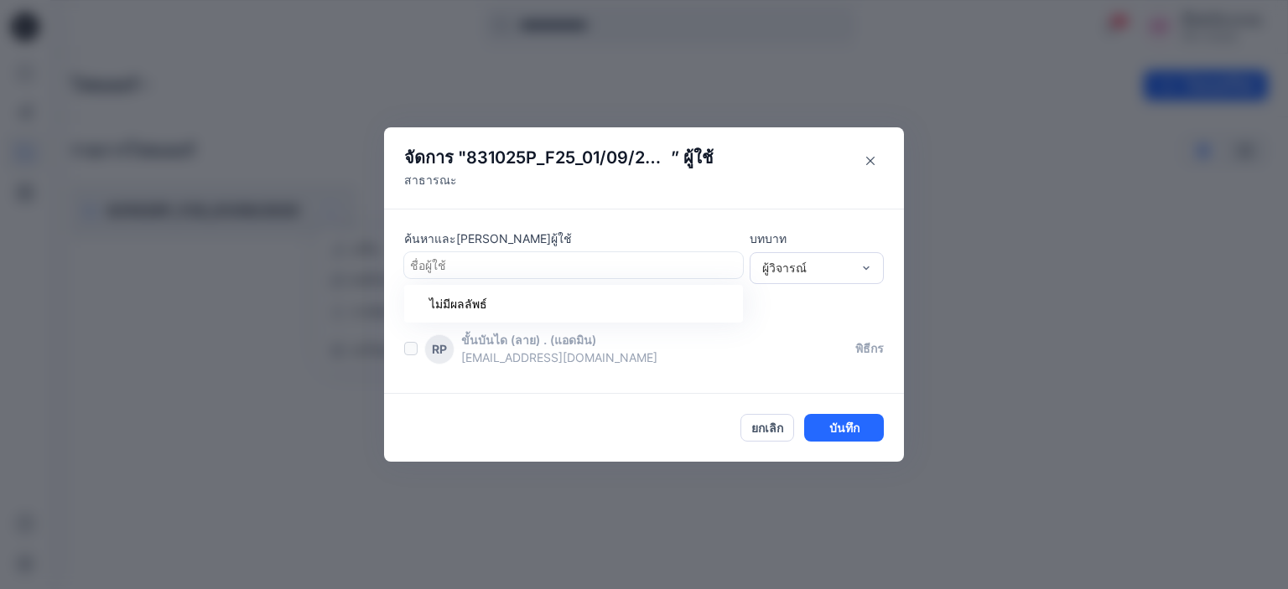
paste input "**********"
type input "**********"
click at [835, 430] on font "บันทึก" at bounding box center [844, 428] width 30 height 14
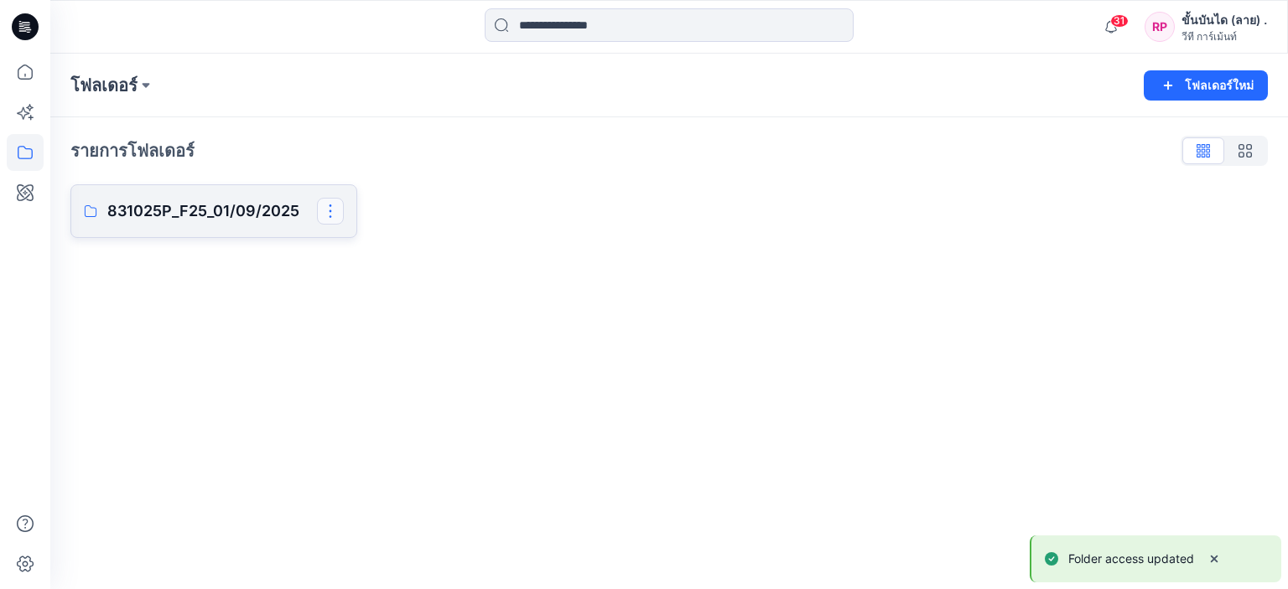
click at [329, 210] on button "button" at bounding box center [330, 211] width 27 height 27
click at [387, 319] on p "Manage Users" at bounding box center [390, 312] width 79 height 18
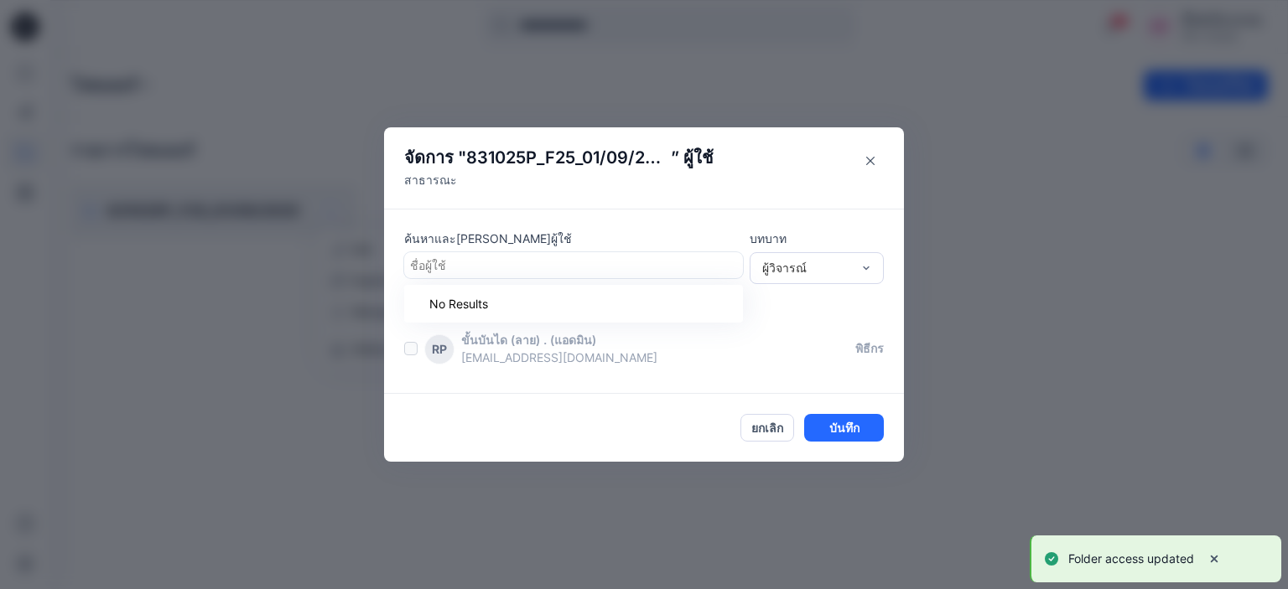
click at [571, 262] on div at bounding box center [573, 265] width 327 height 21
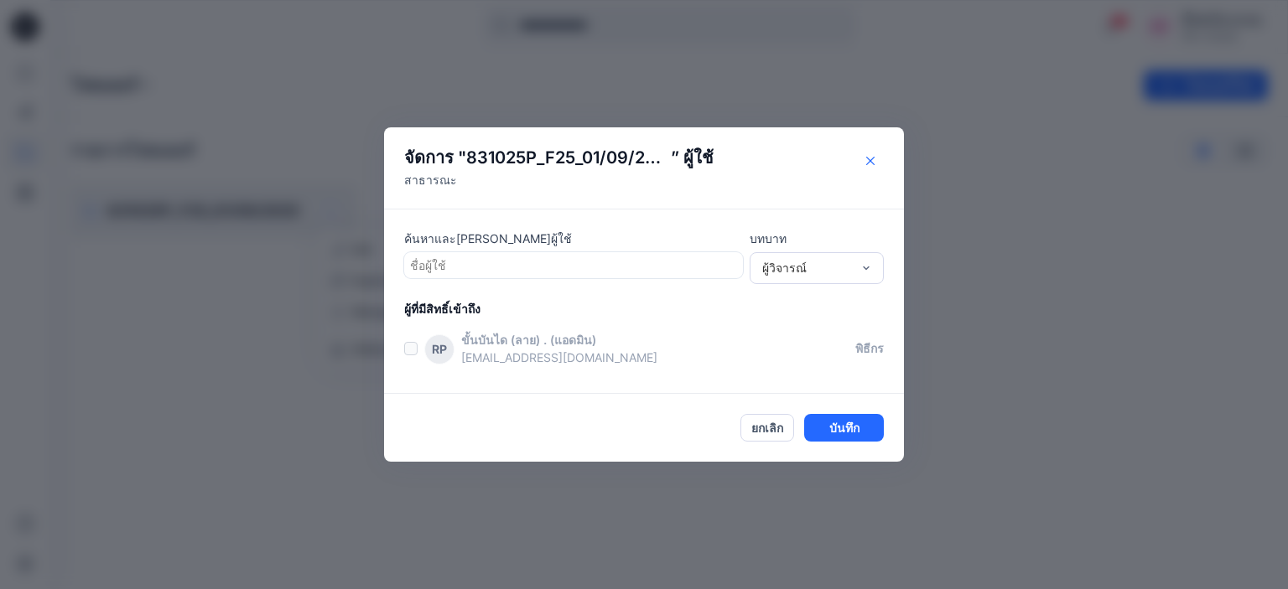
click at [875, 160] on button "ปิด" at bounding box center [870, 161] width 27 height 27
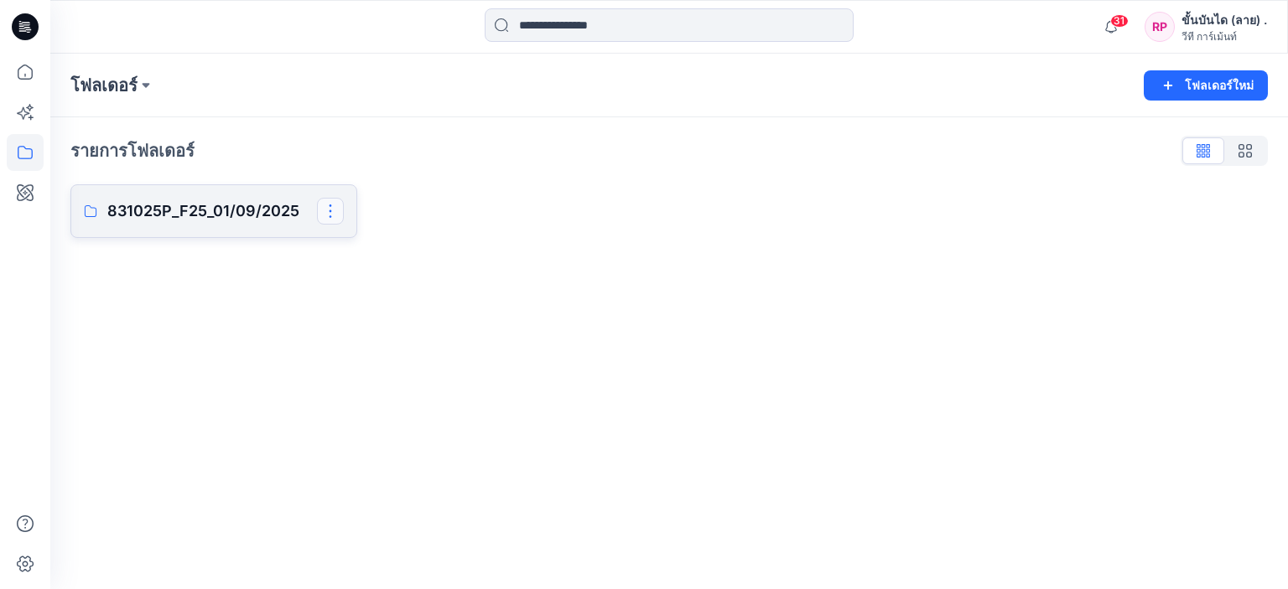
click at [339, 224] on button "button" at bounding box center [330, 211] width 27 height 27
click at [382, 232] on div "Edit Duplicate to... Manage Users Delete Folder" at bounding box center [412, 300] width 188 height 138
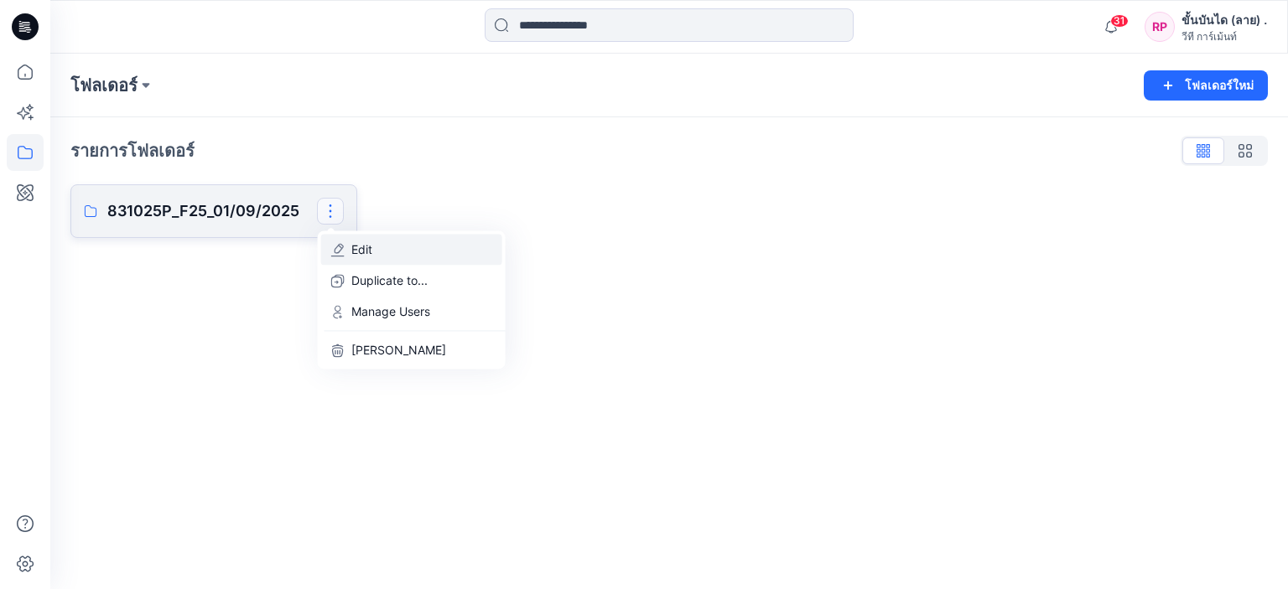
click at [386, 246] on button "Edit" at bounding box center [411, 249] width 181 height 31
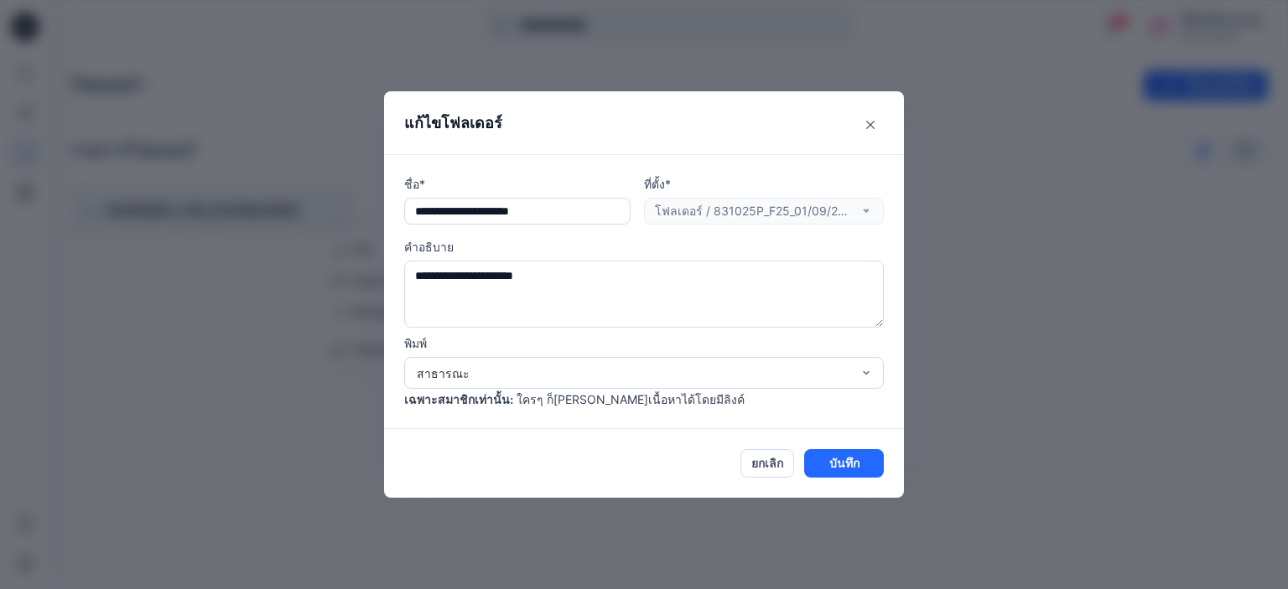
click at [862, 216] on div "ที่ตั้ง* โฟลเดอร์ / 831025P_F25_01/09/2025" at bounding box center [764, 199] width 240 height 49
click at [865, 210] on div "ที่ตั้ง* โฟลเดอร์ / 831025P_F25_01/09/2025" at bounding box center [764, 199] width 240 height 49
click at [398, 394] on div "**********" at bounding box center [644, 291] width 520 height 275
click at [869, 121] on icon "ปิด" at bounding box center [870, 125] width 8 height 8
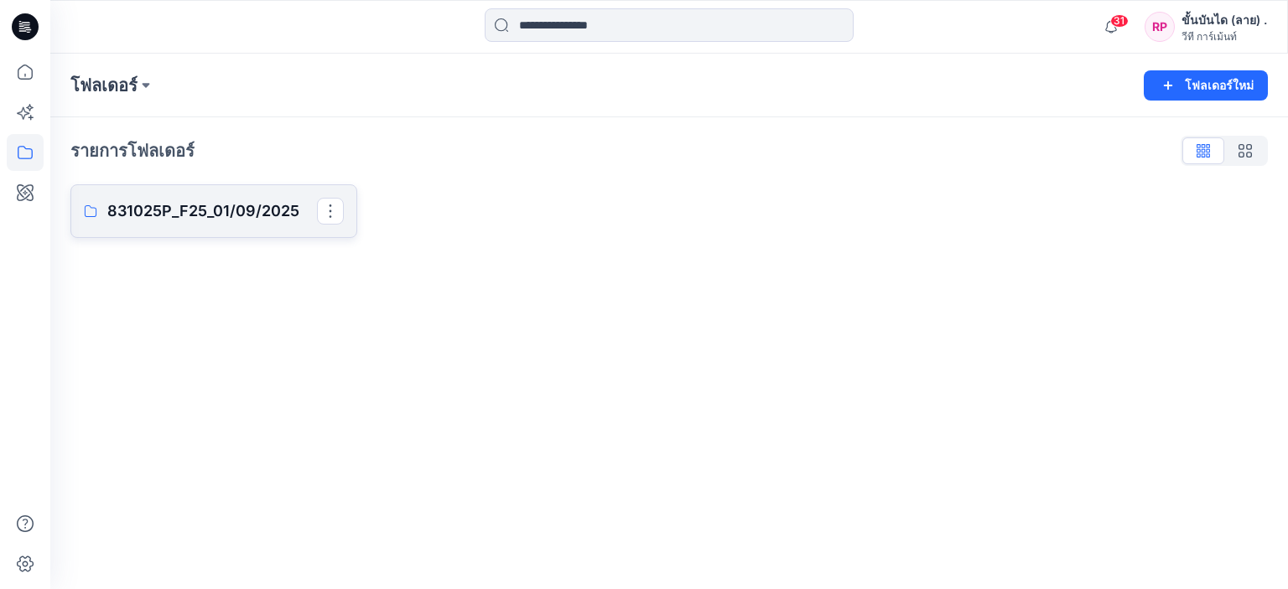
click at [179, 220] on font "831025P_F25_01/09/2025" at bounding box center [203, 211] width 192 height 18
click at [339, 221] on button "button" at bounding box center [330, 211] width 27 height 27
click at [371, 311] on p "Manage Users" at bounding box center [390, 312] width 79 height 18
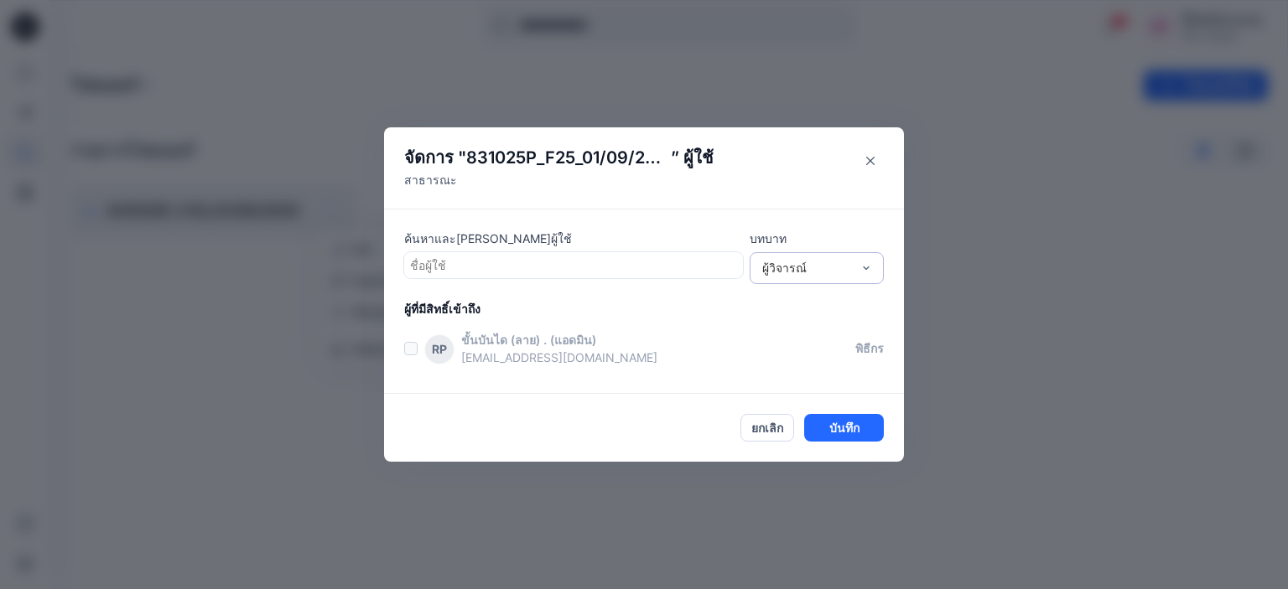
click at [851, 275] on div "ผู้วิจารณ์" at bounding box center [807, 268] width 106 height 18
click at [844, 297] on div "ผู้วิจารณ์" at bounding box center [816, 300] width 127 height 29
click at [882, 163] on button "ปิด" at bounding box center [870, 161] width 27 height 27
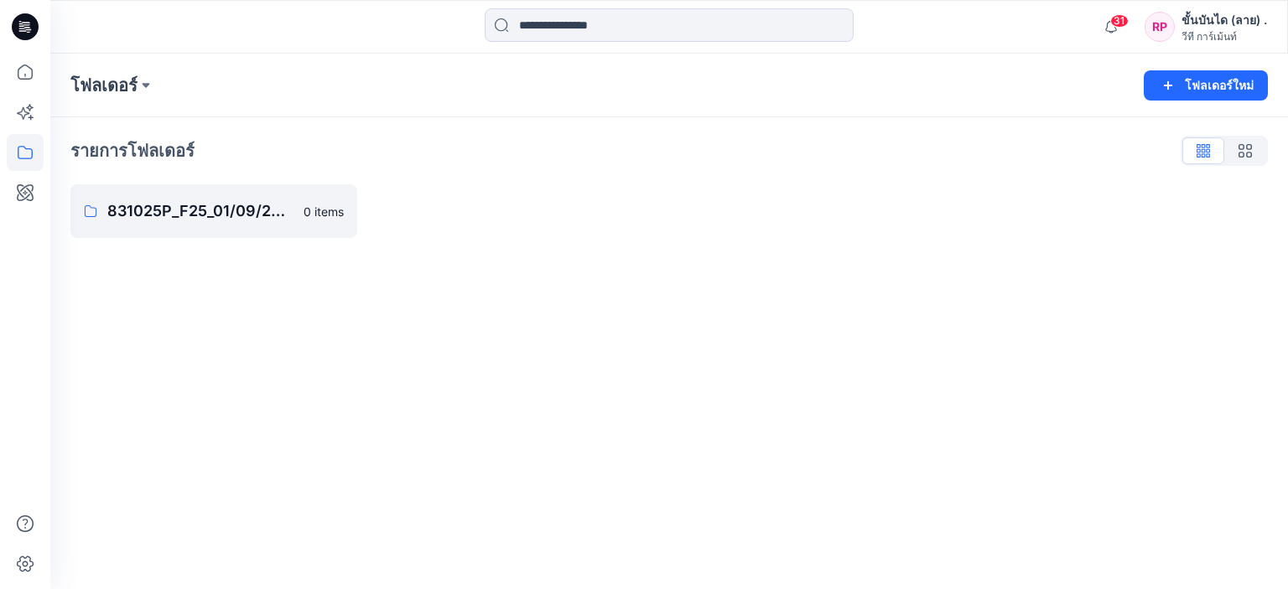
click at [741, 283] on div "โฟลเดอร์ โฟลเดอร์ใหม่ รายการโฟลเดอร์ 831025P_F25_01/09/2025 0 items" at bounding box center [669, 322] width 1238 height 536
click at [328, 210] on button "button" at bounding box center [330, 211] width 27 height 27
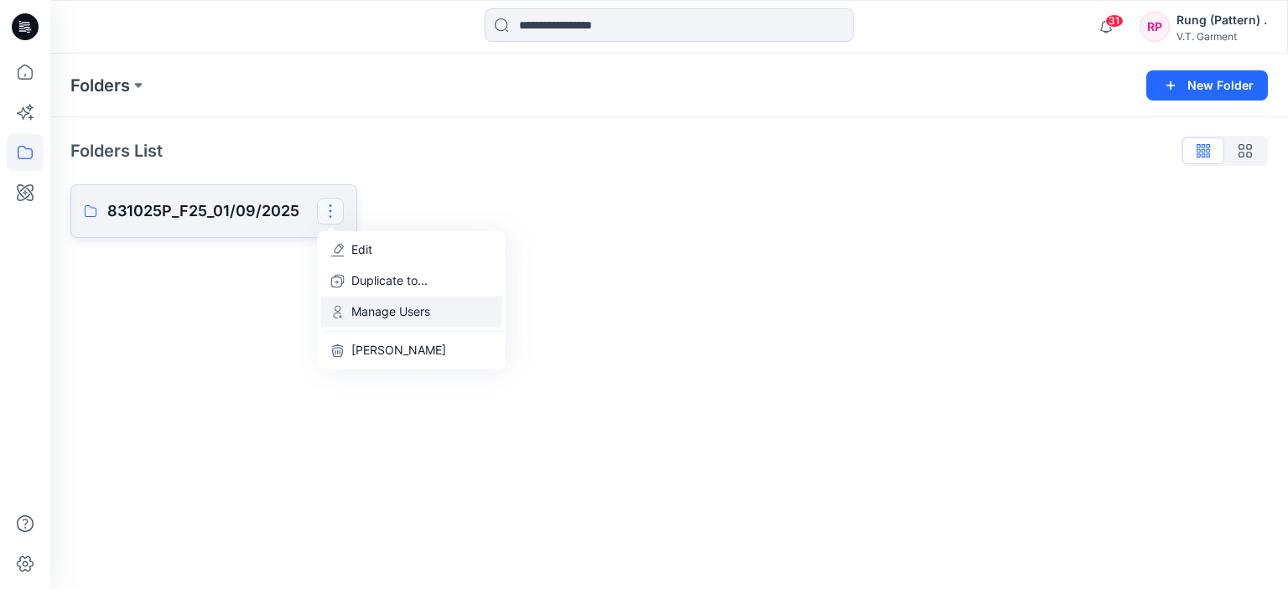
click at [376, 309] on p "Manage Users" at bounding box center [390, 312] width 79 height 18
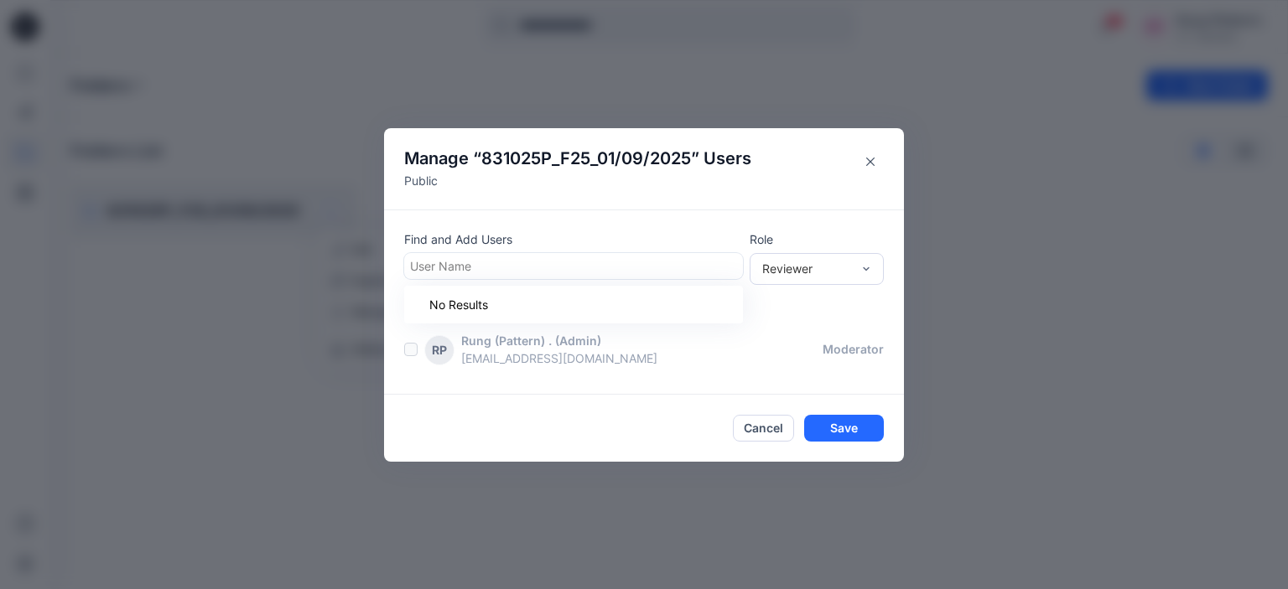
click at [500, 270] on div at bounding box center [573, 266] width 327 height 21
click at [360, 236] on div "Manage “ 831025P_F25_01/09/2025 ” Users Public Find and Add Users User Name Rol…" at bounding box center [644, 294] width 1288 height 589
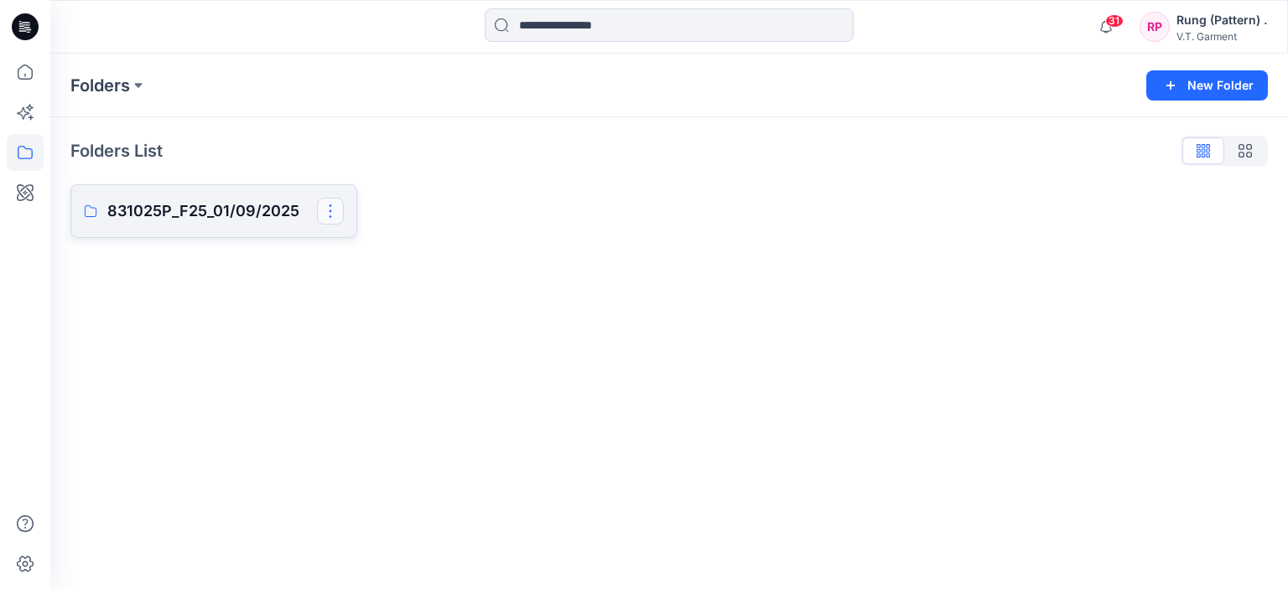
click at [334, 210] on button "button" at bounding box center [330, 211] width 27 height 27
click at [371, 311] on p "Manage Users" at bounding box center [390, 312] width 79 height 18
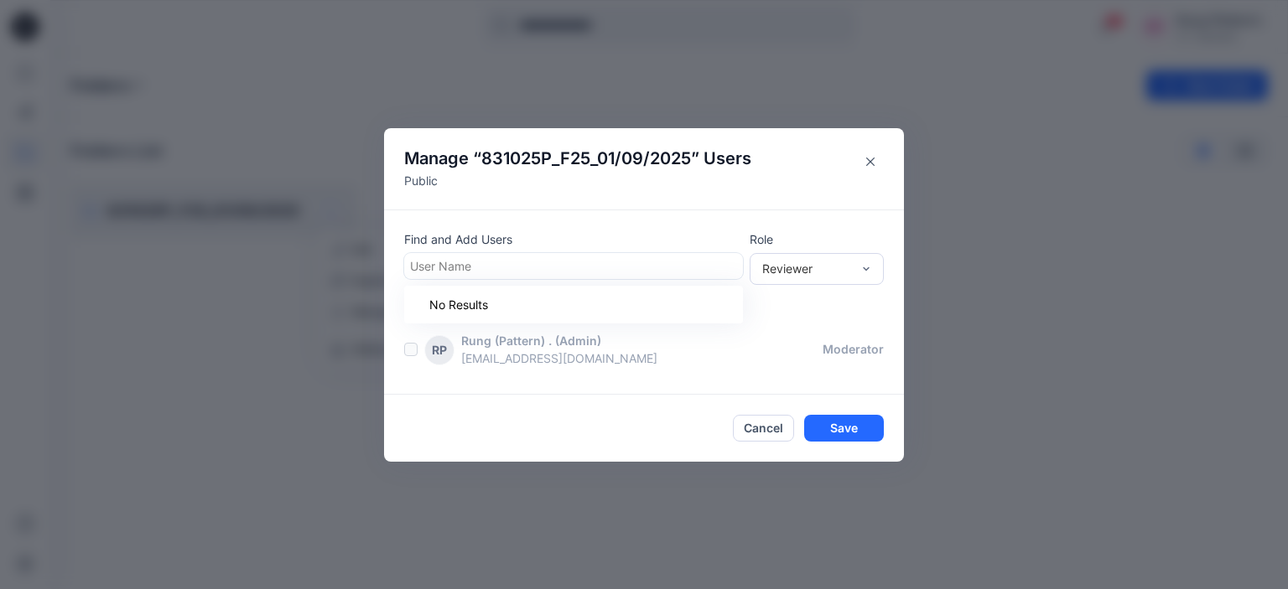
click at [462, 267] on div at bounding box center [573, 266] width 327 height 21
paste input "**********"
type input "**********"
drag, startPoint x: 670, startPoint y: 261, endPoint x: 394, endPoint y: 250, distance: 276.1
click at [394, 250] on div "Find and Add Users User Name Role Reviewer People with access RP Rung (Pattern)…" at bounding box center [644, 302] width 520 height 185
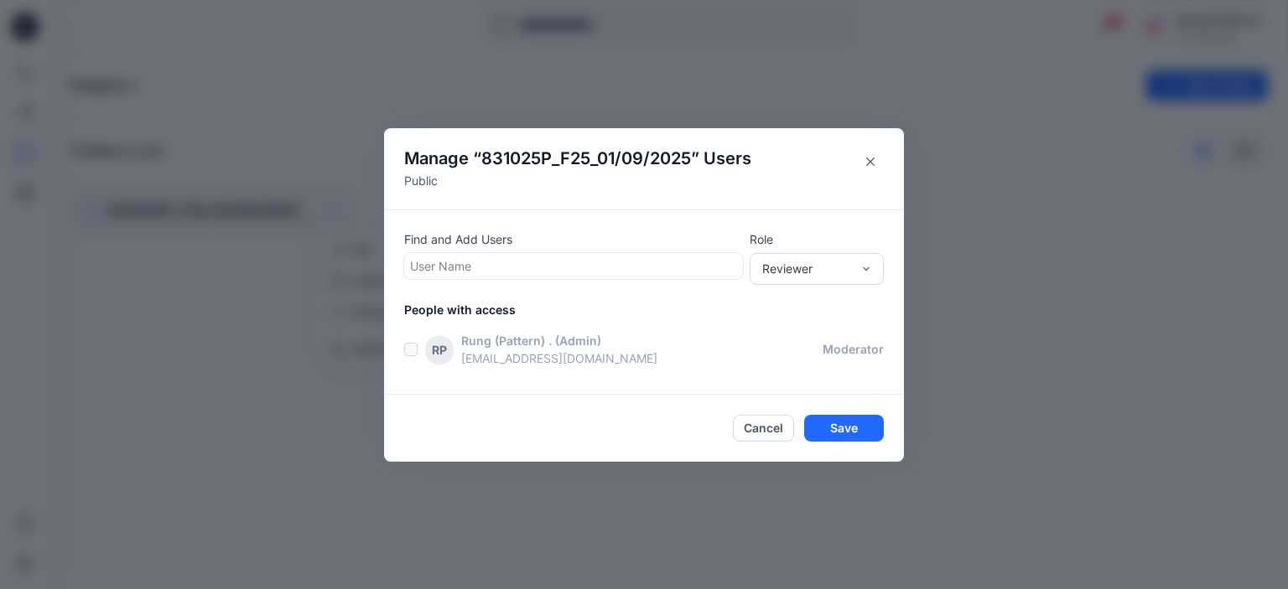
drag, startPoint x: 523, startPoint y: 423, endPoint x: 510, endPoint y: 413, distance: 16.3
click at [525, 421] on div "Cancel Save" at bounding box center [644, 428] width 480 height 27
click at [514, 355] on p "[EMAIL_ADDRESS][DOMAIN_NAME]" at bounding box center [641, 359] width 361 height 18
click at [862, 153] on button "Close" at bounding box center [870, 161] width 27 height 27
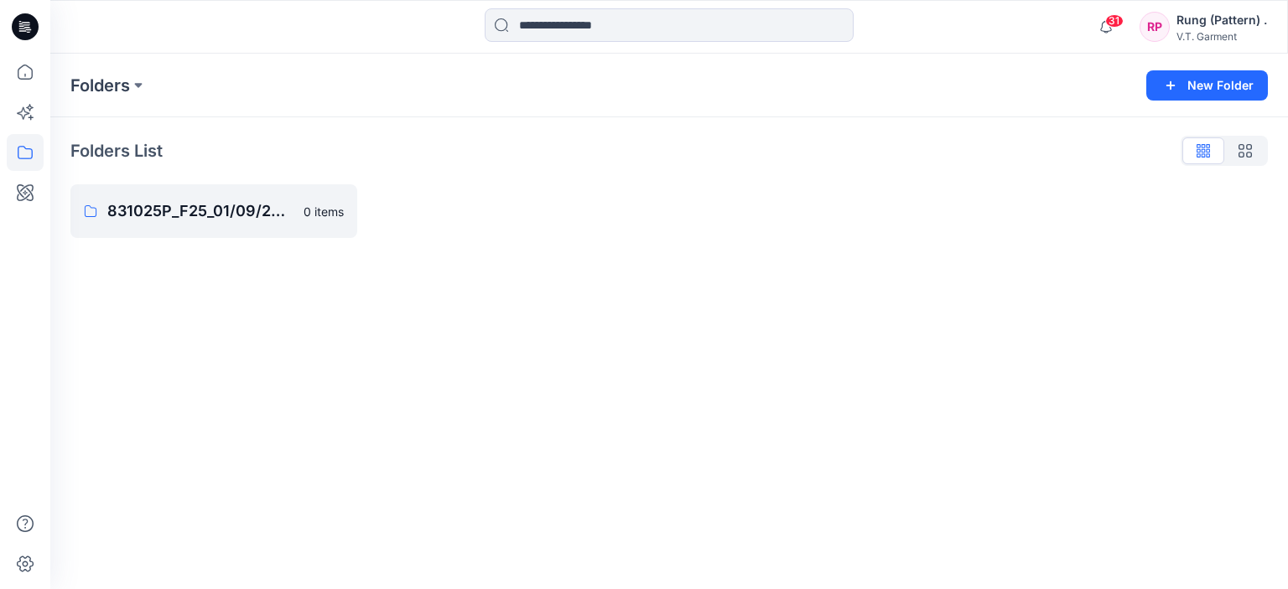
click at [34, 34] on icon at bounding box center [25, 26] width 27 height 27
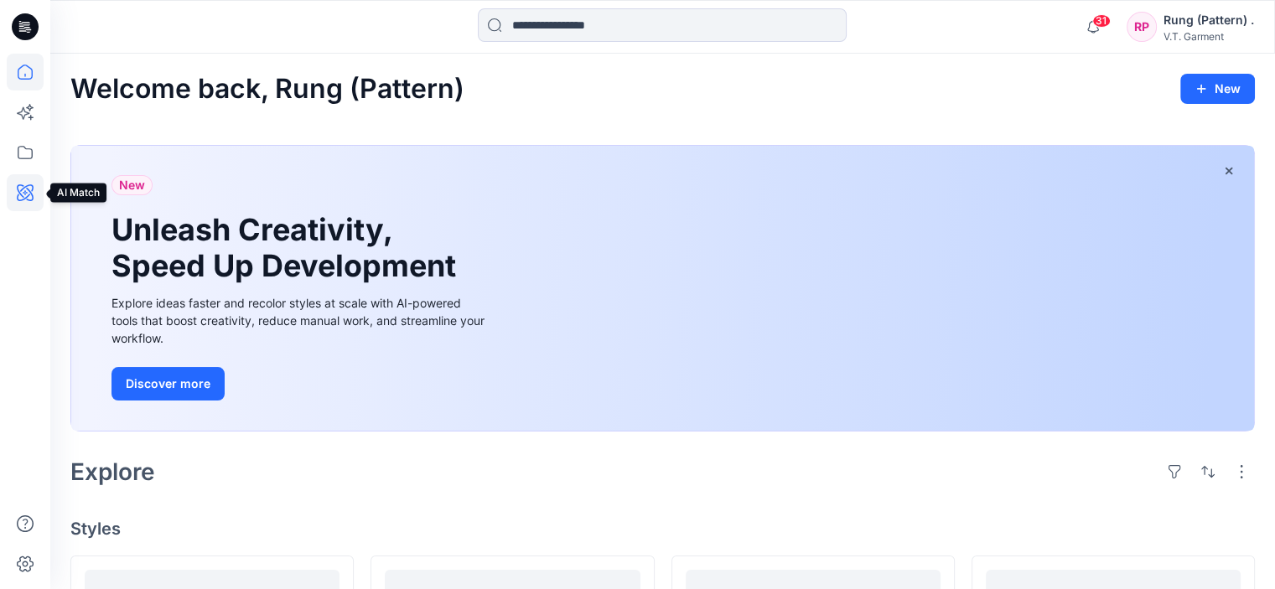
click at [18, 203] on icon at bounding box center [25, 192] width 37 height 37
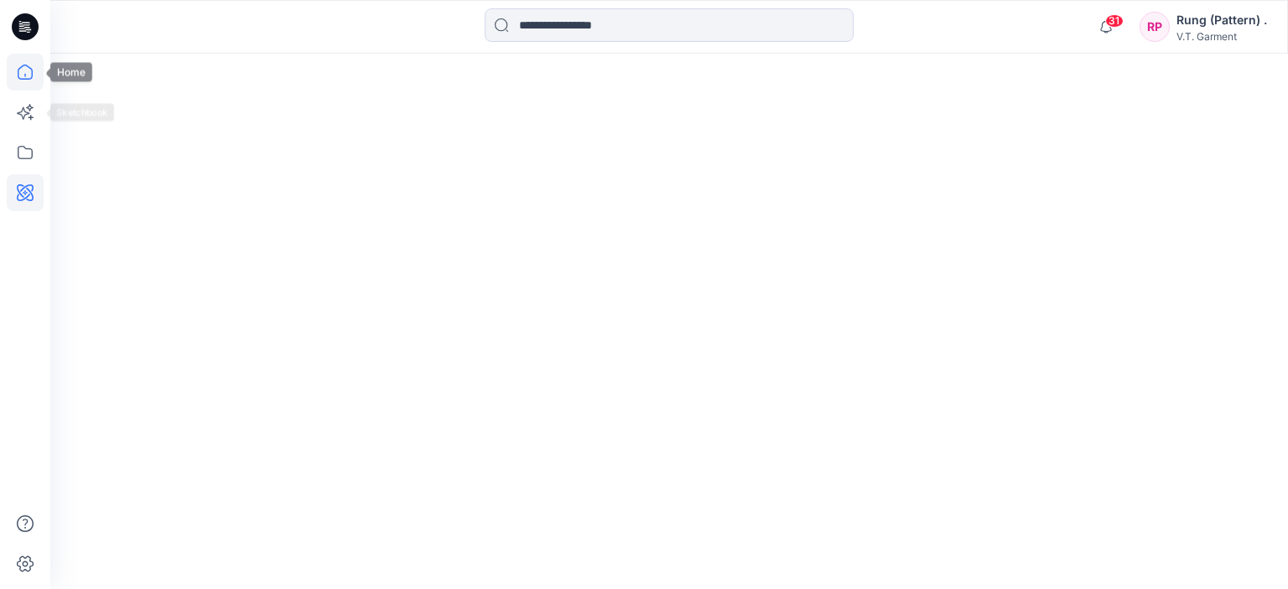
click at [33, 83] on icon at bounding box center [25, 72] width 37 height 37
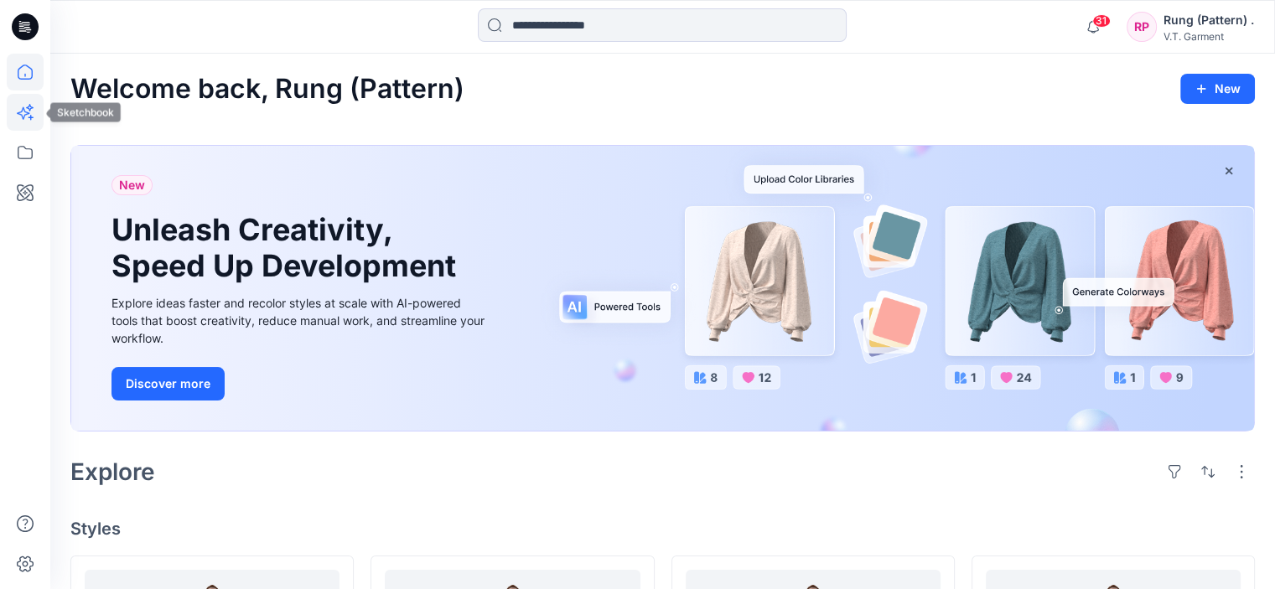
click at [30, 106] on icon at bounding box center [30, 108] width 8 height 8
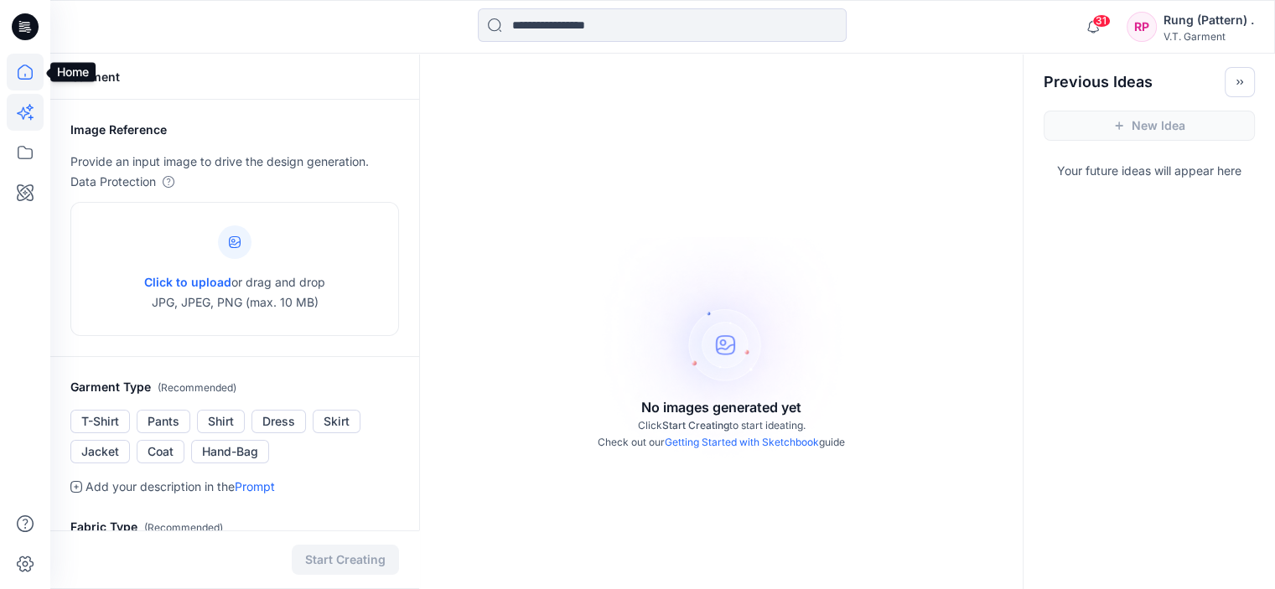
click at [30, 70] on icon at bounding box center [25, 72] width 37 height 37
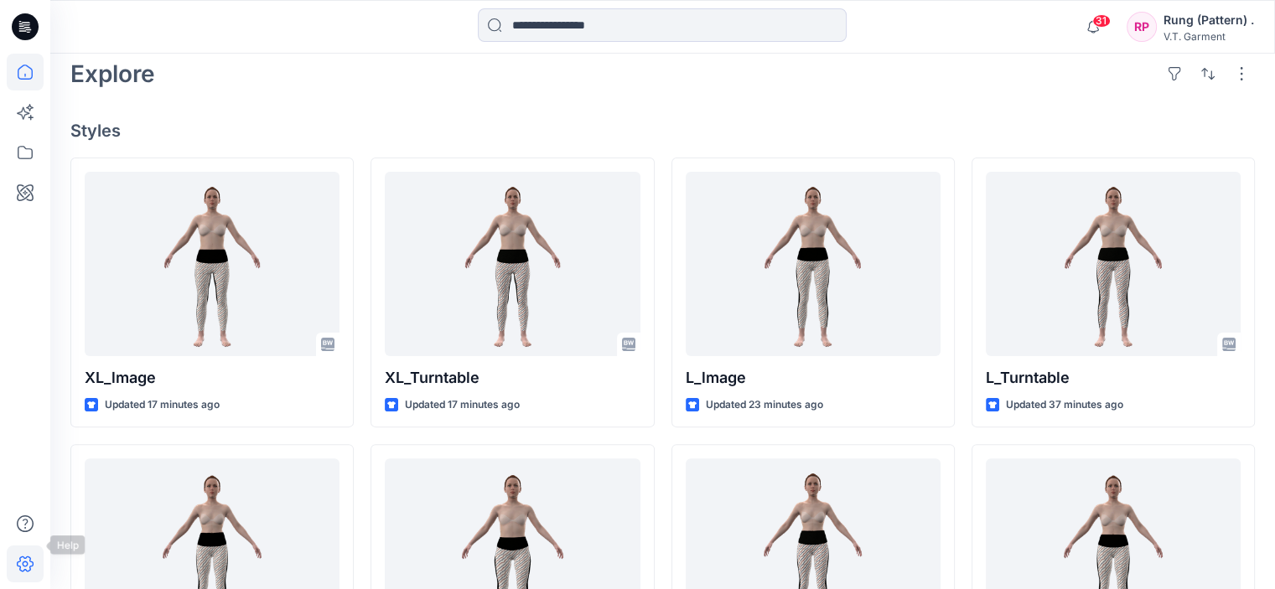
scroll to position [419, 0]
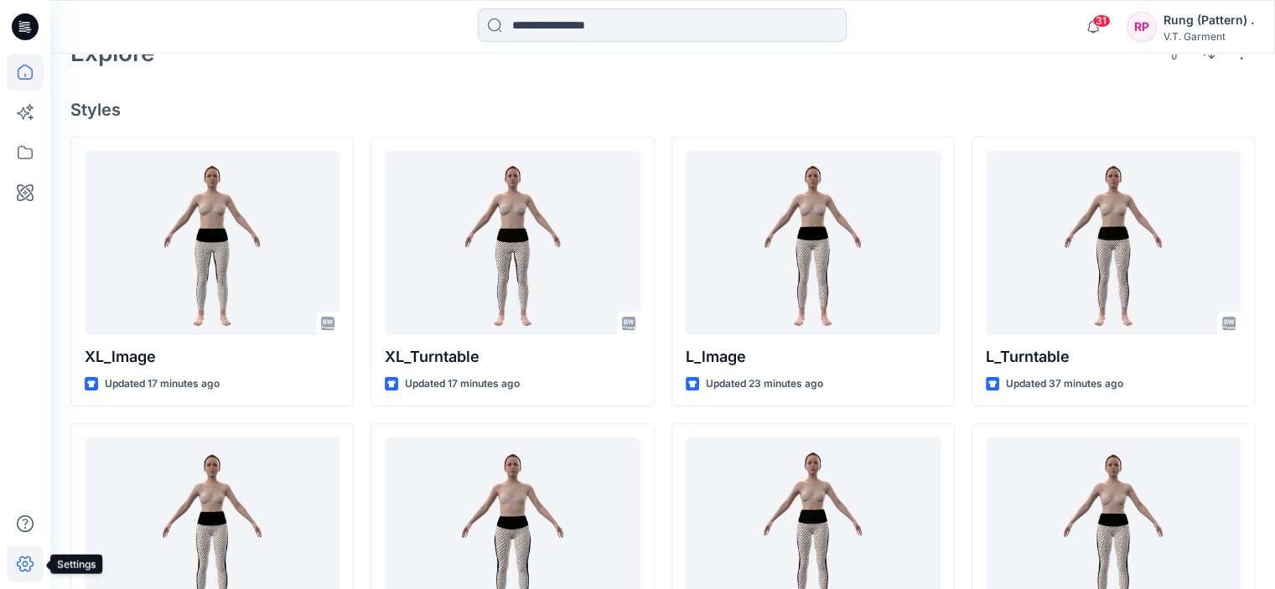
click at [23, 560] on icon at bounding box center [25, 564] width 37 height 37
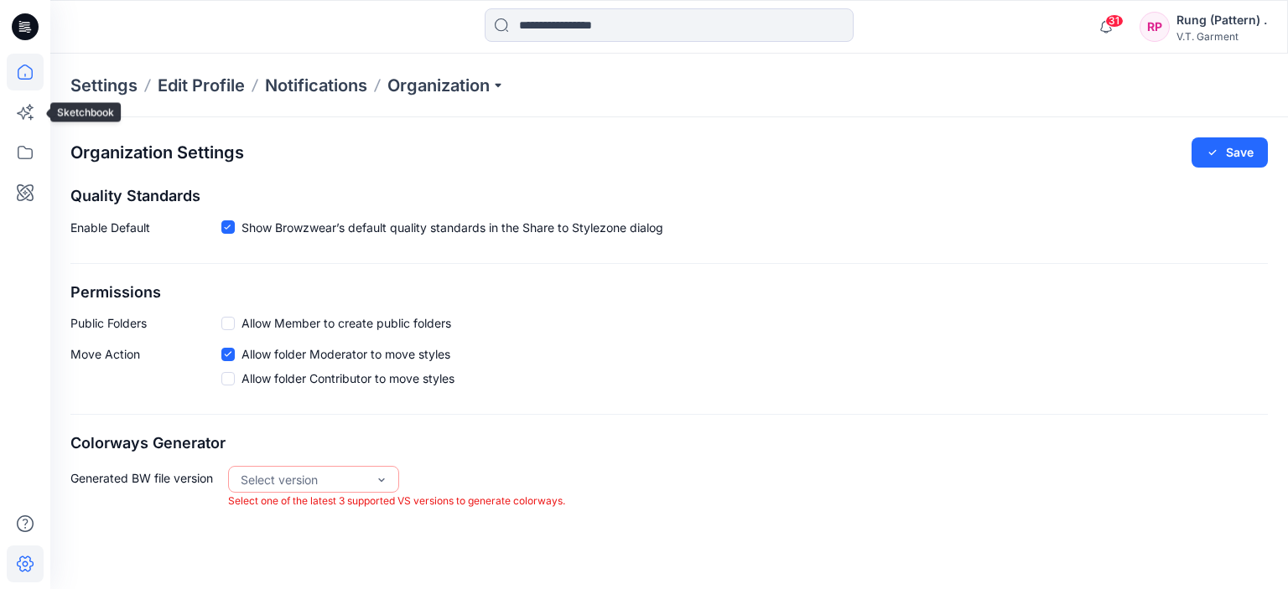
click at [33, 66] on icon at bounding box center [25, 72] width 37 height 37
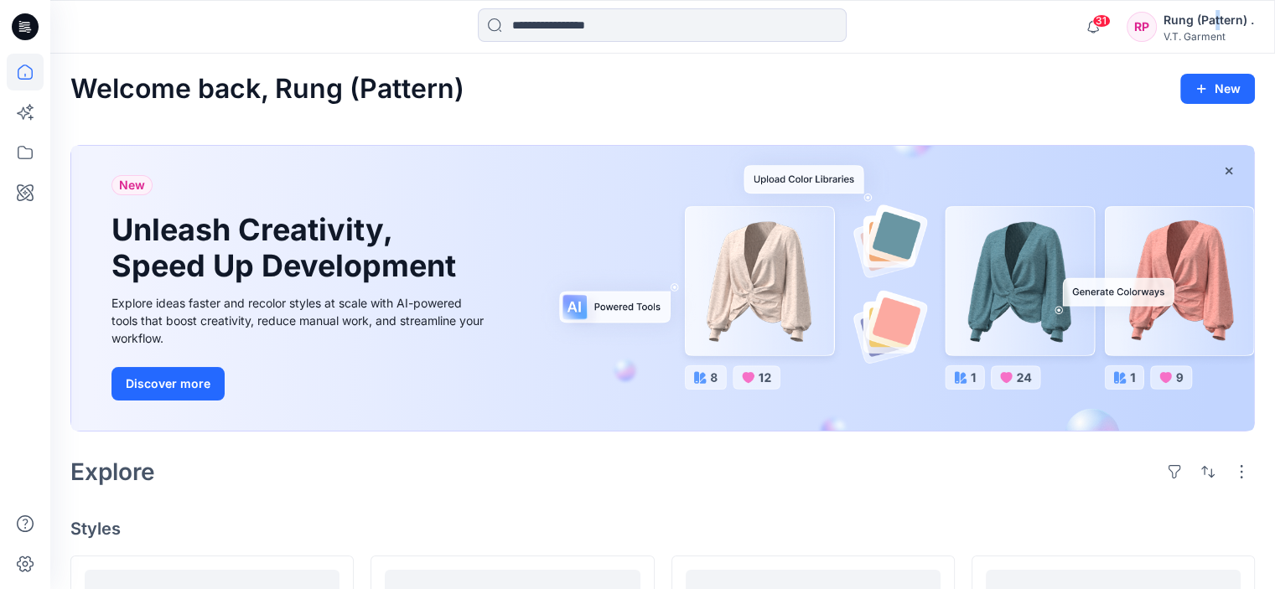
click at [1219, 21] on div "Rung (Pattern) ." at bounding box center [1209, 20] width 91 height 20
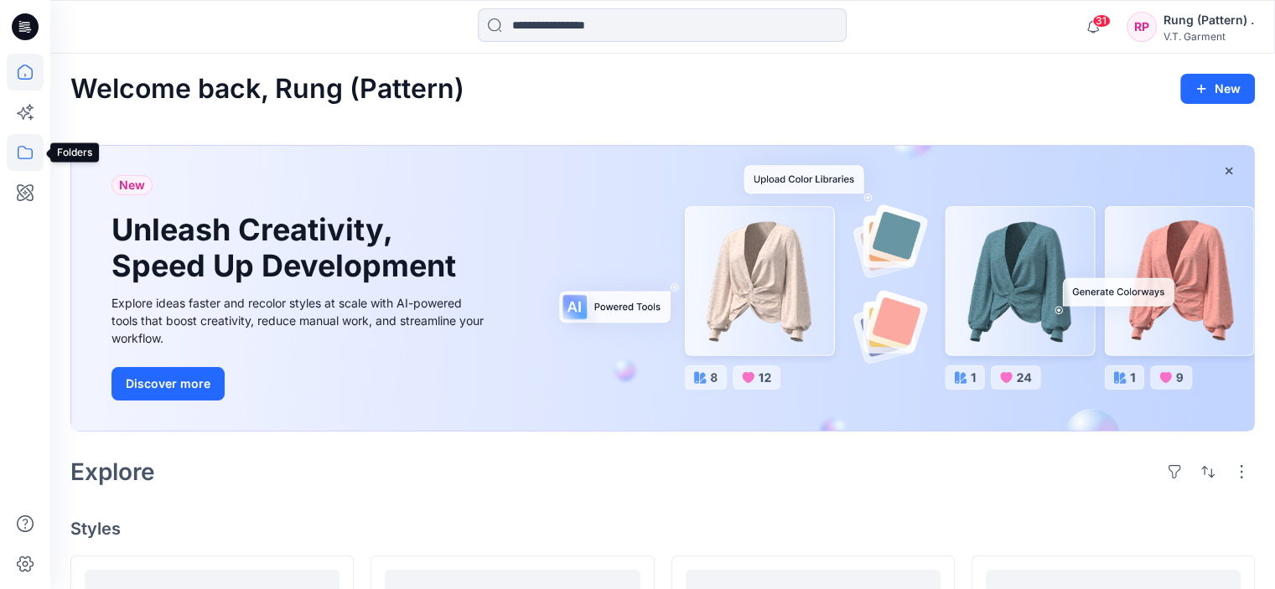
click at [30, 157] on icon at bounding box center [25, 152] width 37 height 37
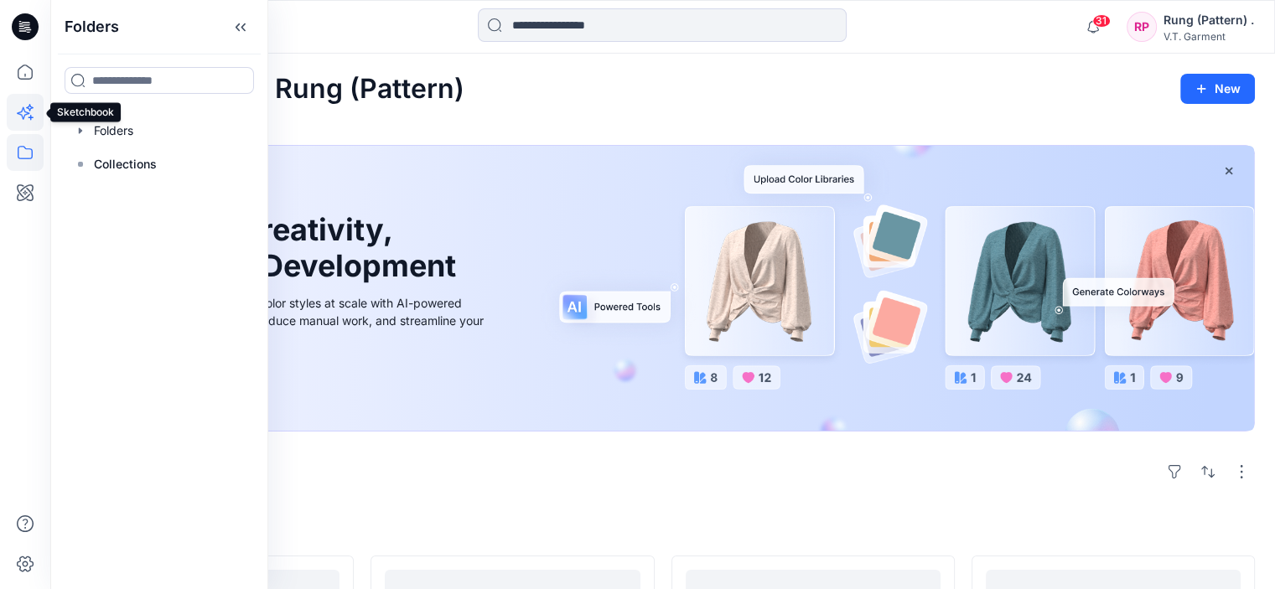
click at [22, 107] on icon at bounding box center [25, 112] width 37 height 37
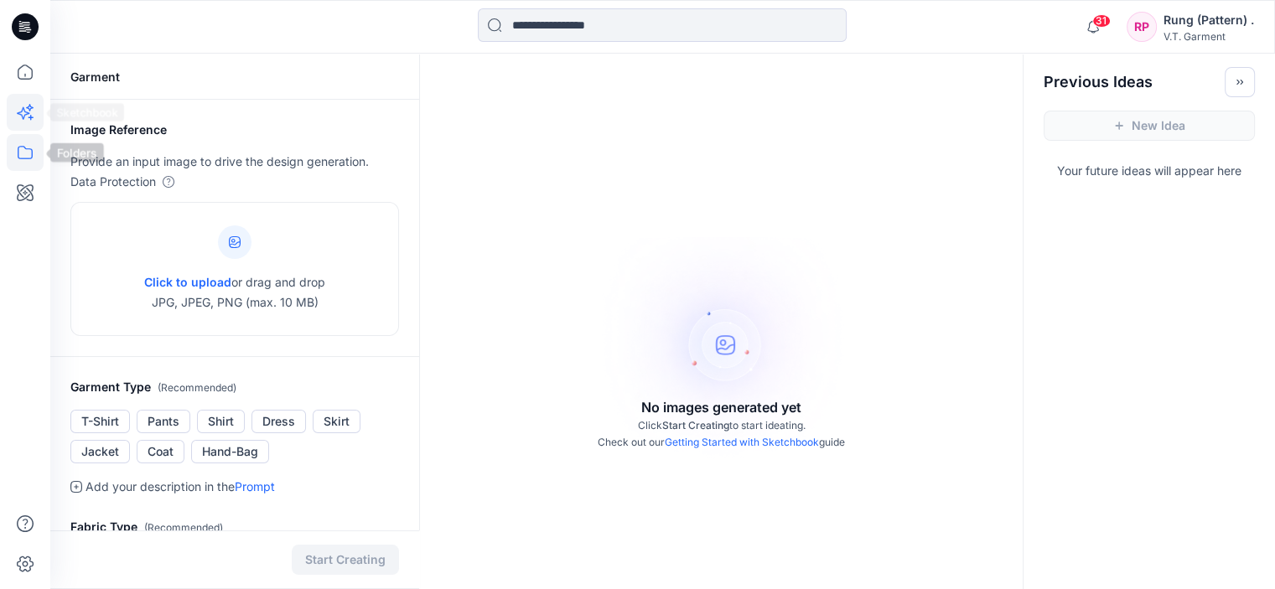
click at [27, 155] on icon at bounding box center [25, 152] width 37 height 37
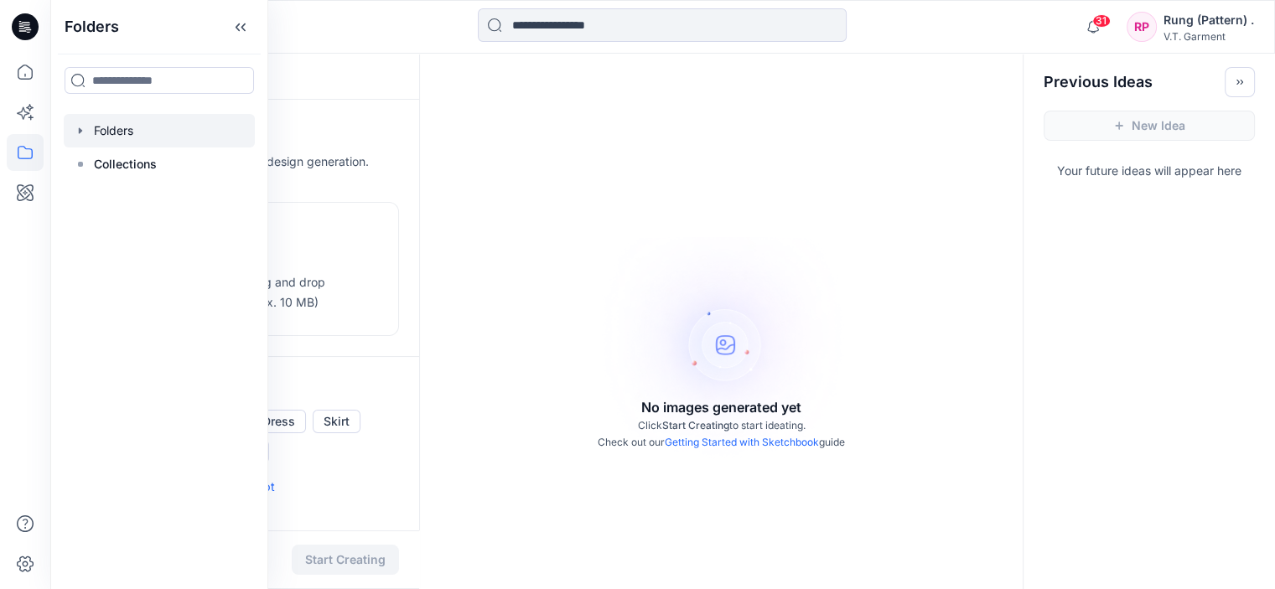
click at [122, 127] on div at bounding box center [159, 131] width 191 height 34
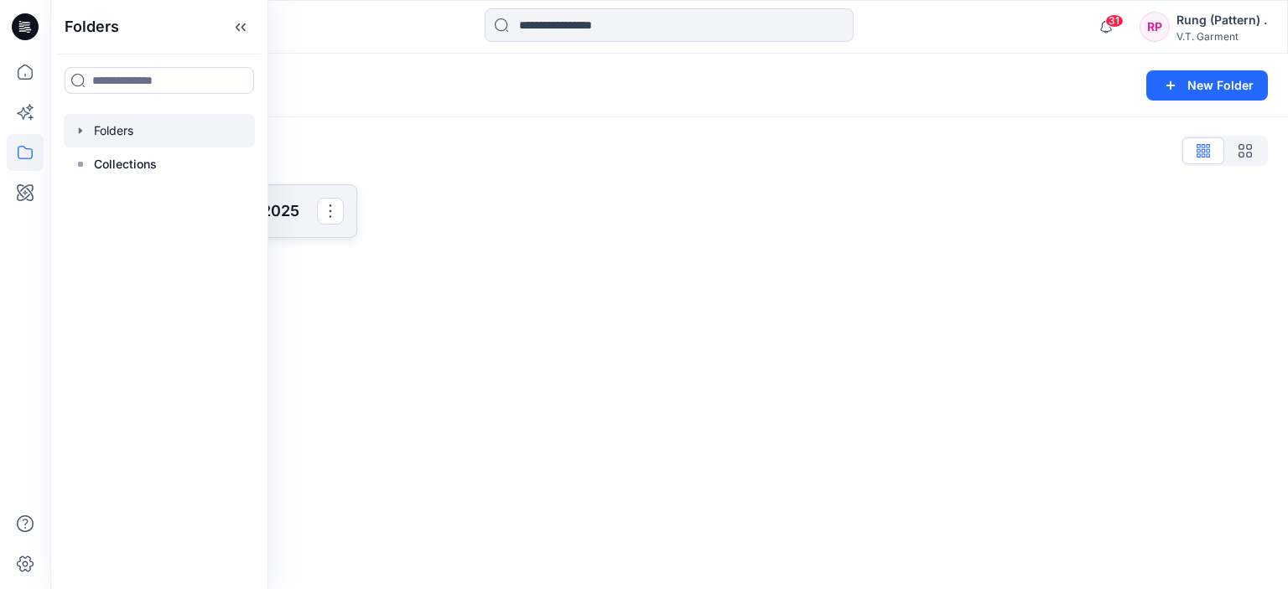
click at [315, 207] on link "831025P_F25_01/09/2025" at bounding box center [213, 211] width 287 height 54
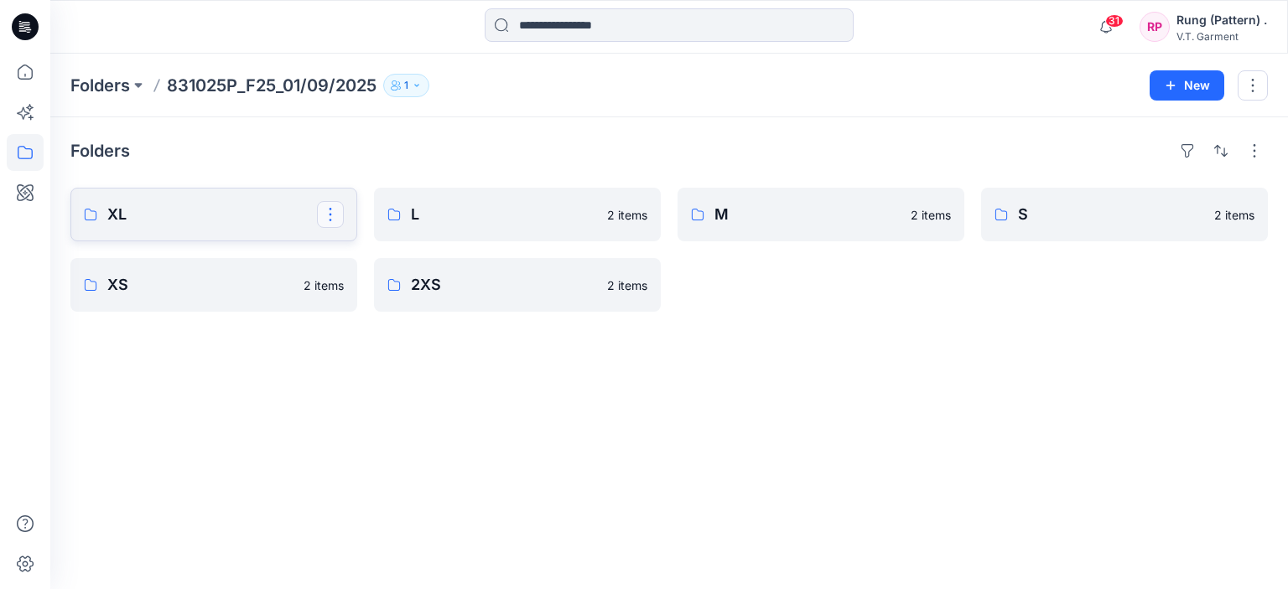
click at [335, 219] on button "button" at bounding box center [330, 214] width 27 height 27
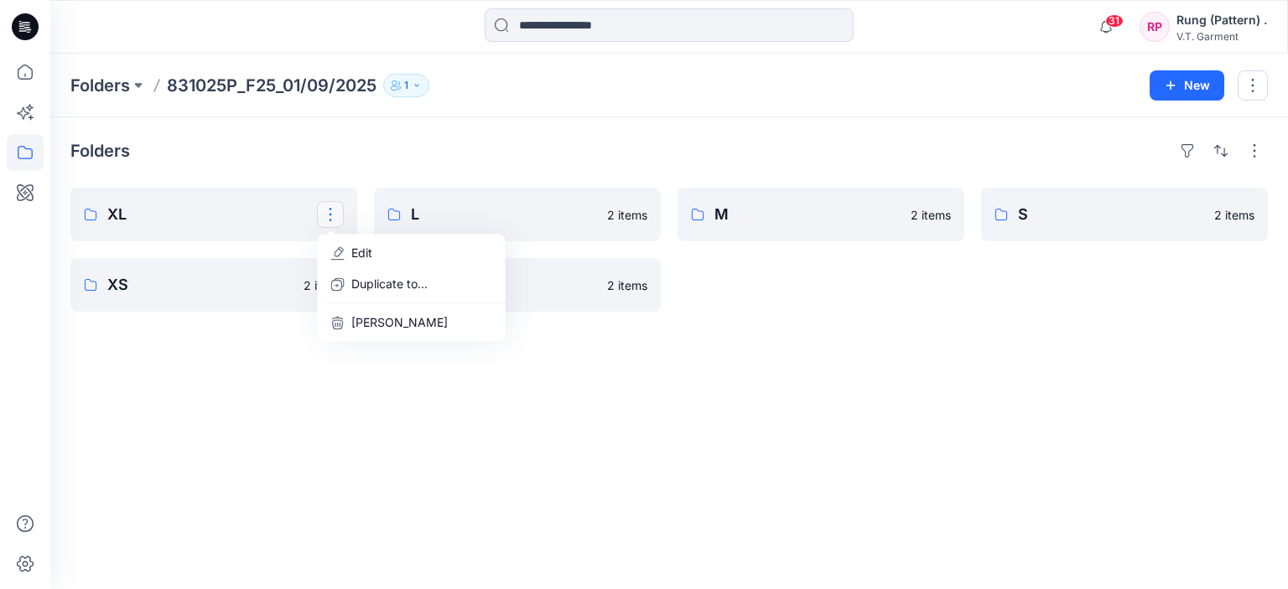
click at [424, 445] on div "Folders XL Edit Duplicate to... Delete Folder XS 2 items L 2 items 2XS 2 items …" at bounding box center [669, 353] width 1238 height 472
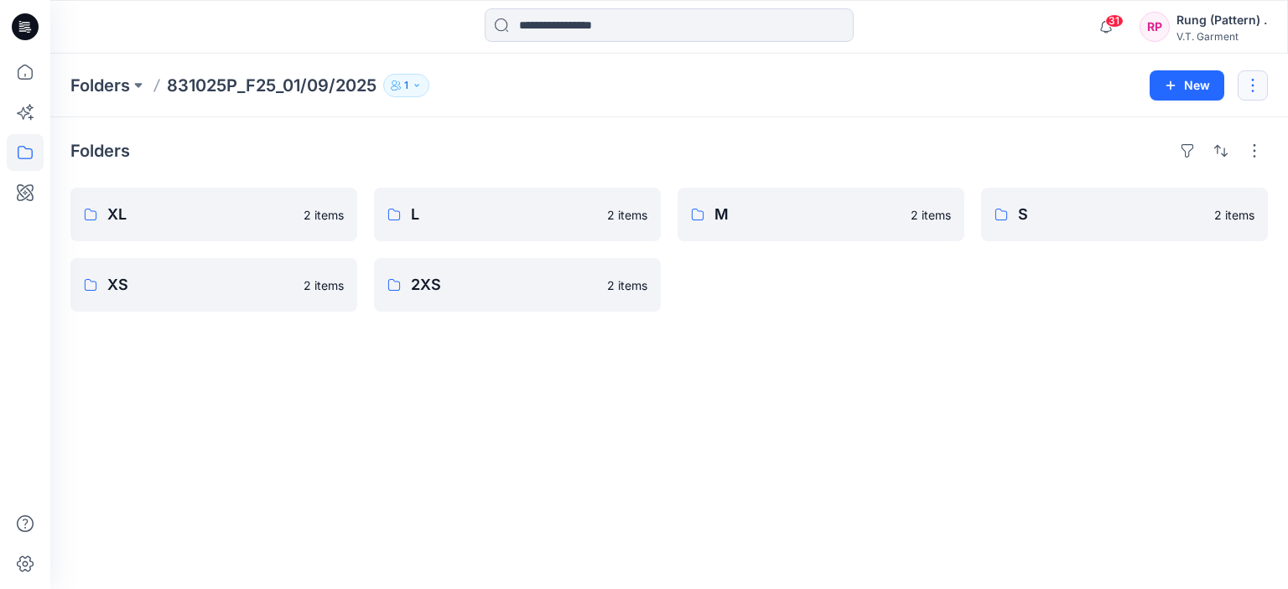
click at [1258, 86] on button "button" at bounding box center [1253, 85] width 30 height 30
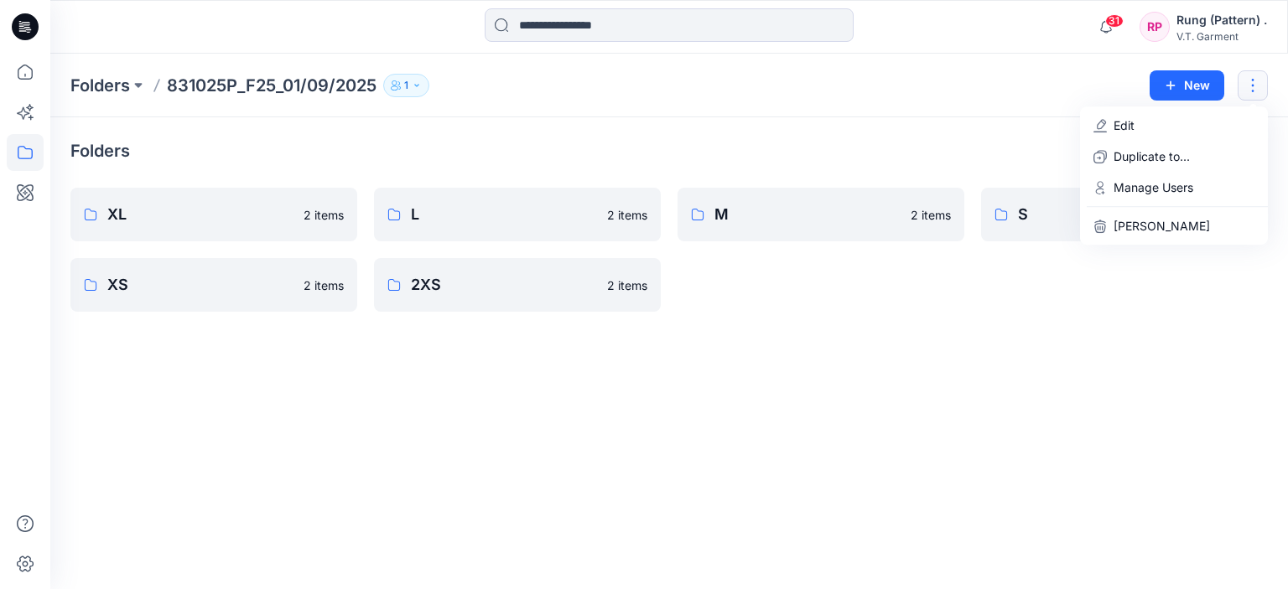
click at [934, 371] on div "Folders XL 2 items XS 2 items L 2 items 2XS 2 items M 2 items S 2 items" at bounding box center [669, 353] width 1238 height 472
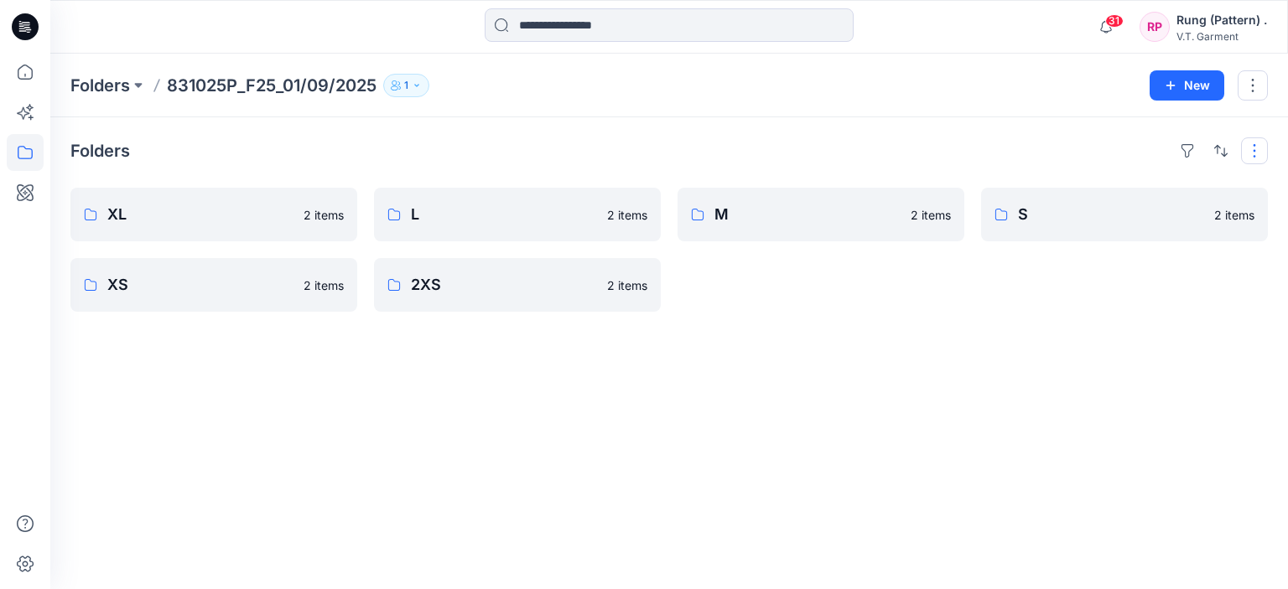
click at [1252, 156] on button "button" at bounding box center [1254, 151] width 27 height 27
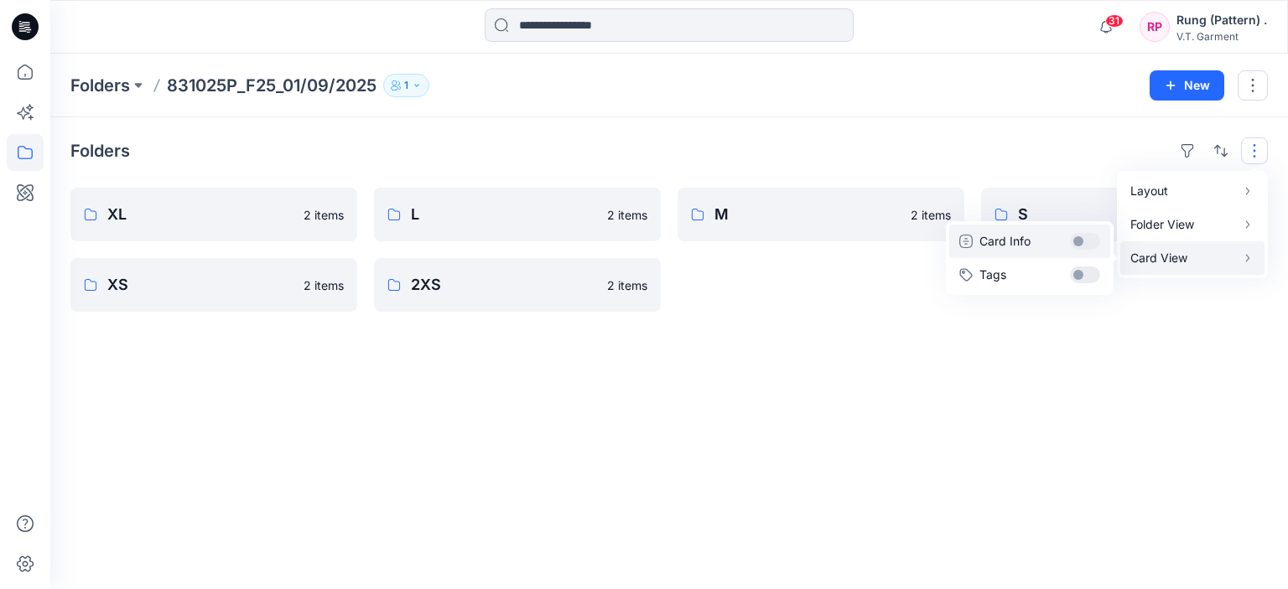
click at [1082, 241] on button "Card Info" at bounding box center [1029, 242] width 161 height 34
click at [1091, 267] on button "Tags" at bounding box center [1029, 275] width 161 height 34
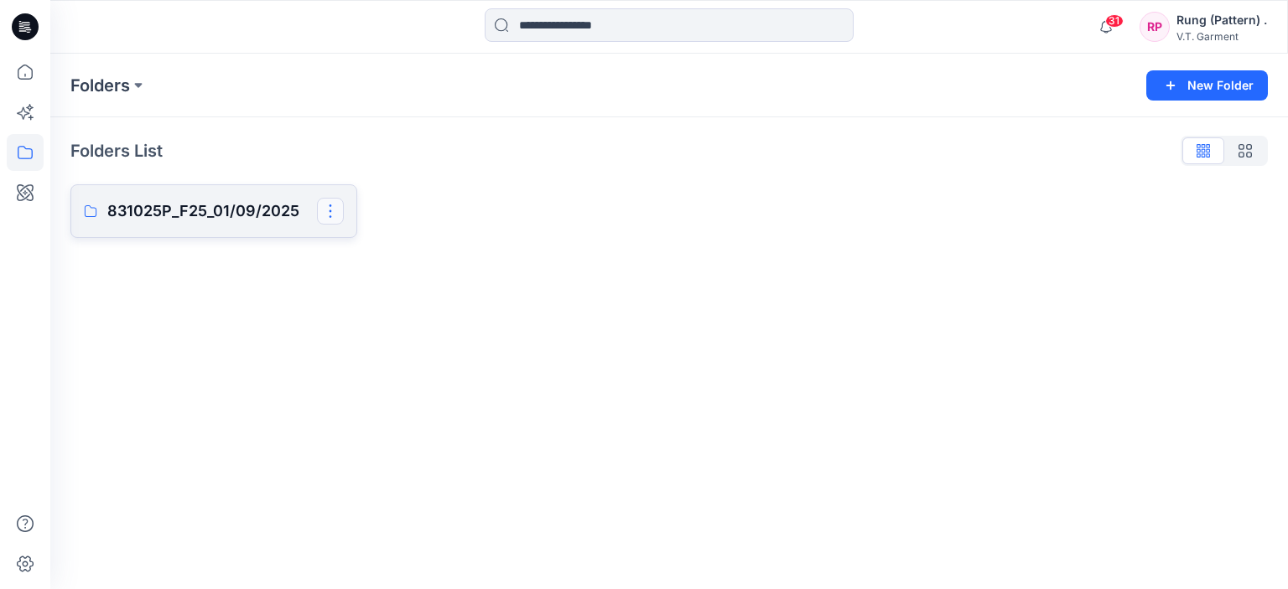
click at [330, 217] on button "button" at bounding box center [330, 211] width 27 height 27
click at [1064, 308] on div "Folders New Folder Folders List 831025P_F25_01/09/2025 Edit Duplicate to... Man…" at bounding box center [669, 322] width 1238 height 536
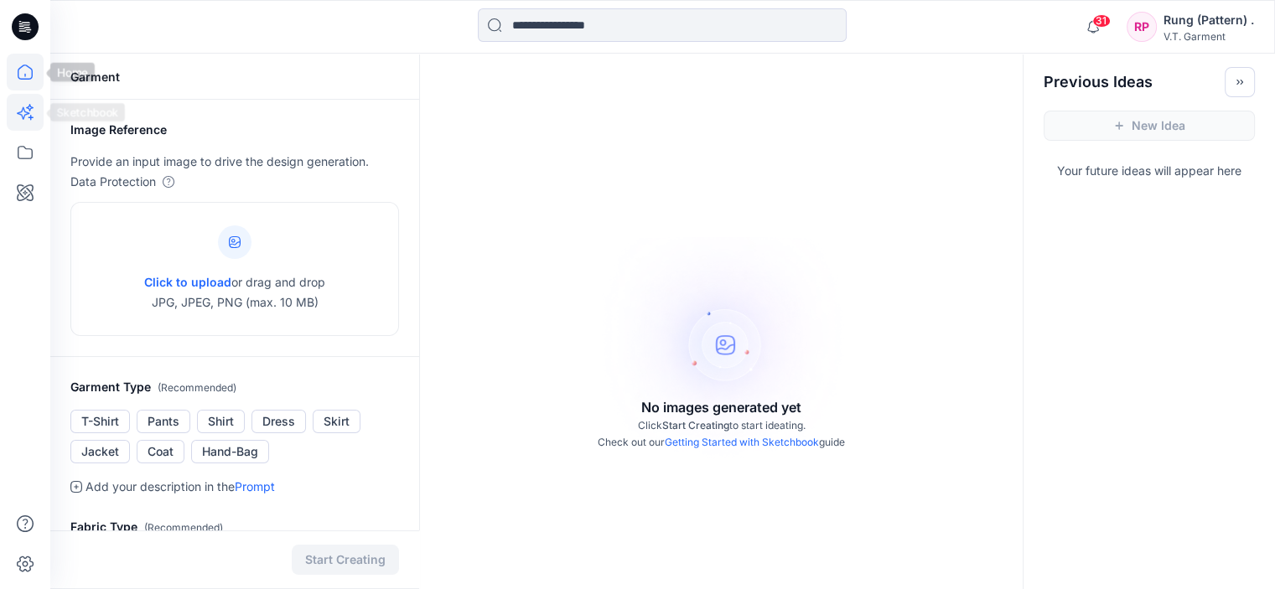
click at [29, 79] on icon at bounding box center [25, 72] width 15 height 15
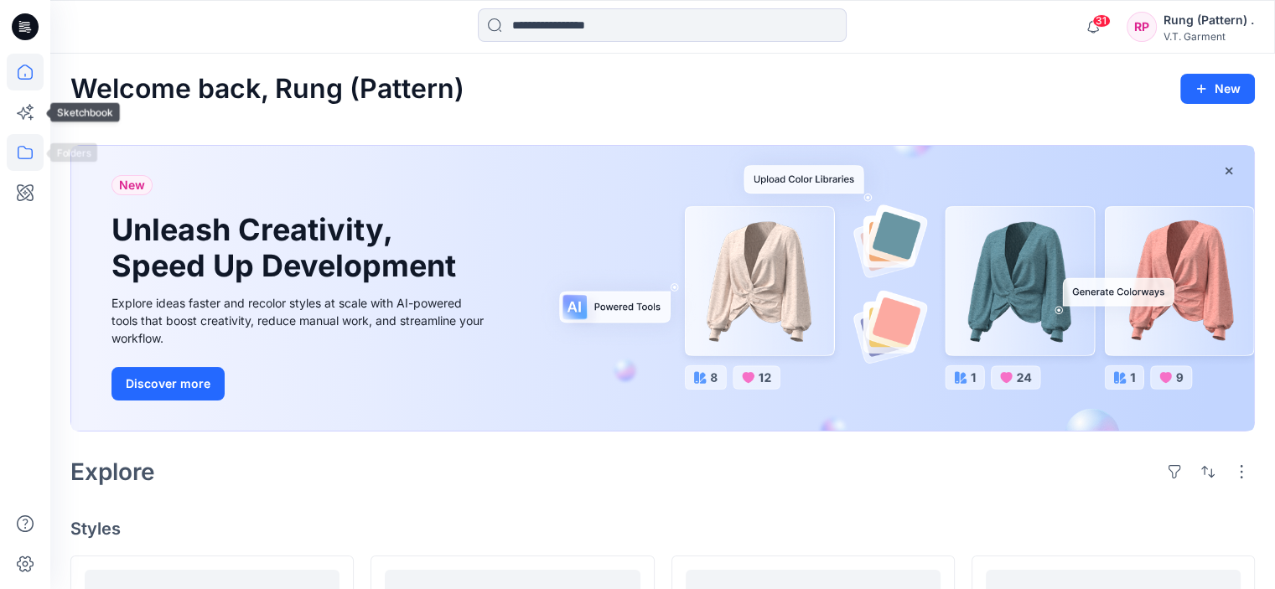
click at [29, 148] on icon at bounding box center [25, 152] width 15 height 13
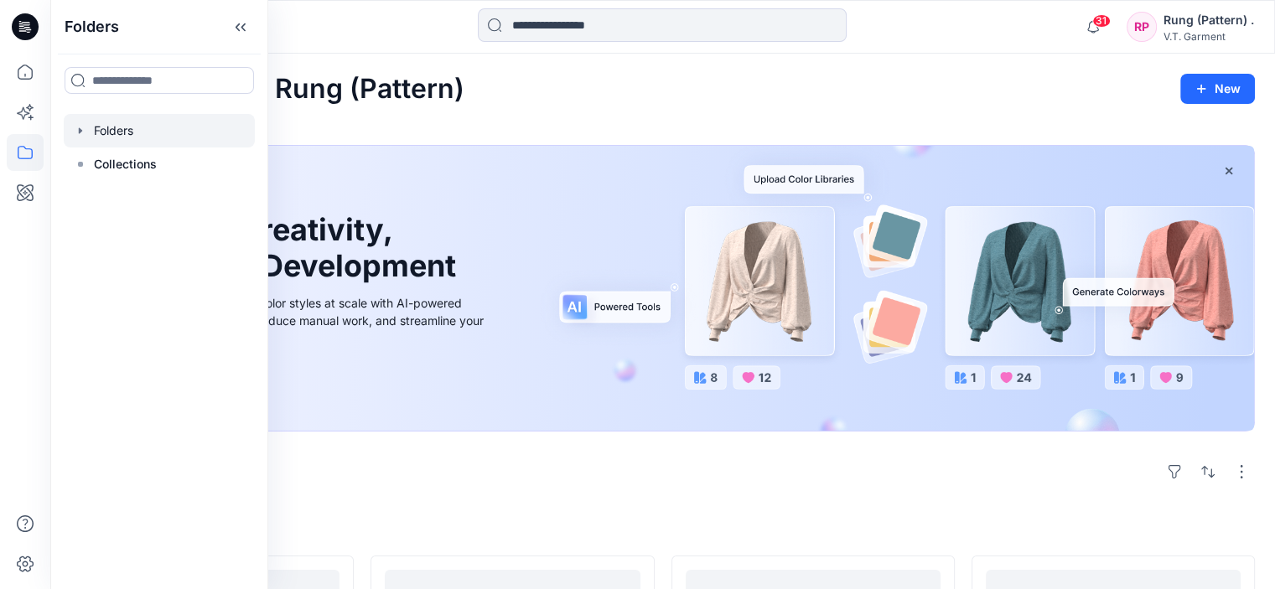
click at [118, 132] on div at bounding box center [159, 131] width 191 height 34
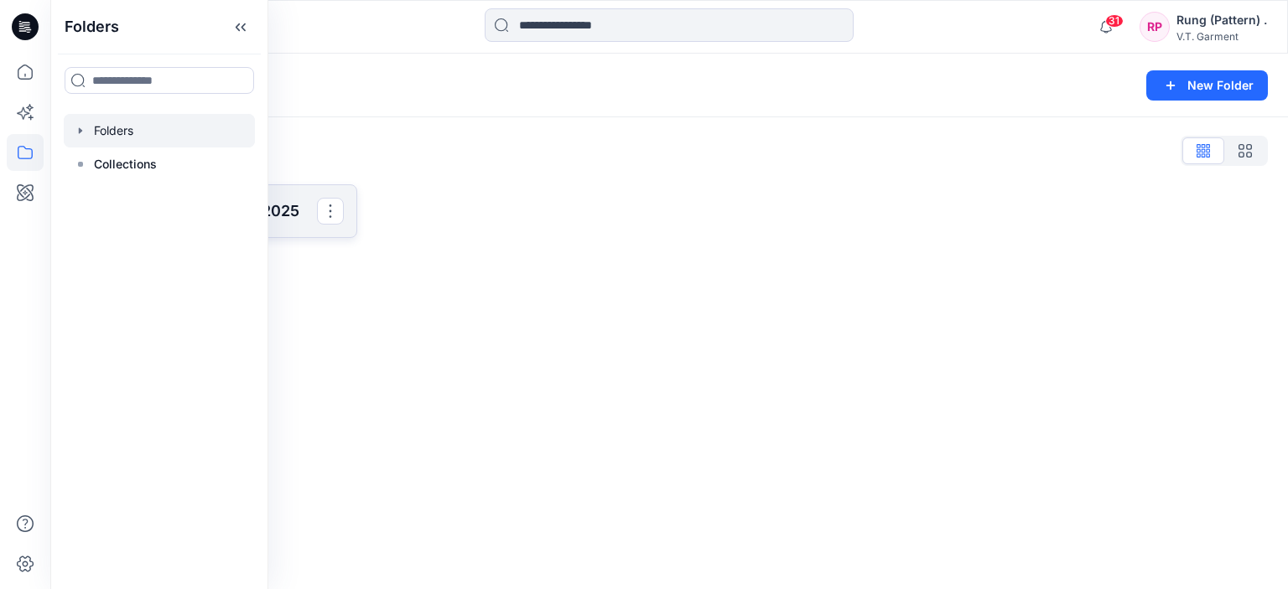
click at [319, 225] on link "831025P_F25_01/09/2025" at bounding box center [213, 211] width 287 height 54
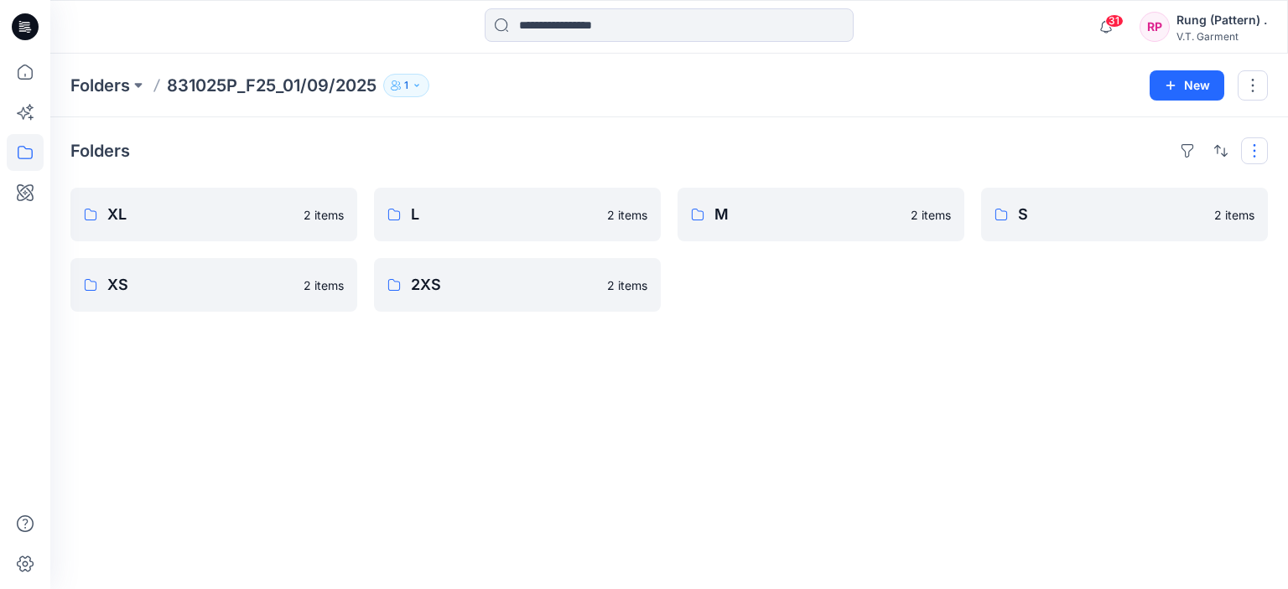
click at [1257, 153] on button "button" at bounding box center [1254, 151] width 27 height 27
click at [1239, 253] on button "Card View" at bounding box center [1192, 258] width 144 height 34
click at [1183, 350] on div "Folders Layout Grid Large Grid Folder View Compact Card Card View Card Info Tag…" at bounding box center [669, 353] width 1238 height 472
click at [1251, 142] on button "button" at bounding box center [1254, 151] width 27 height 27
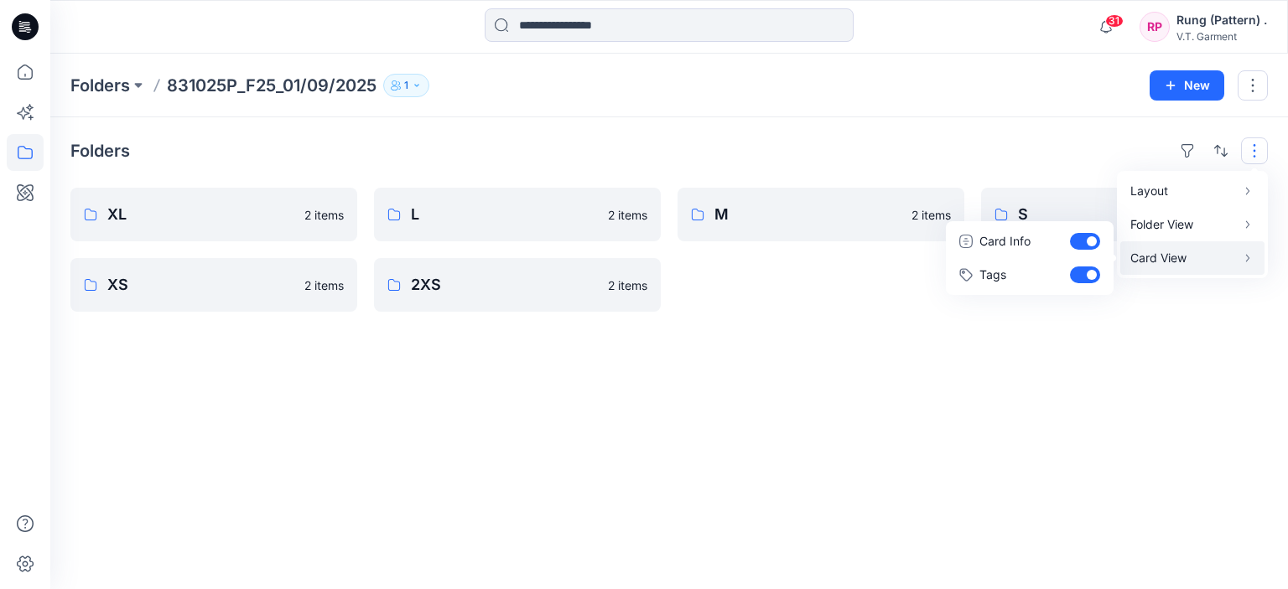
click at [1200, 253] on p "Card View" at bounding box center [1183, 258] width 106 height 20
click at [855, 429] on div "Folders Layout Grid Large Grid Folder View Compact Card Card View Card Info Tag…" at bounding box center [669, 353] width 1238 height 472
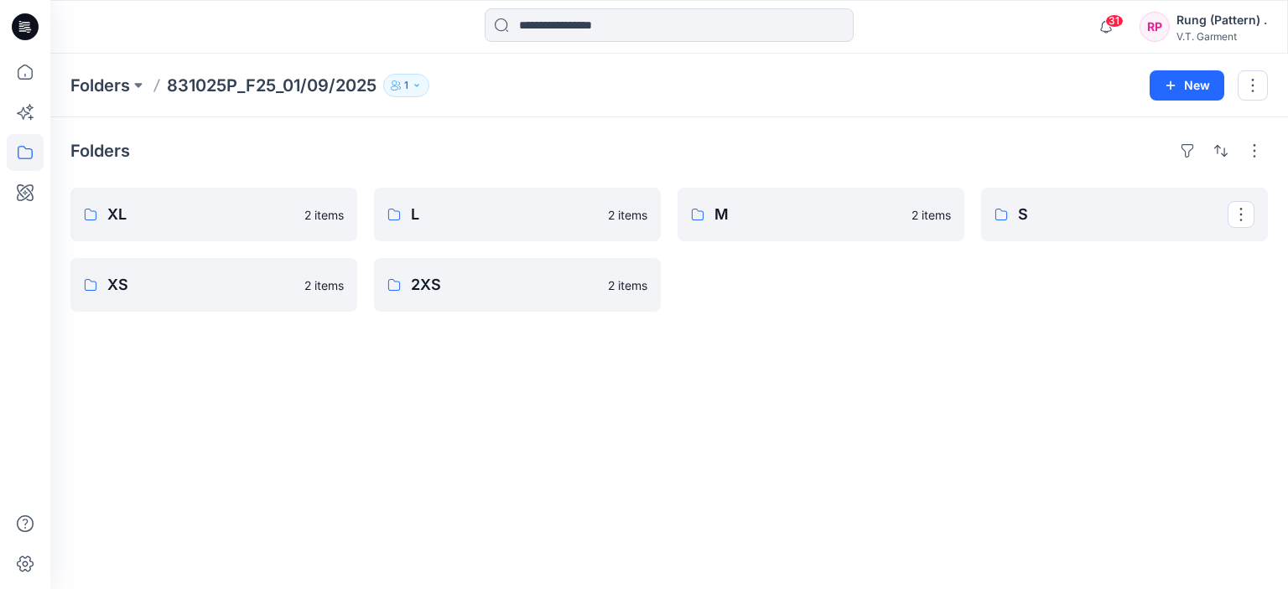
click at [1273, 134] on div "Folders XL 2 items XS 2 items L 2 items 2XS 2 items M 2 items S" at bounding box center [669, 353] width 1238 height 472
click at [1264, 143] on button "button" at bounding box center [1254, 151] width 27 height 27
click at [1112, 362] on div "Folders Layout Grid Large Grid Folder View Compact Card Card View Card Info Tag…" at bounding box center [669, 353] width 1238 height 472
click at [1251, 90] on button "button" at bounding box center [1253, 85] width 30 height 30
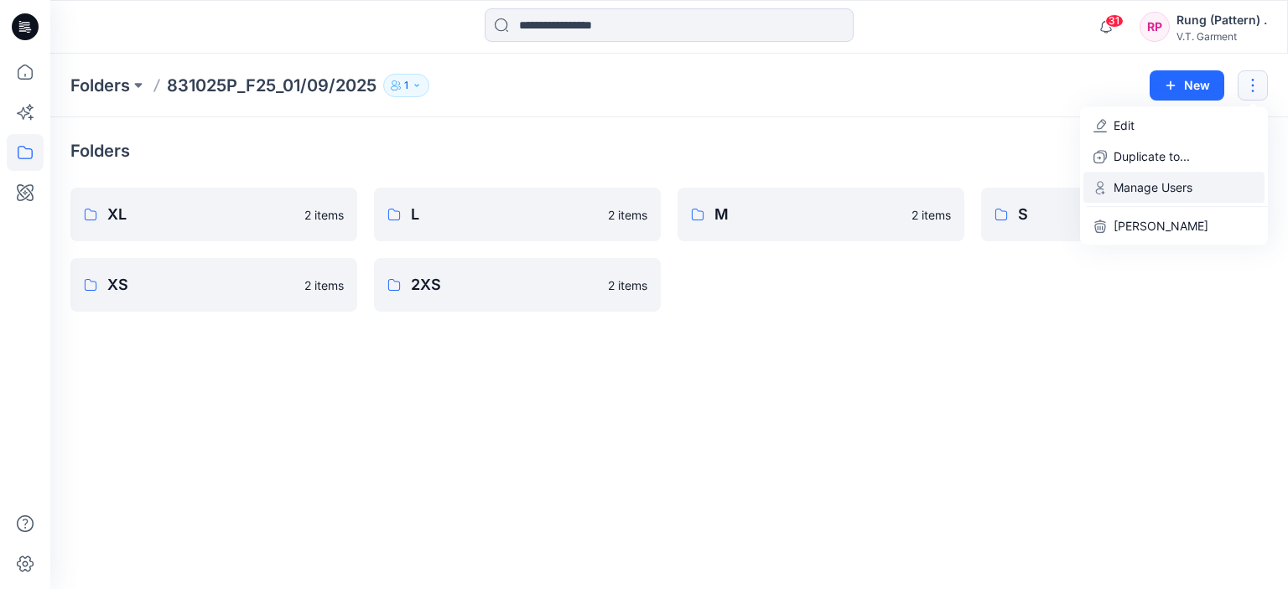
click at [1217, 185] on button "Manage Users" at bounding box center [1173, 187] width 181 height 31
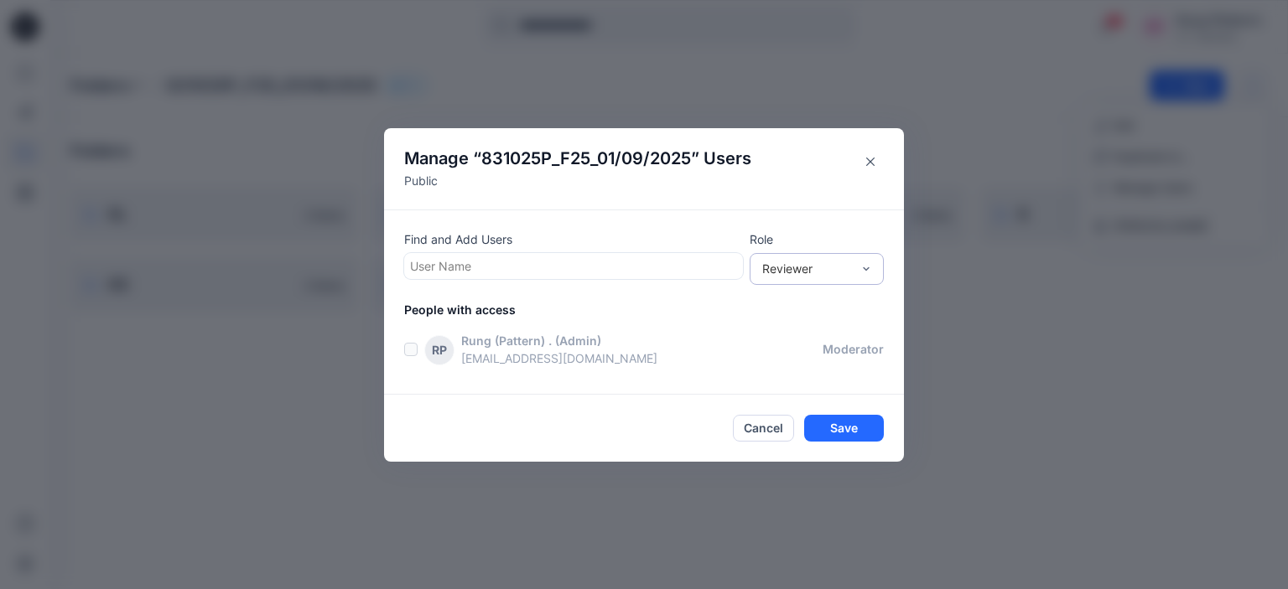
click at [825, 274] on div "Reviewer" at bounding box center [806, 269] width 89 height 18
click at [830, 328] on div "Contributor" at bounding box center [816, 330] width 127 height 29
click at [538, 264] on div at bounding box center [573, 266] width 327 height 21
paste input "**********"
type input "**********"
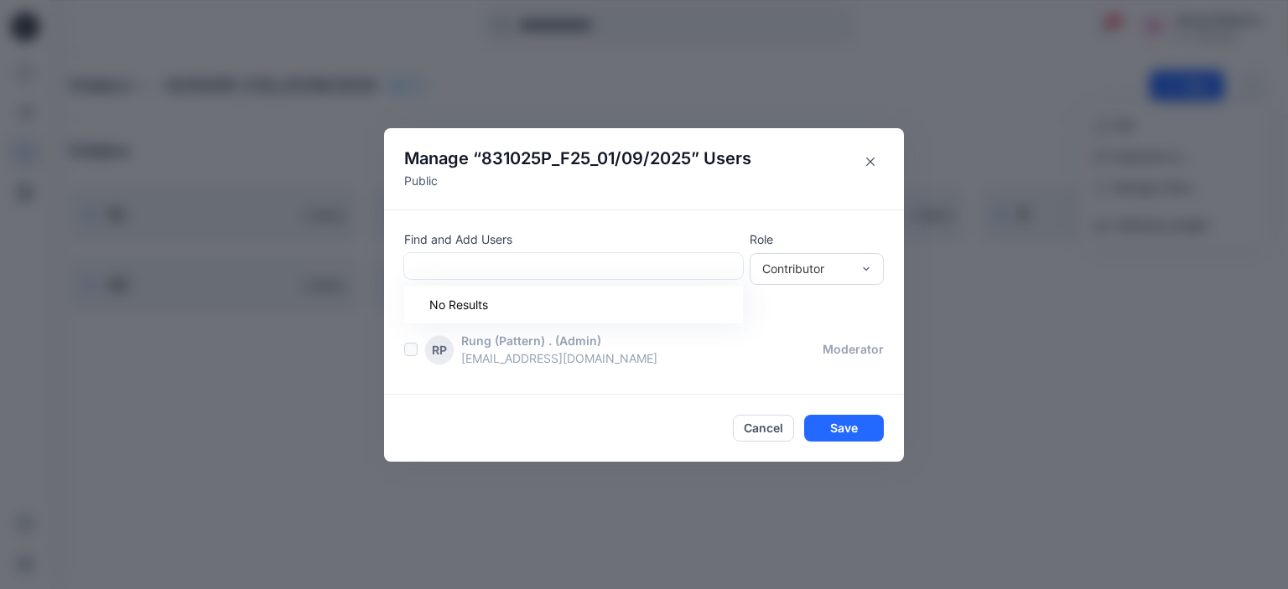
click at [620, 417] on div "Cancel Save" at bounding box center [644, 428] width 480 height 27
click at [497, 269] on div at bounding box center [573, 266] width 327 height 21
paste input "**********"
type input "**********"
click at [552, 432] on div "Cancel Save" at bounding box center [644, 428] width 480 height 27
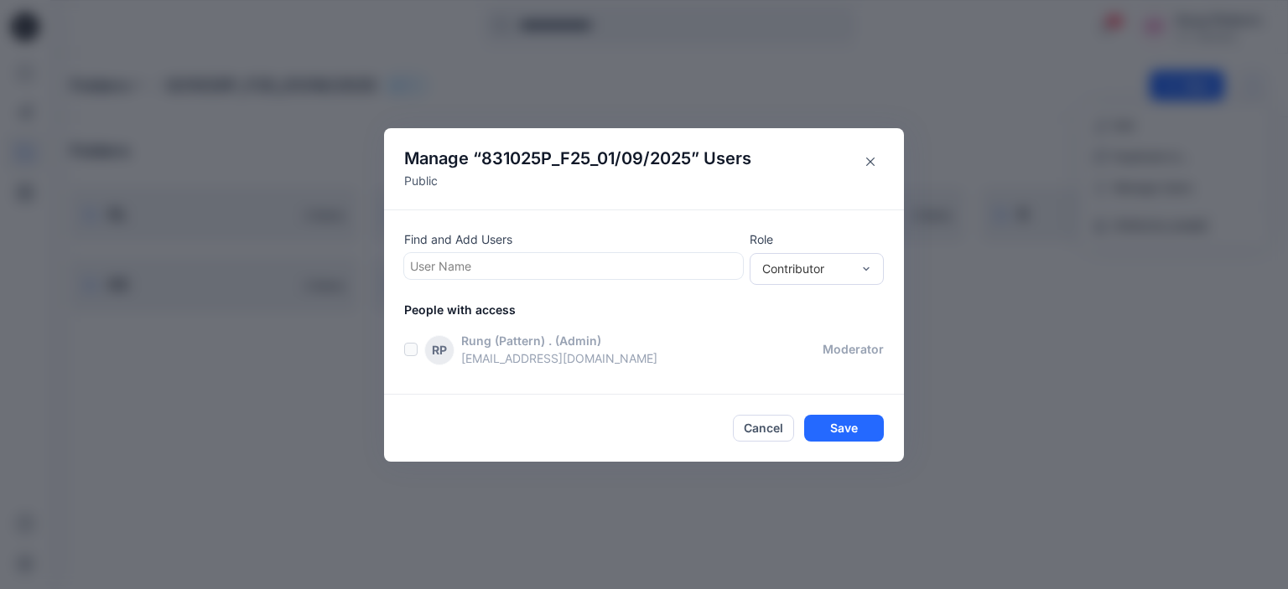
click at [468, 269] on div at bounding box center [573, 266] width 327 height 21
paste input "**********"
drag, startPoint x: 546, startPoint y: 264, endPoint x: 377, endPoint y: 269, distance: 168.6
click at [377, 269] on div "**********" at bounding box center [644, 294] width 1288 height 589
type input "**********"
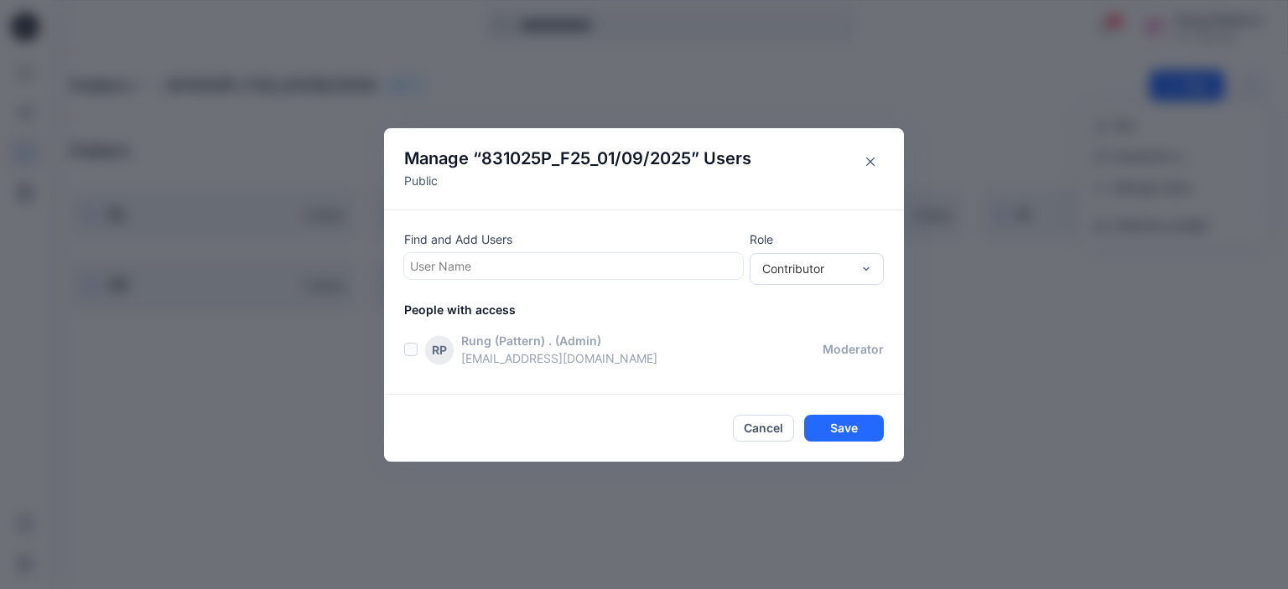
click at [573, 264] on div at bounding box center [573, 266] width 327 height 21
click at [547, 267] on div at bounding box center [573, 266] width 327 height 21
paste input "**********"
drag, startPoint x: 548, startPoint y: 270, endPoint x: 396, endPoint y: 271, distance: 151.8
click at [397, 271] on div "**********" at bounding box center [644, 302] width 520 height 185
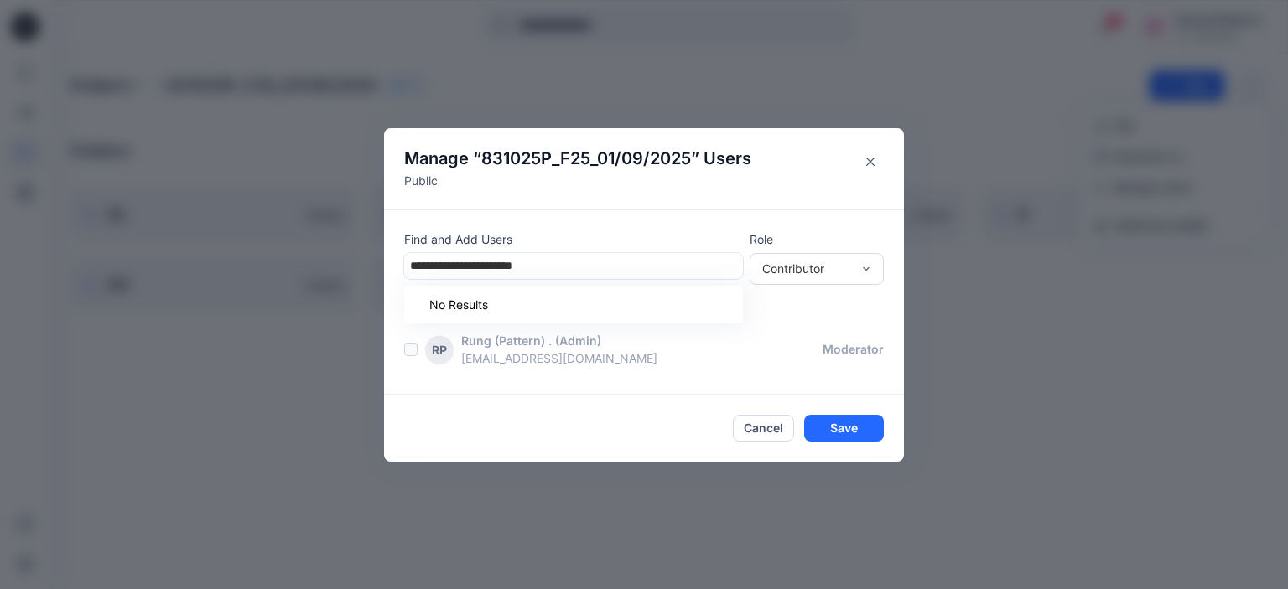
drag, startPoint x: 486, startPoint y: 263, endPoint x: 559, endPoint y: 263, distance: 72.9
click at [558, 263] on input "**********" at bounding box center [489, 266] width 158 height 18
click at [561, 263] on input "**********" at bounding box center [489, 266] width 158 height 18
type input "**********"
drag, startPoint x: 745, startPoint y: 410, endPoint x: 667, endPoint y: 402, distance: 78.4
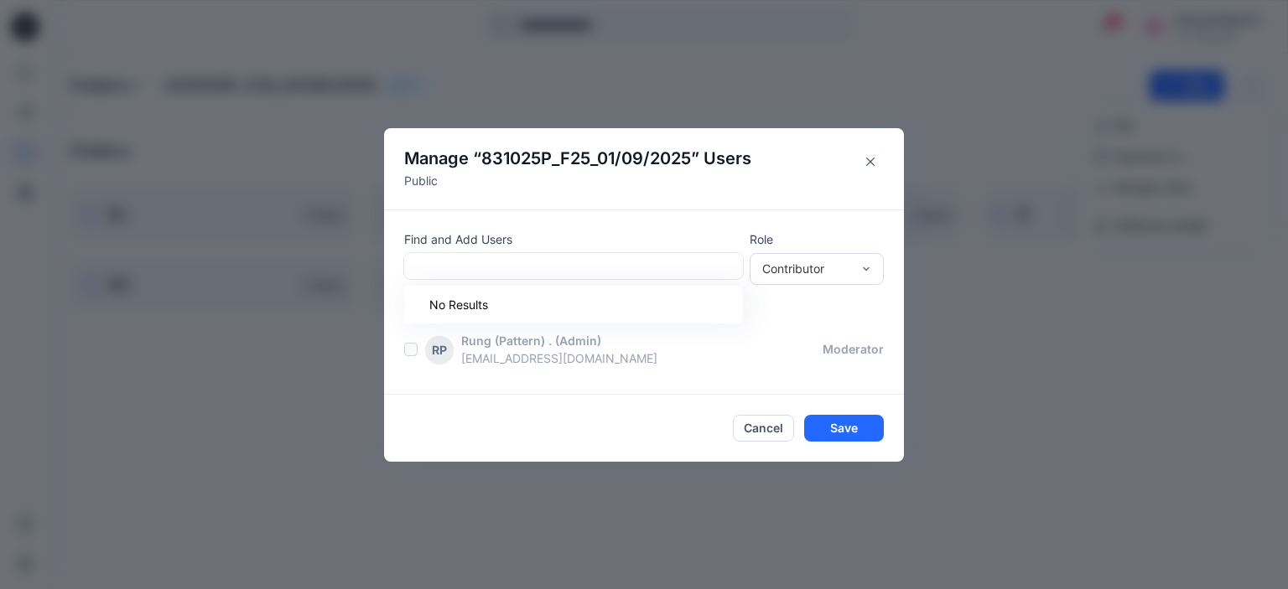
click at [742, 412] on footer "Cancel Save" at bounding box center [644, 428] width 520 height 67
click at [522, 264] on div at bounding box center [573, 266] width 327 height 21
drag, startPoint x: 620, startPoint y: 423, endPoint x: 553, endPoint y: 377, distance: 80.9
click at [618, 423] on div "Cancel Save" at bounding box center [644, 428] width 480 height 27
click at [875, 153] on button "Close" at bounding box center [870, 161] width 27 height 27
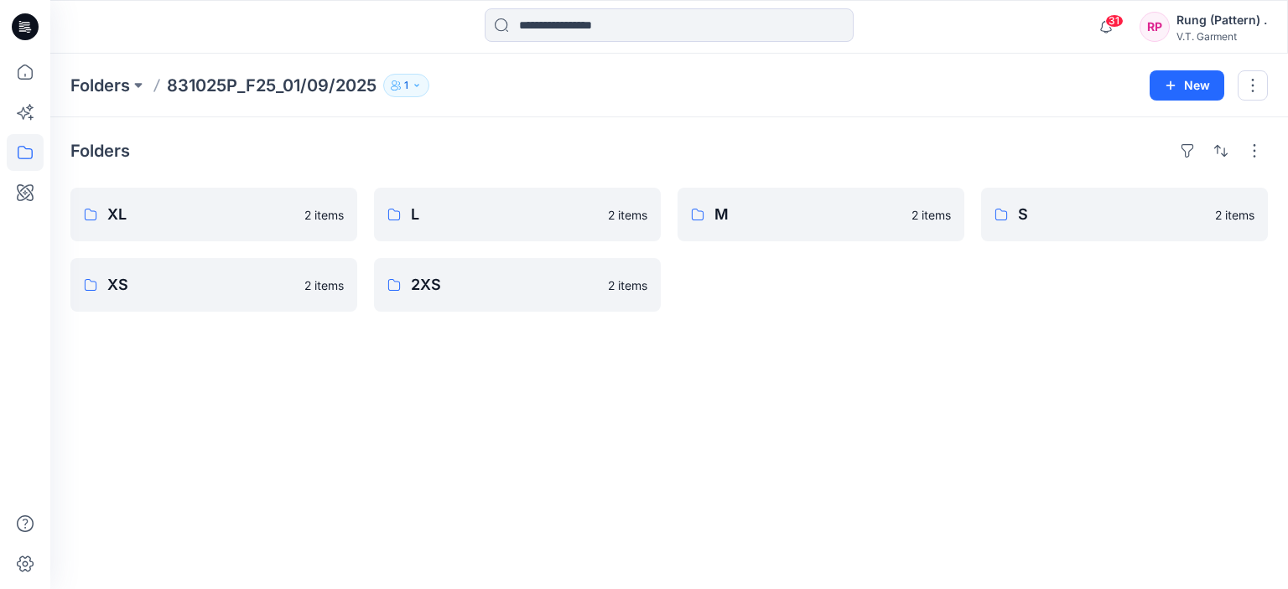
click at [926, 432] on div "Folders XL 2 items XS 2 items L 2 items 2XS 2 items M 2 items S 2 items" at bounding box center [669, 353] width 1238 height 472
click at [1251, 80] on button "button" at bounding box center [1253, 85] width 30 height 30
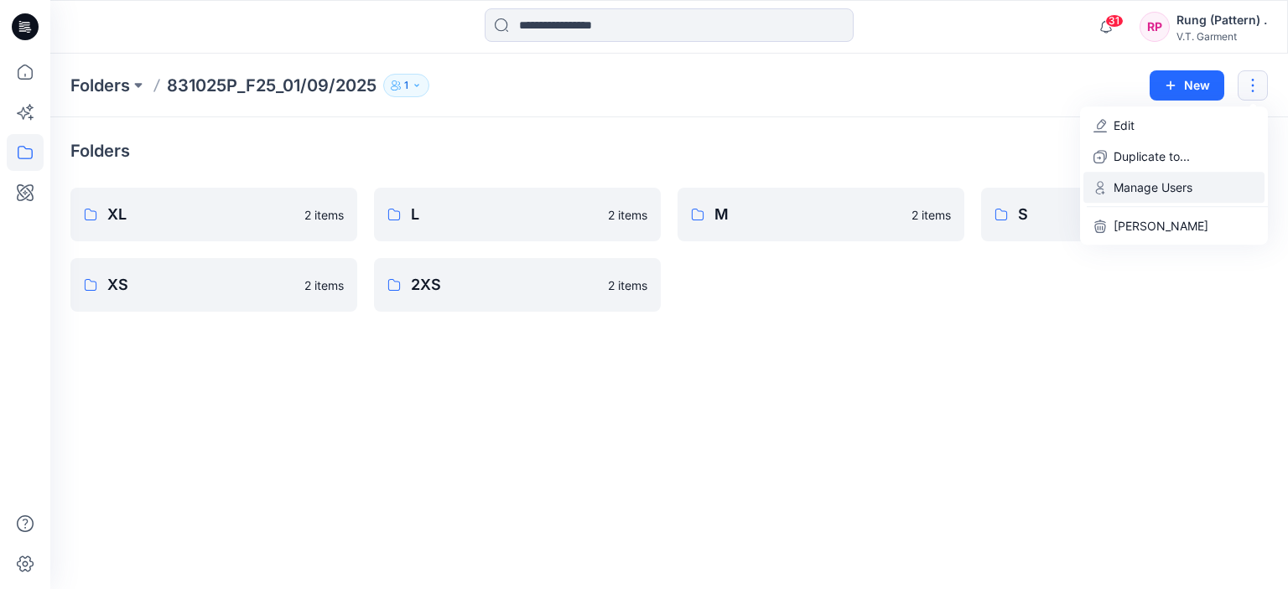
click at [1170, 184] on p "Manage Users" at bounding box center [1153, 188] width 79 height 18
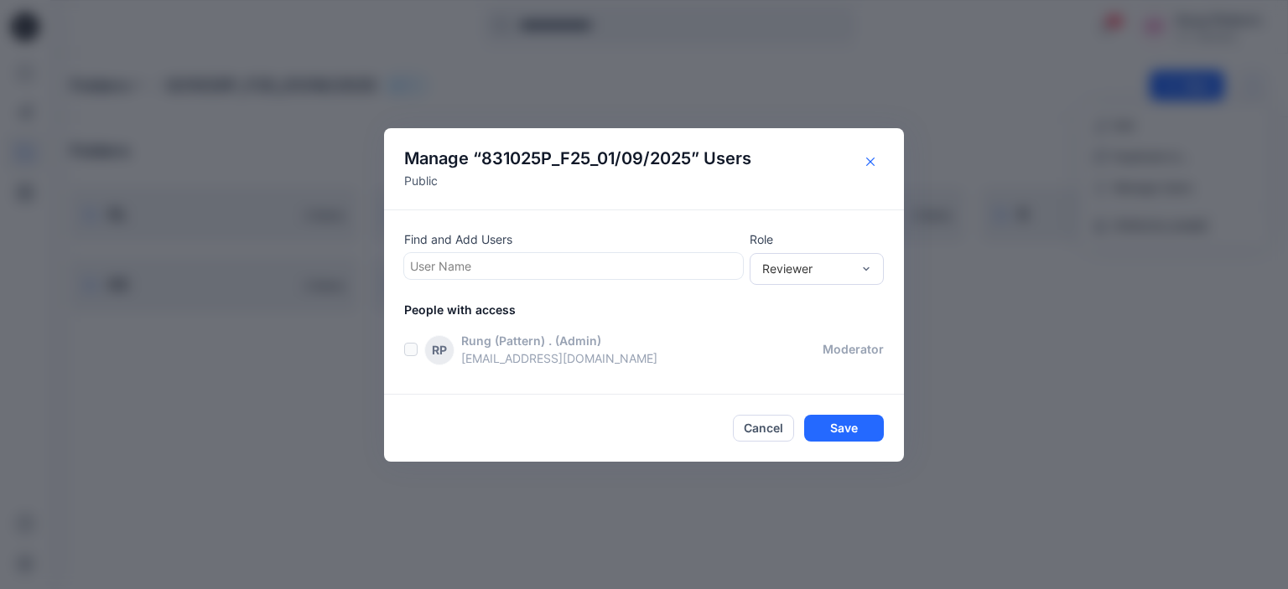
click at [873, 164] on icon "Close" at bounding box center [870, 161] width 8 height 8
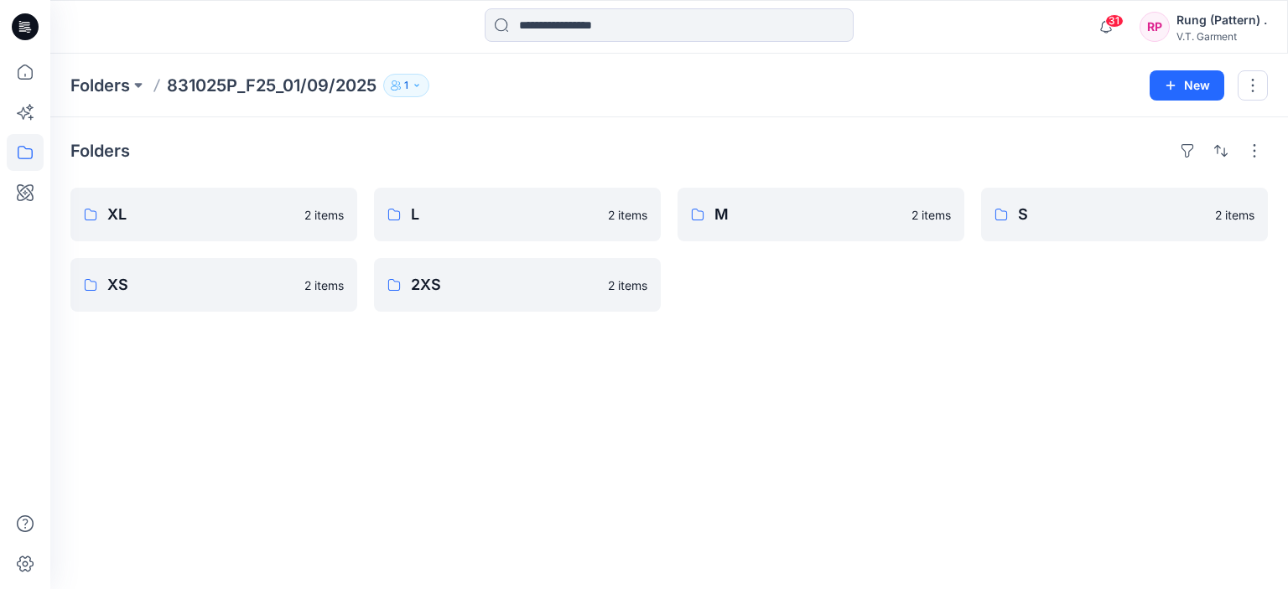
drag, startPoint x: 1101, startPoint y: 363, endPoint x: 1023, endPoint y: 391, distance: 82.7
click at [1098, 362] on div "Folders XL 2 items XS 2 items L 2 items 2XS 2 items M 2 items S 2 items" at bounding box center [669, 353] width 1238 height 472
click at [1023, 391] on div "Folders XL 2 items XS 2 items L 2 items 2XS 2 items M 2 items S 2 items" at bounding box center [669, 353] width 1238 height 472
click at [1074, 381] on div "Folders XL 2 items XS 2 items L 2 items 2XS 2 items M 2 items S 2 items" at bounding box center [669, 353] width 1238 height 472
click at [859, 390] on div "Folders XL 2 items XS 2 items L 2 items 2XS 2 items M 2 items S 2 items" at bounding box center [669, 353] width 1238 height 472
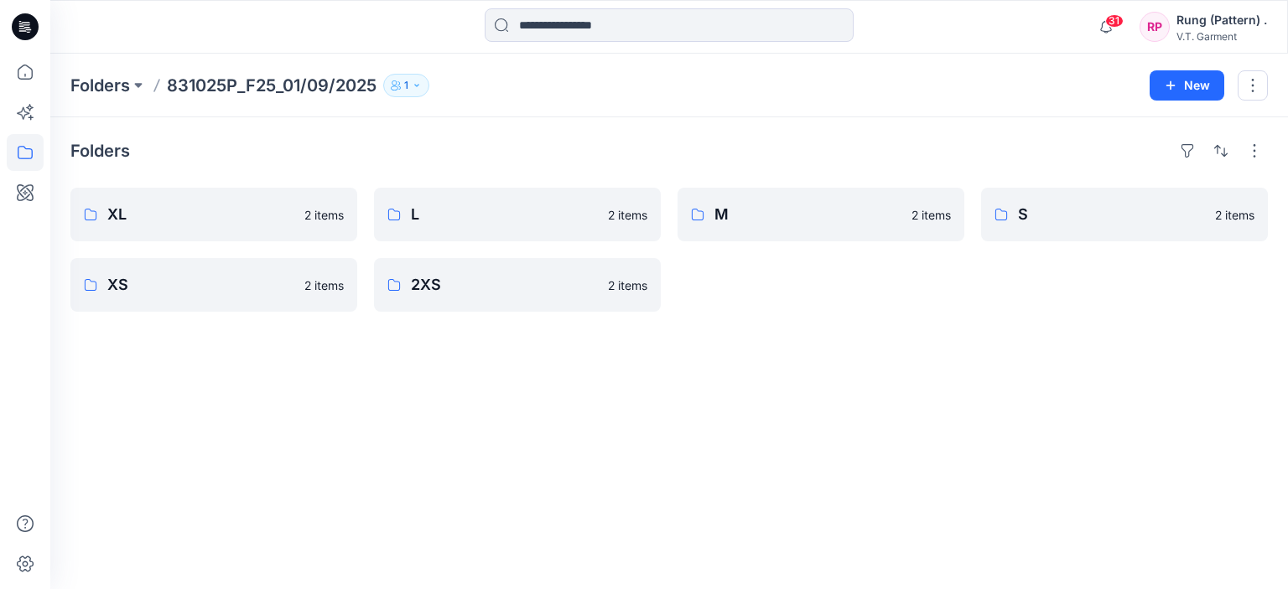
click at [1024, 392] on div "Folders XL 2 items XS 2 items L 2 items 2XS 2 items M 2 items S 2 items" at bounding box center [669, 353] width 1238 height 472
click at [1001, 422] on div "Folders XL 2 items XS 2 items L 2 items 2XS 2 items M 2 items S 2 items" at bounding box center [669, 353] width 1238 height 472
click at [1255, 92] on button "button" at bounding box center [1253, 85] width 30 height 30
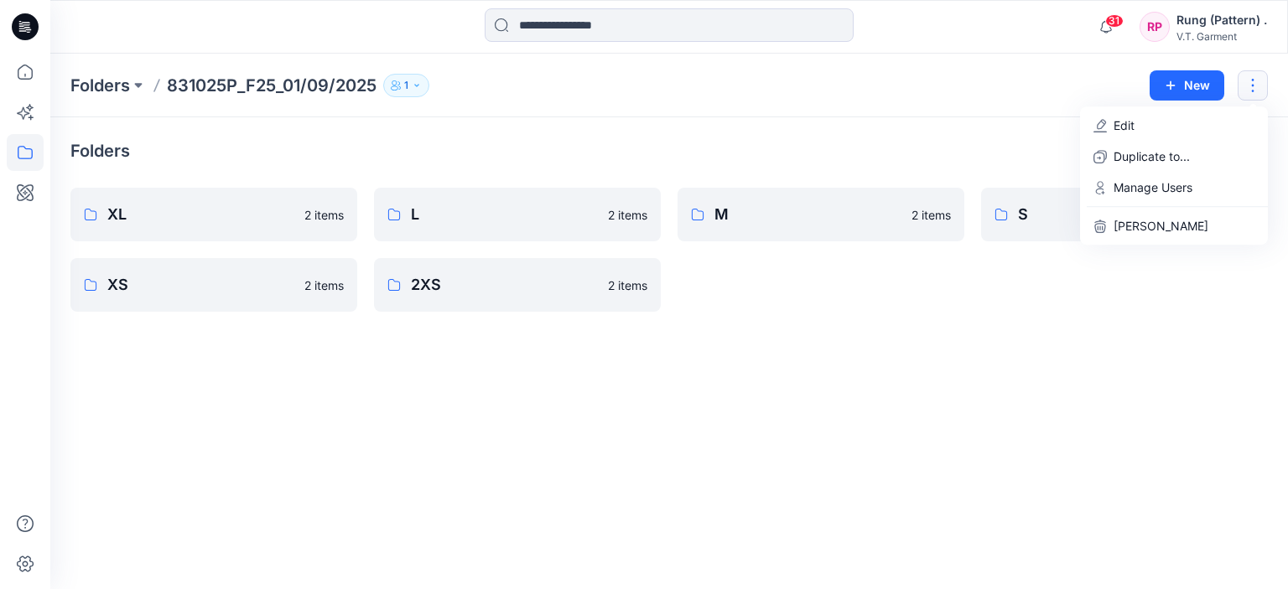
click at [998, 427] on div "Folders XL 2 items XS 2 items L 2 items 2XS 2 items M 2 items S 2 items" at bounding box center [669, 353] width 1238 height 472
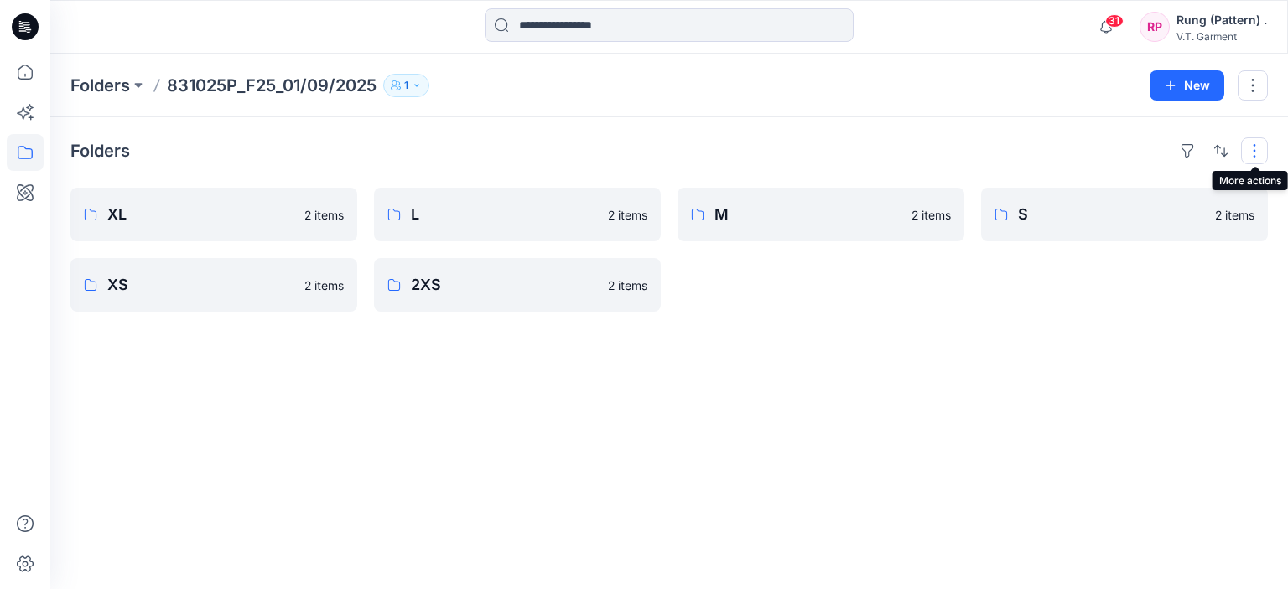
click at [1259, 143] on button "button" at bounding box center [1254, 151] width 27 height 27
drag, startPoint x: 600, startPoint y: 443, endPoint x: 0, endPoint y: 139, distance: 672.7
click at [597, 408] on div "Folders Layout Grid Large Grid Folder View Compact Card Card View Card Info Tag…" at bounding box center [669, 353] width 1238 height 472
click at [34, 559] on icon at bounding box center [25, 564] width 37 height 37
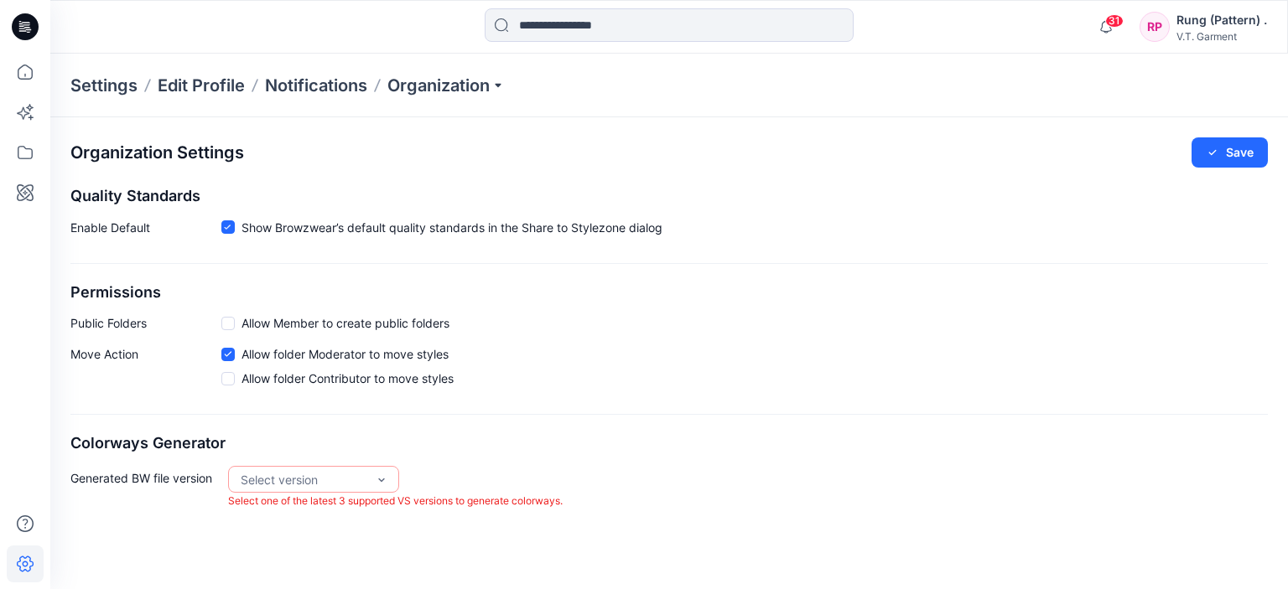
click at [1109, 369] on div "Move Action Allow folder Moderator to move styles Allow folder Contributor to m…" at bounding box center [668, 369] width 1197 height 49
click at [901, 483] on div "Organization Settings Save Quality Standards Enable Default Show Browzwear’s de…" at bounding box center [669, 323] width 1238 height 413
click at [231, 321] on span at bounding box center [227, 323] width 13 height 13
click at [747, 312] on div "Organization Settings Save Quality Standards Enable Default Show Browzwear’s de…" at bounding box center [669, 323] width 1238 height 413
click at [792, 493] on div "Generated BW file version Select version Select one of the latest 3 supported V…" at bounding box center [668, 488] width 1197 height 44
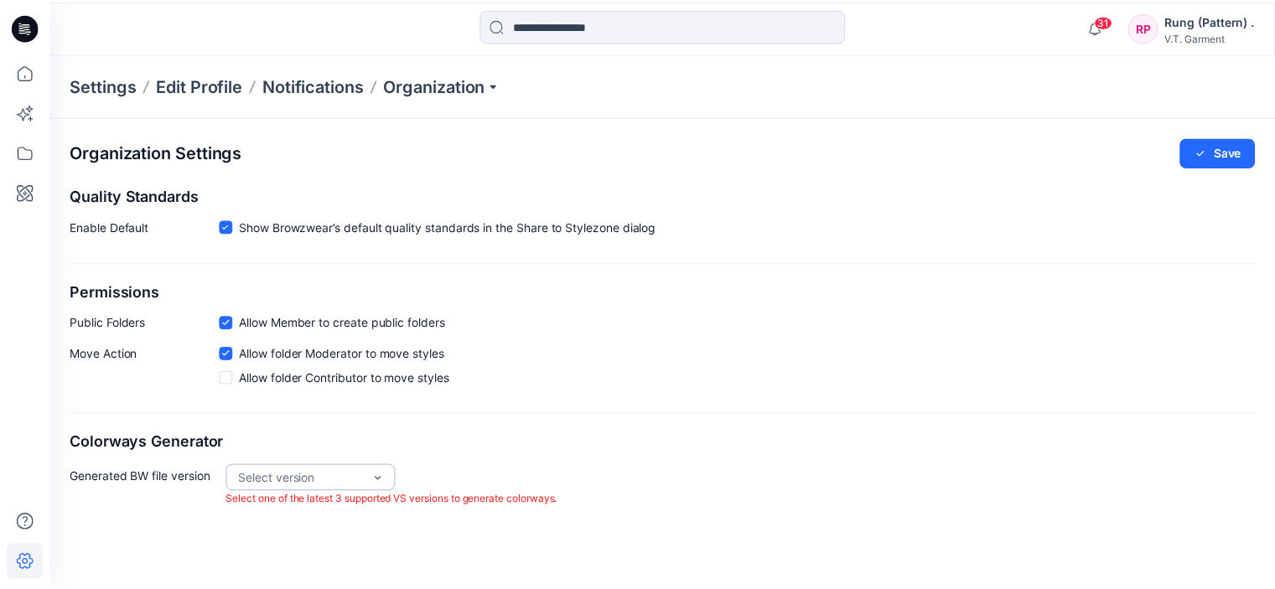
scroll to position [30, 0]
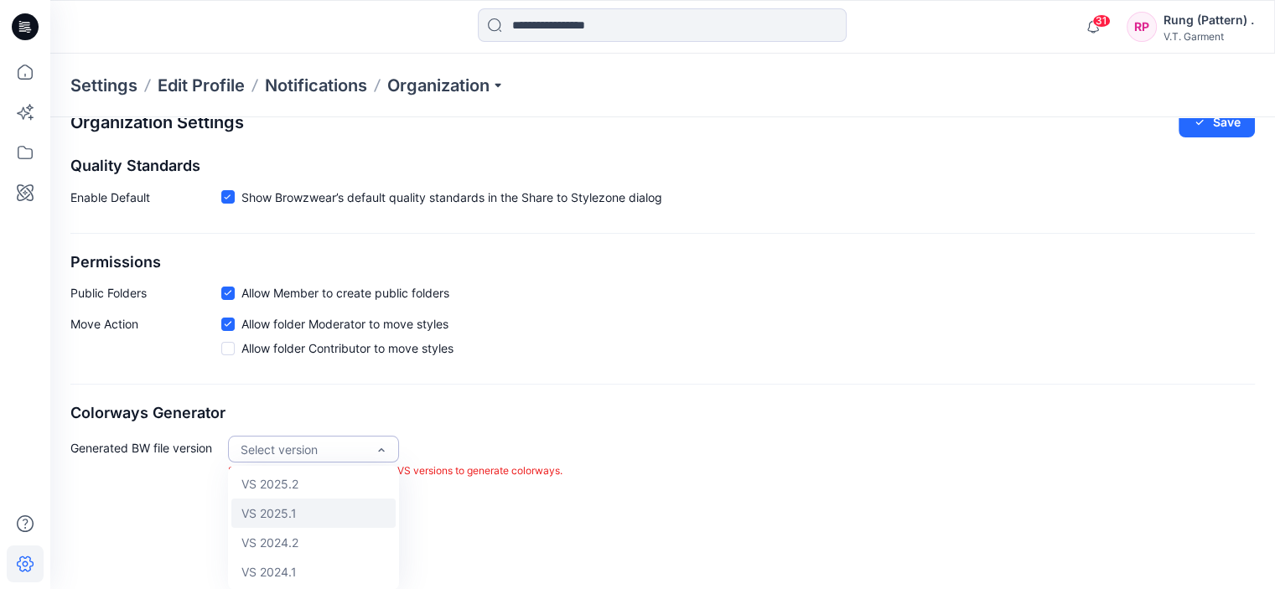
click at [283, 506] on div "VS 2025.1" at bounding box center [313, 513] width 164 height 29
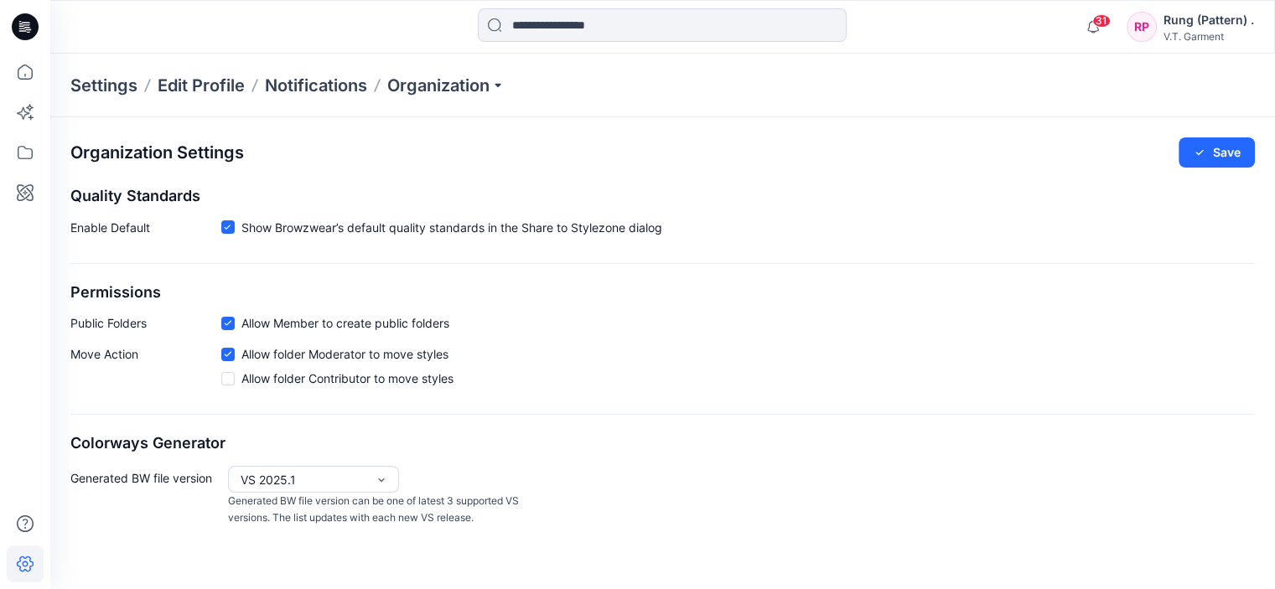
scroll to position [0, 0]
drag, startPoint x: 833, startPoint y: 495, endPoint x: 768, endPoint y: 526, distance: 72.4
click at [830, 497] on div "Generated BW file version option VS 2025.1, selected. VS 2025.1 Generated BW fi…" at bounding box center [668, 496] width 1197 height 61
click at [768, 526] on div "Generated BW file version option VS 2025.1, selected. VS 2025.1 Generated BW fi…" at bounding box center [668, 496] width 1197 height 61
click at [849, 504] on div "Generated BW file version option VS 2025.1, selected. VS 2025.1 Generated BW fi…" at bounding box center [668, 496] width 1197 height 61
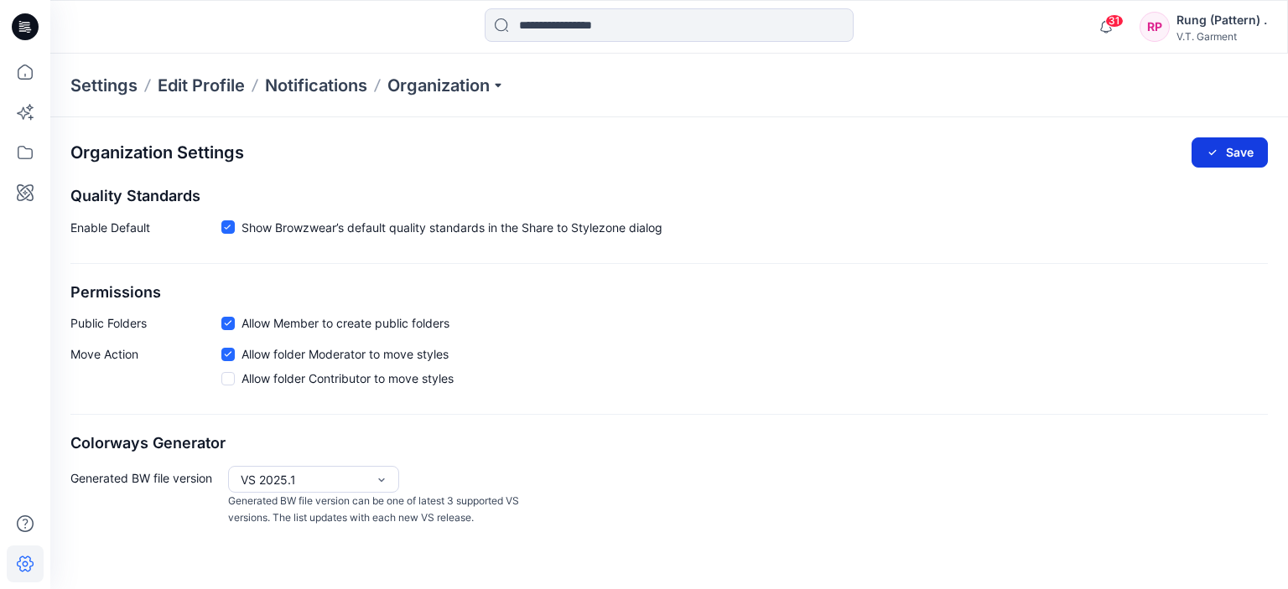
click at [1231, 153] on button "Save" at bounding box center [1230, 153] width 76 height 30
drag, startPoint x: 875, startPoint y: 339, endPoint x: 885, endPoint y: 366, distance: 29.4
click at [875, 341] on div "Organization Settings Save Quality Standards Enable Default Show Browzwear’s de…" at bounding box center [669, 332] width 1238 height 430
click at [912, 409] on div "Organization Settings Save Quality Standards Enable Default Show Browzwear’s de…" at bounding box center [669, 332] width 1238 height 430
click at [195, 86] on p "Edit Profile" at bounding box center [201, 85] width 87 height 23
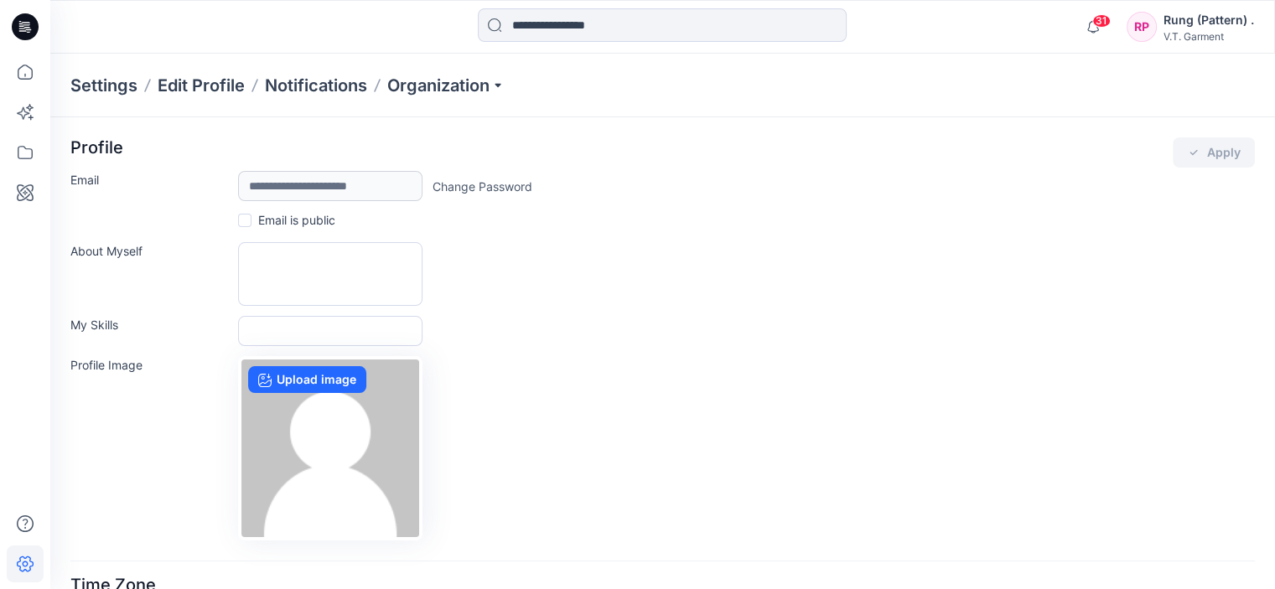
click at [127, 87] on p "Settings" at bounding box center [103, 85] width 67 height 23
click at [200, 90] on p "Edit Profile" at bounding box center [201, 85] width 87 height 23
click at [343, 89] on p "Notifications" at bounding box center [316, 85] width 102 height 23
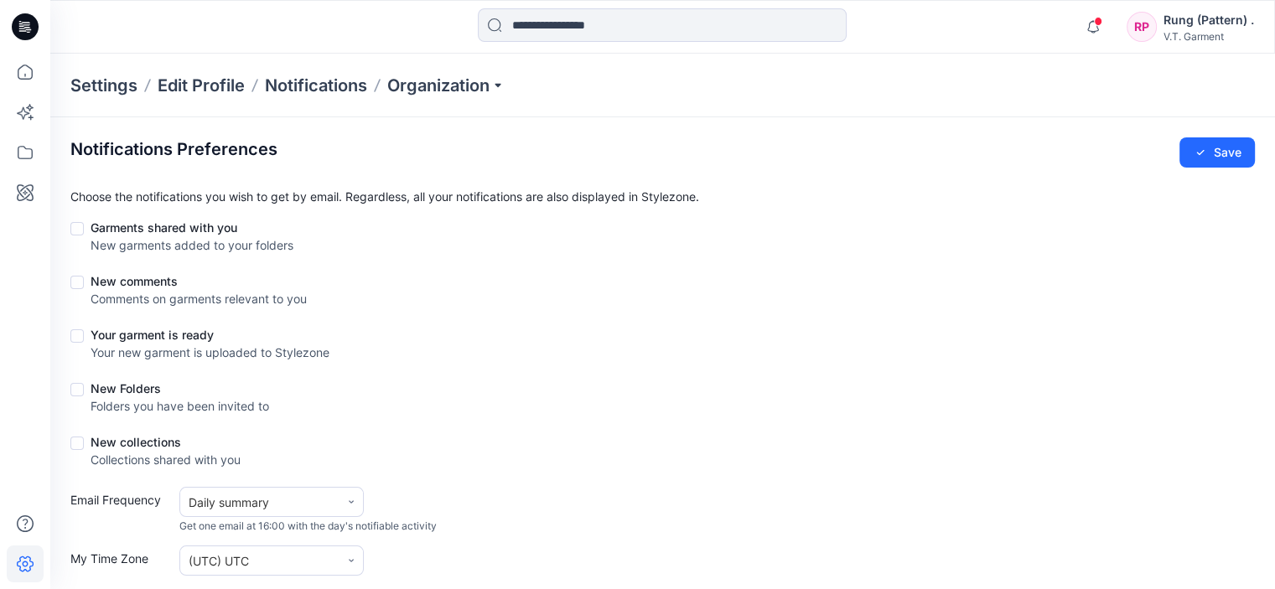
click at [417, 102] on div "Settings Edit Profile Notifications Organization" at bounding box center [662, 86] width 1225 height 64
click at [414, 88] on p "Organization" at bounding box center [445, 85] width 117 height 23
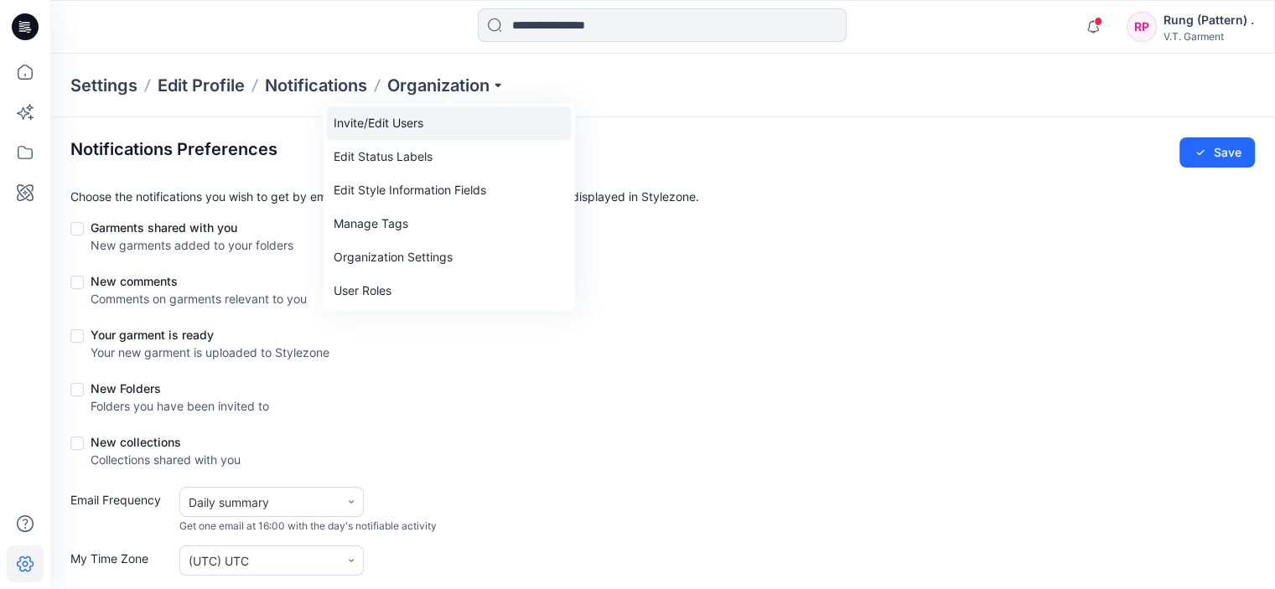
click at [379, 108] on link "Invite/Edit Users" at bounding box center [449, 123] width 245 height 34
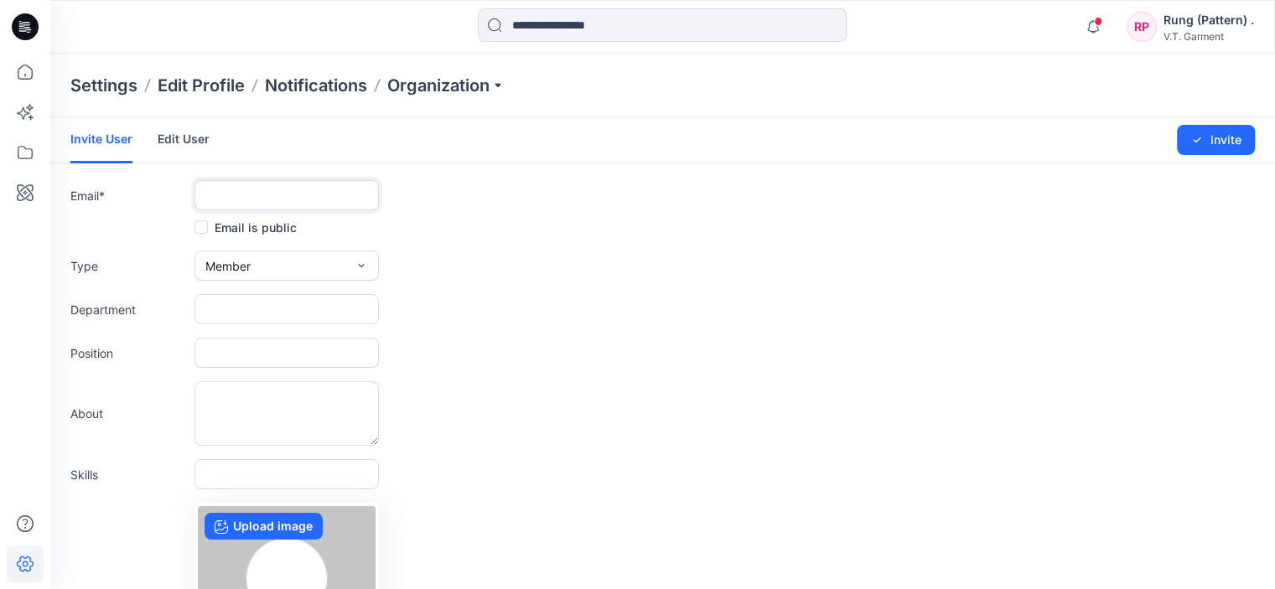
click at [247, 191] on input "text" at bounding box center [287, 195] width 184 height 30
paste input "**********"
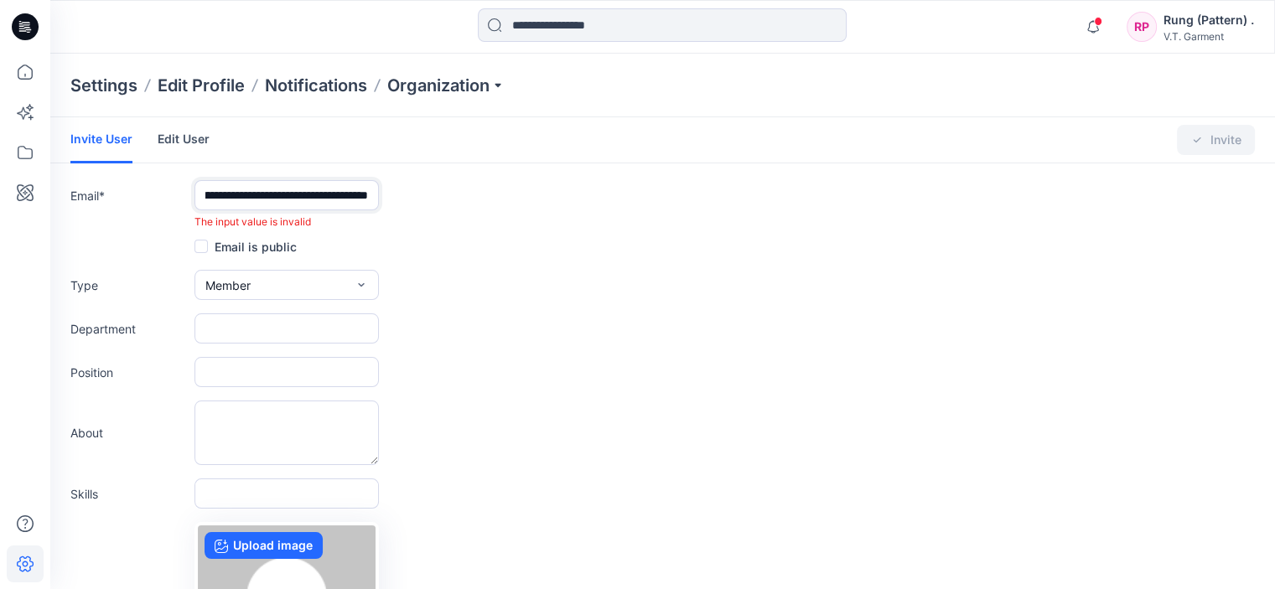
click at [211, 200] on input "**********" at bounding box center [287, 195] width 184 height 30
click at [369, 194] on input "**********" at bounding box center [287, 195] width 184 height 30
drag, startPoint x: 221, startPoint y: 196, endPoint x: 94, endPoint y: 210, distance: 128.2
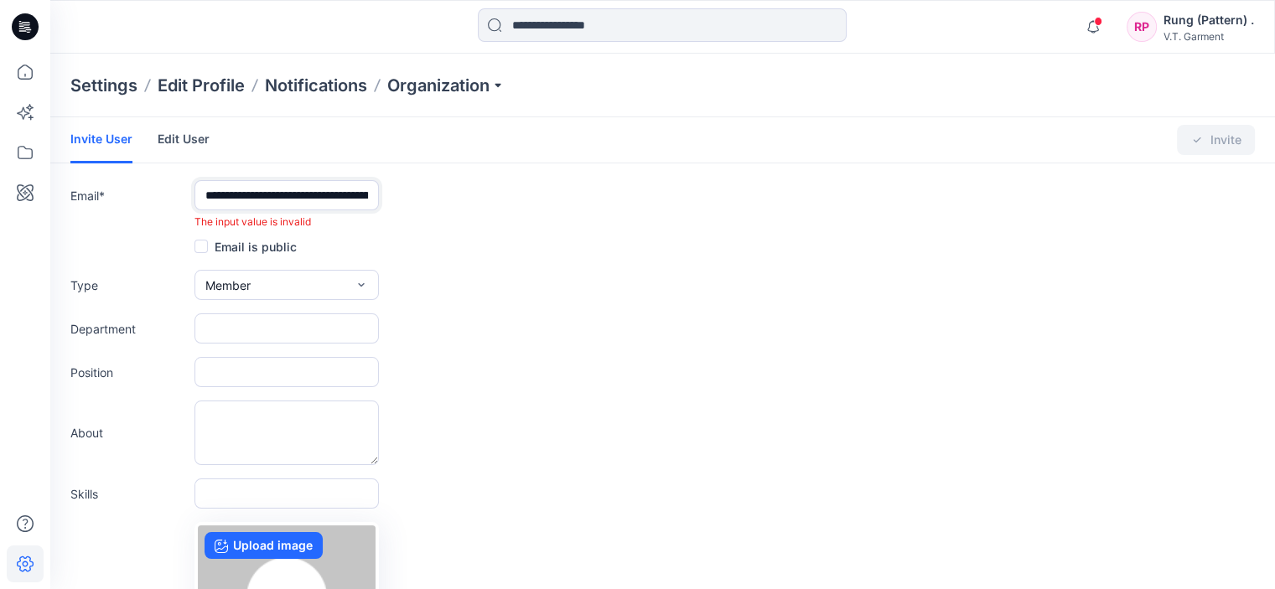
click at [94, 210] on div "**********" at bounding box center [662, 204] width 1185 height 49
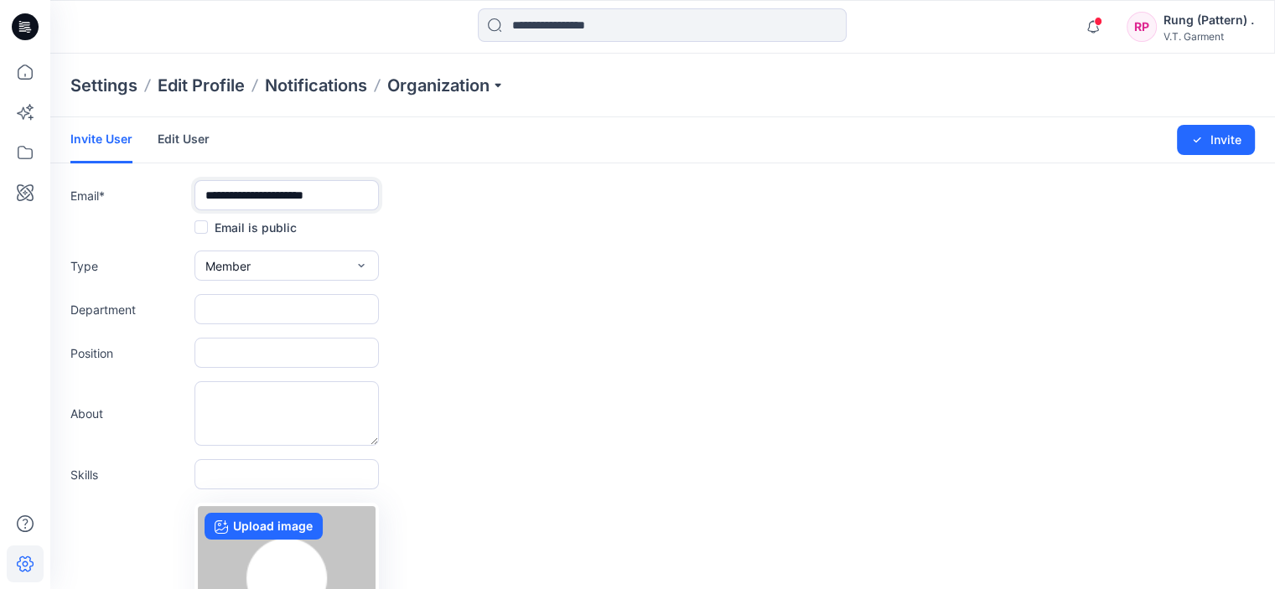
type input "**********"
click at [201, 228] on span at bounding box center [201, 227] width 13 height 13
click at [728, 277] on div "Type Member External Member Admin" at bounding box center [662, 266] width 1185 height 30
click at [359, 266] on icon "button" at bounding box center [361, 265] width 6 height 3
click at [245, 301] on span "External" at bounding box center [230, 305] width 44 height 18
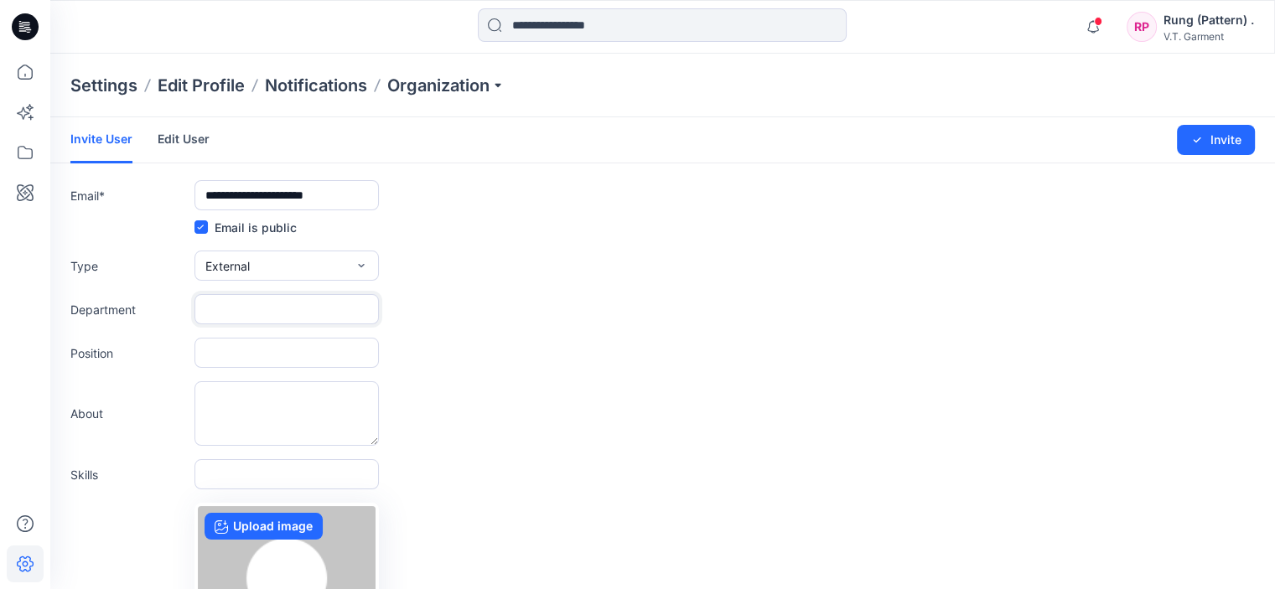
click at [268, 314] on input "text" at bounding box center [287, 309] width 184 height 30
click at [265, 304] on input "text" at bounding box center [287, 309] width 184 height 30
click at [612, 387] on div "About" at bounding box center [662, 414] width 1185 height 65
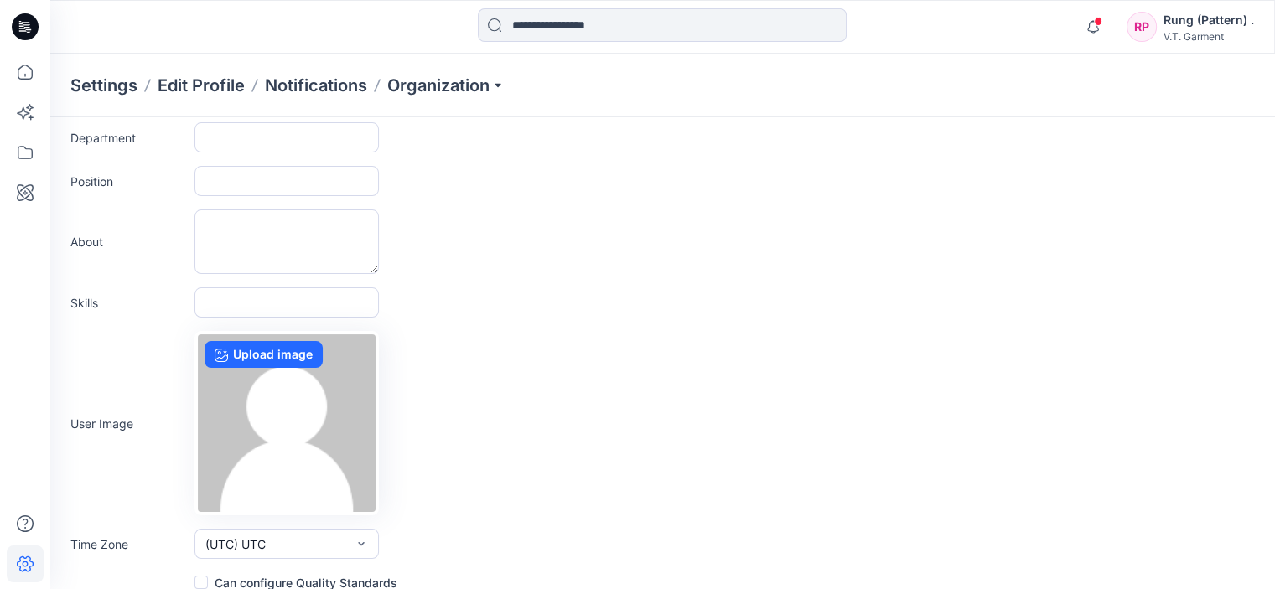
scroll to position [188, 0]
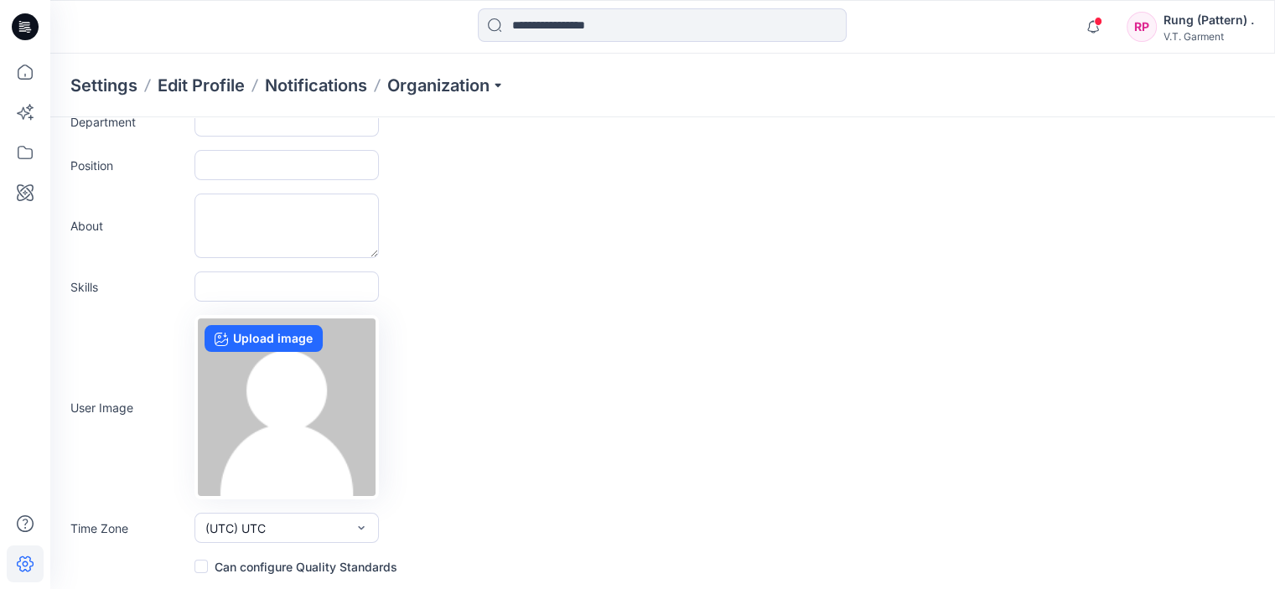
drag, startPoint x: 638, startPoint y: 278, endPoint x: 646, endPoint y: 311, distance: 33.8
click at [641, 290] on div "Skills" at bounding box center [662, 287] width 1185 height 30
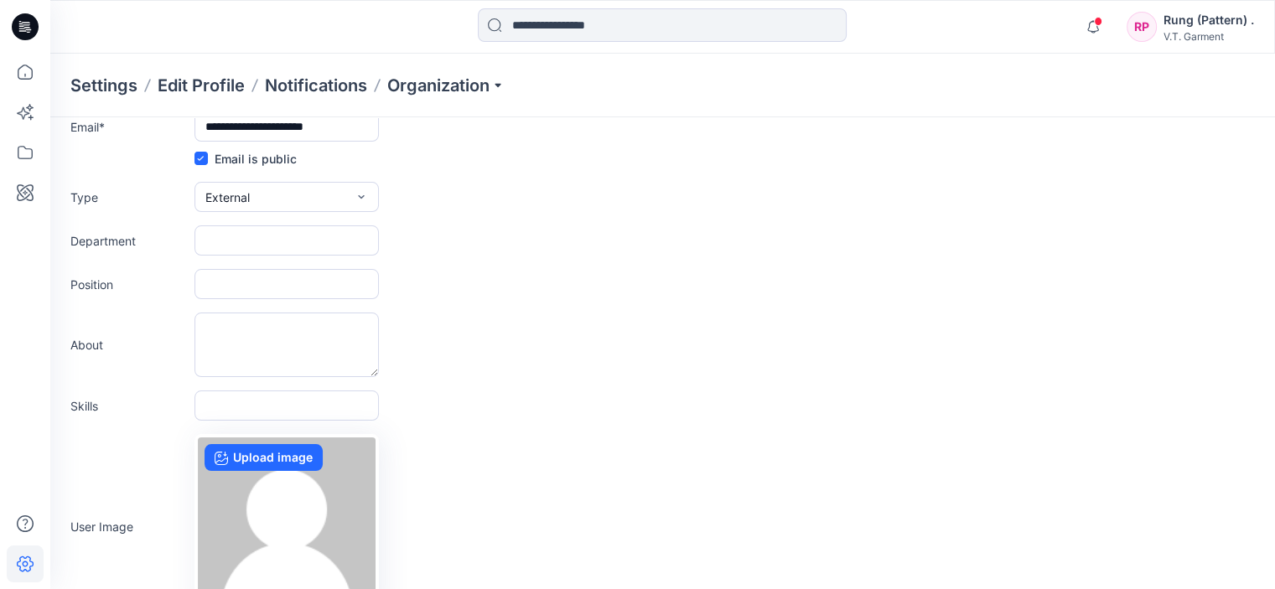
scroll to position [0, 0]
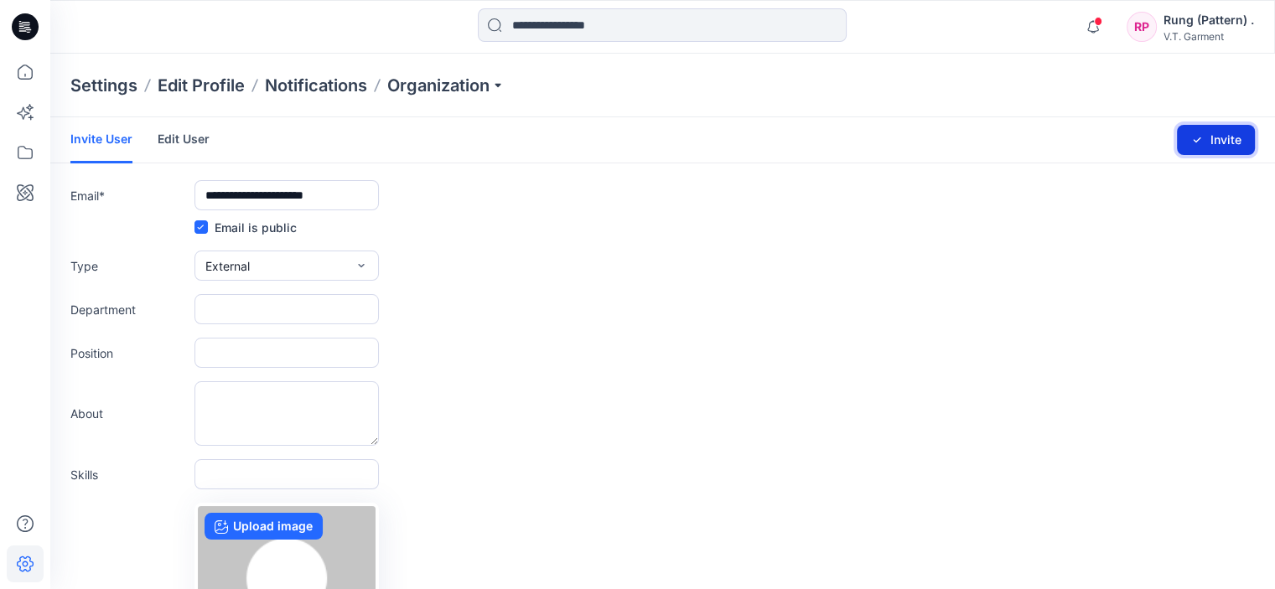
click at [1233, 137] on button "Invite" at bounding box center [1216, 140] width 78 height 30
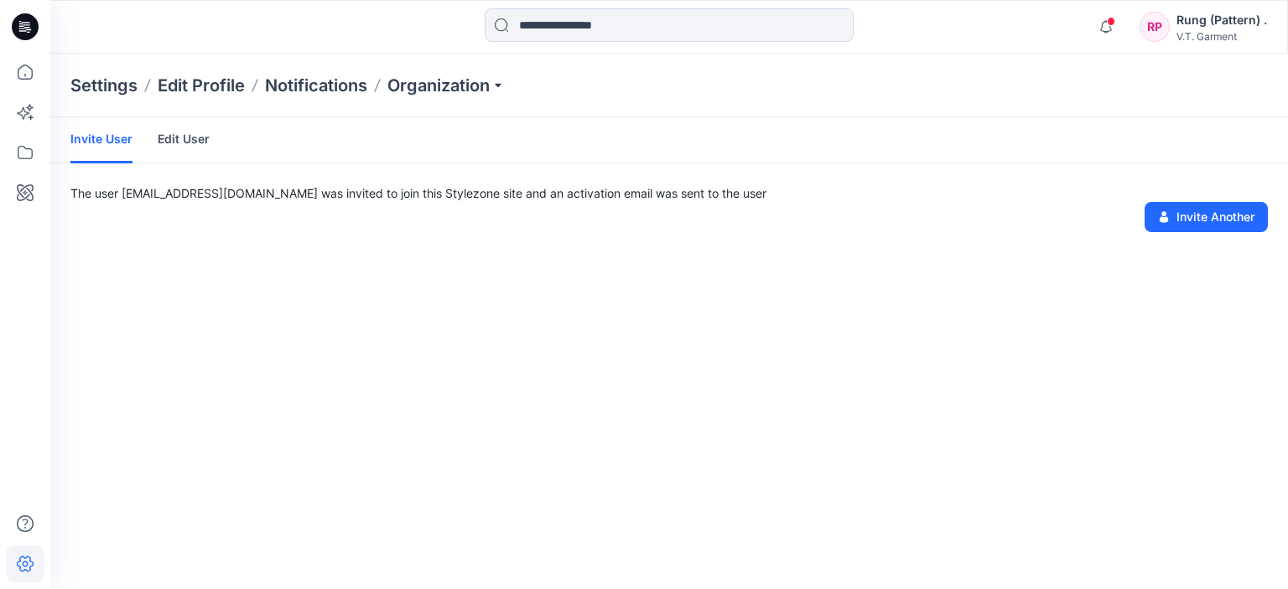
drag, startPoint x: 594, startPoint y: 371, endPoint x: 517, endPoint y: 432, distance: 97.3
click at [591, 384] on div "Invite User Edit User The user [EMAIL_ADDRESS][DOMAIN_NAME] was invited to join…" at bounding box center [669, 353] width 1238 height 472
click at [514, 435] on div "Invite User Edit User The user [EMAIL_ADDRESS][DOMAIN_NAME] was invited to join…" at bounding box center [669, 353] width 1238 height 472
click at [627, 418] on div "Invite User Edit User The user [EMAIL_ADDRESS][DOMAIN_NAME] was invited to join…" at bounding box center [669, 353] width 1238 height 472
click at [439, 441] on div "Invite User Edit User The user [EMAIL_ADDRESS][DOMAIN_NAME] was invited to join…" at bounding box center [669, 353] width 1238 height 472
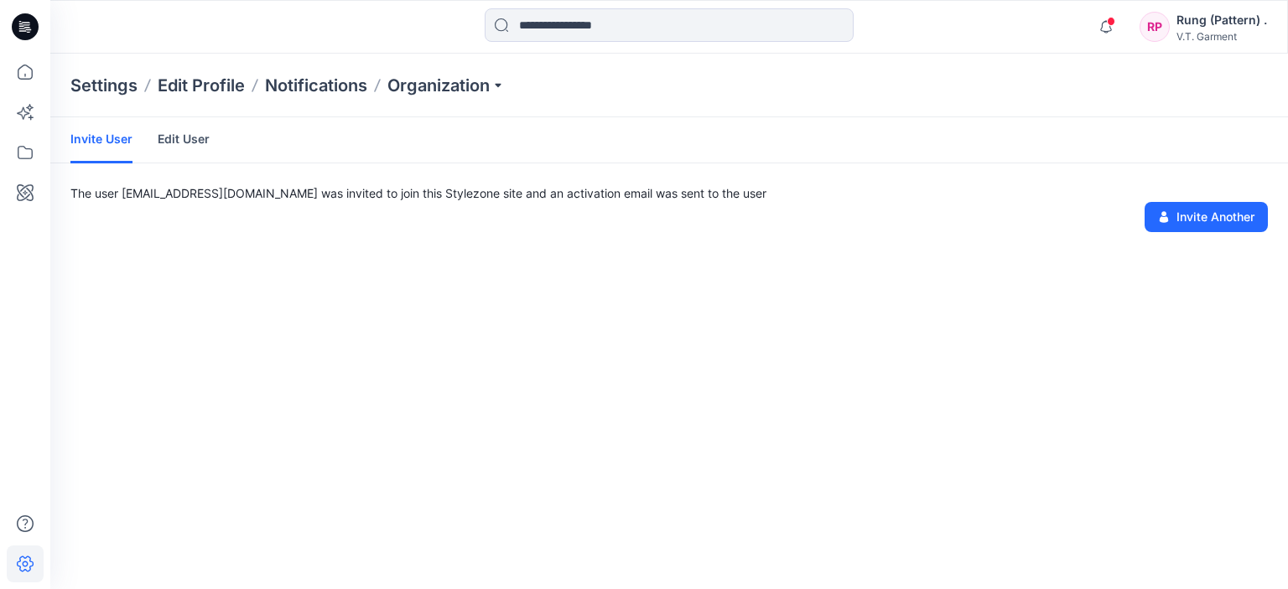
click at [188, 154] on link "Edit User" at bounding box center [184, 139] width 52 height 44
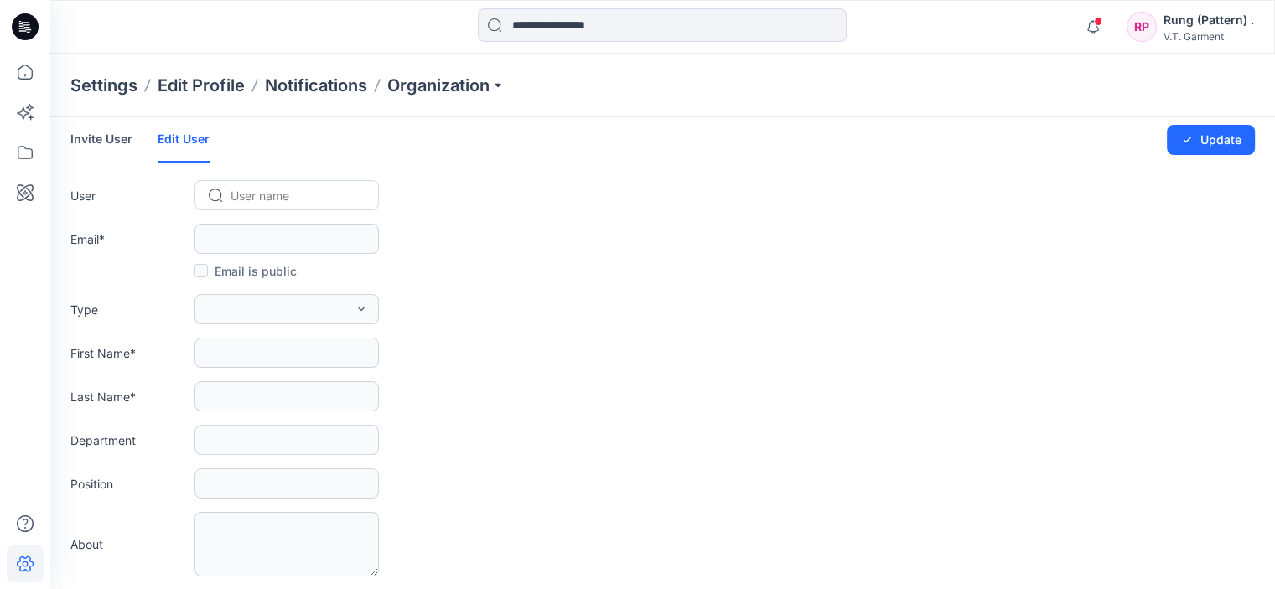
click at [106, 136] on link "Invite User" at bounding box center [101, 139] width 62 height 44
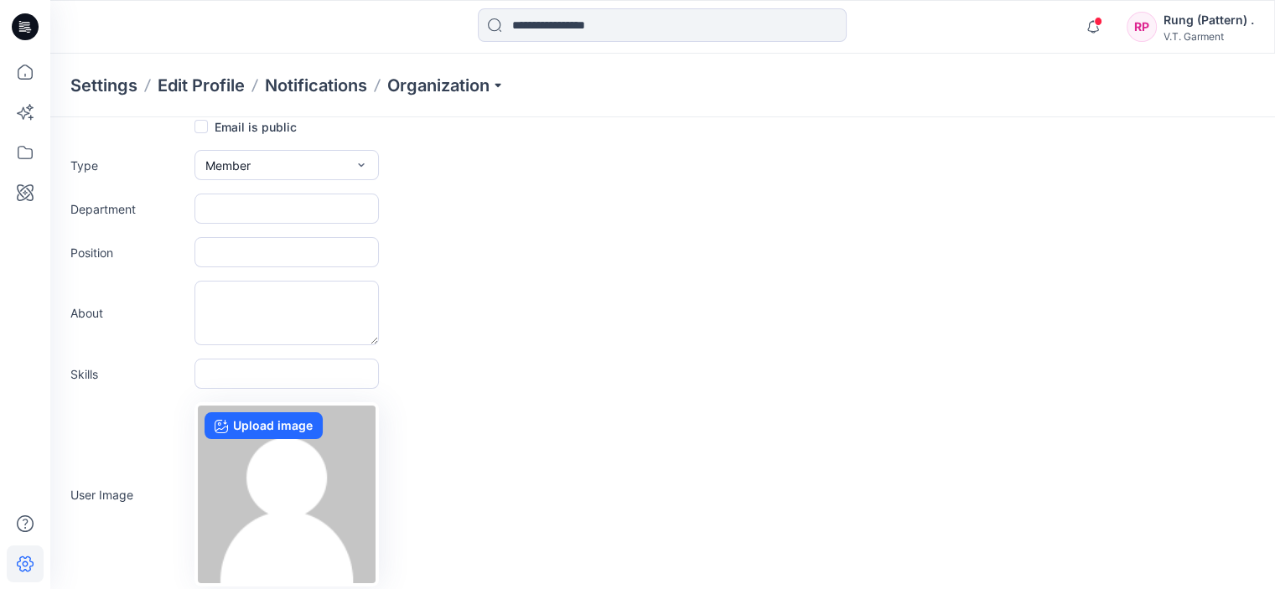
scroll to position [188, 0]
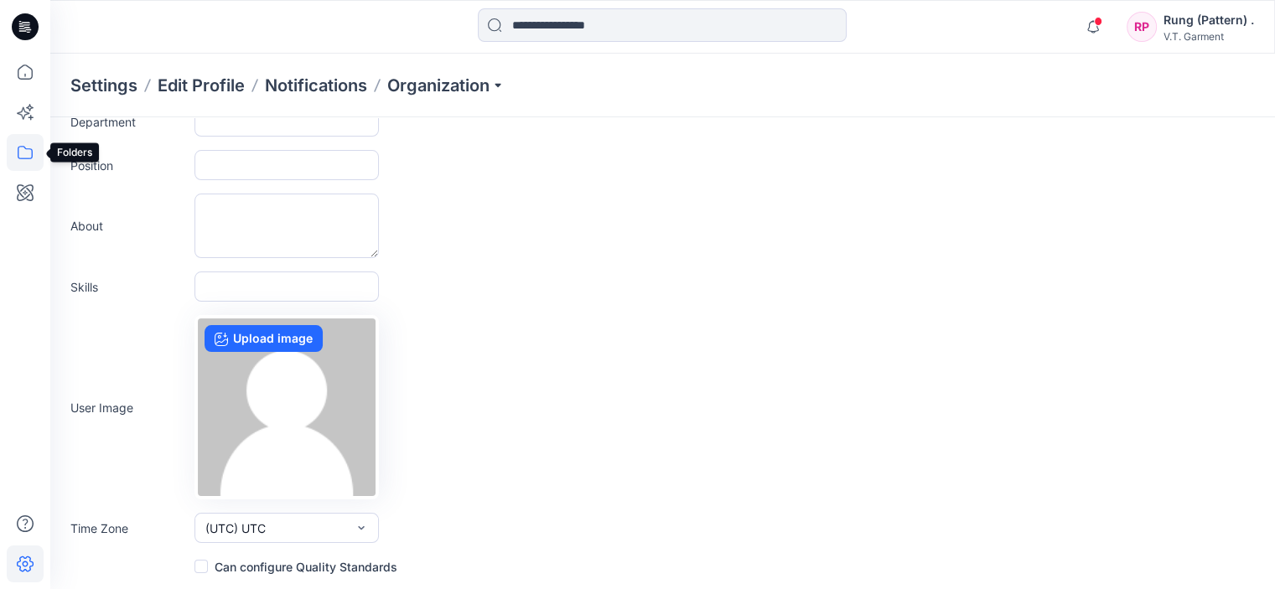
click at [20, 155] on icon at bounding box center [25, 152] width 37 height 37
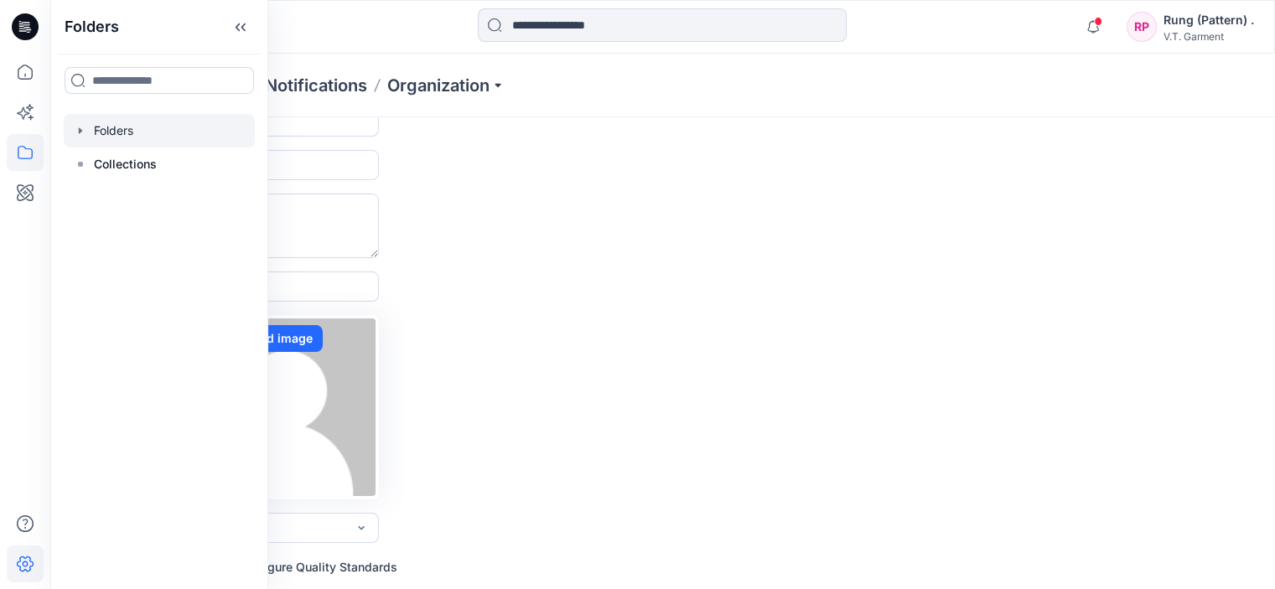
click at [85, 133] on icon "button" at bounding box center [80, 130] width 13 height 13
click at [154, 166] on div at bounding box center [165, 165] width 203 height 34
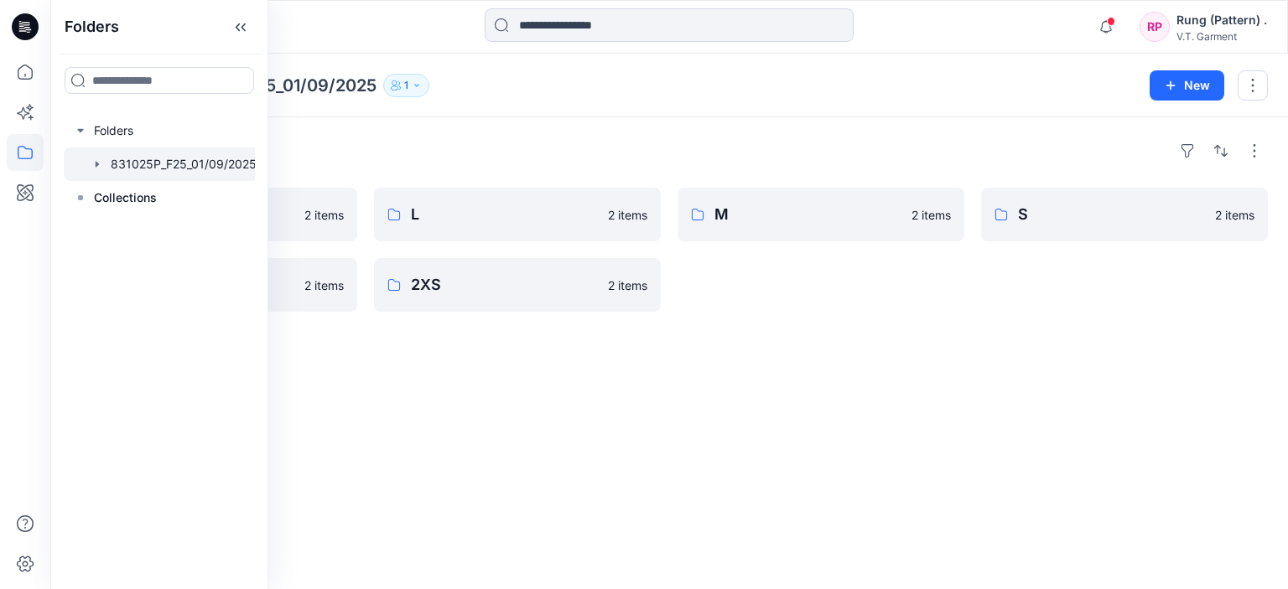
click at [397, 120] on div "Folders XL 2 items XS 2 items L 2 items 2XS 2 items M 2 items S 2 items" at bounding box center [669, 353] width 1238 height 472
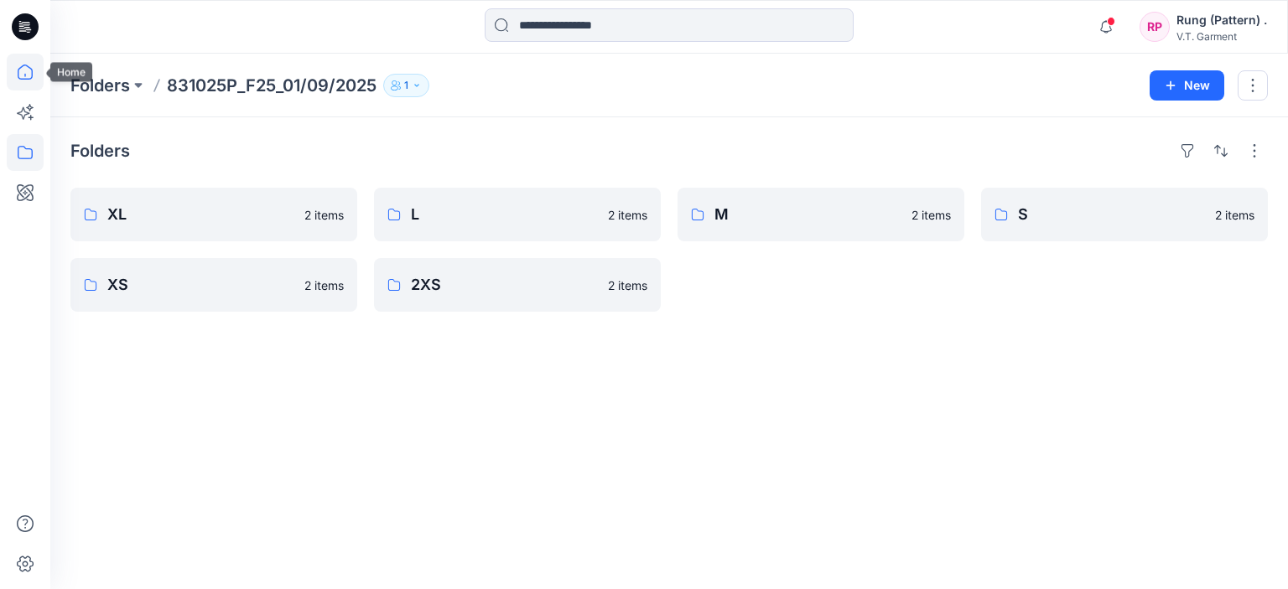
click at [37, 83] on icon at bounding box center [25, 72] width 37 height 37
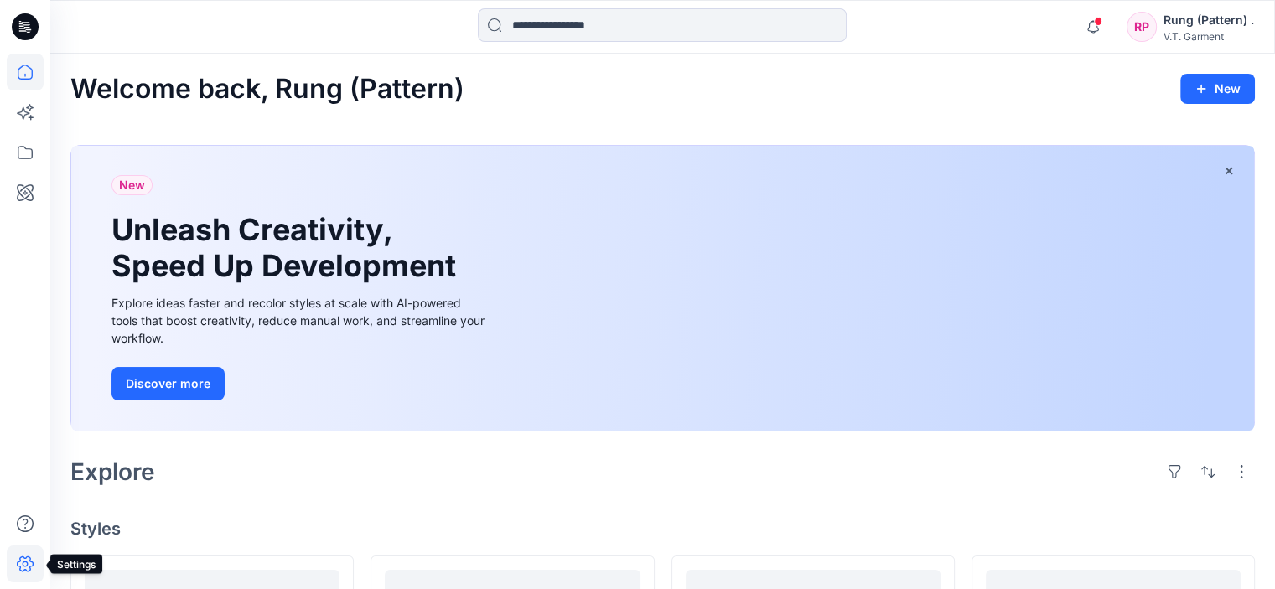
click at [22, 558] on icon at bounding box center [25, 564] width 37 height 37
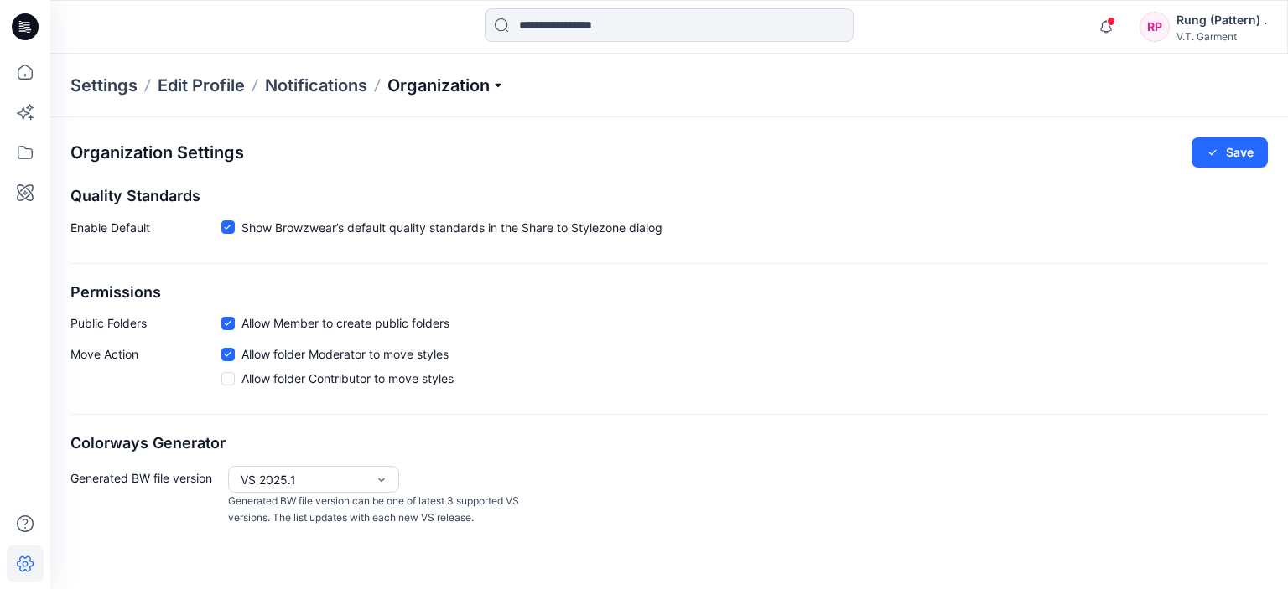
click at [456, 84] on p "Organization" at bounding box center [445, 85] width 117 height 23
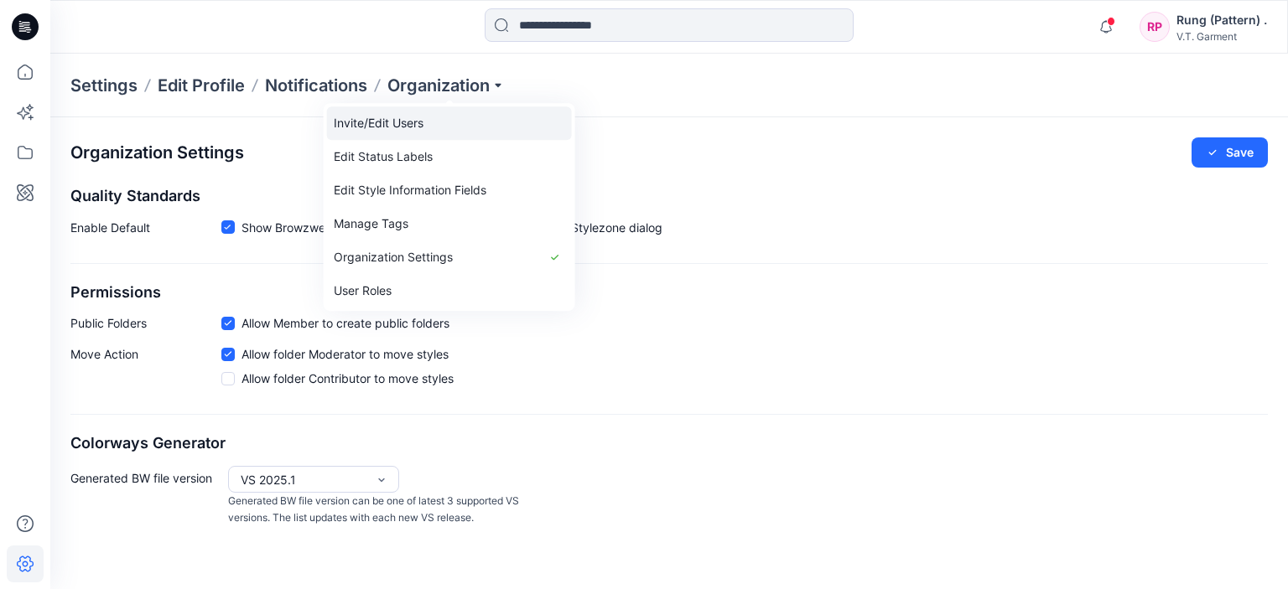
click at [466, 112] on link "Invite/Edit Users" at bounding box center [449, 123] width 245 height 34
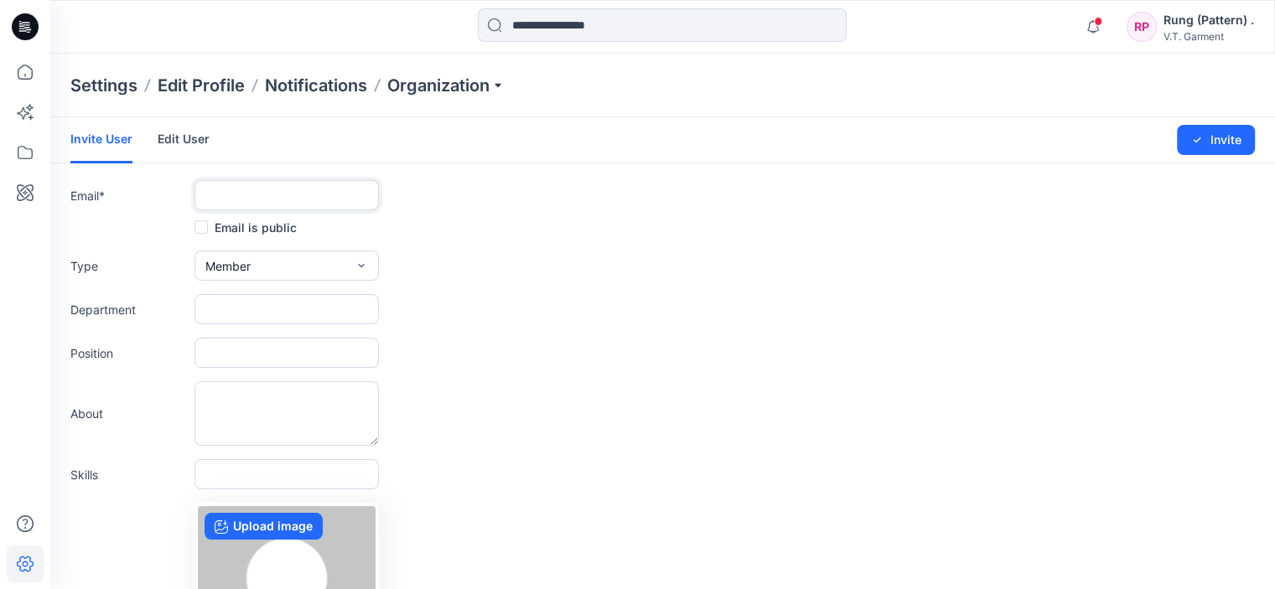
click at [278, 191] on input "text" at bounding box center [287, 195] width 184 height 30
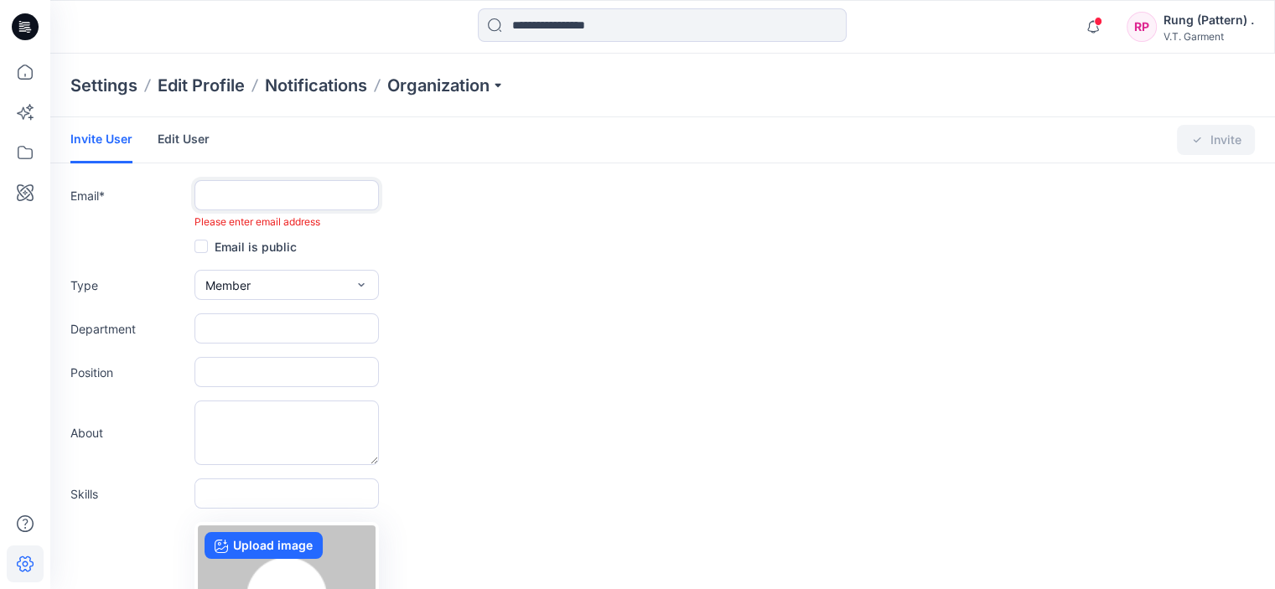
paste input "**********"
drag, startPoint x: 213, startPoint y: 194, endPoint x: 112, endPoint y: 204, distance: 102.0
click at [112, 204] on div "**********" at bounding box center [662, 204] width 1185 height 49
click at [362, 198] on input "**********" at bounding box center [287, 195] width 184 height 30
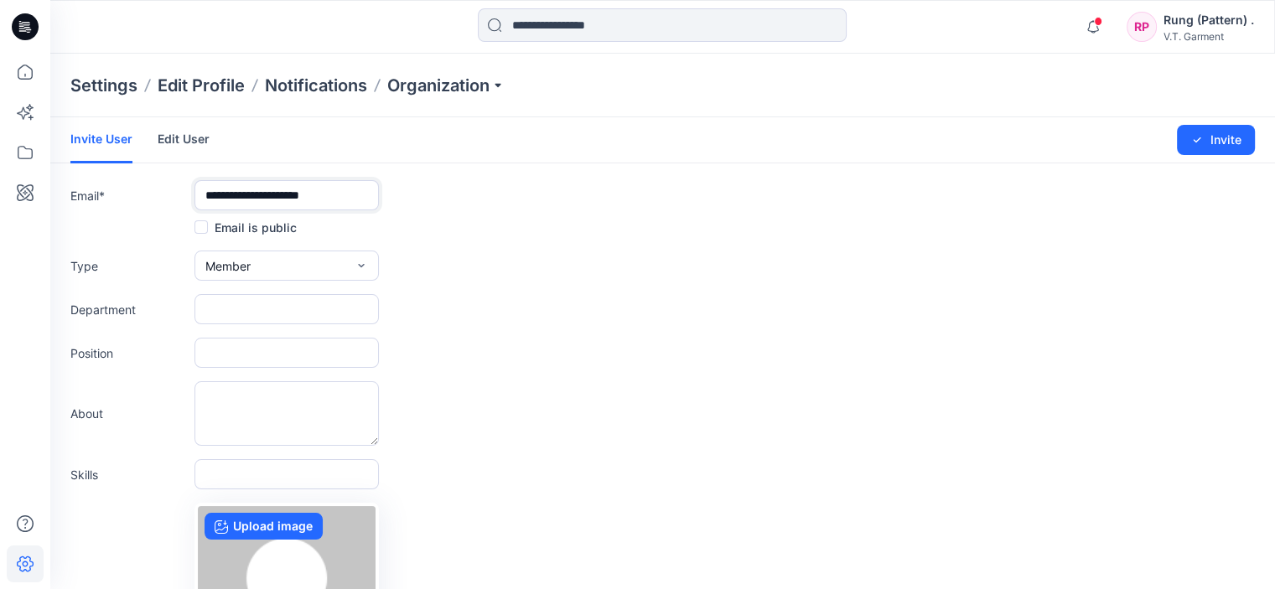
type input "**********"
click at [444, 242] on form "**********" at bounding box center [662, 440] width 1225 height 647
click at [259, 225] on label "Email is public" at bounding box center [246, 227] width 102 height 20
click at [1215, 148] on button "Invite" at bounding box center [1216, 140] width 78 height 30
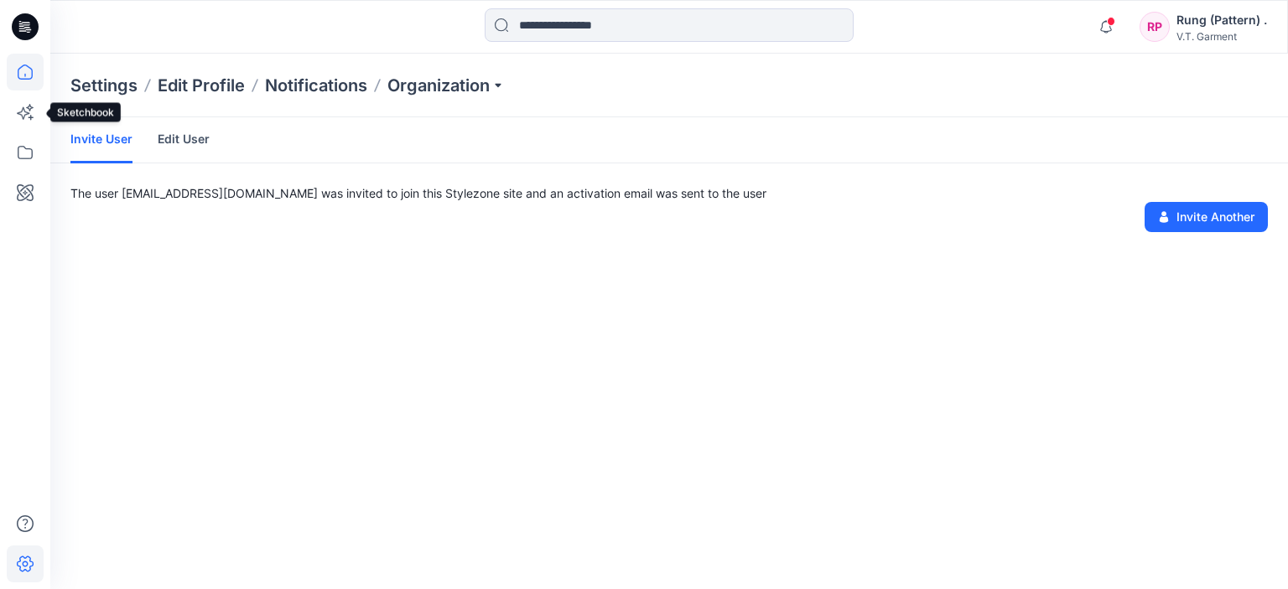
click at [28, 68] on icon at bounding box center [25, 72] width 37 height 37
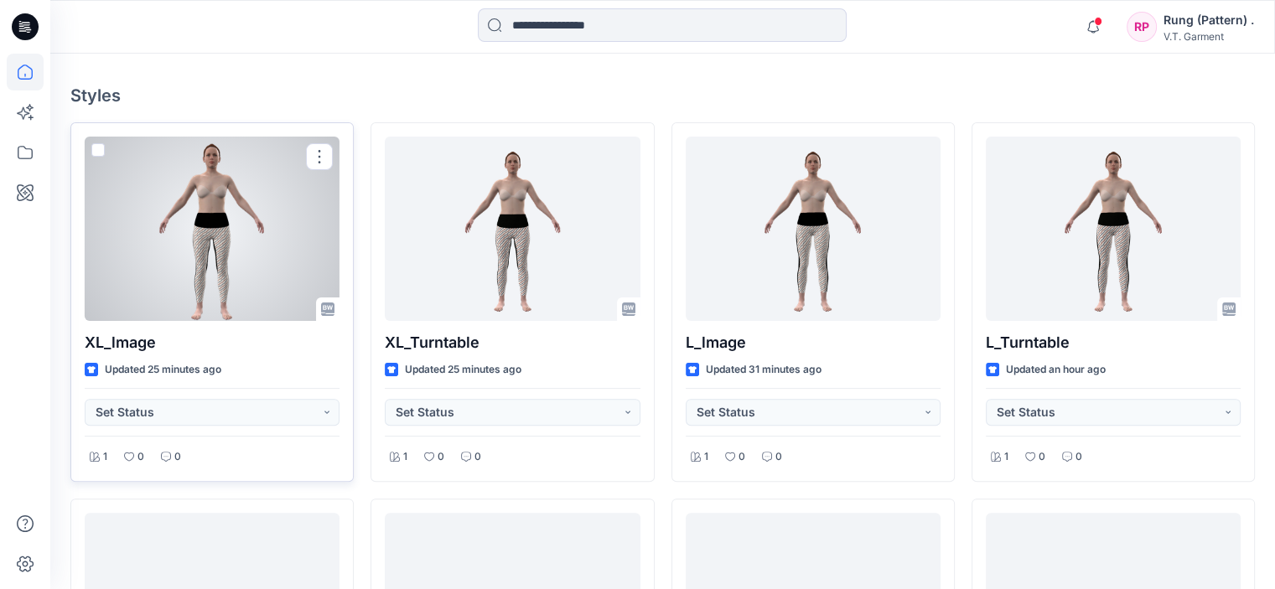
scroll to position [335, 0]
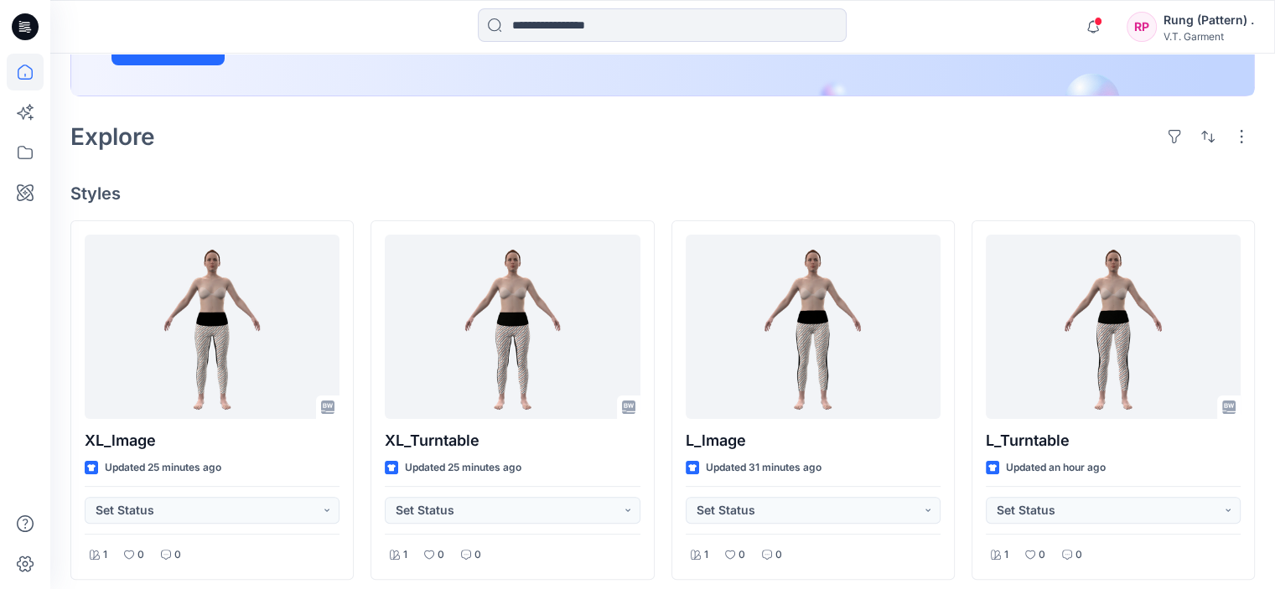
drag, startPoint x: 1219, startPoint y: 2, endPoint x: 942, endPoint y: 14, distance: 277.0
click at [942, 14] on div at bounding box center [662, 26] width 612 height 37
click at [27, 163] on icon at bounding box center [25, 152] width 37 height 37
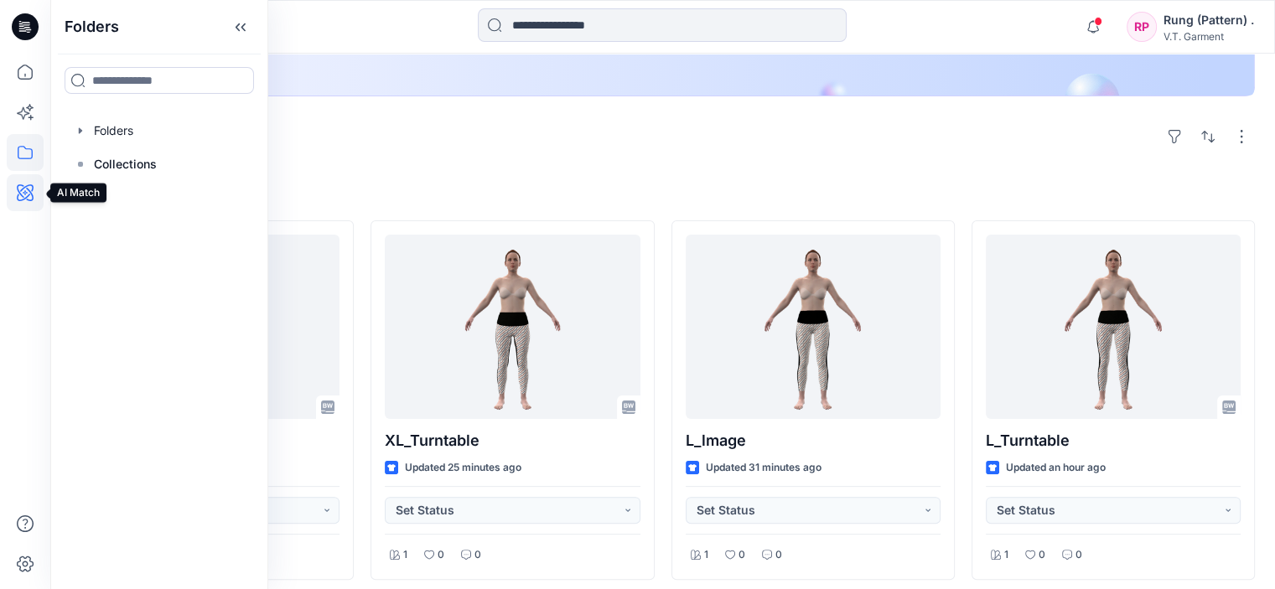
click at [25, 190] on icon at bounding box center [25, 192] width 37 height 37
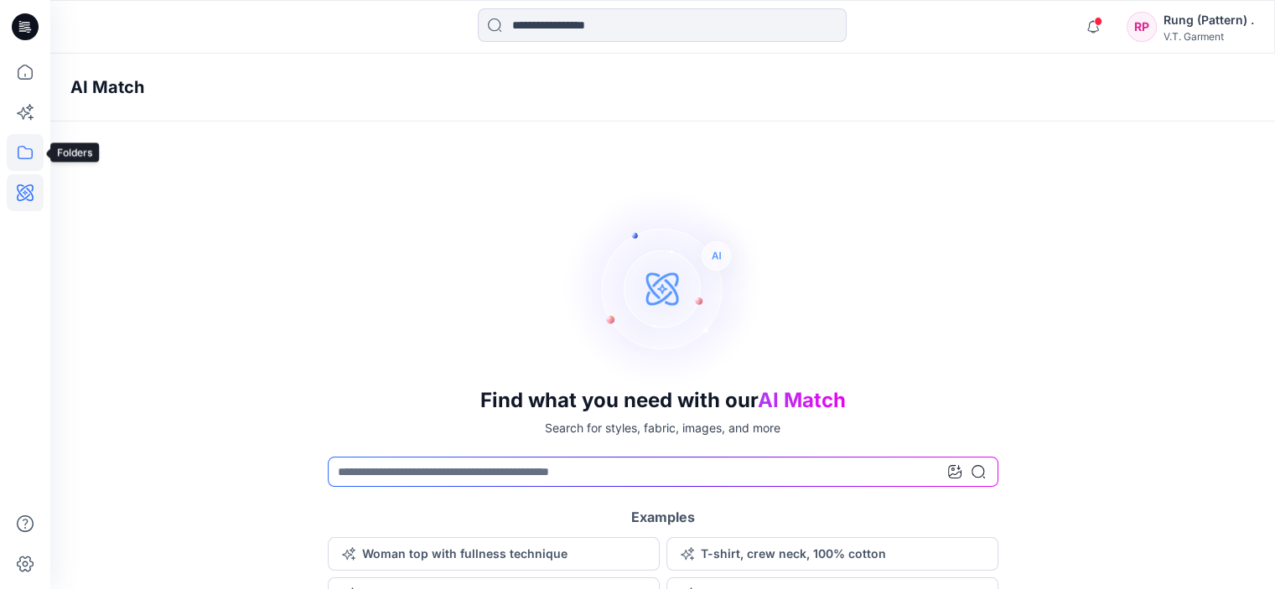
click at [27, 161] on icon at bounding box center [25, 152] width 37 height 37
click at [512, 247] on div "Find what you need with our AI Match Search for styles, fabric, images, and mor…" at bounding box center [662, 399] width 1225 height 423
click at [23, 122] on icon at bounding box center [25, 112] width 37 height 37
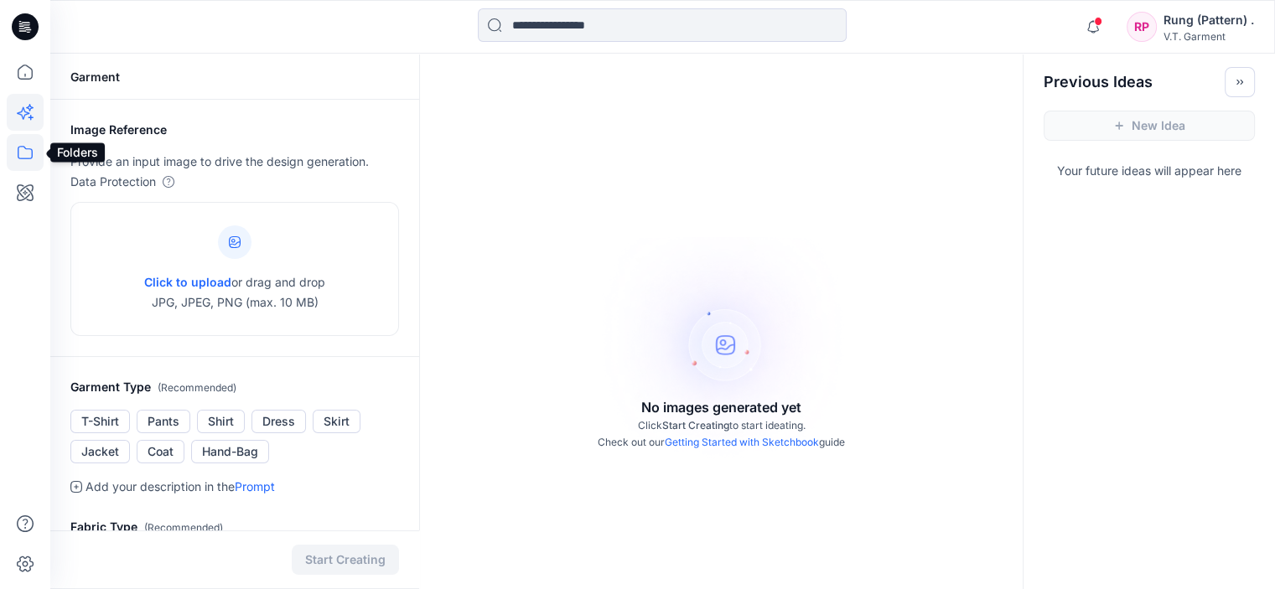
click at [20, 164] on icon at bounding box center [25, 152] width 37 height 37
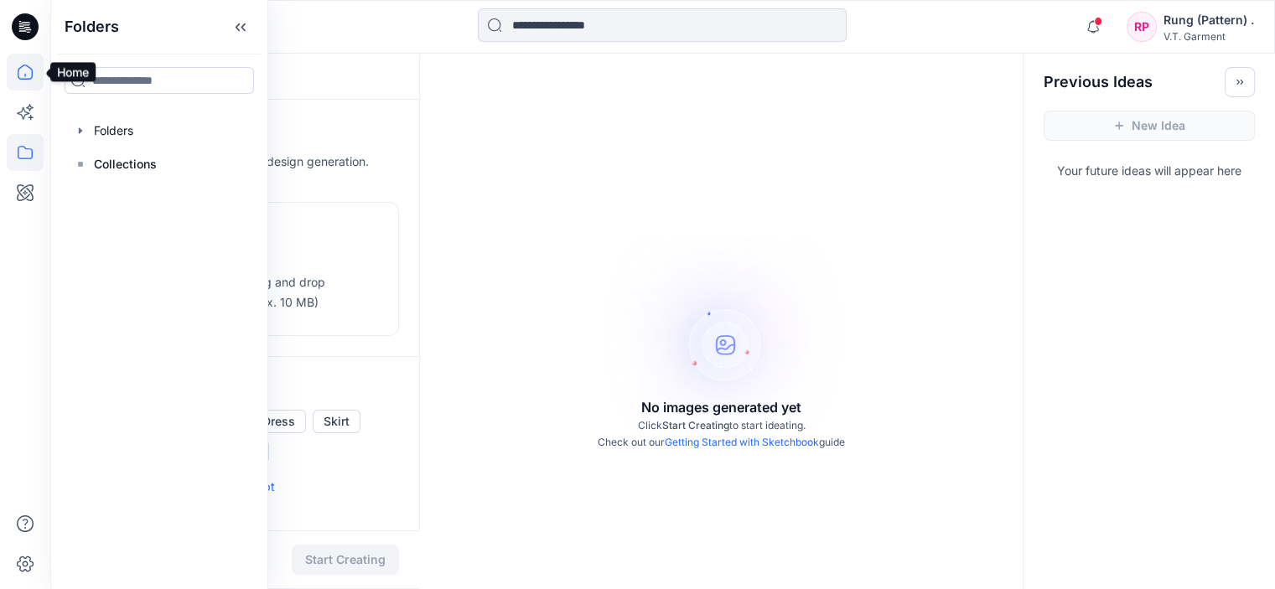
click at [18, 66] on icon at bounding box center [25, 72] width 37 height 37
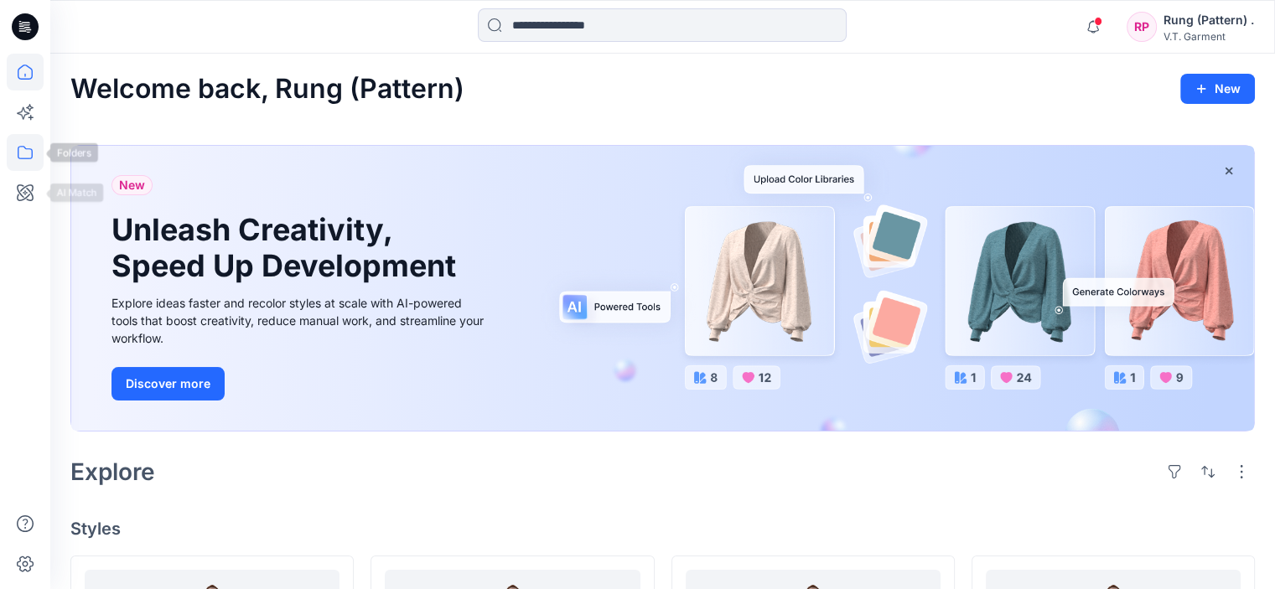
click at [22, 148] on icon at bounding box center [25, 152] width 37 height 37
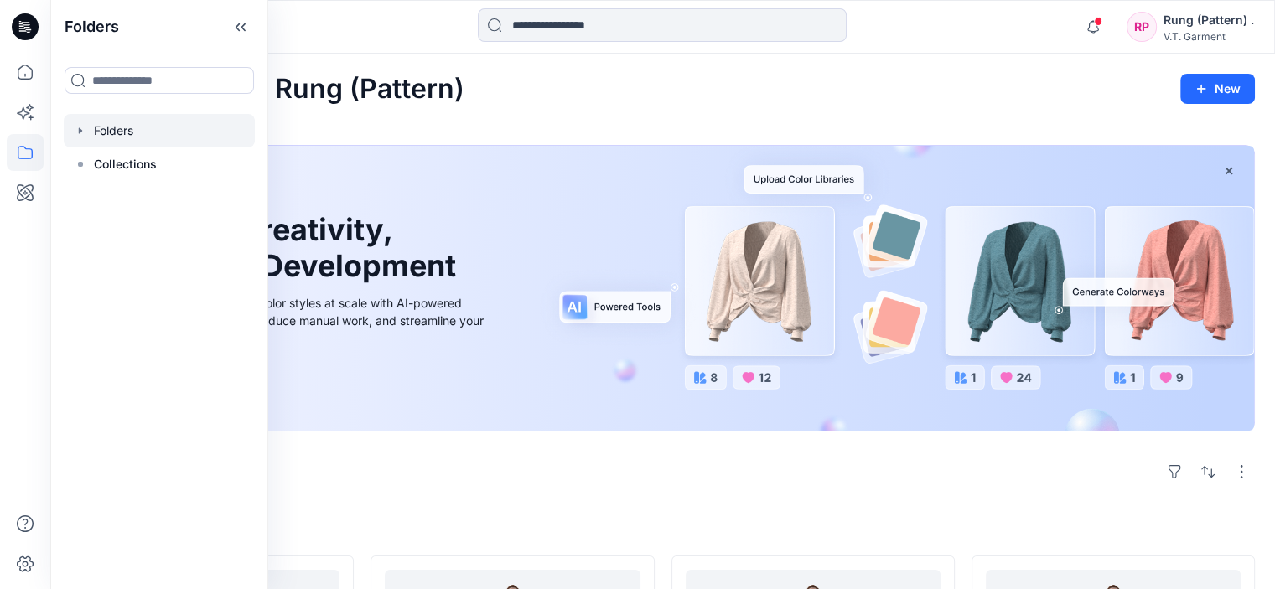
click at [124, 138] on div at bounding box center [159, 131] width 191 height 34
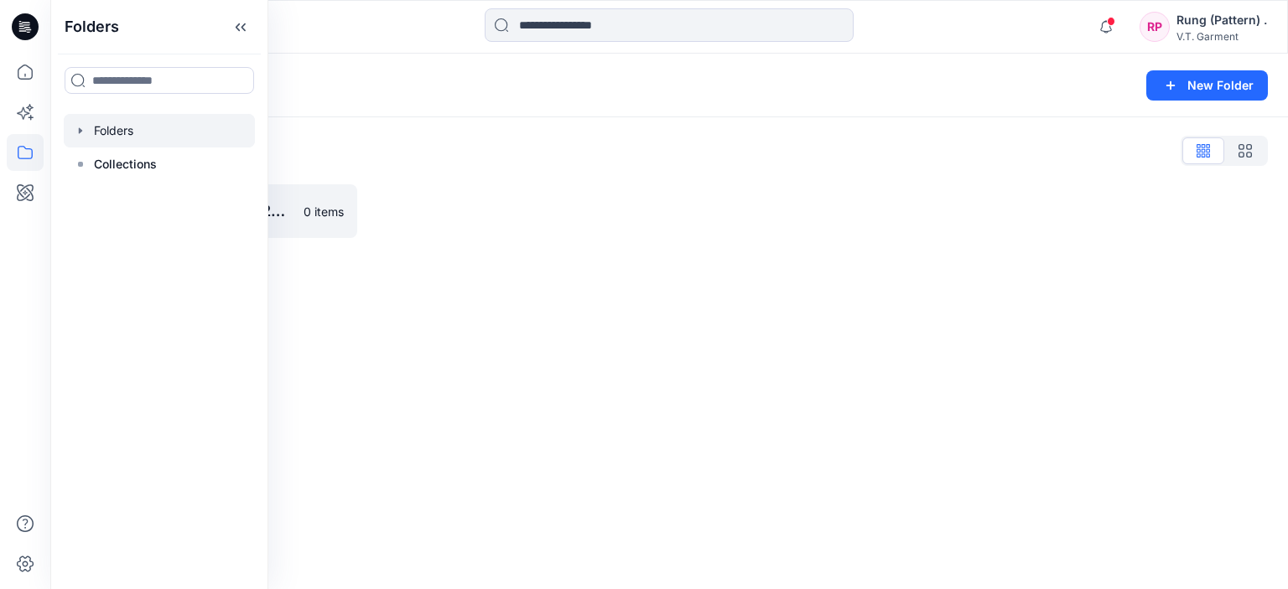
drag, startPoint x: 415, startPoint y: 233, endPoint x: 399, endPoint y: 233, distance: 15.9
click at [418, 233] on div at bounding box center [517, 211] width 287 height 54
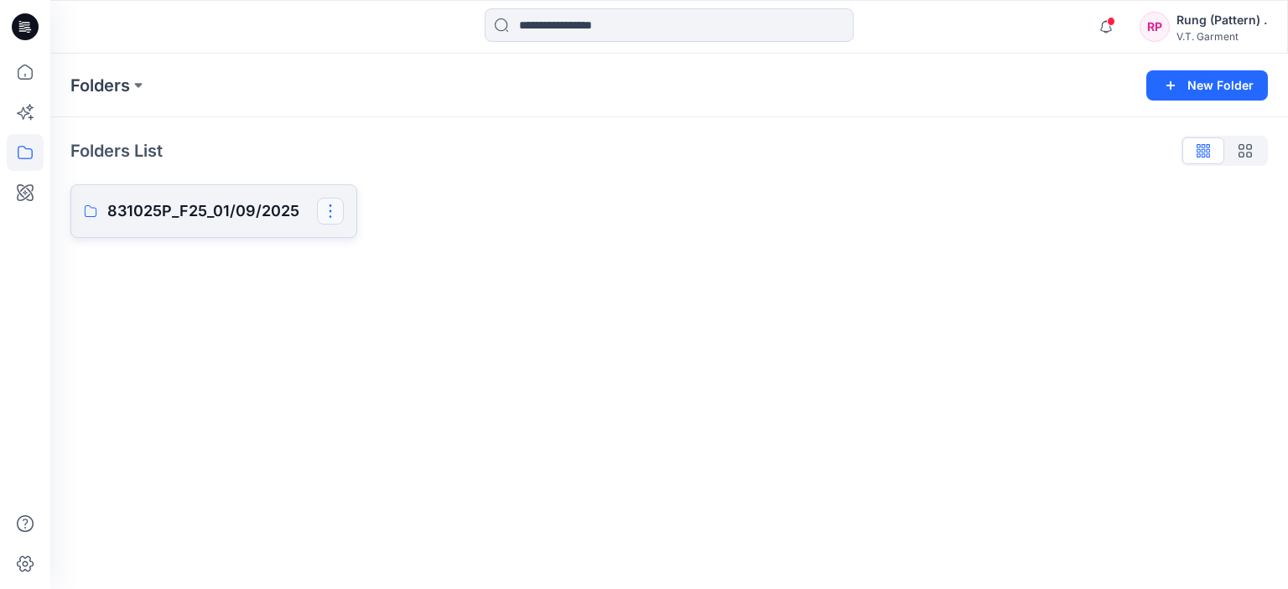
click at [322, 212] on button "button" at bounding box center [330, 211] width 27 height 27
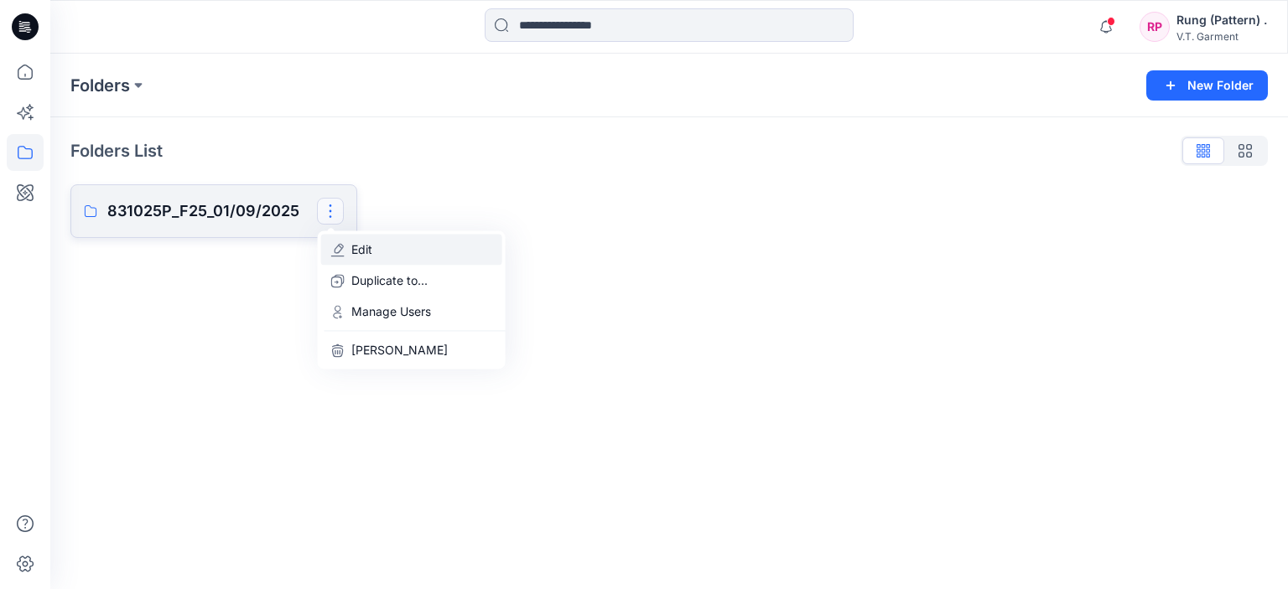
click at [380, 254] on button "Edit" at bounding box center [411, 249] width 181 height 31
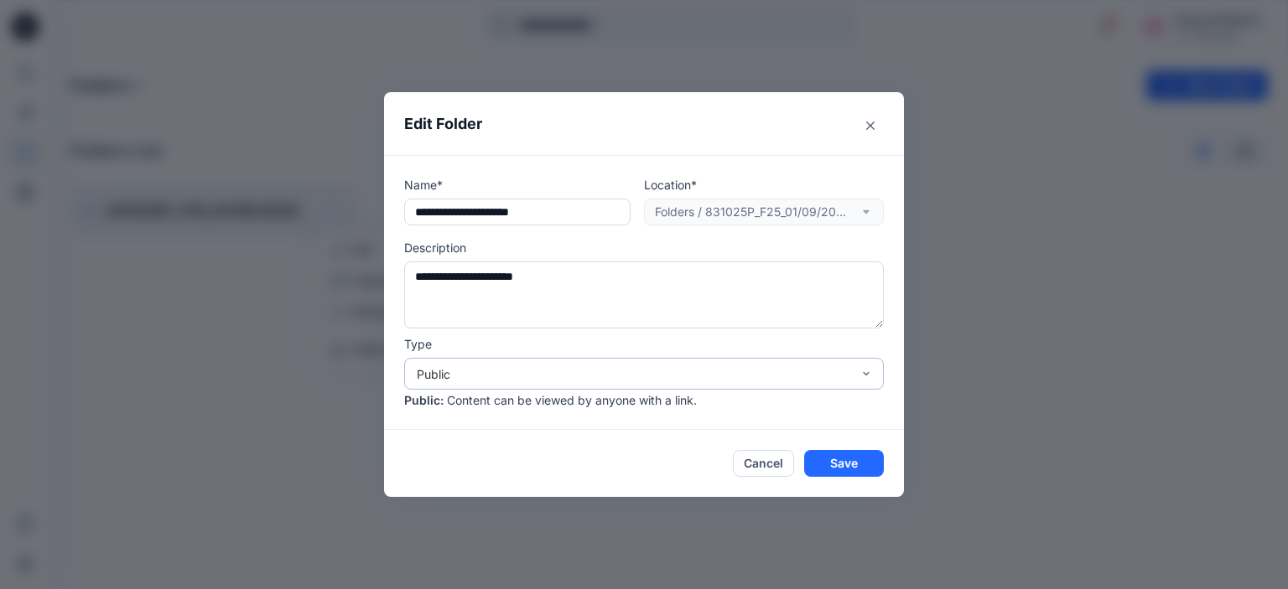
click at [594, 366] on div "Public" at bounding box center [634, 375] width 434 height 18
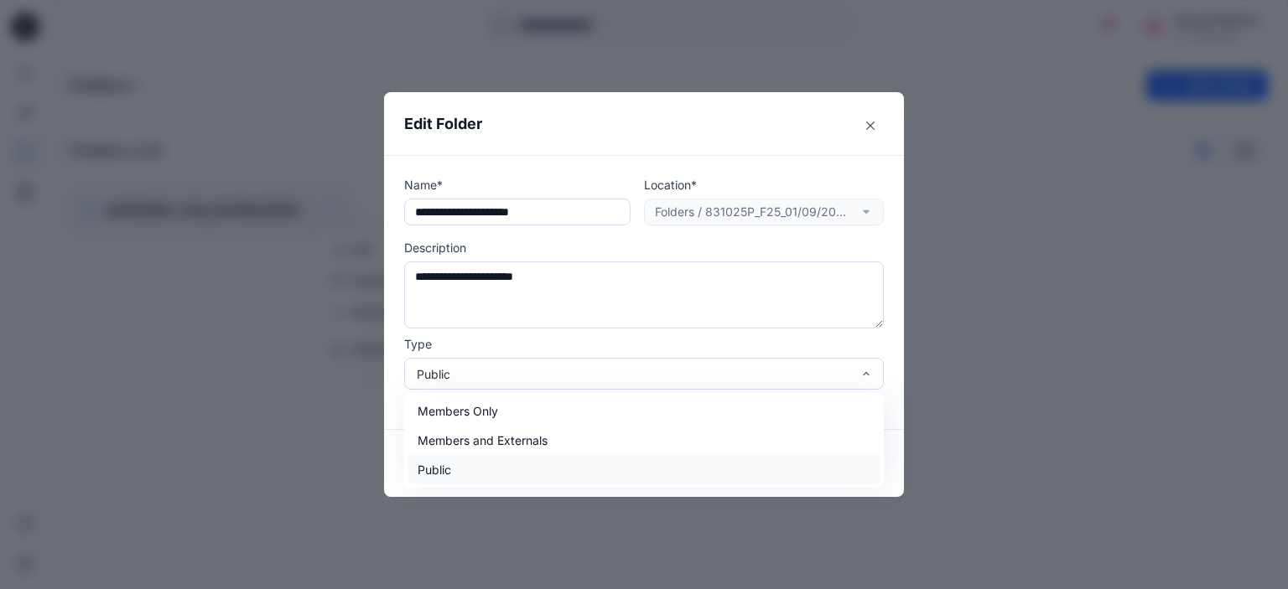
click at [548, 463] on div "Public" at bounding box center [644, 469] width 473 height 29
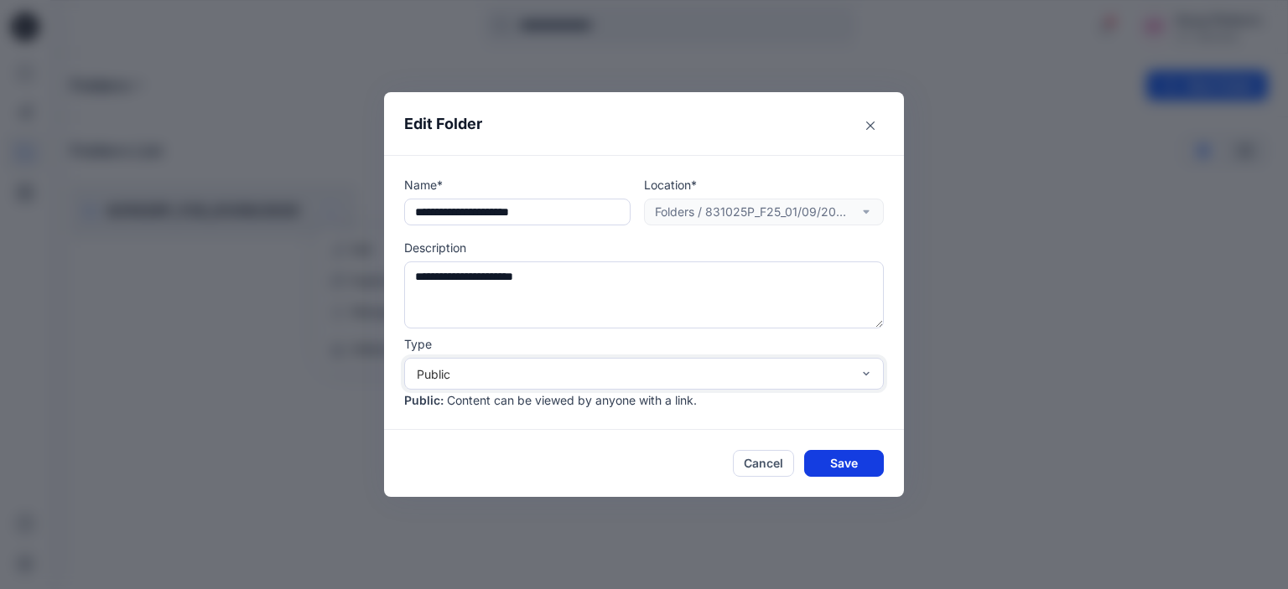
click at [845, 463] on button "Save" at bounding box center [844, 463] width 80 height 27
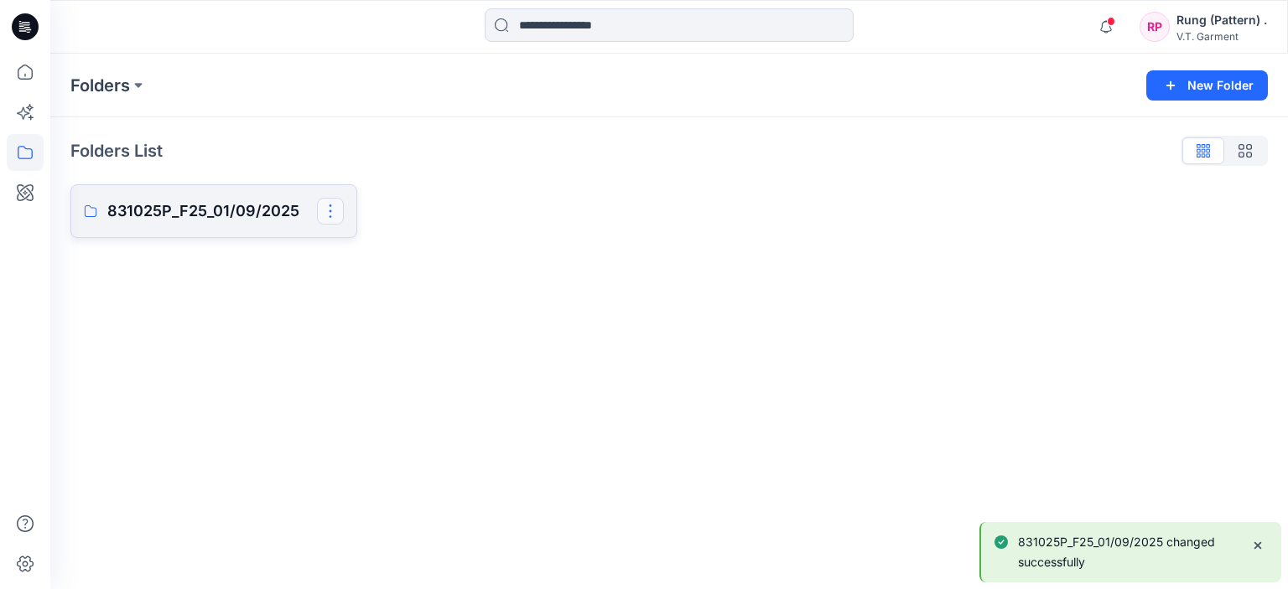
click at [327, 214] on button "button" at bounding box center [330, 211] width 27 height 27
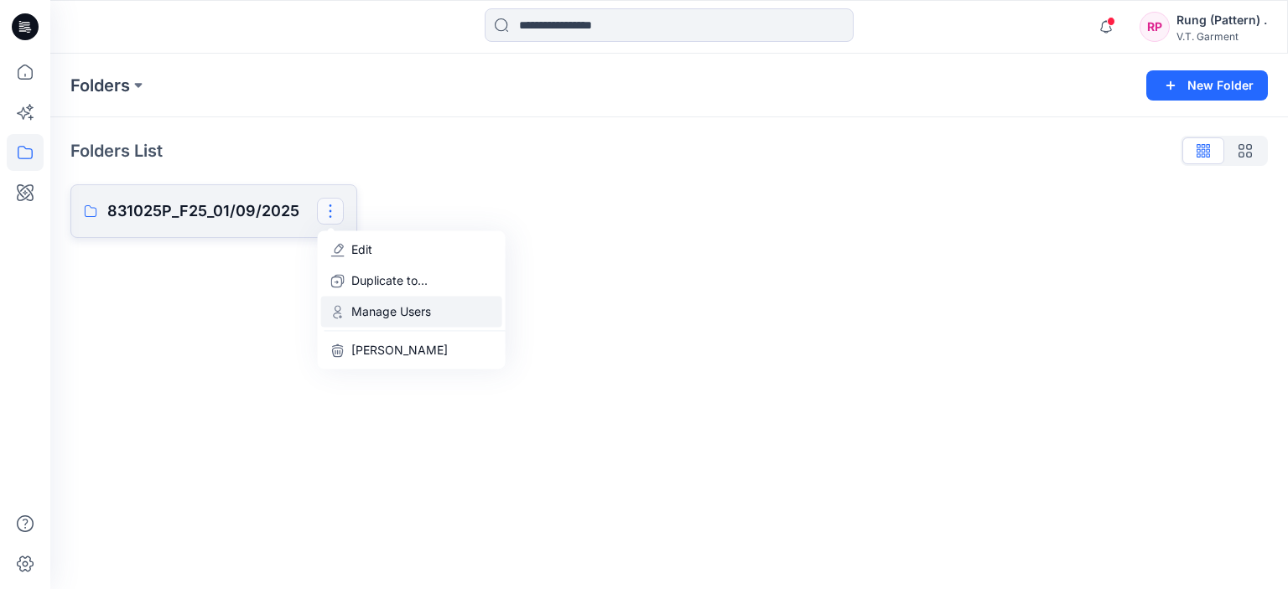
click at [361, 321] on button "Manage Users" at bounding box center [411, 311] width 181 height 31
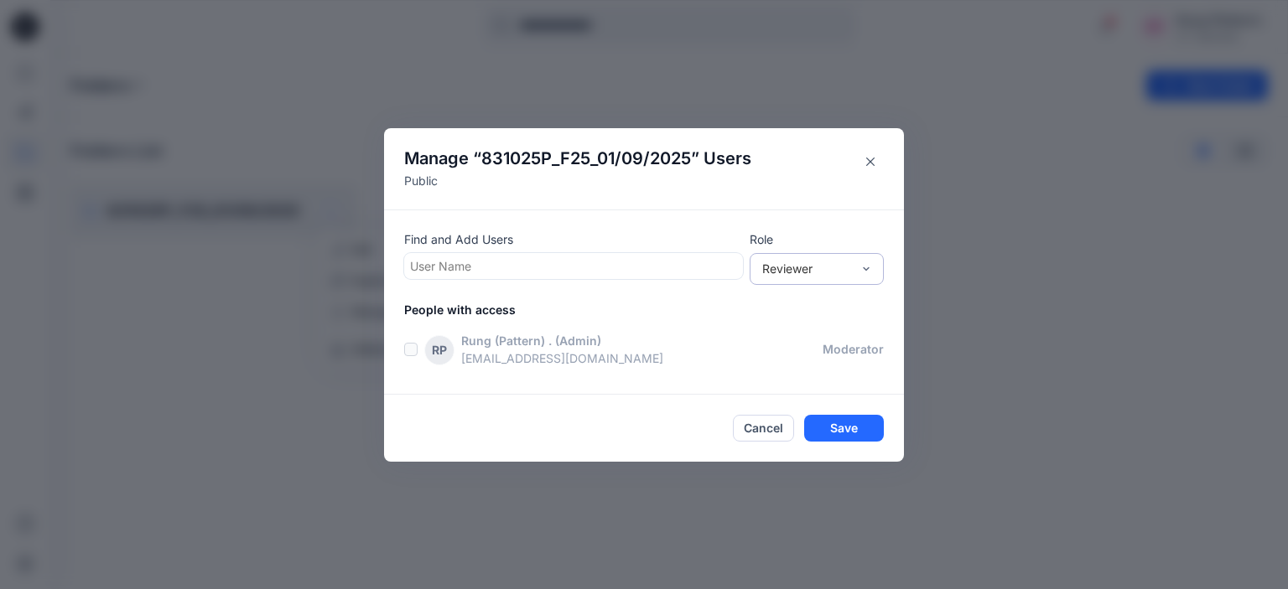
click at [820, 271] on div "Reviewer" at bounding box center [806, 269] width 89 height 18
click at [814, 324] on div "Contributor" at bounding box center [816, 330] width 127 height 29
click at [524, 274] on div at bounding box center [573, 266] width 327 height 21
paste input "**********"
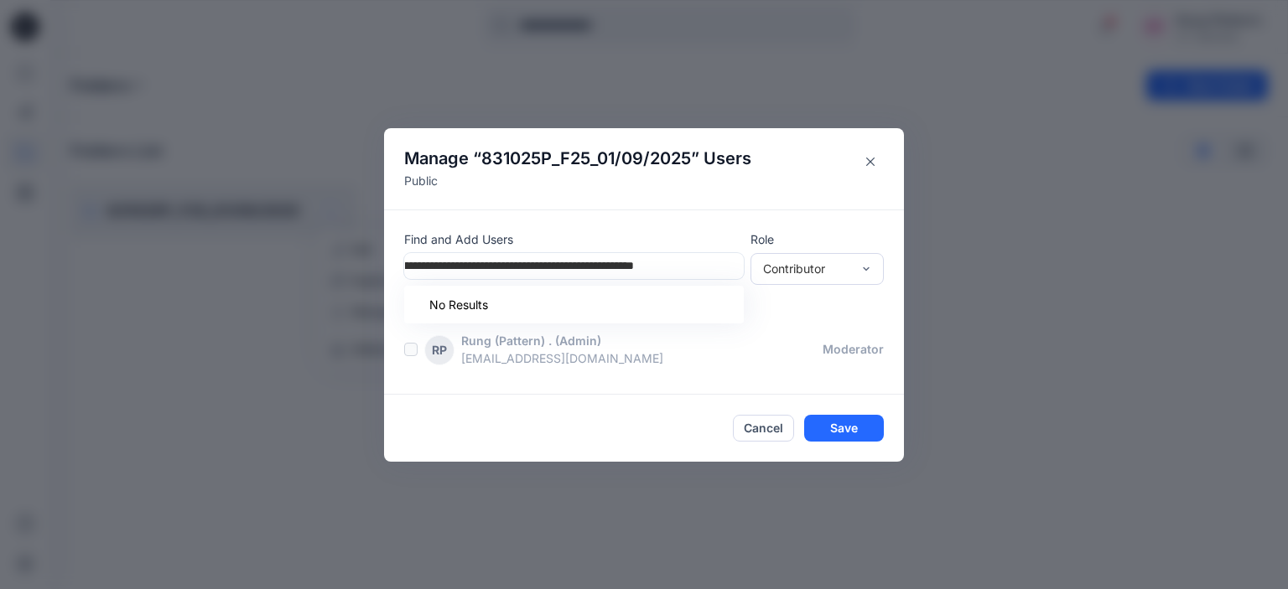
drag, startPoint x: 575, startPoint y: 264, endPoint x: 374, endPoint y: 270, distance: 201.3
click at [374, 270] on div "**********" at bounding box center [644, 294] width 1288 height 589
type input "**********"
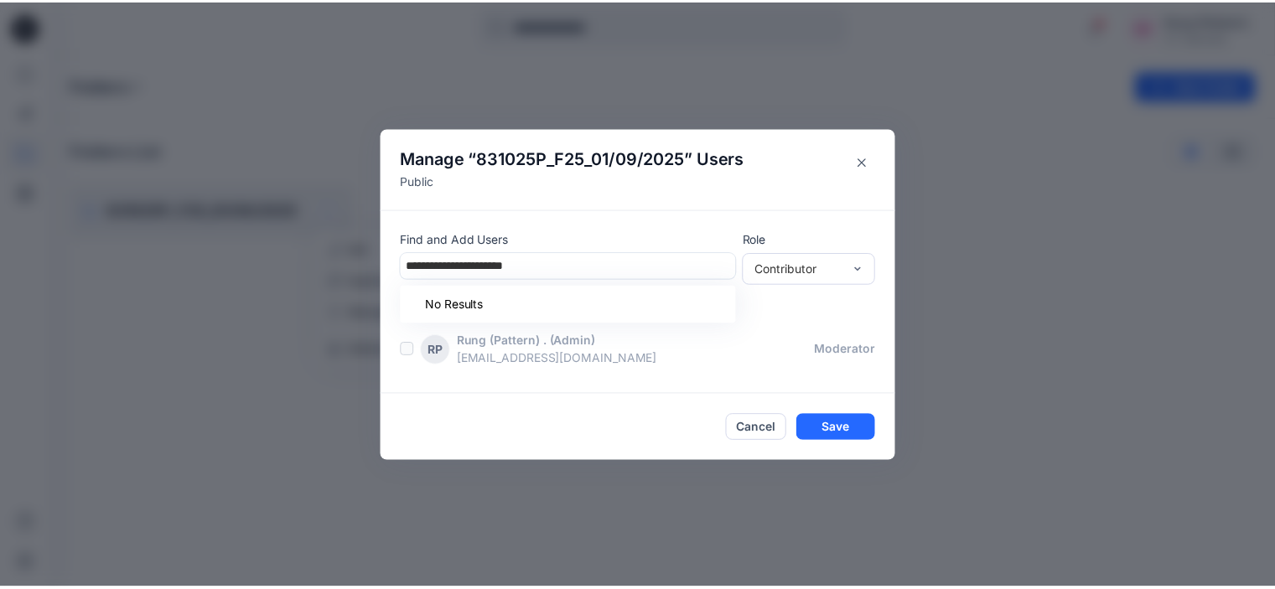
scroll to position [0, 0]
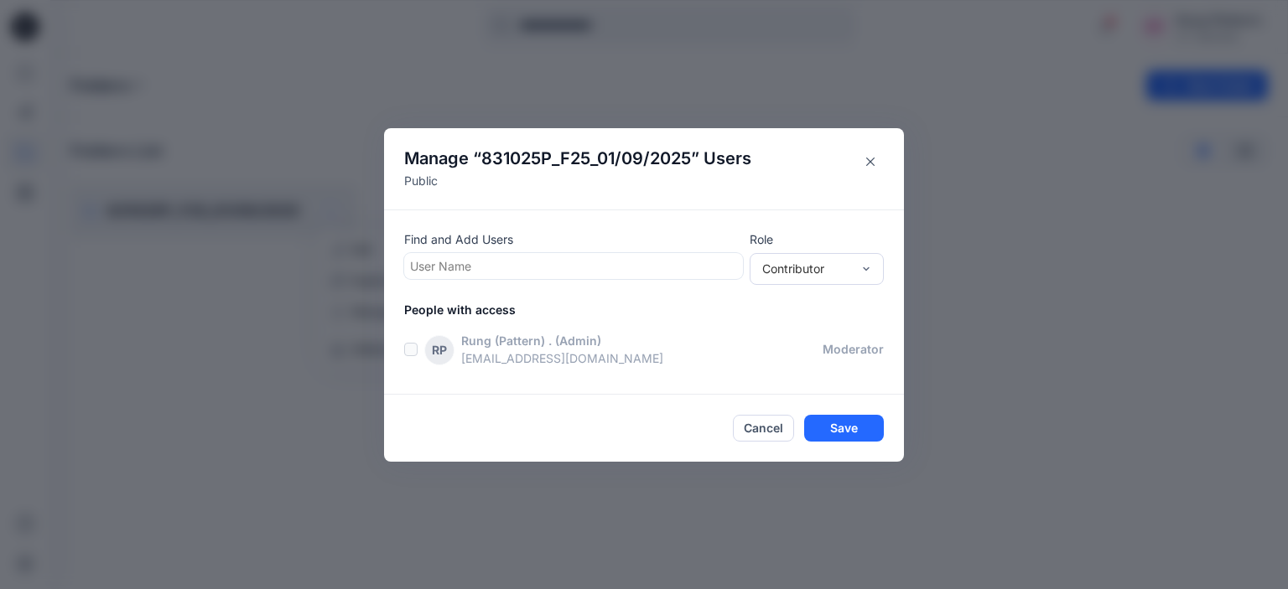
click at [571, 262] on div at bounding box center [573, 266] width 327 height 21
click at [523, 265] on div at bounding box center [573, 266] width 327 height 21
click at [522, 265] on div at bounding box center [573, 266] width 327 height 21
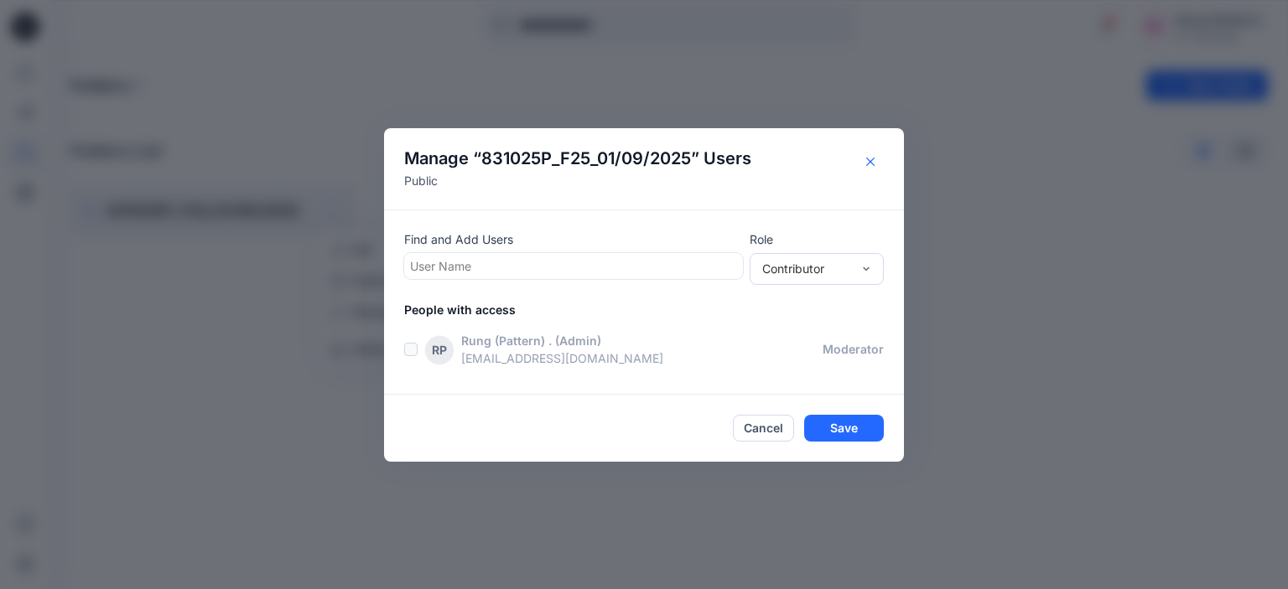
click at [869, 158] on icon "Close" at bounding box center [870, 162] width 8 height 8
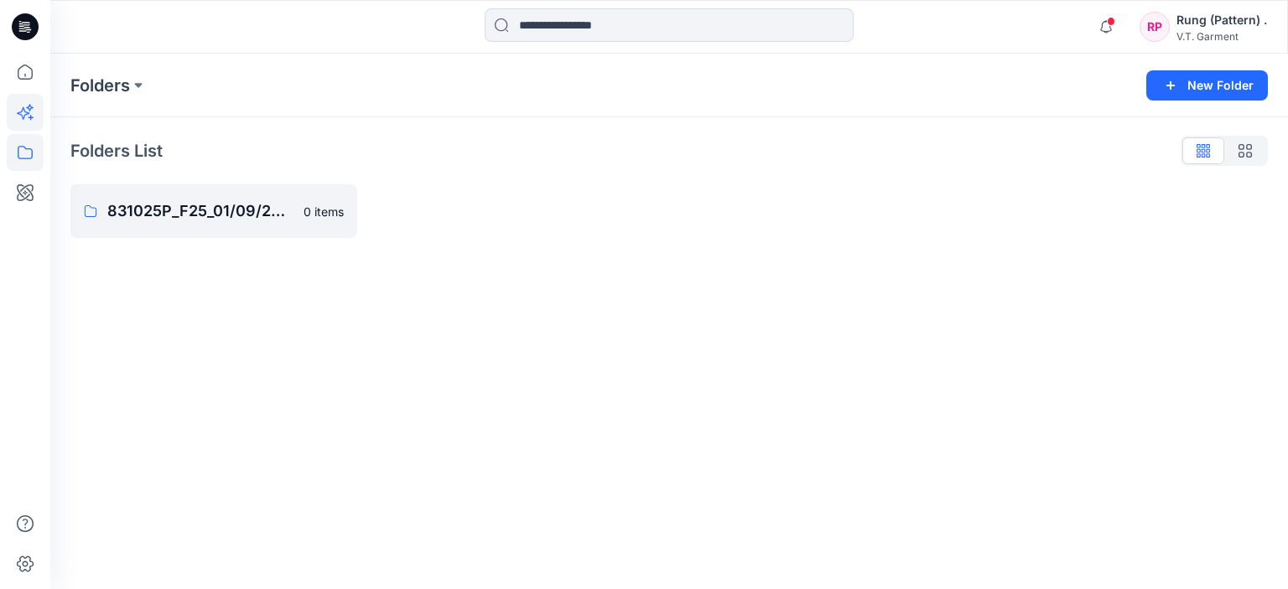
click at [34, 116] on icon at bounding box center [25, 112] width 37 height 37
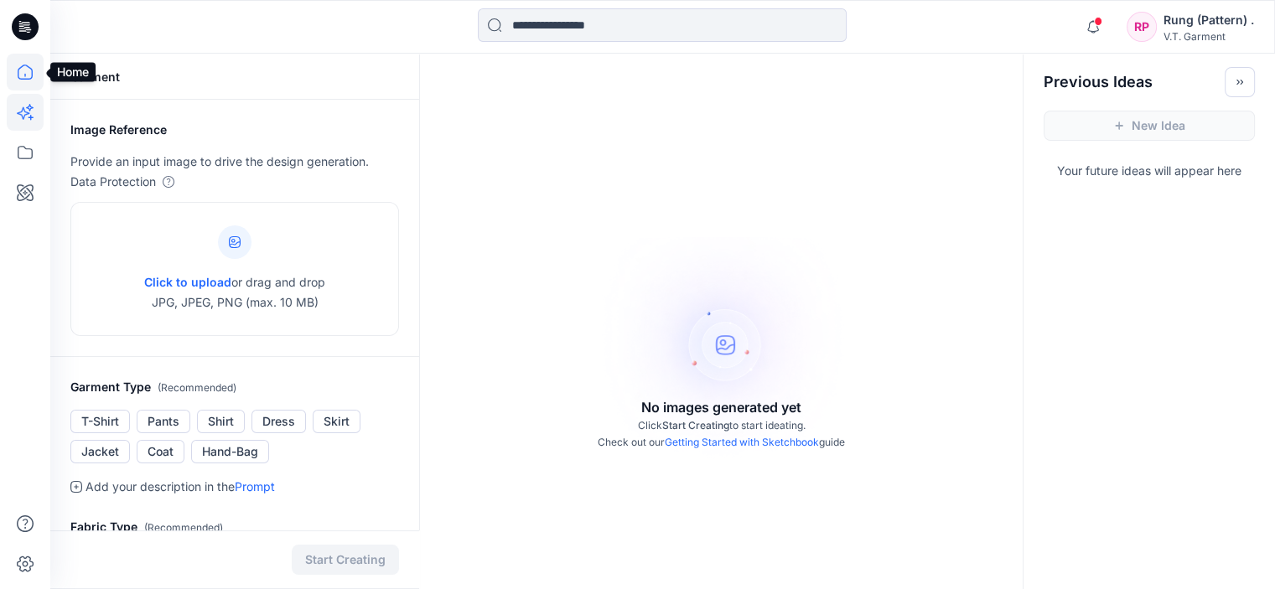
click at [27, 73] on icon at bounding box center [25, 72] width 37 height 37
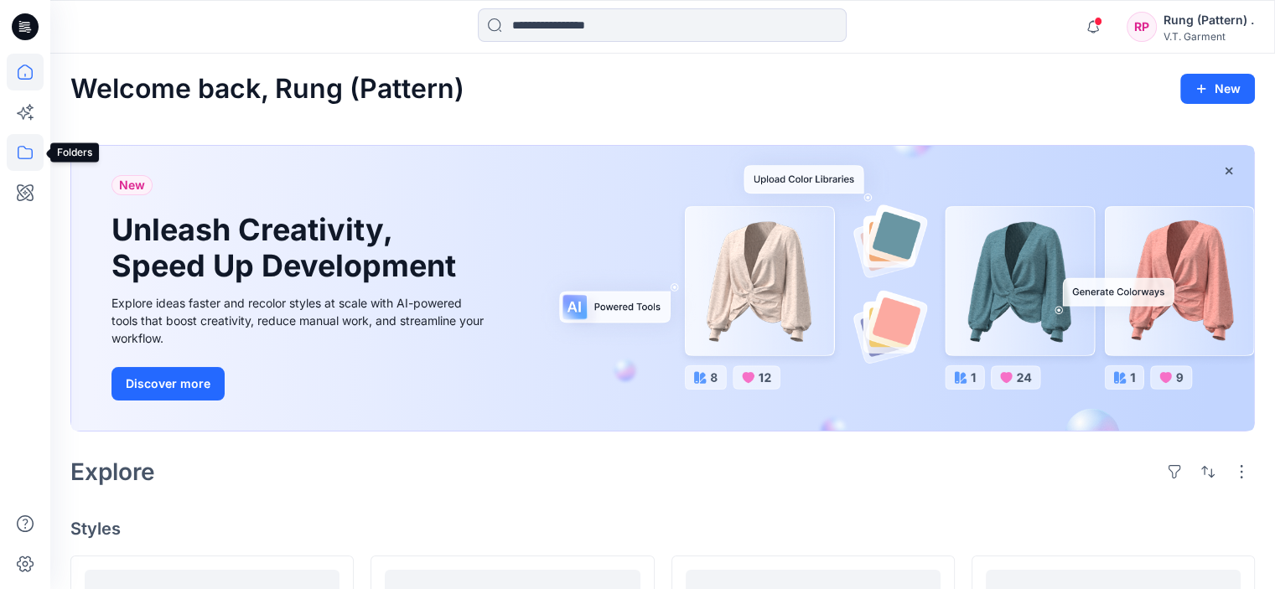
click at [16, 145] on icon at bounding box center [25, 152] width 37 height 37
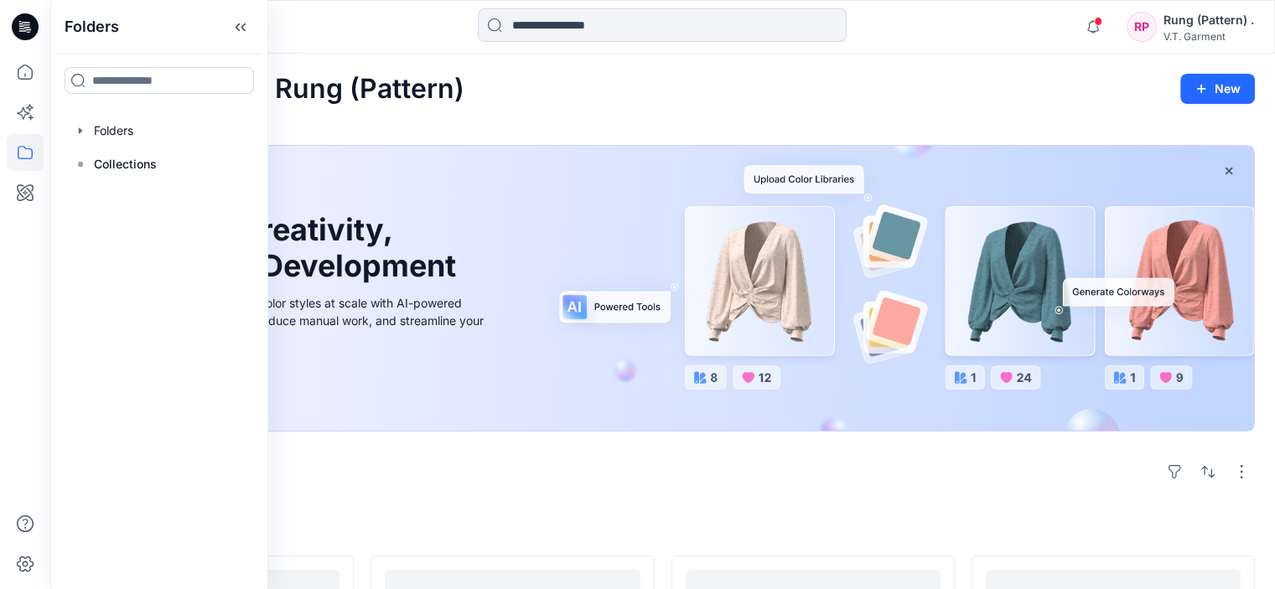
click at [3, 149] on div at bounding box center [25, 294] width 50 height 589
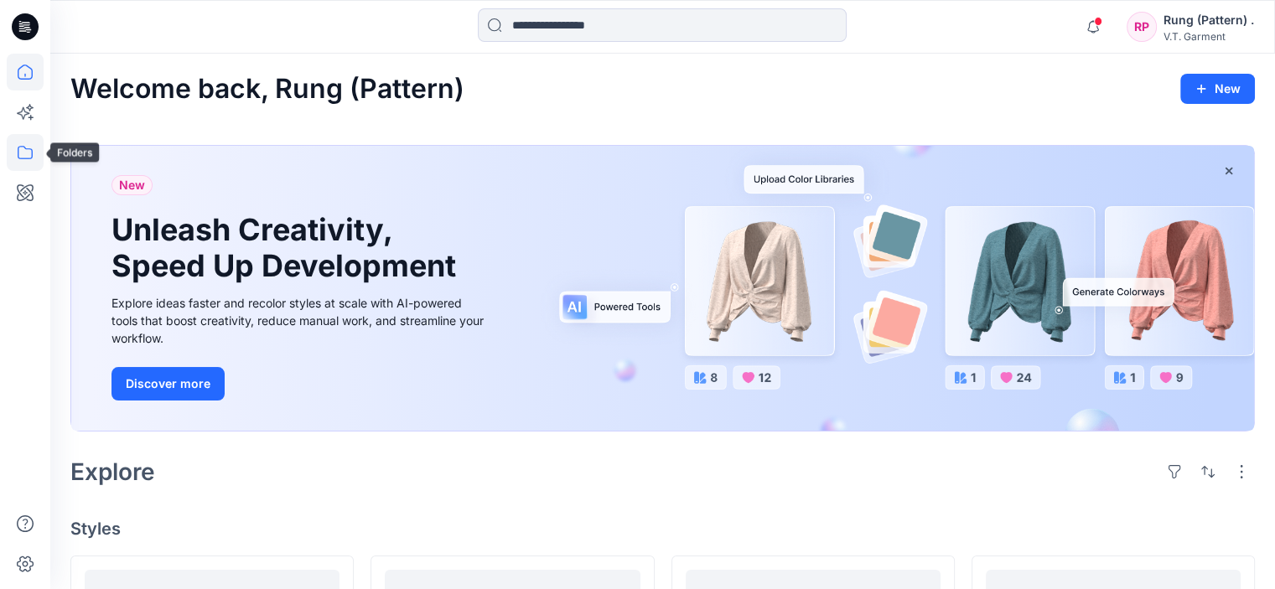
click at [27, 147] on icon at bounding box center [25, 152] width 37 height 37
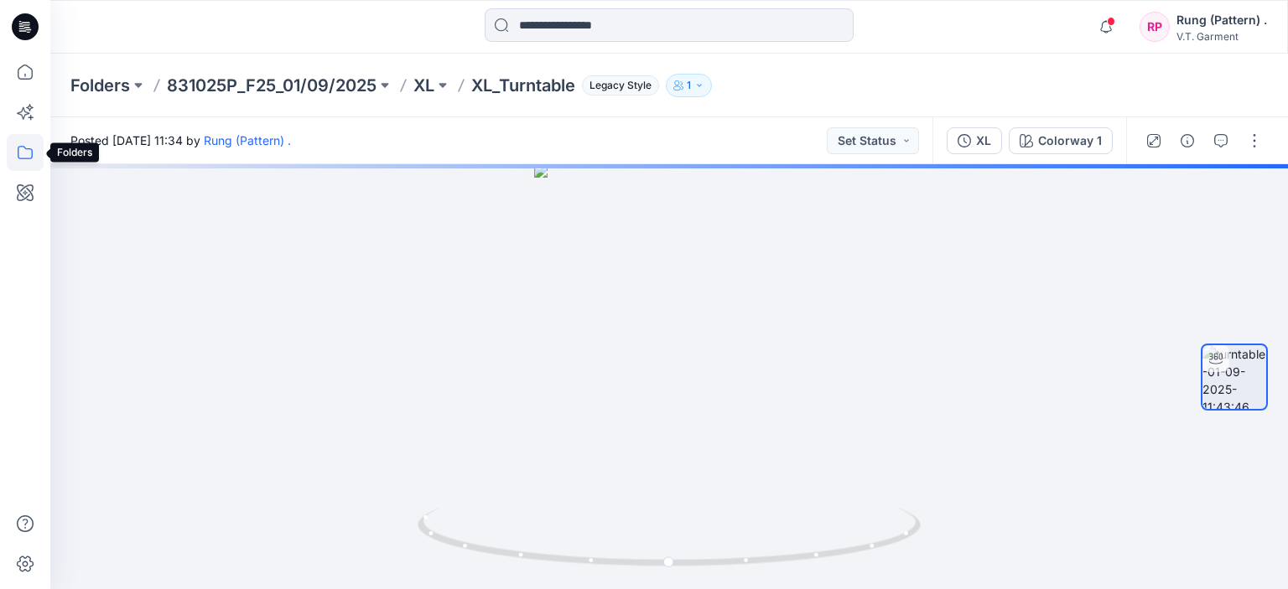
click at [34, 154] on icon at bounding box center [25, 152] width 37 height 37
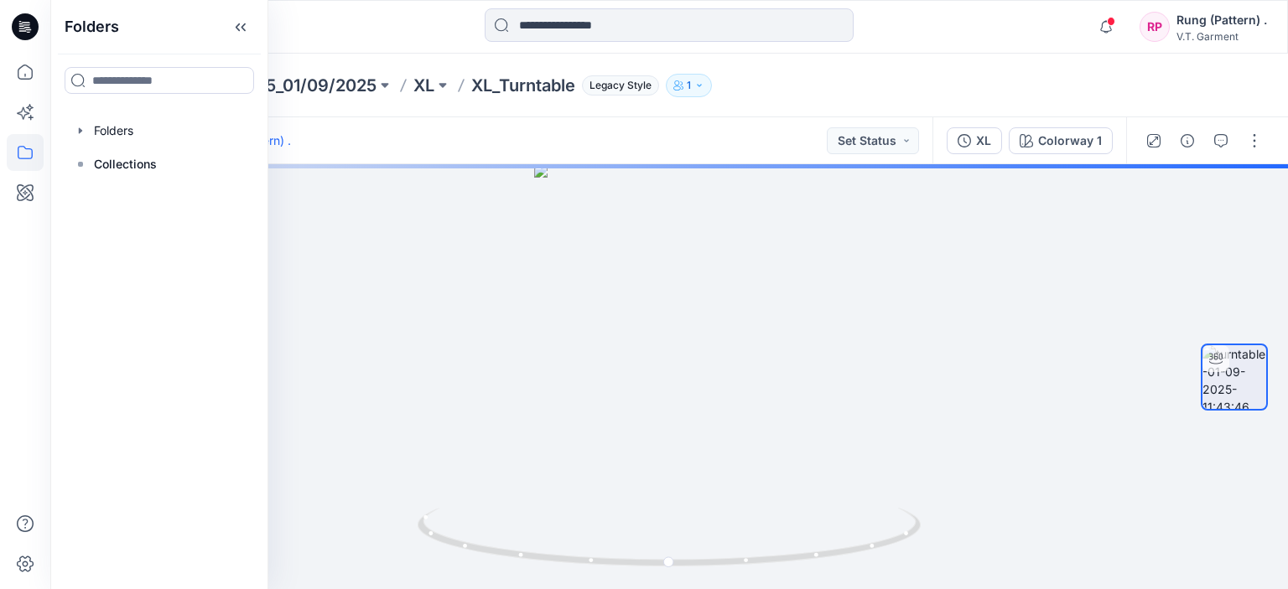
click at [336, 69] on div "Folders 831025P_F25_01/09/2025 XL XL_Turntable Legacy Style 1" at bounding box center [669, 86] width 1238 height 64
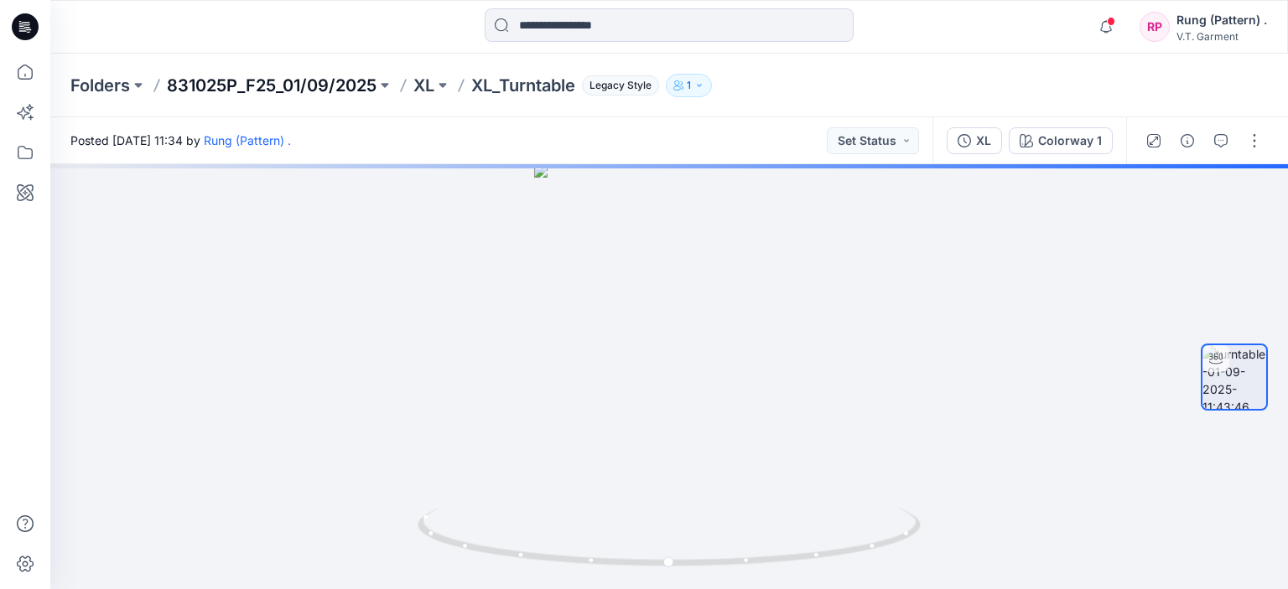
click at [337, 80] on p "831025P_F25_01/09/2025" at bounding box center [272, 85] width 210 height 23
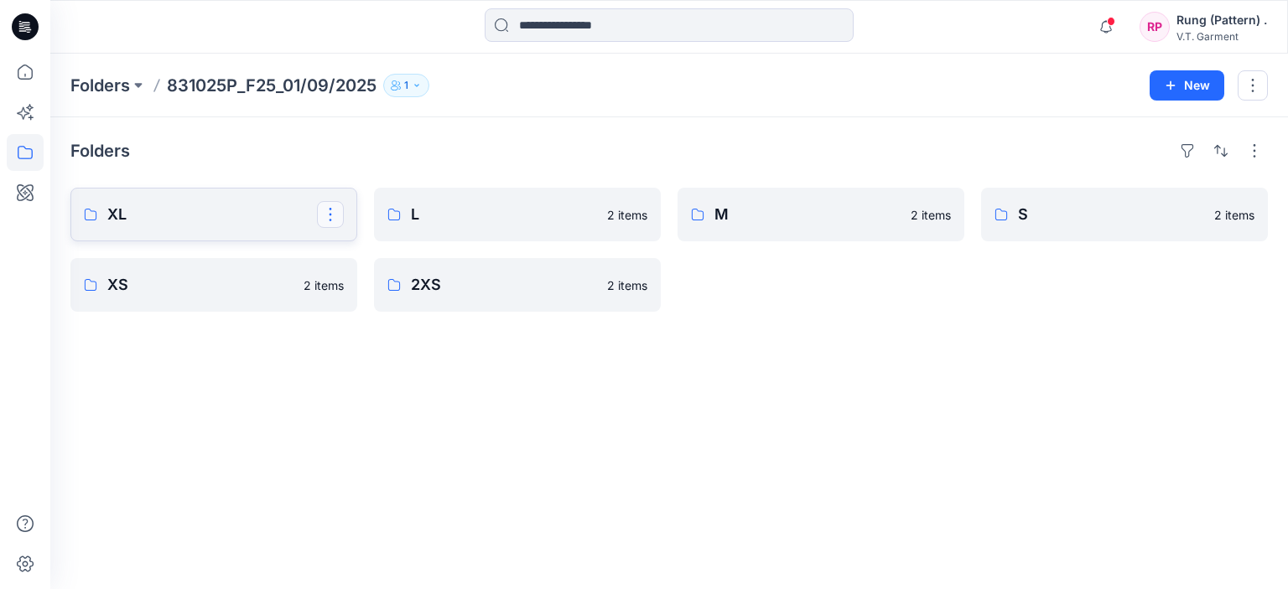
click at [326, 205] on button "button" at bounding box center [330, 214] width 27 height 27
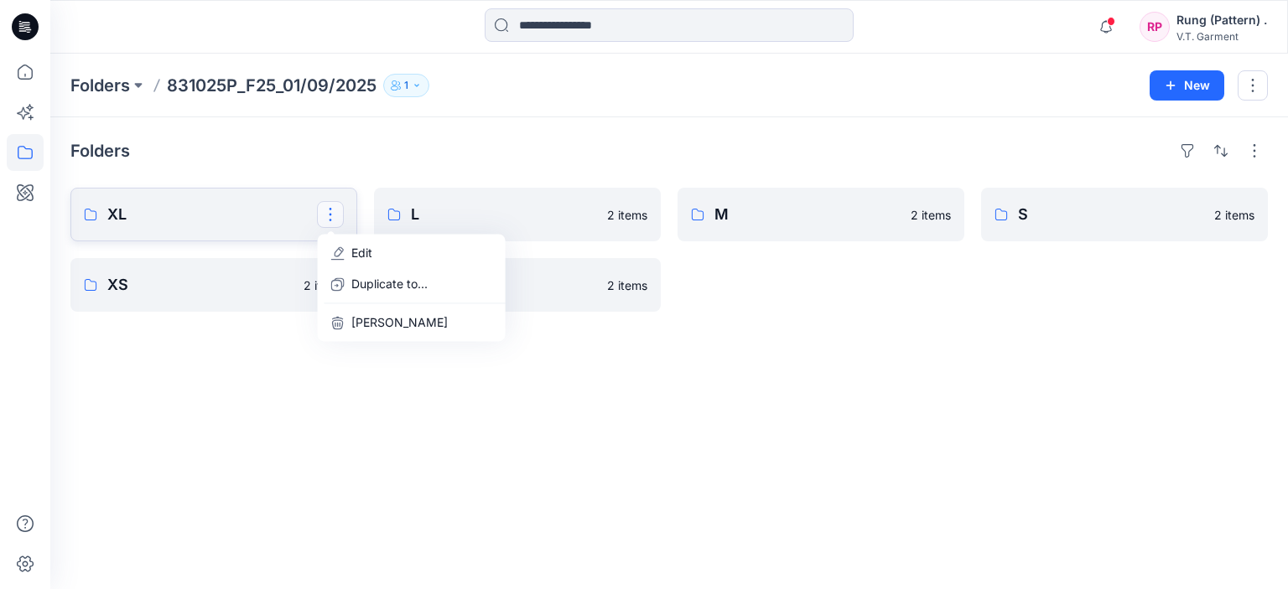
click at [222, 227] on link "XL Edit Duplicate to... Delete Folder" at bounding box center [213, 215] width 287 height 54
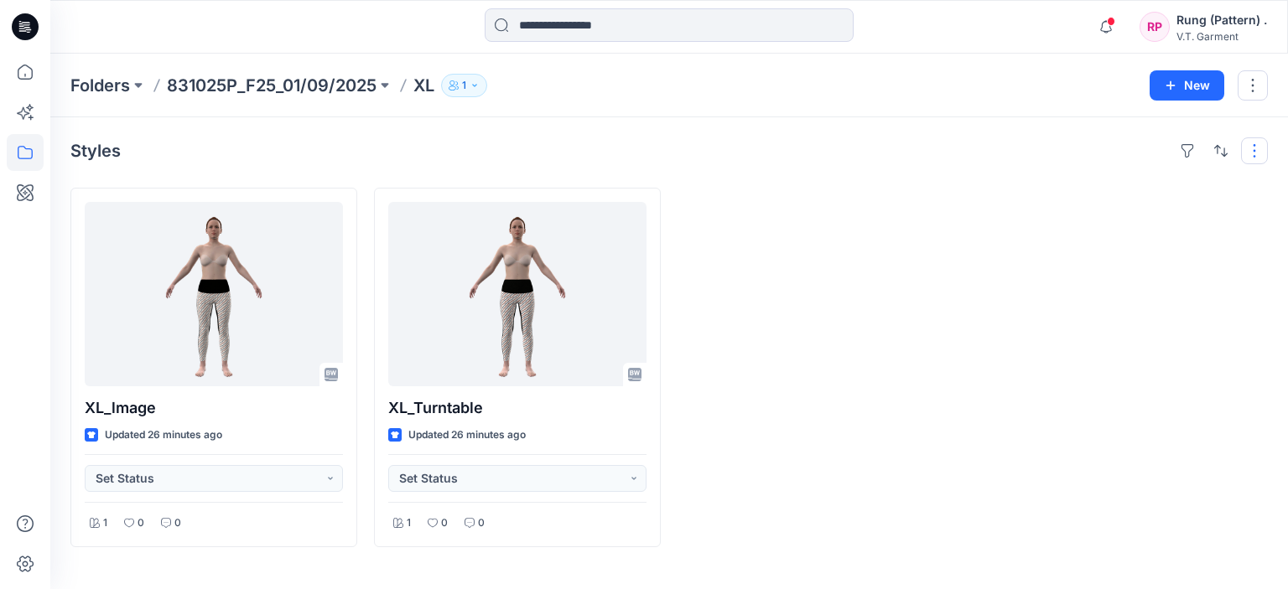
click at [1248, 150] on button "button" at bounding box center [1254, 151] width 27 height 27
click at [1067, 168] on div "Styles Layout Grid Large Grid Folder View Compact Card Card View Card Info Tags…" at bounding box center [669, 353] width 1238 height 472
click at [473, 90] on button "1" at bounding box center [464, 85] width 46 height 23
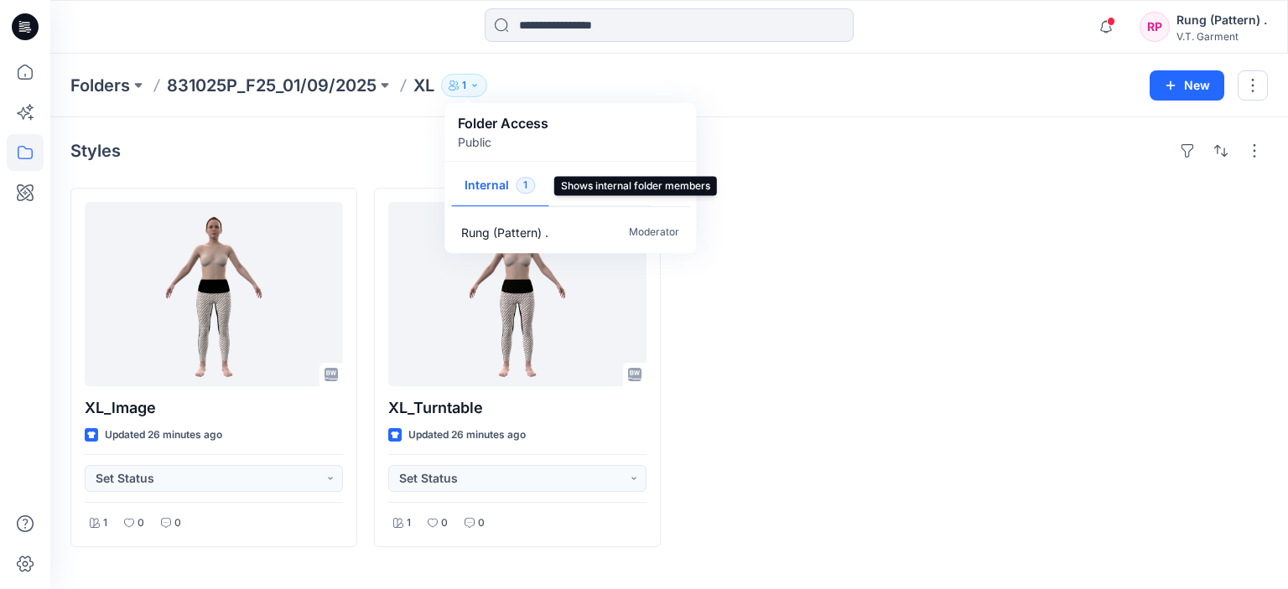
click at [483, 184] on button "Internal 1" at bounding box center [499, 186] width 97 height 43
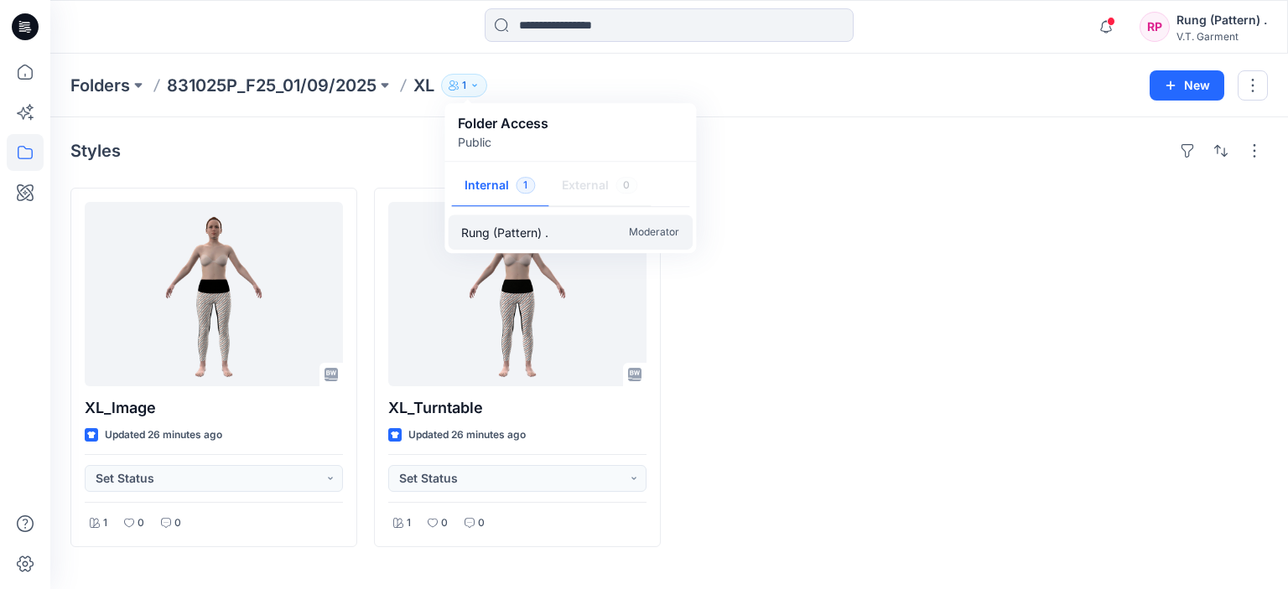
click at [512, 237] on p "Rung (Pattern) ." at bounding box center [504, 233] width 87 height 18
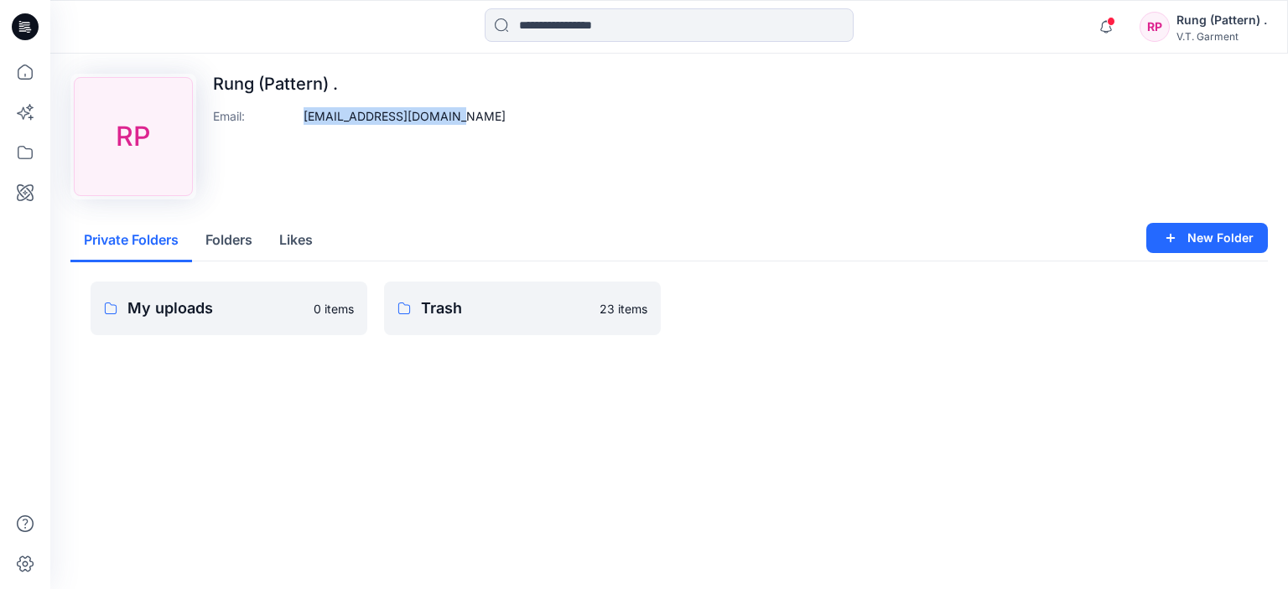
drag, startPoint x: 465, startPoint y: 109, endPoint x: 278, endPoint y: 112, distance: 187.8
click at [278, 112] on div "Upload Image [PERSON_NAME] (Pattern) . Email : [EMAIL_ADDRESS][DOMAIN_NAME]" at bounding box center [668, 137] width 1197 height 126
click at [229, 242] on button "Folders" at bounding box center [229, 241] width 74 height 43
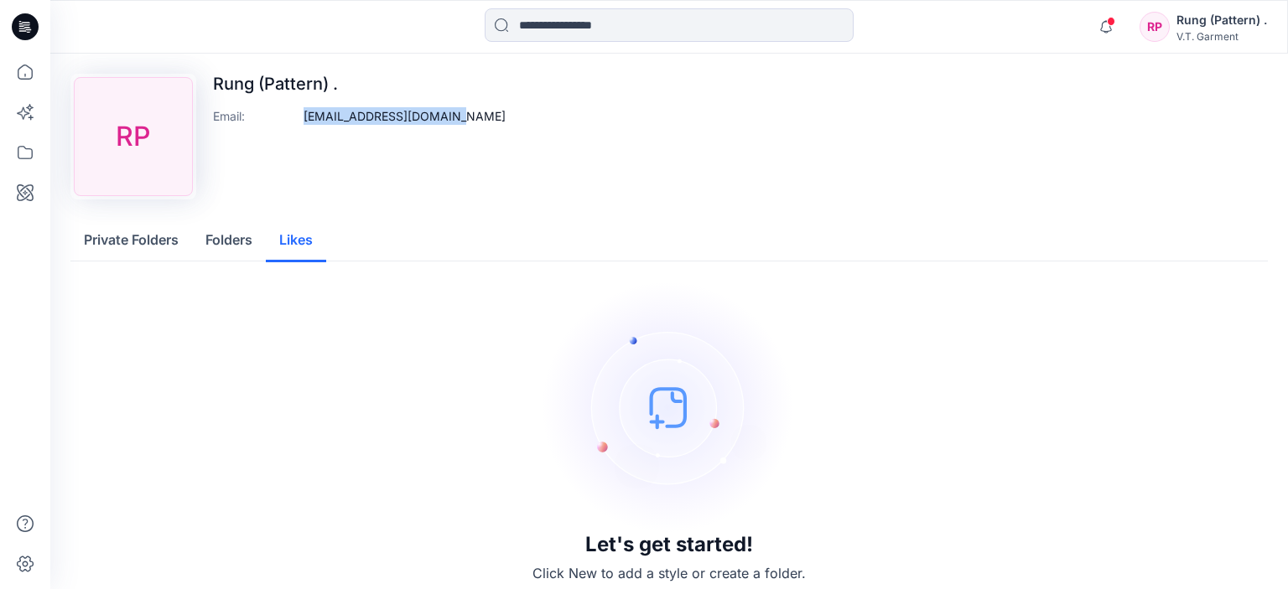
click at [288, 240] on button "Likes" at bounding box center [296, 241] width 60 height 43
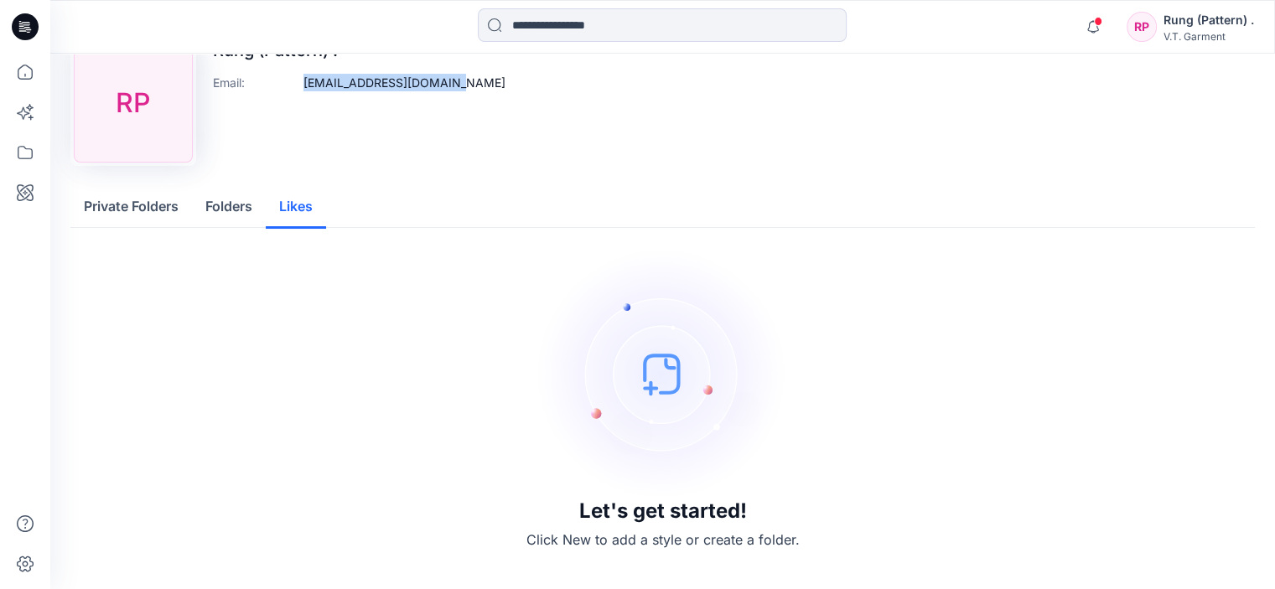
drag, startPoint x: 671, startPoint y: 370, endPoint x: 538, endPoint y: 366, distance: 132.5
click at [604, 386] on img at bounding box center [663, 374] width 252 height 252
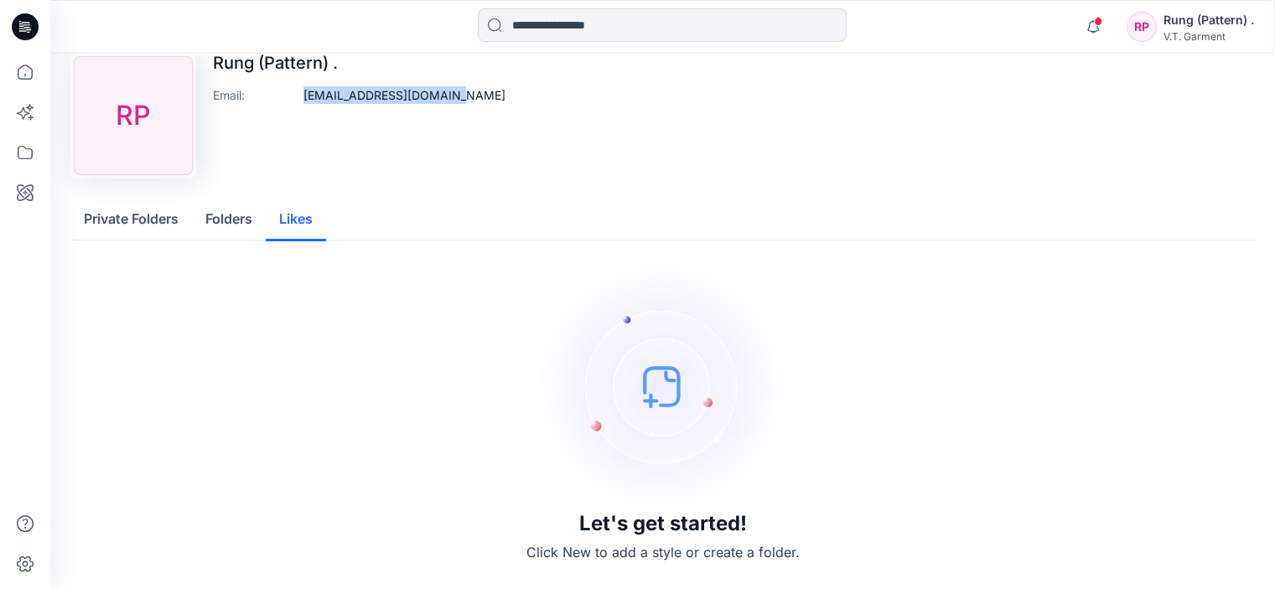
scroll to position [0, 0]
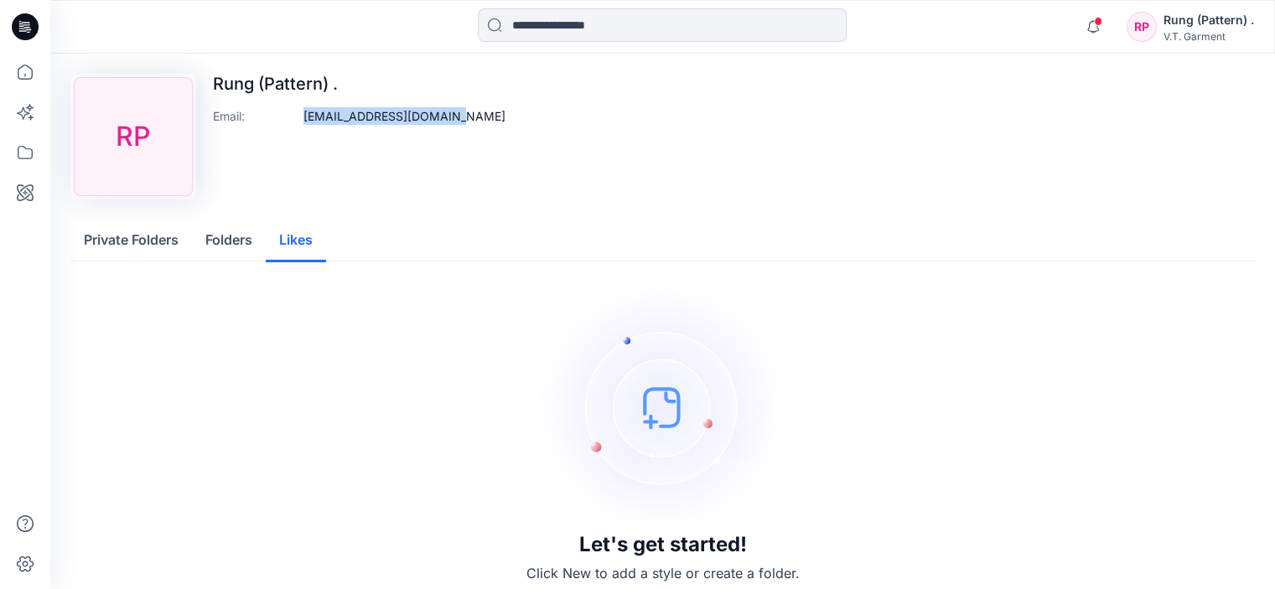
click at [223, 234] on button "Folders" at bounding box center [229, 241] width 74 height 43
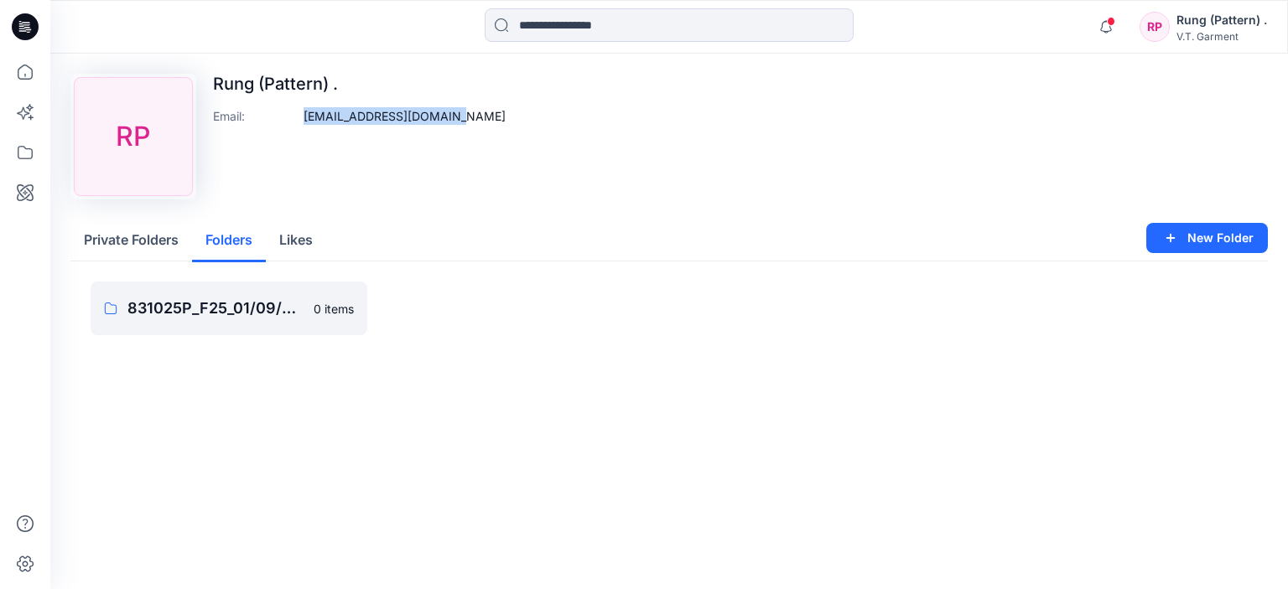
click at [138, 241] on button "Private Folders" at bounding box center [131, 241] width 122 height 43
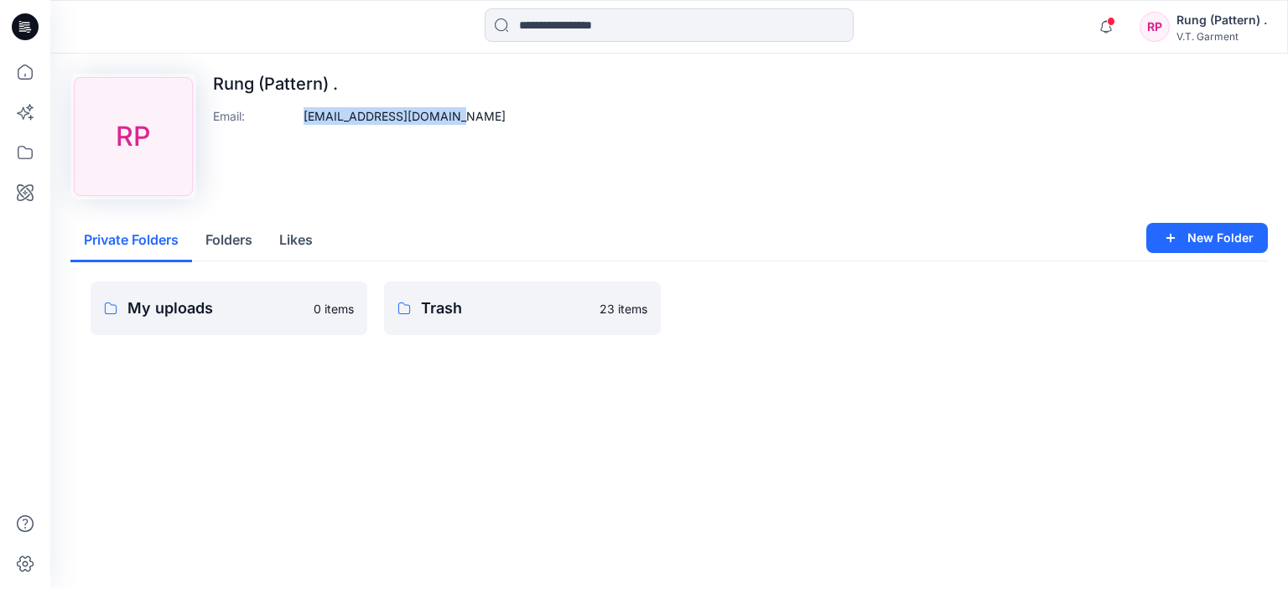
click at [239, 238] on button "Folders" at bounding box center [229, 241] width 74 height 43
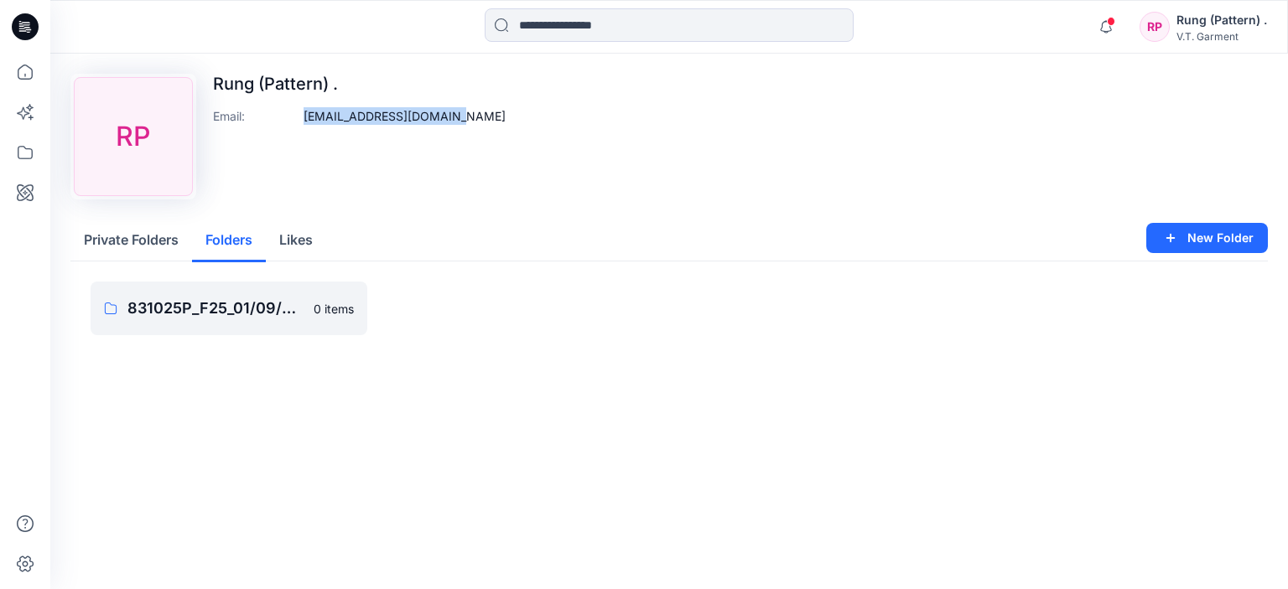
click at [145, 240] on button "Private Folders" at bounding box center [131, 241] width 122 height 43
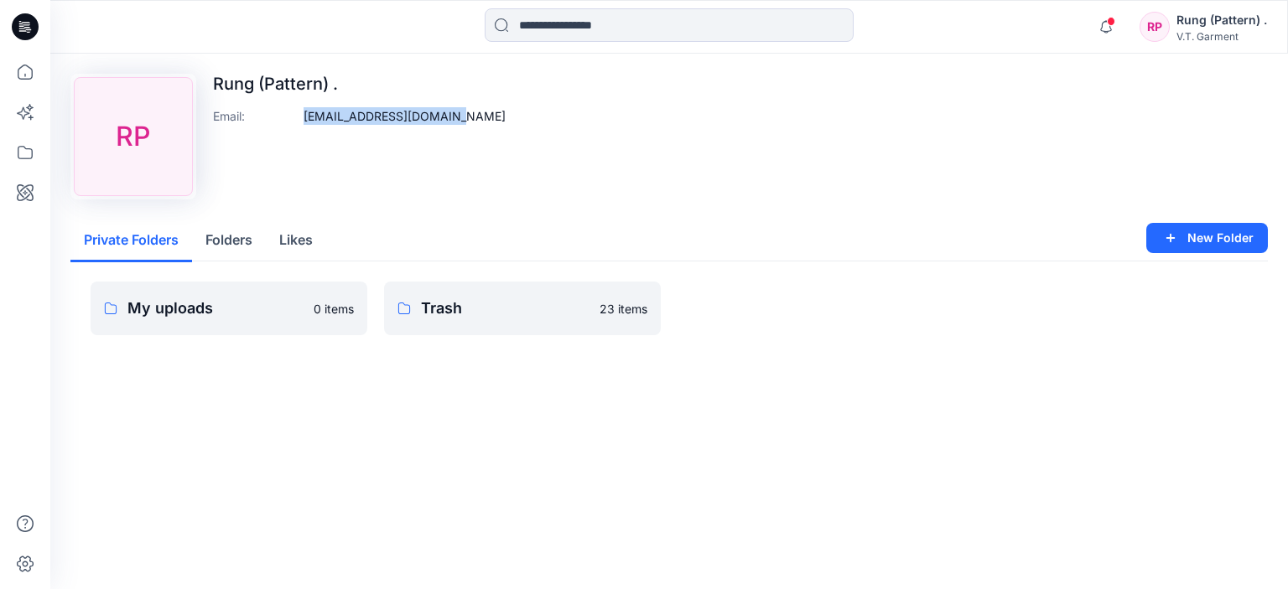
click at [304, 251] on button "Likes" at bounding box center [296, 241] width 60 height 43
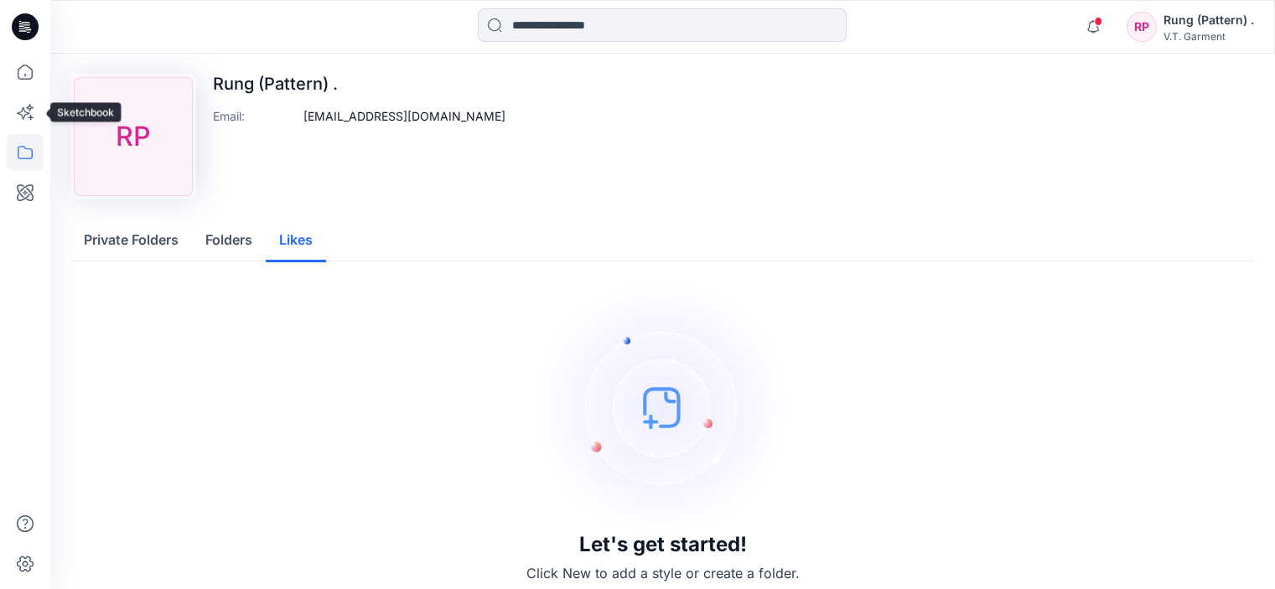
click at [9, 137] on icon at bounding box center [25, 152] width 37 height 37
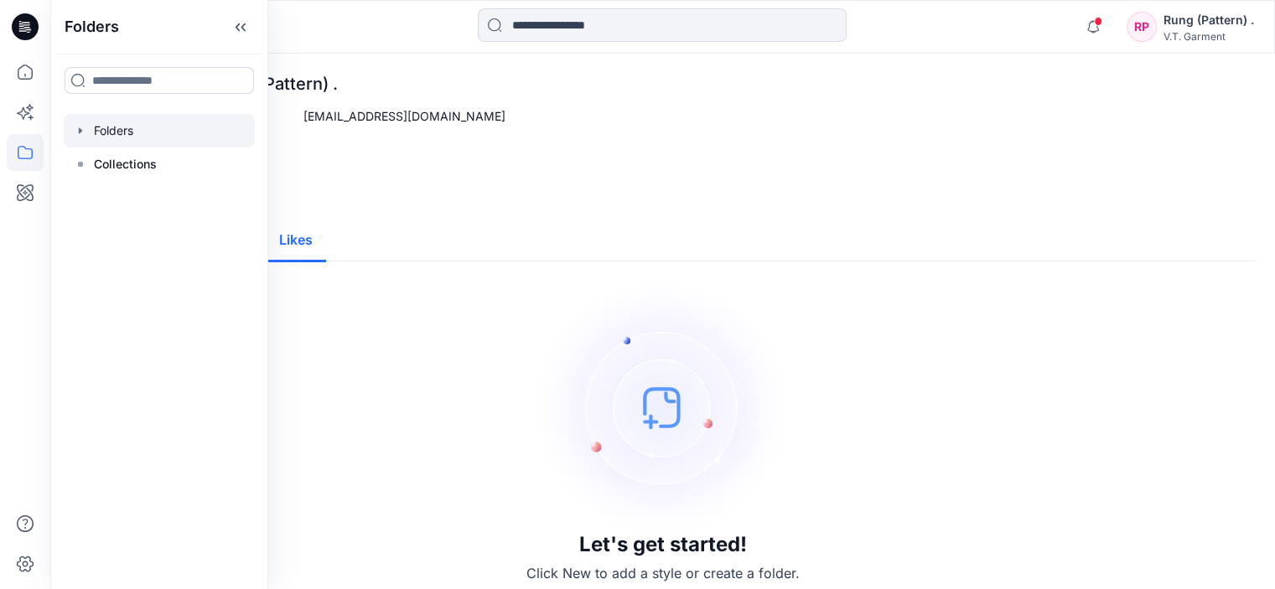
click at [106, 130] on div at bounding box center [159, 131] width 191 height 34
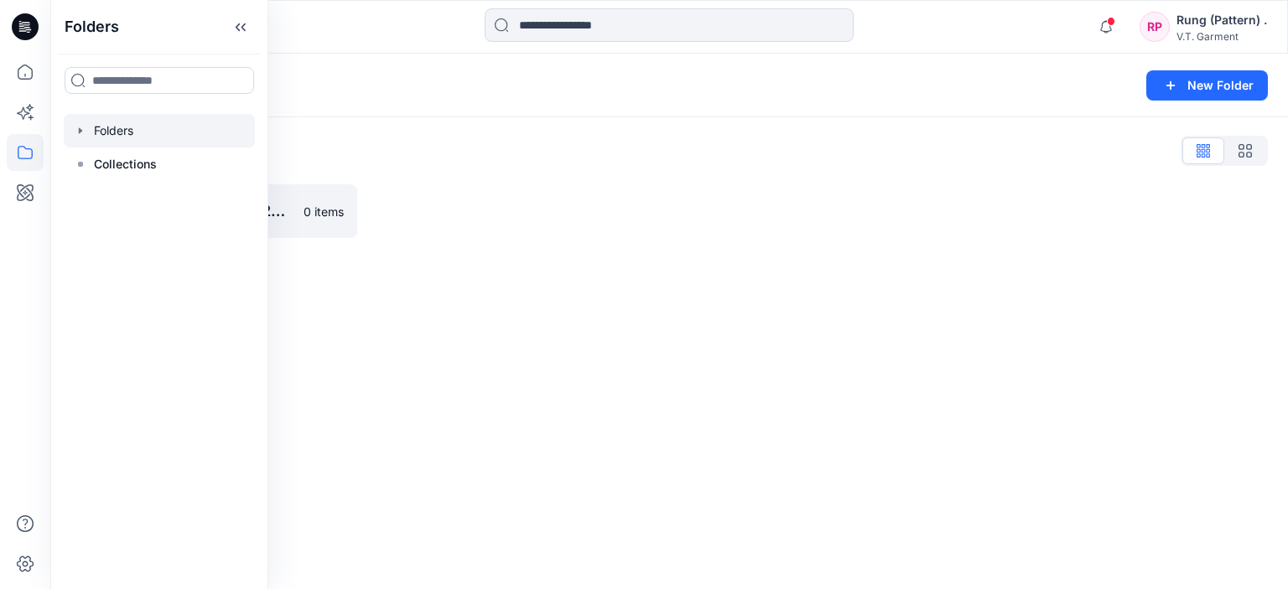
click at [372, 308] on div "Folders New Folder Folders List 831025P_F25_01/09/2025 0 items" at bounding box center [669, 322] width 1238 height 536
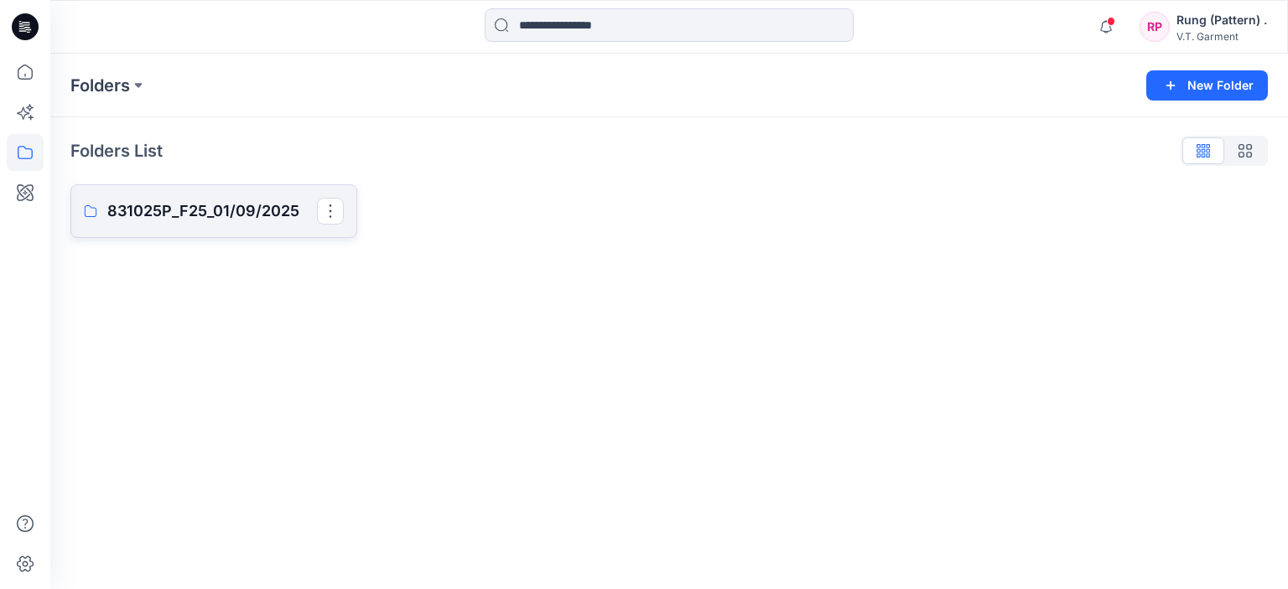
click at [190, 211] on p "831025P_F25_01/09/2025" at bounding box center [212, 211] width 210 height 23
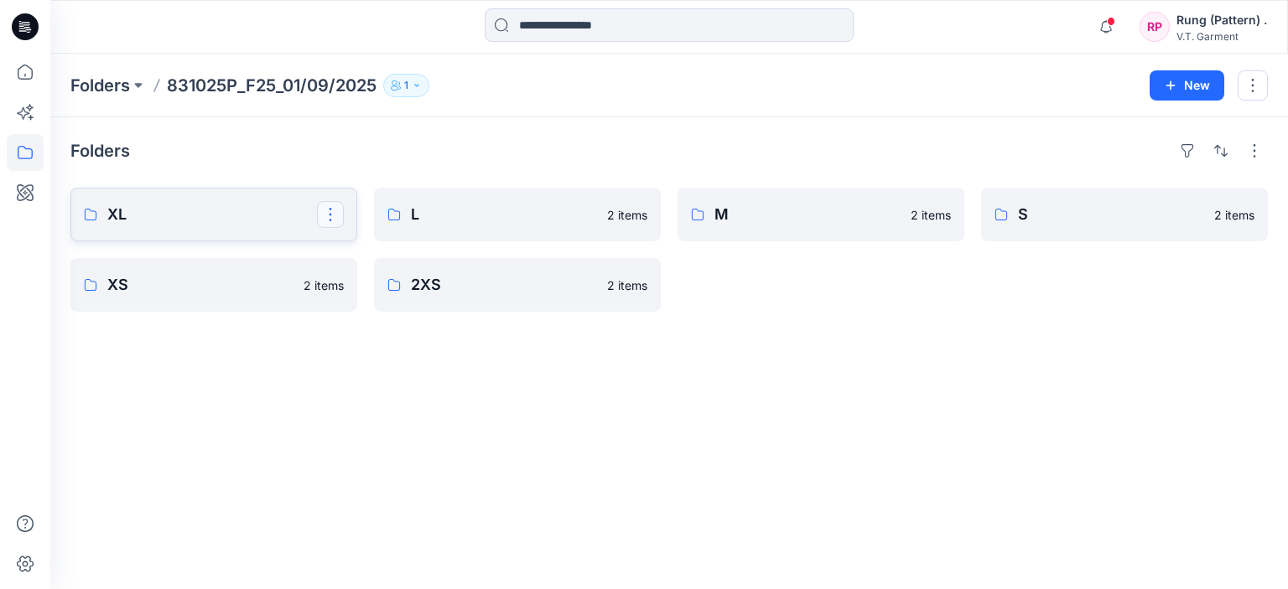
click at [324, 217] on button "button" at bounding box center [330, 214] width 27 height 27
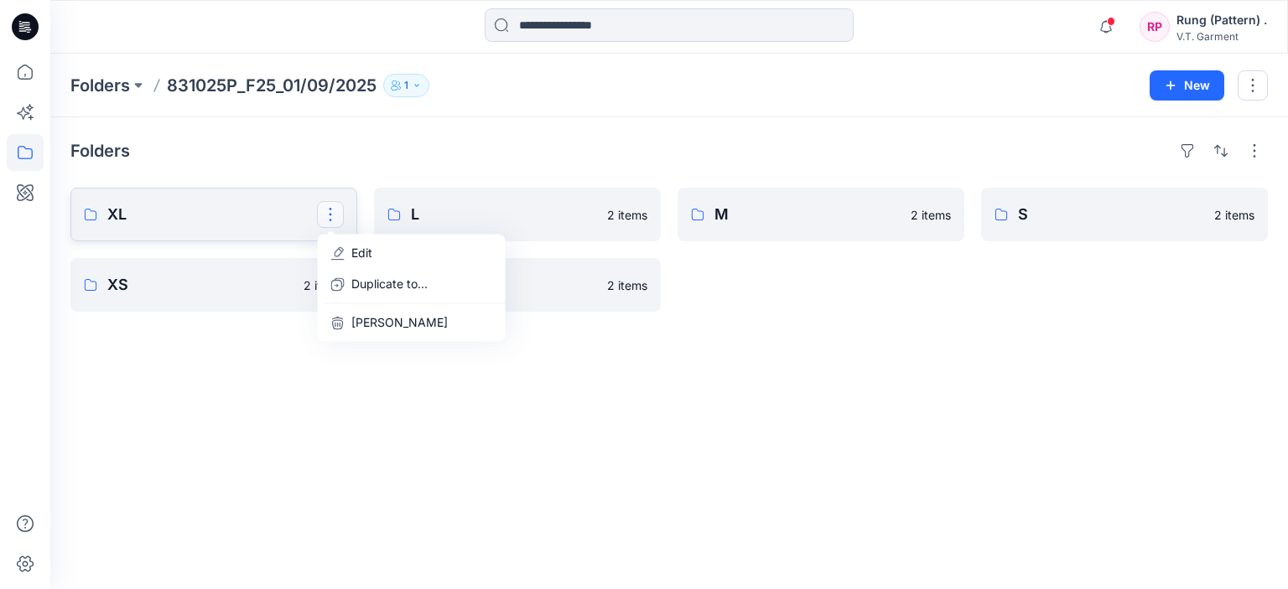
click at [226, 197] on link "XL Edit Duplicate to... Delete Folder" at bounding box center [213, 215] width 287 height 54
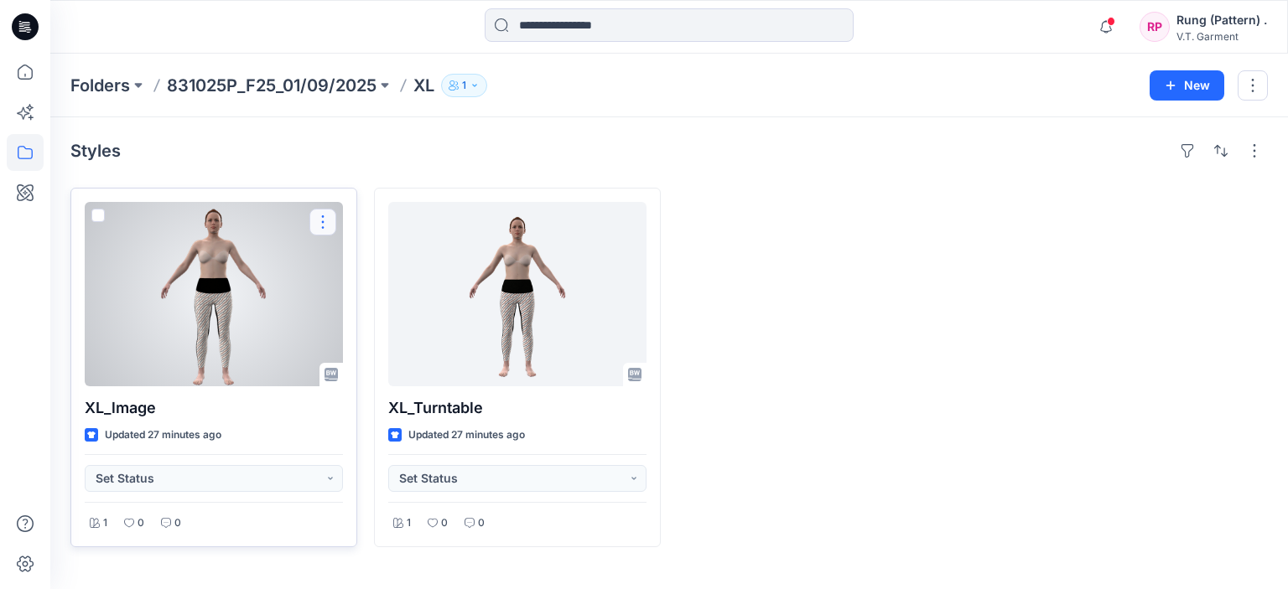
click at [328, 224] on button "button" at bounding box center [322, 222] width 27 height 27
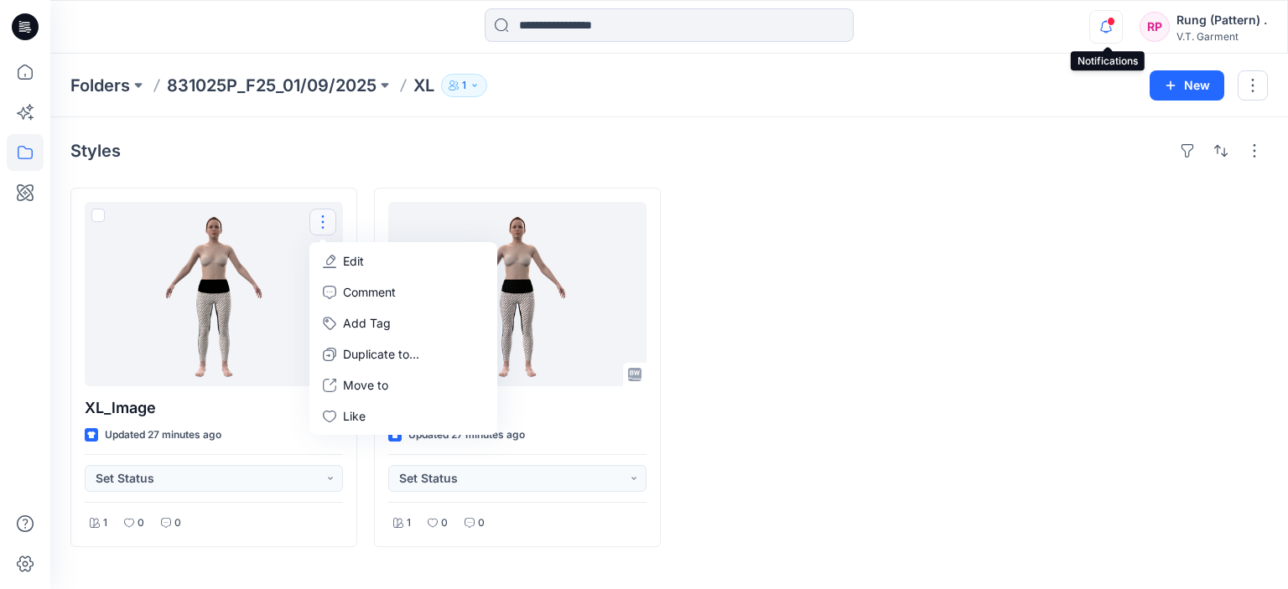
click at [1103, 29] on icon "button" at bounding box center [1106, 27] width 32 height 34
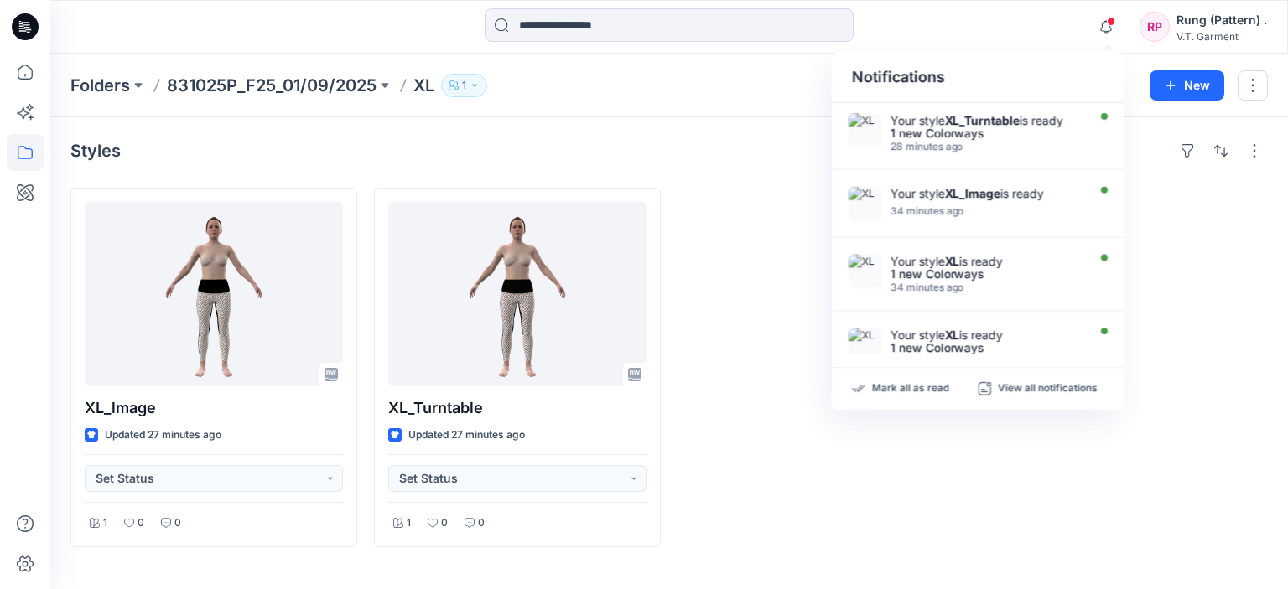
drag, startPoint x: 1235, startPoint y: 257, endPoint x: 1228, endPoint y: 231, distance: 27.9
click at [1233, 257] on div at bounding box center [1124, 368] width 287 height 360
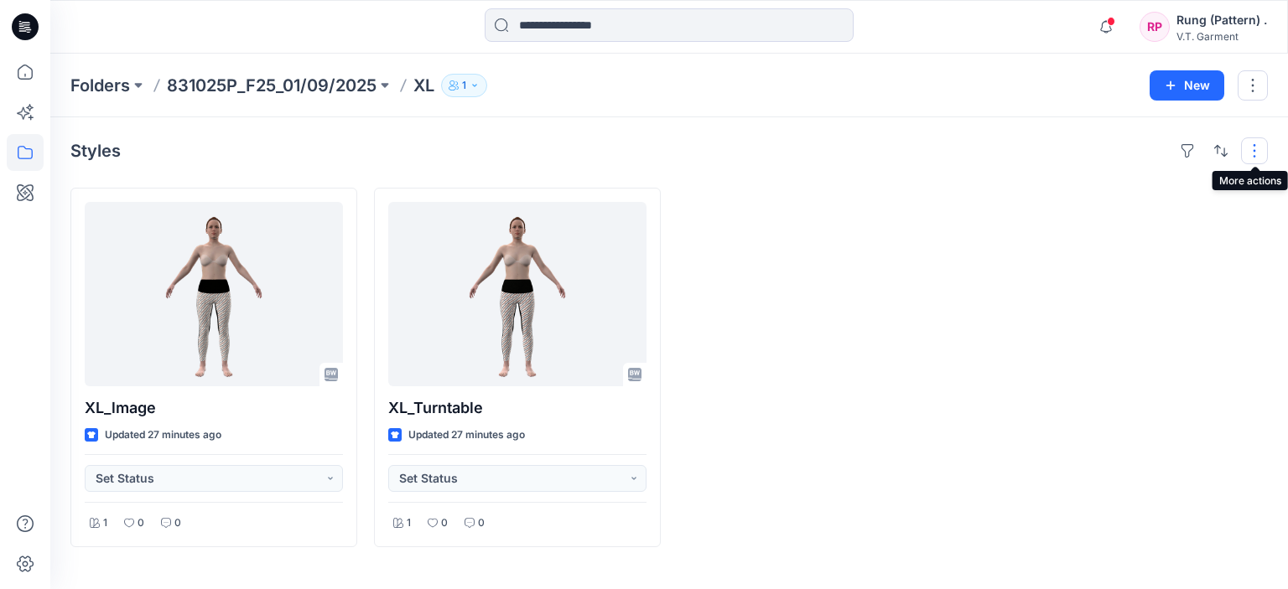
click at [1256, 150] on button "button" at bounding box center [1254, 151] width 27 height 27
drag, startPoint x: 1253, startPoint y: 80, endPoint x: 1046, endPoint y: 186, distance: 232.1
click at [953, 200] on div at bounding box center [821, 368] width 287 height 360
click at [1244, 85] on button "button" at bounding box center [1253, 85] width 30 height 30
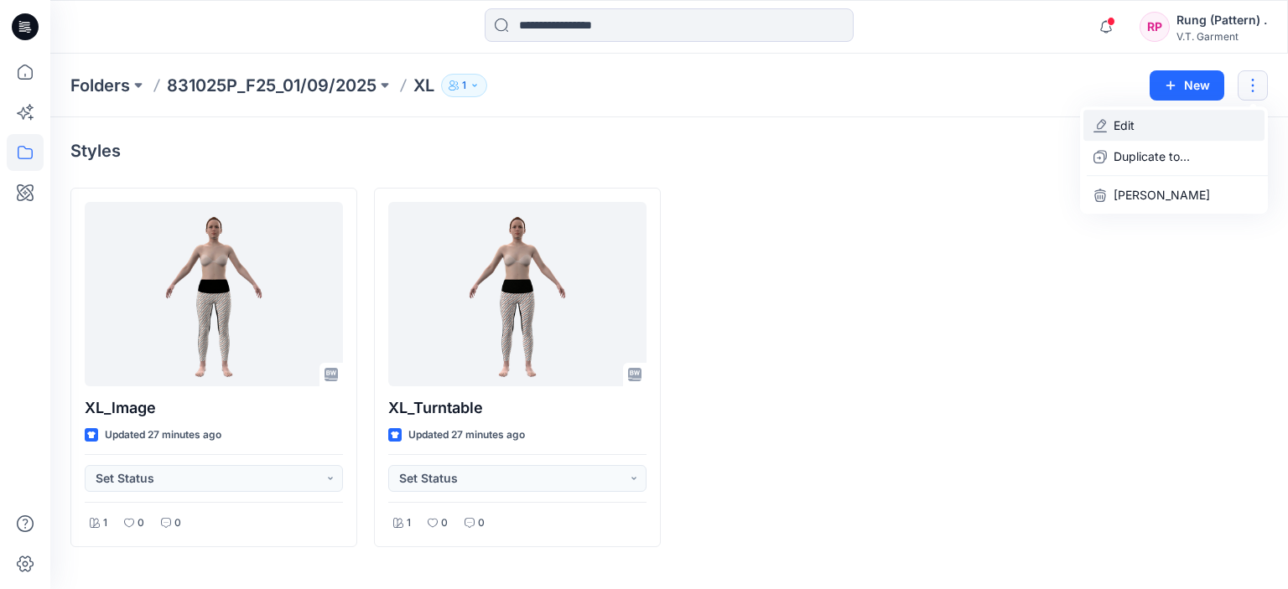
click at [1151, 126] on button "Edit" at bounding box center [1173, 125] width 181 height 31
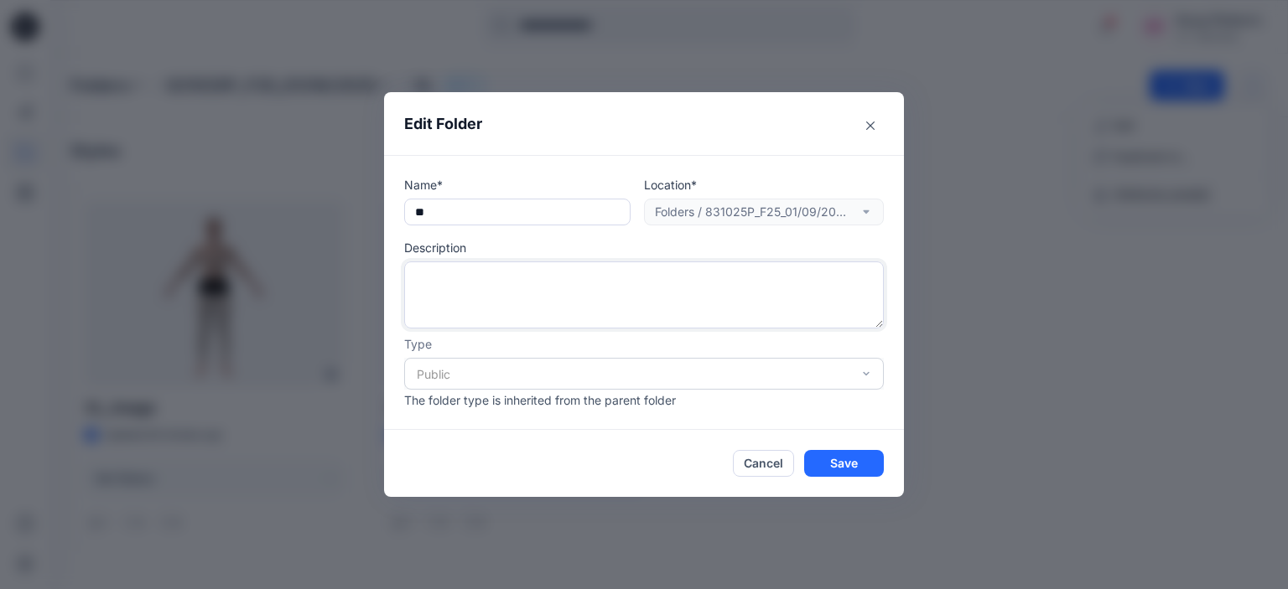
click at [592, 274] on textarea at bounding box center [644, 295] width 480 height 67
click at [867, 123] on icon "Close" at bounding box center [870, 126] width 8 height 8
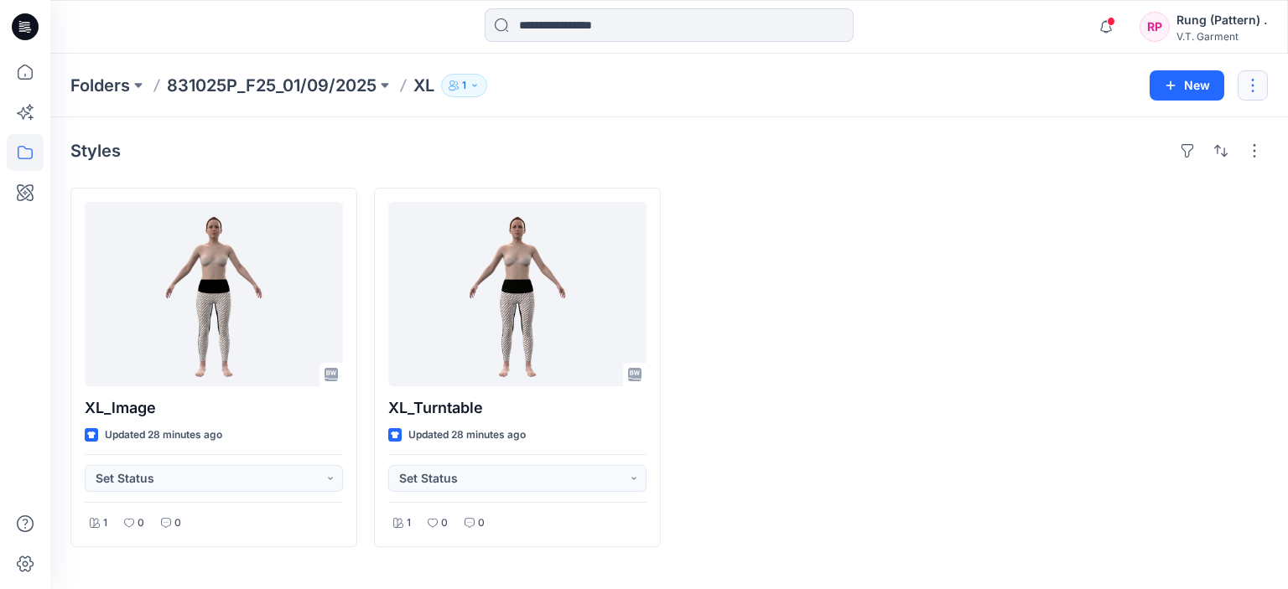
click at [1256, 87] on button "button" at bounding box center [1253, 85] width 30 height 30
click at [1147, 162] on p "Duplicate to..." at bounding box center [1152, 157] width 76 height 18
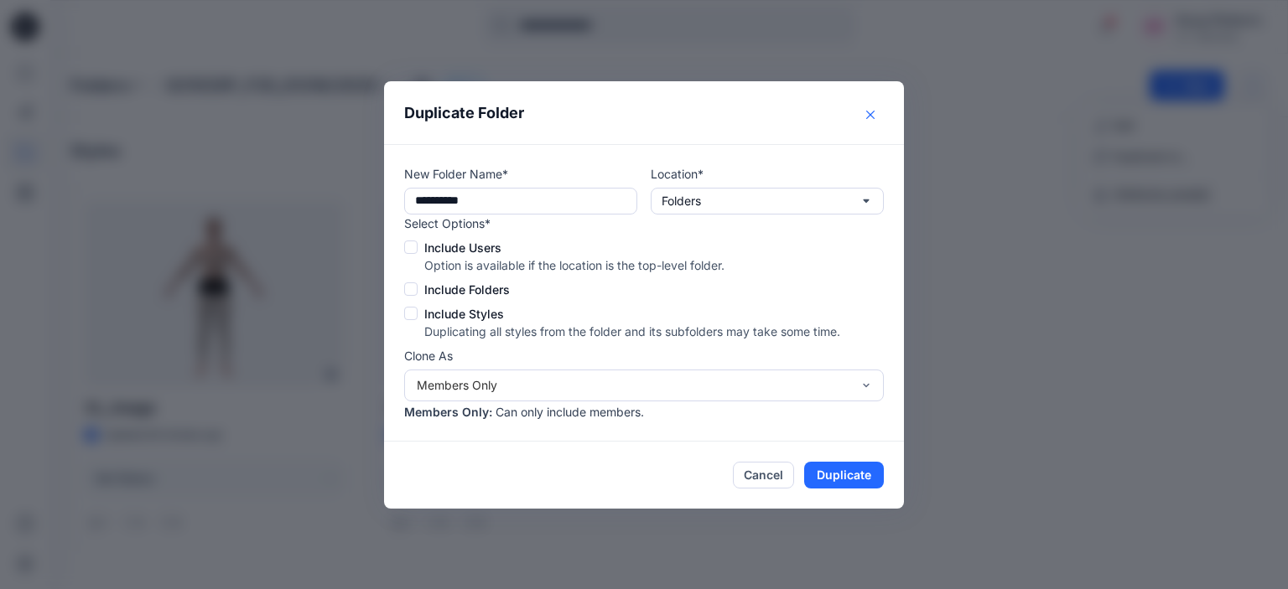
click at [869, 111] on icon "Close" at bounding box center [870, 115] width 8 height 8
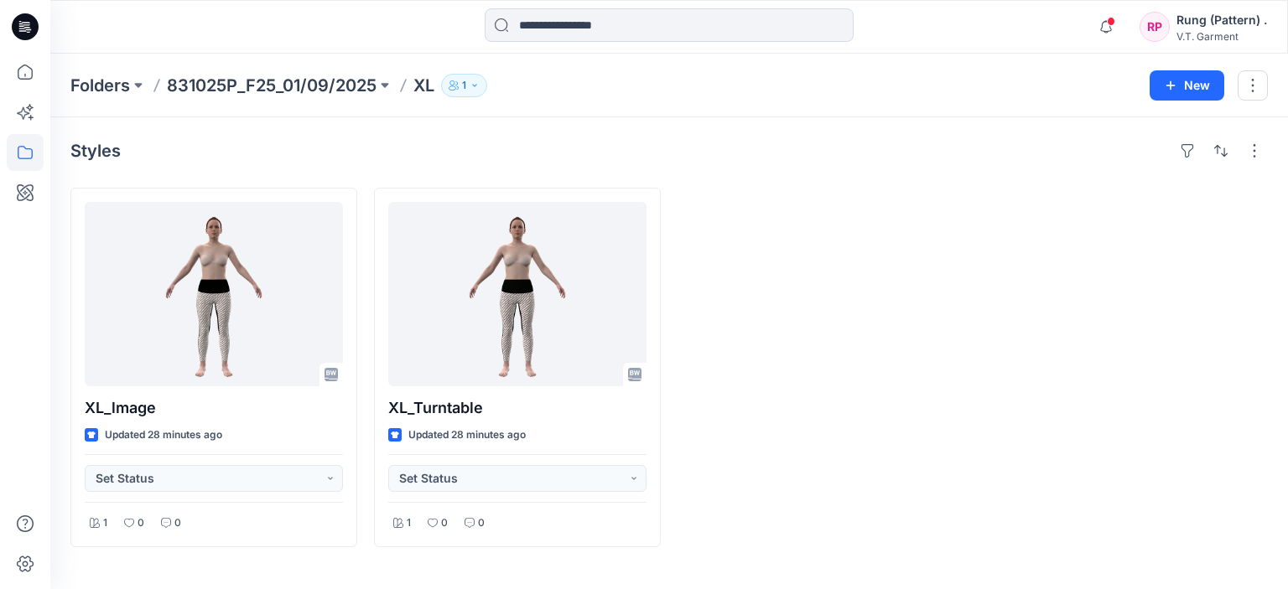
click at [843, 222] on div at bounding box center [821, 368] width 287 height 360
click at [476, 85] on icon "button" at bounding box center [474, 85] width 4 height 3
click at [482, 140] on p "Public" at bounding box center [503, 142] width 91 height 18
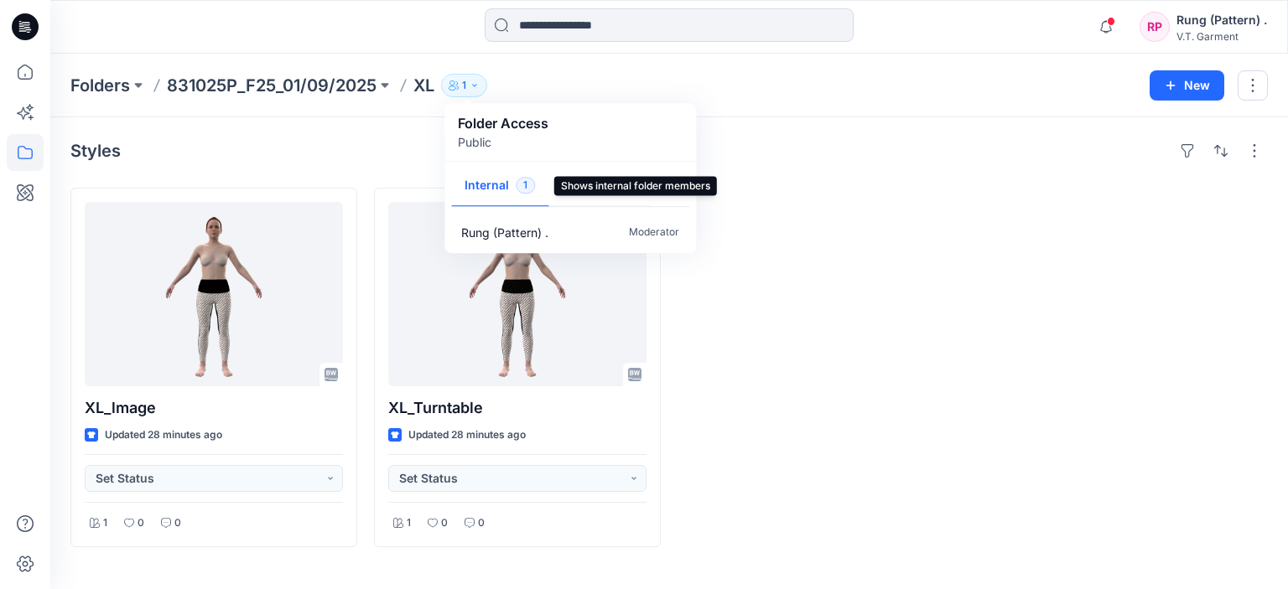
click at [493, 180] on button "Internal 1" at bounding box center [499, 186] width 97 height 43
click at [914, 283] on div at bounding box center [821, 368] width 287 height 360
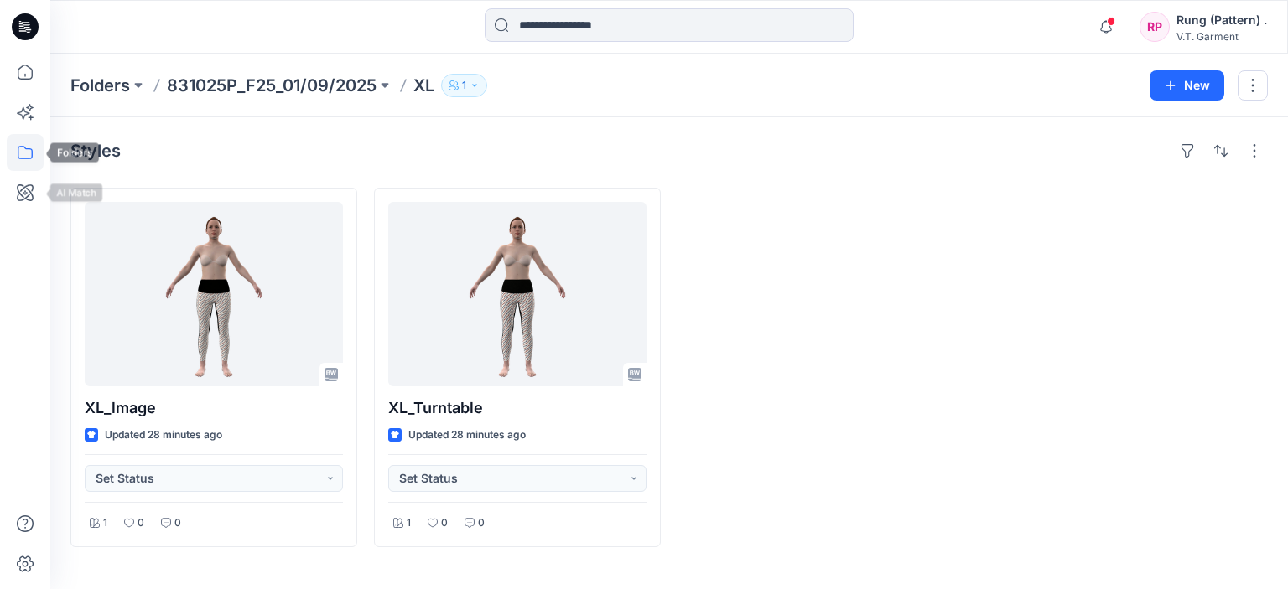
click at [27, 140] on icon at bounding box center [25, 152] width 37 height 37
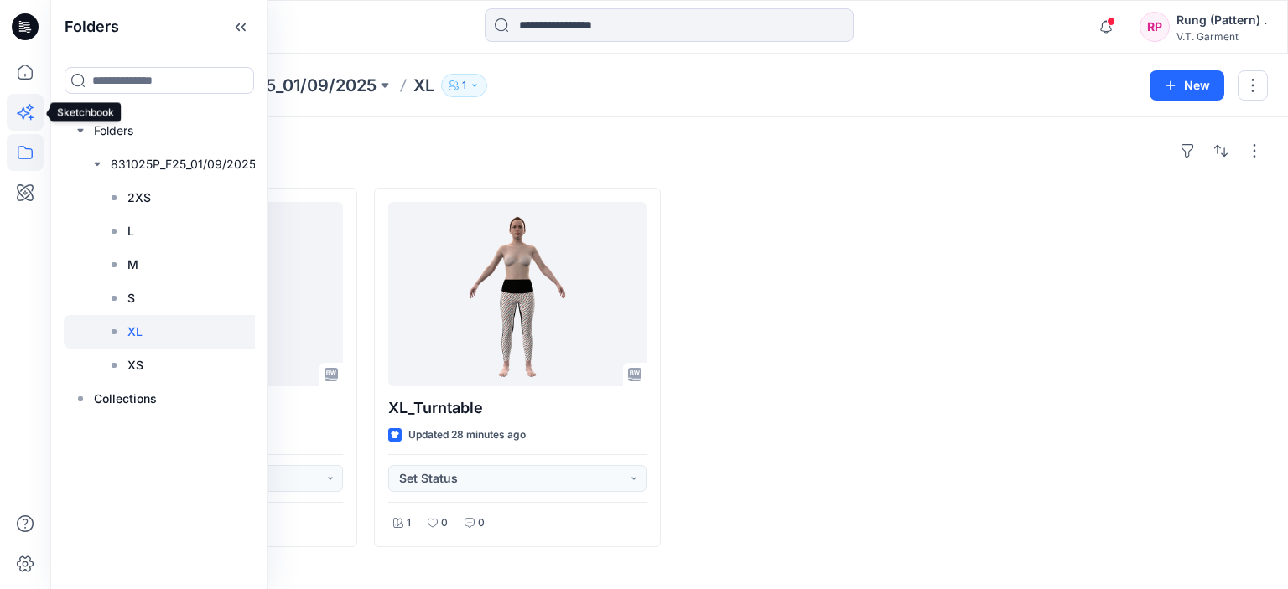
click at [27, 100] on icon at bounding box center [25, 112] width 37 height 37
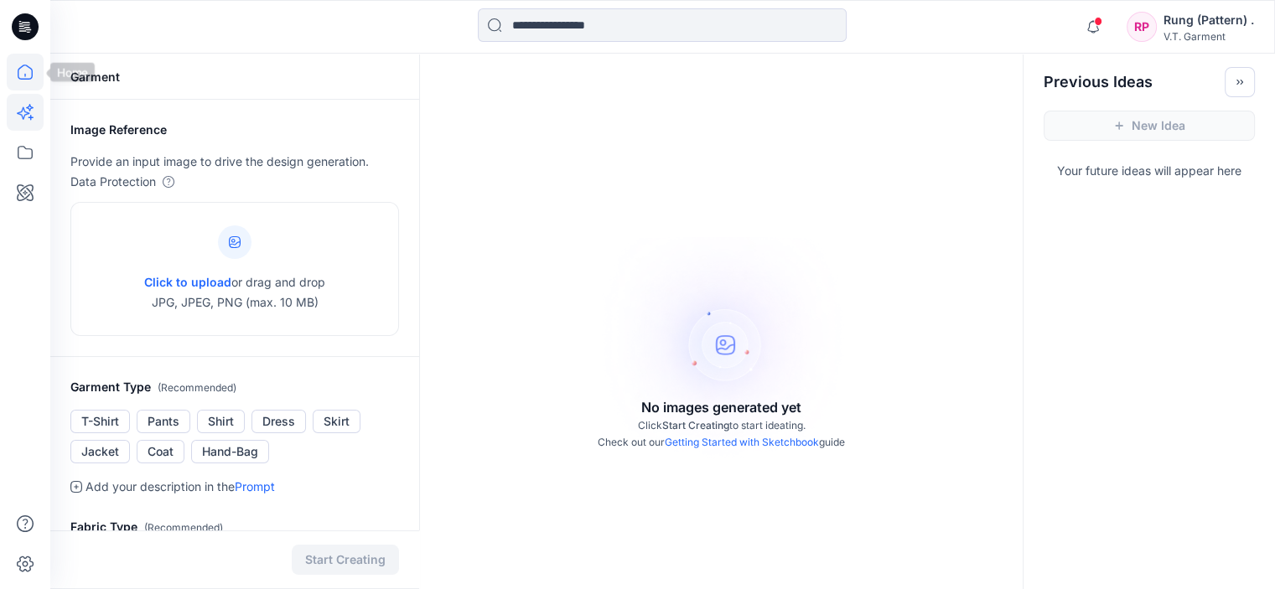
click at [27, 63] on icon at bounding box center [25, 72] width 37 height 37
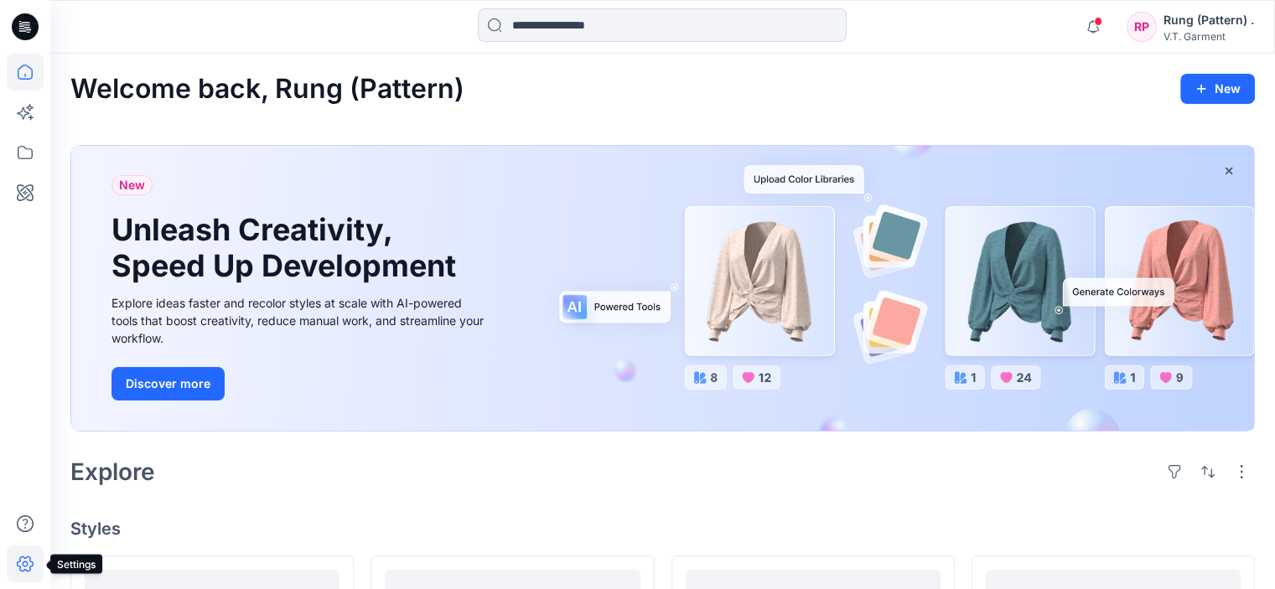
click at [20, 576] on icon at bounding box center [25, 564] width 37 height 37
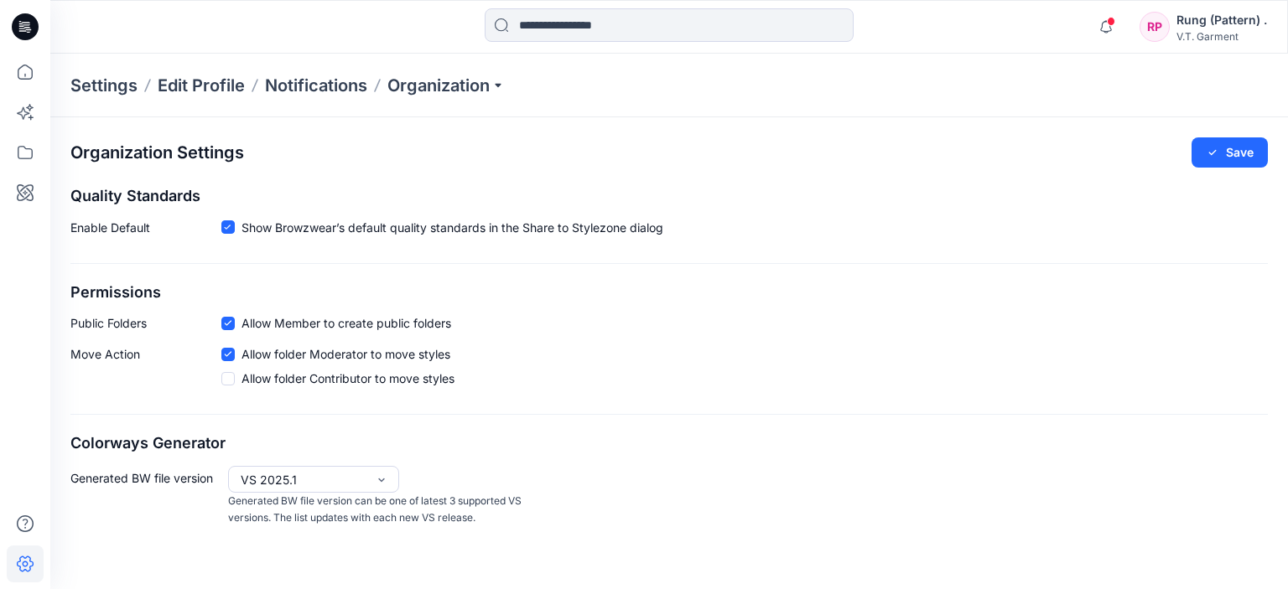
click at [297, 377] on span "Allow folder Contributor to move styles" at bounding box center [347, 379] width 213 height 18
click at [1229, 153] on button "Save" at bounding box center [1230, 153] width 76 height 30
